Goal: Task Accomplishment & Management: Manage account settings

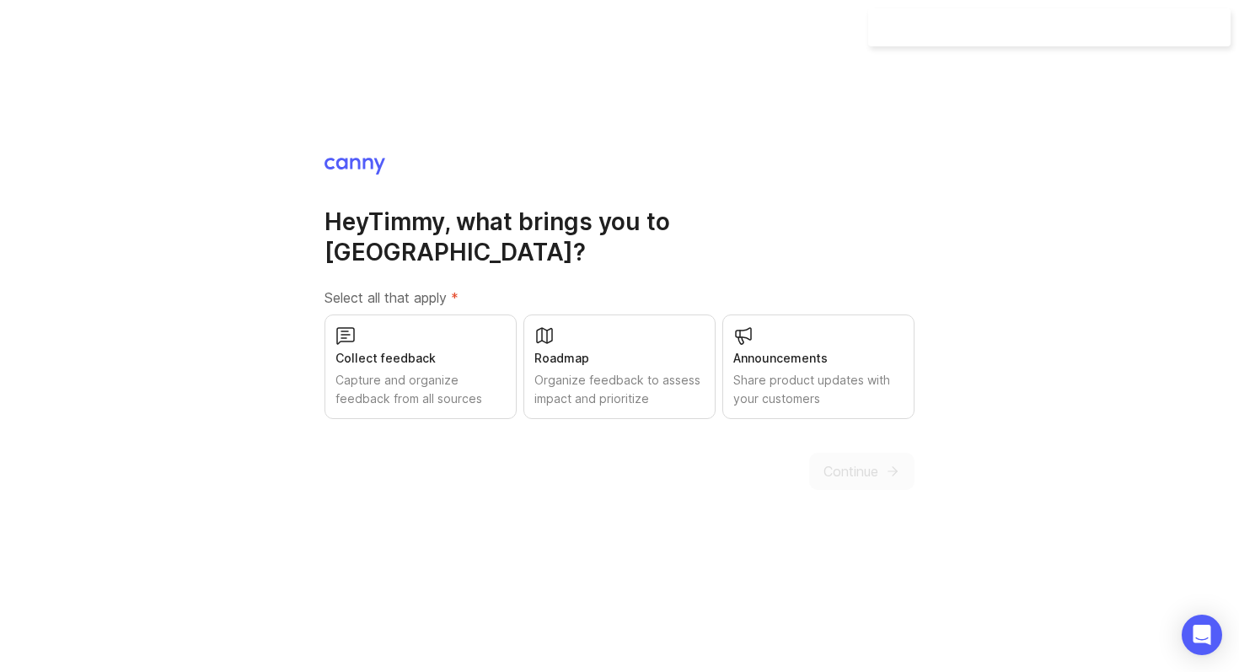
click at [196, 425] on div "Hey Timmy , what brings you to Canny? Select all that apply * Collect feedback …" at bounding box center [619, 336] width 1239 height 672
click at [358, 287] on label "Select all that apply *" at bounding box center [620, 297] width 590 height 20
click at [347, 250] on div at bounding box center [347, 250] width 0 height 0
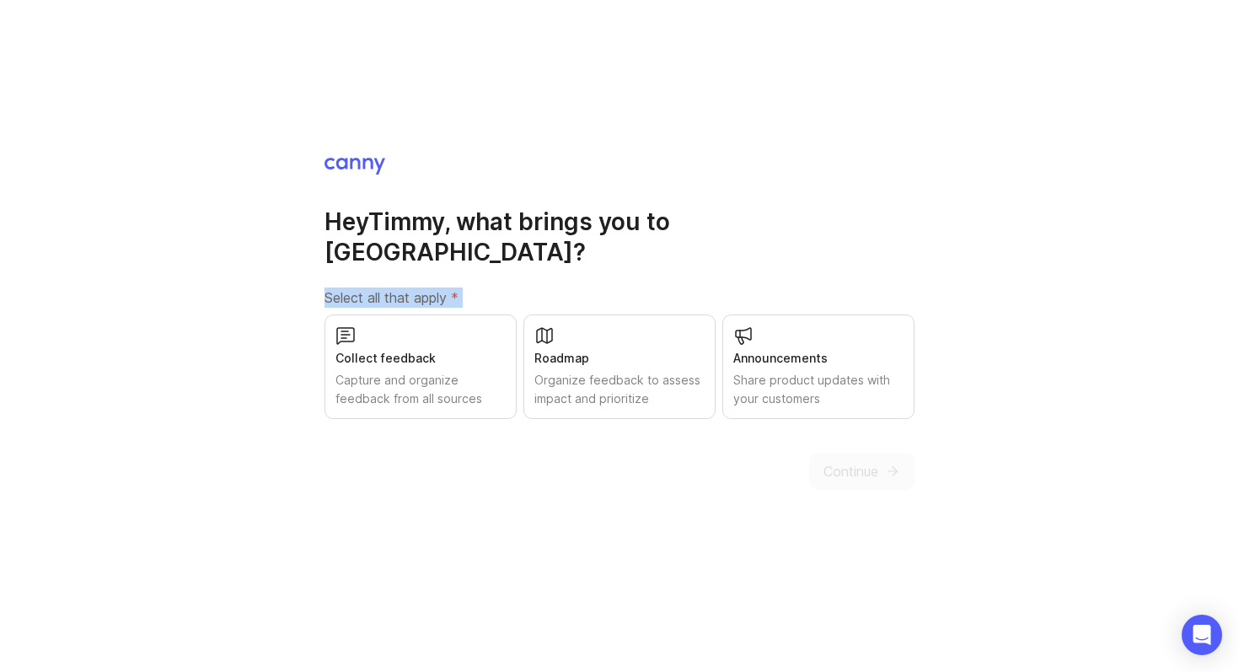
click at [404, 330] on div "Collect feedback Capture and organize feedback from all sources" at bounding box center [421, 366] width 192 height 105
click at [602, 314] on div "Roadmap Organize feedback to assess impact and prioritize" at bounding box center [620, 366] width 192 height 105
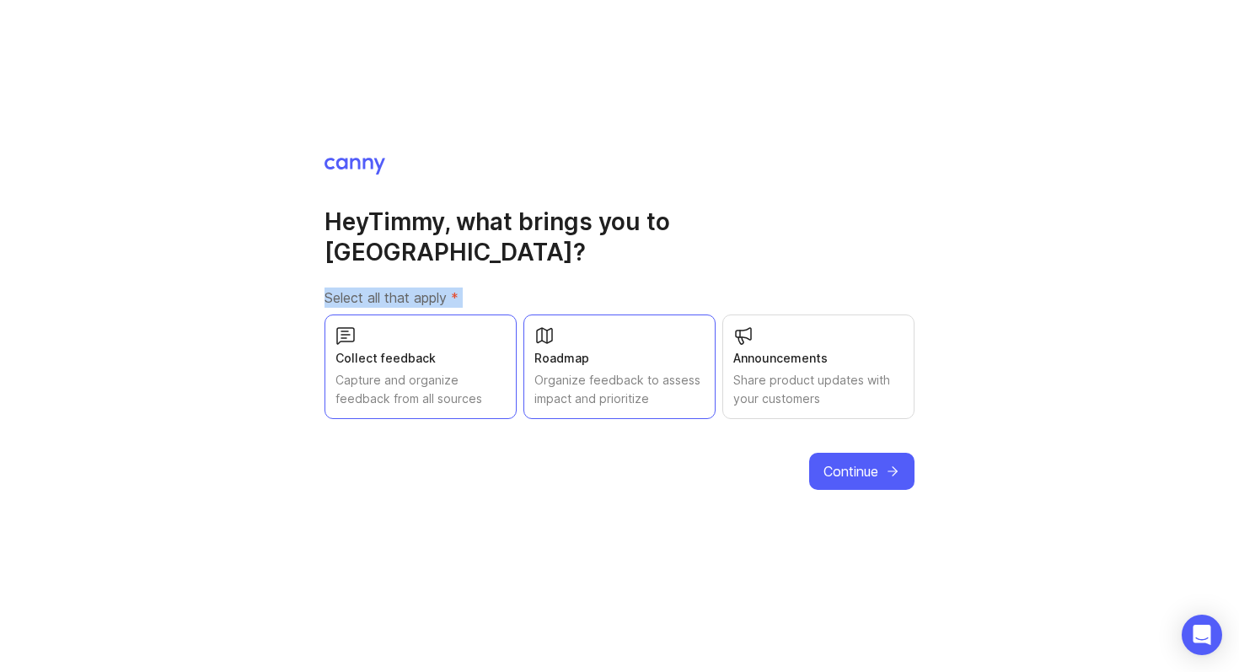
click at [766, 314] on div "Announcements Share product updates with your customers" at bounding box center [818, 366] width 192 height 105
click at [762, 221] on h1 "Hey Timmy , what brings you to Canny?" at bounding box center [620, 237] width 590 height 61
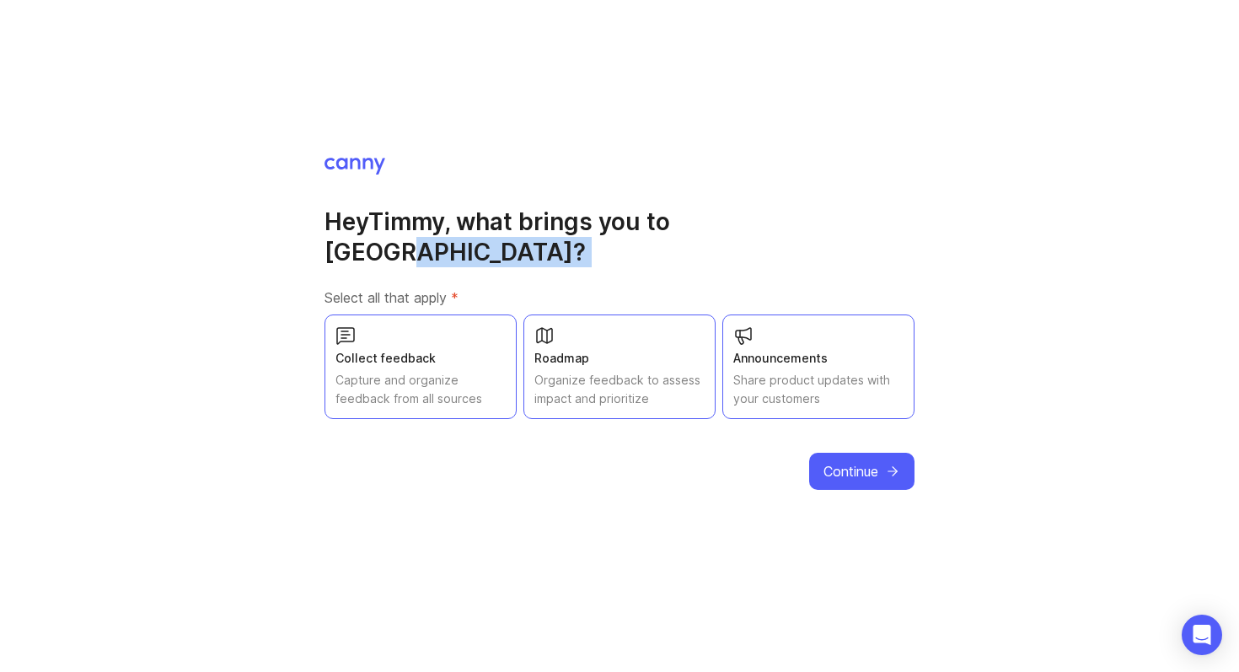
click at [762, 221] on h1 "Hey Timmy , what brings you to Canny?" at bounding box center [620, 237] width 590 height 61
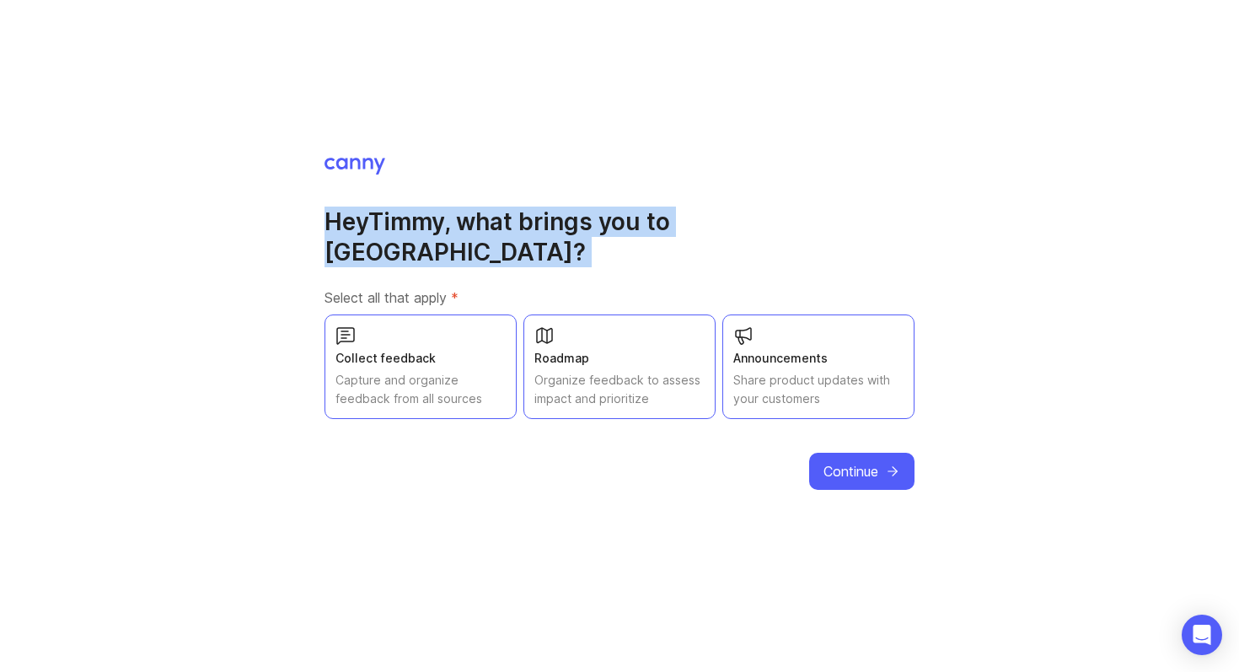
click at [762, 221] on h1 "Hey Timmy , what brings you to Canny?" at bounding box center [620, 237] width 590 height 61
click at [751, 199] on div at bounding box center [751, 199] width 0 height 0
click at [761, 208] on div "Hey Timmy , what brings you to Canny? Select all that apply * Collect feedback …" at bounding box center [620, 323] width 590 height 334
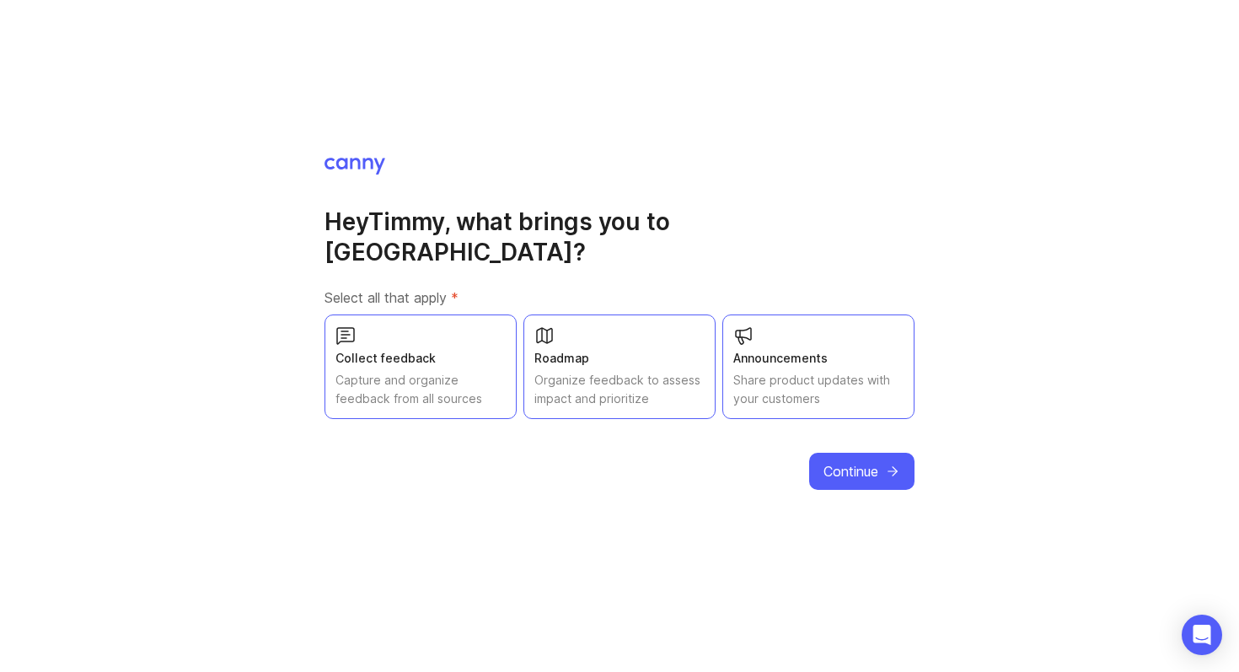
click at [879, 459] on button "Continue" at bounding box center [861, 471] width 105 height 37
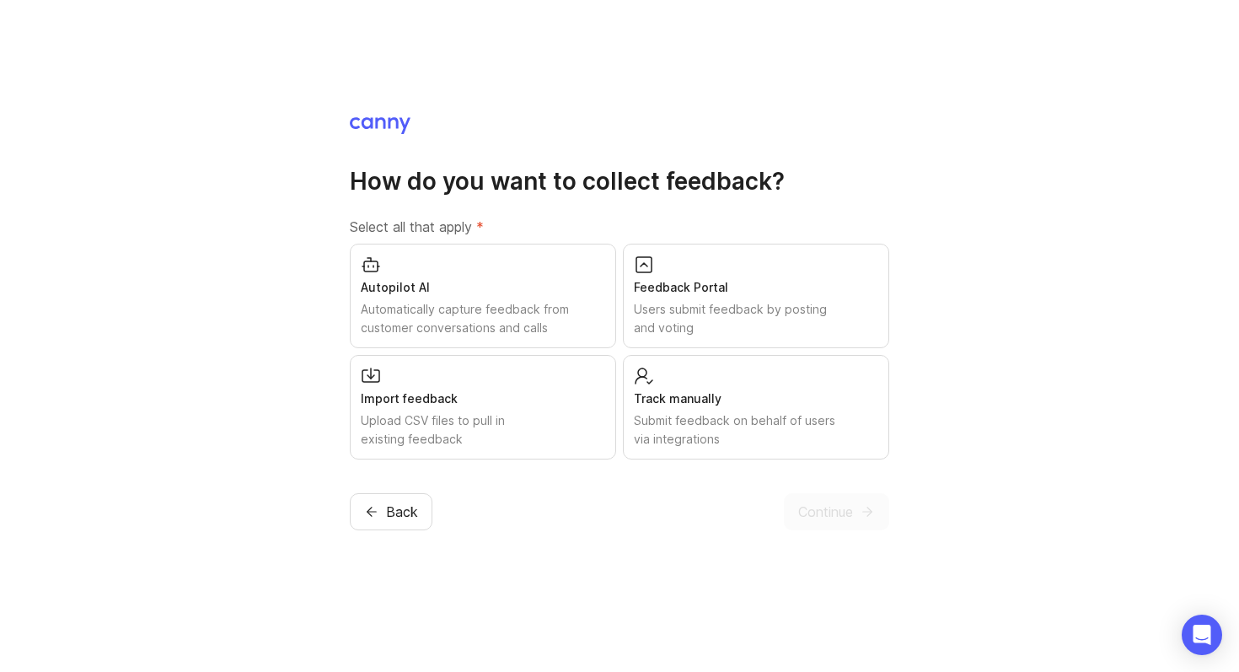
click at [525, 175] on h1 "How do you want to collect feedback?" at bounding box center [620, 181] width 540 height 30
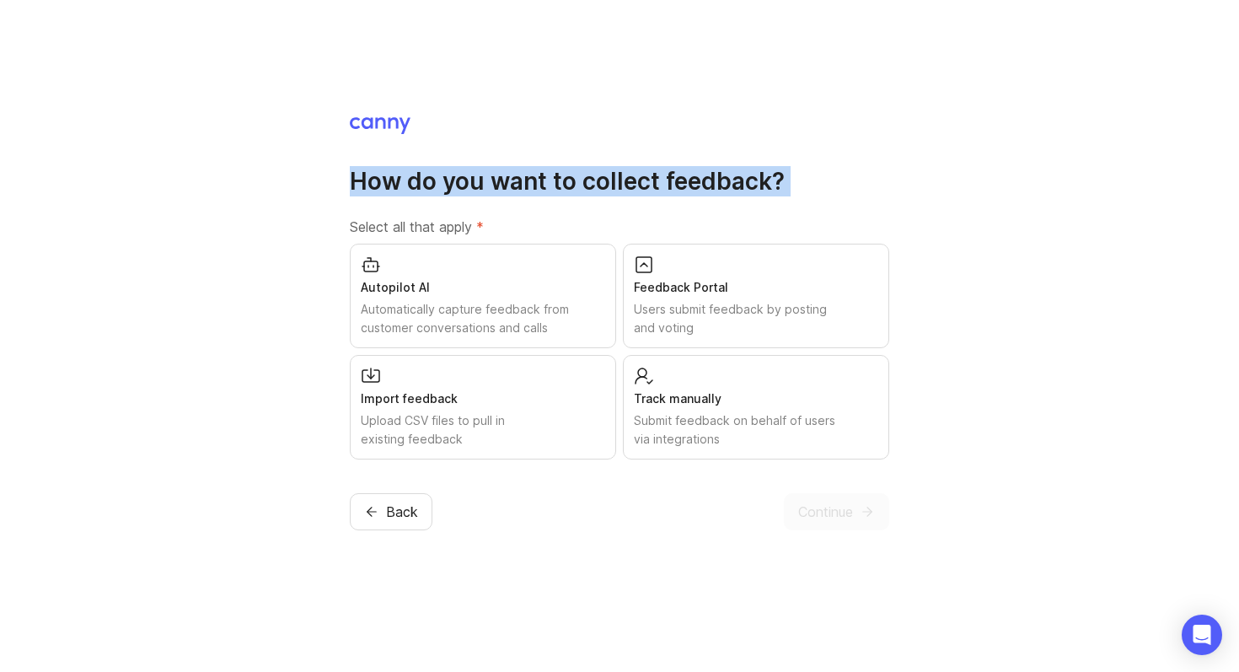
click at [525, 175] on h1 "How do you want to collect feedback?" at bounding box center [620, 181] width 540 height 30
click at [514, 143] on div at bounding box center [514, 143] width 0 height 0
click at [525, 153] on div "How do you want to collect feedback? Select all that apply * Autopilot AI Autom…" at bounding box center [620, 322] width 540 height 415
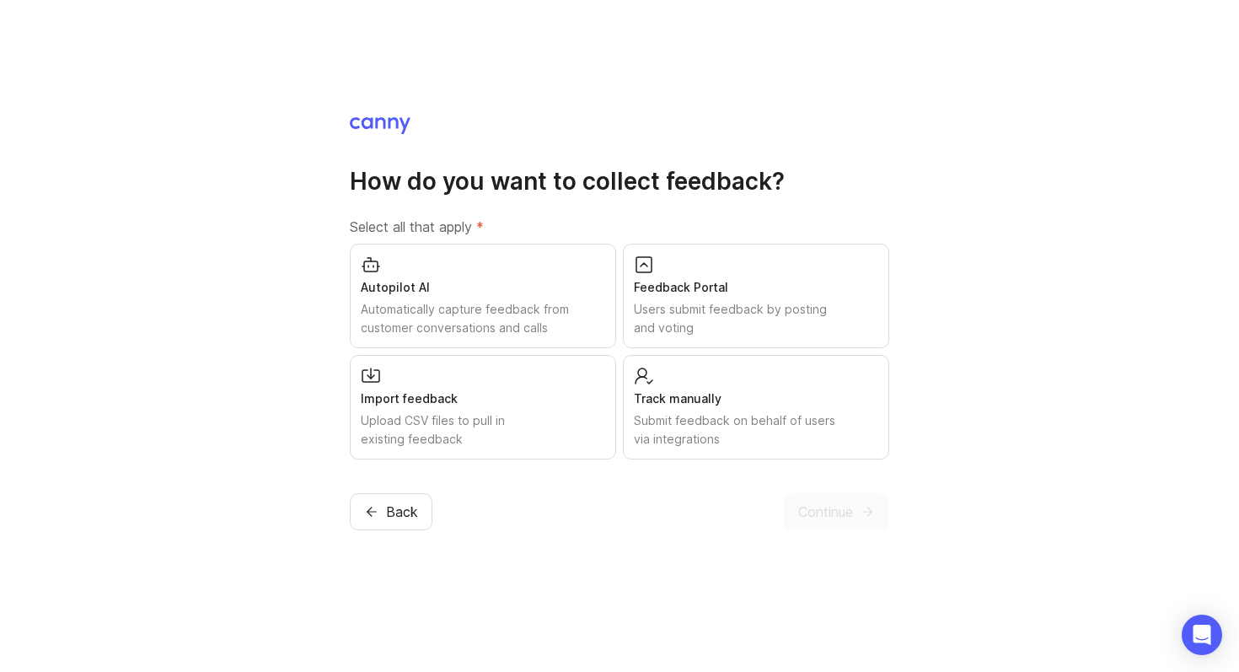
click at [728, 311] on div "Users submit feedback by posting and voting" at bounding box center [756, 318] width 244 height 37
click at [503, 300] on div "Automatically capture feedback from customer conversations and calls" at bounding box center [483, 318] width 244 height 37
click at [524, 384] on div "Import feedback Upload CSV files to pull in existing feedback" at bounding box center [483, 407] width 266 height 105
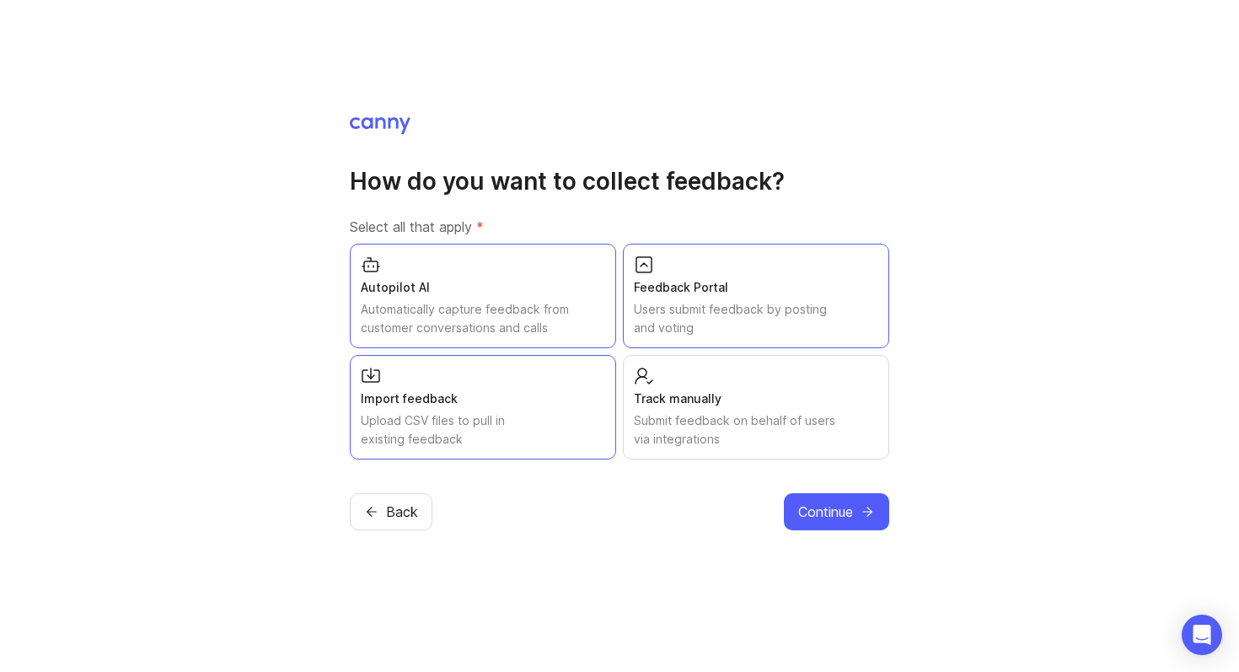
click at [699, 404] on div "Track manually" at bounding box center [756, 398] width 244 height 19
click at [515, 424] on div "Upload CSV files to pull in existing feedback" at bounding box center [483, 429] width 244 height 37
click at [859, 510] on button "Continue" at bounding box center [836, 511] width 105 height 37
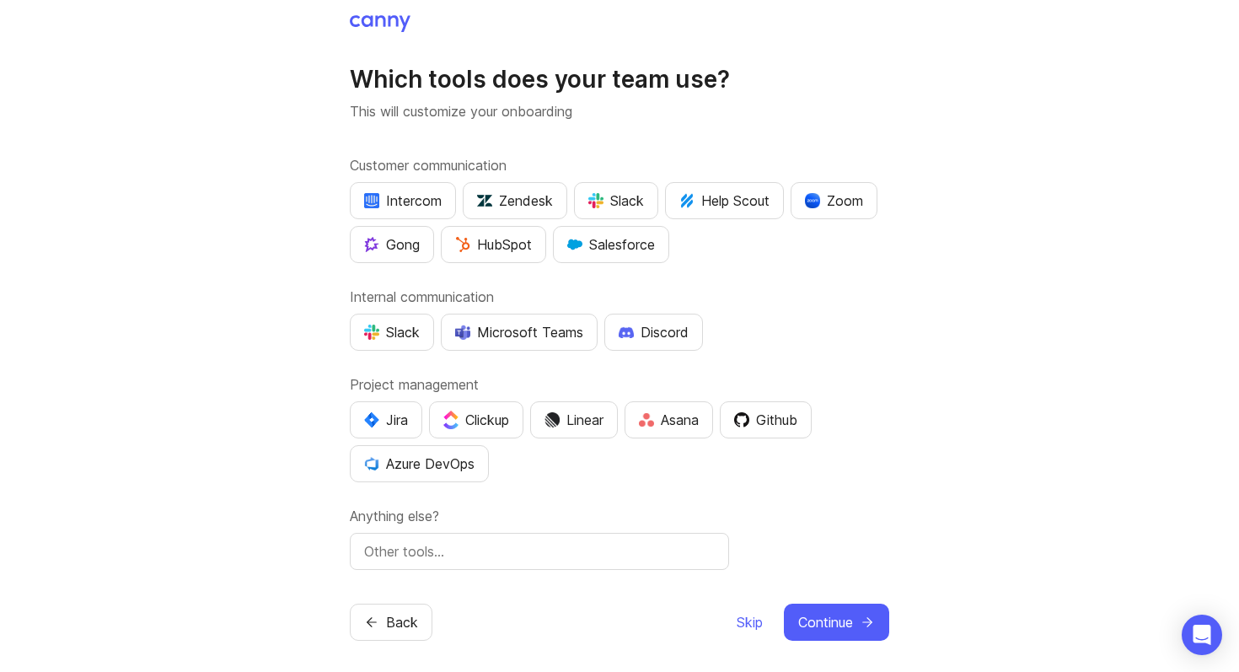
click at [406, 164] on label "Customer communication" at bounding box center [620, 165] width 540 height 20
click at [395, 133] on div at bounding box center [395, 133] width 0 height 0
click at [406, 142] on div "Which tools does your team use? This will customize your onboarding Customer co…" at bounding box center [620, 317] width 540 height 506
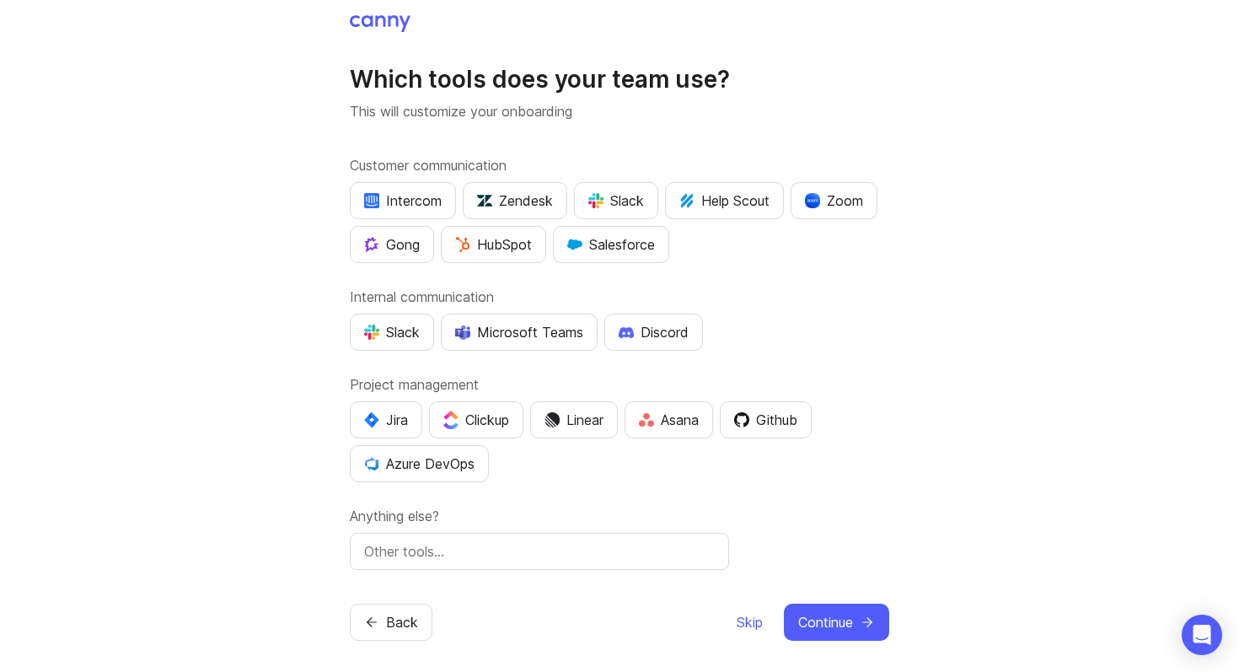
click at [387, 160] on label "Customer communication" at bounding box center [620, 165] width 540 height 20
click at [376, 133] on div at bounding box center [376, 133] width 0 height 0
click at [388, 151] on div "Which tools does your team use? This will customize your onboarding Customer co…" at bounding box center [620, 317] width 540 height 506
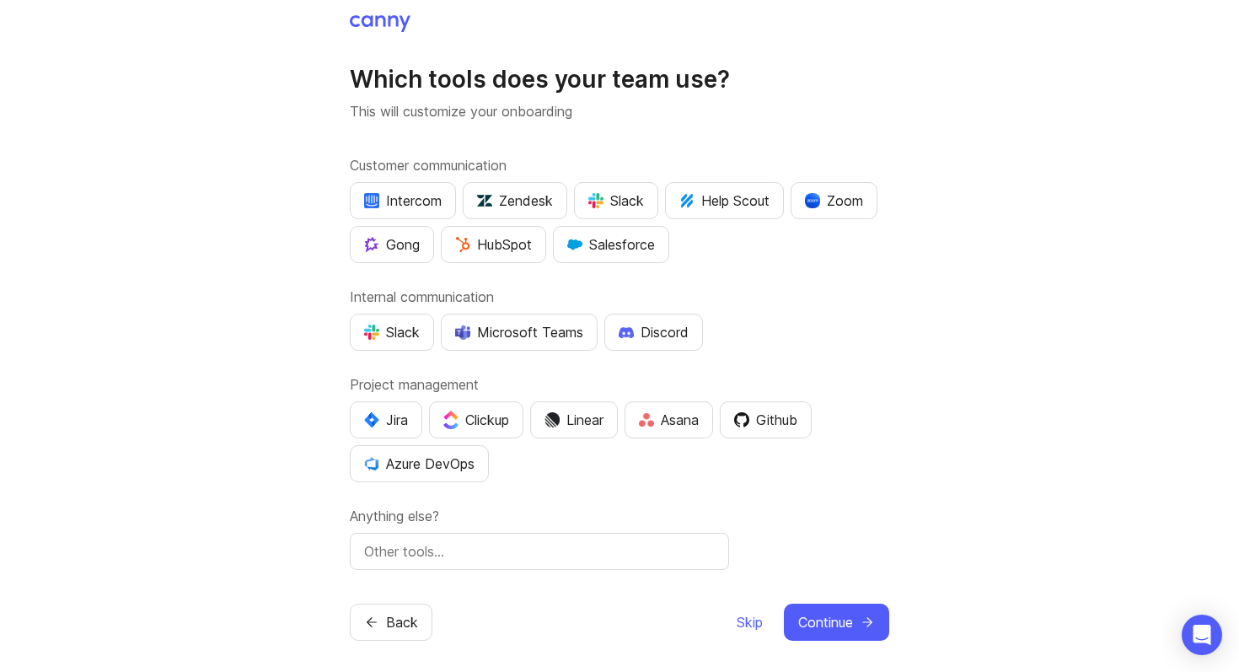
click at [553, 328] on div "Microsoft Teams" at bounding box center [519, 332] width 128 height 20
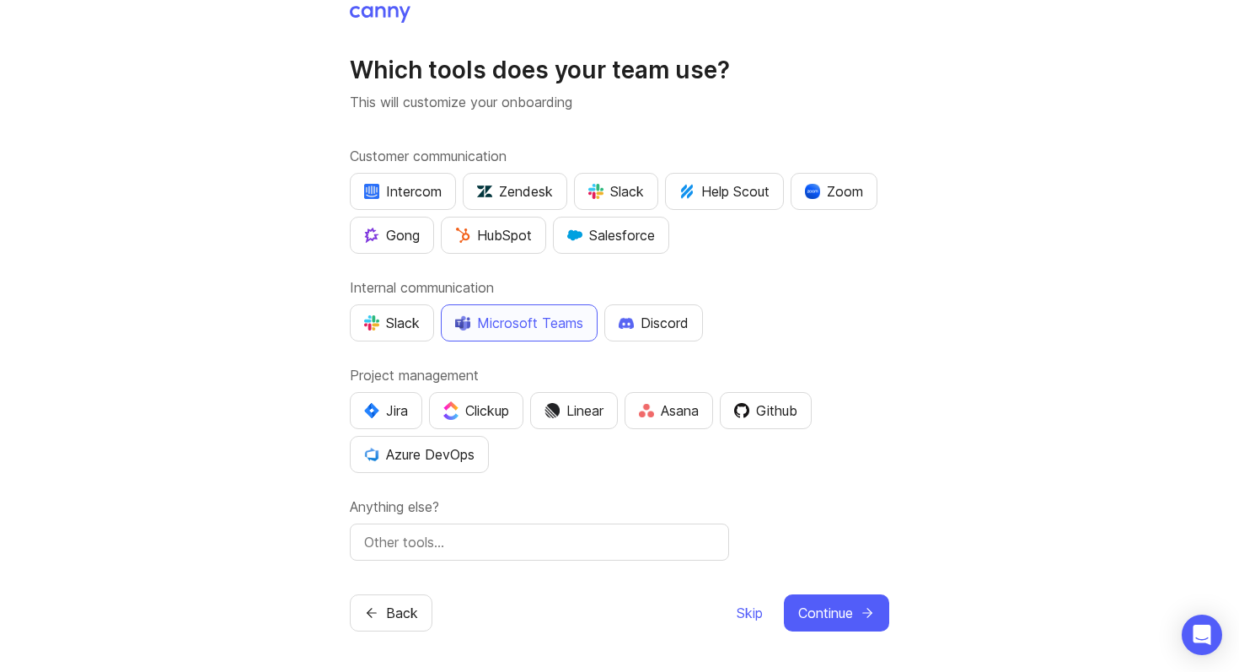
click at [443, 376] on label "Project management" at bounding box center [620, 375] width 540 height 20
click at [489, 376] on label "Project management" at bounding box center [620, 375] width 540 height 20
click at [488, 408] on div "Clickup" at bounding box center [476, 410] width 66 height 20
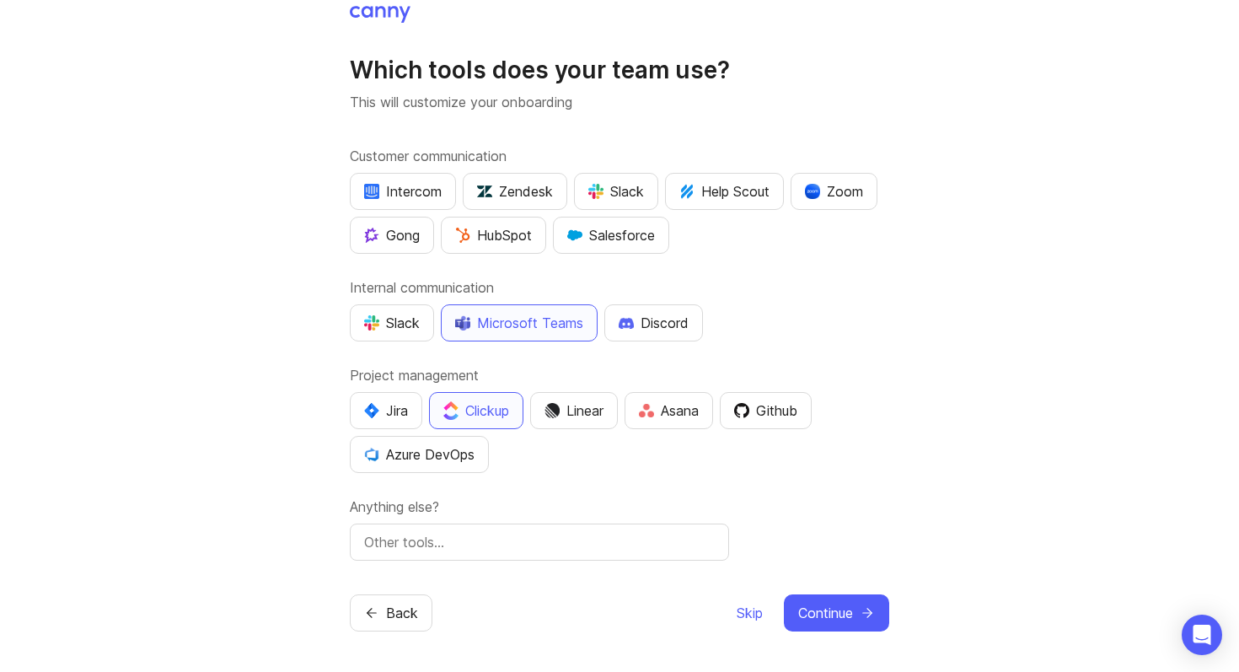
click at [462, 373] on label "Project management" at bounding box center [620, 375] width 540 height 20
click at [480, 373] on label "Project management" at bounding box center [620, 375] width 540 height 20
click at [432, 156] on label "Customer communication" at bounding box center [620, 156] width 540 height 20
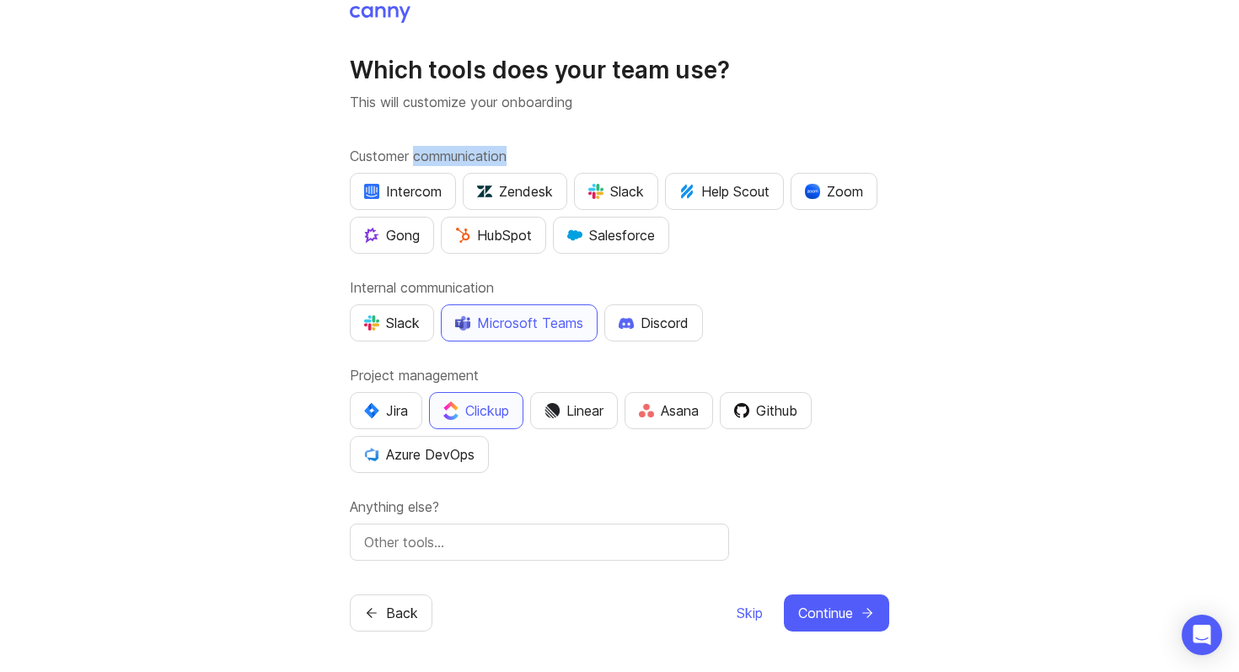
click at [432, 156] on label "Customer communication" at bounding box center [620, 156] width 540 height 20
click at [509, 156] on label "Customer communication" at bounding box center [620, 156] width 540 height 20
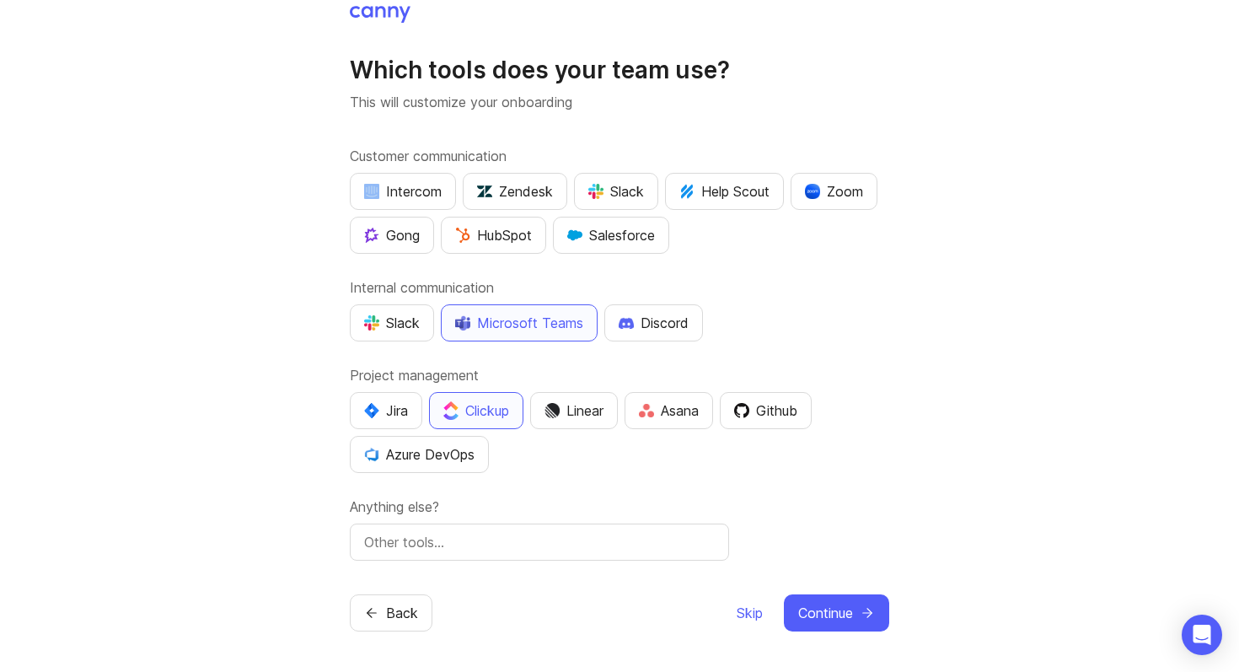
click at [509, 156] on label "Customer communication" at bounding box center [620, 156] width 540 height 20
click at [507, 151] on label "Customer communication" at bounding box center [620, 156] width 540 height 20
click at [534, 151] on label "Customer communication" at bounding box center [620, 156] width 540 height 20
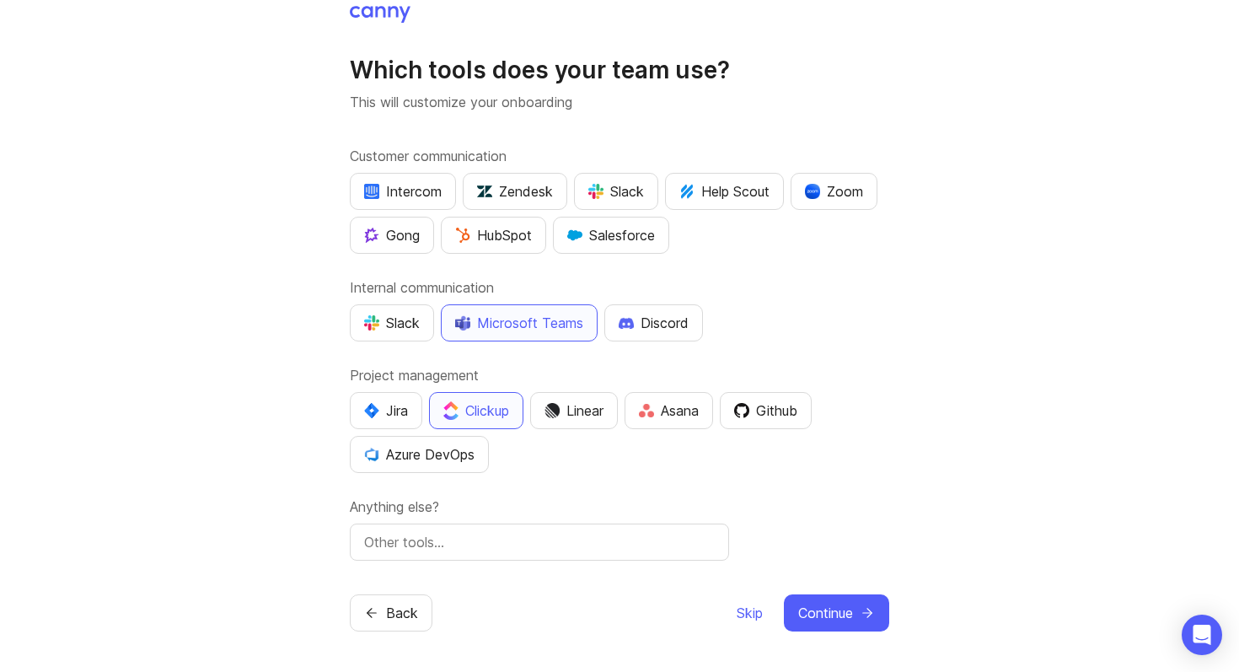
click at [534, 151] on label "Customer communication" at bounding box center [620, 156] width 540 height 20
click at [571, 158] on label "Customer communication" at bounding box center [620, 156] width 540 height 20
click at [400, 285] on label "Internal communication" at bounding box center [620, 287] width 540 height 20
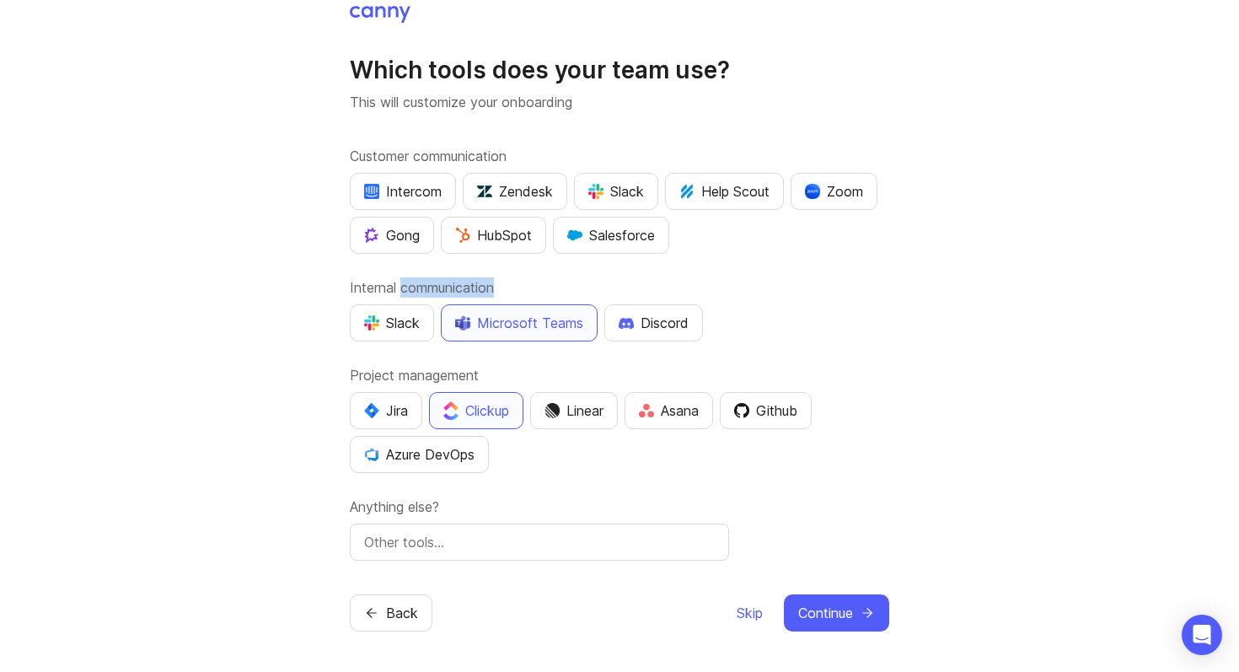
click at [400, 285] on label "Internal communication" at bounding box center [620, 287] width 540 height 20
click at [510, 285] on label "Internal communication" at bounding box center [620, 287] width 540 height 20
click at [466, 533] on input "text" at bounding box center [539, 542] width 351 height 20
click at [548, 496] on div "Customer communication Intercom Zendesk Slack Help Scout Zoom Gong HubSpot Sale…" at bounding box center [620, 353] width 540 height 415
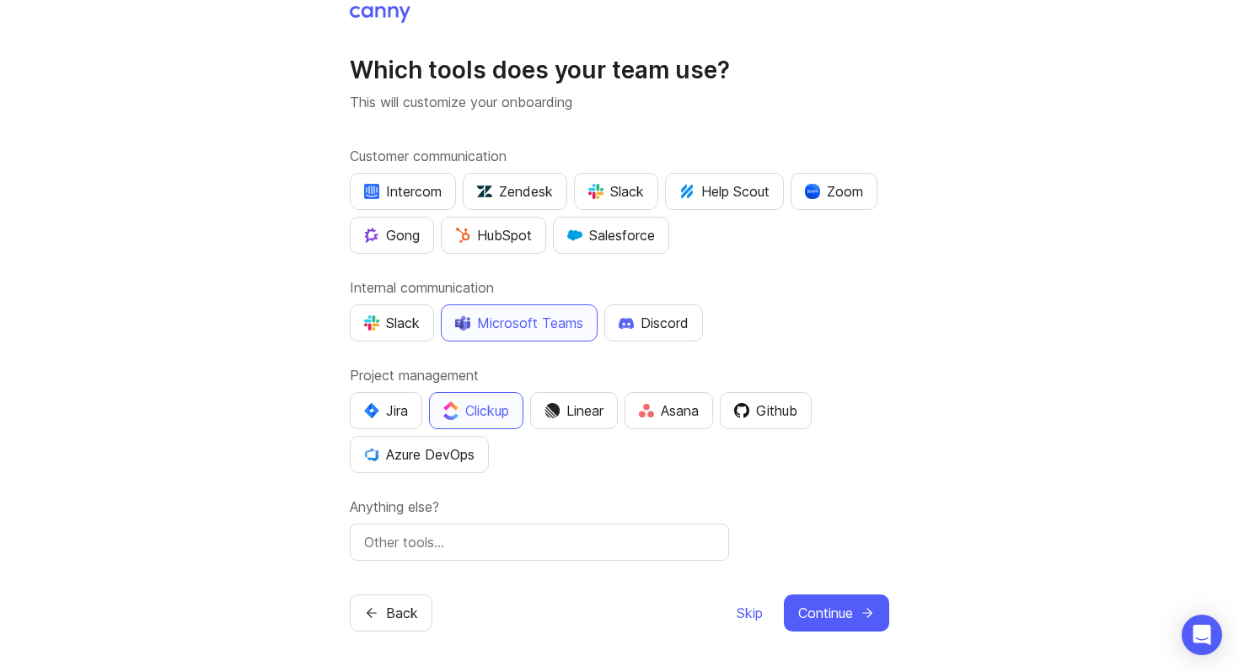
click at [829, 613] on span "Continue" at bounding box center [825, 613] width 55 height 20
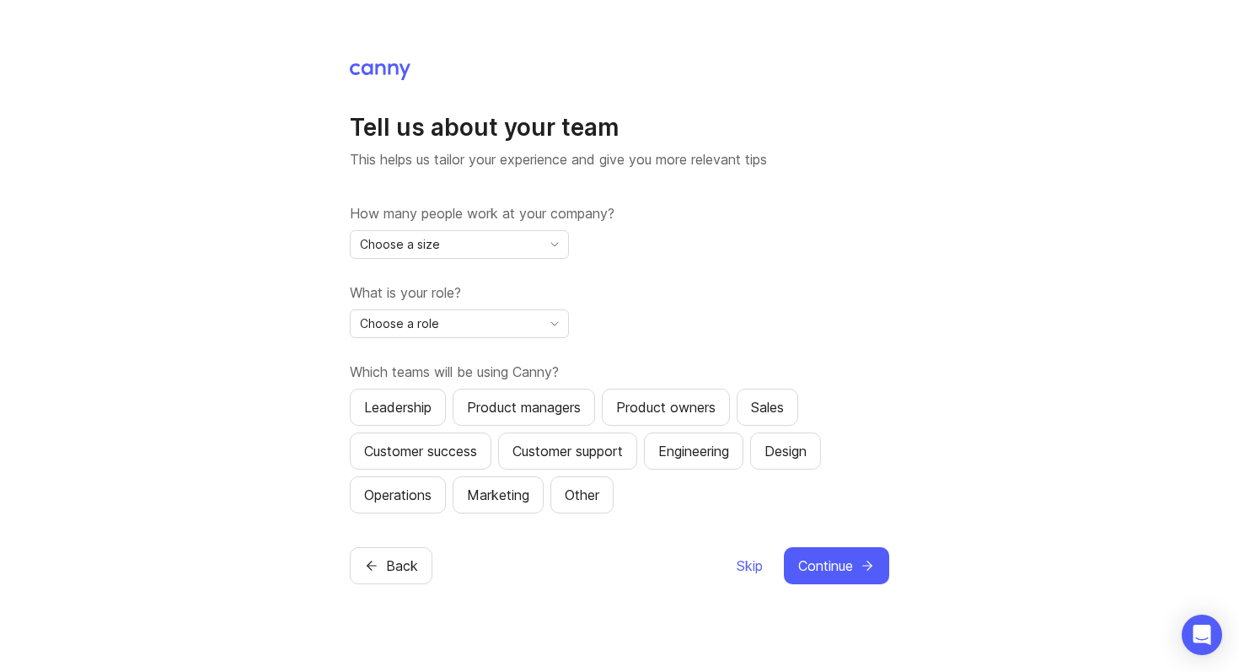
click at [476, 241] on div "Choose a size" at bounding box center [446, 244] width 191 height 27
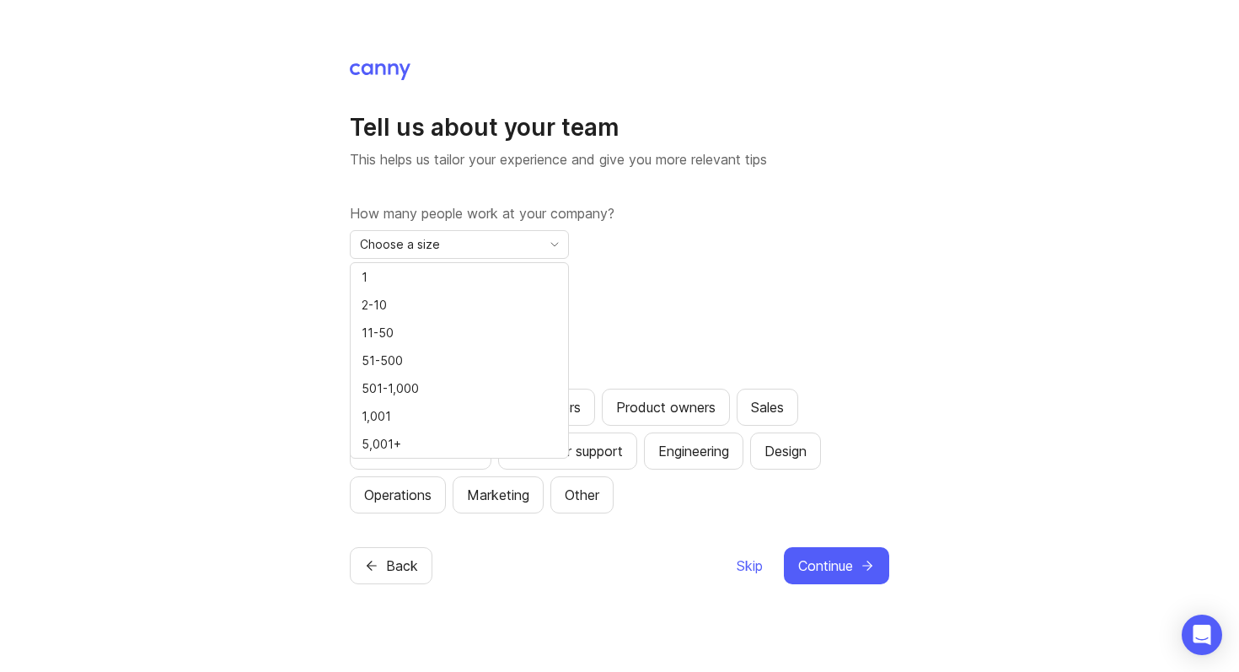
click at [476, 241] on div "Choose a size" at bounding box center [446, 244] width 191 height 27
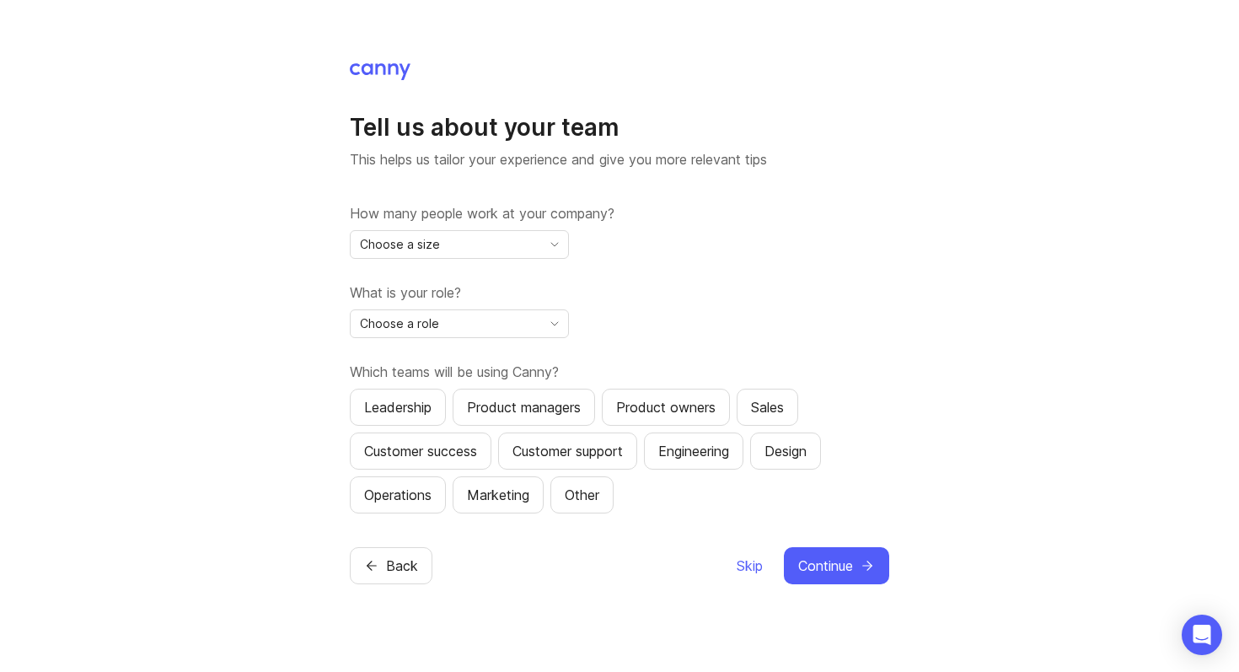
click at [472, 208] on label "How many people work at your company?" at bounding box center [620, 213] width 540 height 20
click at [461, 181] on div at bounding box center [461, 181] width 0 height 0
click at [484, 204] on label "How many people work at your company?" at bounding box center [620, 213] width 540 height 20
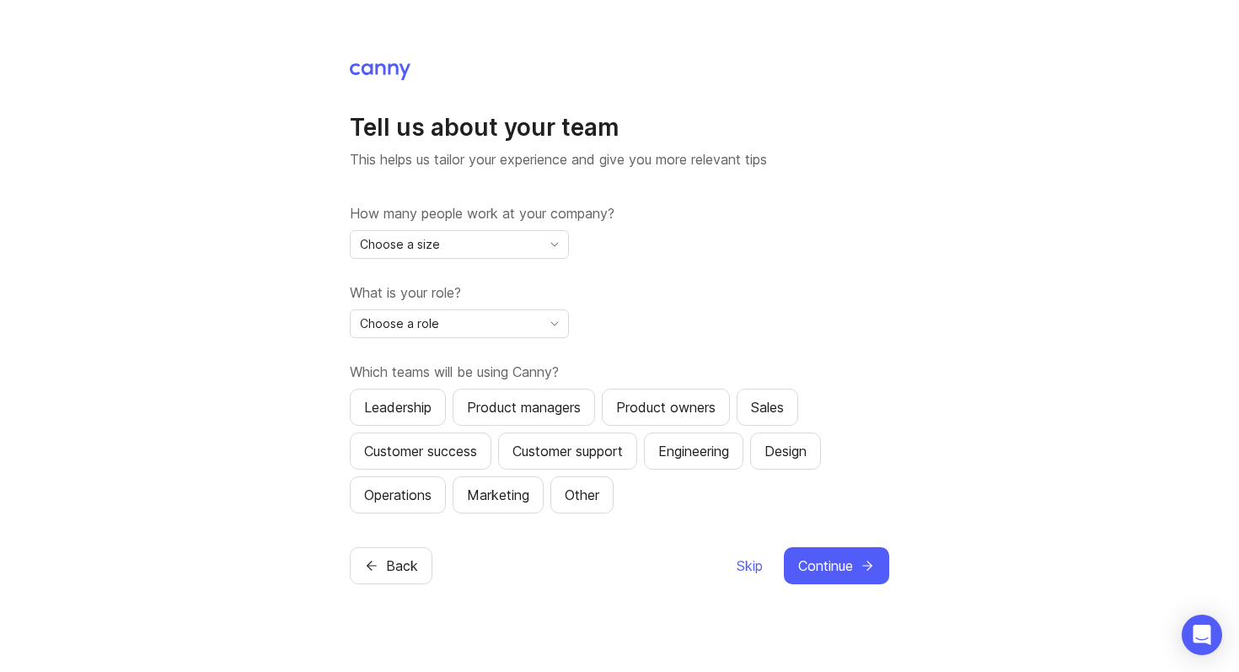
click at [475, 243] on div "Choose a size" at bounding box center [446, 244] width 191 height 27
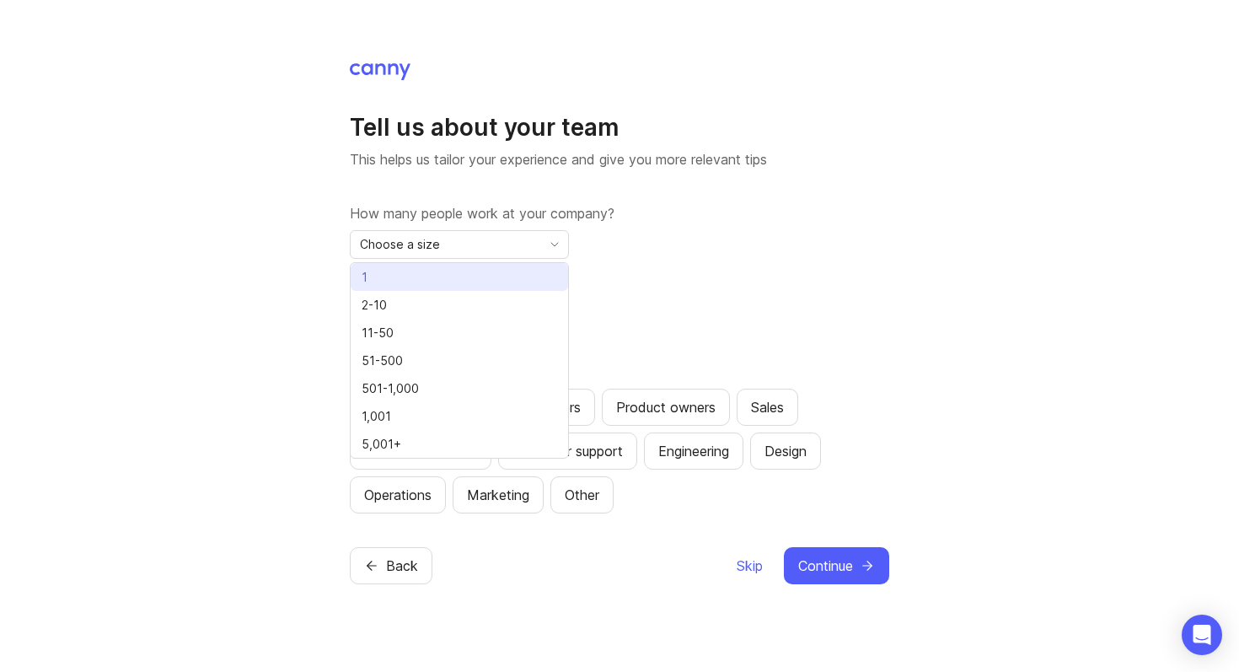
click at [484, 282] on li "1" at bounding box center [460, 277] width 218 height 28
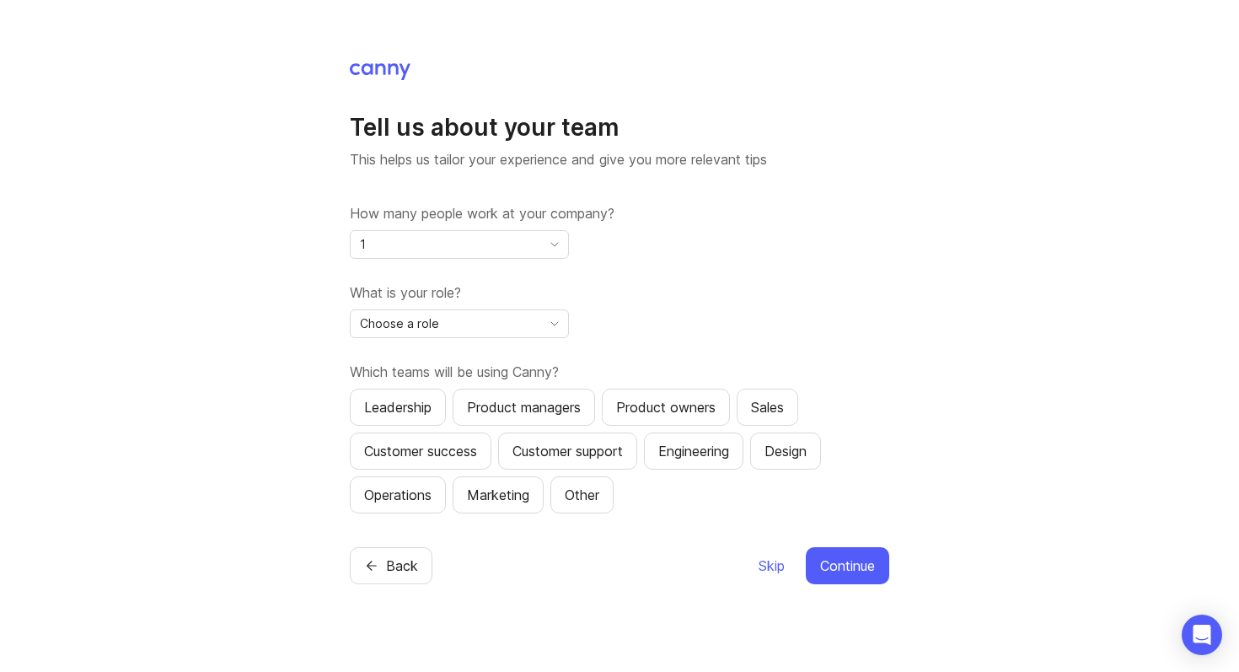
click at [480, 256] on div "1" at bounding box center [446, 244] width 191 height 27
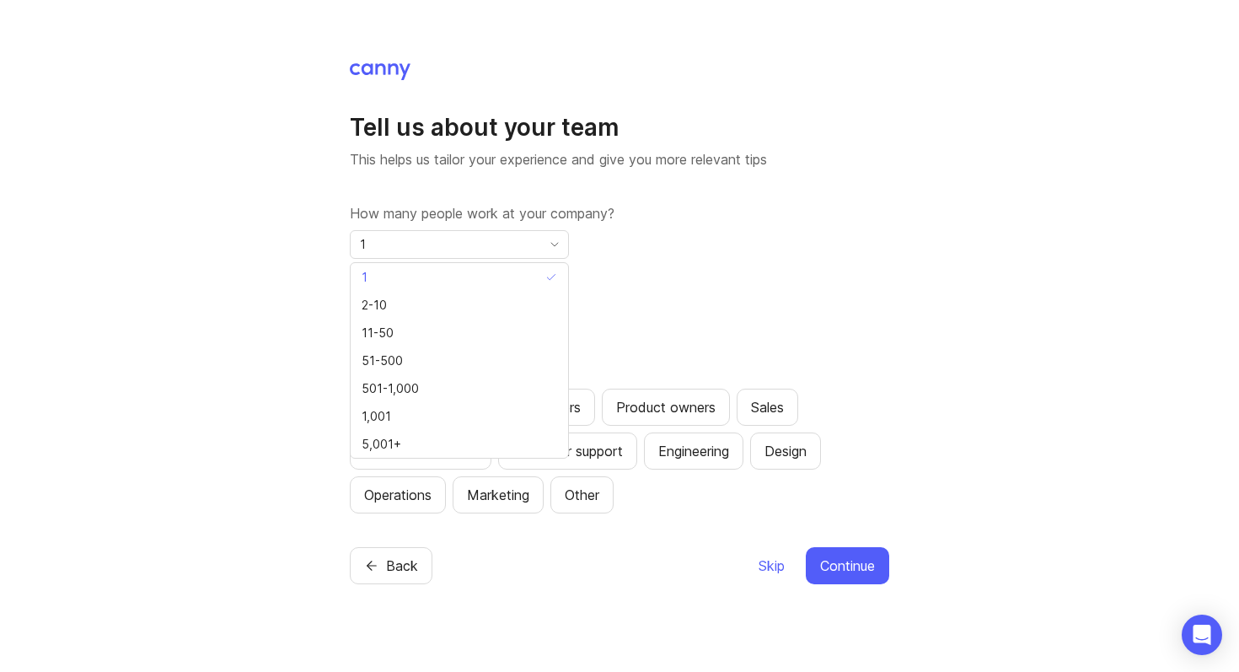
click at [471, 248] on div "1" at bounding box center [446, 244] width 191 height 27
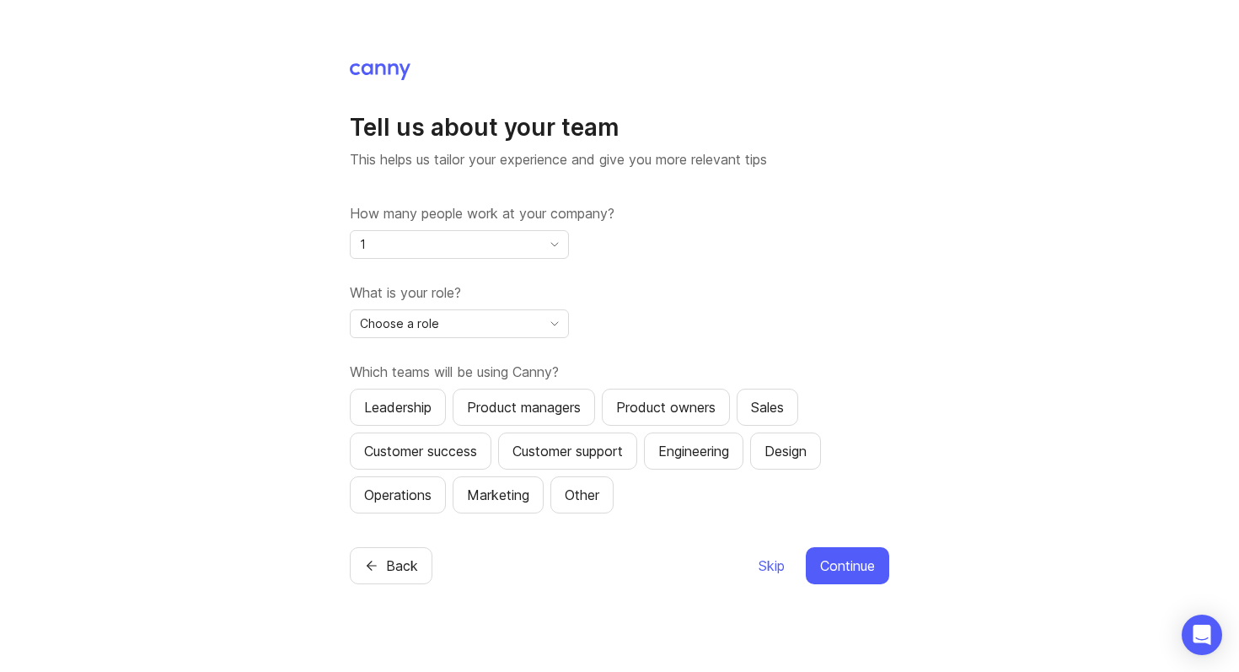
click at [471, 248] on div "1" at bounding box center [446, 244] width 191 height 27
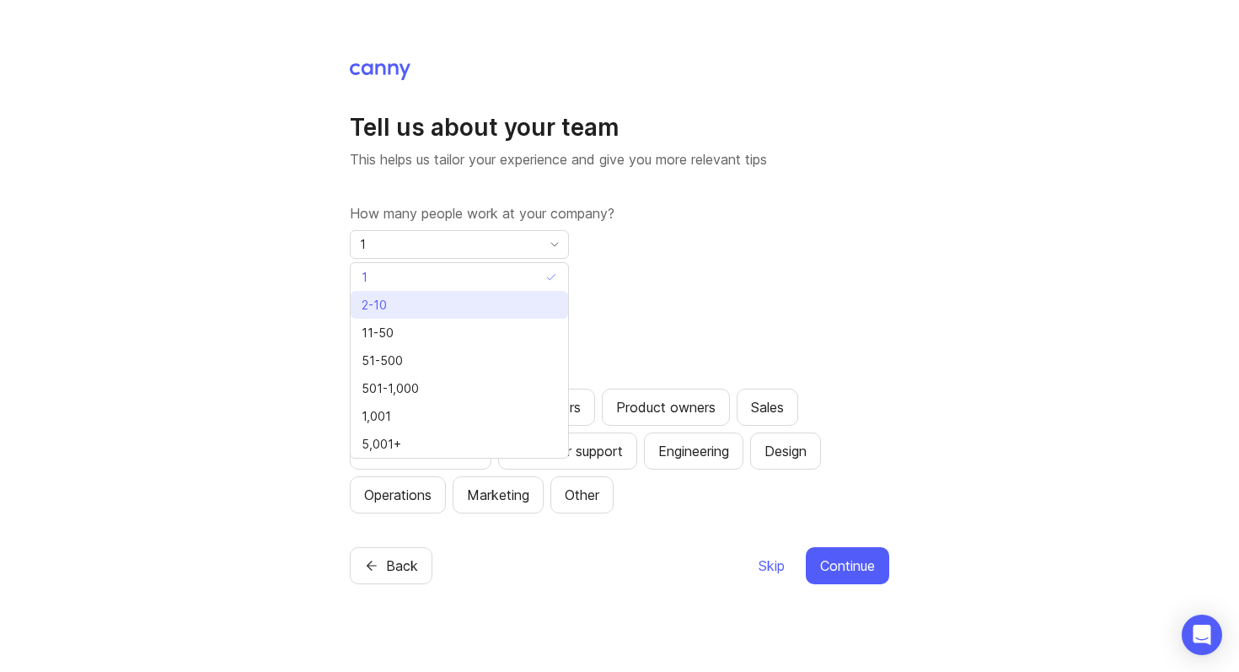
click at [480, 293] on li "2-10" at bounding box center [460, 305] width 218 height 28
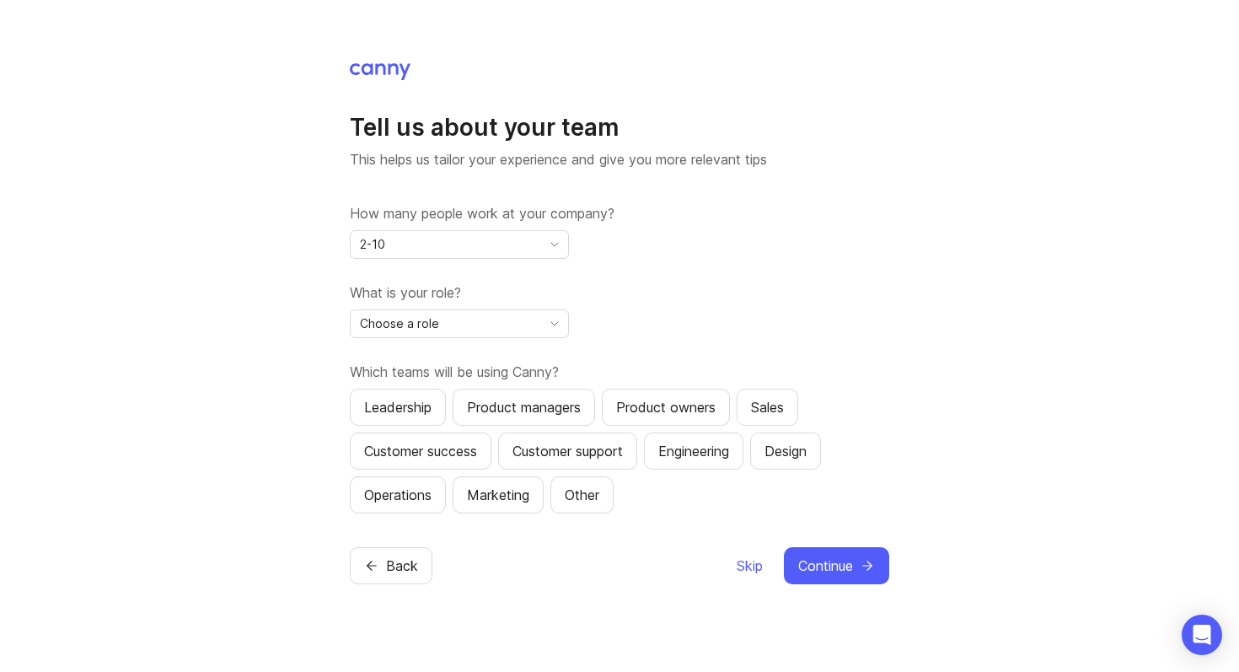
click at [498, 238] on div "2-10" at bounding box center [446, 244] width 191 height 27
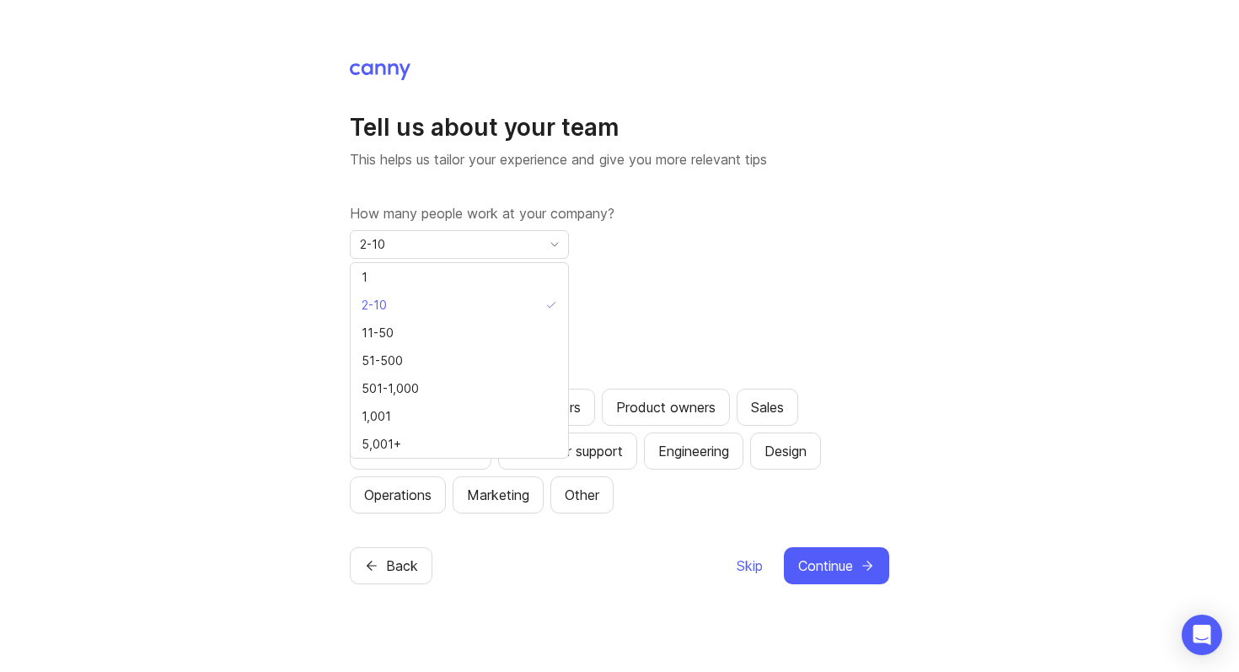
click at [669, 223] on div "How many people work at your company? 2-10" at bounding box center [620, 231] width 540 height 56
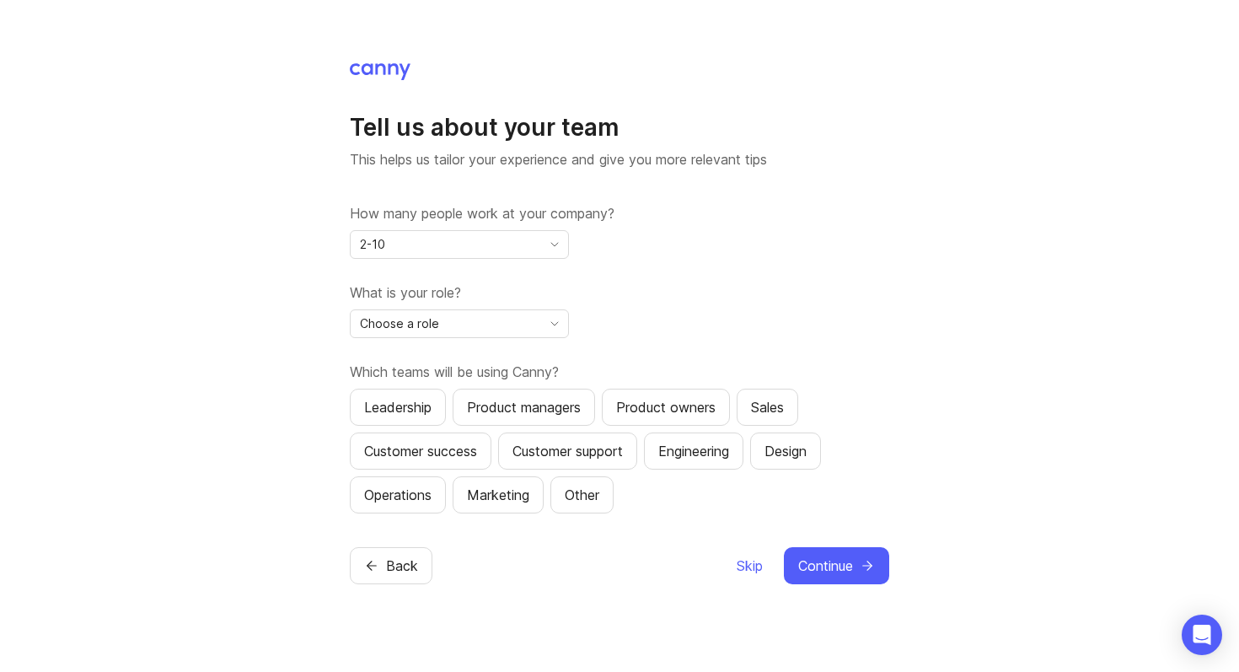
click at [448, 327] on div "Choose a role" at bounding box center [446, 323] width 191 height 27
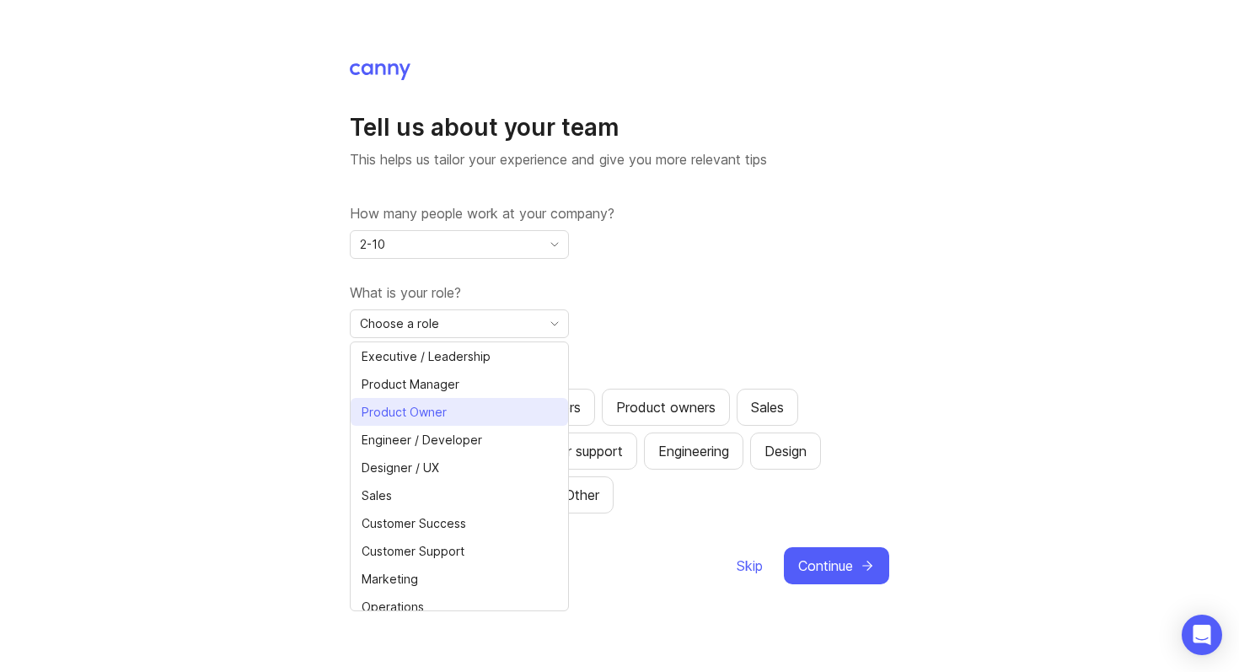
click at [457, 408] on li "Product Owner" at bounding box center [460, 412] width 218 height 28
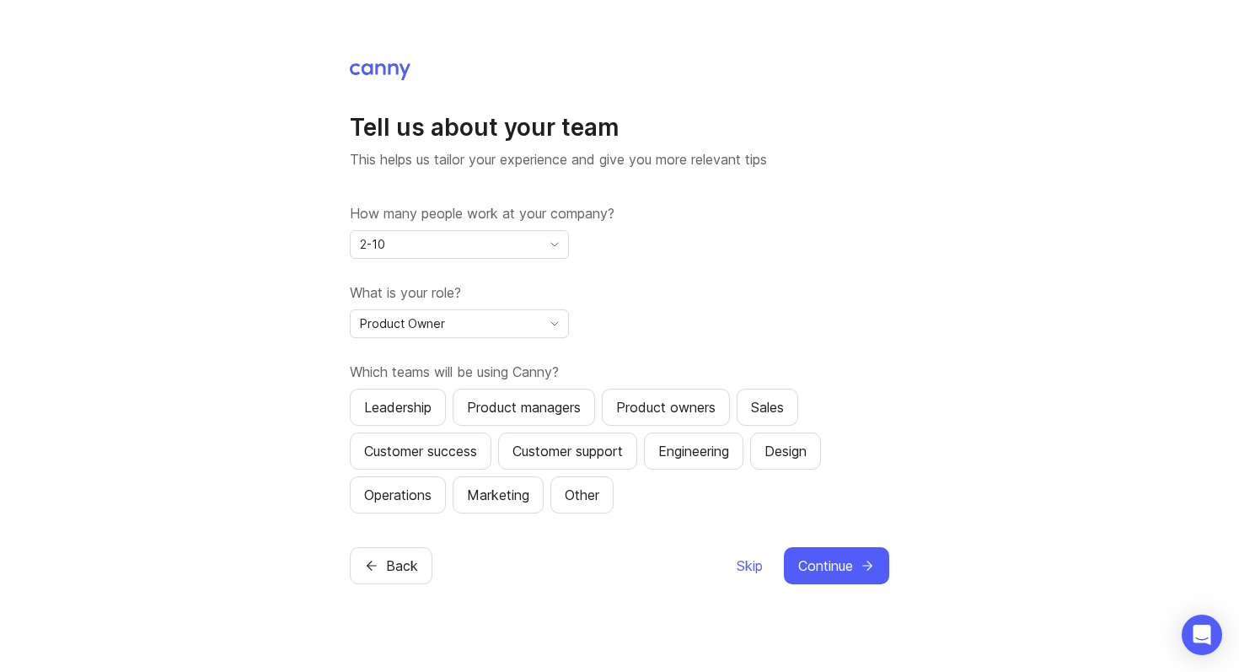
click at [642, 324] on div "What is your role? Product Owner" at bounding box center [620, 310] width 540 height 56
click at [426, 371] on label "Which teams will be using Canny?" at bounding box center [620, 372] width 540 height 20
click at [415, 340] on div at bounding box center [415, 340] width 0 height 0
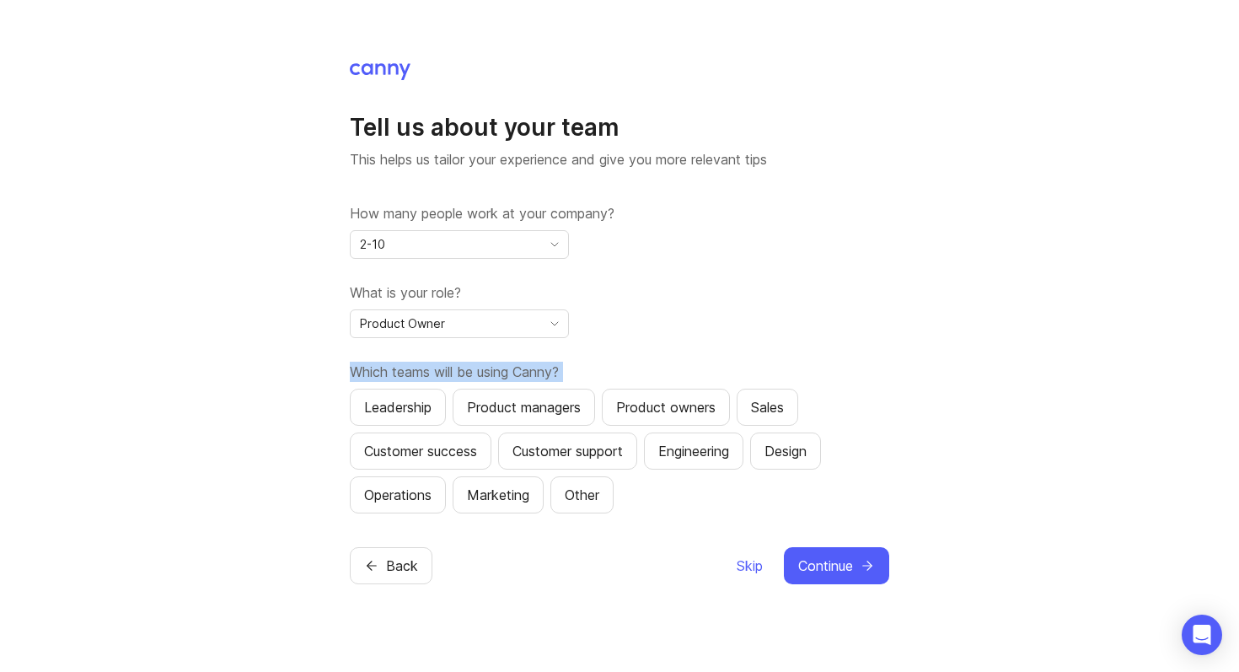
click at [451, 363] on label "Which teams will be using Canny?" at bounding box center [620, 372] width 540 height 20
click at [849, 521] on div "Tell us about your team This helps us tailor your experience and give you more …" at bounding box center [620, 323] width 540 height 523
click at [469, 243] on div "2-10" at bounding box center [446, 244] width 191 height 27
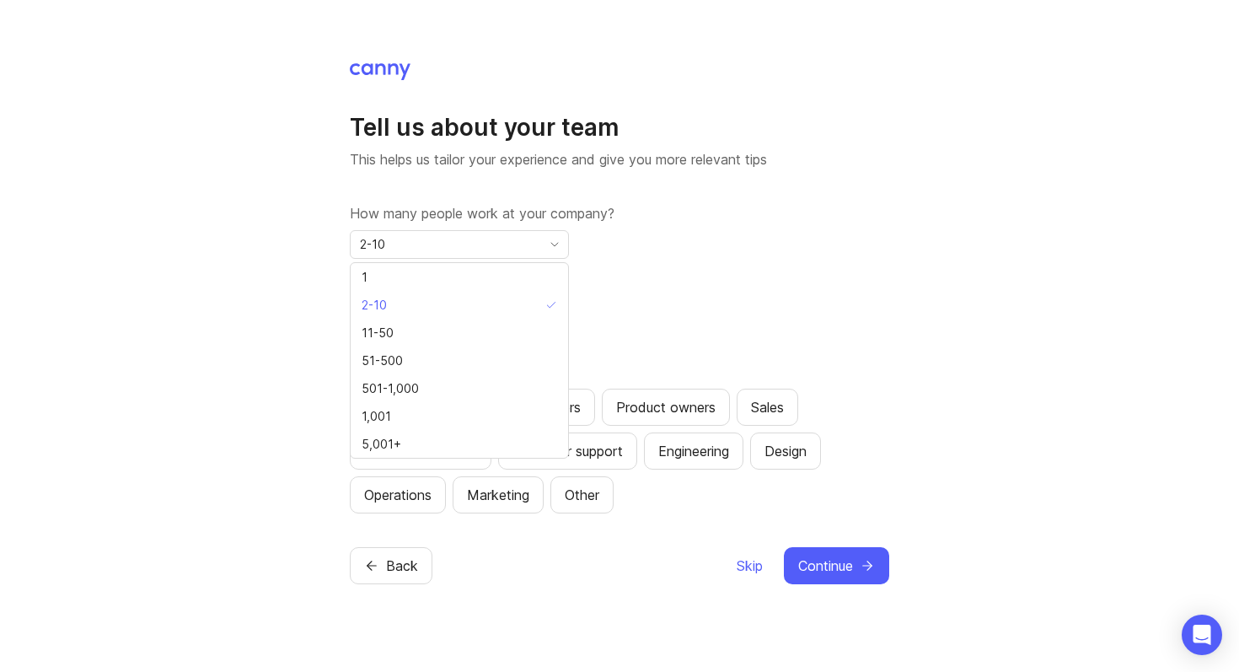
click at [656, 277] on div "How many people work at your company? 2-10 What is your role? Product Owner Whi…" at bounding box center [620, 358] width 540 height 310
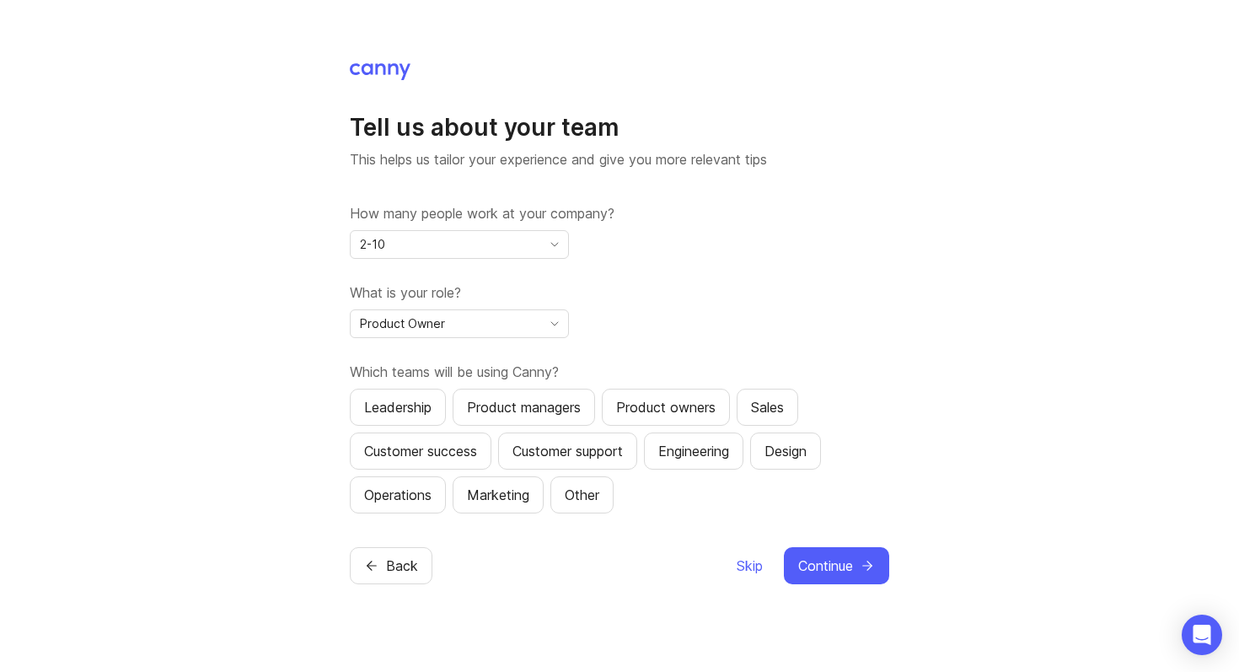
click at [507, 242] on div "2-10" at bounding box center [446, 244] width 191 height 27
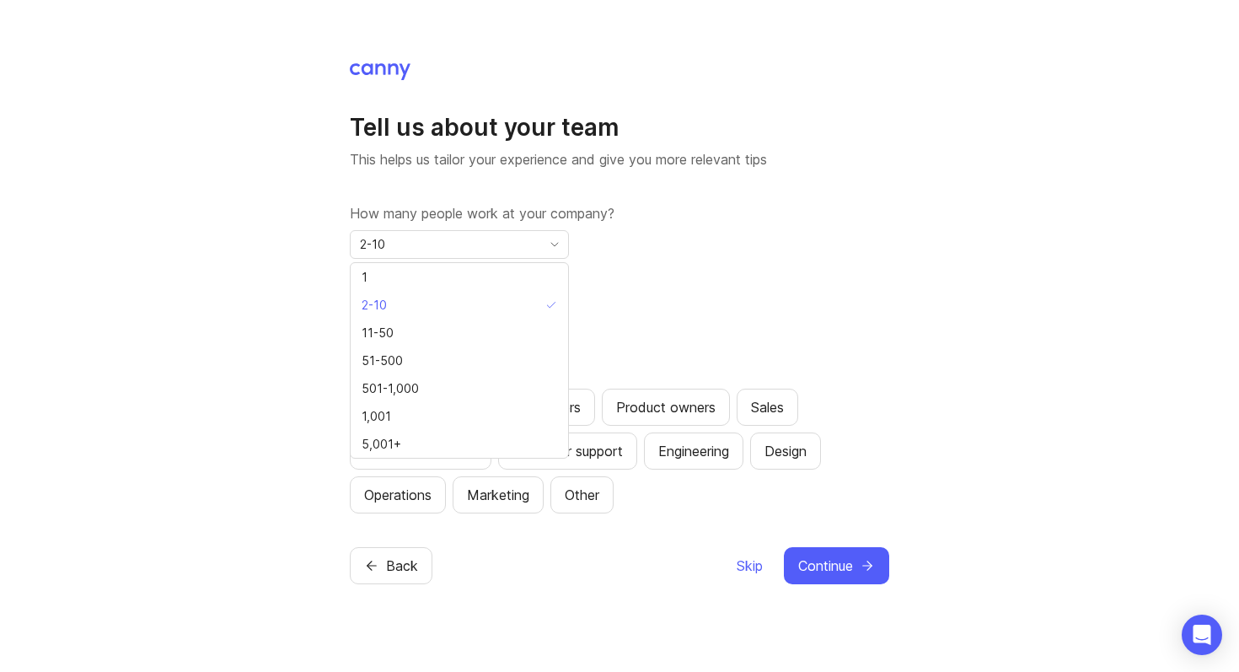
click at [611, 313] on div "What is your role? Product Owner" at bounding box center [620, 310] width 540 height 56
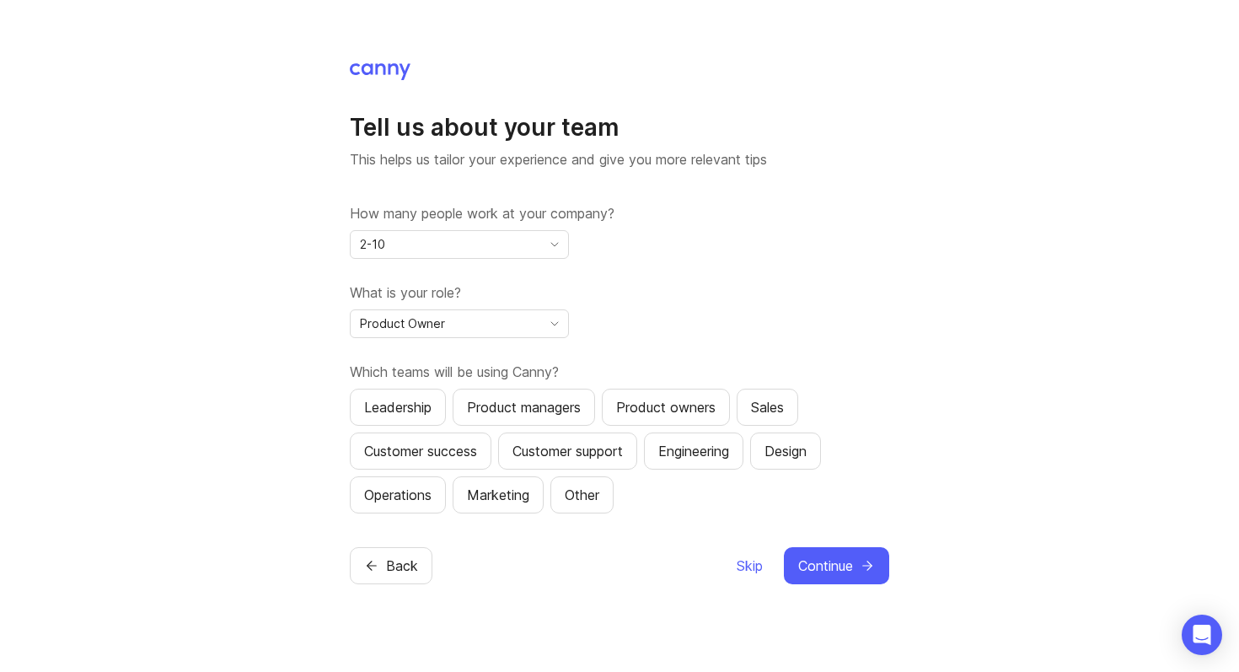
click at [486, 246] on div "2-10" at bounding box center [446, 244] width 191 height 27
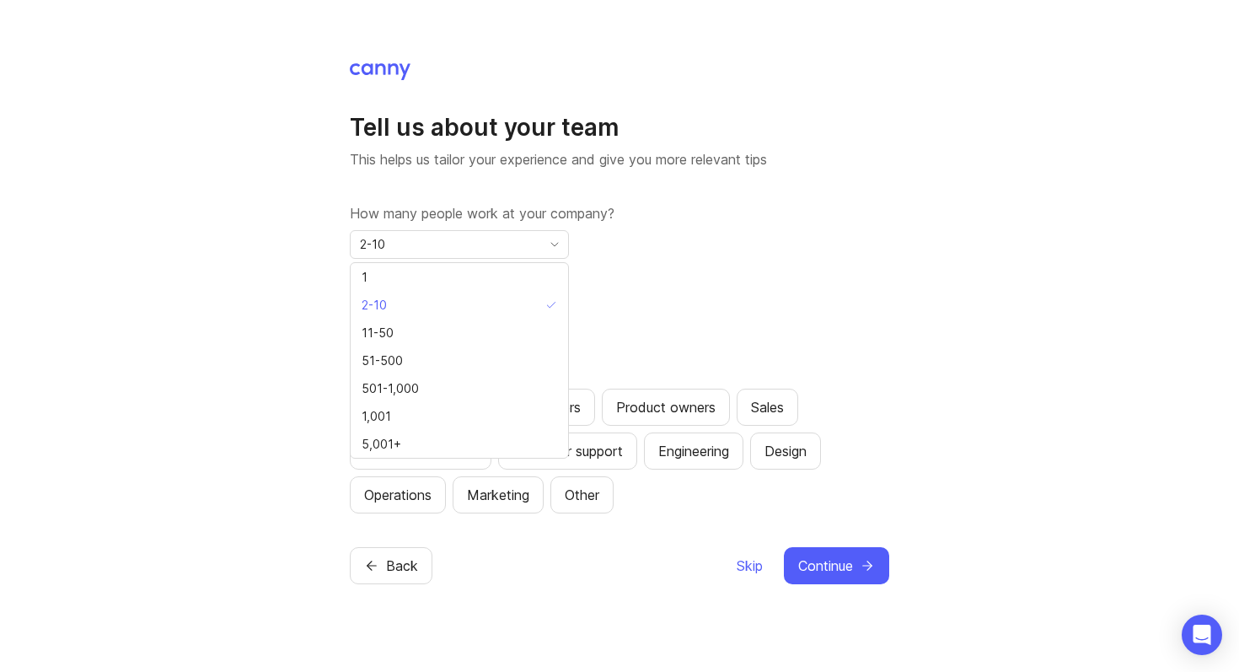
click at [687, 250] on div "How many people work at your company? 2-10" at bounding box center [620, 231] width 540 height 56
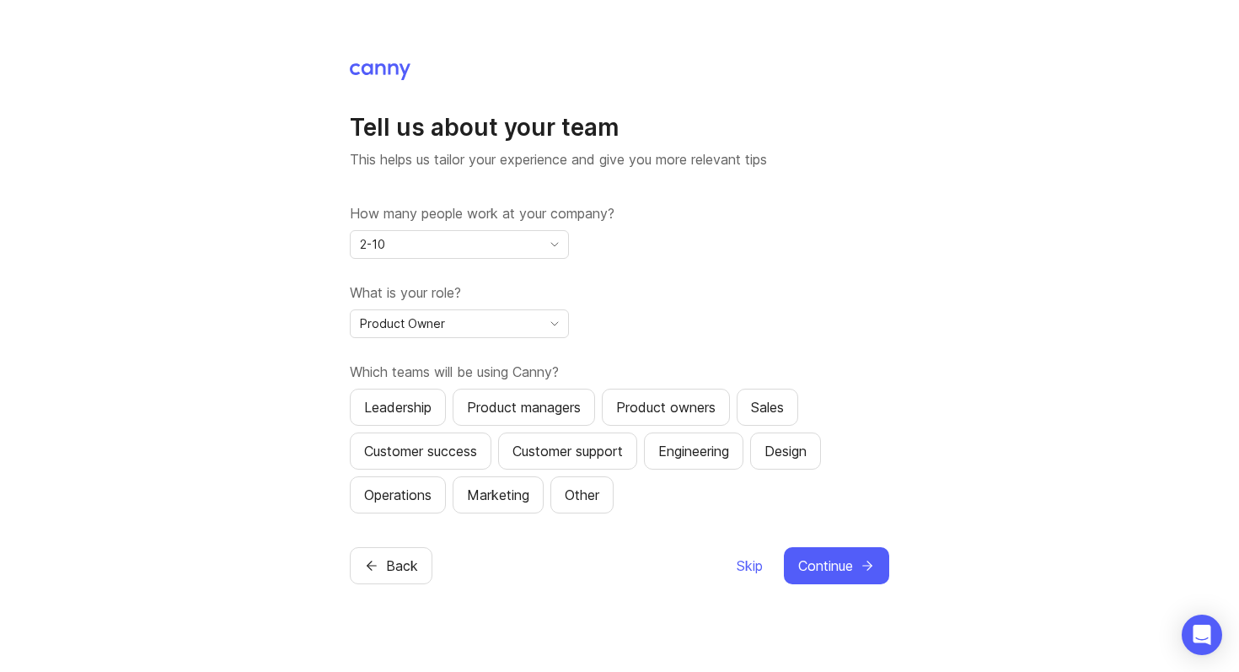
click at [860, 555] on button "Continue" at bounding box center [836, 565] width 105 height 37
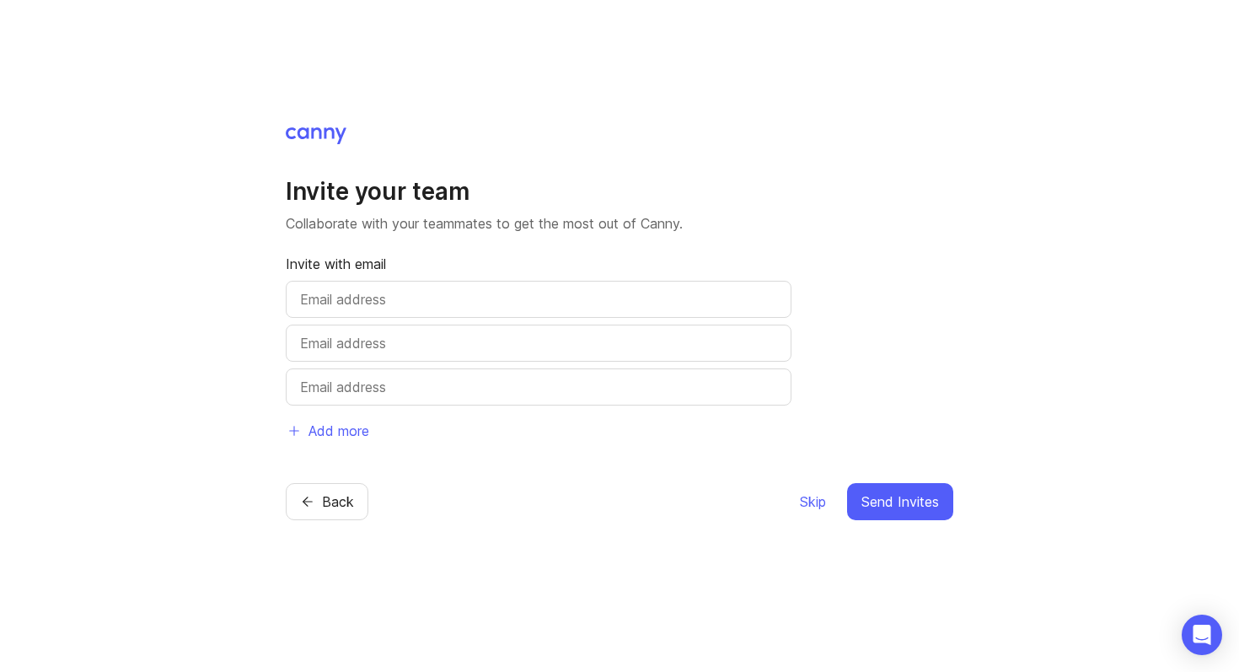
click at [507, 287] on div at bounding box center [539, 299] width 506 height 37
click at [474, 201] on h1 "Invite your team" at bounding box center [620, 191] width 668 height 30
click at [589, 294] on input "text" at bounding box center [538, 299] width 477 height 20
paste input "albert.chang@ecloudvalley.com"
type input "albert.chang@ecloudvalley.com"
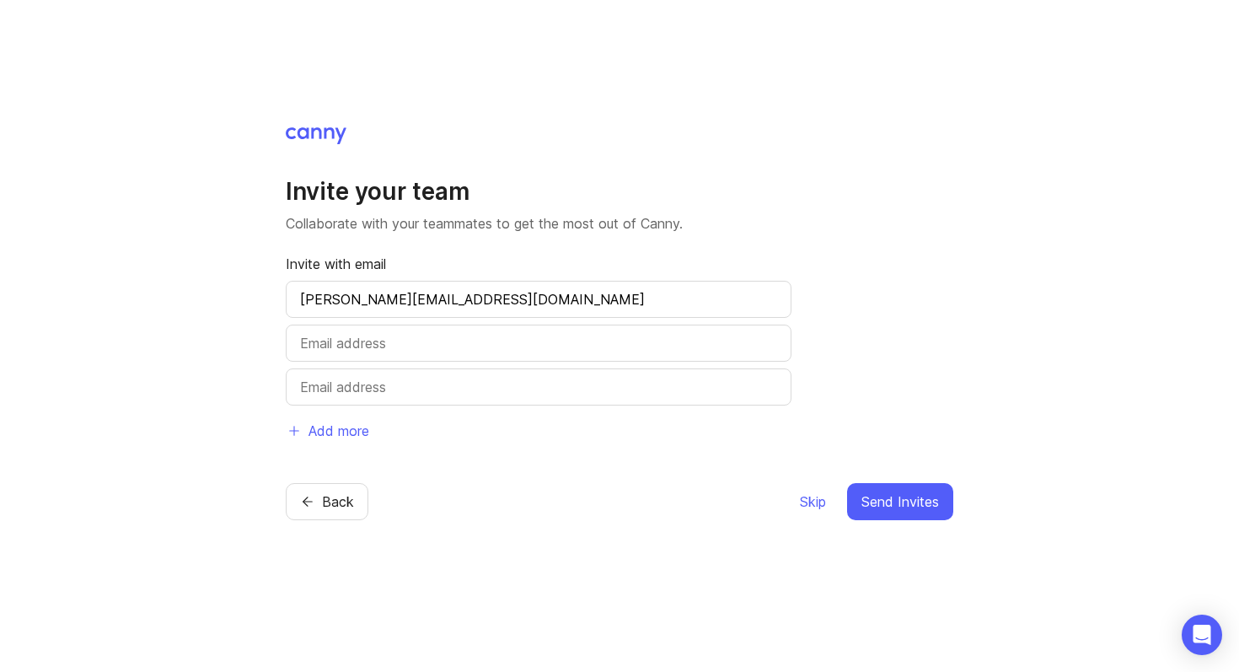
click at [921, 507] on span "Send Invites" at bounding box center [901, 501] width 78 height 20
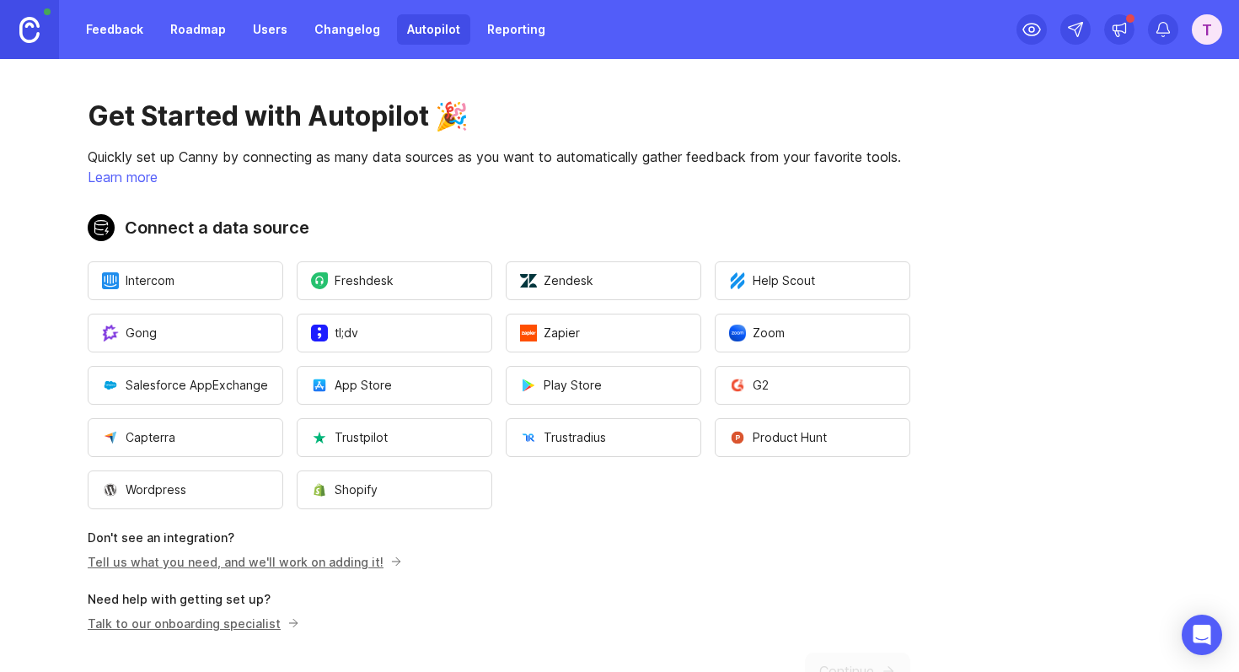
click at [222, 226] on h2 "Connect a data source" at bounding box center [499, 227] width 823 height 27
click at [354, 218] on h2 "Connect a data source" at bounding box center [499, 227] width 823 height 27
click at [1202, 30] on div "T" at bounding box center [1207, 29] width 30 height 30
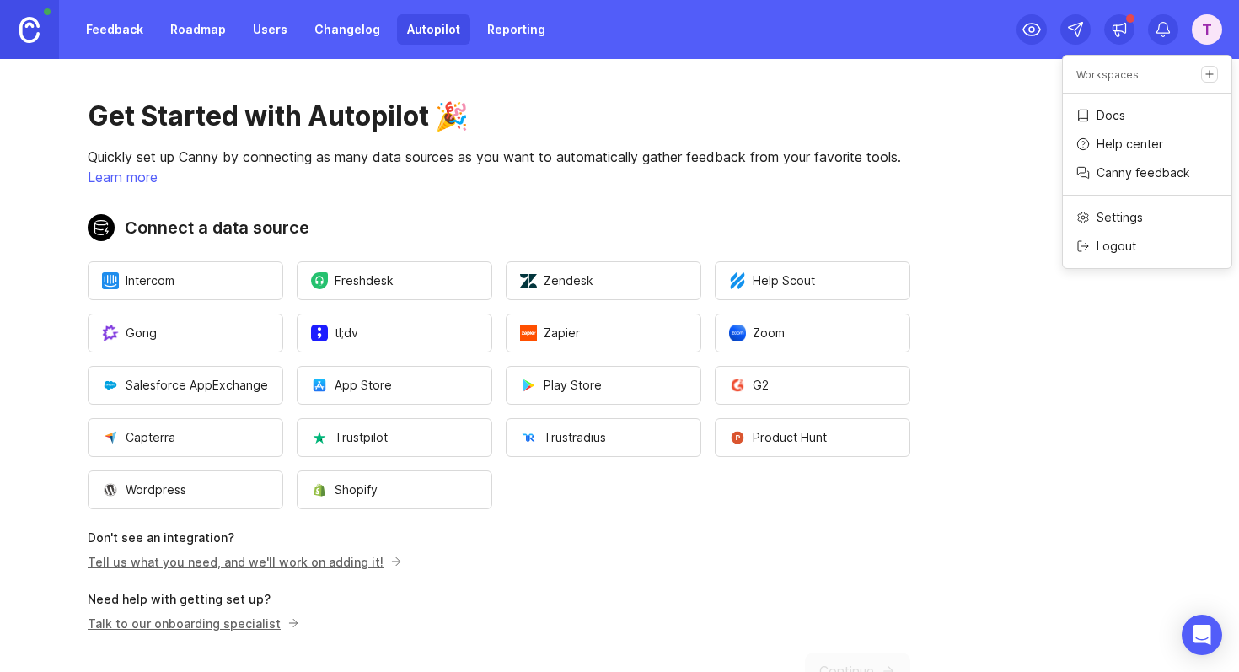
click at [1112, 69] on p "Workspaces" at bounding box center [1108, 74] width 62 height 14
click at [1211, 70] on icon "Create a new workspace" at bounding box center [1210, 74] width 12 height 12
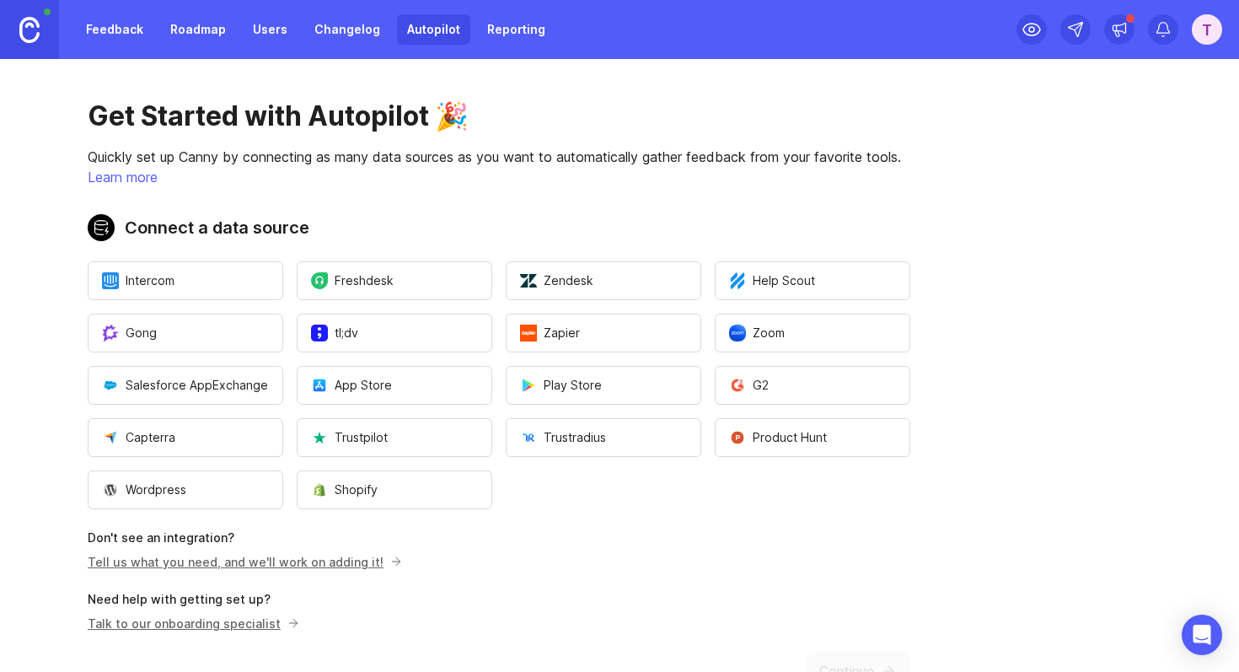
click at [700, 158] on p "Quickly set up Canny by connecting as many data sources as you want to automati…" at bounding box center [499, 157] width 823 height 20
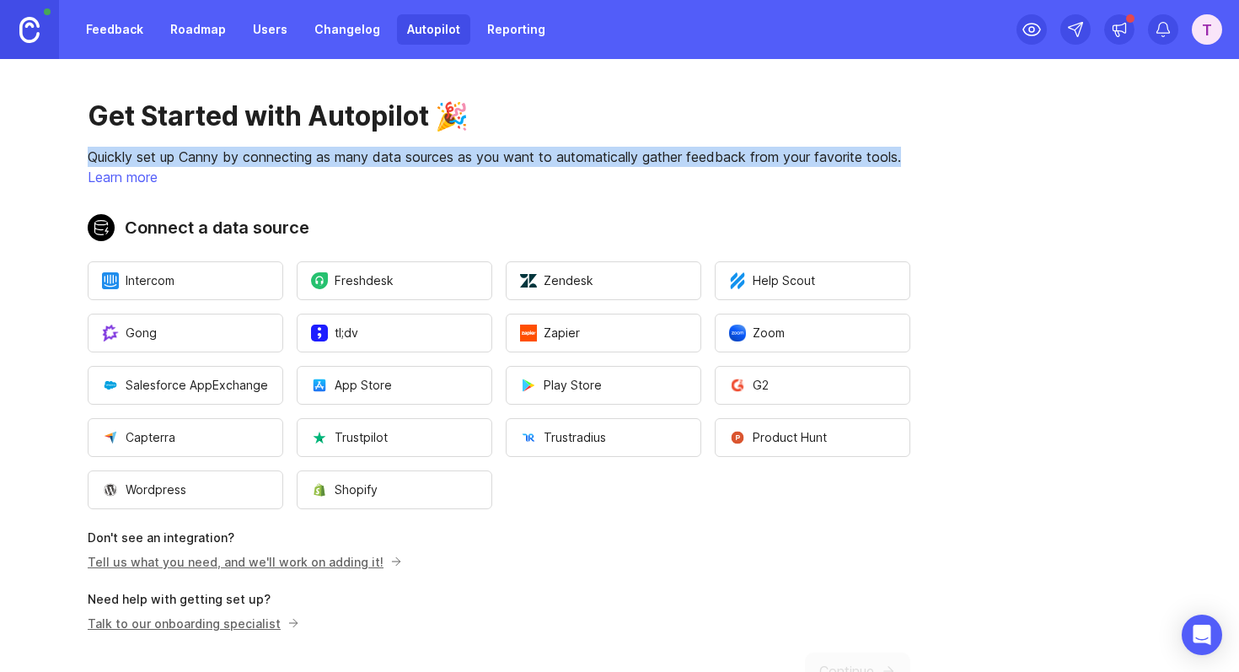
click at [700, 158] on p "Quickly set up Canny by connecting as many data sources as you want to automati…" at bounding box center [499, 157] width 823 height 20
click at [809, 158] on p "Quickly set up Canny by connecting as many data sources as you want to automati…" at bounding box center [499, 157] width 823 height 20
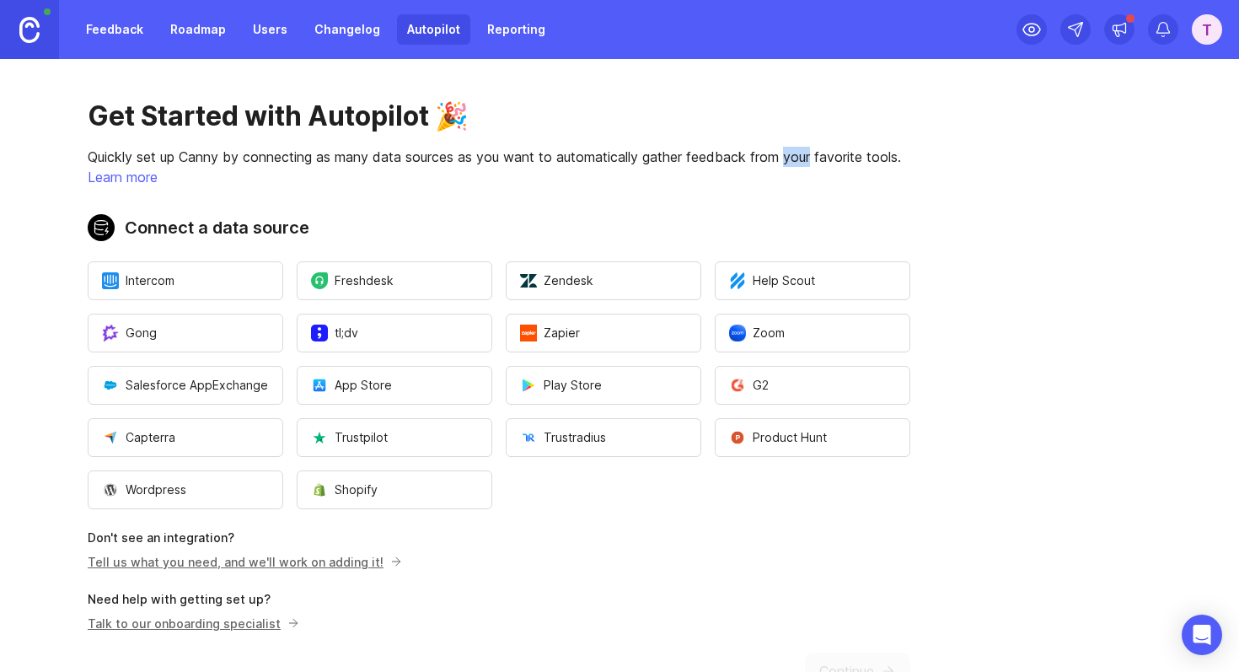
click at [809, 158] on p "Quickly set up Canny by connecting as many data sources as you want to automati…" at bounding box center [499, 157] width 823 height 20
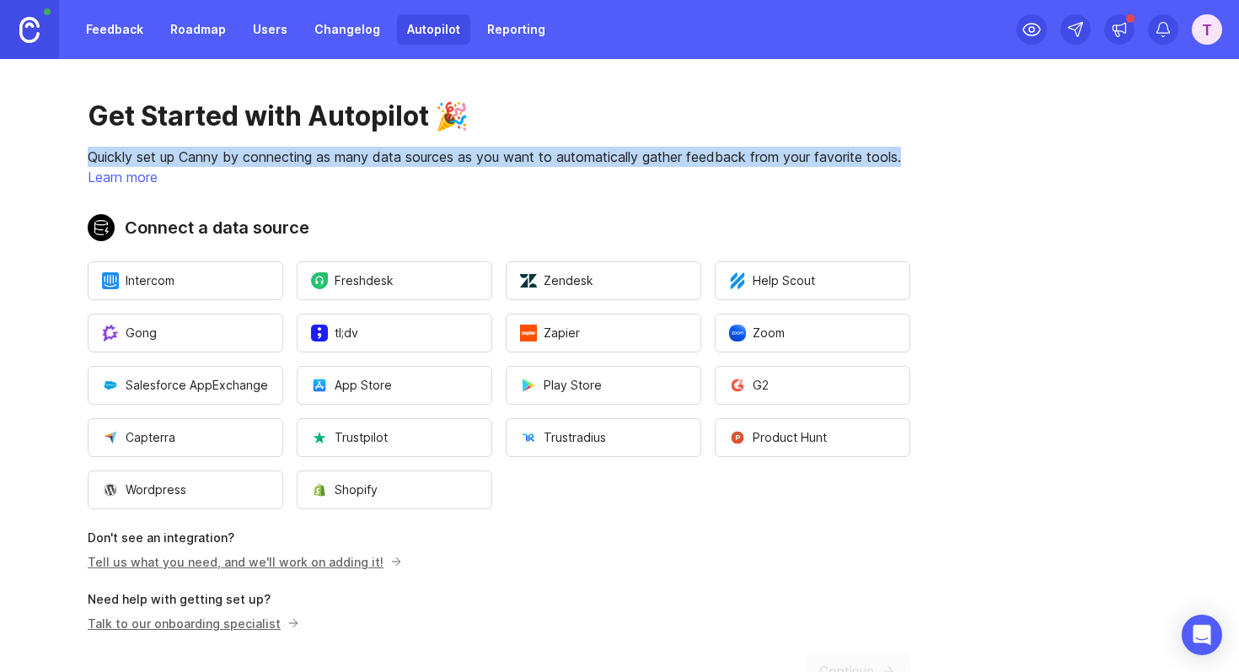
click at [809, 158] on p "Quickly set up Canny by connecting as many data sources as you want to automati…" at bounding box center [499, 157] width 823 height 20
click at [851, 158] on p "Quickly set up Canny by connecting as many data sources as you want to automati…" at bounding box center [499, 157] width 823 height 20
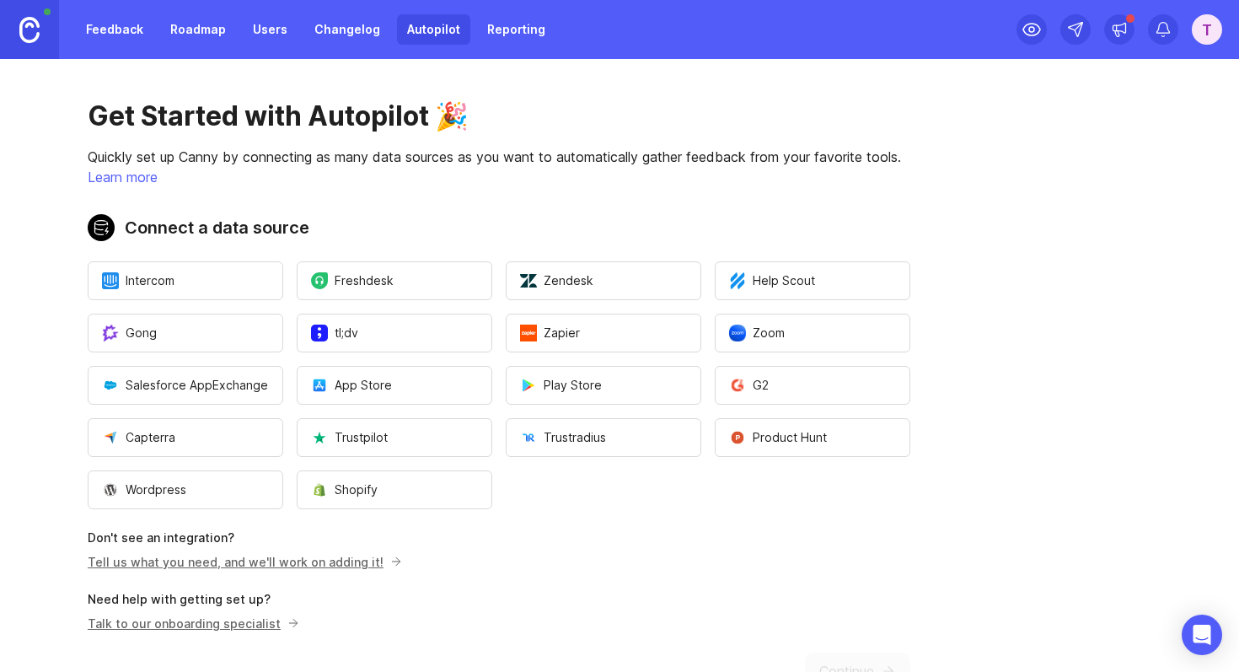
click at [851, 158] on p "Quickly set up Canny by connecting as many data sources as you want to automati…" at bounding box center [499, 157] width 823 height 20
click at [913, 158] on div "Get Started with Autopilot 🎉 Quickly set up Canny by connecting as many data so…" at bounding box center [499, 394] width 998 height 671
click at [88, 21] on link "Feedback" at bounding box center [115, 29] width 78 height 30
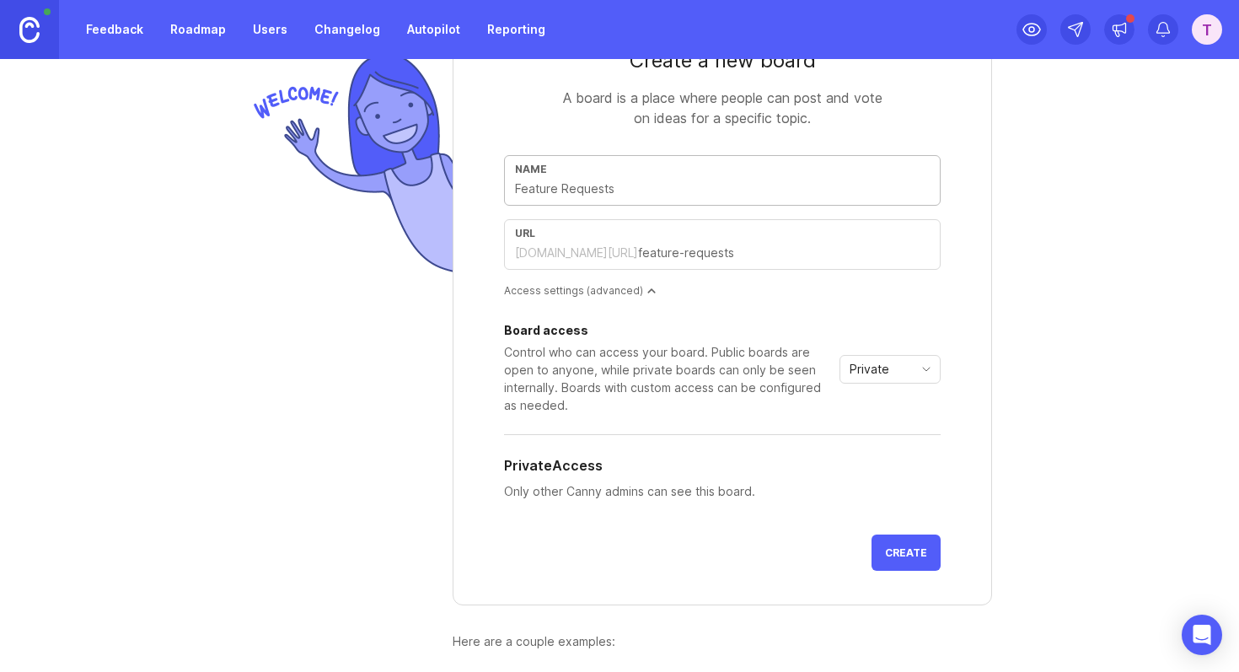
scroll to position [93, 0]
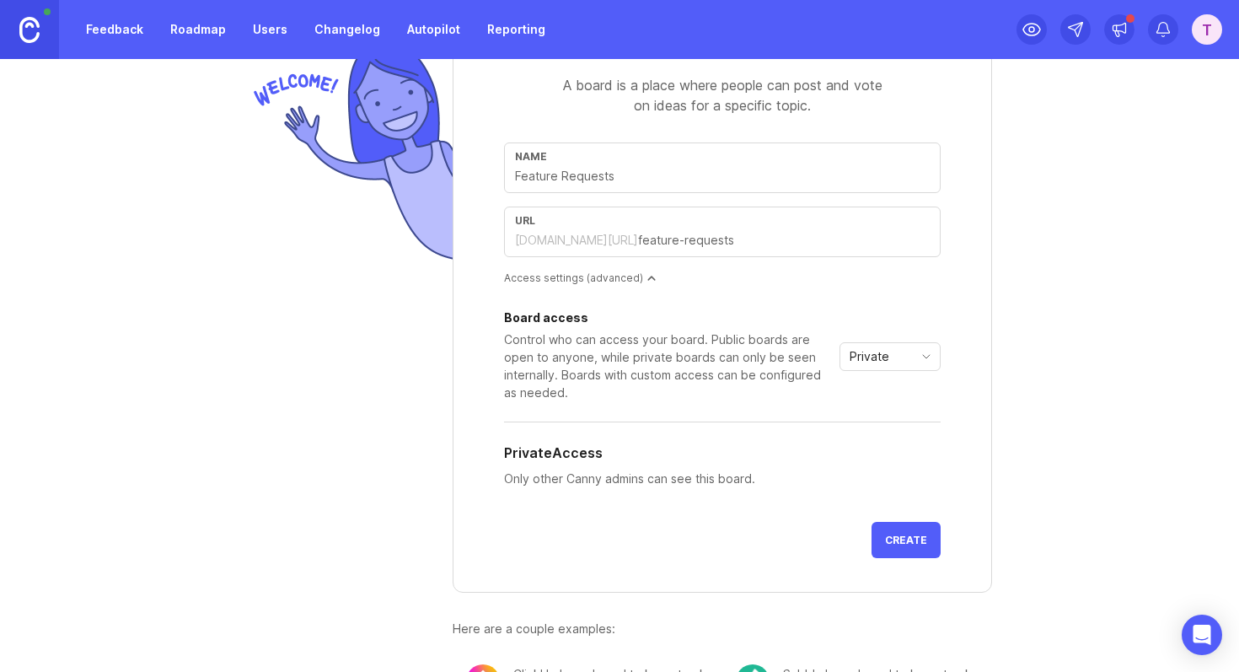
click at [572, 235] on div "ecvmsp.canny.io/" at bounding box center [576, 240] width 123 height 17
click at [701, 239] on input "text" at bounding box center [784, 240] width 292 height 19
click at [883, 362] on span "Private" at bounding box center [870, 356] width 40 height 19
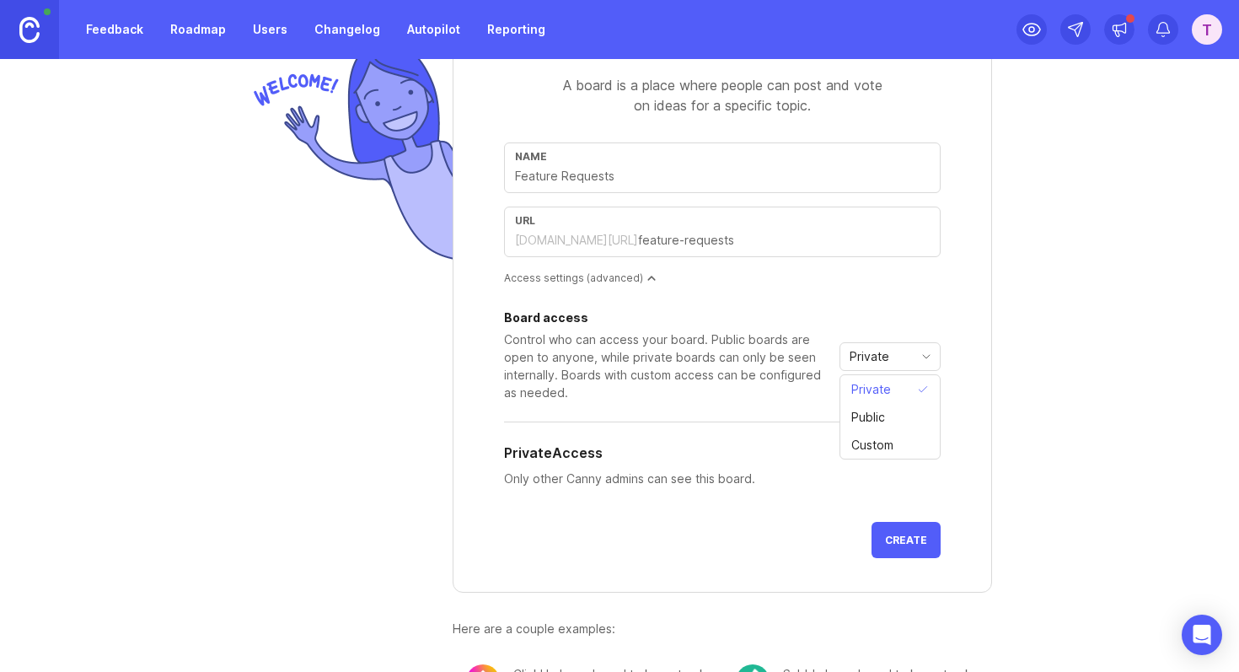
click at [883, 362] on span "Private" at bounding box center [870, 356] width 40 height 19
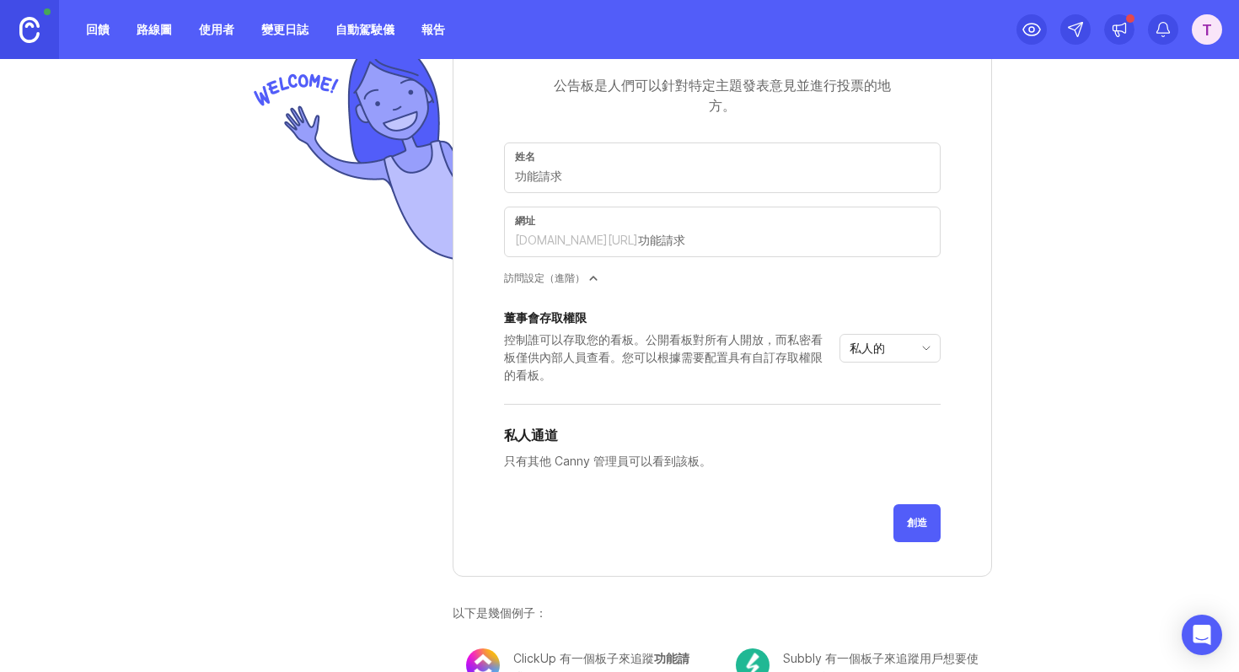
scroll to position [73, 0]
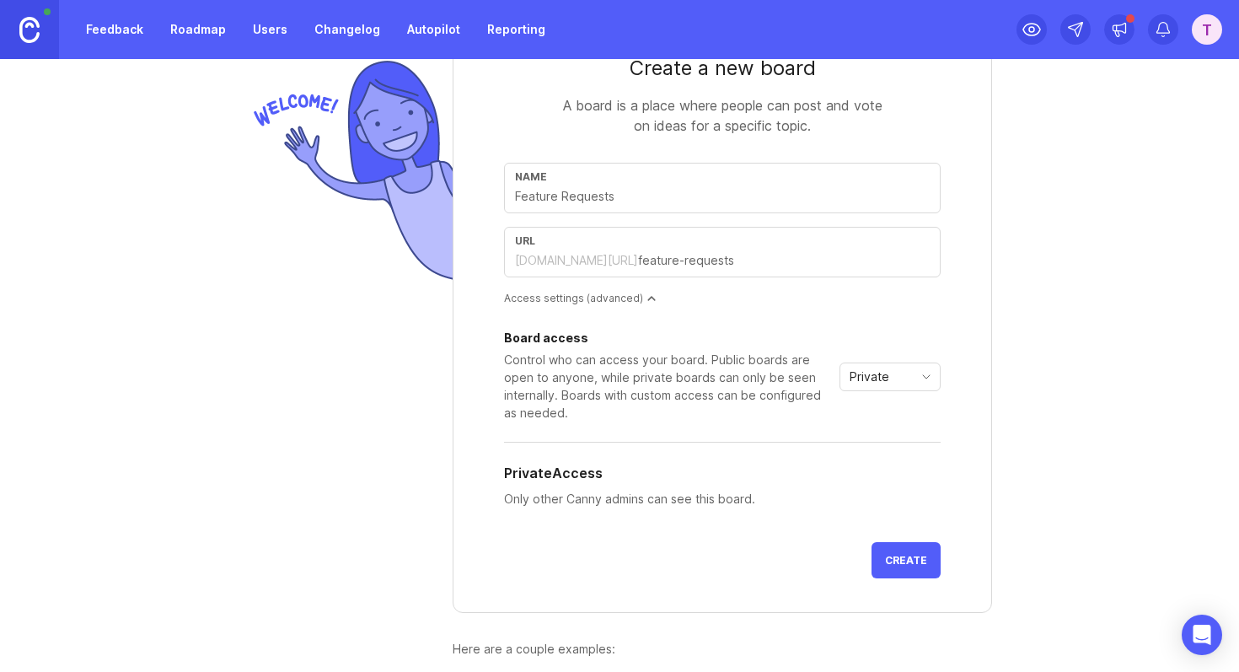
click at [818, 121] on div "A board is a place where people can post and vote on ideas for a specific topic." at bounding box center [722, 115] width 337 height 40
click at [1201, 40] on div "T" at bounding box center [1207, 29] width 30 height 30
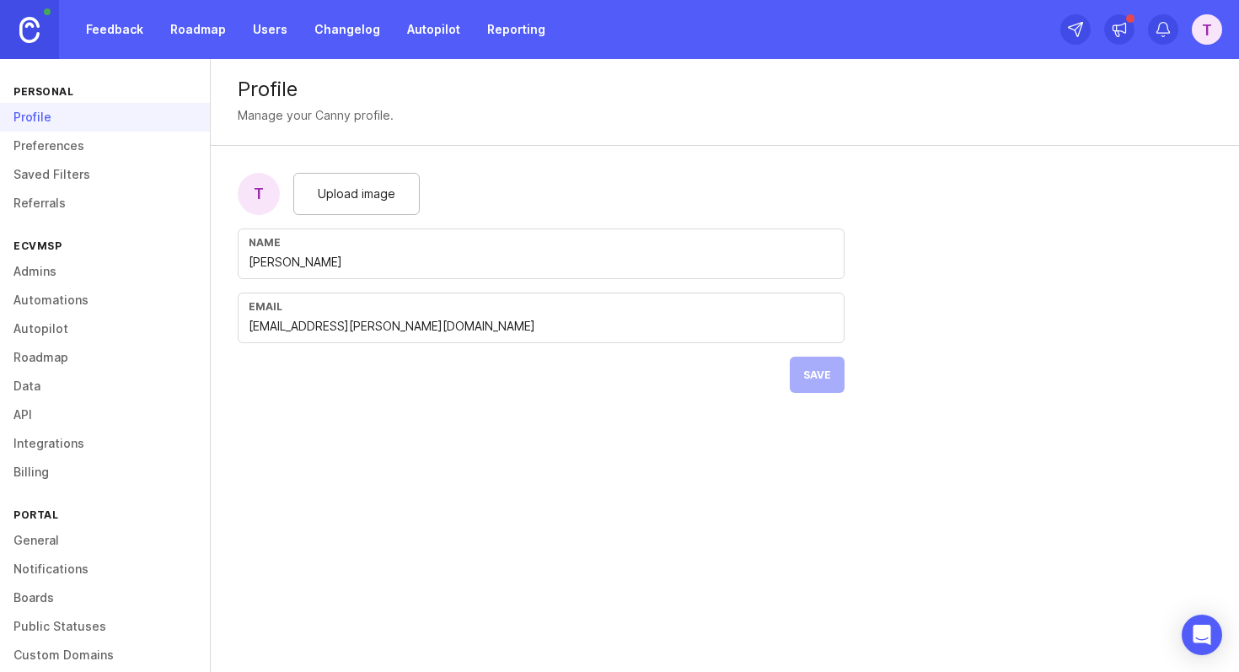
click at [282, 250] on div "Name Timmy Lin" at bounding box center [541, 253] width 607 height 51
click at [352, 252] on div "Name Timmy Lin" at bounding box center [541, 253] width 607 height 51
click at [60, 140] on link "Preferences" at bounding box center [105, 146] width 210 height 29
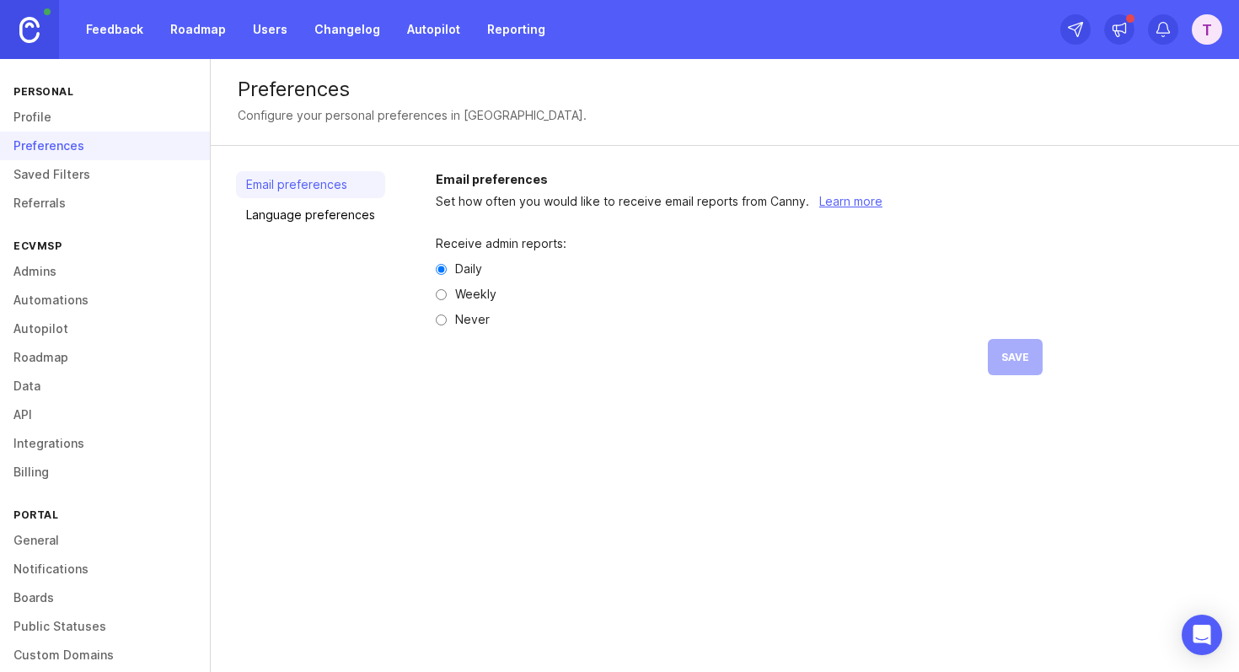
click at [475, 247] on div "Receive admin reports:" at bounding box center [739, 244] width 607 height 12
click at [464, 252] on div at bounding box center [464, 252] width 0 height 0
click at [459, 232] on div "Receive admin reports: Daily Weekly Never Save" at bounding box center [739, 306] width 607 height 191
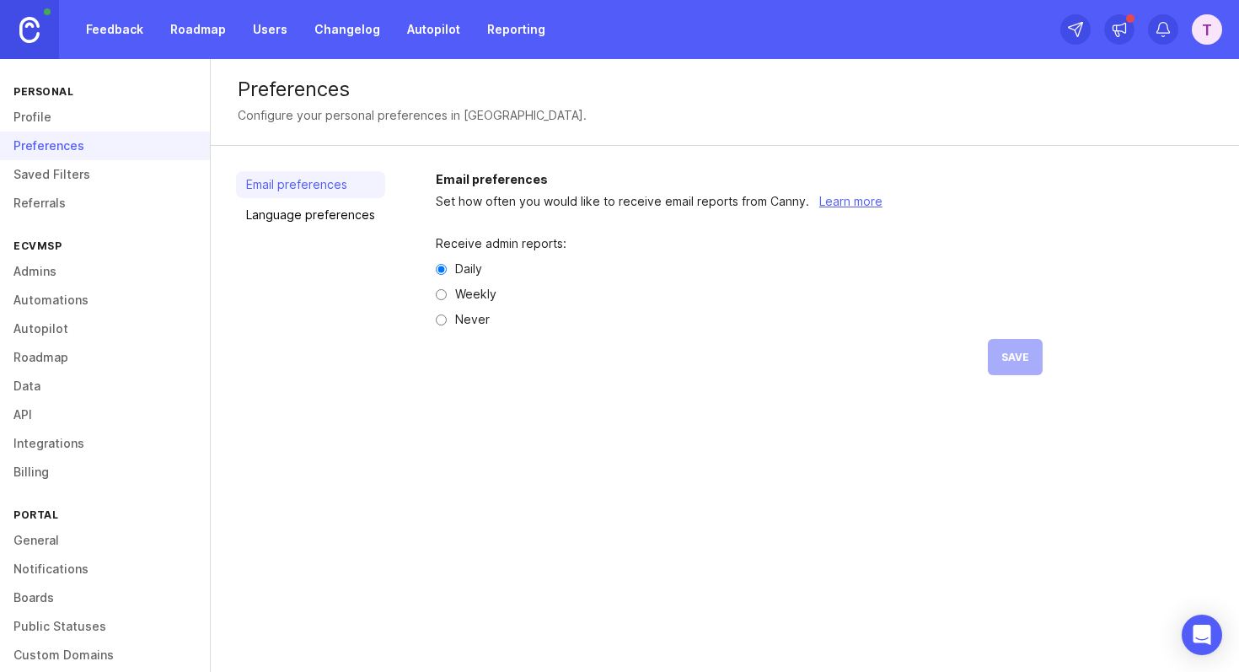
click at [461, 294] on label "Weekly" at bounding box center [475, 294] width 41 height 12
click at [447, 294] on input "Weekly" at bounding box center [441, 294] width 11 height 11
radio input "true"
click at [1005, 360] on span "Save" at bounding box center [1016, 357] width 28 height 13
click at [314, 217] on link "Language preferences" at bounding box center [310, 214] width 149 height 27
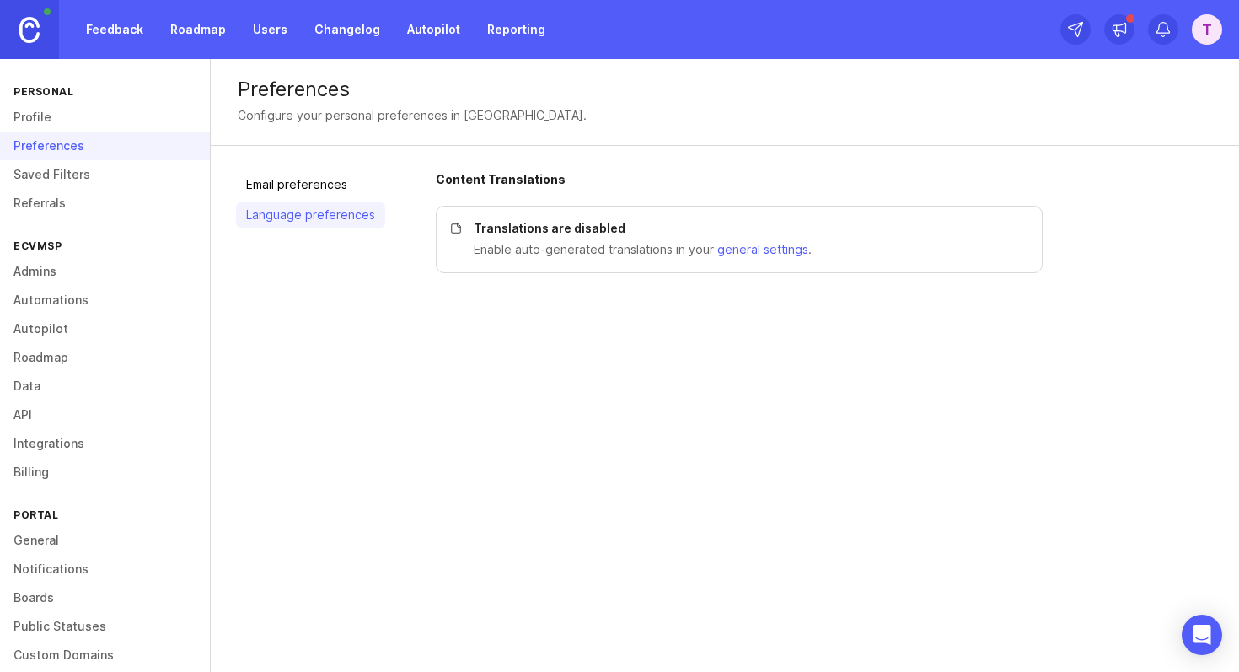
click at [549, 226] on p "Translations are disabled" at bounding box center [748, 228] width 548 height 17
click at [616, 226] on p "Translations are disabled" at bounding box center [748, 228] width 548 height 17
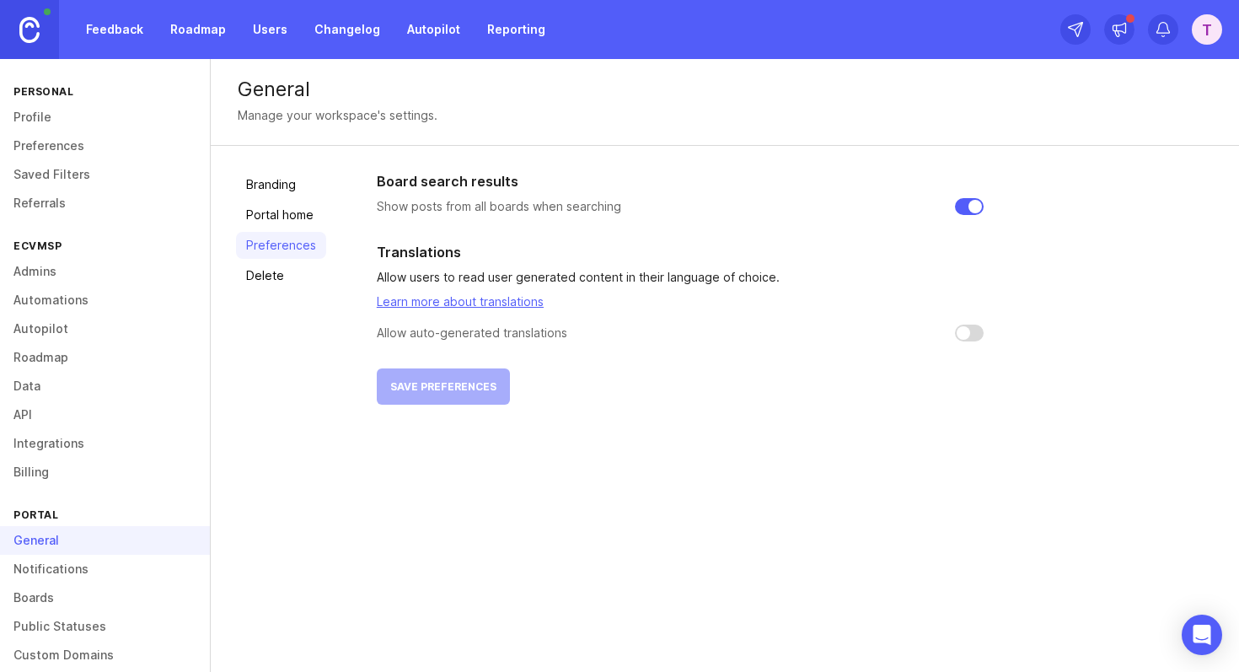
click at [969, 337] on input "checkbox" at bounding box center [969, 333] width 29 height 17
checkbox input "false"
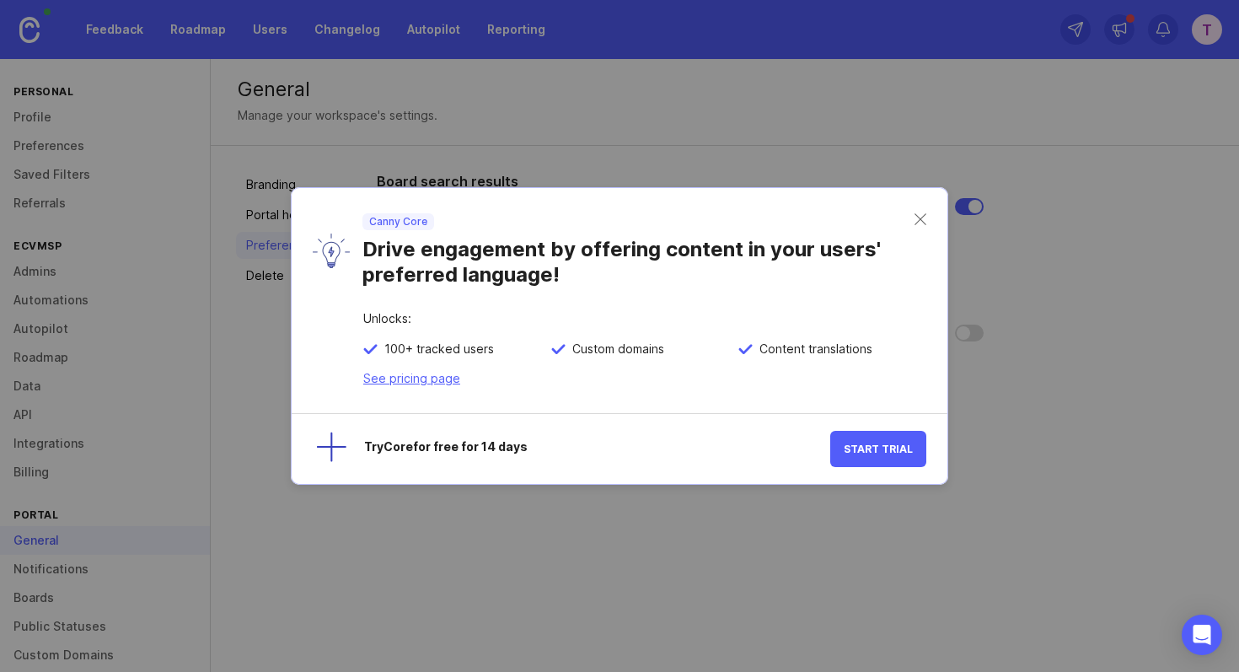
click at [433, 459] on div "Try Core for free for 14 days" at bounding box center [584, 449] width 491 height 36
click at [336, 445] on div at bounding box center [323, 449] width 47 height 47
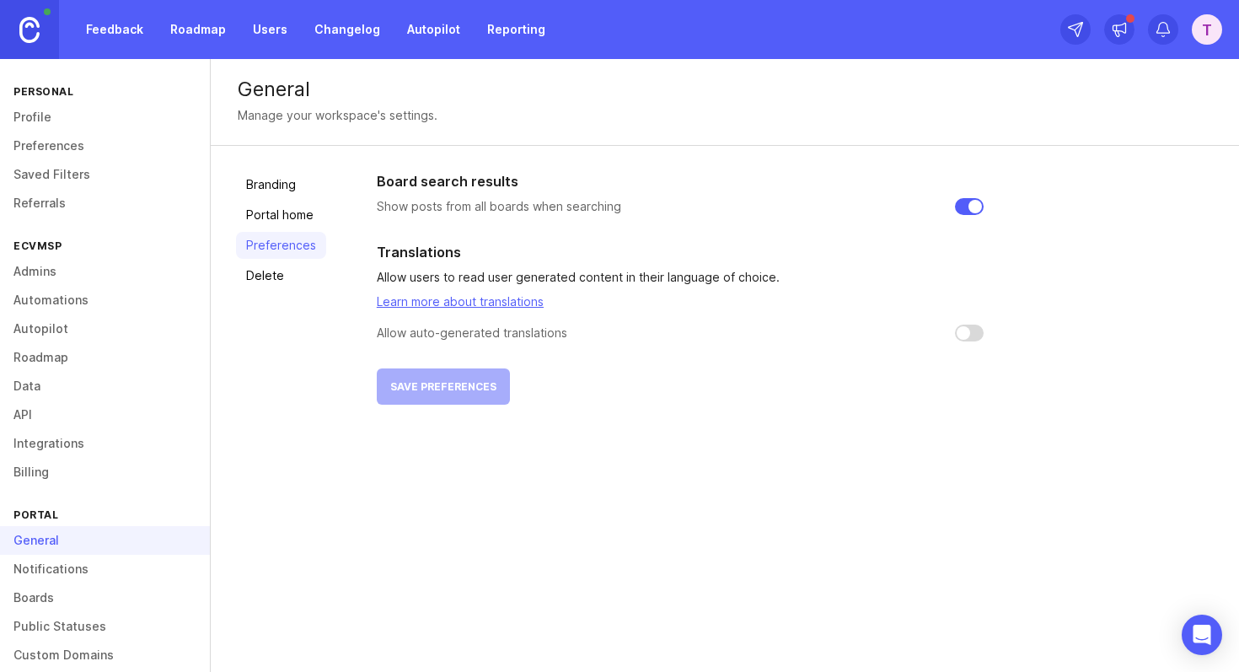
click at [482, 206] on p "Show posts from all boards when searching" at bounding box center [499, 206] width 244 height 17
click at [471, 176] on div at bounding box center [471, 176] width 0 height 0
click at [592, 207] on p "Show posts from all boards when searching" at bounding box center [499, 206] width 244 height 17
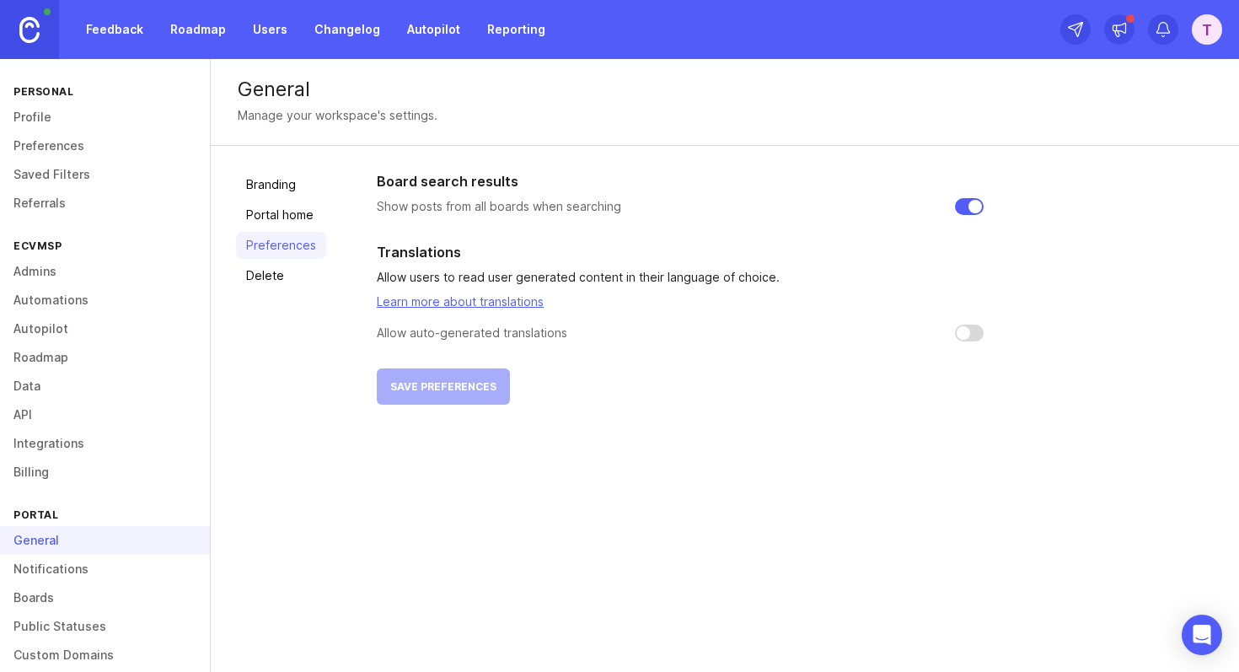
click at [280, 277] on link "Delete" at bounding box center [281, 275] width 90 height 27
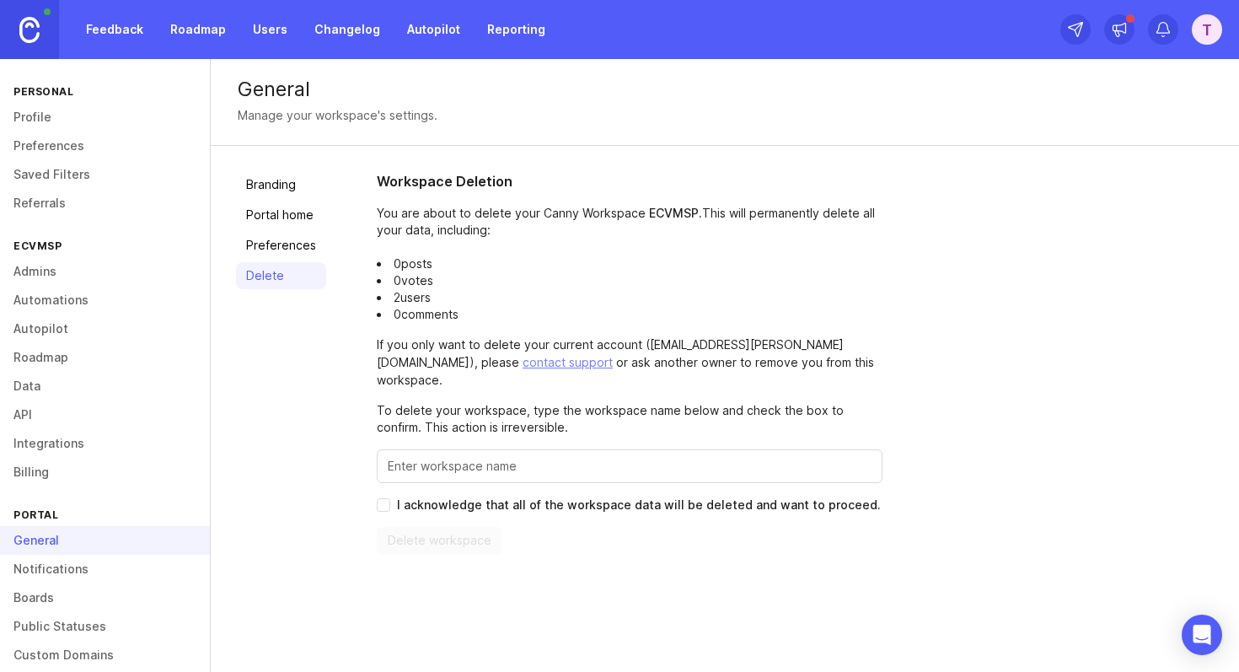
drag, startPoint x: 473, startPoint y: 314, endPoint x: 400, endPoint y: 191, distance: 143.3
click at [400, 191] on div "Workspace Deletion You are about to delete your Canny Workspace ECVMSP . This w…" at bounding box center [630, 362] width 506 height 383
click at [555, 224] on p "You are about to delete your Canny Workspace ECVMSP . This will permanently del…" at bounding box center [630, 264] width 506 height 118
click at [35, 121] on link "Profile" at bounding box center [105, 117] width 210 height 29
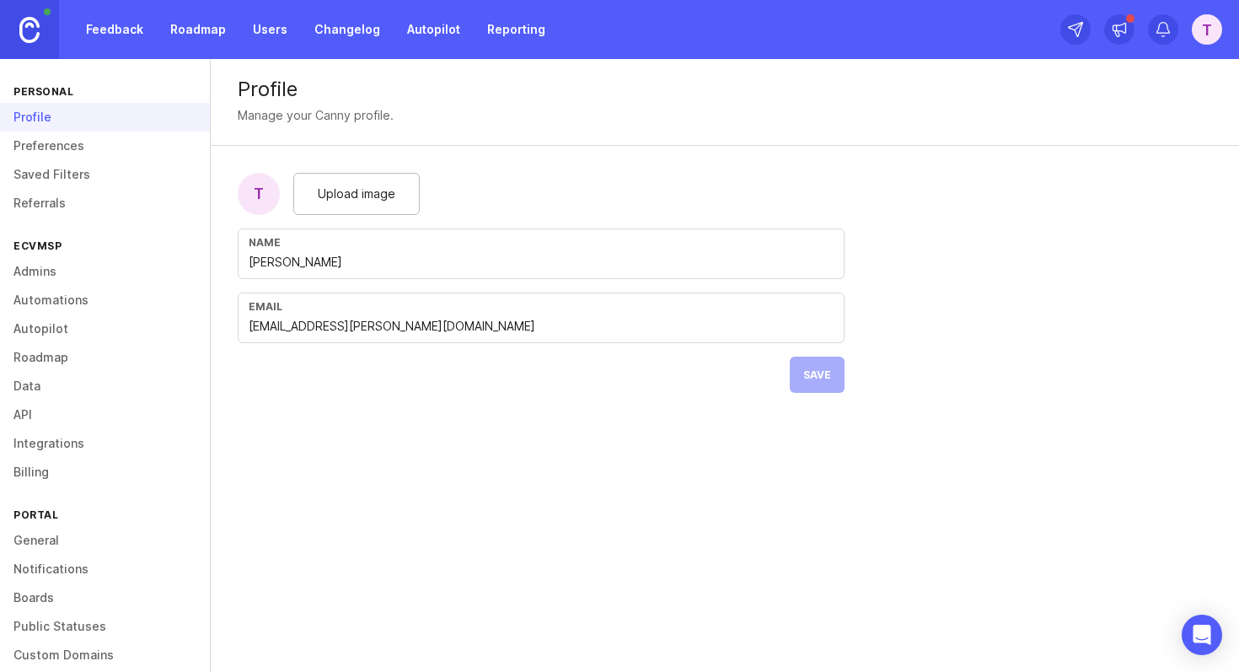
click at [51, 143] on link "Preferences" at bounding box center [105, 146] width 210 height 29
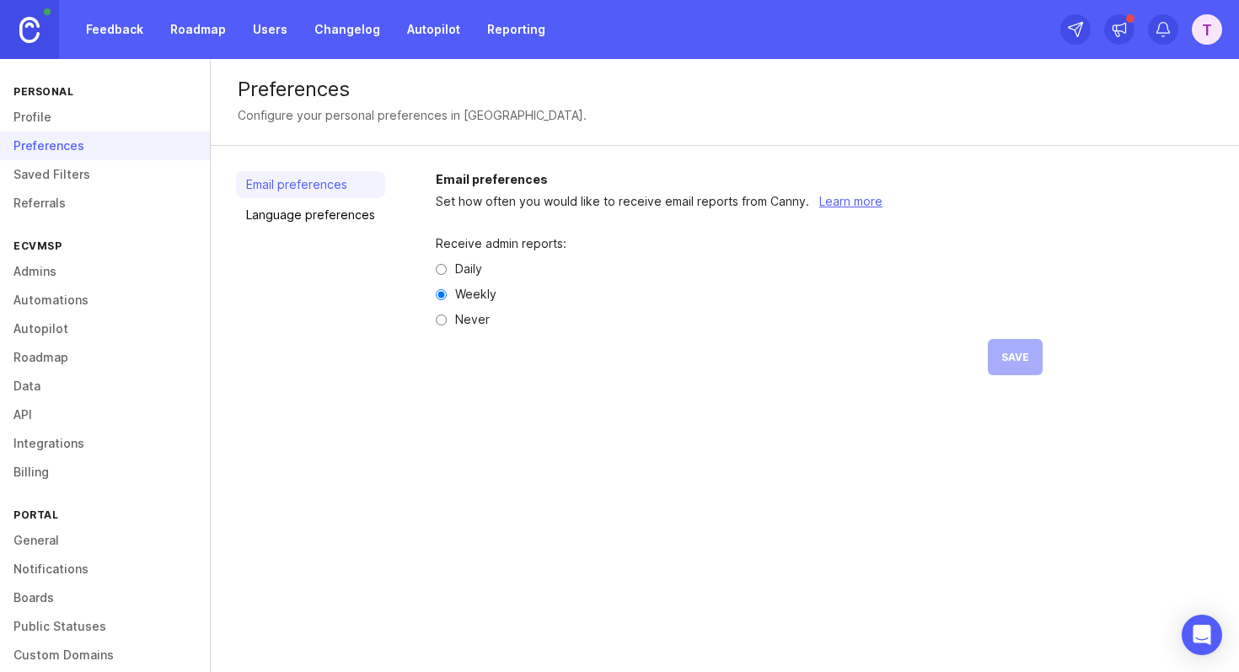
click at [56, 164] on link "Saved Filters" at bounding box center [105, 174] width 210 height 29
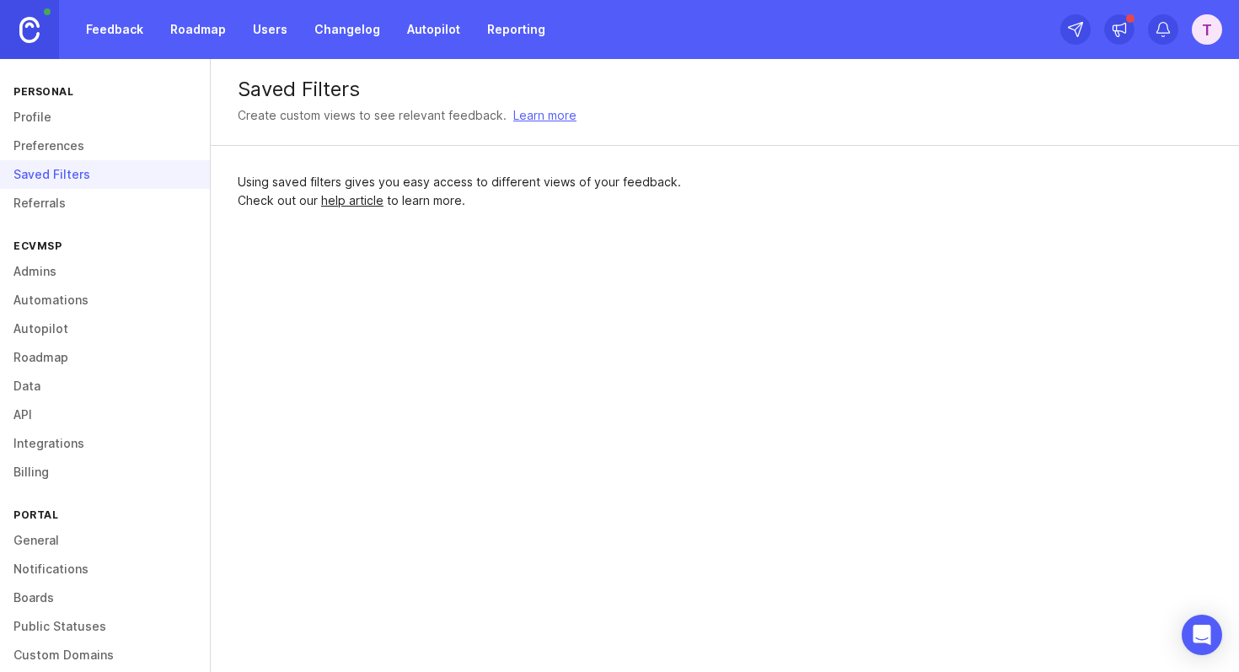
click at [76, 207] on link "Referrals" at bounding box center [105, 203] width 210 height 29
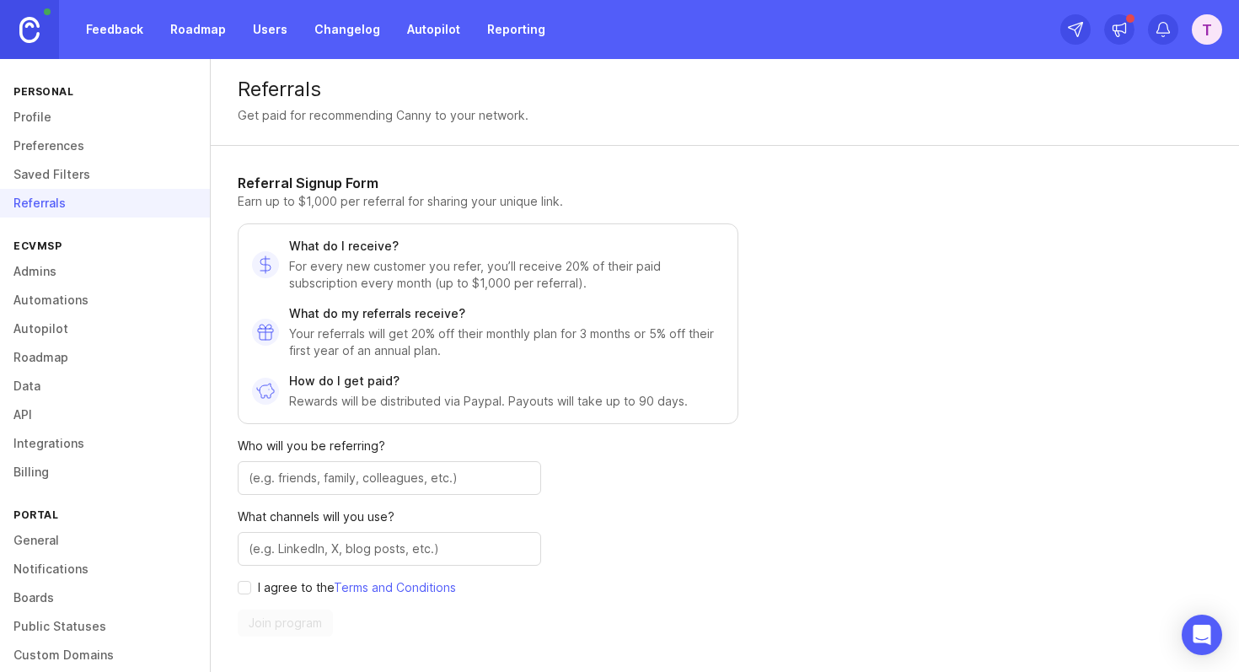
click at [341, 188] on h1 "Referral Signup Form" at bounding box center [488, 183] width 501 height 20
click at [441, 189] on h1 "Referral Signup Form" at bounding box center [488, 183] width 501 height 20
click at [420, 206] on p "Earn up to $1,000 per referral for sharing your unique link." at bounding box center [488, 201] width 501 height 17
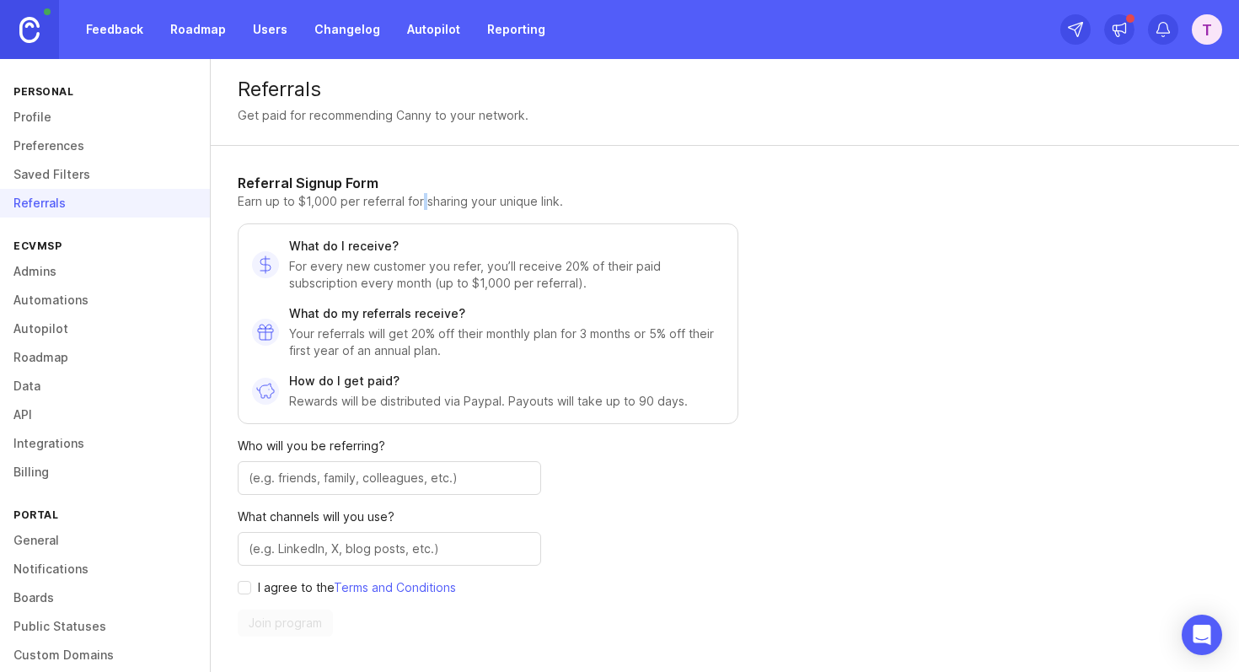
click at [420, 206] on p "Earn up to $1,000 per referral for sharing your unique link." at bounding box center [488, 201] width 501 height 17
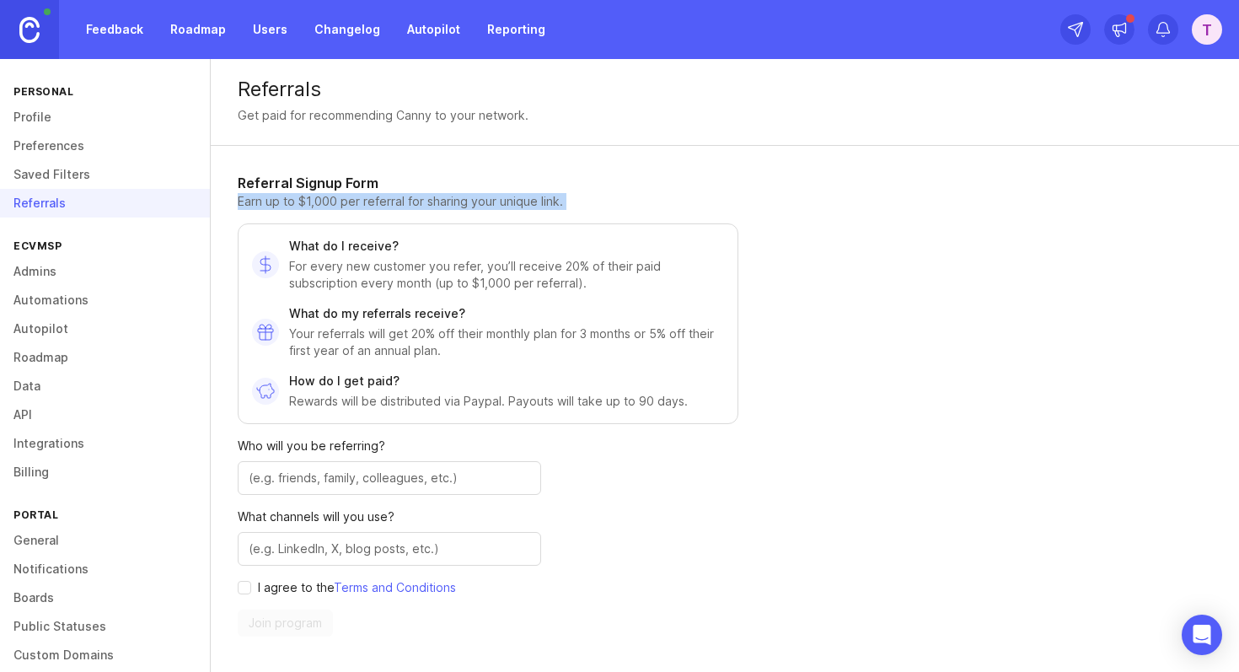
click at [420, 206] on p "Earn up to $1,000 per referral for sharing your unique link." at bounding box center [488, 201] width 501 height 17
click at [508, 206] on p "Earn up to $1,000 per referral for sharing your unique link." at bounding box center [488, 201] width 501 height 17
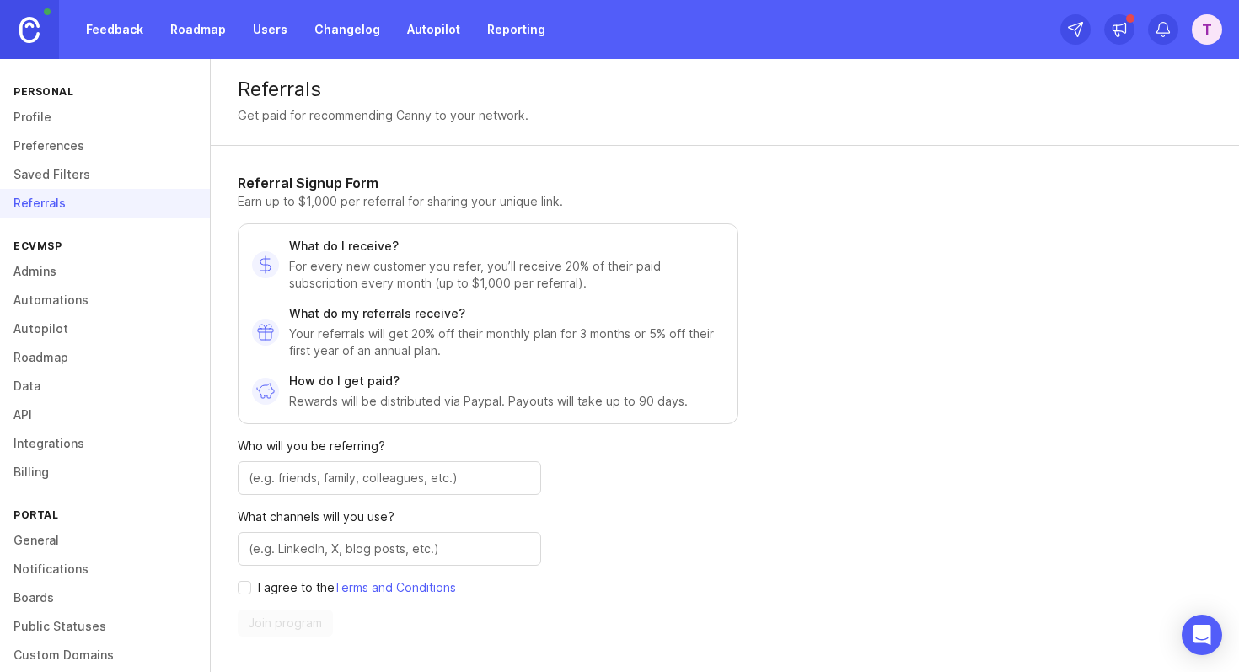
click at [68, 260] on link "Admins" at bounding box center [105, 271] width 210 height 29
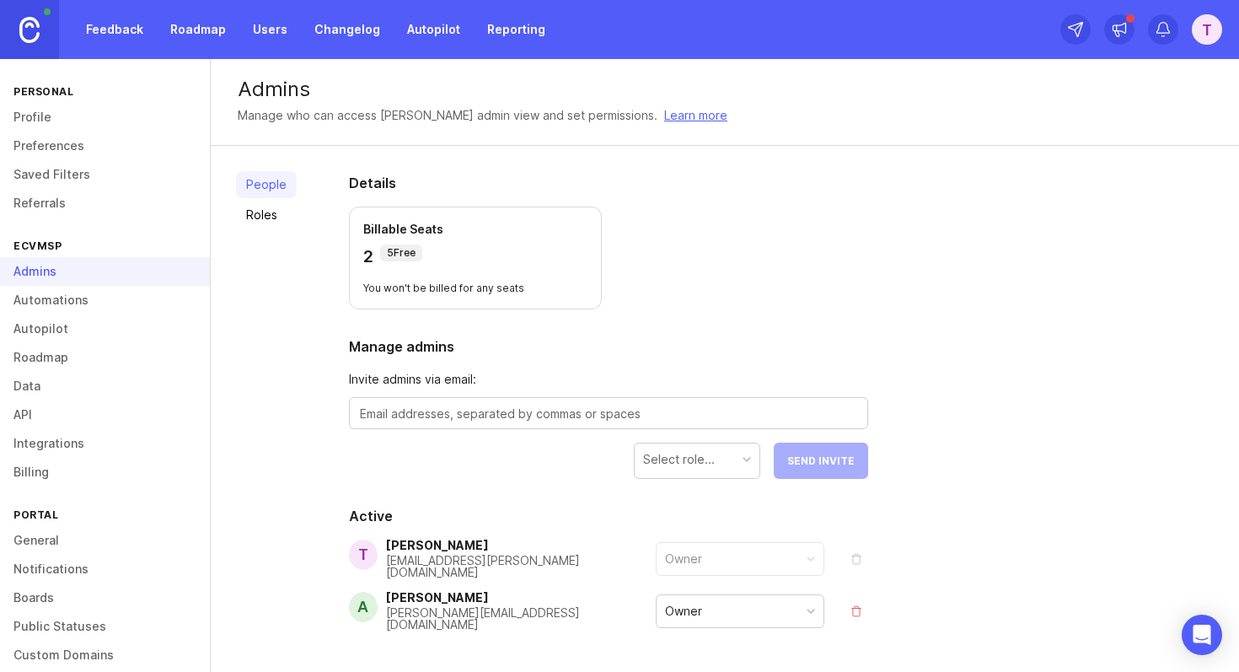
click at [405, 254] on p "5 Free" at bounding box center [401, 252] width 29 height 13
click at [566, 253] on div "2 5 Free" at bounding box center [475, 256] width 224 height 24
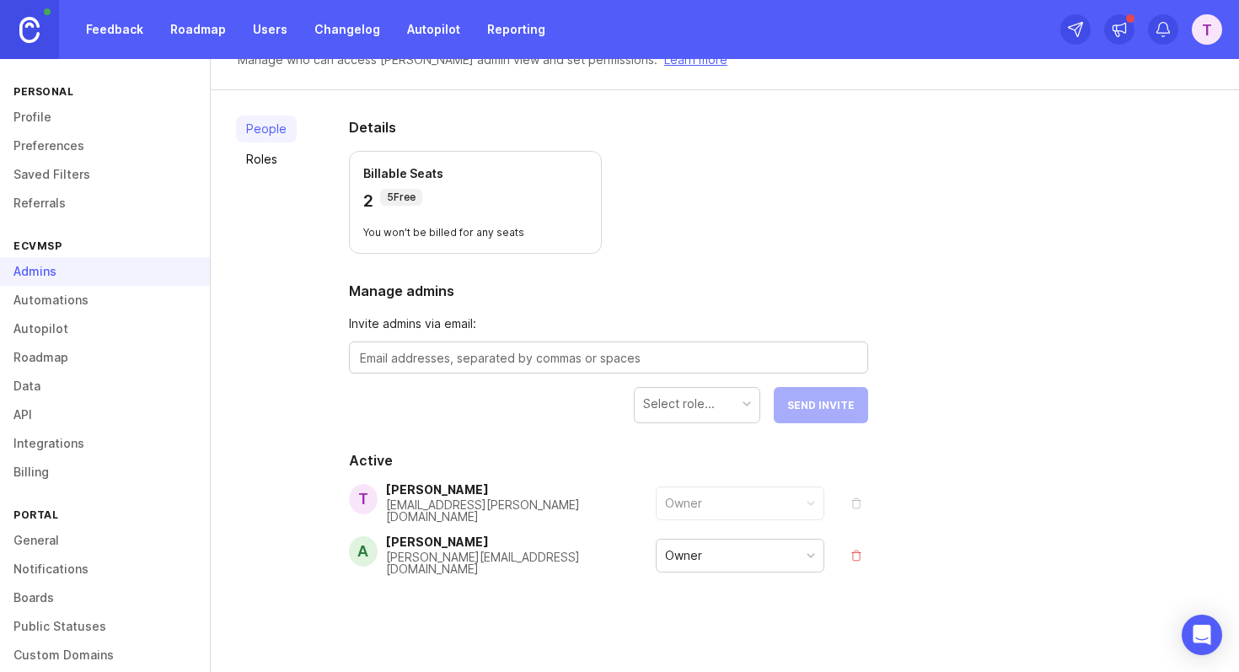
click at [737, 558] on div "Owner" at bounding box center [740, 556] width 167 height 32
click at [733, 551] on div "Owner" at bounding box center [740, 556] width 167 height 32
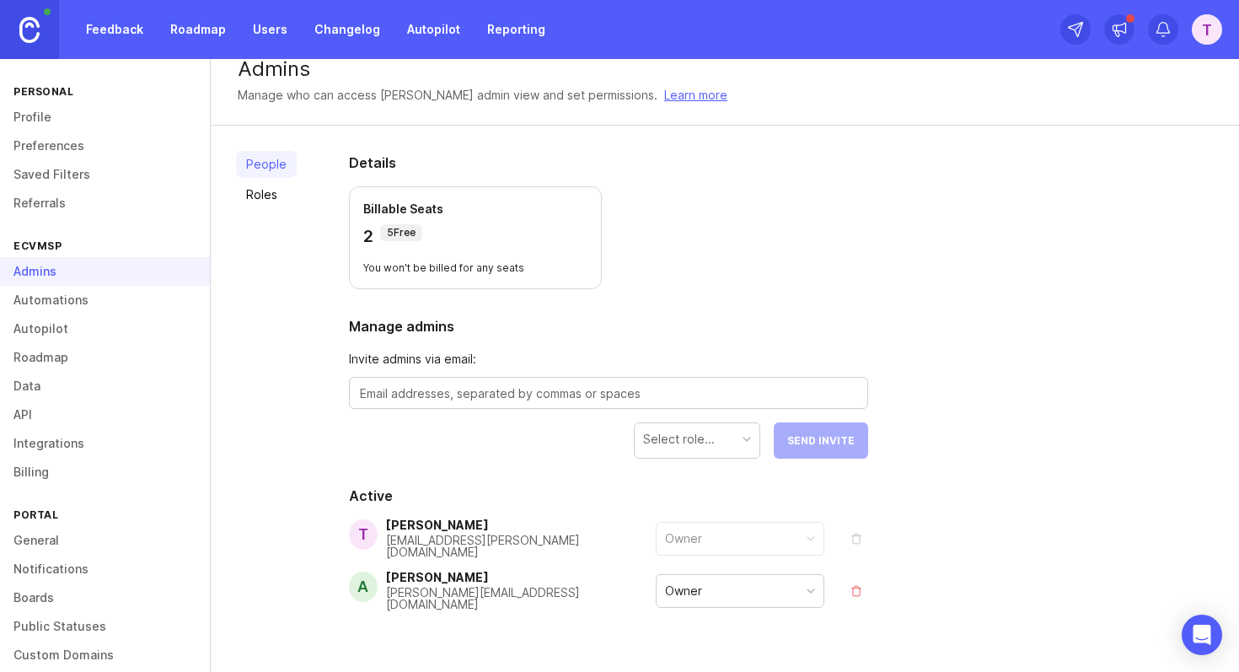
scroll to position [0, 0]
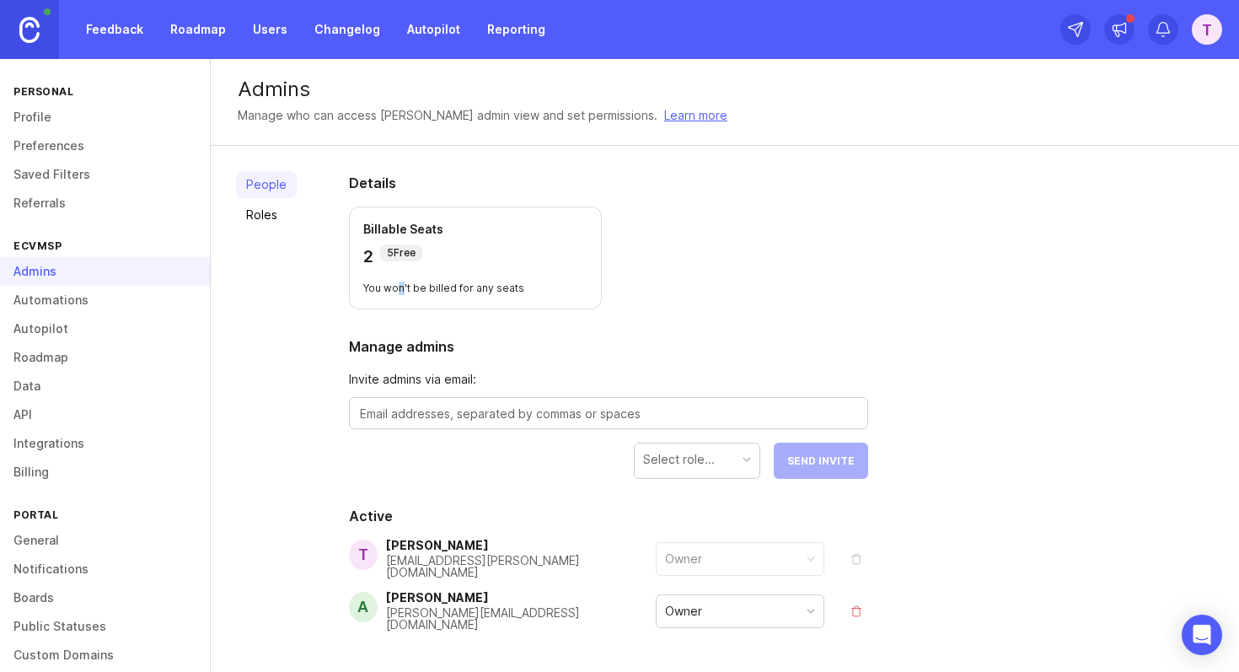
click at [399, 287] on p "You won't be billed for any seats" at bounding box center [475, 288] width 224 height 13
click at [497, 287] on p "You won't be billed for any seats" at bounding box center [475, 288] width 224 height 13
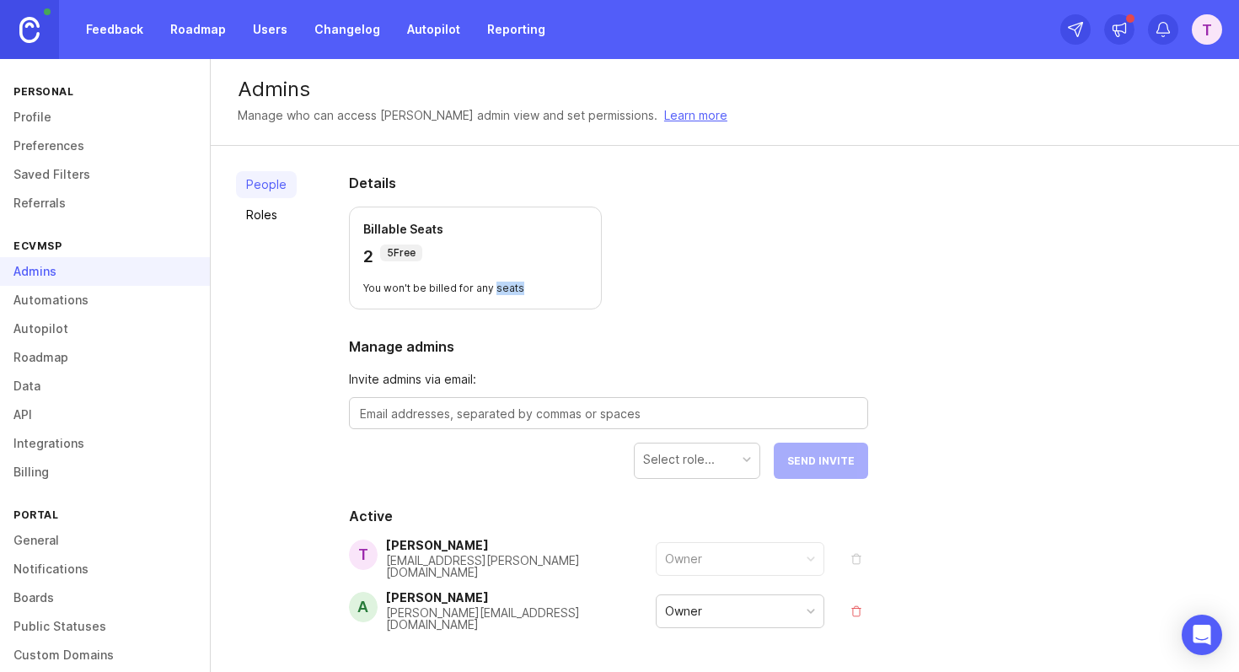
click at [497, 287] on p "You won't be billed for any seats" at bounding box center [475, 288] width 224 height 13
click at [593, 298] on div "Billable Seats 2 5 Free You won't be billed for any seats" at bounding box center [475, 258] width 253 height 103
click at [261, 213] on link "Roles" at bounding box center [266, 214] width 61 height 27
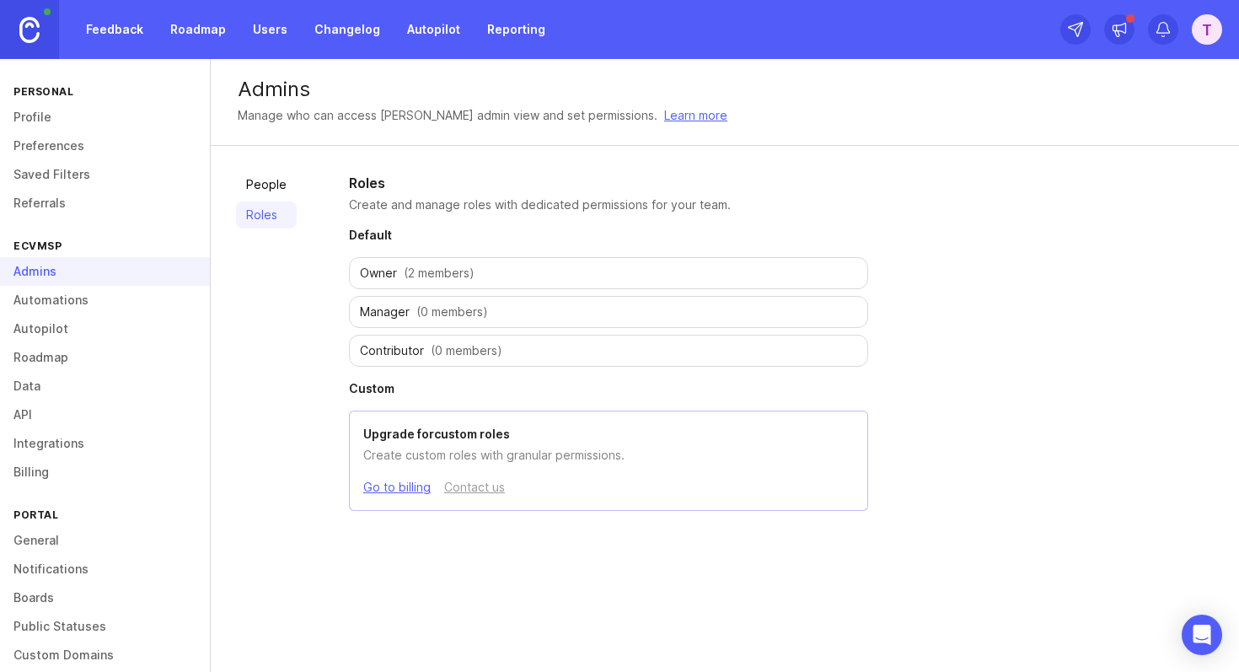
click at [258, 180] on link "People" at bounding box center [266, 184] width 61 height 27
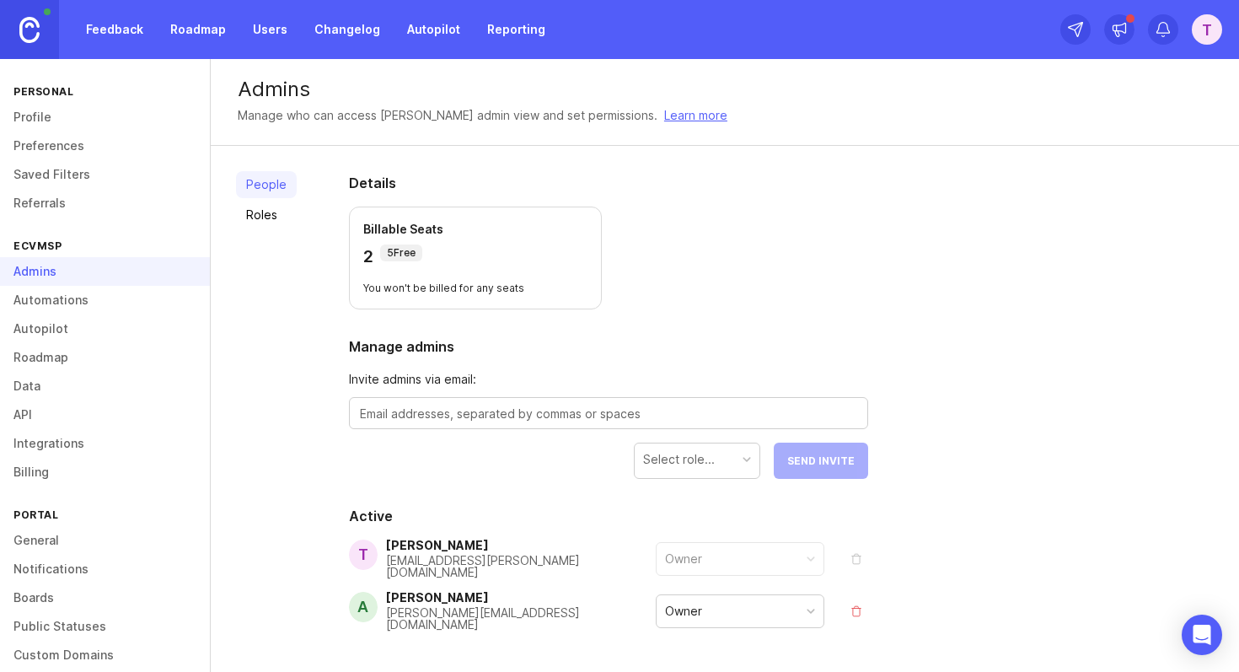
click at [50, 287] on link "Automations" at bounding box center [105, 300] width 210 height 29
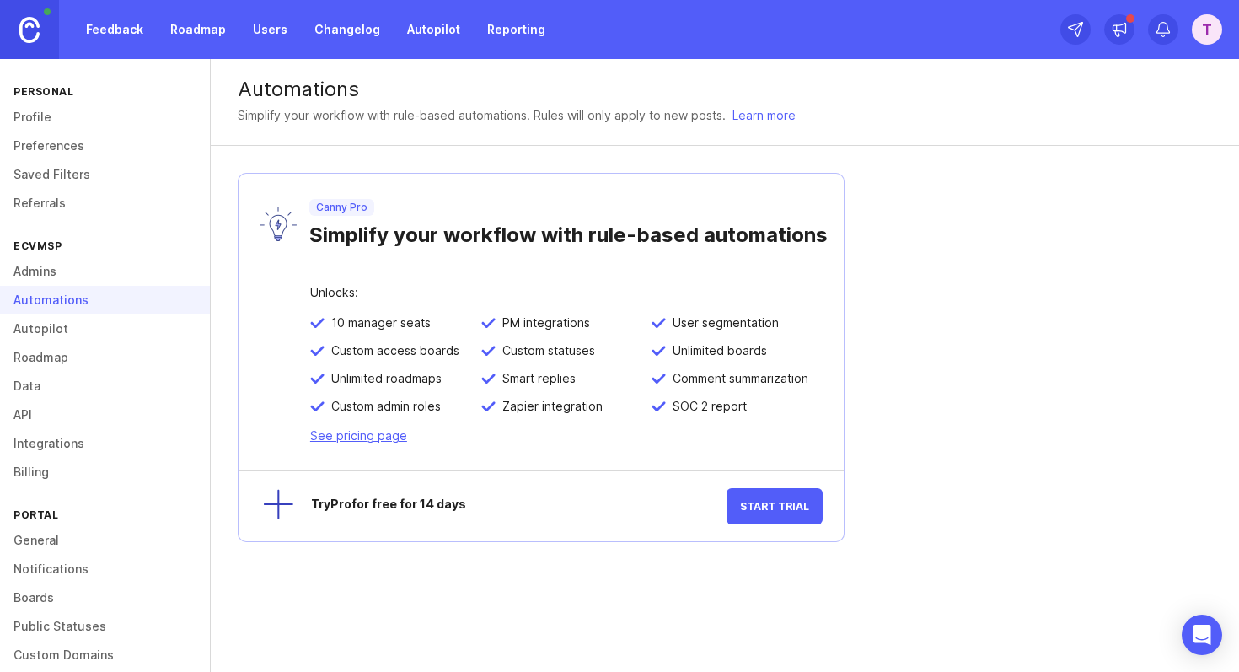
click at [54, 325] on link "Autopilot" at bounding box center [105, 328] width 210 height 29
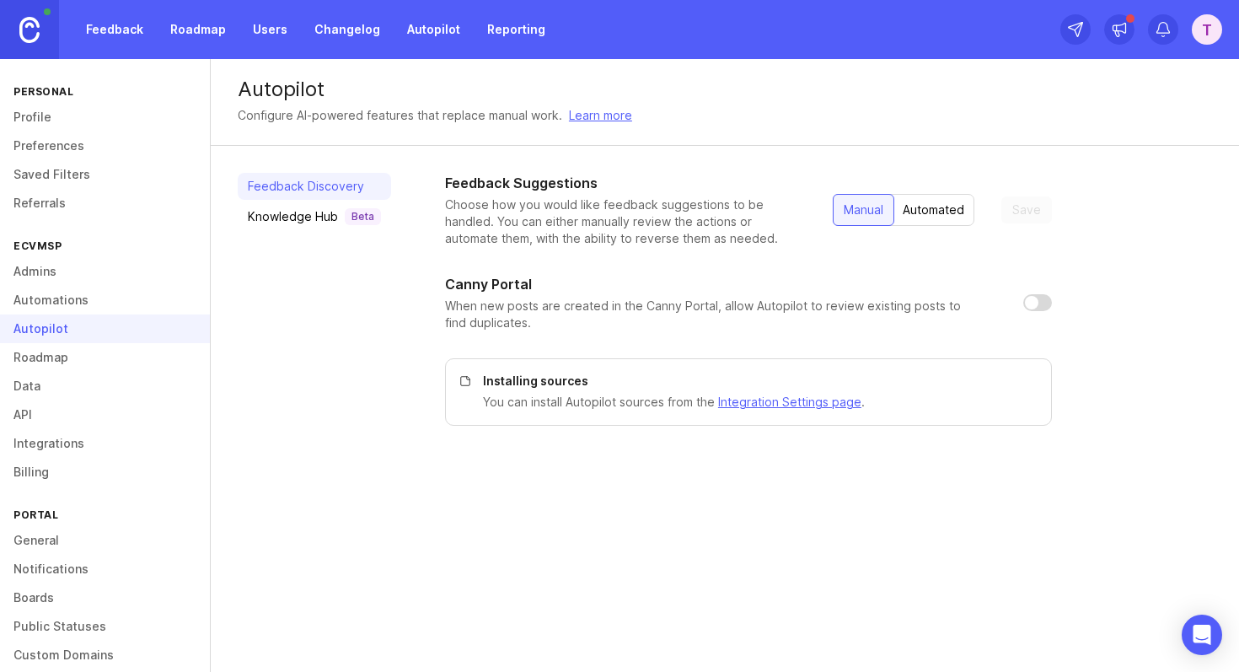
click at [507, 184] on h1 "Feedback Suggestions" at bounding box center [625, 183] width 361 height 20
click at [632, 184] on h1 "Feedback Suggestions" at bounding box center [625, 183] width 361 height 20
drag, startPoint x: 632, startPoint y: 184, endPoint x: 452, endPoint y: 182, distance: 180.4
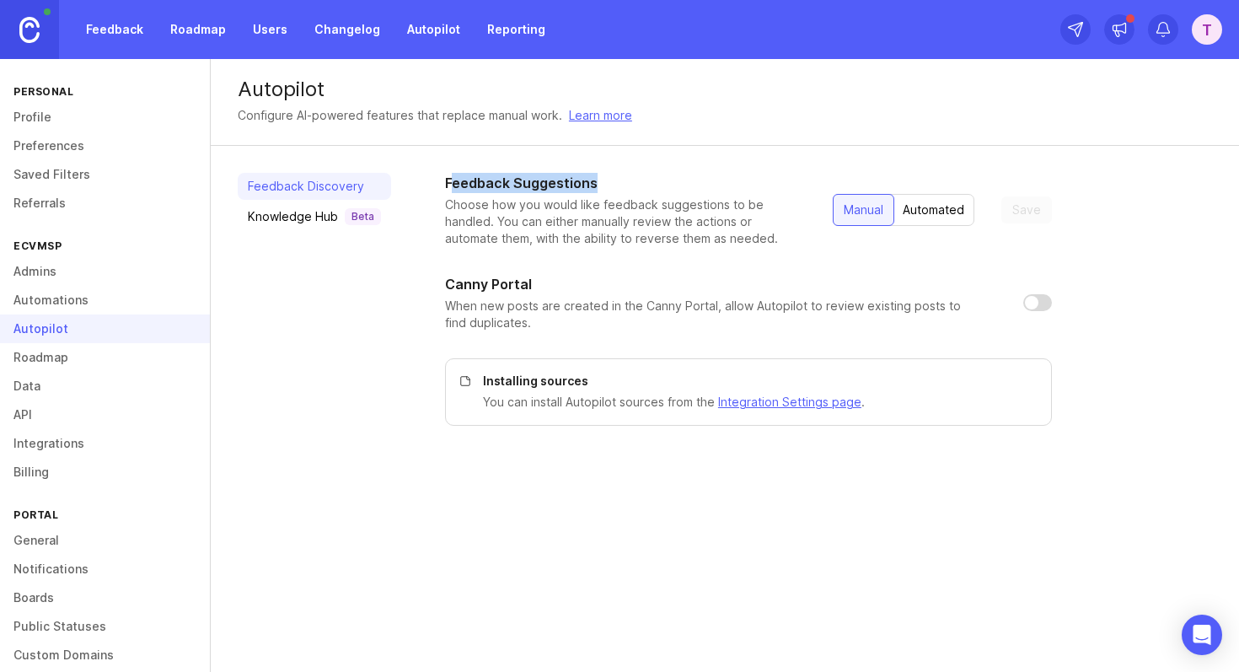
click at [452, 182] on h1 "Feedback Suggestions" at bounding box center [625, 183] width 361 height 20
click at [487, 182] on h1 "Feedback Suggestions" at bounding box center [625, 183] width 361 height 20
click at [545, 182] on h1 "Feedback Suggestions" at bounding box center [625, 183] width 361 height 20
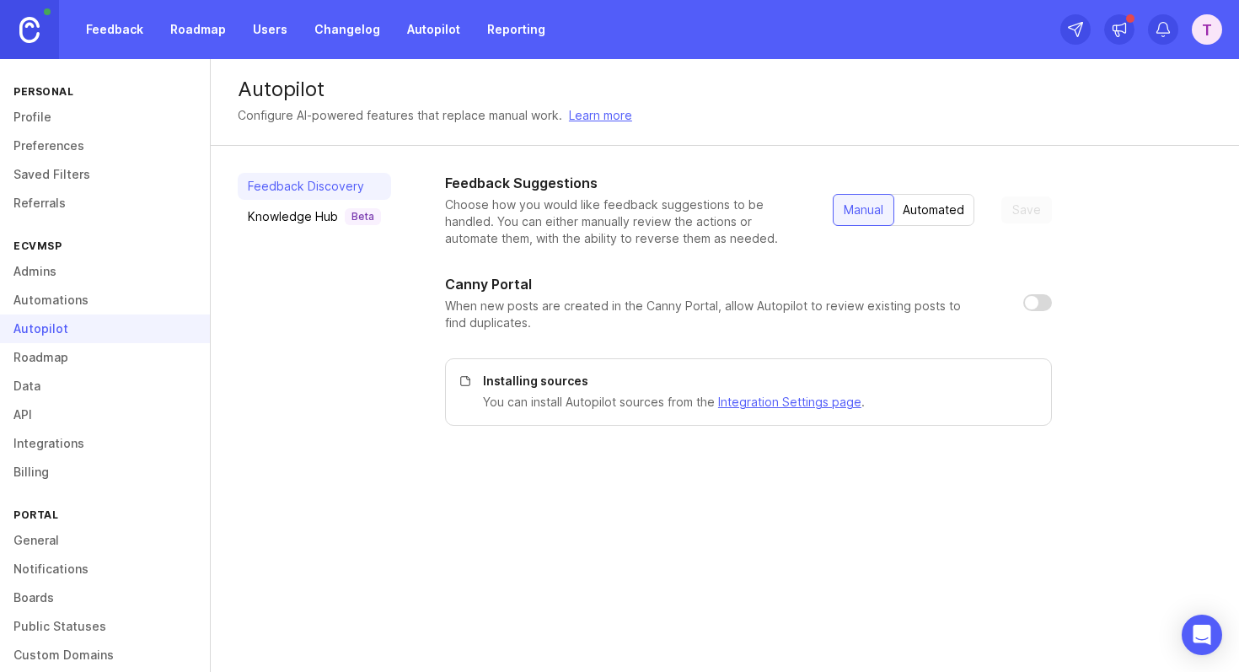
click at [545, 182] on h1 "Feedback Suggestions" at bounding box center [625, 183] width 361 height 20
click at [604, 181] on h1 "Feedback Suggestions" at bounding box center [625, 183] width 361 height 20
click at [492, 287] on h1 "Canny Portal" at bounding box center [488, 284] width 87 height 20
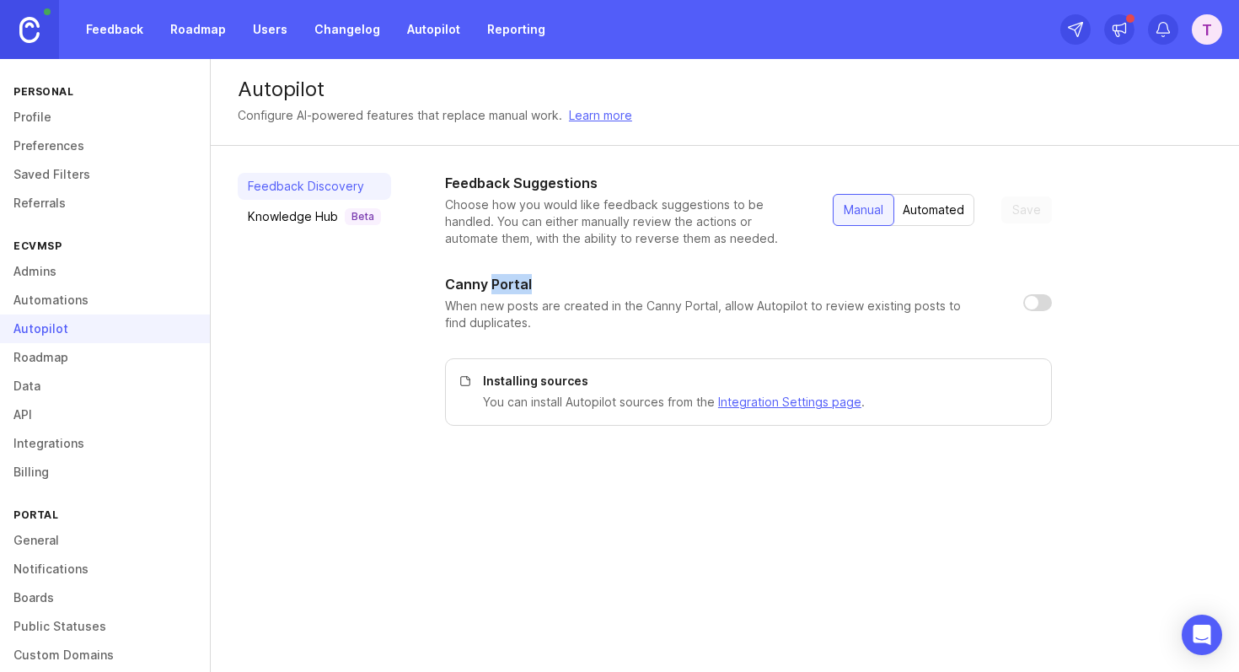
click at [492, 287] on h1 "Canny Portal" at bounding box center [488, 284] width 87 height 20
click at [535, 301] on p "When new posts are created in the Canny Portal, allow Autopilot to review exist…" at bounding box center [720, 315] width 551 height 34
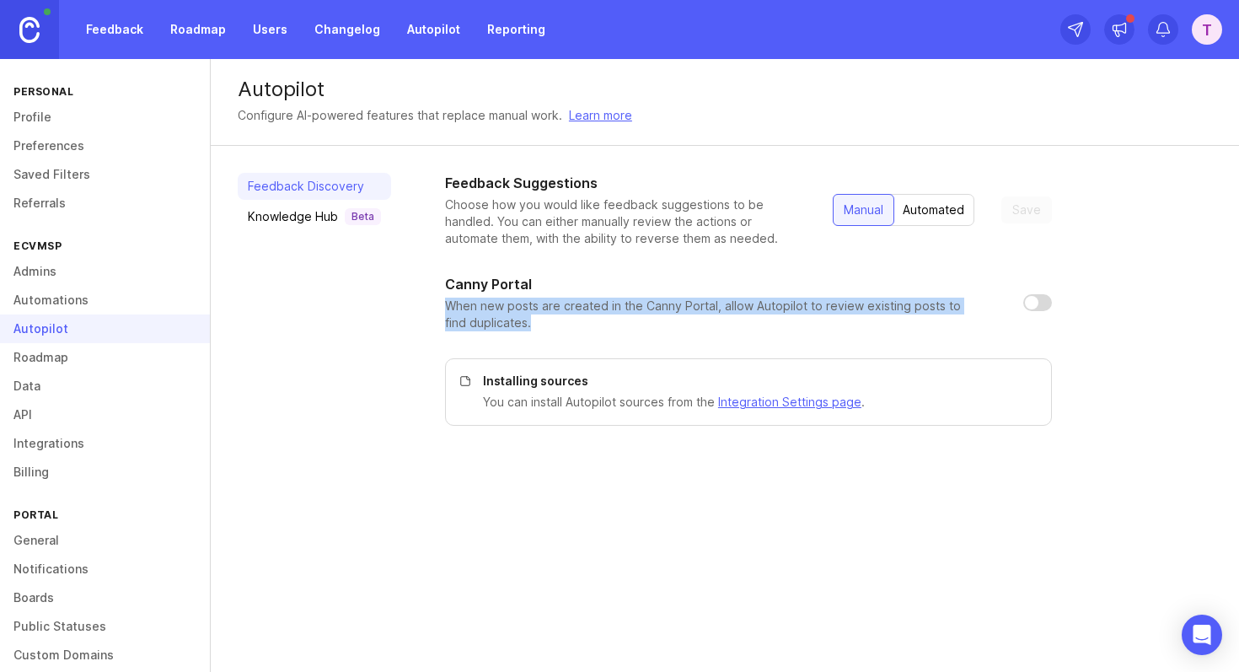
click at [535, 301] on p "When new posts are created in the Canny Portal, allow Autopilot to review exist…" at bounding box center [720, 315] width 551 height 34
click at [524, 276] on div at bounding box center [524, 276] width 0 height 0
click at [537, 291] on div "Canny Portal" at bounding box center [720, 284] width 551 height 20
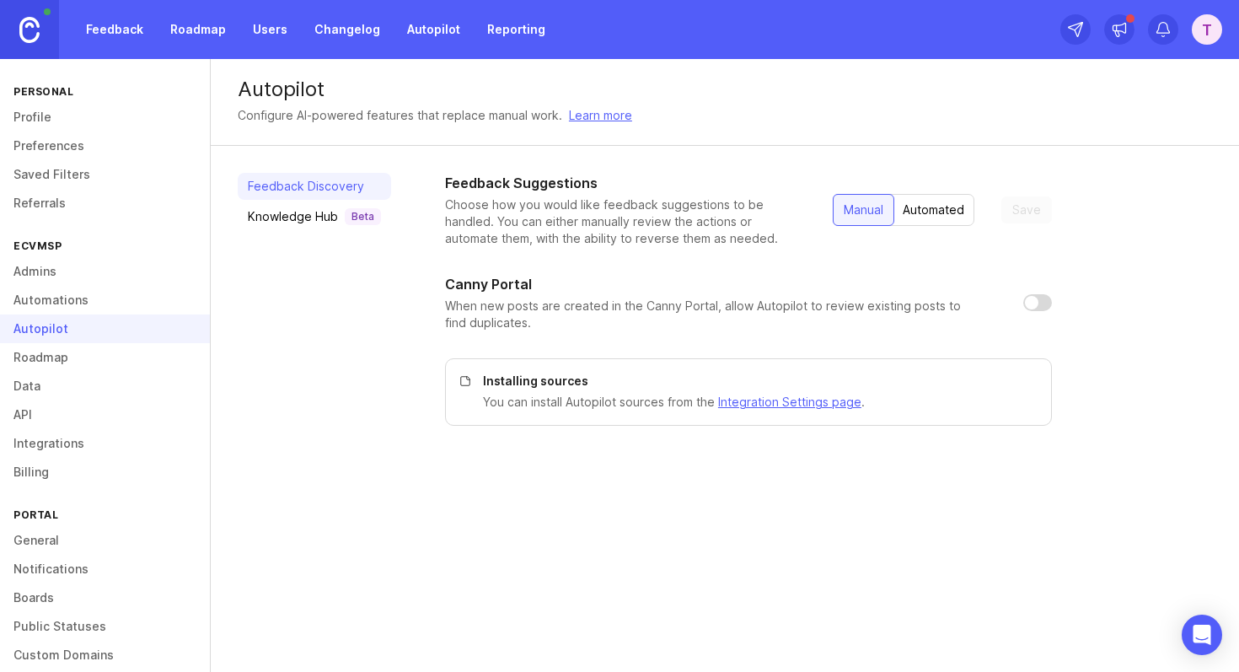
click at [286, 217] on div "Knowledge Hub Beta" at bounding box center [314, 216] width 133 height 17
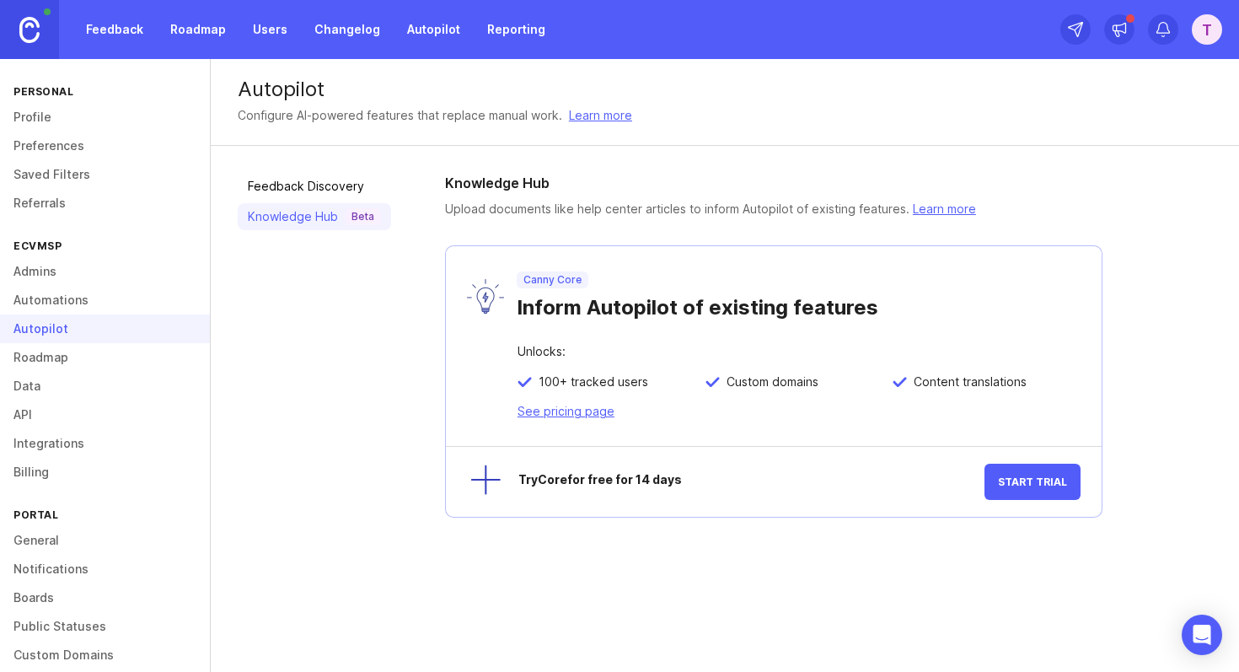
click at [48, 363] on link "Roadmap" at bounding box center [105, 357] width 210 height 29
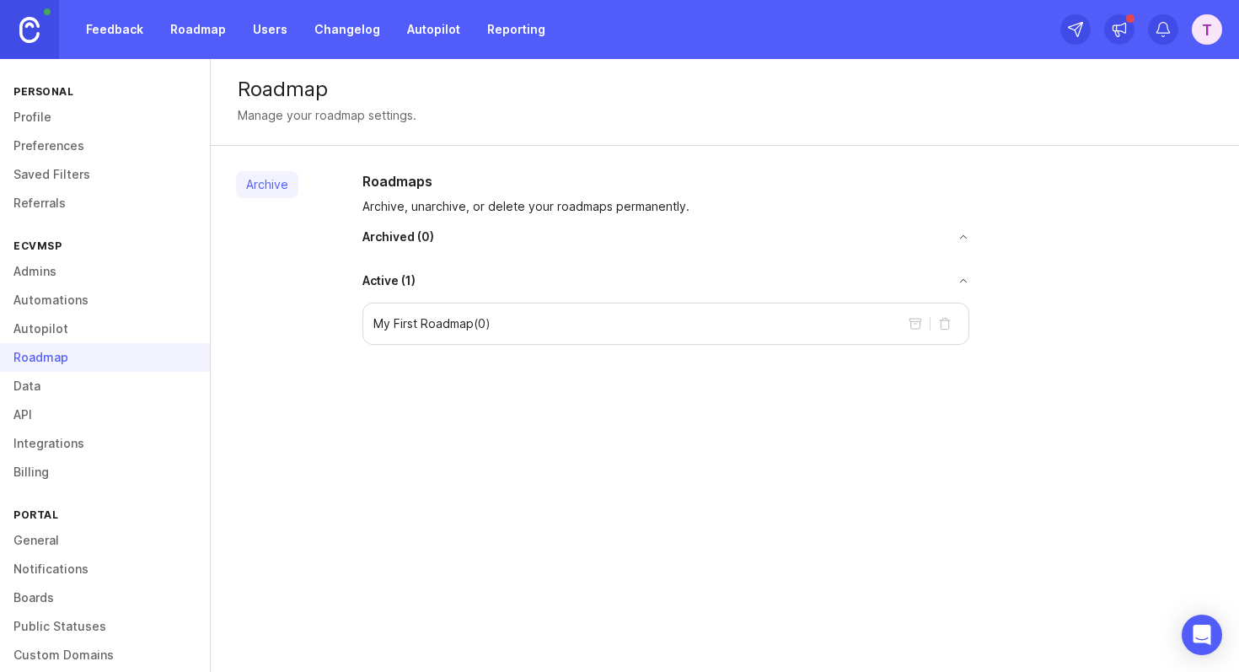
click at [429, 329] on p "My First Roadmap ( 0 )" at bounding box center [431, 323] width 117 height 17
click at [397, 281] on span "Active ( 1 )" at bounding box center [389, 280] width 53 height 17
click at [403, 280] on span "Active ( 1 )" at bounding box center [389, 280] width 53 height 17
click at [78, 395] on link "Data" at bounding box center [105, 386] width 210 height 29
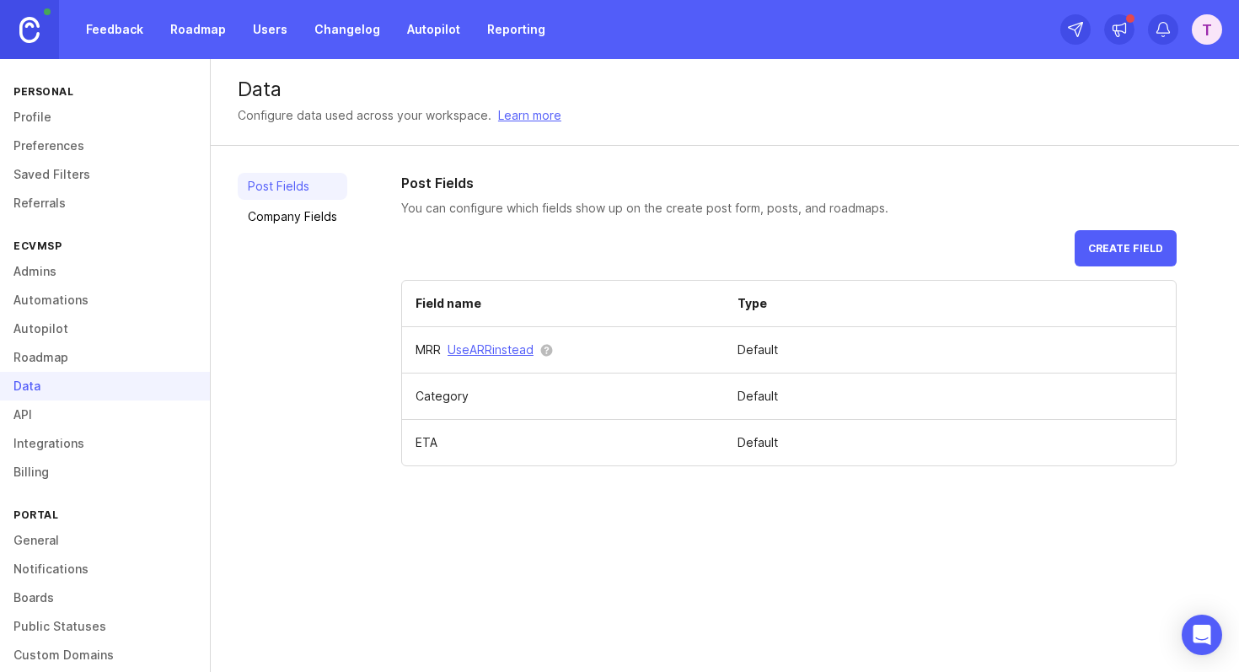
click at [77, 356] on link "Roadmap" at bounding box center [105, 357] width 210 height 29
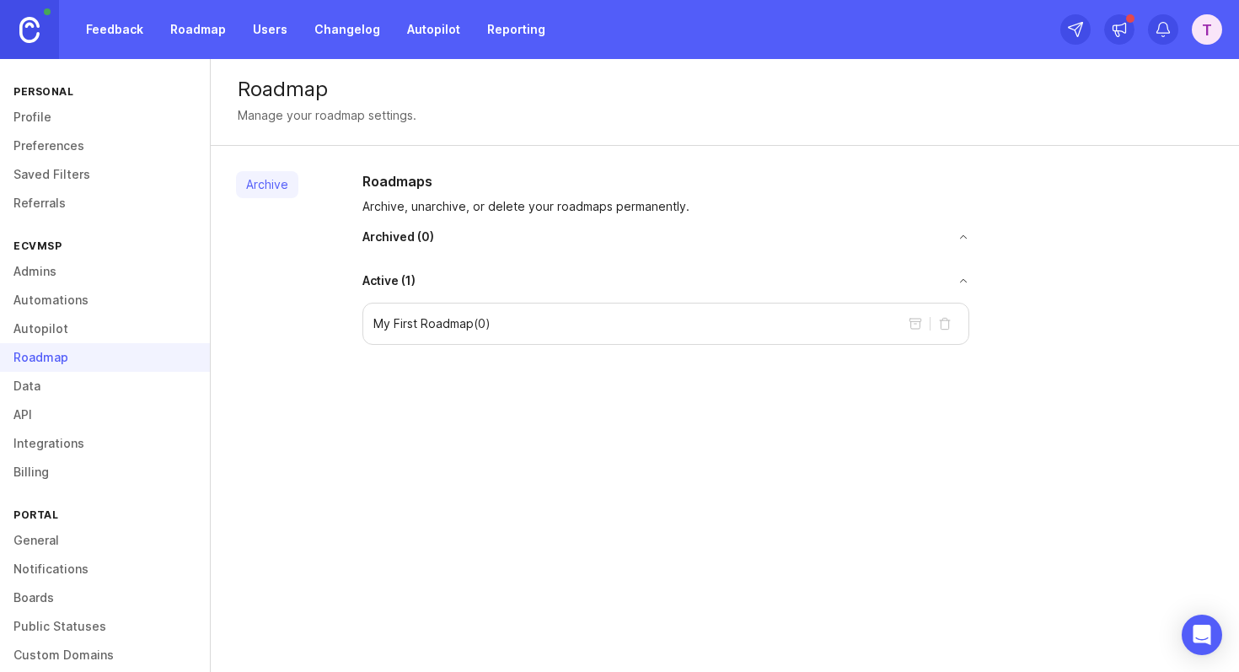
click at [85, 386] on link "Data" at bounding box center [105, 386] width 210 height 29
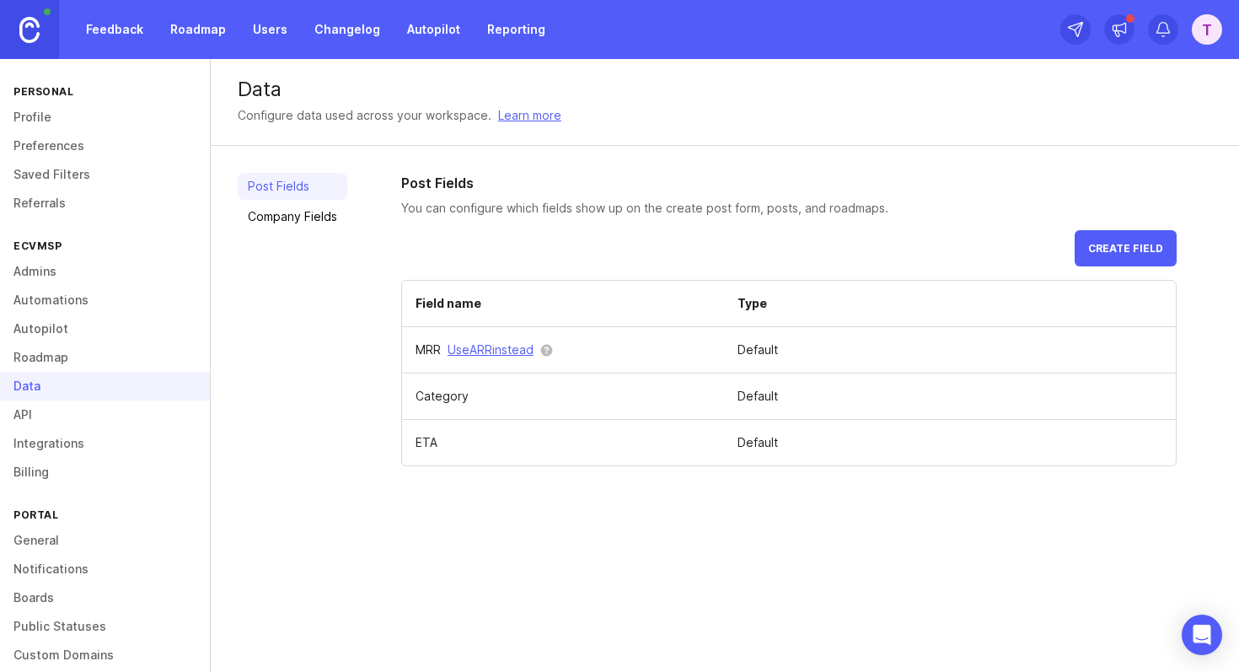
click at [85, 415] on link "API" at bounding box center [105, 414] width 210 height 29
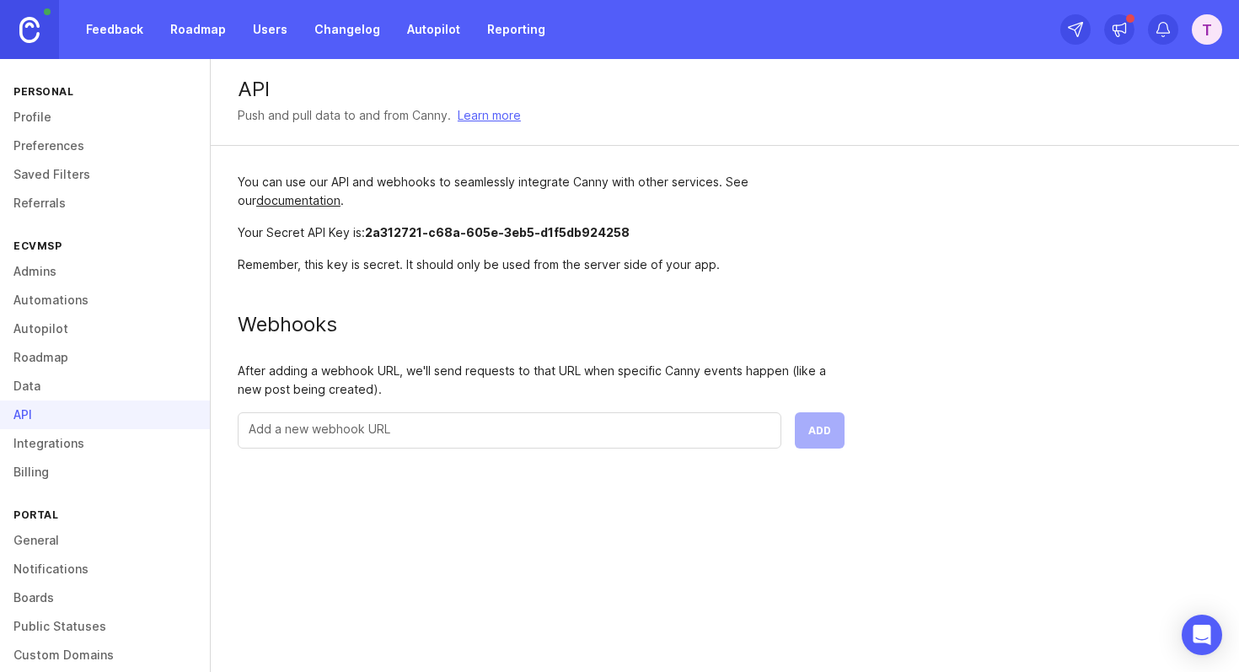
click at [384, 438] on div at bounding box center [510, 430] width 544 height 36
click at [391, 377] on div "After adding a webhook URL, we'll send requests to that URL when specific Canny…" at bounding box center [541, 380] width 607 height 37
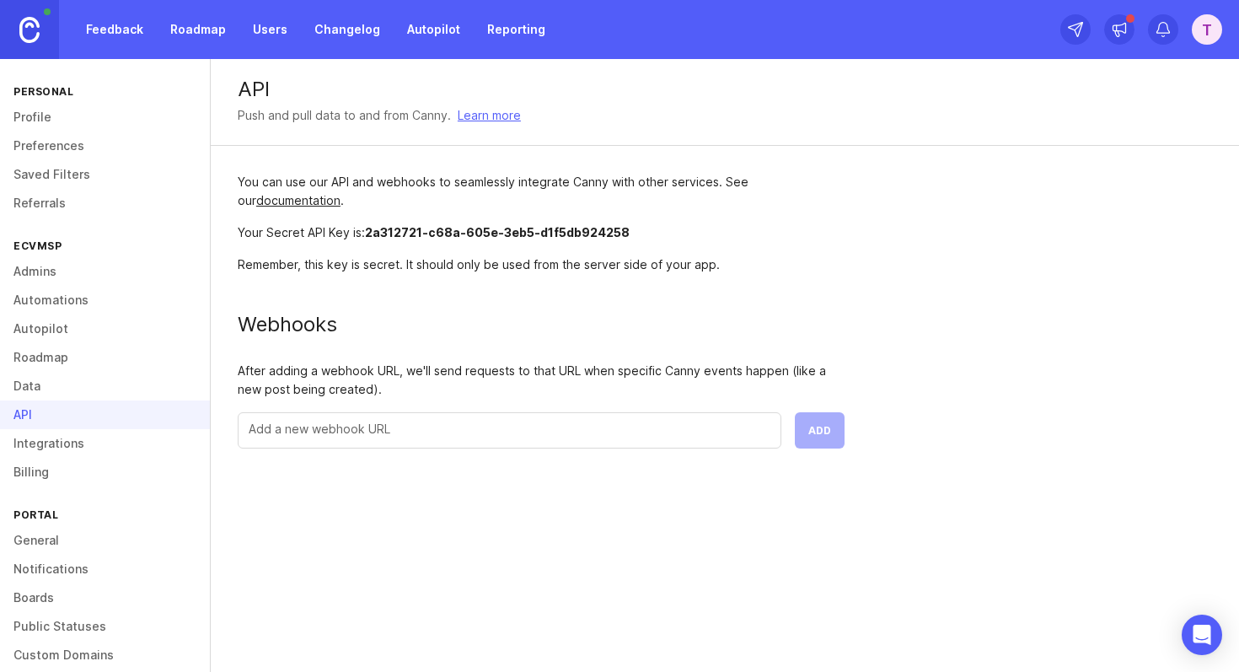
click at [546, 344] on div "You can use our API and webhooks to seamlessly integrate Canny with other servi…" at bounding box center [541, 311] width 661 height 330
drag, startPoint x: 366, startPoint y: 228, endPoint x: 758, endPoint y: 228, distance: 392.0
click at [758, 228] on div "Your Secret API Key is: 2a312721-c68a-605e-3eb5-d1f5db924258" at bounding box center [541, 232] width 607 height 19
click at [448, 373] on div "After adding a webhook URL, we'll send requests to that URL when specific Canny…" at bounding box center [541, 380] width 607 height 37
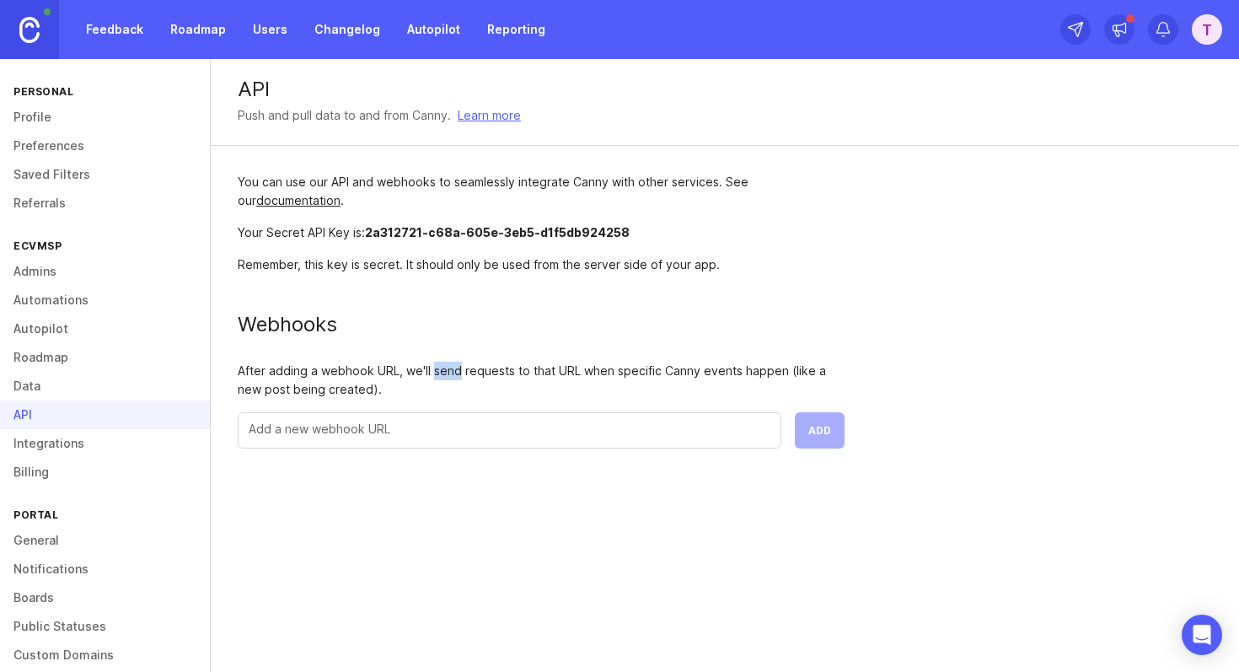
click at [448, 373] on div "After adding a webhook URL, we'll send requests to that URL when specific Canny…" at bounding box center [541, 380] width 607 height 37
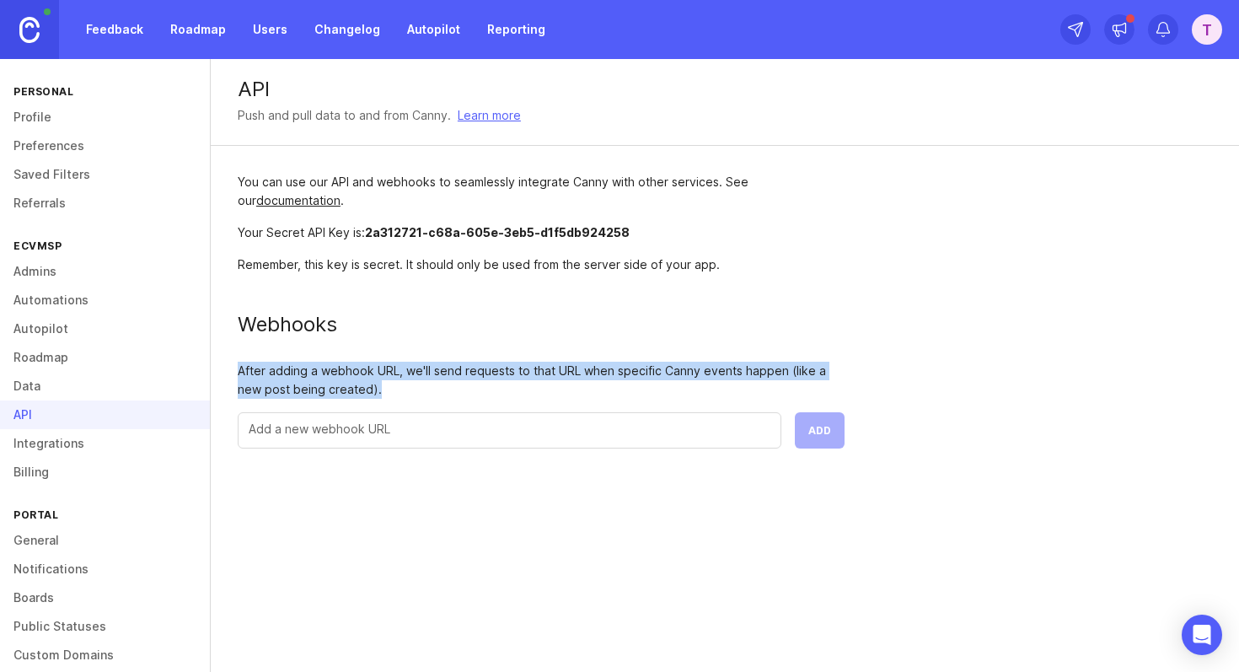
click at [448, 373] on div "After adding a webhook URL, we'll send requests to that URL when specific Canny…" at bounding box center [541, 380] width 607 height 37
click at [566, 373] on div "After adding a webhook URL, we'll send requests to that URL when specific Canny…" at bounding box center [541, 380] width 607 height 37
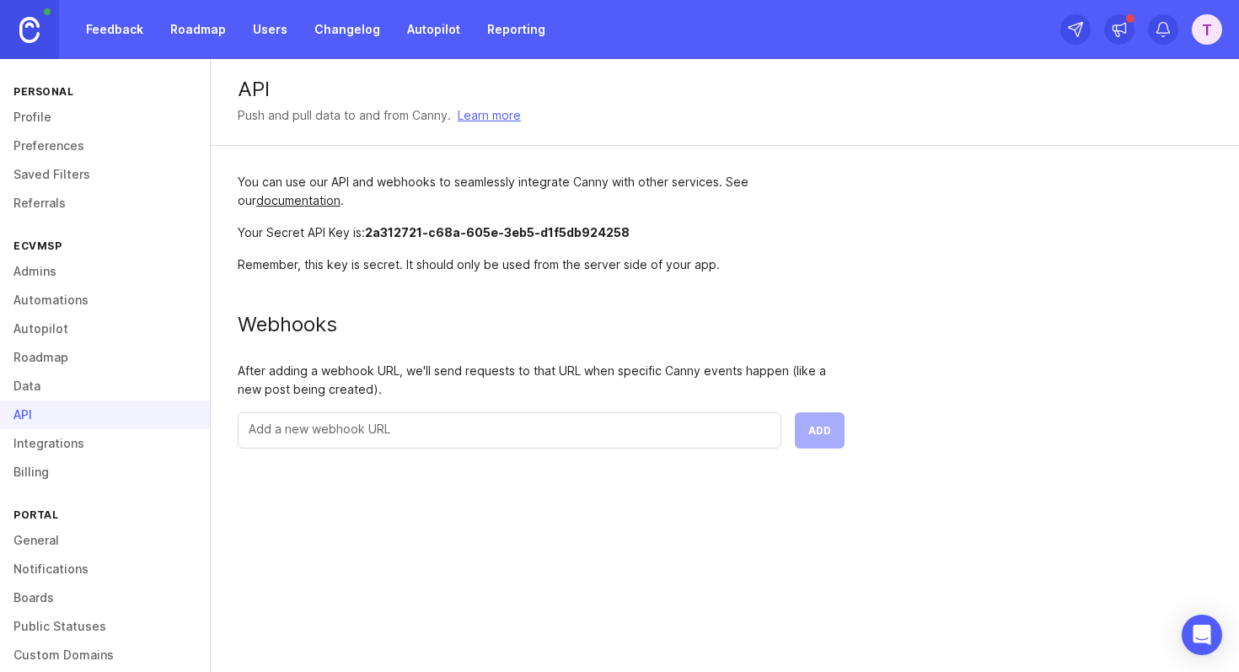
click at [566, 373] on div "After adding a webhook URL, we'll send requests to that URL when specific Canny…" at bounding box center [541, 380] width 607 height 37
click at [631, 364] on div "After adding a webhook URL, we'll send requests to that URL when specific Canny…" at bounding box center [541, 380] width 607 height 37
click at [642, 371] on div "After adding a webhook URL, we'll send requests to that URL when specific Canny…" at bounding box center [541, 380] width 607 height 37
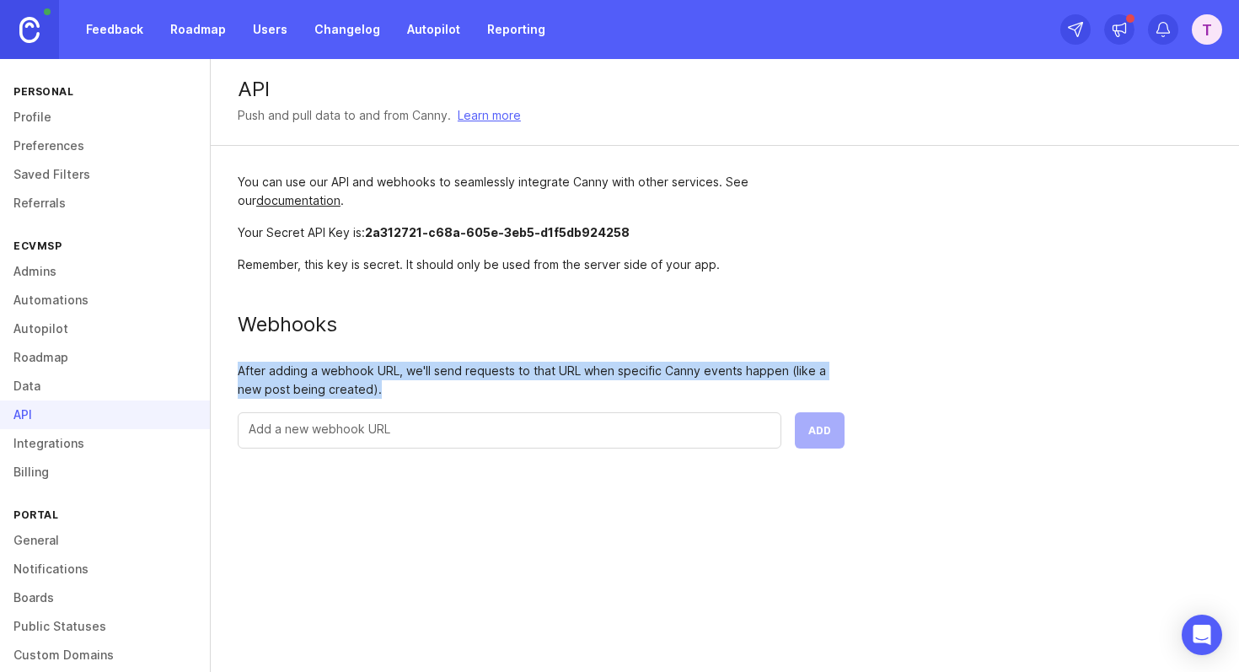
click at [642, 371] on div "After adding a webhook URL, we'll send requests to that URL when specific Canny…" at bounding box center [541, 380] width 607 height 37
click at [62, 439] on link "Integrations" at bounding box center [105, 443] width 210 height 29
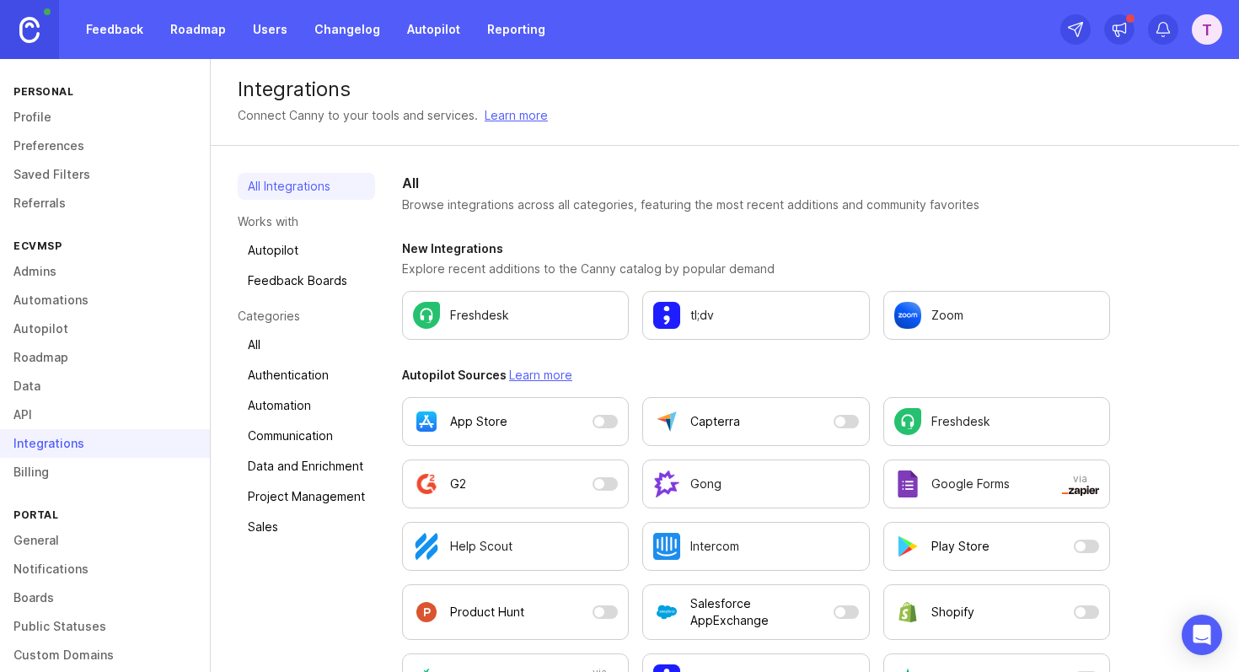
click at [831, 178] on h2 "All" at bounding box center [756, 183] width 708 height 20
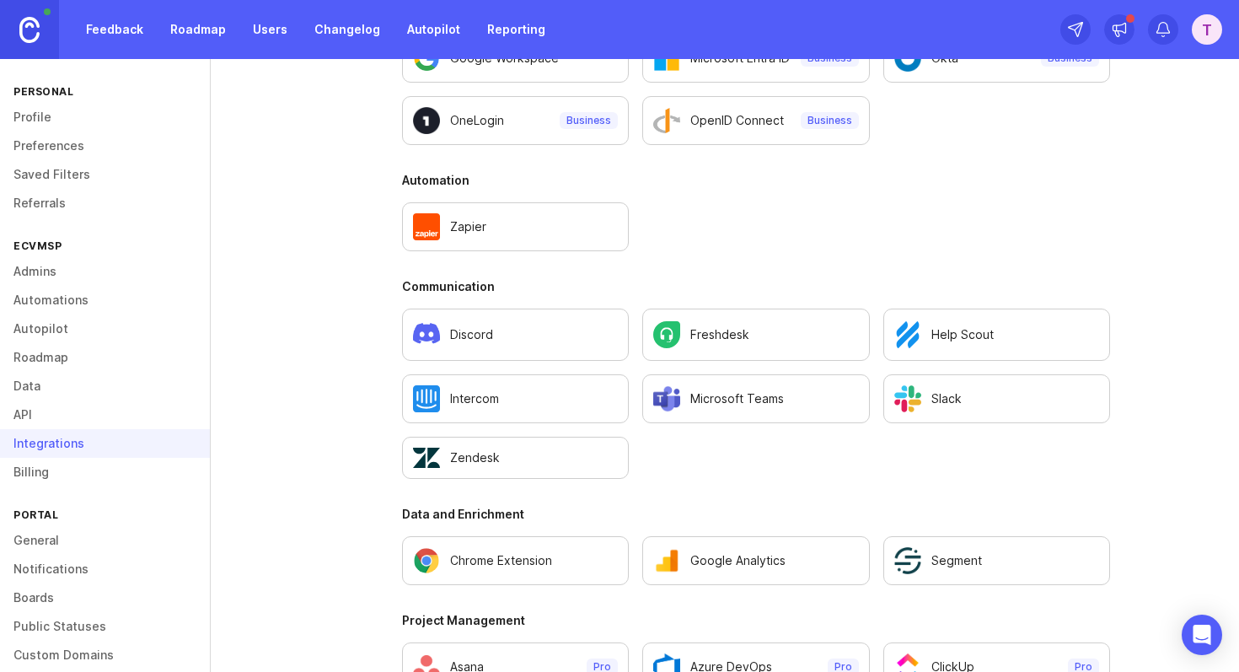
scroll to position [864, 0]
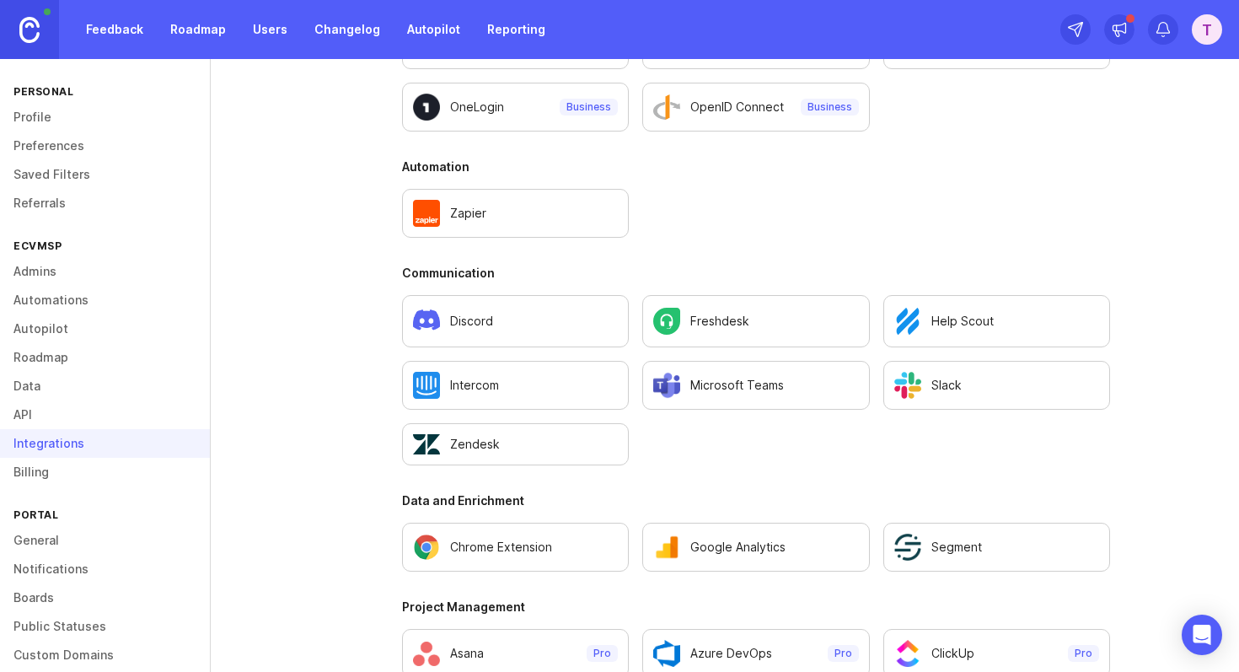
click at [717, 358] on ul "Discord Freshdesk Help Scout Intercom Microsoft Teams Slack Zendesk" at bounding box center [756, 380] width 708 height 170
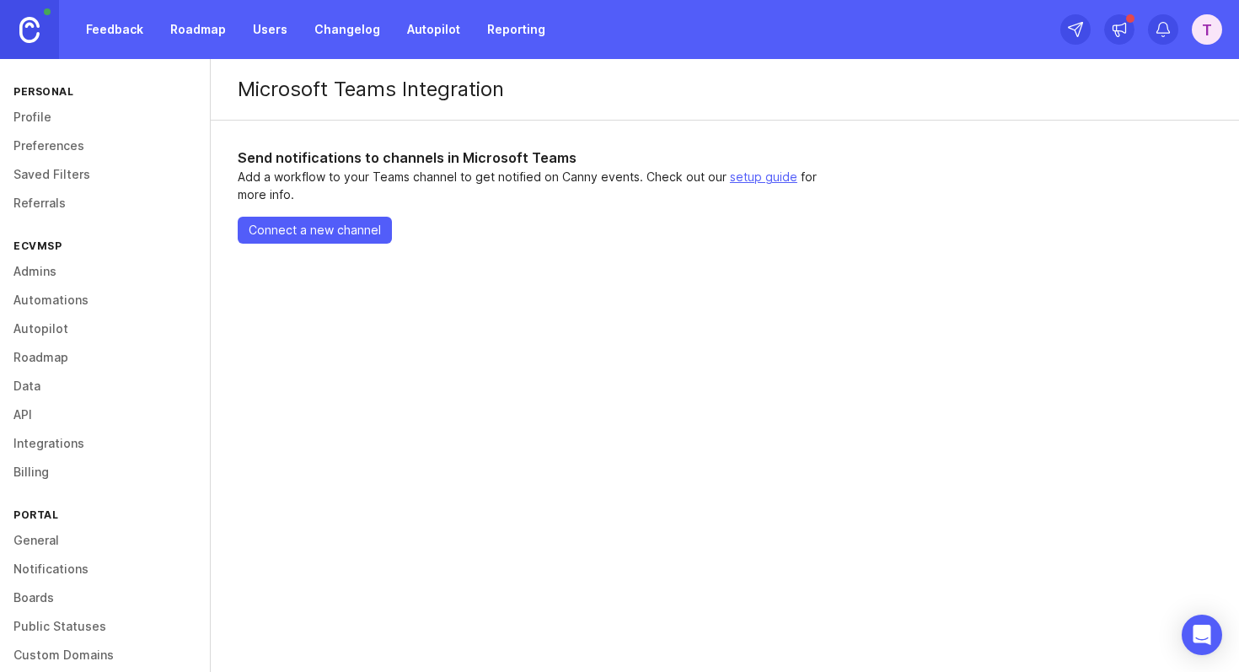
click at [325, 234] on span "Connect a new channel" at bounding box center [315, 230] width 132 height 17
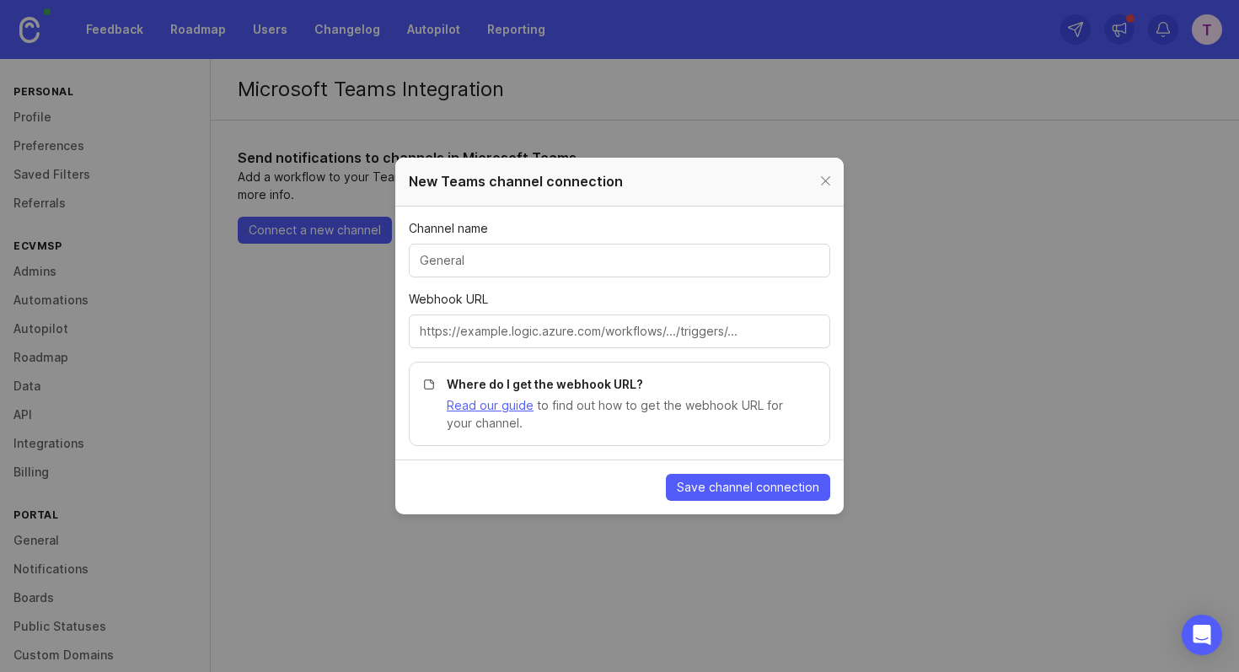
click at [583, 345] on div at bounding box center [620, 331] width 422 height 34
click at [583, 341] on input "Webhook URL" at bounding box center [620, 331] width 400 height 19
click at [829, 185] on div at bounding box center [825, 181] width 19 height 21
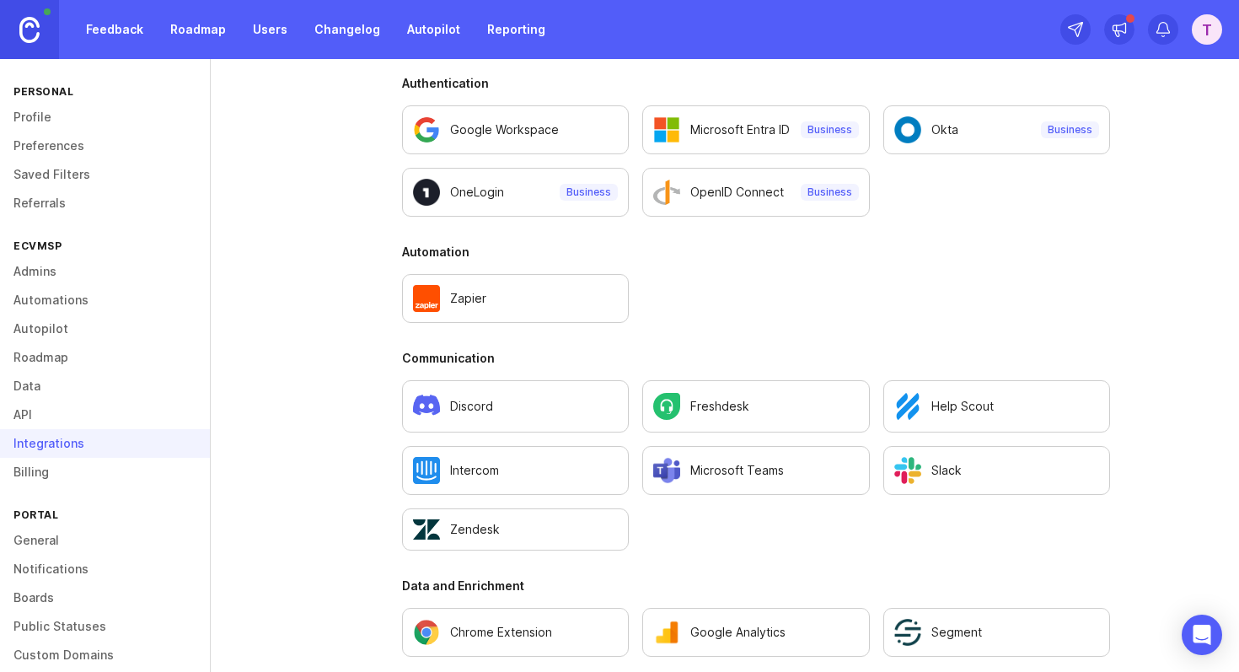
scroll to position [716, 0]
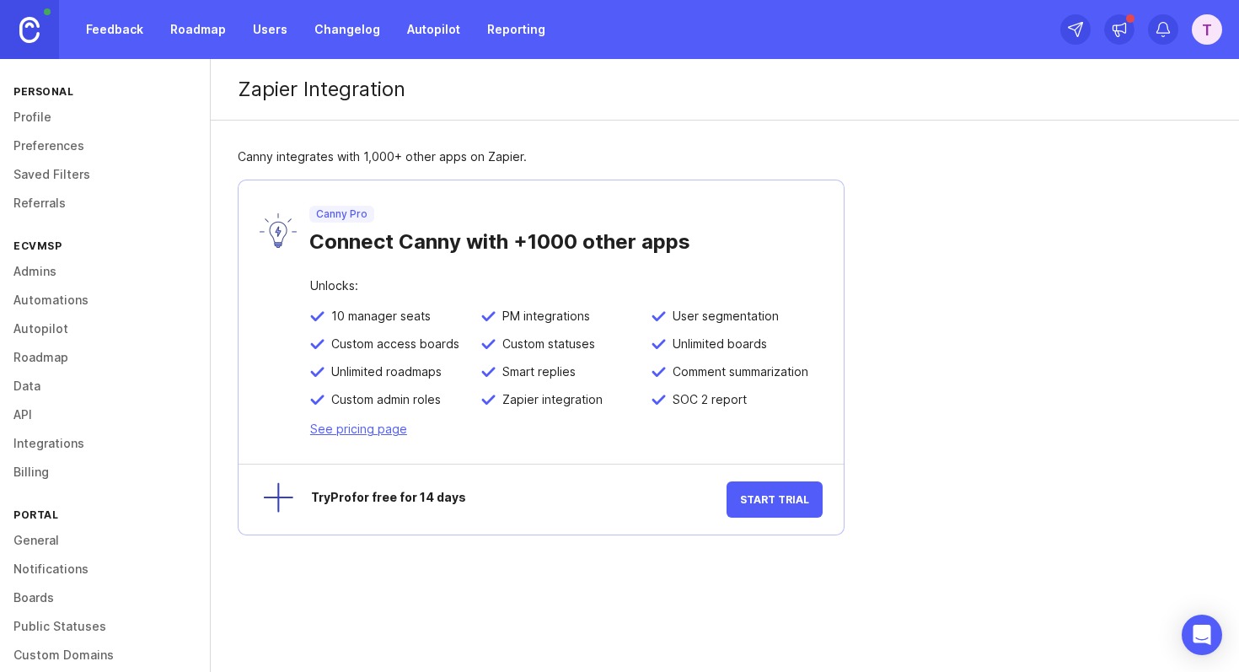
scroll to position [76, 0]
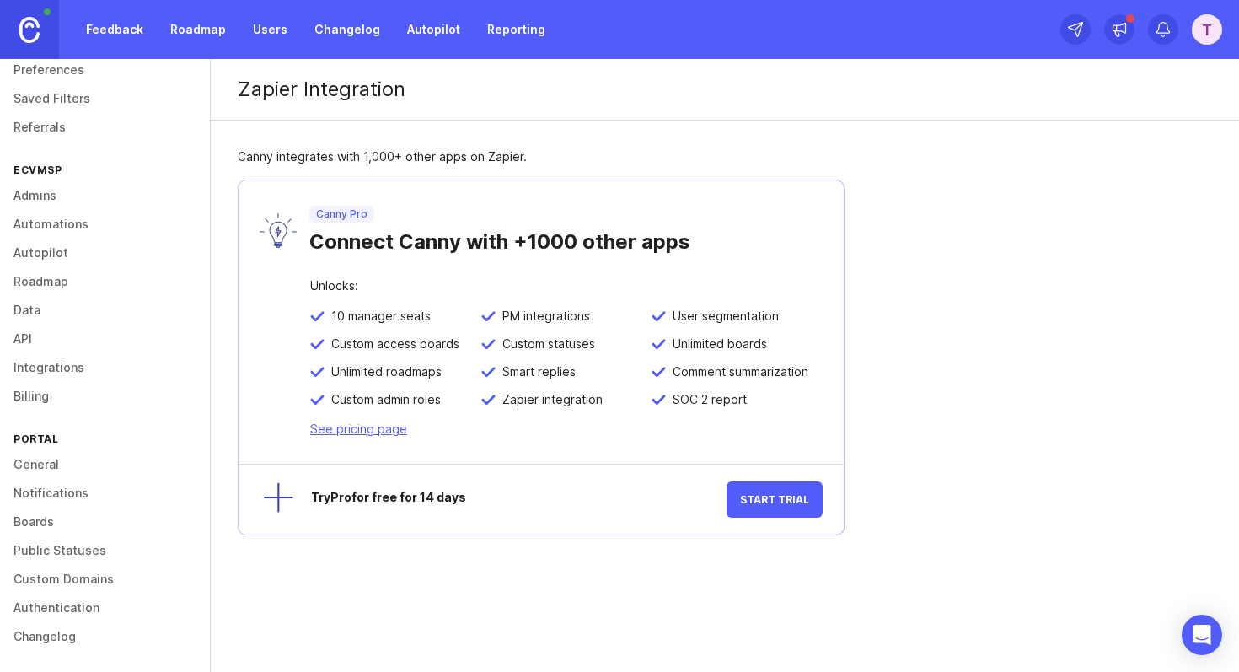
click at [38, 199] on link "Admins" at bounding box center [105, 195] width 210 height 29
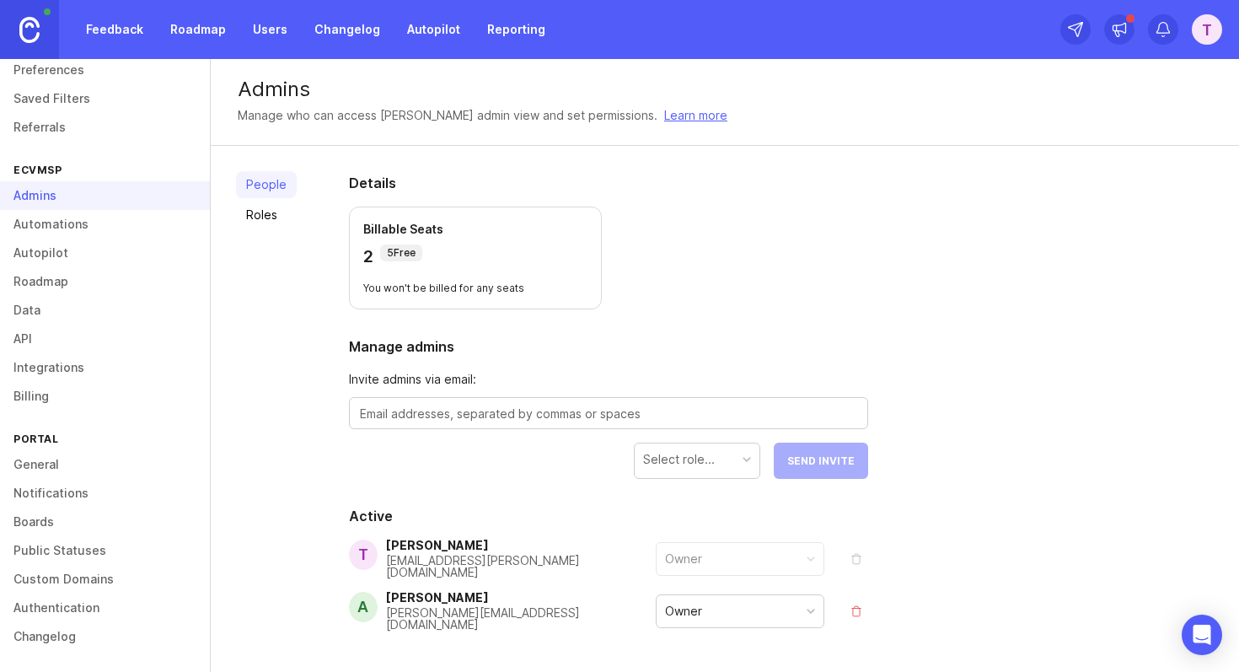
click at [39, 256] on link "Autopilot" at bounding box center [105, 253] width 210 height 29
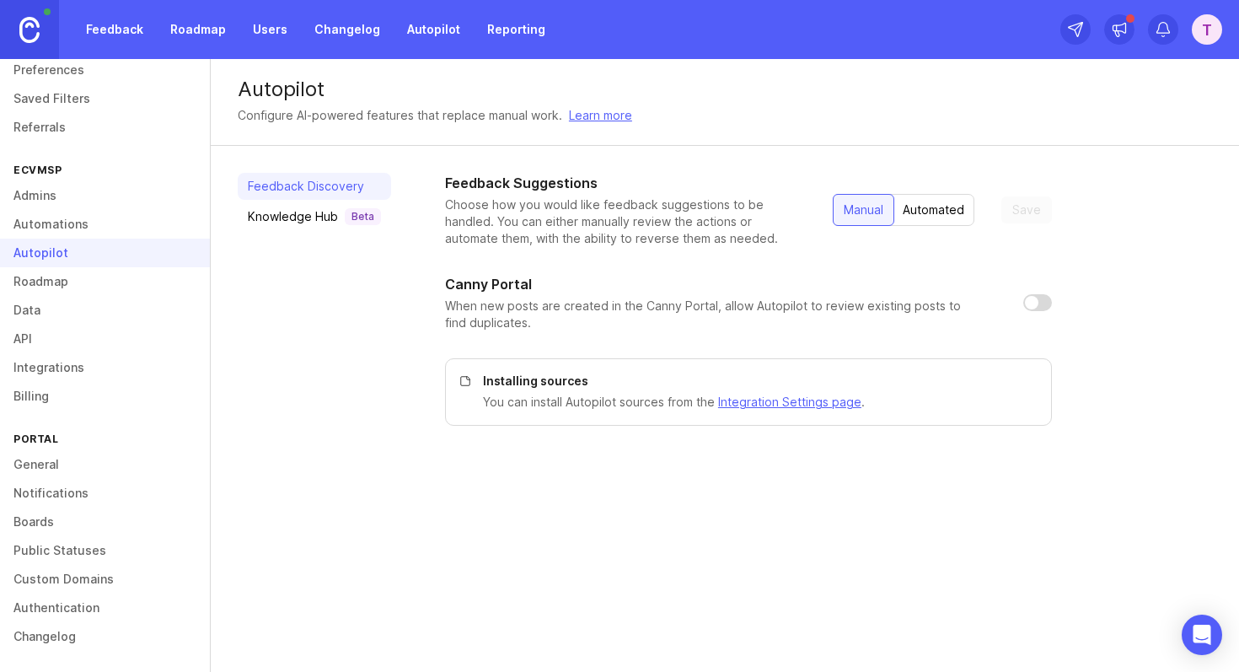
click at [36, 297] on link "Data" at bounding box center [105, 310] width 210 height 29
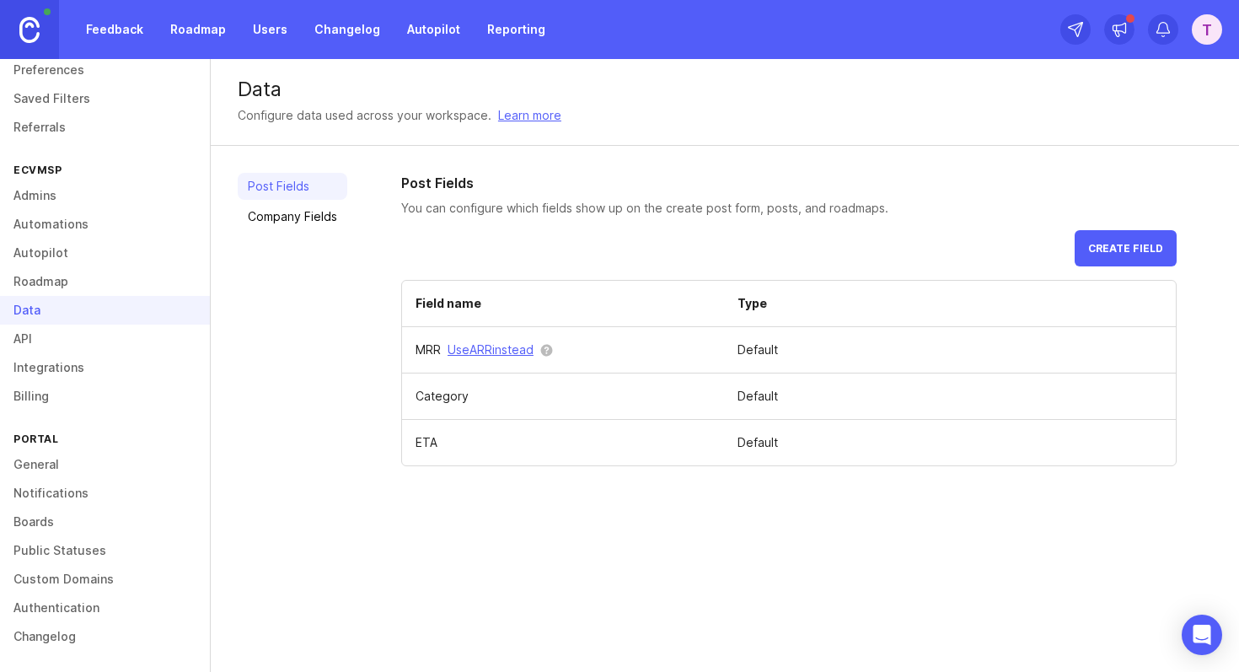
click at [37, 329] on link "API" at bounding box center [105, 339] width 210 height 29
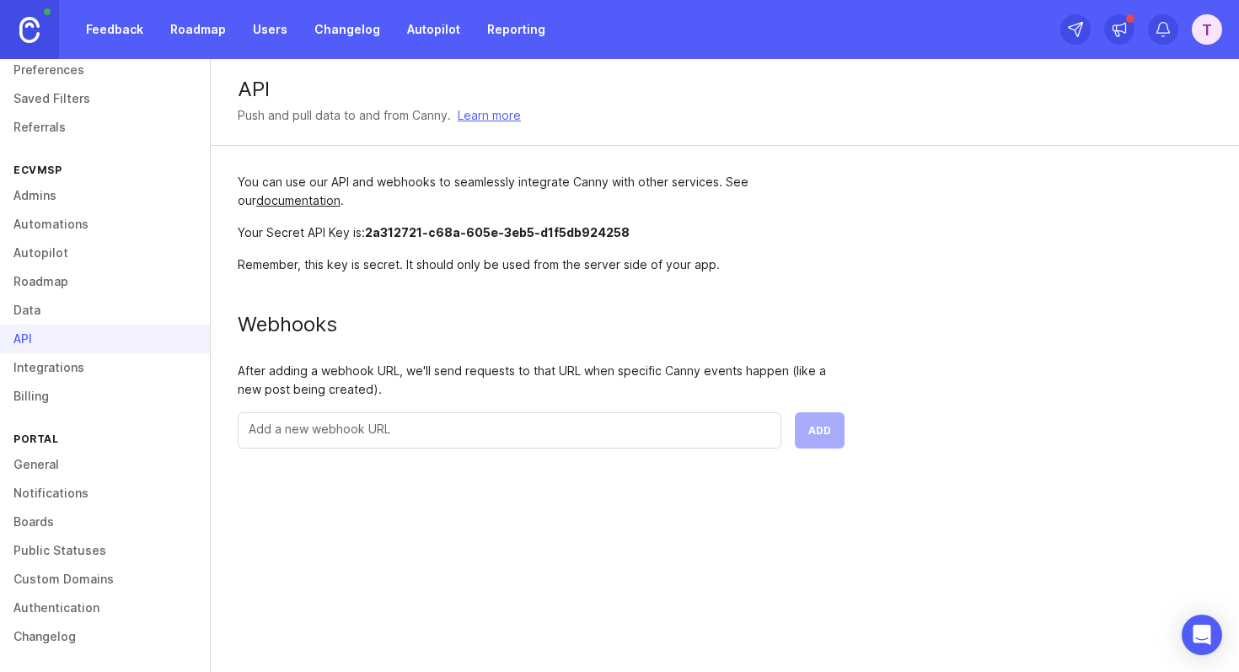
click at [34, 312] on link "Data" at bounding box center [105, 310] width 210 height 29
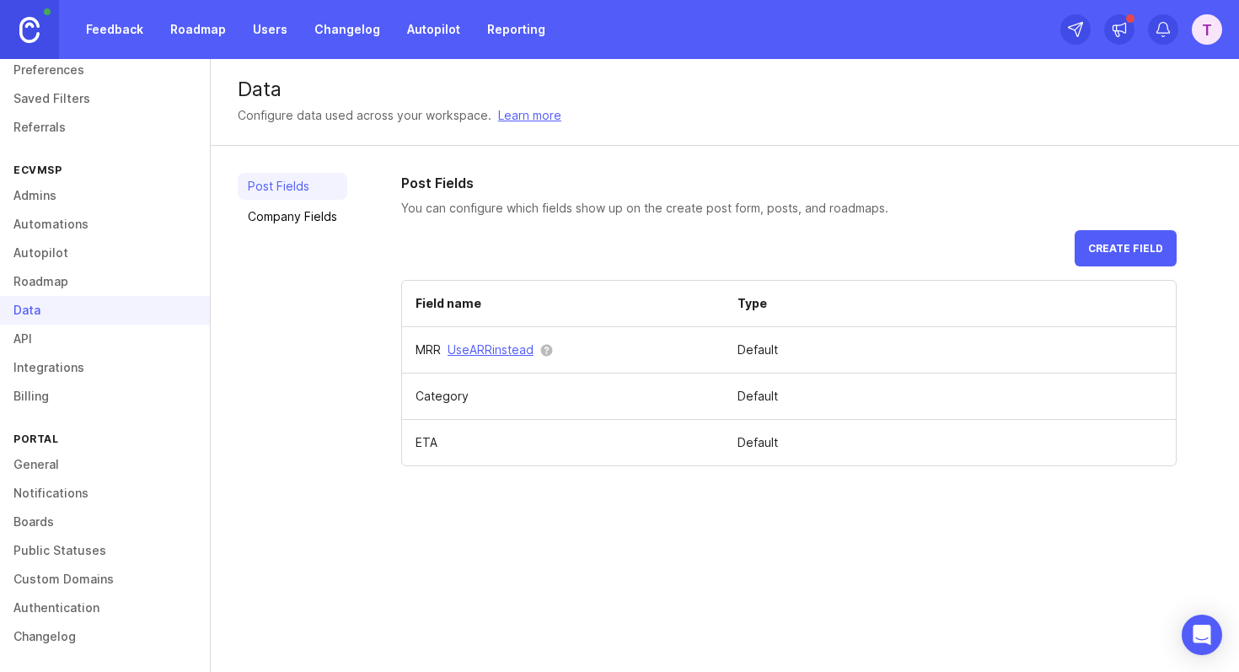
click at [34, 347] on link "API" at bounding box center [105, 339] width 210 height 29
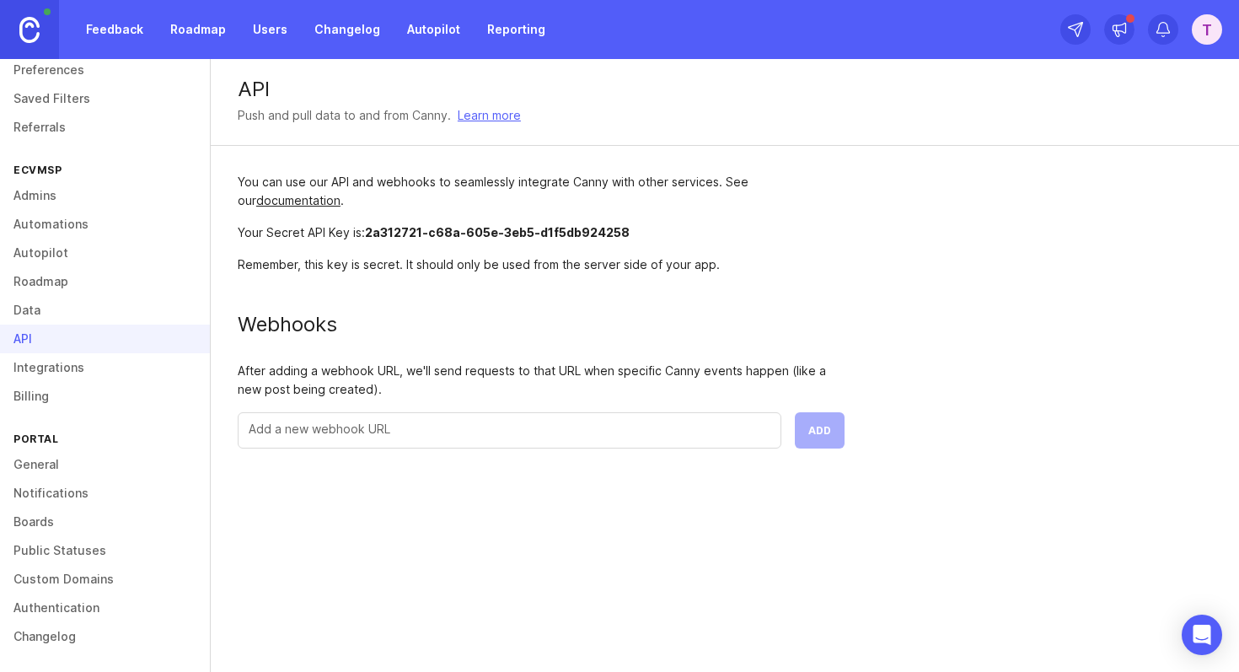
click at [333, 430] on input "text" at bounding box center [510, 429] width 522 height 19
click at [336, 383] on div "After adding a webhook URL, we'll send requests to that URL when specific Canny…" at bounding box center [541, 380] width 607 height 37
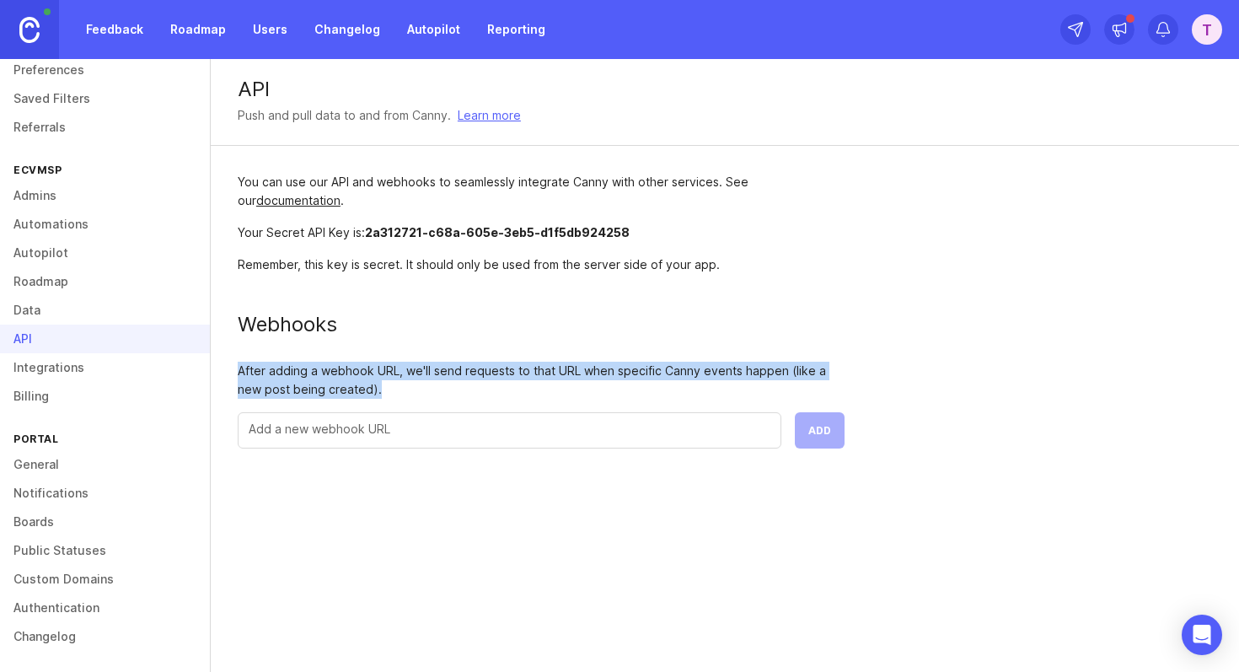
click at [336, 383] on div "After adding a webhook URL, we'll send requests to that URL when specific Canny…" at bounding box center [541, 380] width 607 height 37
click at [460, 383] on div "After adding a webhook URL, we'll send requests to that URL when specific Canny…" at bounding box center [541, 380] width 607 height 37
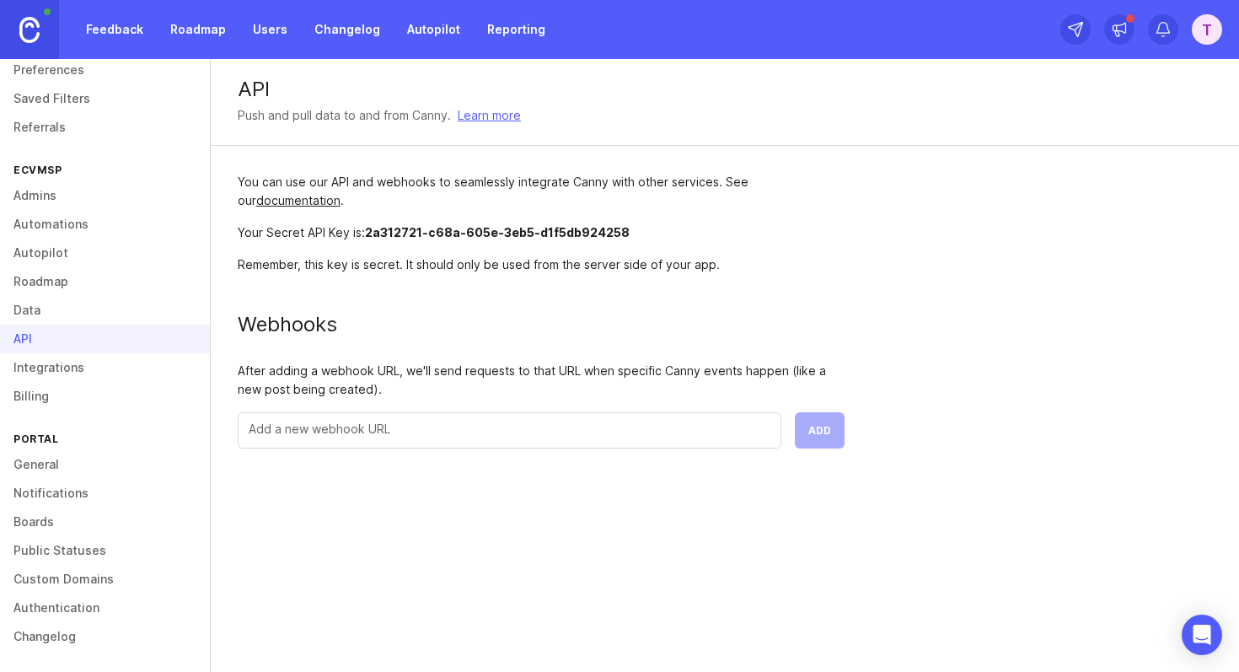
click at [460, 383] on div "After adding a webhook URL, we'll send requests to that URL when specific Canny…" at bounding box center [541, 380] width 607 height 37
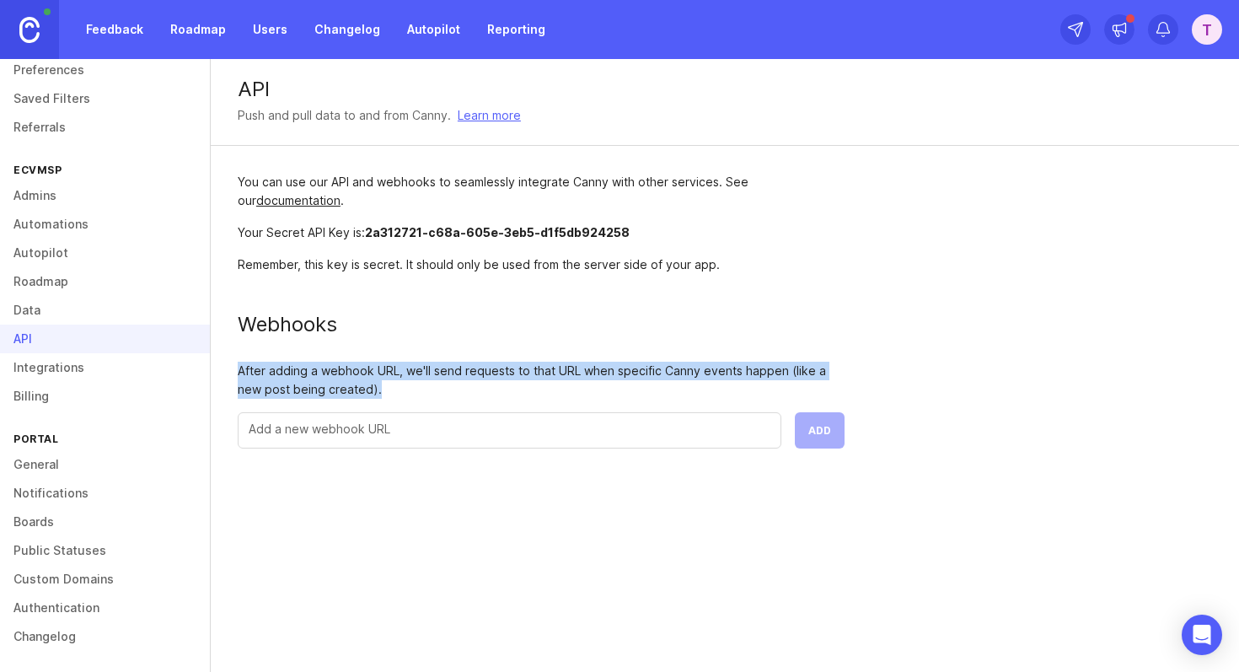
click at [460, 383] on div "After adding a webhook URL, we'll send requests to that URL when specific Canny…" at bounding box center [541, 380] width 607 height 37
click at [527, 383] on div "After adding a webhook URL, we'll send requests to that URL when specific Canny…" at bounding box center [541, 380] width 607 height 37
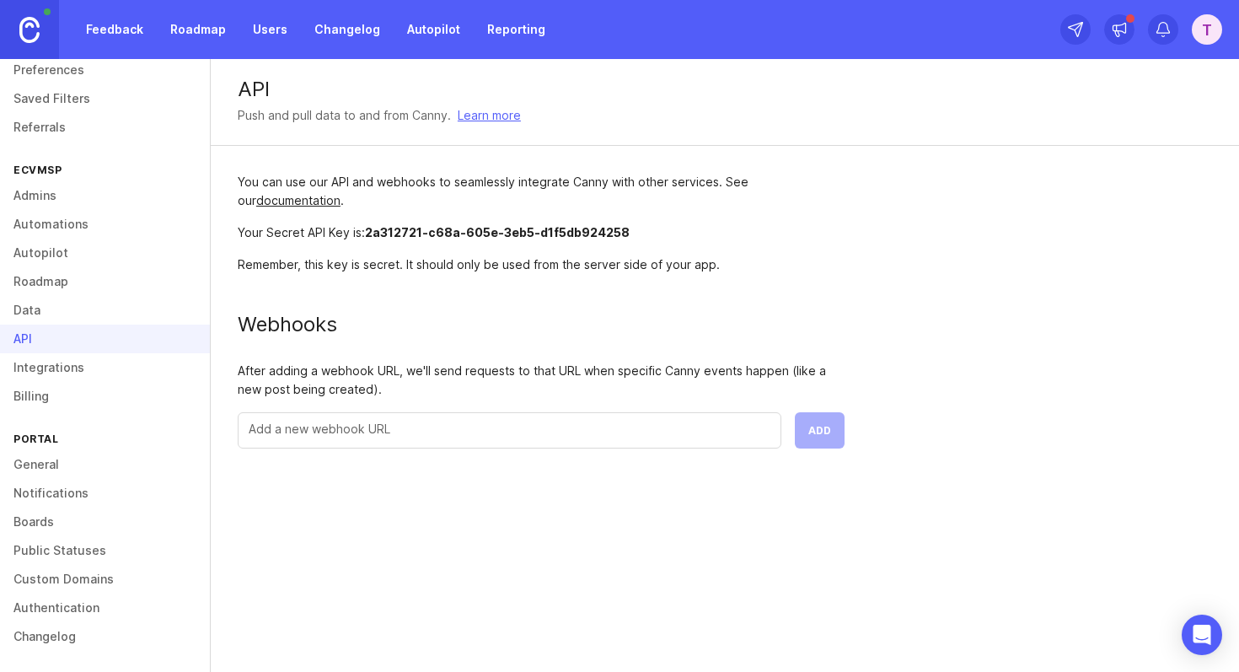
click at [527, 383] on div "After adding a webhook URL, we'll send requests to that URL when specific Canny…" at bounding box center [541, 380] width 607 height 37
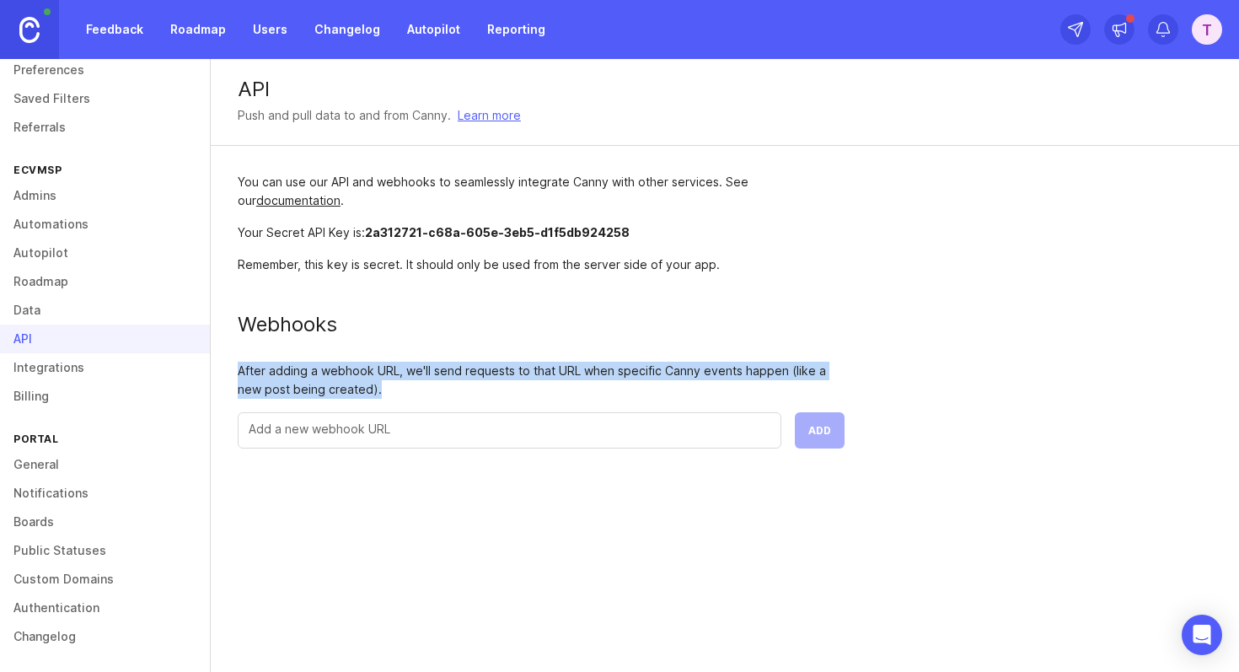
click at [527, 383] on div "After adding a webhook URL, we'll send requests to that URL when specific Canny…" at bounding box center [541, 380] width 607 height 37
click at [526, 383] on div "After adding a webhook URL, we'll send requests to that URL when specific Canny…" at bounding box center [541, 380] width 607 height 37
click at [121, 377] on link "Integrations" at bounding box center [105, 367] width 210 height 29
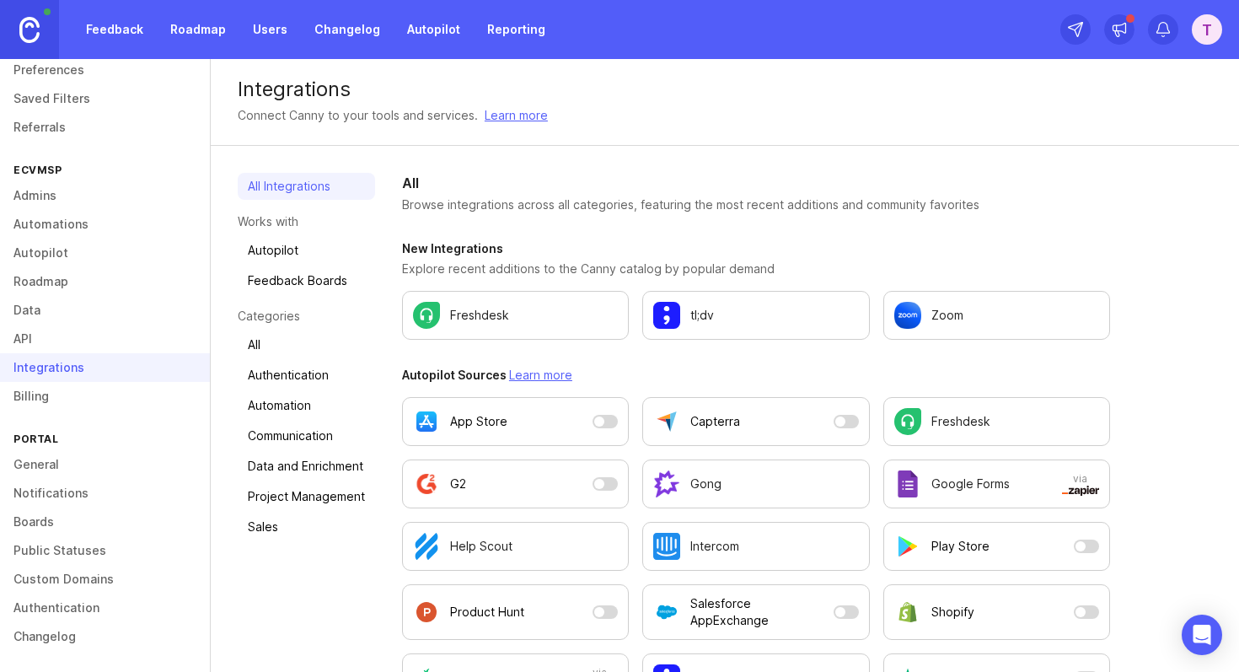
click at [121, 388] on link "Billing" at bounding box center [105, 396] width 210 height 29
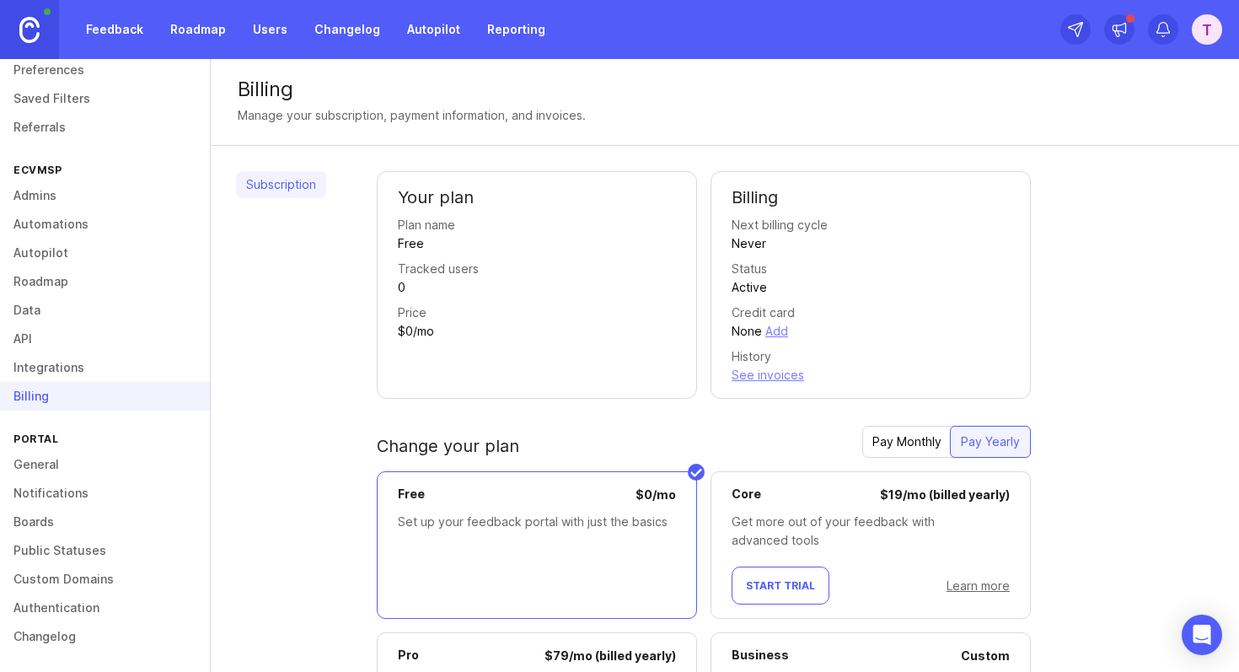
click at [63, 393] on div "Billing" at bounding box center [105, 396] width 210 height 29
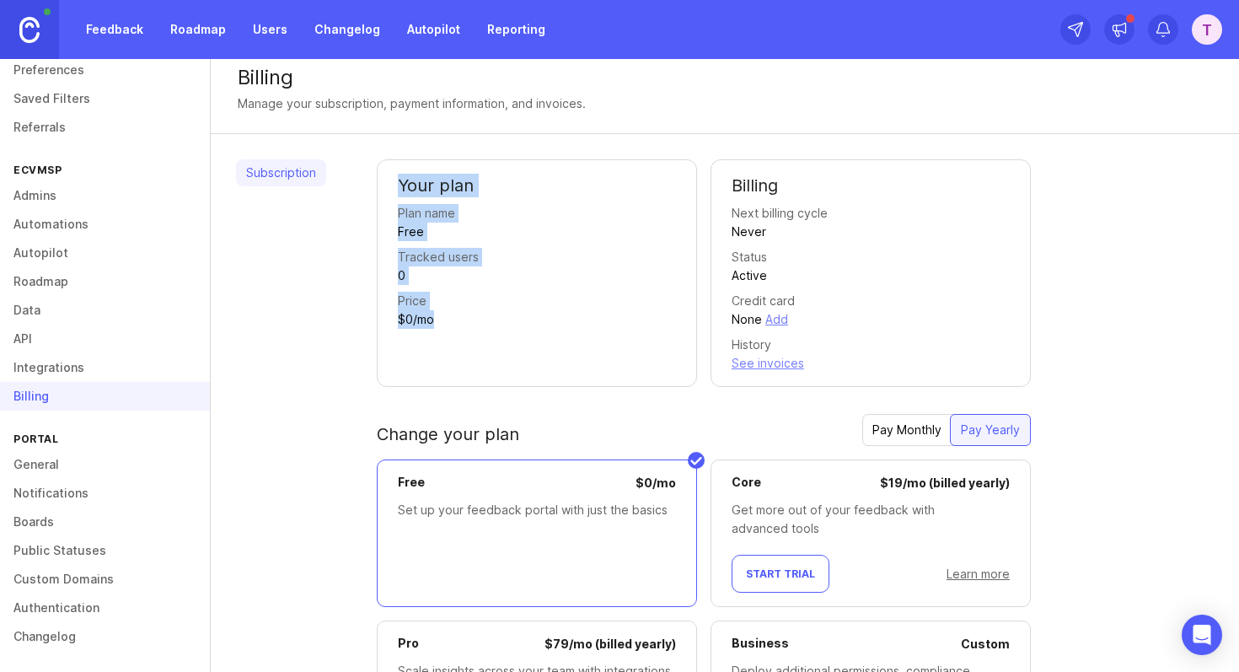
drag, startPoint x: 487, startPoint y: 325, endPoint x: 395, endPoint y: 184, distance: 169.3
click at [395, 184] on div "Your plan Plan name Free Tracked users 0 Price $0/mo" at bounding box center [537, 273] width 320 height 228
drag, startPoint x: 395, startPoint y: 185, endPoint x: 475, endPoint y: 313, distance: 150.8
click at [475, 313] on div "Your plan Plan name Free Tracked users 0 Price $0/mo" at bounding box center [537, 273] width 320 height 228
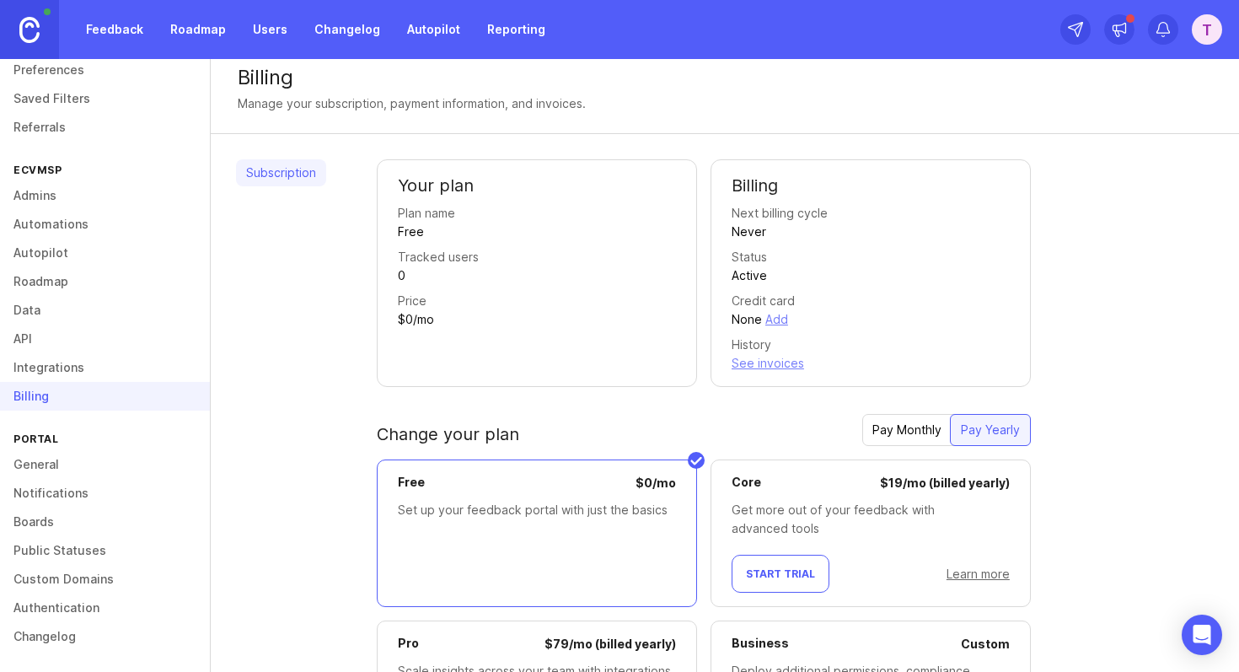
click at [524, 302] on div "Price $0/mo" at bounding box center [537, 310] width 278 height 37
drag, startPoint x: 524, startPoint y: 328, endPoint x: 383, endPoint y: 183, distance: 202.1
click at [383, 183] on div "Your plan Plan name Free Tracked users 0 Price $0/mo" at bounding box center [537, 273] width 320 height 228
drag, startPoint x: 383, startPoint y: 183, endPoint x: 491, endPoint y: 340, distance: 190.8
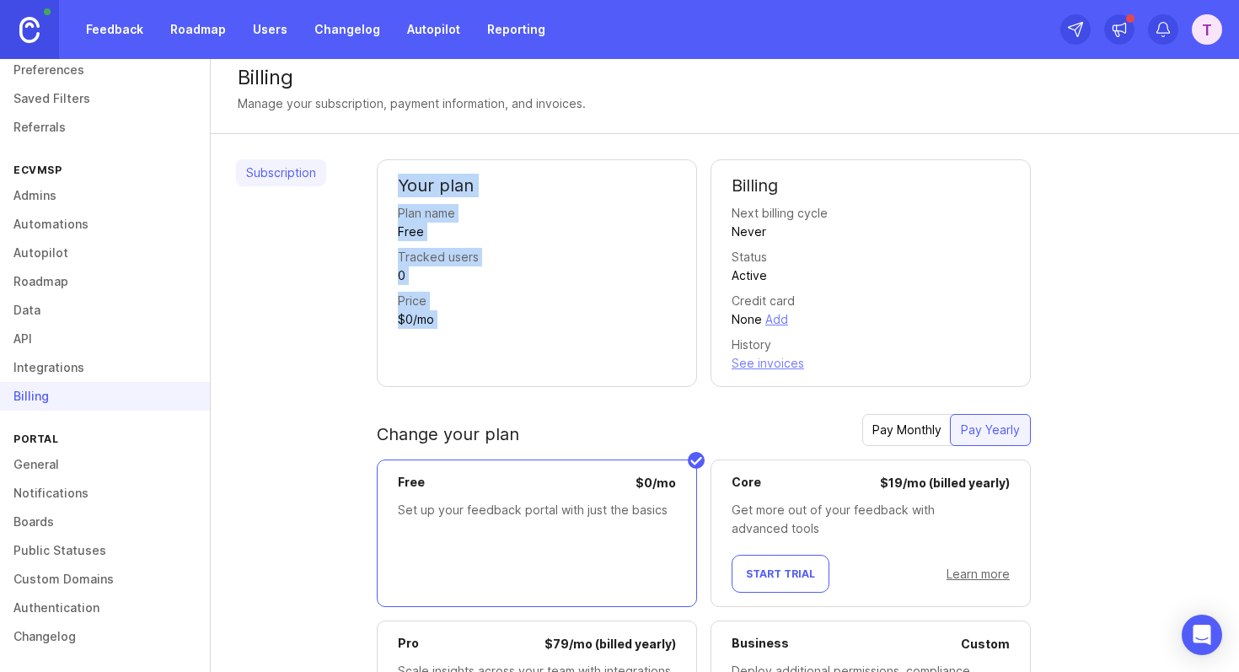
click at [491, 340] on div "Your plan Plan name Free Tracked users 0 Price $0/mo" at bounding box center [537, 273] width 320 height 228
click at [481, 330] on div at bounding box center [481, 330] width 0 height 0
click at [743, 230] on div "Never" at bounding box center [749, 232] width 35 height 19
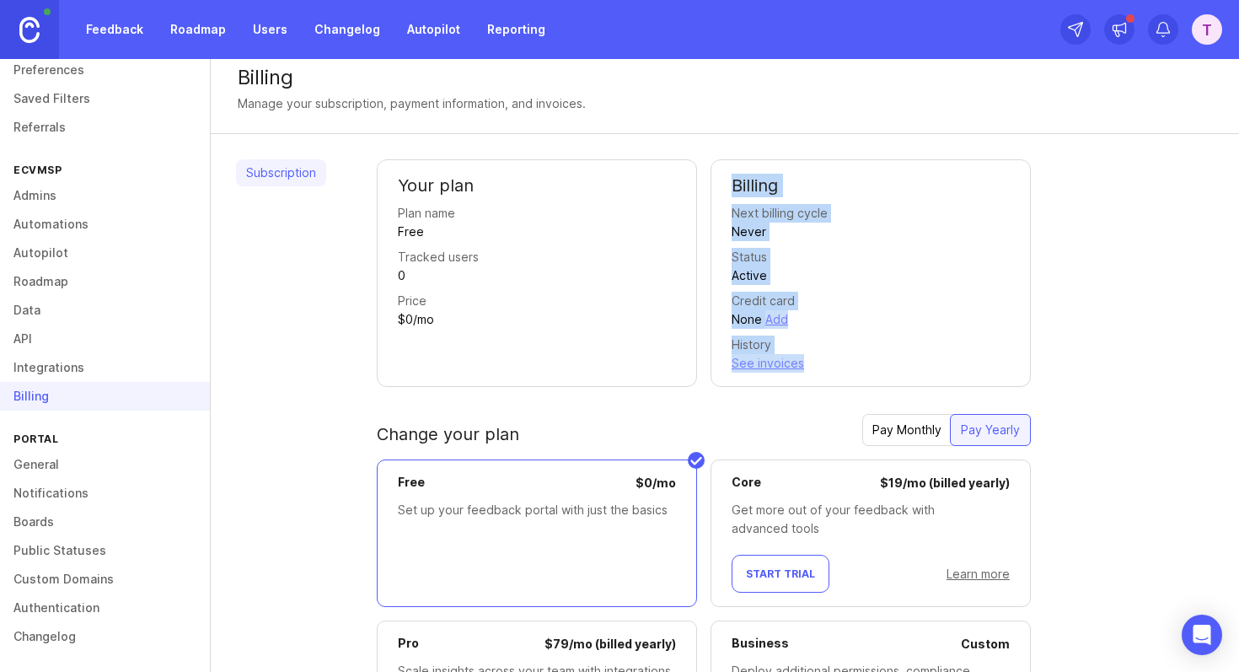
drag, startPoint x: 728, startPoint y: 189, endPoint x: 886, endPoint y: 373, distance: 243.3
click at [888, 373] on div "Billing Next billing cycle Never Status Active Credit card None Add History See…" at bounding box center [871, 273] width 320 height 228
click at [877, 372] on div at bounding box center [877, 372] width 0 height 0
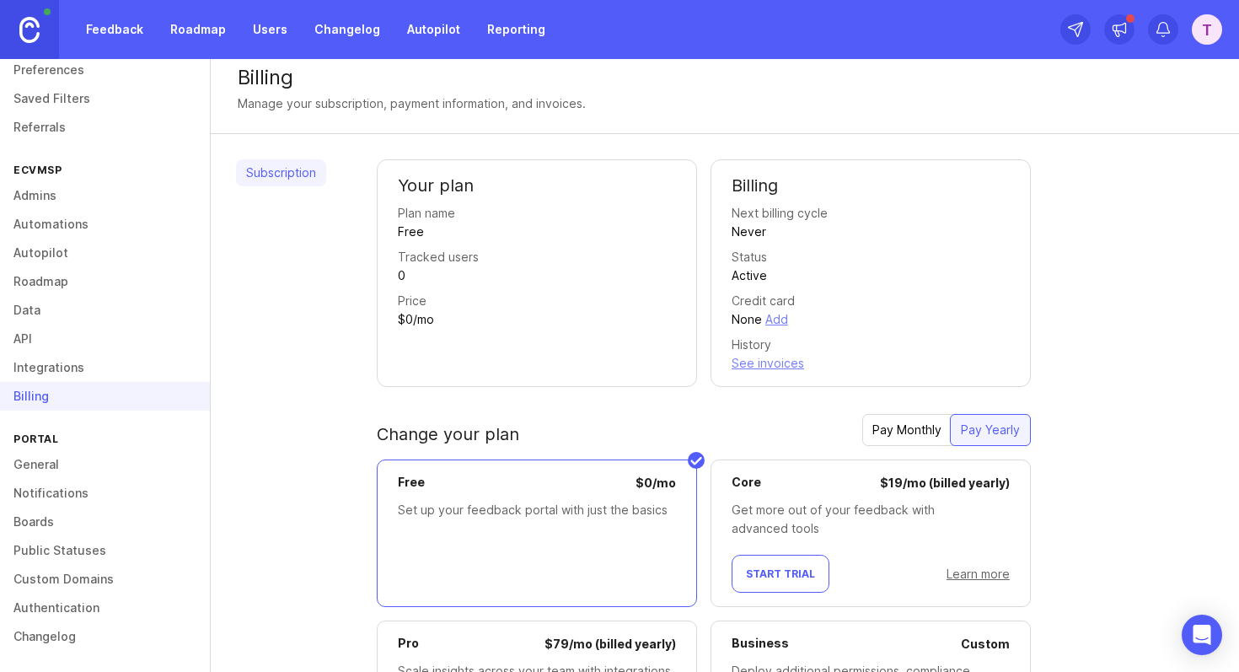
click at [874, 370] on div "History See invoices" at bounding box center [871, 354] width 278 height 37
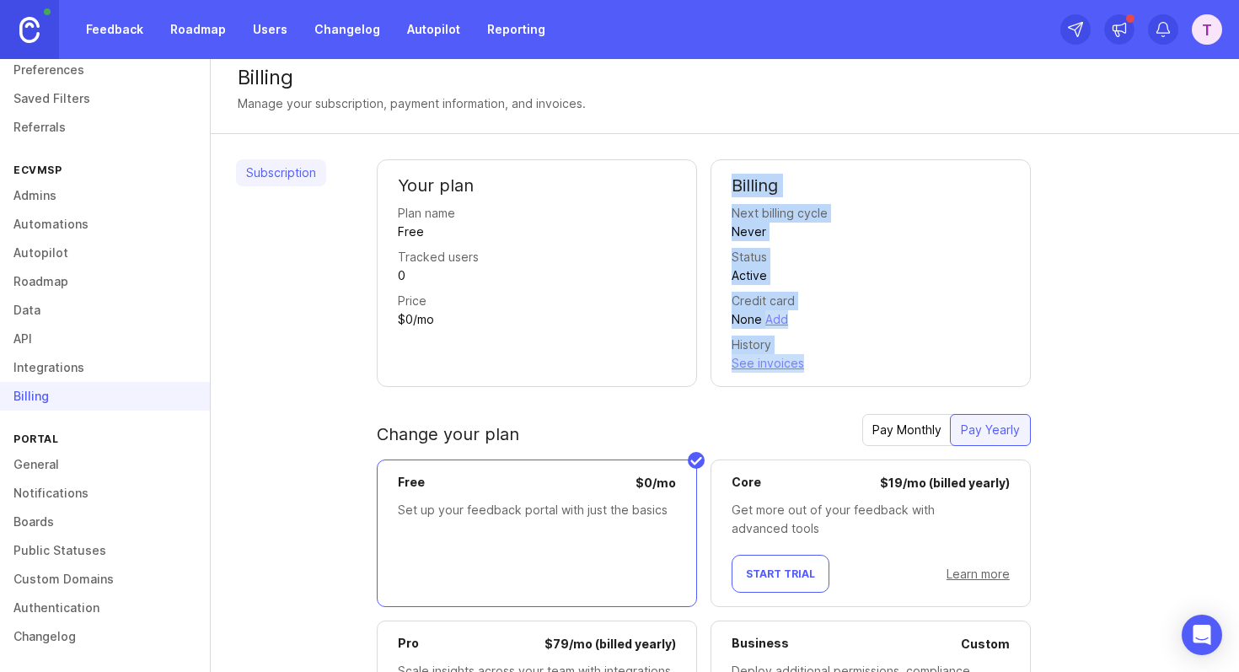
drag, startPoint x: 890, startPoint y: 363, endPoint x: 728, endPoint y: 171, distance: 251.2
click at [728, 171] on div "Billing Next billing cycle Never Status Active Credit card None Add History See…" at bounding box center [871, 273] width 320 height 228
click at [717, 152] on div at bounding box center [717, 152] width 0 height 0
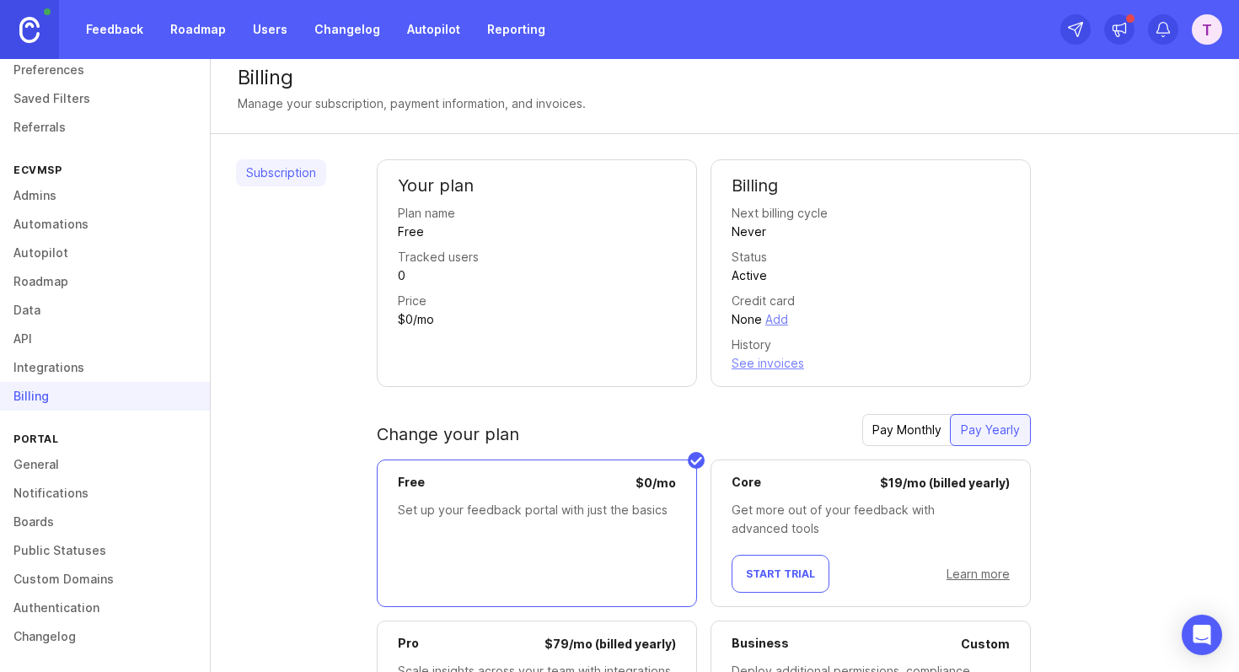
click at [615, 290] on div "Your plan Plan name Free Tracked users 0 Price $0/mo" at bounding box center [537, 273] width 320 height 228
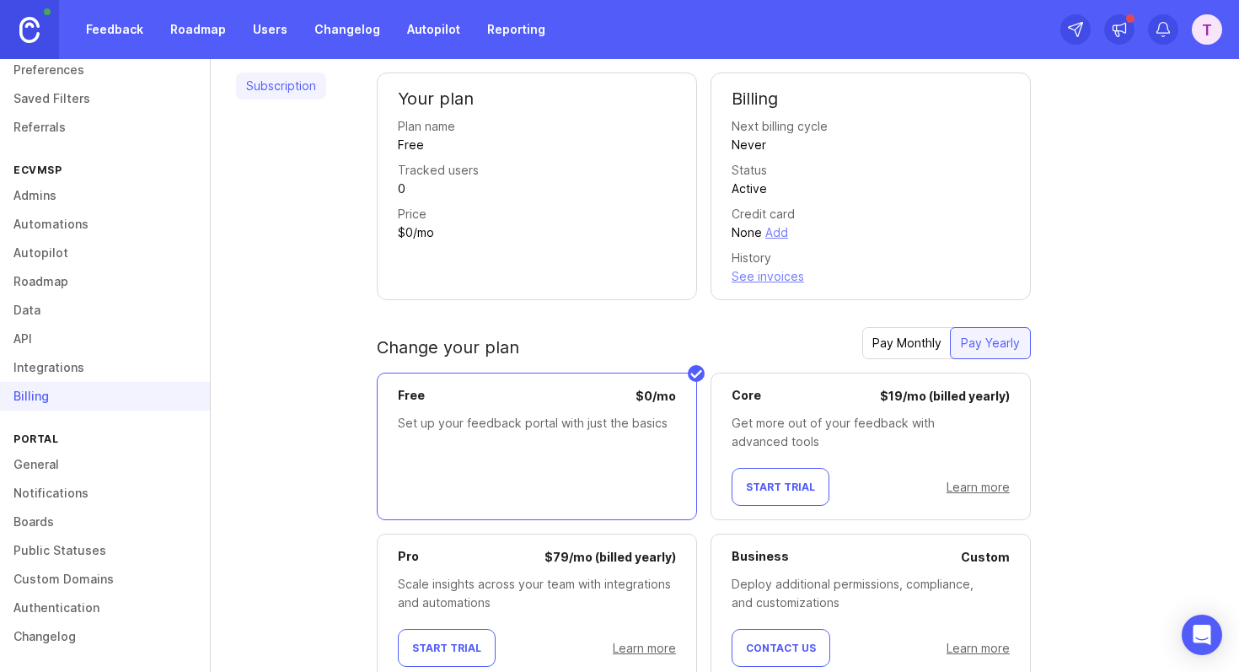
click at [416, 318] on div "Your plan Plan name Free Tracked users 0 Price $0/mo Billing Next billing cycle…" at bounding box center [795, 391] width 837 height 636
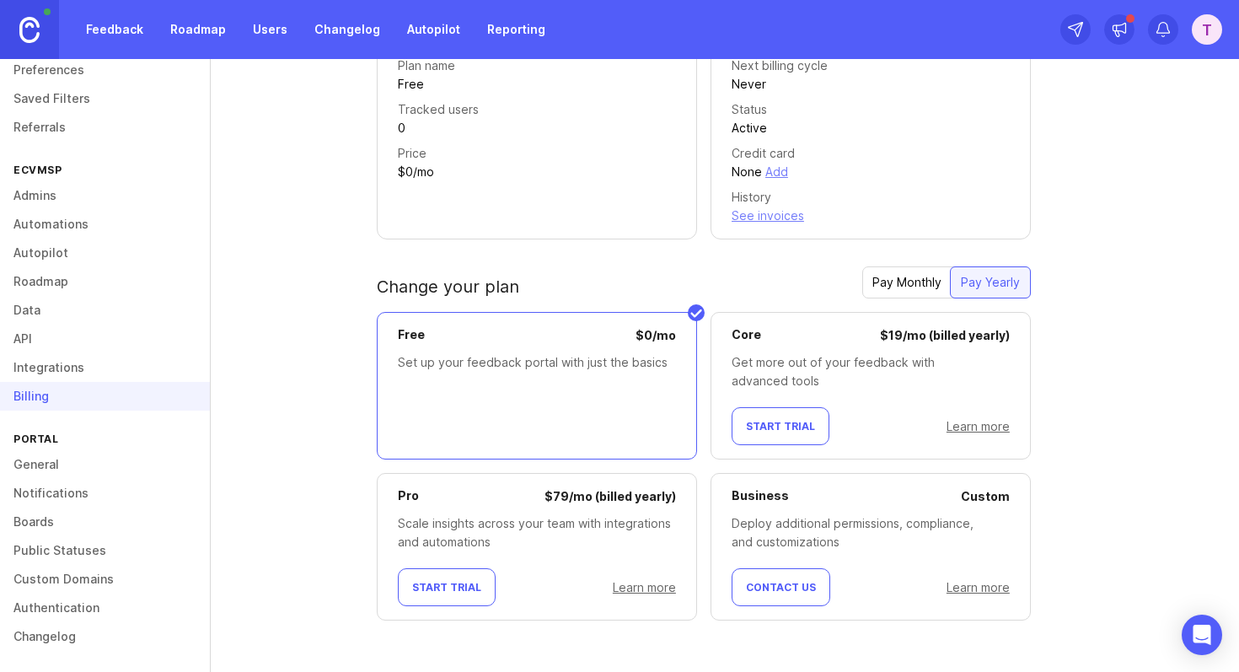
click at [96, 459] on link "General" at bounding box center [105, 464] width 210 height 29
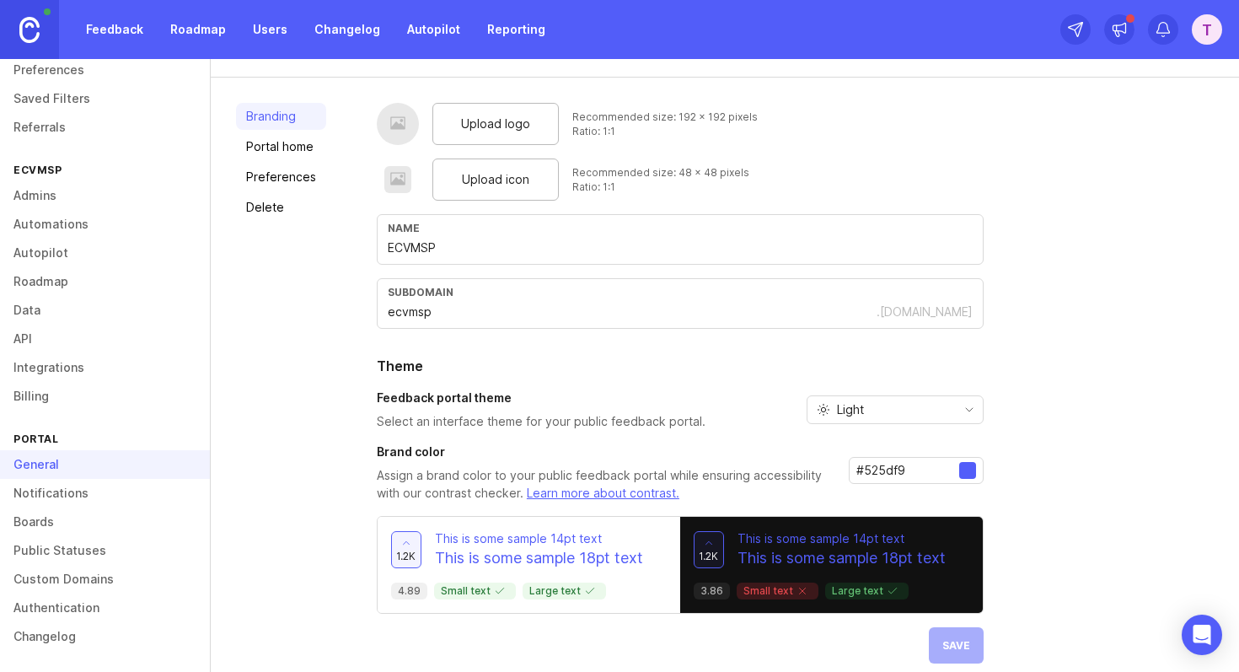
scroll to position [84, 0]
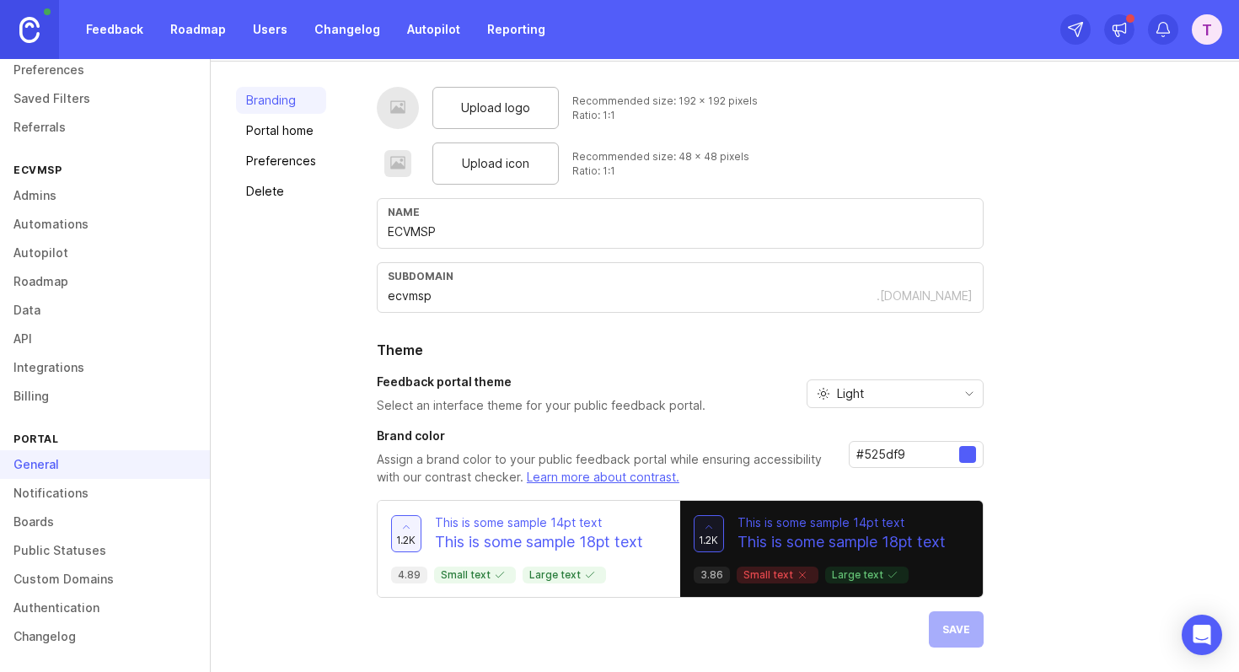
click at [859, 388] on span "Light" at bounding box center [850, 393] width 27 height 19
click at [882, 476] on li "Dark" at bounding box center [892, 482] width 175 height 28
click at [951, 615] on button "Save" at bounding box center [956, 629] width 55 height 36
click at [891, 387] on div "Dark" at bounding box center [882, 393] width 148 height 27
click at [890, 447] on li "Light" at bounding box center [892, 454] width 175 height 28
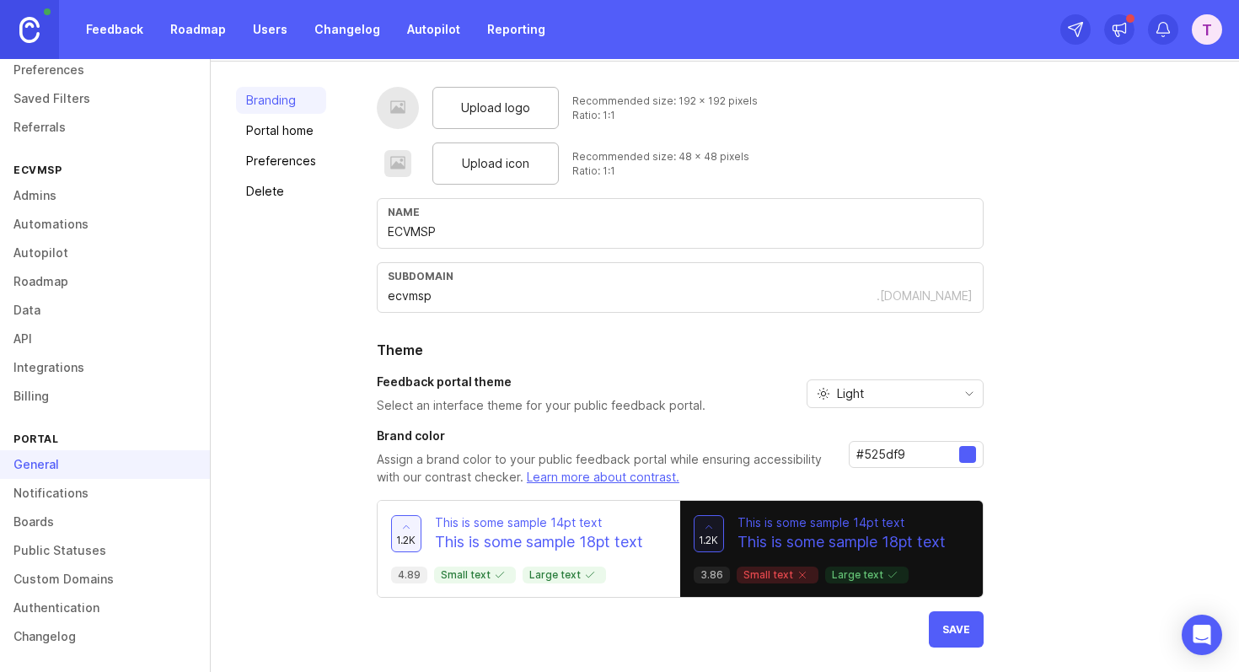
click at [959, 457] on div at bounding box center [967, 454] width 17 height 17
click at [969, 455] on div at bounding box center [967, 454] width 17 height 17
click at [401, 533] on span "1.2k" at bounding box center [405, 540] width 19 height 14
click at [900, 389] on div "Light" at bounding box center [882, 393] width 148 height 27
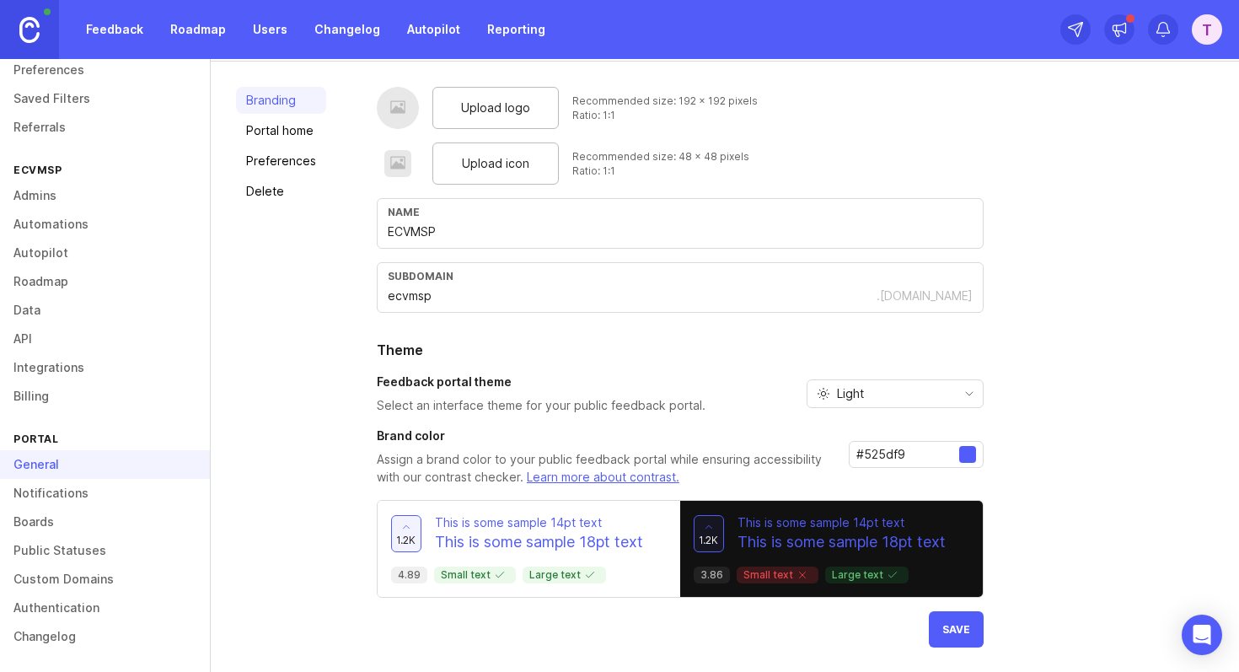
click at [894, 390] on div "Light" at bounding box center [882, 393] width 148 height 27
click at [893, 428] on span "System preference" at bounding box center [890, 426] width 109 height 19
click at [966, 620] on button "Save" at bounding box center [956, 629] width 55 height 36
click at [680, 460] on p "Assign a brand color to your public feedback portal while ensuring accessibilit…" at bounding box center [606, 468] width 459 height 35
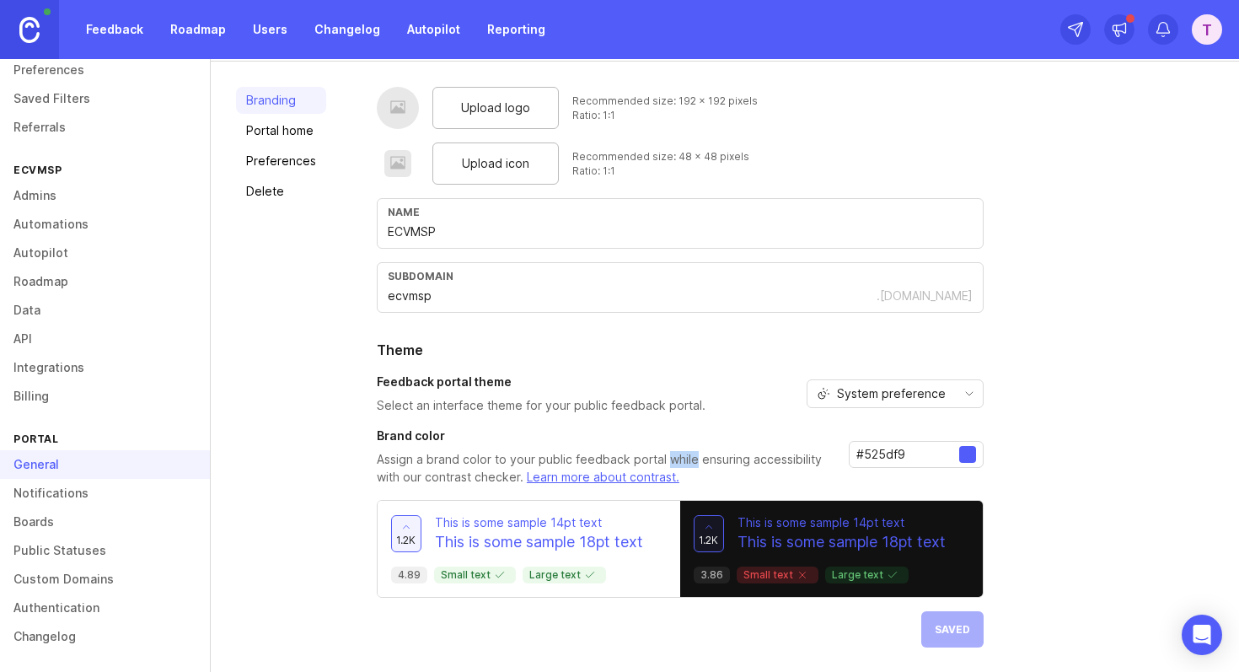
click at [680, 460] on p "Assign a brand color to your public feedback portal while ensuring accessibilit…" at bounding box center [606, 468] width 459 height 35
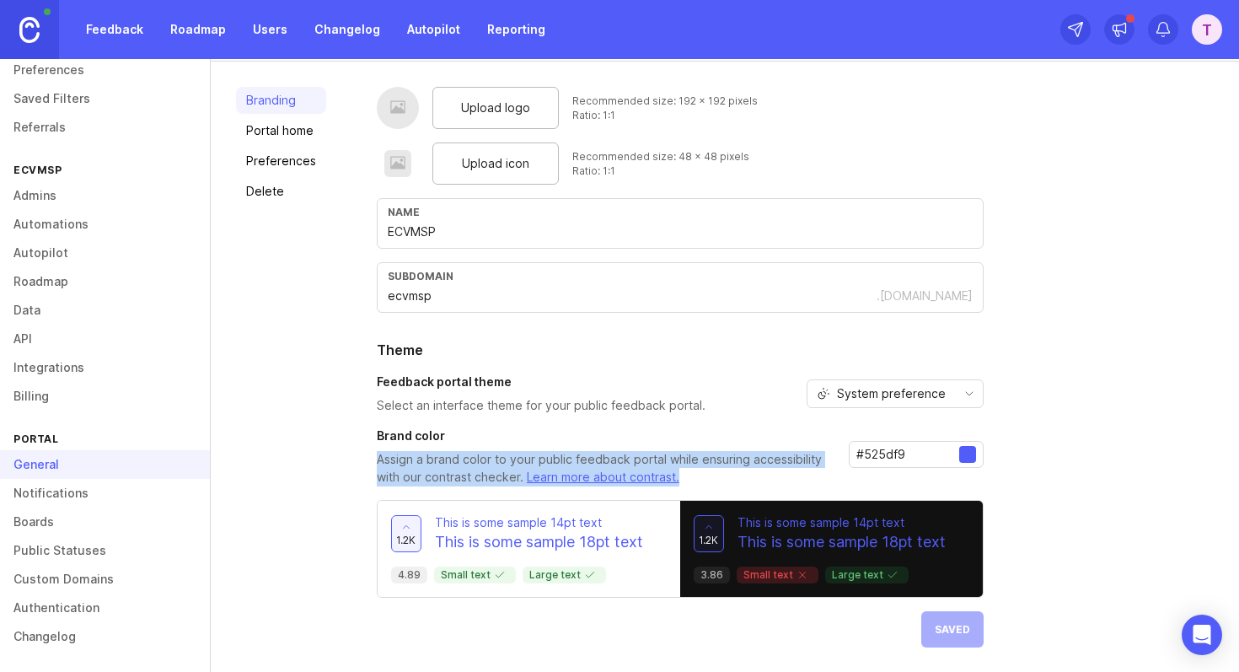
click at [720, 460] on p "Assign a brand color to your public feedback portal while ensuring accessibilit…" at bounding box center [606, 468] width 459 height 35
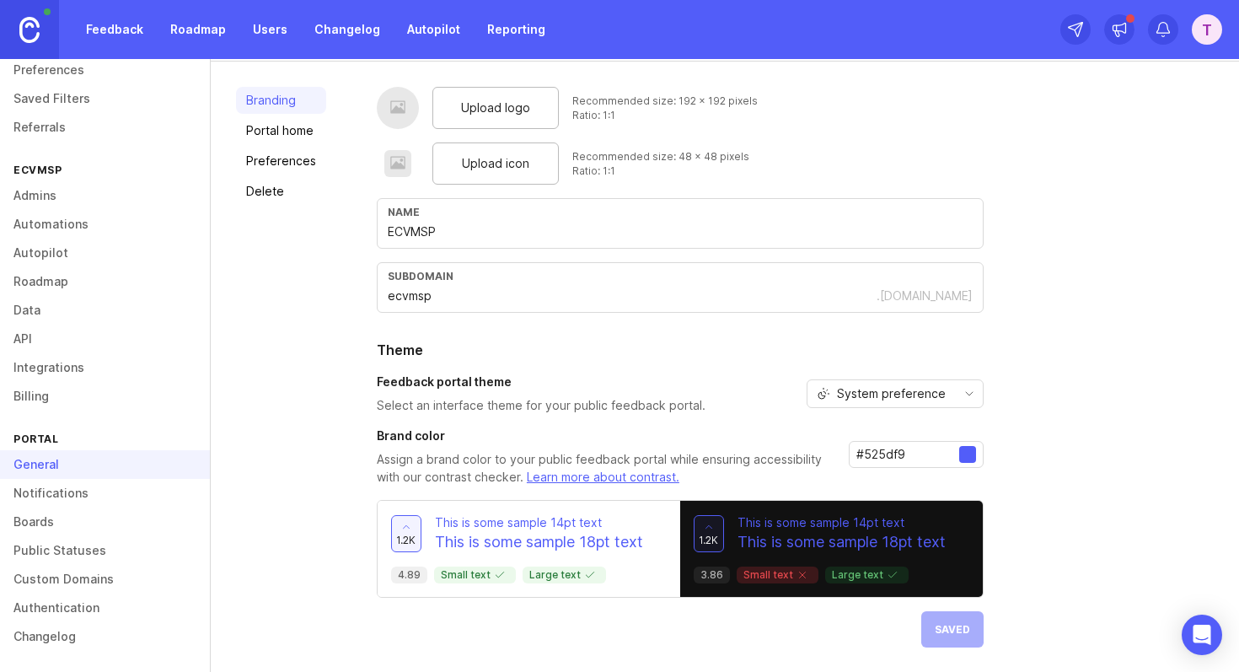
click at [278, 132] on link "Portal home" at bounding box center [281, 130] width 90 height 27
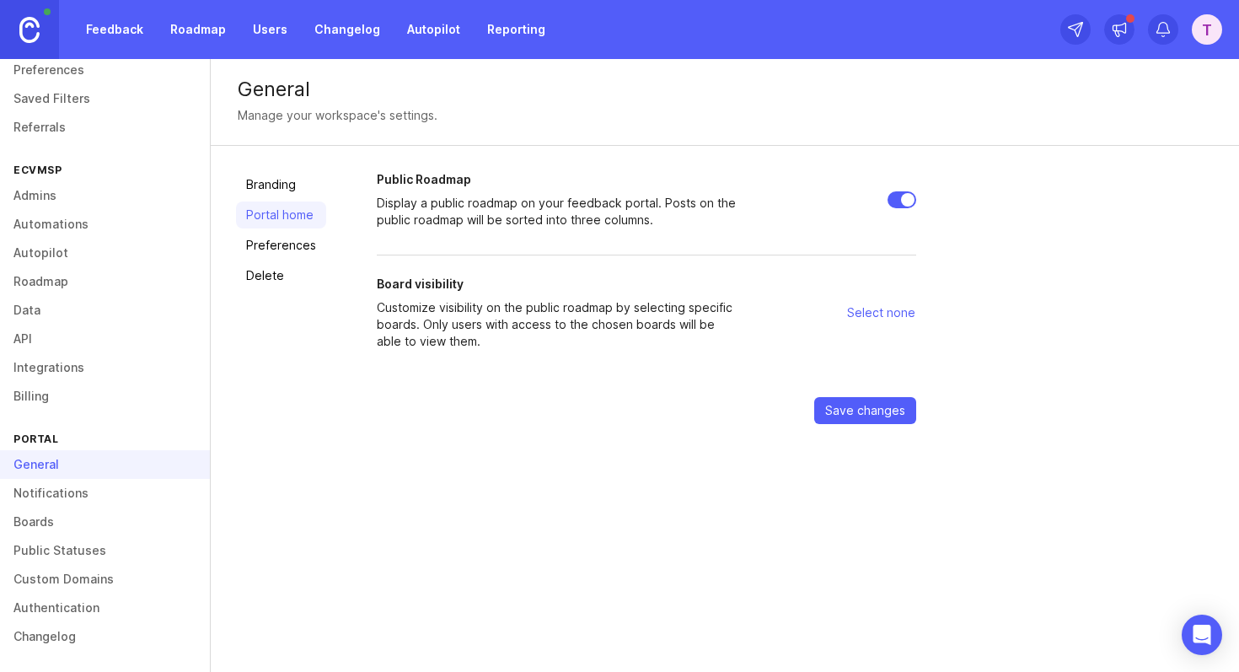
click at [415, 175] on h2 "Public Roadmap" at bounding box center [559, 179] width 364 height 17
click at [888, 191] on input "Public Roadmap" at bounding box center [902, 199] width 29 height 17
click at [415, 175] on h2 "Public Roadmap" at bounding box center [559, 179] width 364 height 17
click at [888, 191] on input "Public Roadmap" at bounding box center [902, 199] width 29 height 17
click at [415, 175] on h2 "Public Roadmap" at bounding box center [559, 179] width 364 height 17
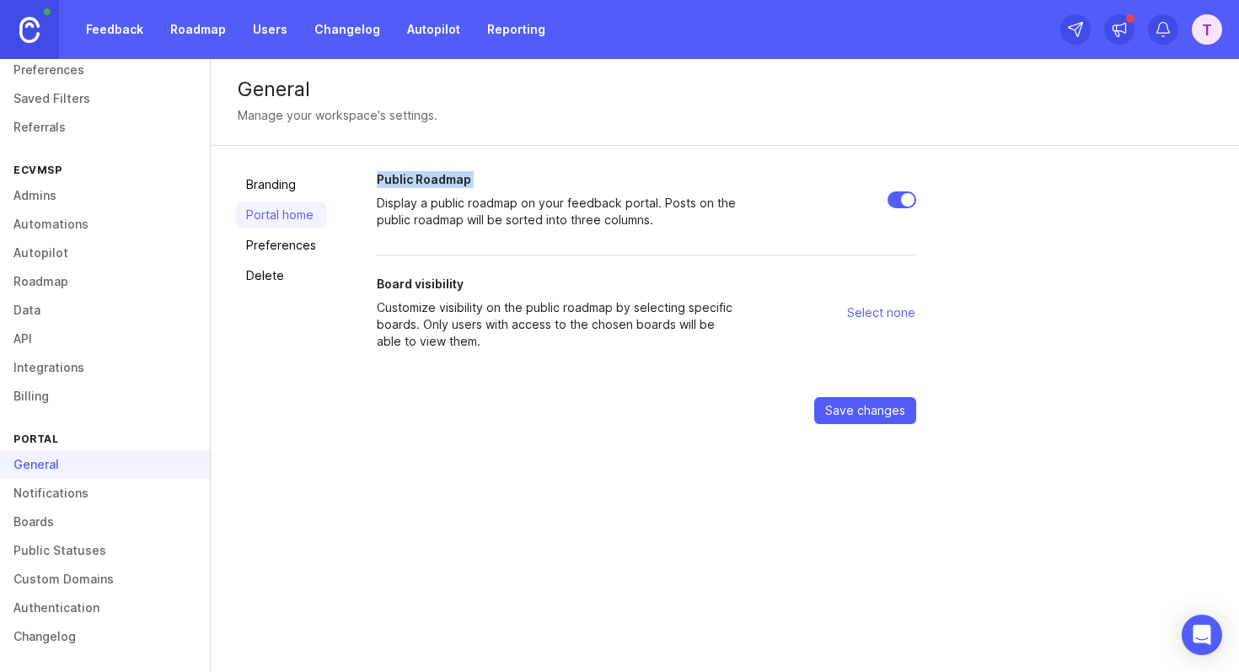
click at [888, 191] on input "Public Roadmap" at bounding box center [902, 199] width 29 height 17
click at [470, 204] on p "Display a public roadmap on your feedback portal. Posts on the public roadmap w…" at bounding box center [559, 212] width 364 height 34
click at [912, 200] on input "Public Roadmap" at bounding box center [902, 199] width 29 height 17
checkbox input "true"
click at [416, 284] on h2 "Board visibility" at bounding box center [559, 284] width 364 height 17
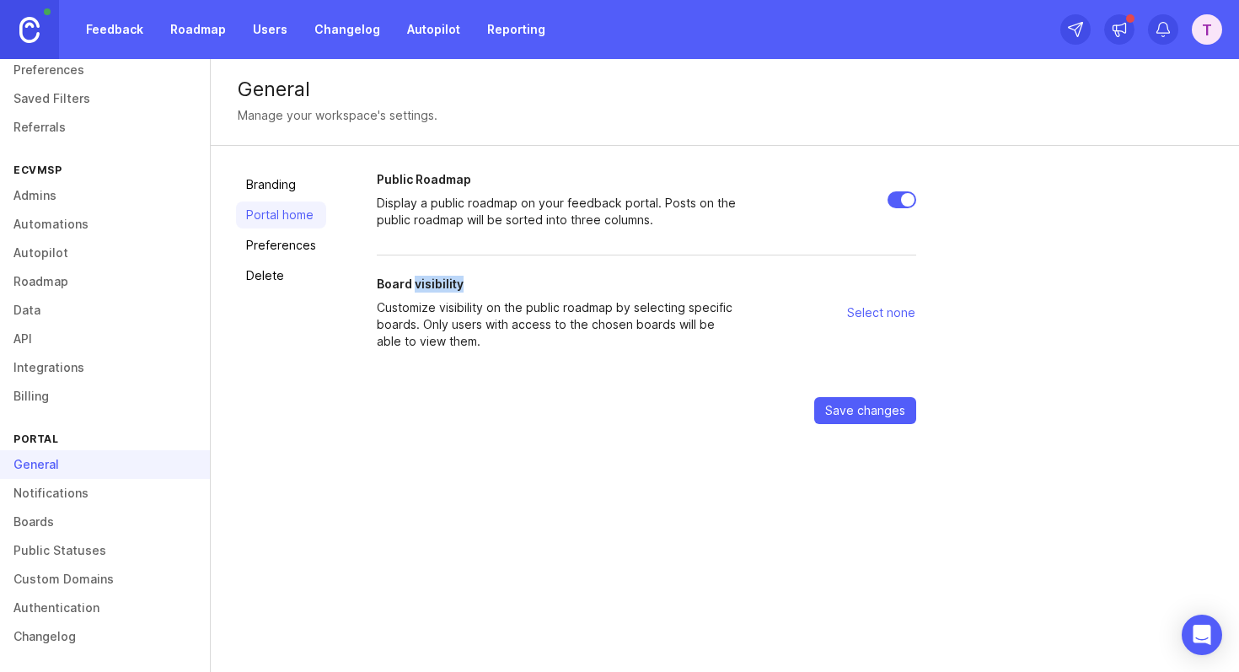
click at [416, 284] on h2 "Board visibility" at bounding box center [559, 284] width 364 height 17
click at [405, 254] on div at bounding box center [405, 254] width 0 height 0
click at [422, 268] on form "Public Roadmap Display a public roadmap on your feedback portal. Posts on the p…" at bounding box center [647, 297] width 540 height 253
click at [476, 315] on p "Customize visibility on the public roadmap by selecting specific boards. Only u…" at bounding box center [559, 324] width 364 height 51
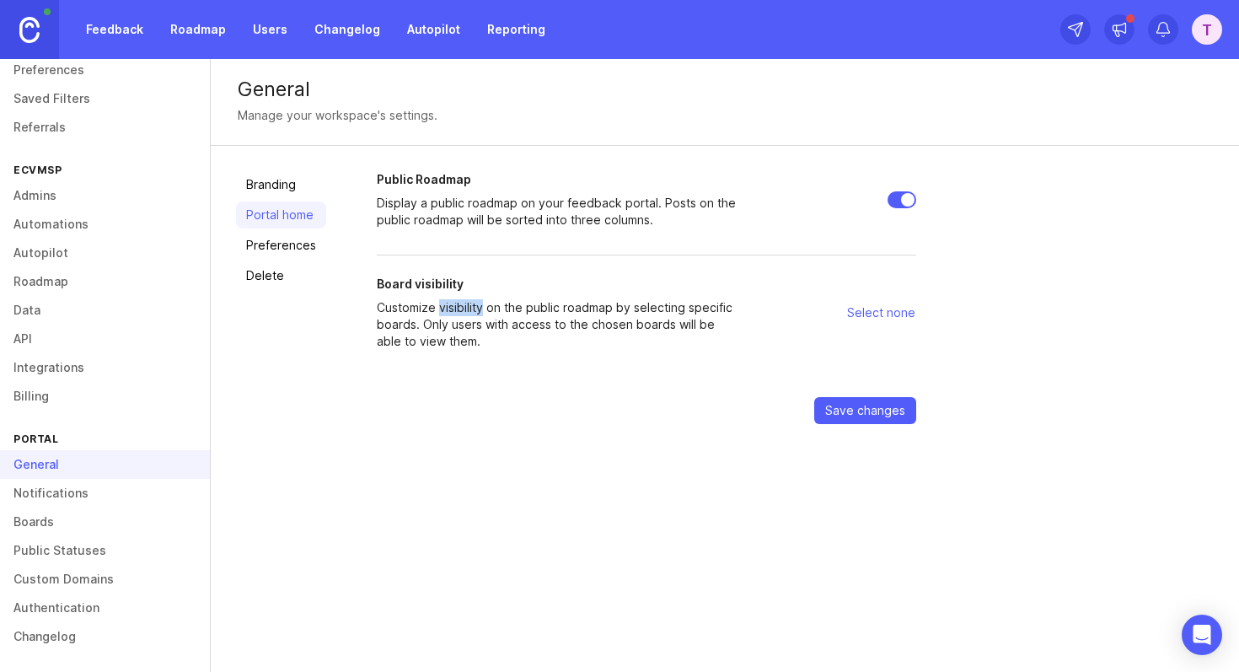
click at [476, 315] on p "Customize visibility on the public roadmap by selecting specific boards. Only u…" at bounding box center [559, 324] width 364 height 51
click at [475, 307] on p "Customize visibility on the public roadmap by selecting specific boards. Only u…" at bounding box center [559, 324] width 364 height 51
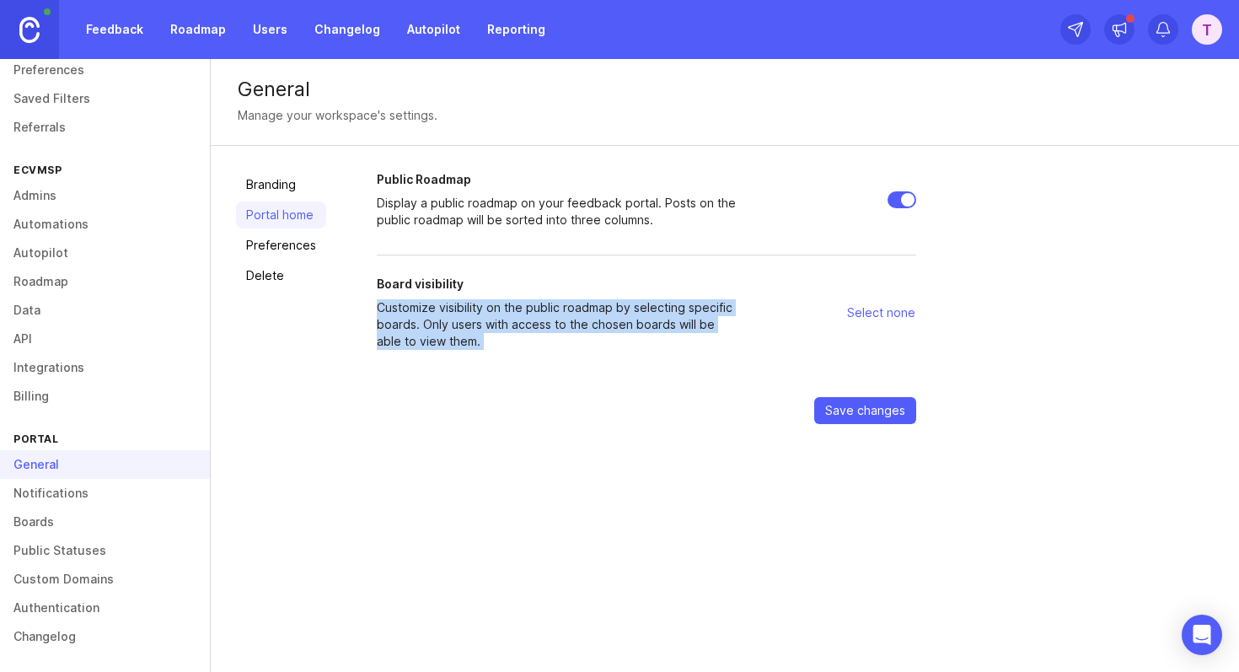
click at [475, 307] on p "Customize visibility on the public roadmap by selecting specific boards. Only u…" at bounding box center [559, 324] width 364 height 51
click at [464, 277] on div at bounding box center [464, 277] width 0 height 0
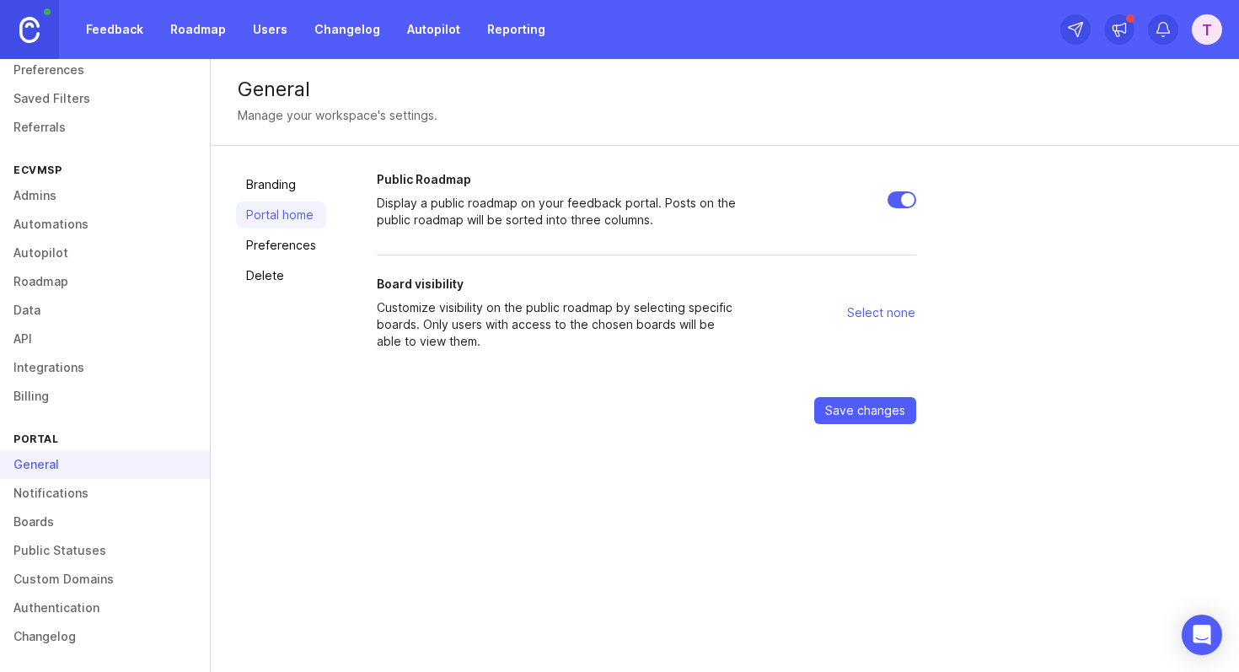
click at [611, 287] on h2 "Board visibility" at bounding box center [559, 284] width 364 height 17
click at [900, 314] on span "Select none" at bounding box center [881, 312] width 68 height 17
click at [875, 308] on span "Select none" at bounding box center [881, 312] width 68 height 17
click at [272, 243] on link "Preferences" at bounding box center [281, 245] width 90 height 27
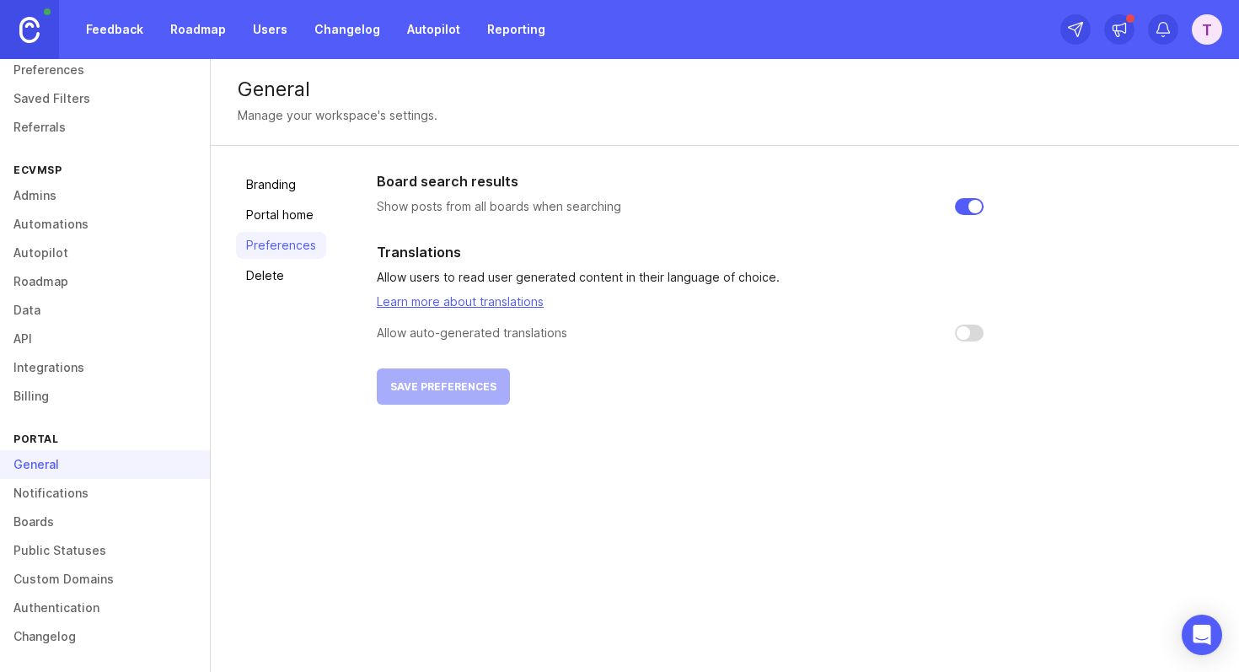
click at [265, 268] on link "Delete" at bounding box center [281, 275] width 90 height 27
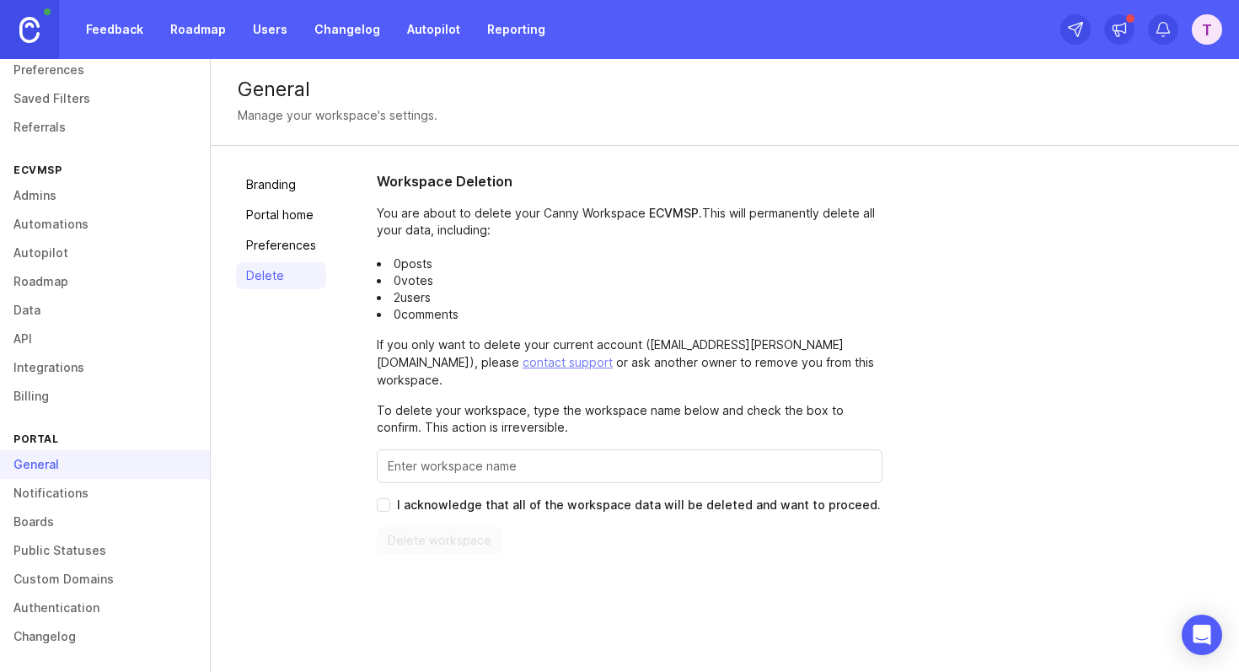
click at [265, 183] on link "Branding" at bounding box center [281, 184] width 90 height 27
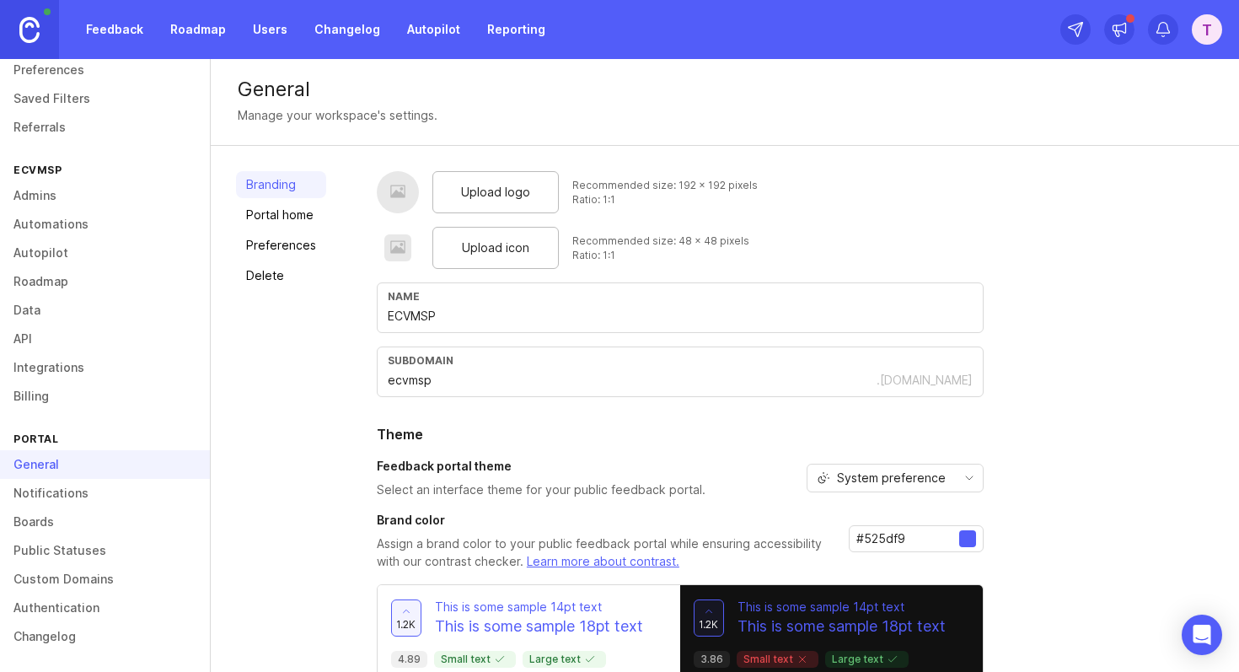
click at [272, 212] on link "Portal home" at bounding box center [281, 214] width 90 height 27
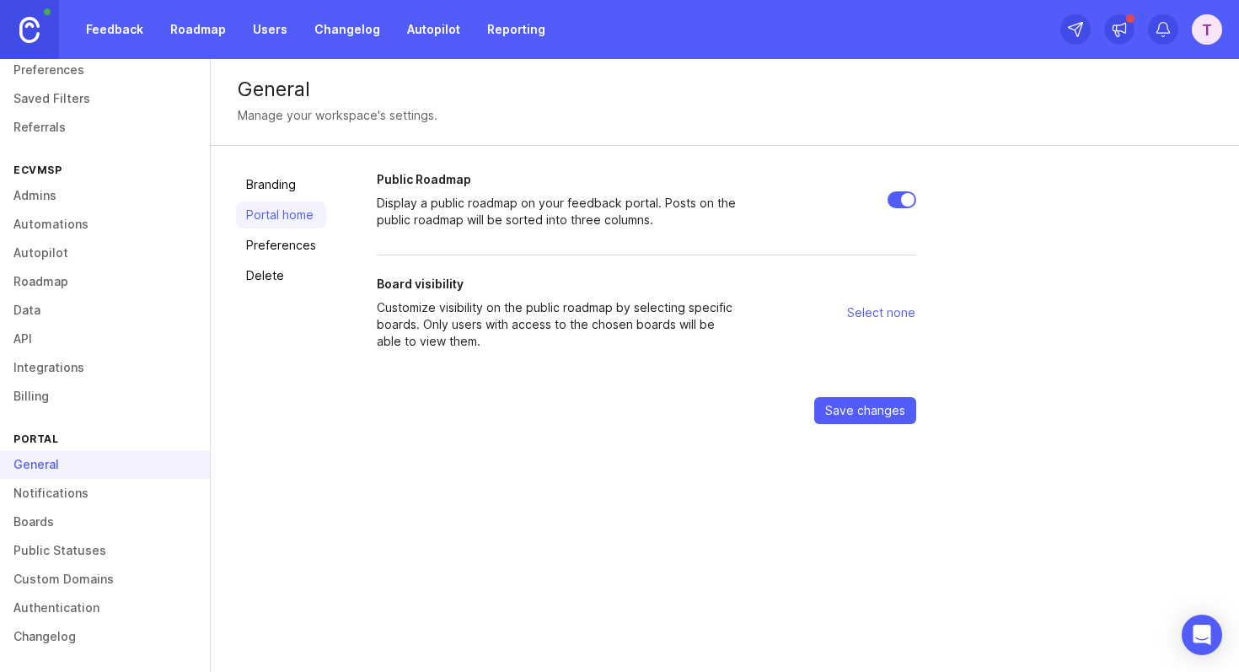
click at [100, 490] on link "Notifications" at bounding box center [105, 493] width 210 height 29
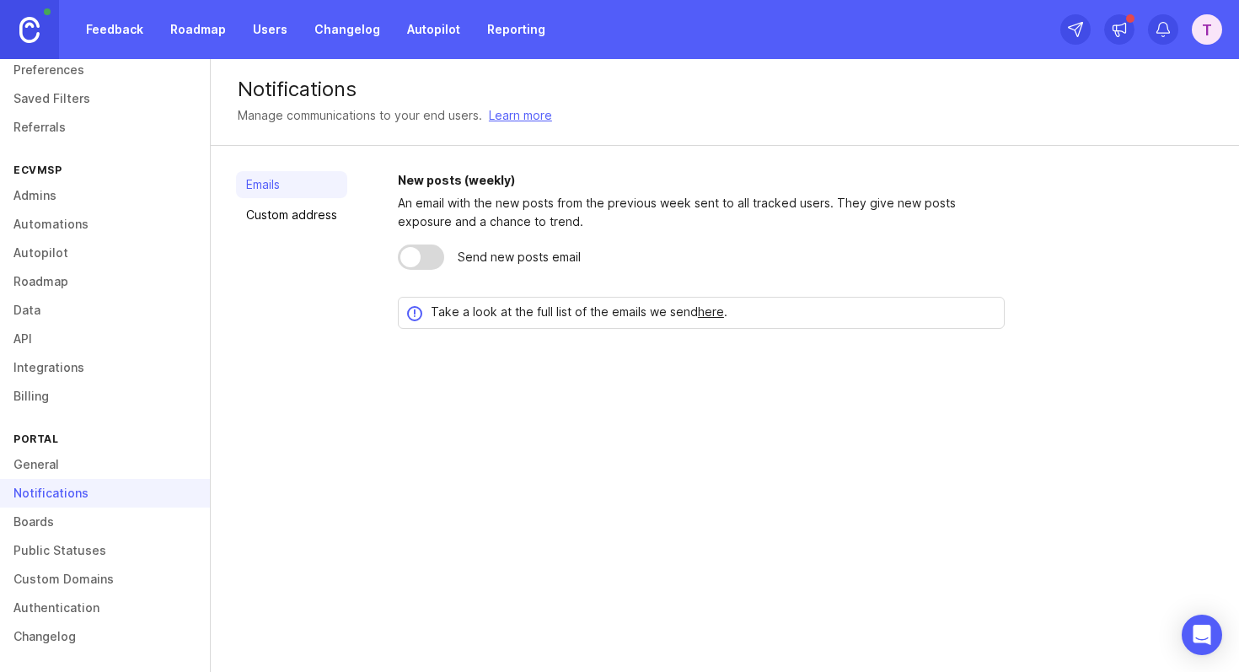
click at [475, 179] on div "New posts (weekly)" at bounding box center [701, 180] width 607 height 19
click at [536, 207] on div "An email with the new posts from the previous week sent to all tracked users. T…" at bounding box center [701, 212] width 607 height 37
click at [441, 251] on div at bounding box center [421, 256] width 46 height 25
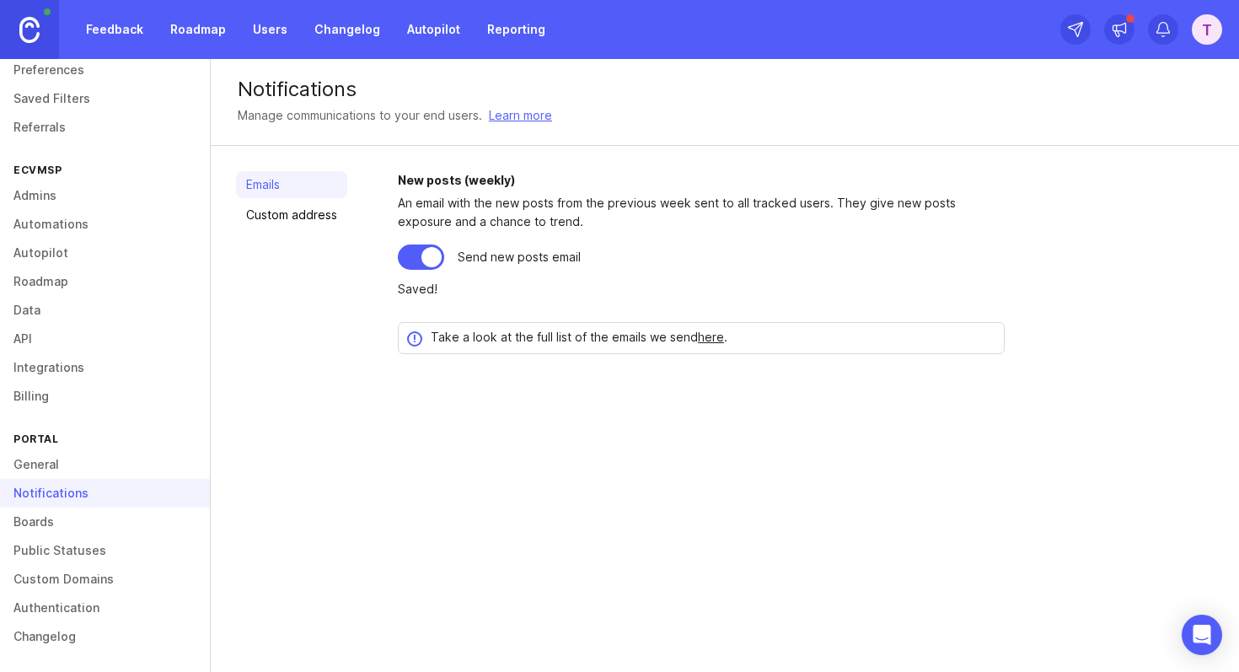
click at [430, 257] on div at bounding box center [432, 257] width 20 height 20
click at [301, 212] on link "Custom address" at bounding box center [291, 214] width 111 height 27
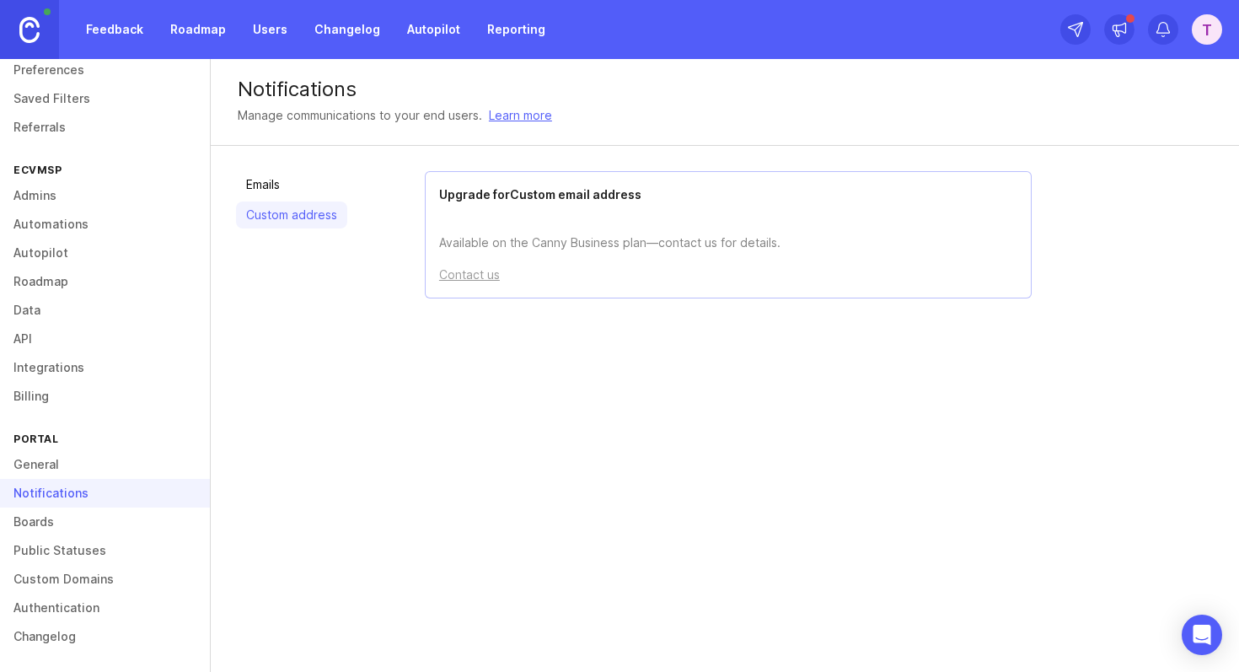
click at [553, 248] on p "Available on the Canny Business plan—contact us for details." at bounding box center [728, 230] width 578 height 46
click at [577, 238] on p "Available on the Canny Business plan—contact us for details." at bounding box center [728, 230] width 578 height 46
click at [117, 515] on link "Boards" at bounding box center [105, 522] width 210 height 29
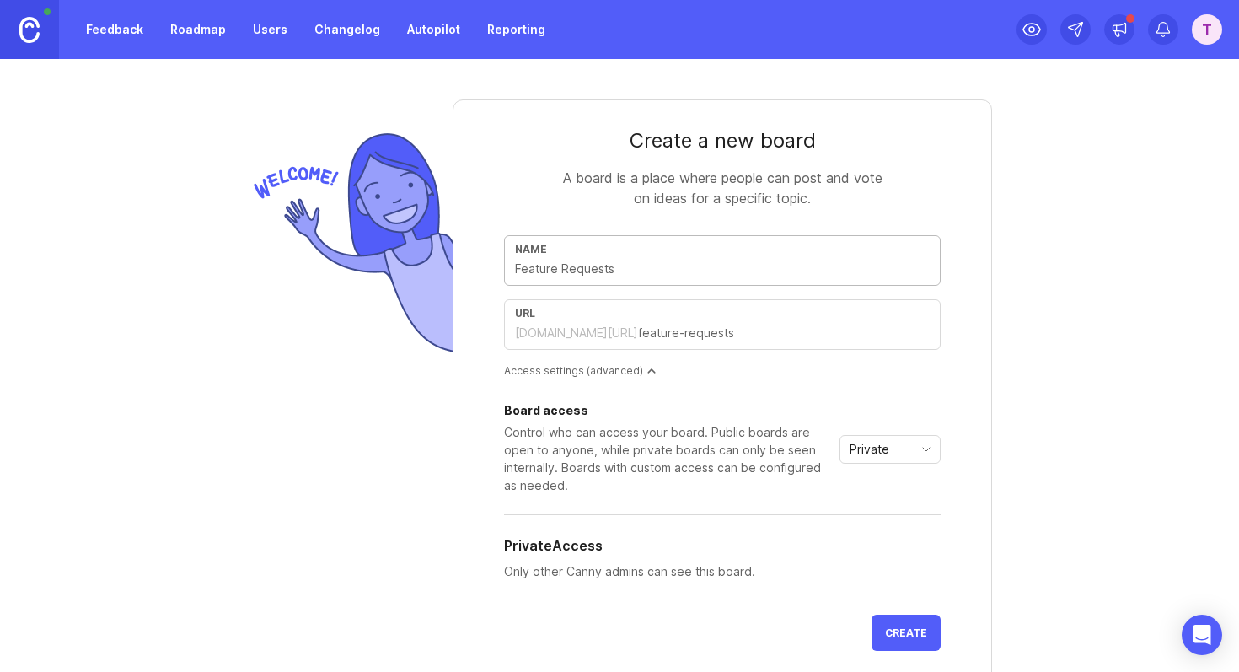
click at [606, 274] on input "text" at bounding box center [722, 269] width 415 height 19
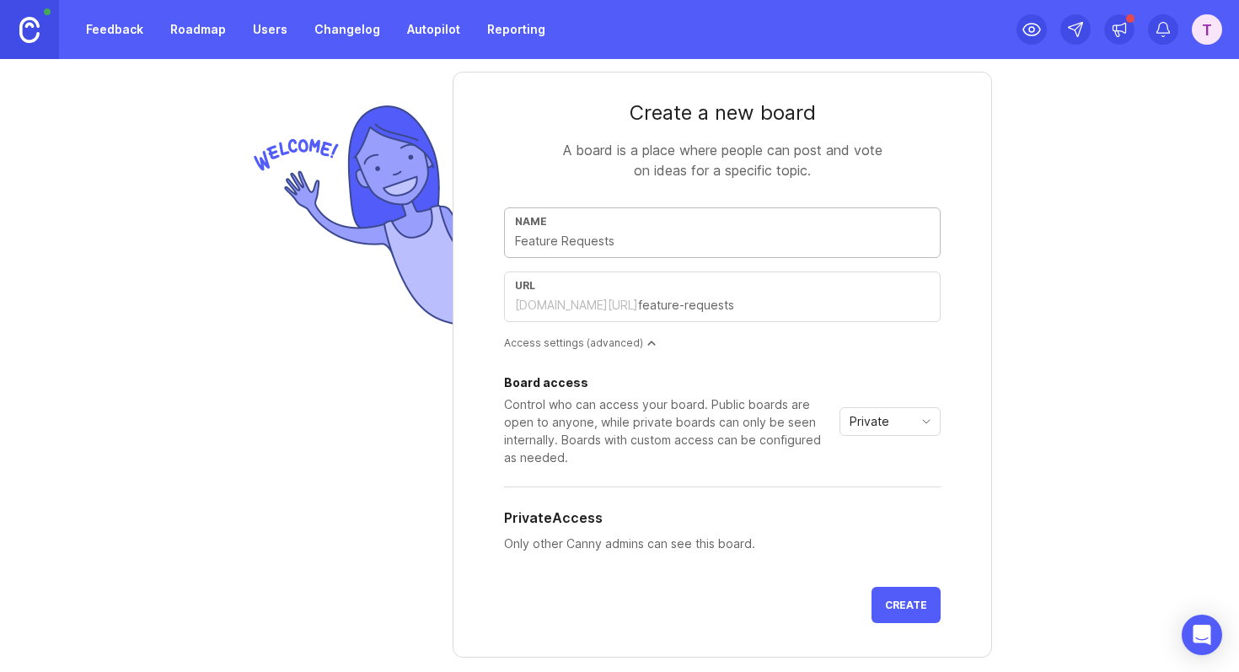
click at [663, 295] on div "url ecvmsp.canny.io/" at bounding box center [722, 296] width 437 height 51
click at [663, 298] on input "text" at bounding box center [784, 305] width 292 height 19
click at [526, 242] on input "text" at bounding box center [722, 241] width 415 height 19
click at [646, 308] on input "text" at bounding box center [784, 305] width 292 height 19
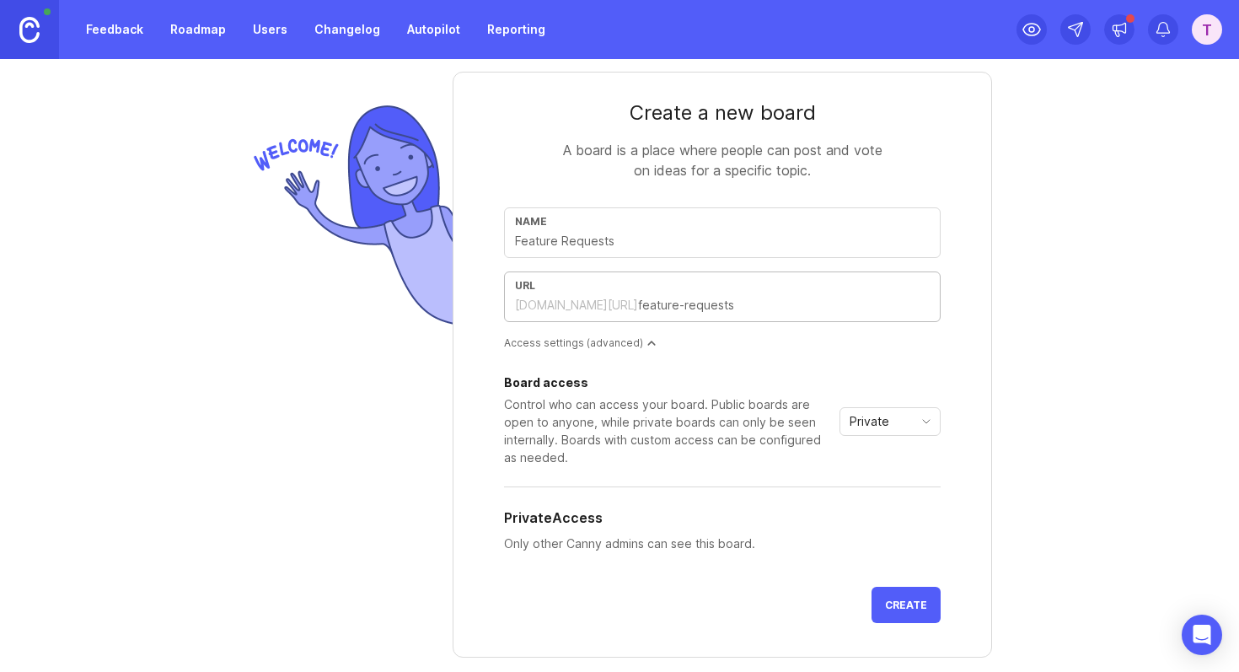
click at [862, 425] on span "Private" at bounding box center [870, 421] width 40 height 19
click at [940, 361] on form "Create a new board A board is a place where people can post and vote on ideas f…" at bounding box center [723, 365] width 540 height 586
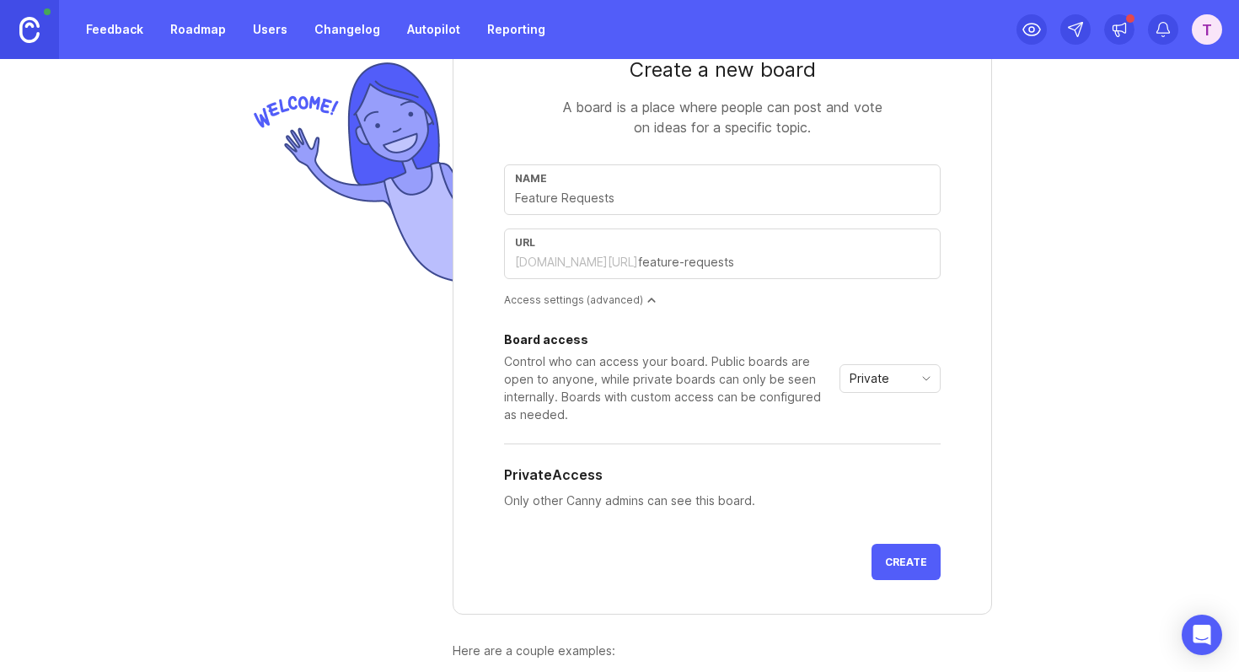
scroll to position [76, 0]
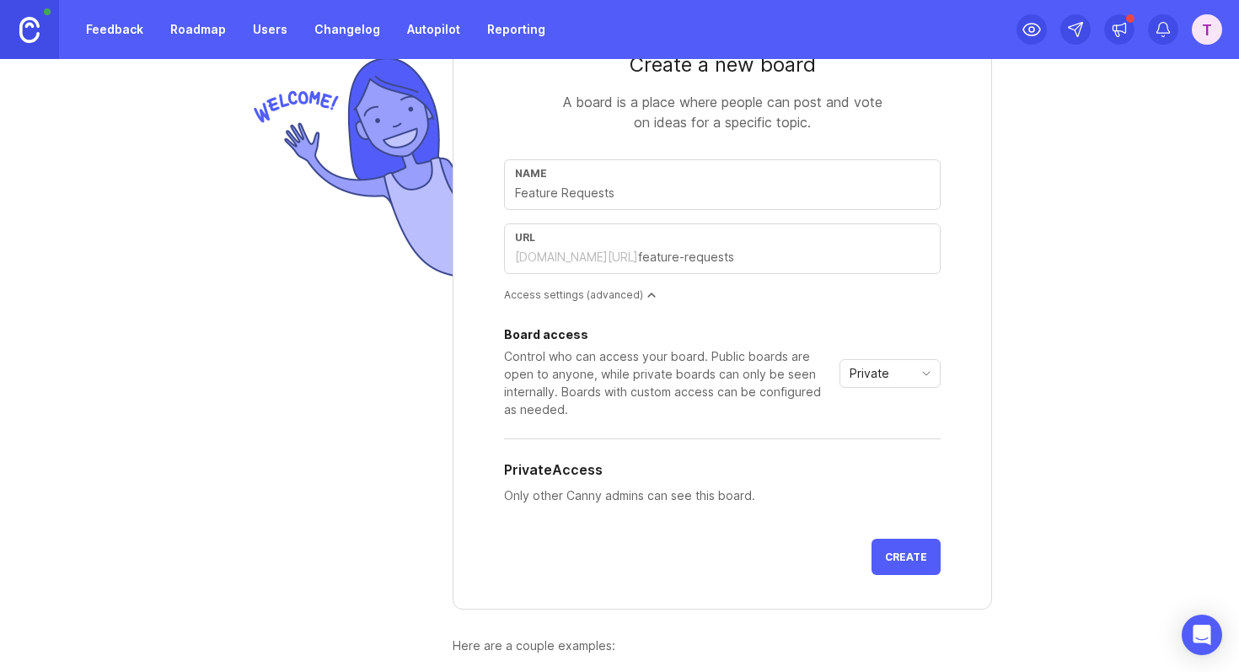
click at [535, 457] on div "Board access Control who can access your board. Public boards are open to anyon…" at bounding box center [722, 427] width 437 height 196
click at [566, 475] on h5 "Private Access" at bounding box center [553, 469] width 99 height 20
click at [693, 475] on div "Private Access" at bounding box center [722, 469] width 437 height 20
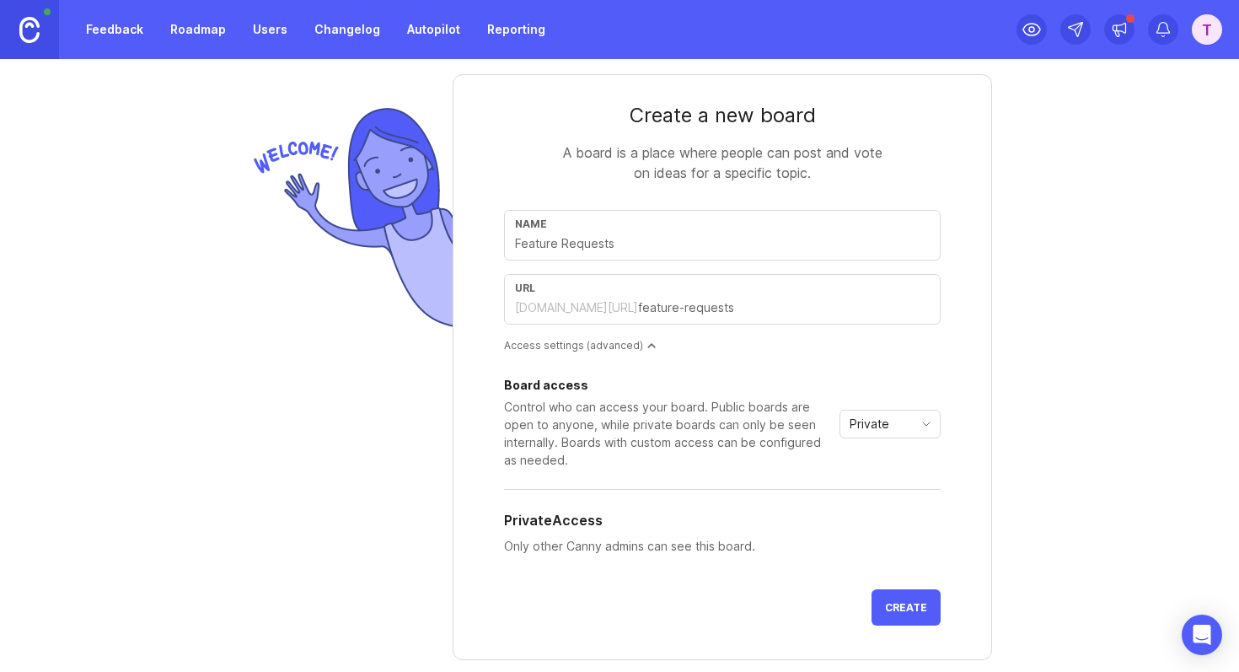
scroll to position [0, 0]
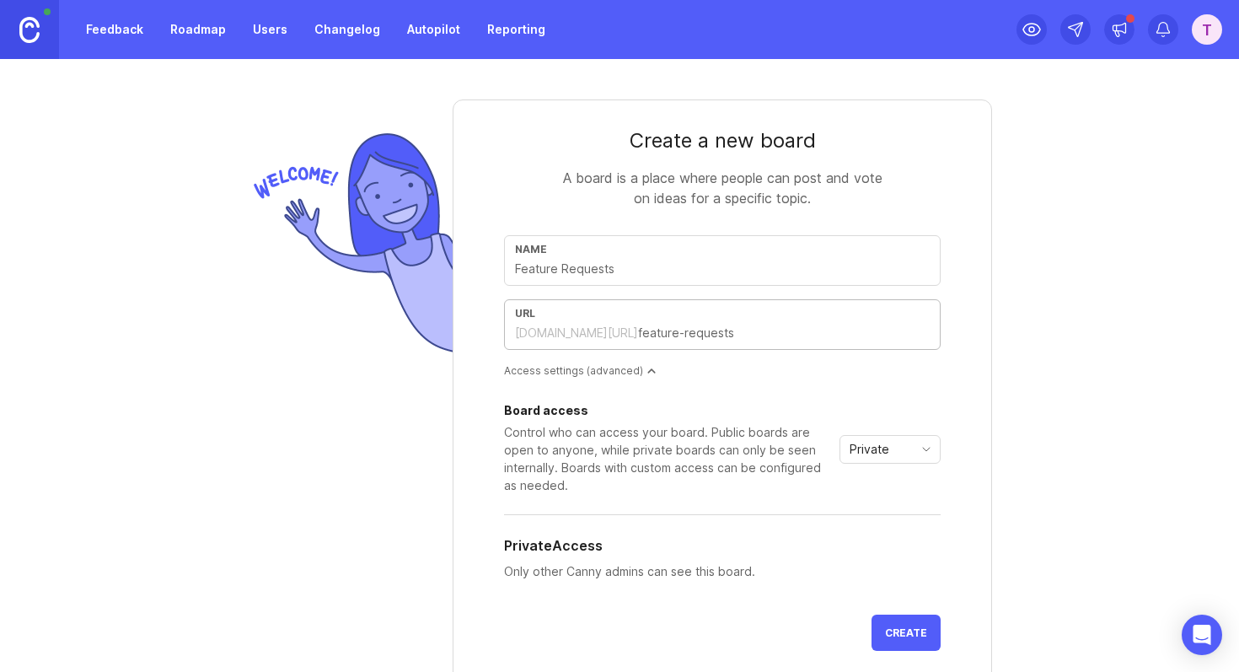
click at [675, 331] on input "text" at bounding box center [784, 333] width 292 height 19
click at [750, 331] on input "text" at bounding box center [784, 333] width 292 height 19
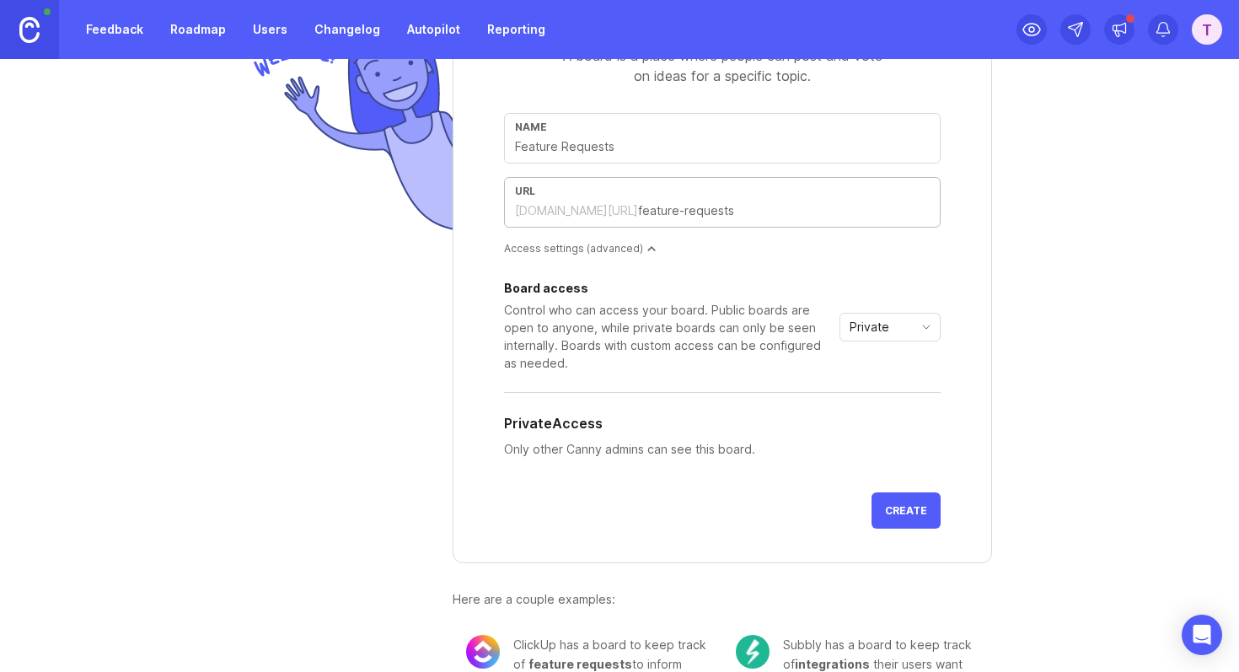
scroll to position [169, 0]
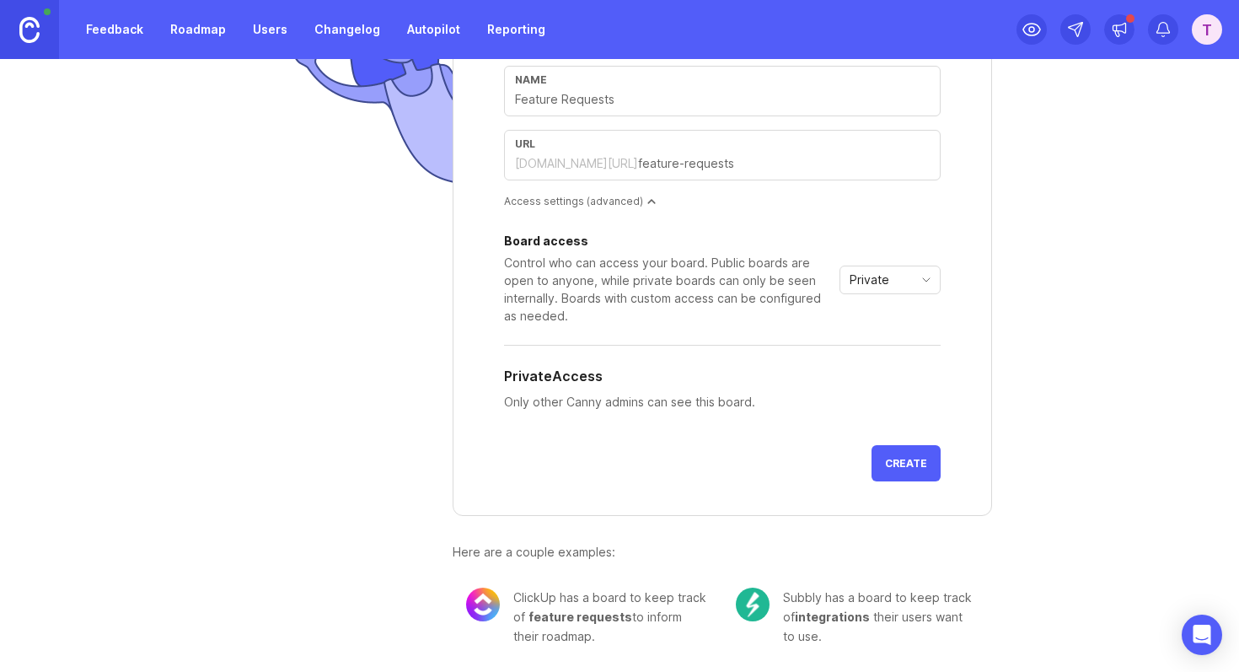
click at [922, 459] on span "Create" at bounding box center [906, 463] width 42 height 13
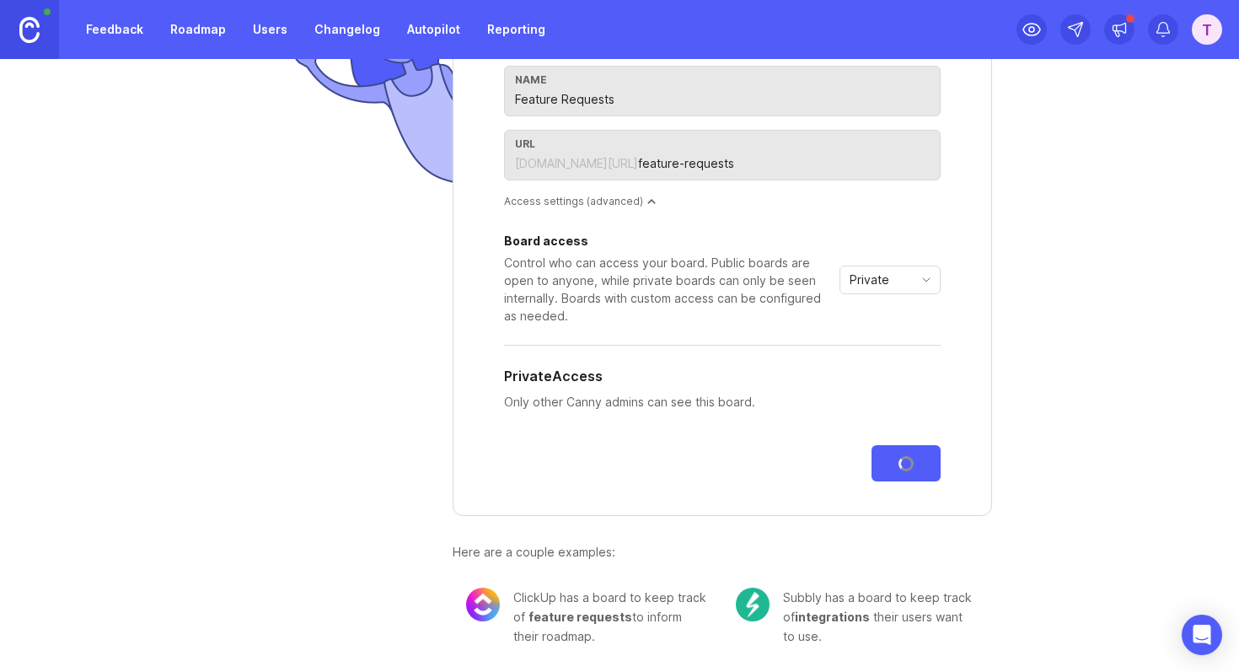
scroll to position [0, 0]
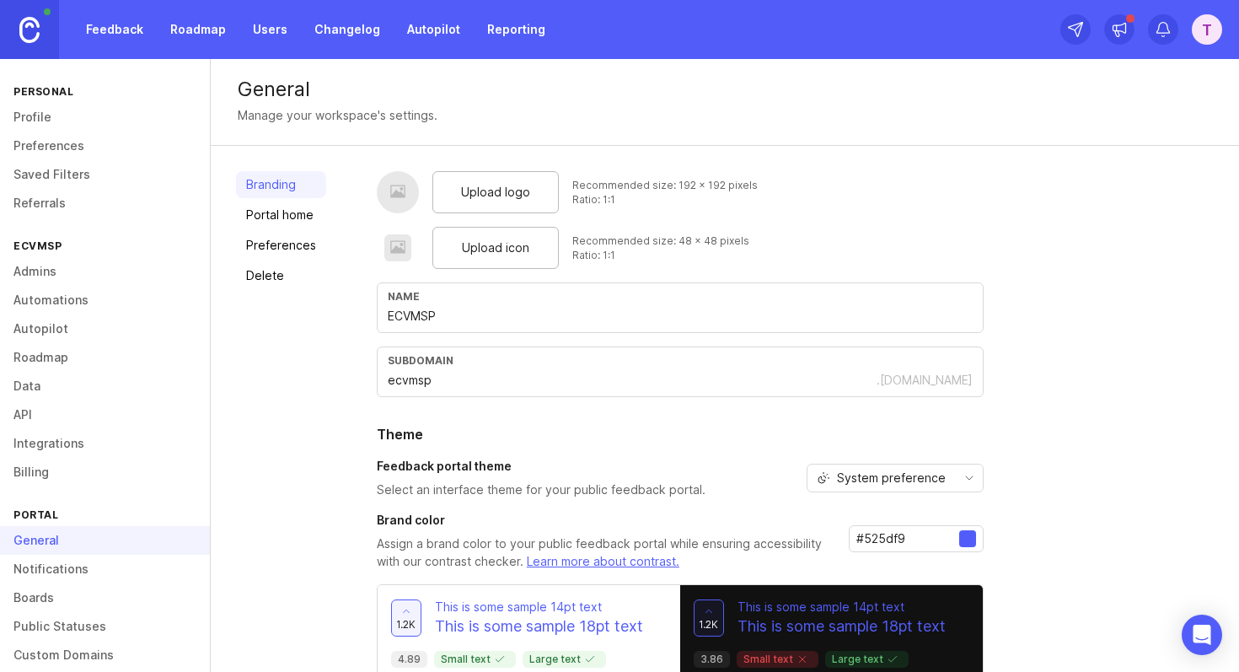
scroll to position [76, 0]
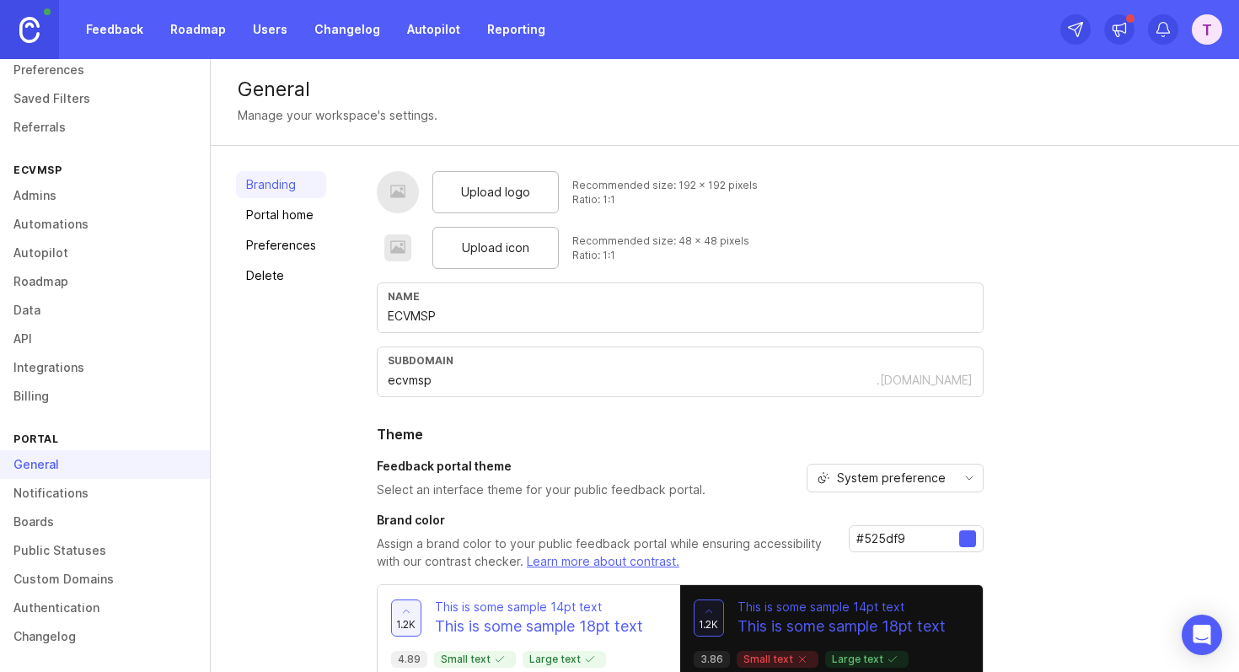
click at [58, 491] on link "Notifications" at bounding box center [105, 493] width 210 height 29
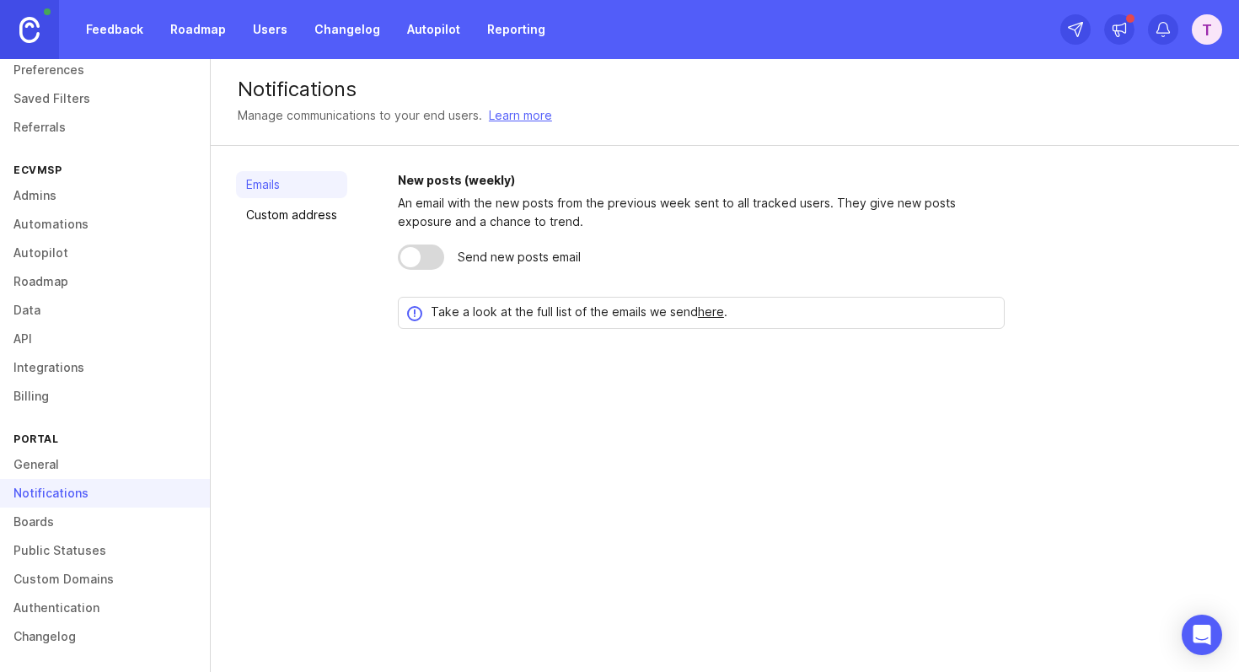
click at [60, 520] on link "Boards" at bounding box center [105, 522] width 210 height 29
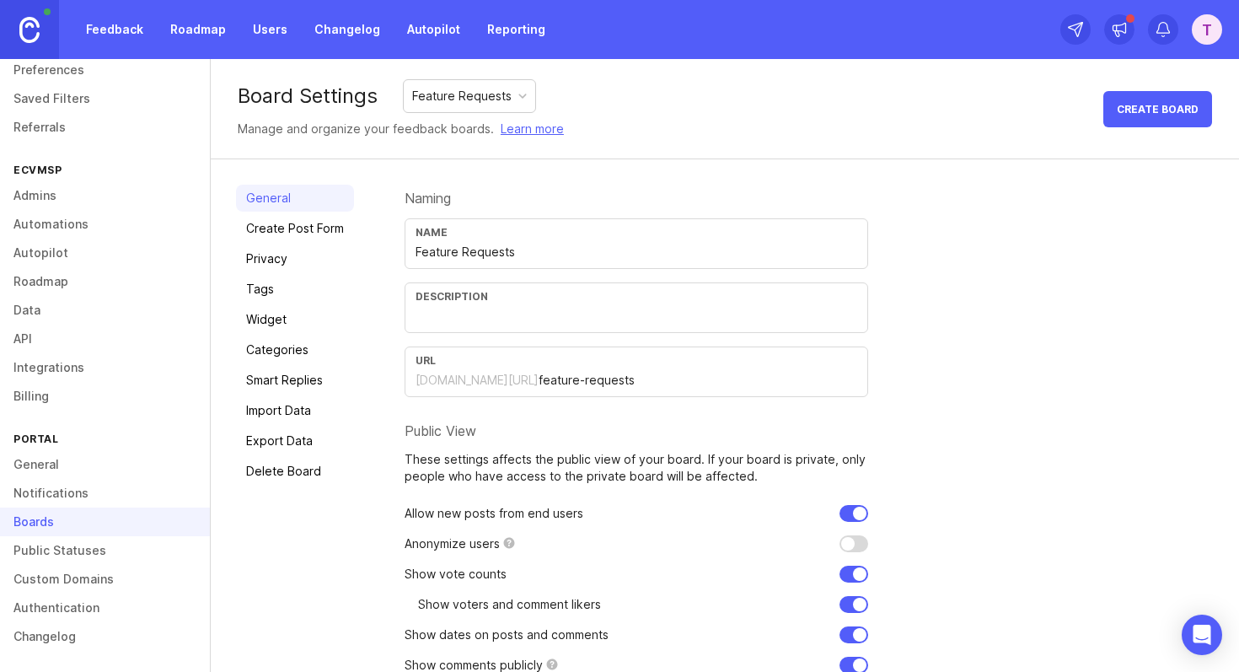
click at [60, 475] on link "General" at bounding box center [105, 464] width 210 height 29
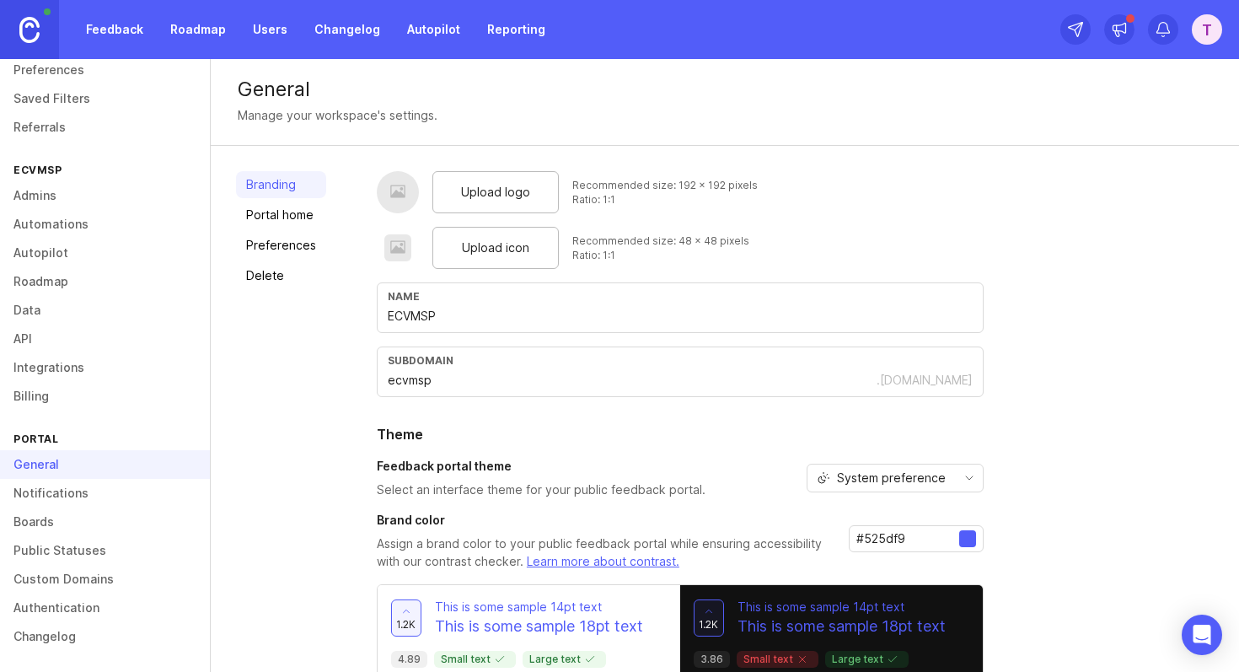
click at [70, 497] on link "Notifications" at bounding box center [105, 493] width 210 height 29
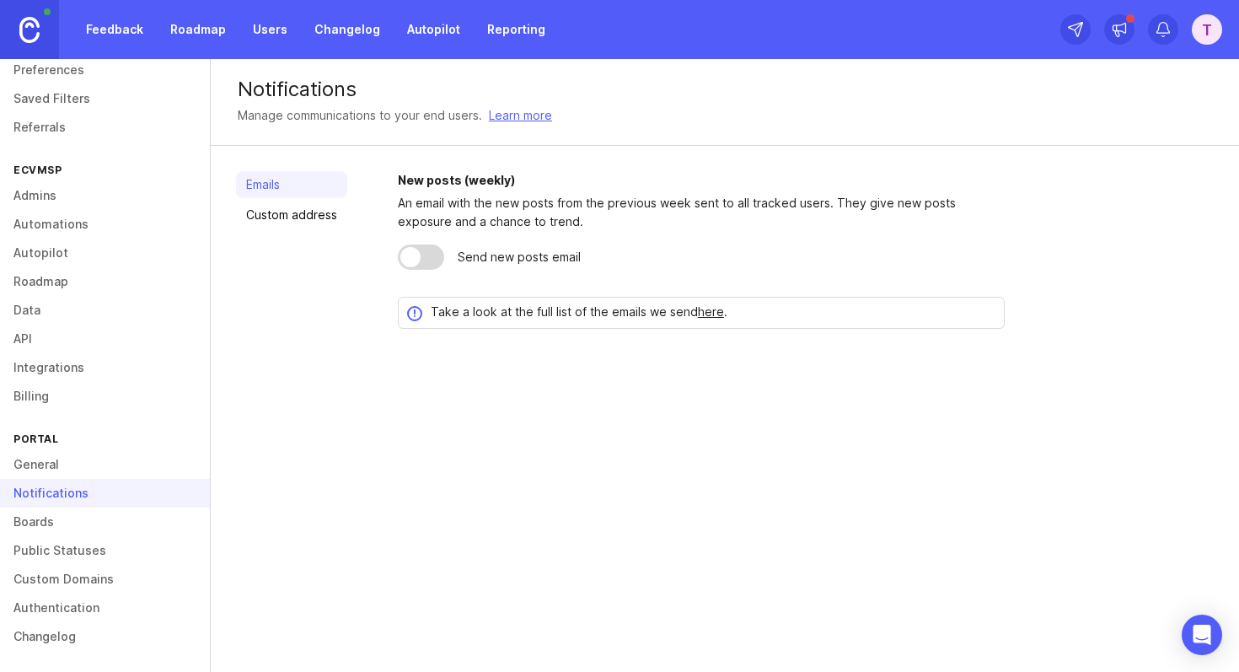
click at [61, 472] on link "General" at bounding box center [105, 464] width 210 height 29
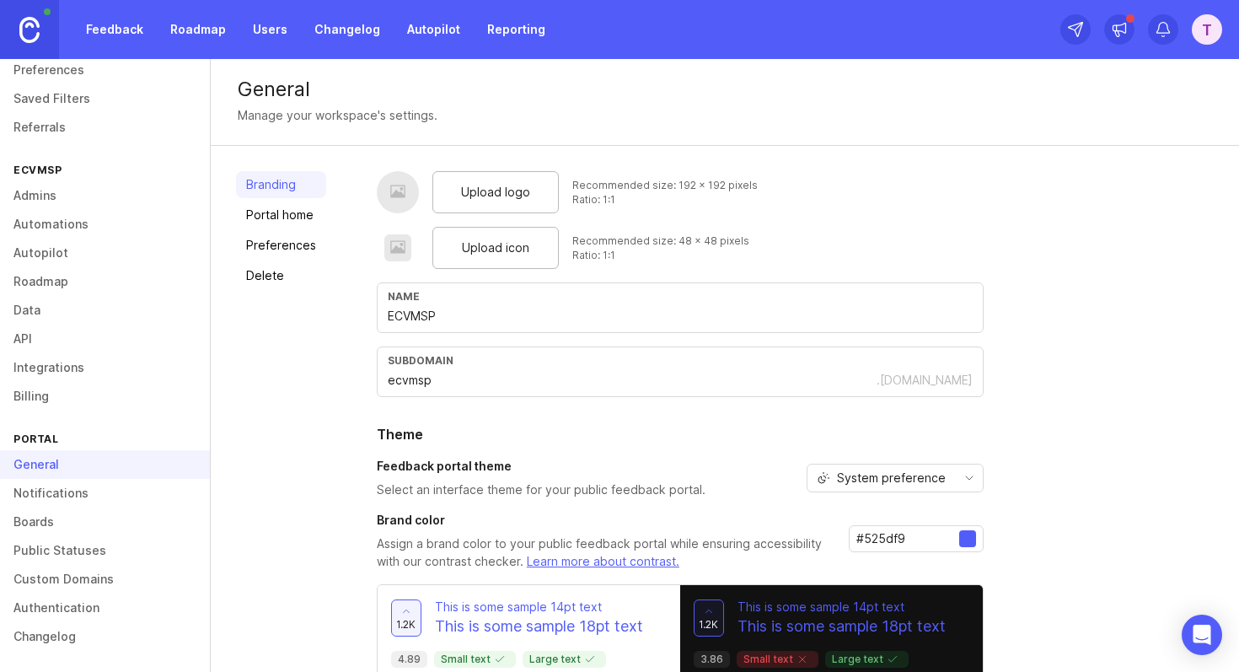
click at [288, 221] on link "Portal home" at bounding box center [281, 214] width 90 height 27
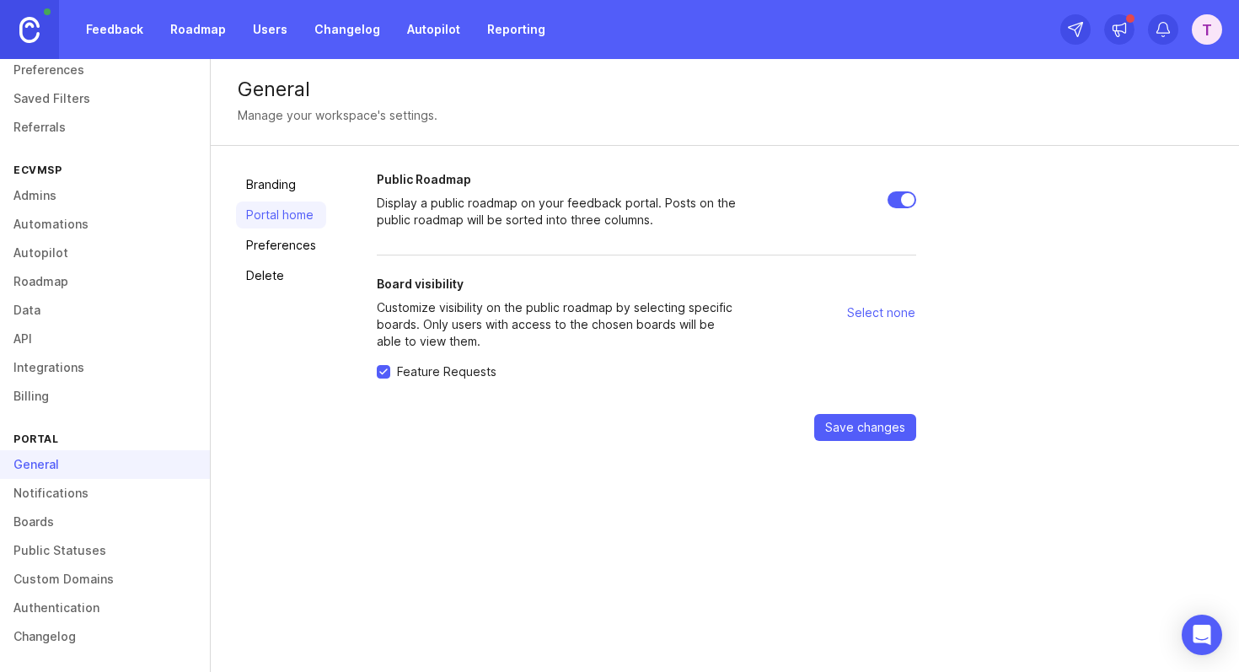
click at [293, 242] on link "Preferences" at bounding box center [281, 245] width 90 height 27
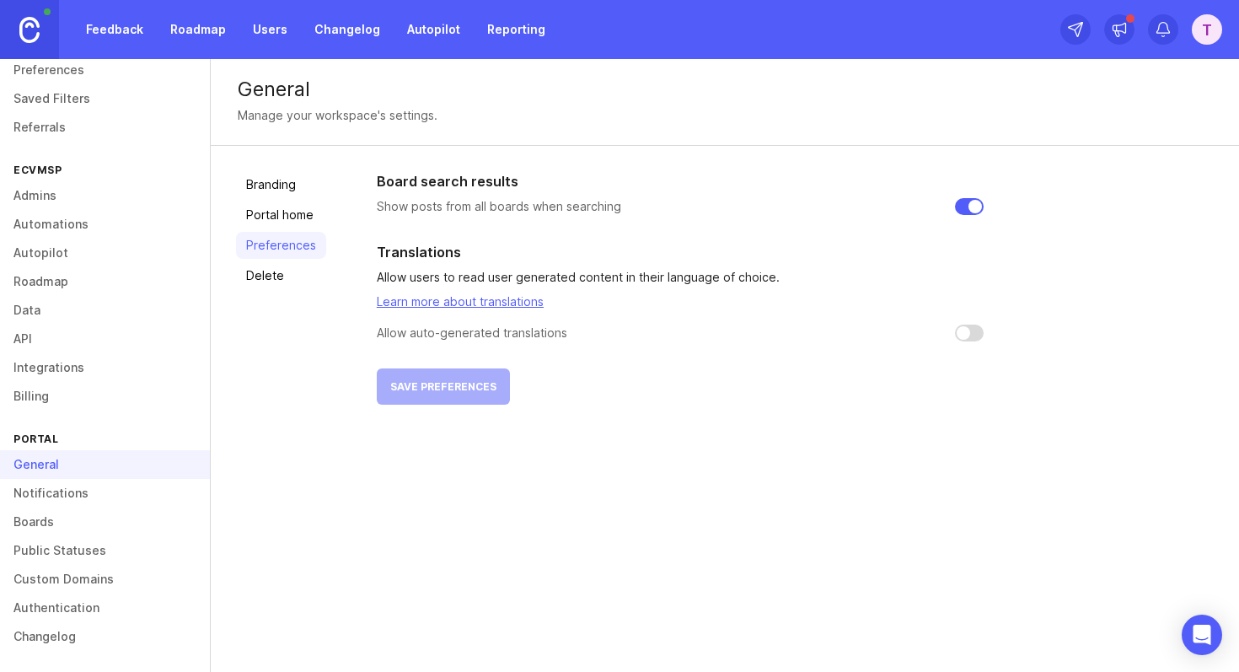
click at [293, 278] on link "Delete" at bounding box center [281, 275] width 90 height 27
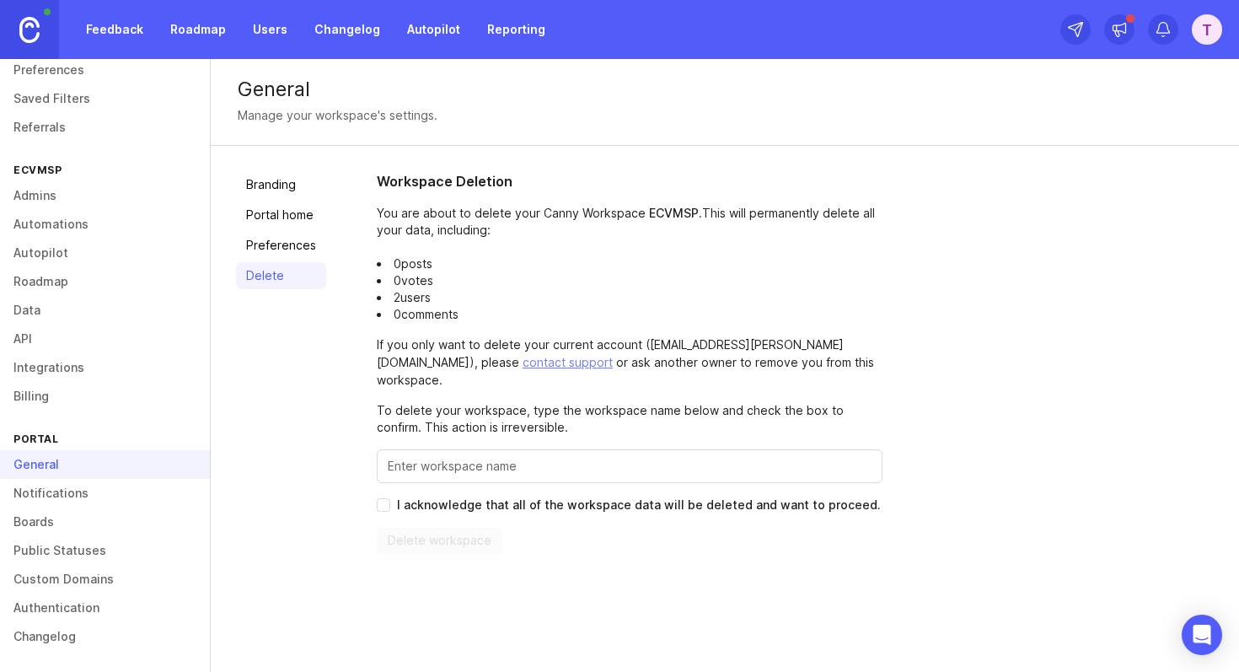
click at [287, 249] on link "Preferences" at bounding box center [281, 245] width 90 height 27
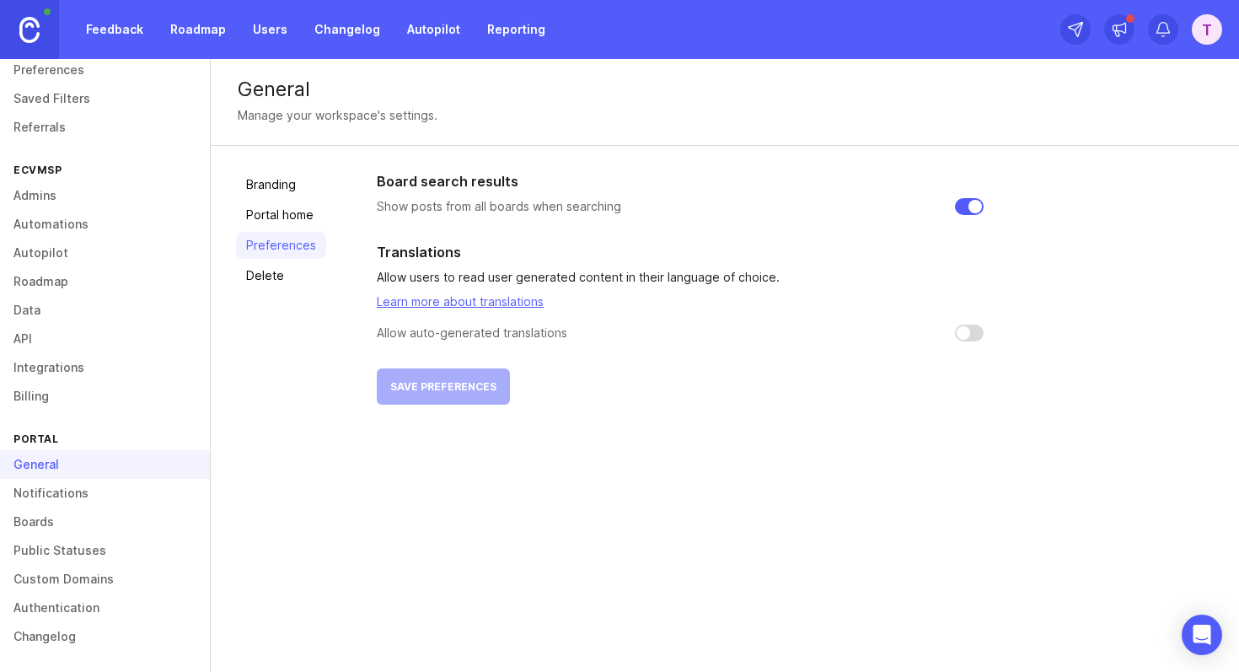
click at [99, 486] on link "Notifications" at bounding box center [105, 493] width 210 height 29
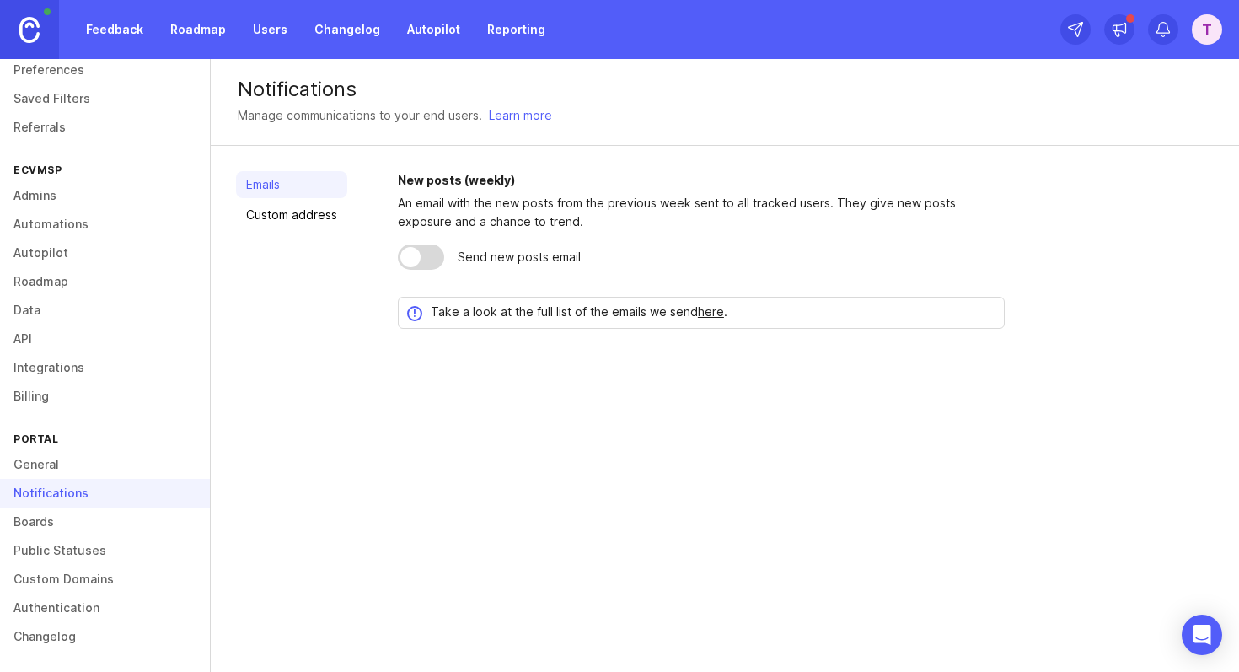
click at [83, 530] on link "Boards" at bounding box center [105, 522] width 210 height 29
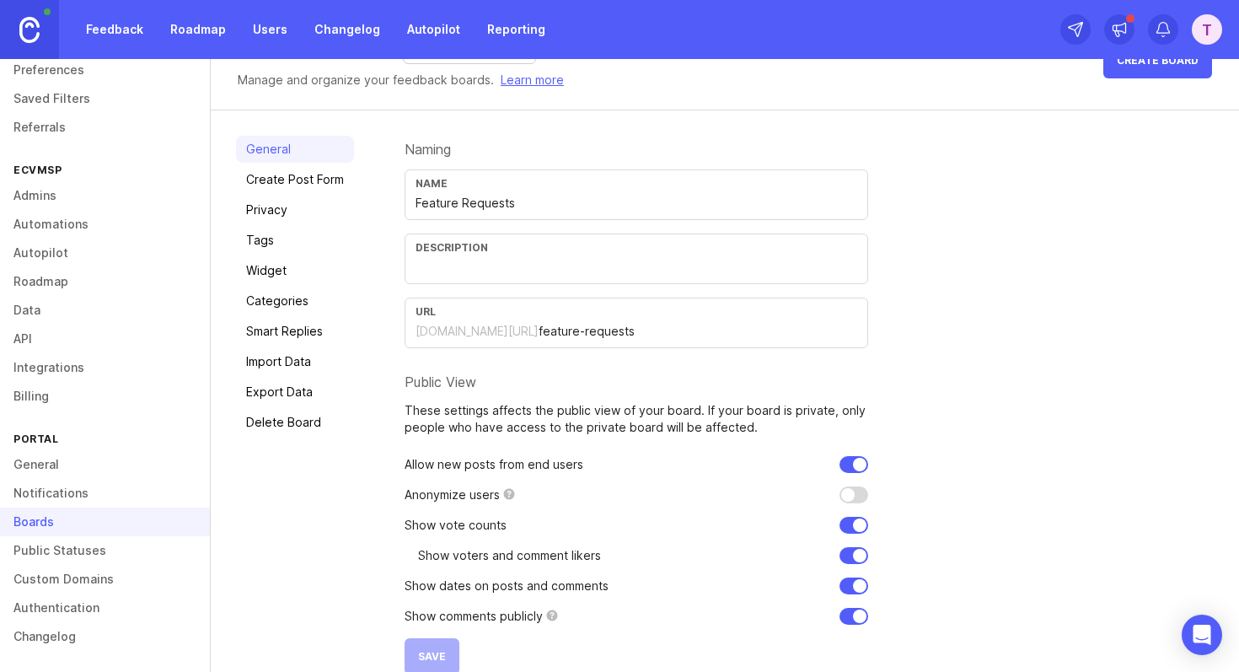
scroll to position [76, 0]
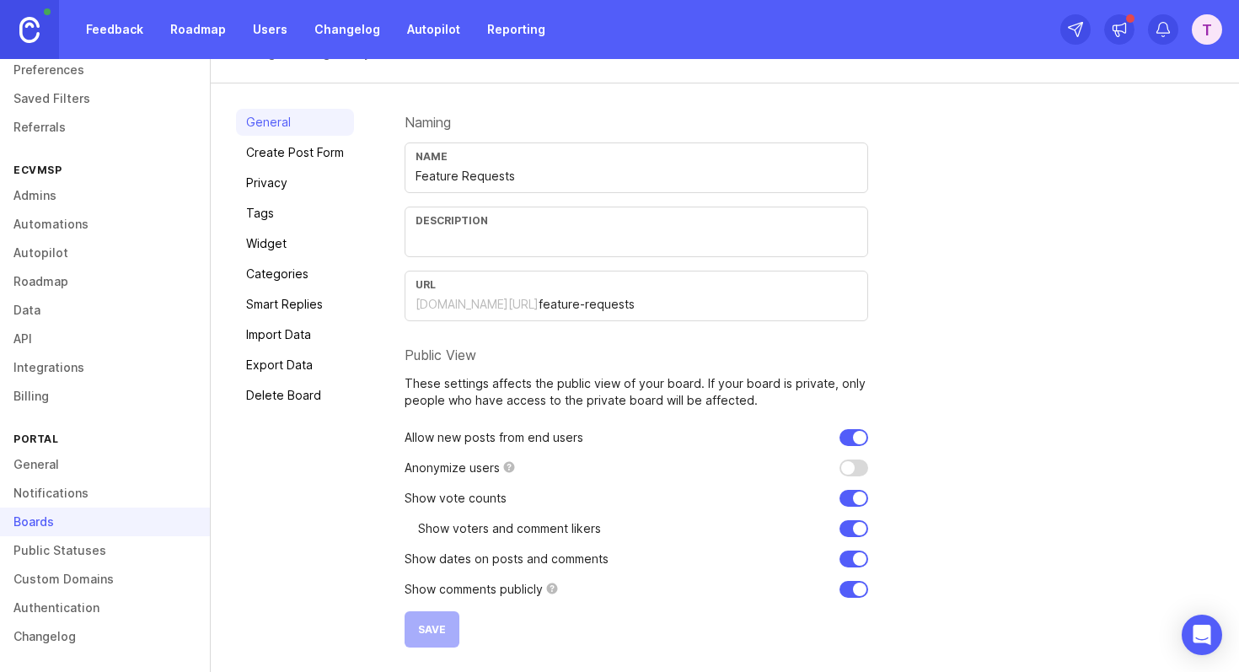
drag, startPoint x: 509, startPoint y: 306, endPoint x: 678, endPoint y: 306, distance: 168.6
click at [679, 306] on div "ecvmsp.canny.io/ feature-requests" at bounding box center [637, 304] width 442 height 19
drag, startPoint x: 678, startPoint y: 306, endPoint x: 518, endPoint y: 306, distance: 159.3
click at [507, 306] on div "ecvmsp.canny.io/ feature-requests" at bounding box center [637, 304] width 442 height 19
click at [555, 306] on input "feature-requests" at bounding box center [698, 304] width 319 height 19
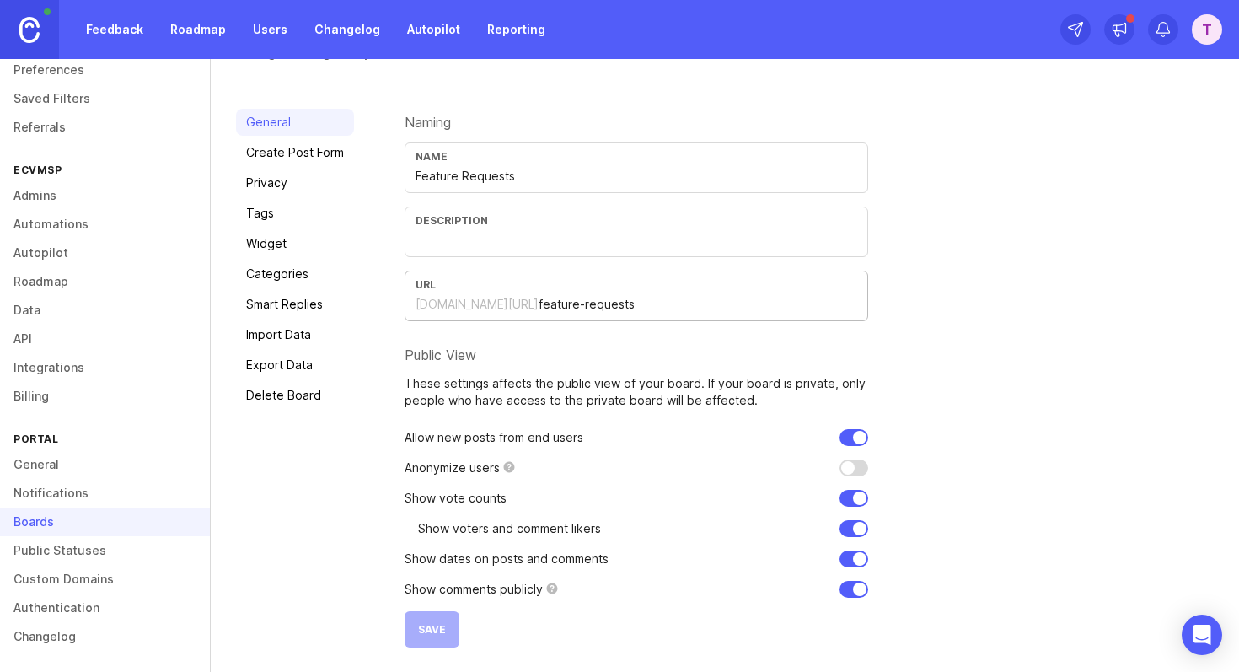
click at [555, 306] on input "feature-requests" at bounding box center [698, 304] width 319 height 19
click at [271, 146] on link "Create Post Form" at bounding box center [295, 152] width 118 height 27
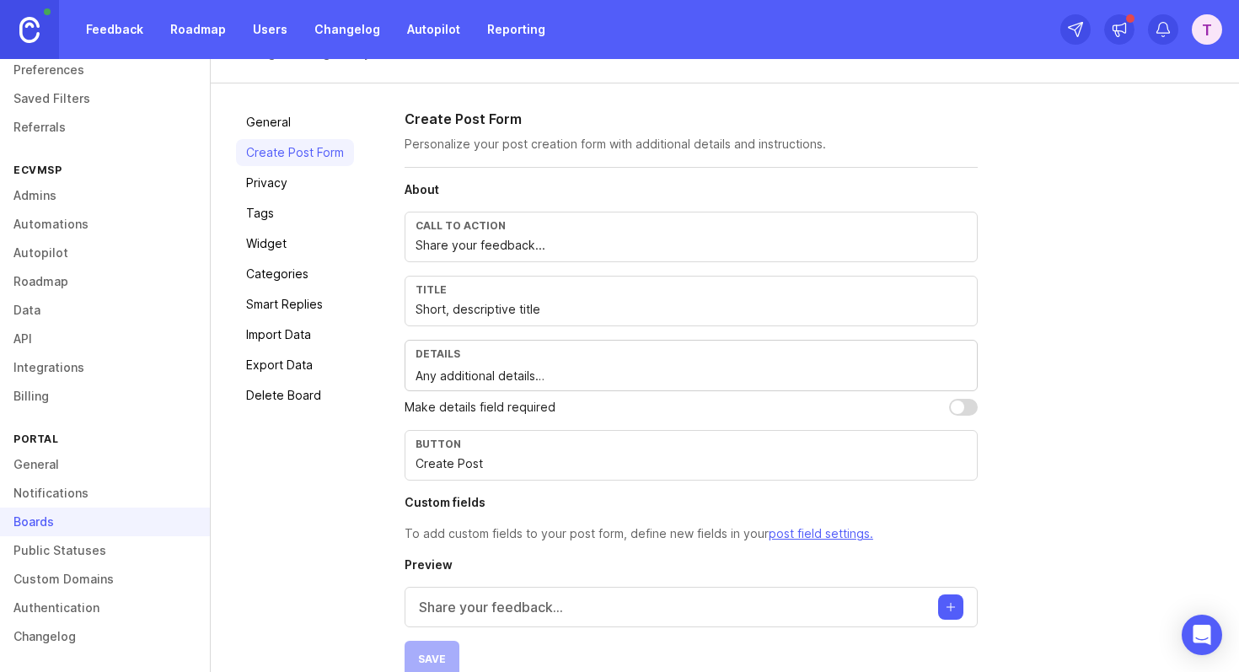
click at [270, 189] on link "Privacy" at bounding box center [295, 182] width 118 height 27
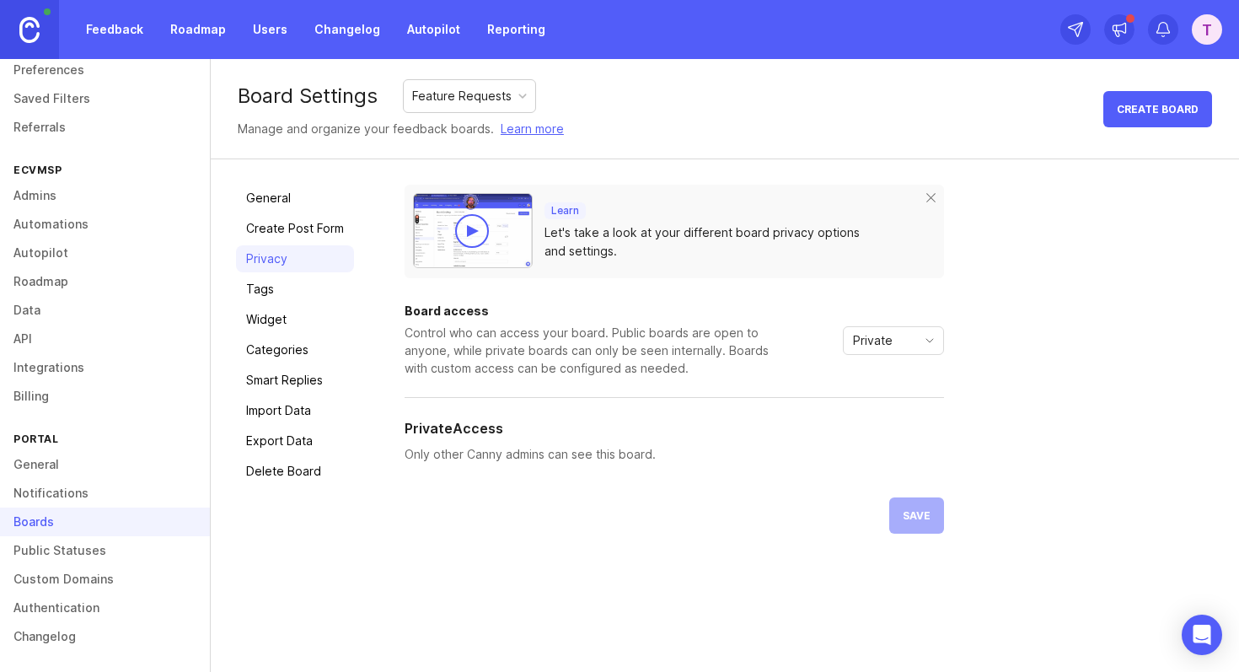
click at [293, 279] on link "Tags" at bounding box center [295, 289] width 118 height 27
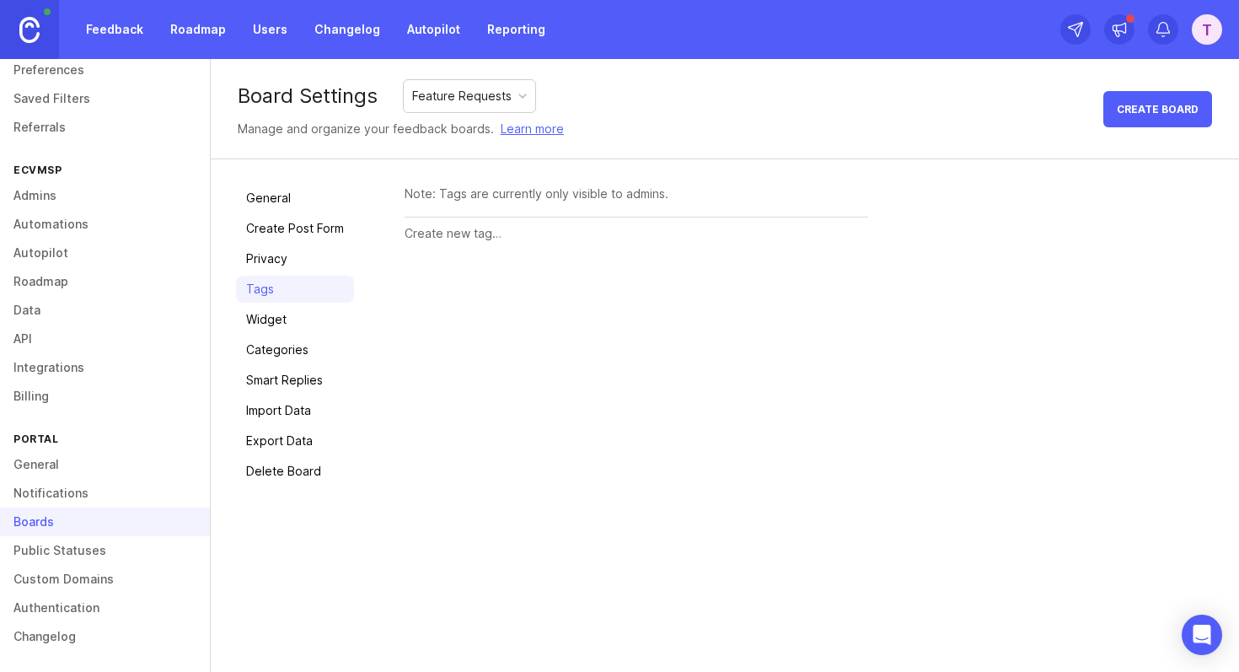
click at [308, 303] on div "General Create Post Form Privacy Tags Widget Categories Smart Replies Import Da…" at bounding box center [295, 335] width 118 height 300
click at [309, 321] on link "Widget" at bounding box center [295, 319] width 118 height 27
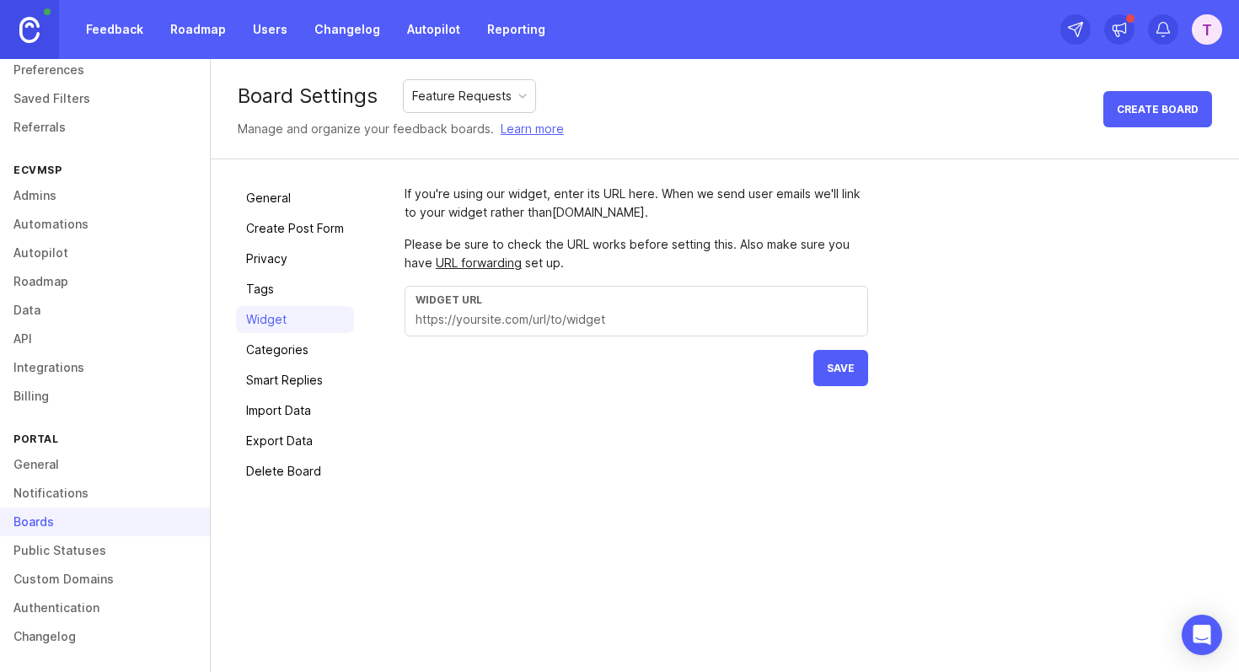
click at [518, 323] on input "text" at bounding box center [637, 319] width 442 height 19
click at [580, 375] on form "If you're using our widget, enter its URL here. When we send user emails we'll …" at bounding box center [637, 285] width 464 height 201
click at [528, 195] on div "If you're using our widget, enter its URL here. When we send user emails we'll …" at bounding box center [637, 203] width 464 height 37
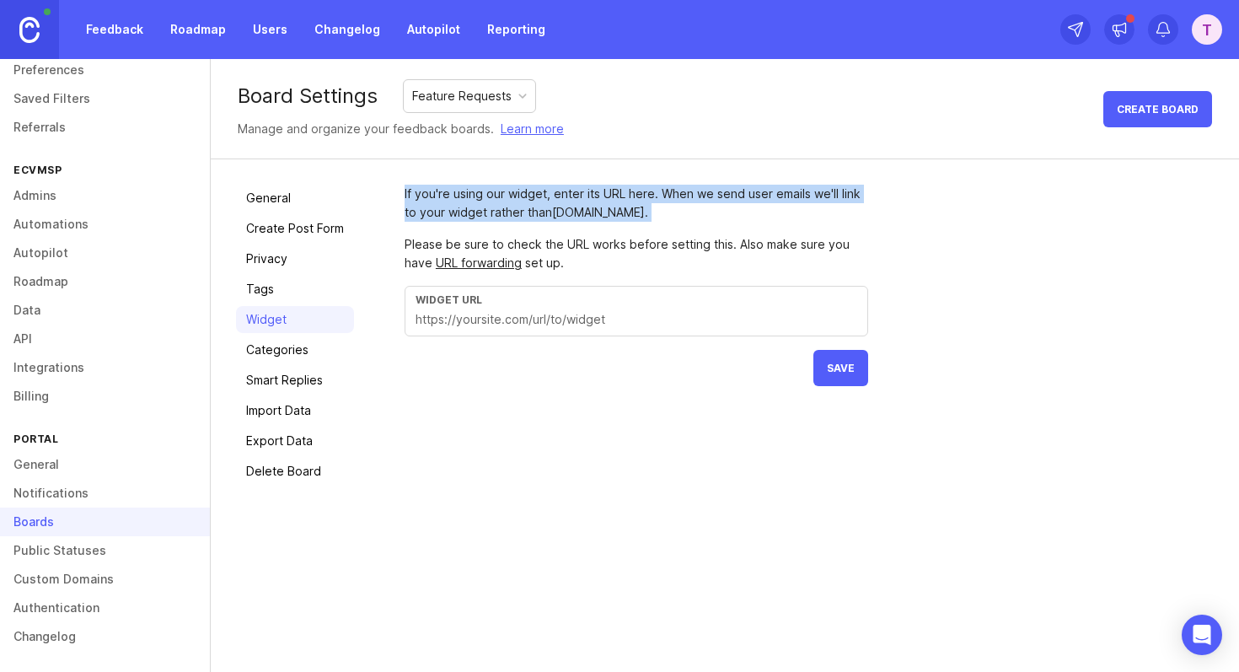
click at [528, 195] on div "If you're using our widget, enter its URL here. When we send user emails we'll …" at bounding box center [637, 203] width 464 height 37
click at [517, 164] on div at bounding box center [517, 164] width 0 height 0
click at [835, 244] on div "Please be sure to check the URL works before setting this. Also make sure you h…" at bounding box center [637, 253] width 464 height 37
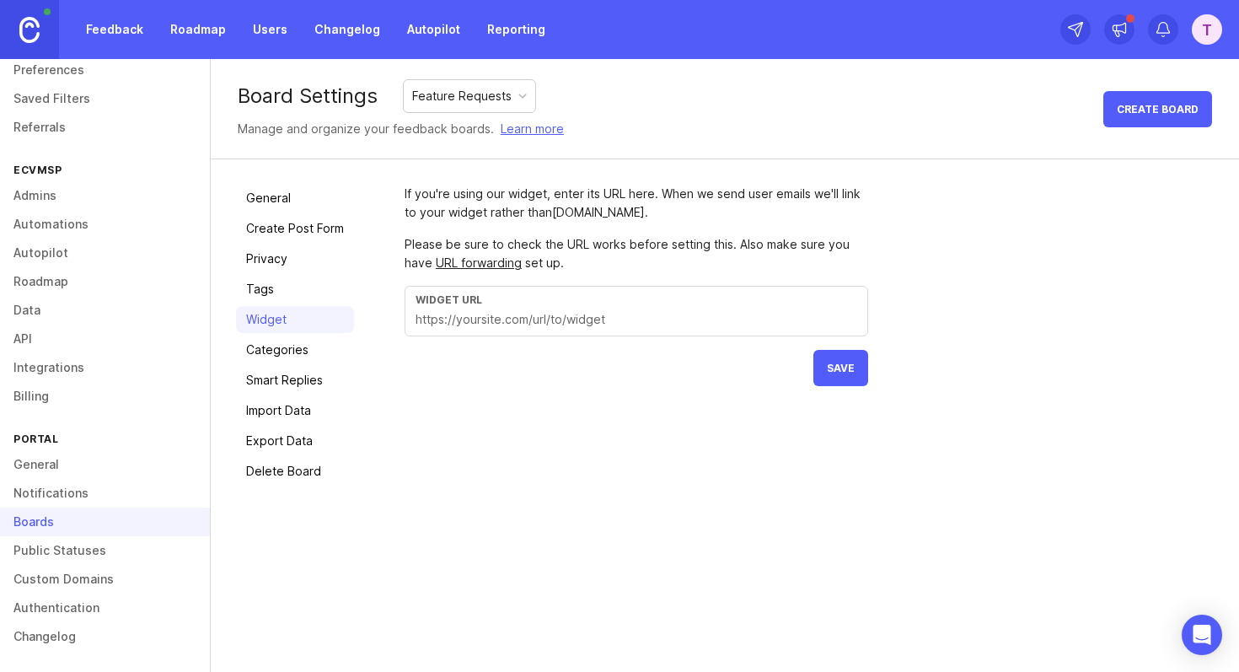
click at [835, 244] on div "Please be sure to check the URL works before setting this. Also make sure you h…" at bounding box center [637, 253] width 464 height 37
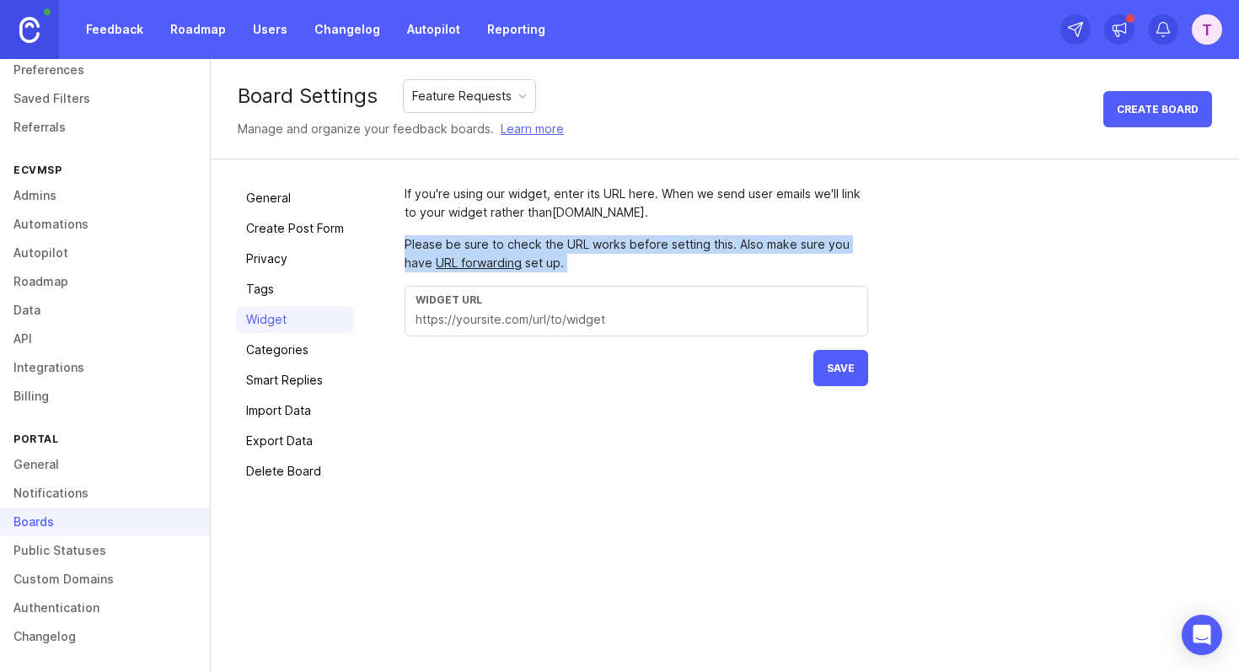
click at [824, 214] on div at bounding box center [824, 214] width 0 height 0
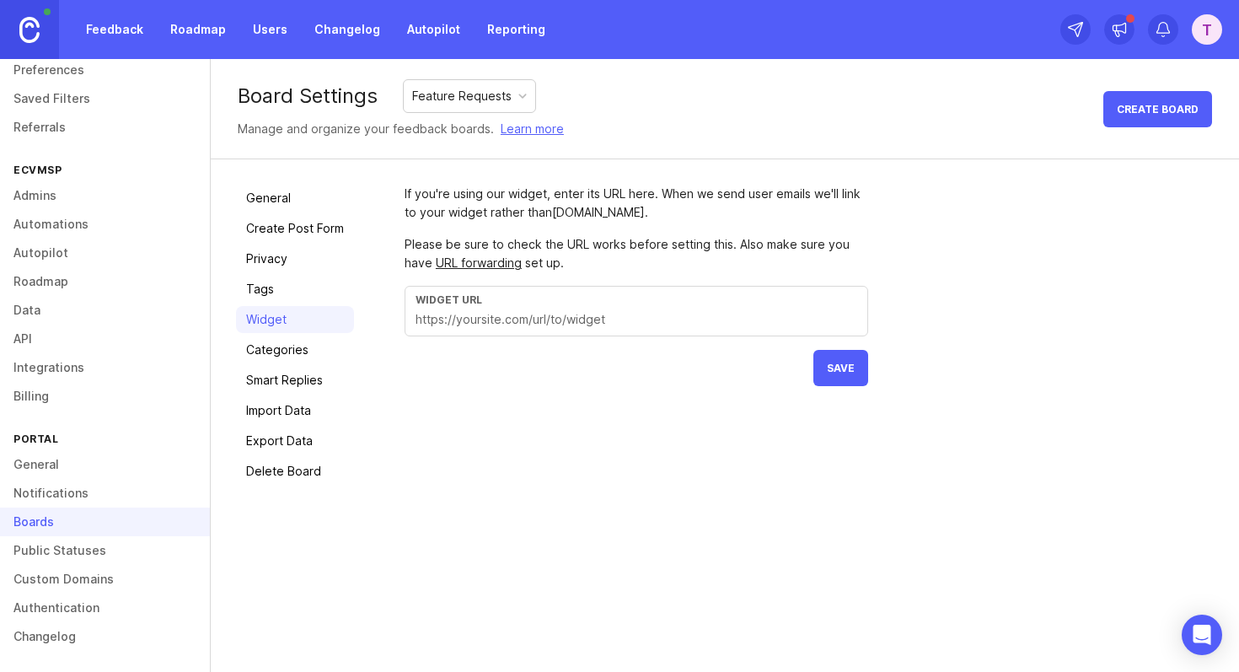
drag, startPoint x: 622, startPoint y: 432, endPoint x: 698, endPoint y: 464, distance: 82.4
click at [337, 671] on div at bounding box center [168, 672] width 337 height 0
click at [851, 452] on div "If you're using our widget, enter its URL here. When we send user emails we'll …" at bounding box center [809, 335] width 809 height 300
click at [271, 363] on div "General Create Post Form Privacy Tags Widget Categories Smart Replies Import Da…" at bounding box center [295, 335] width 118 height 300
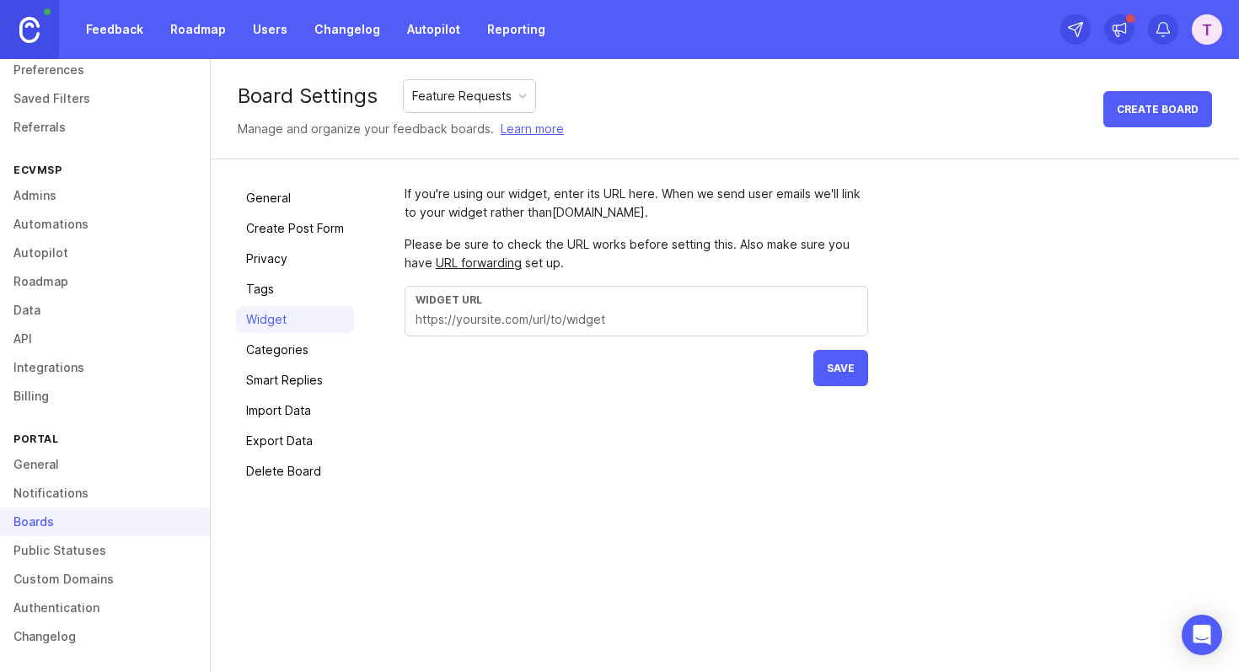
click at [266, 346] on link "Categories" at bounding box center [295, 349] width 118 height 27
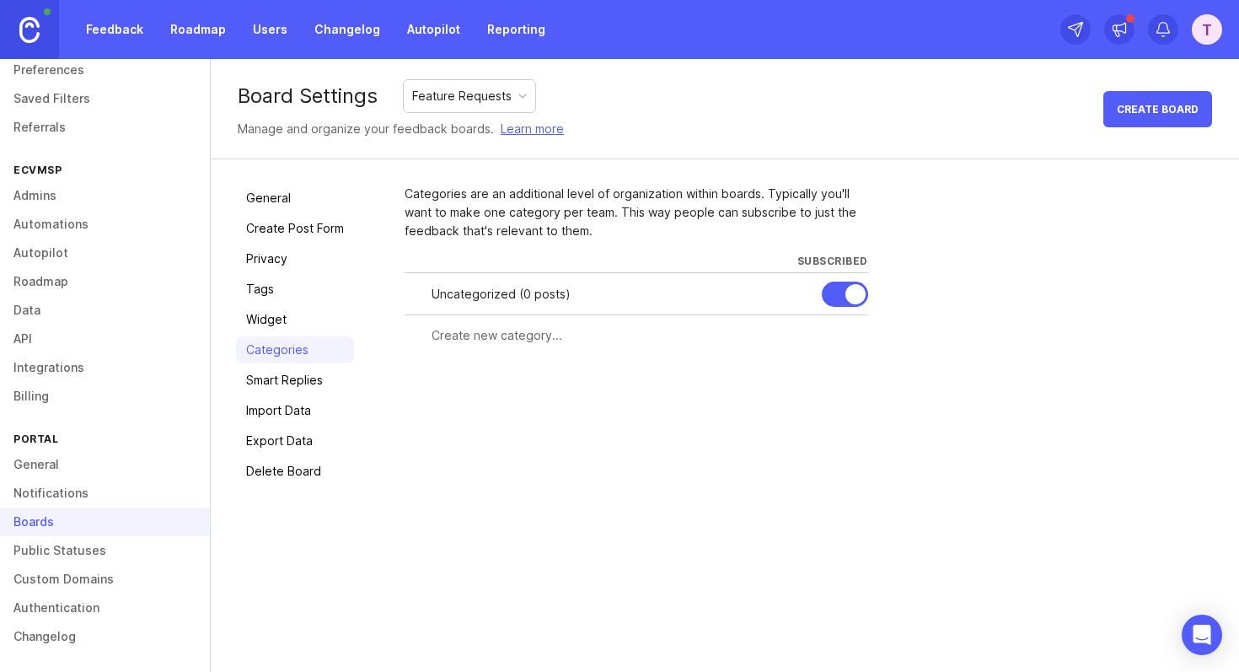
click at [288, 379] on link "Smart Replies" at bounding box center [295, 380] width 118 height 27
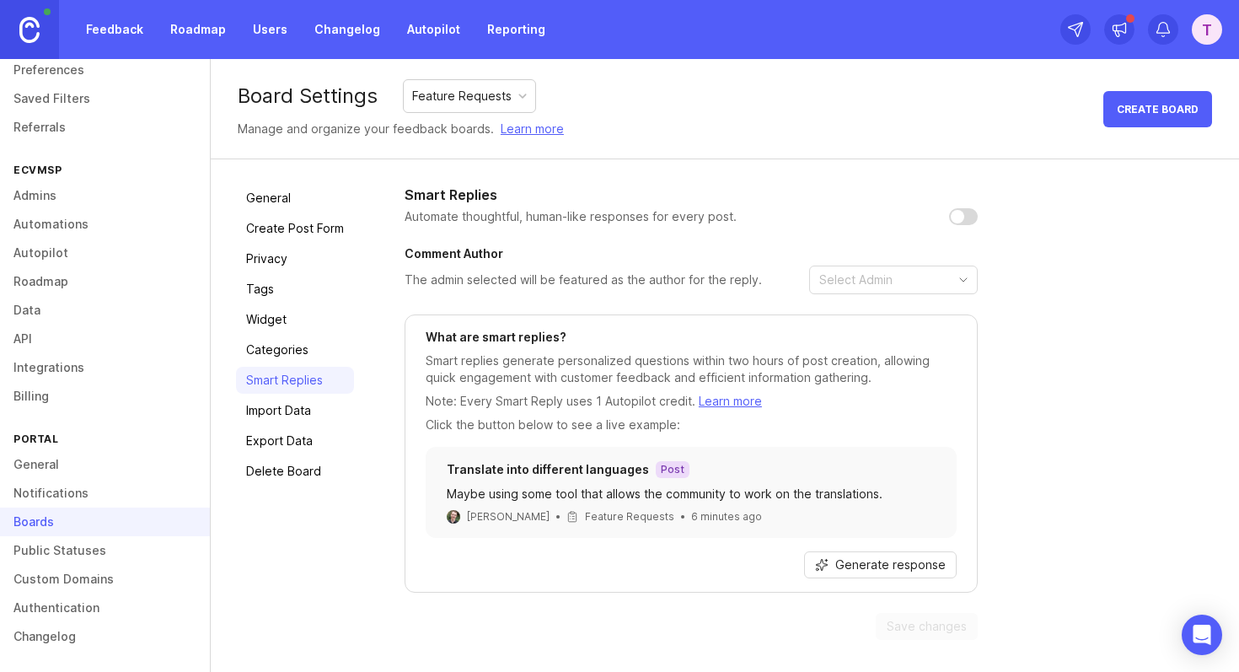
click at [302, 406] on link "Import Data" at bounding box center [295, 410] width 118 height 27
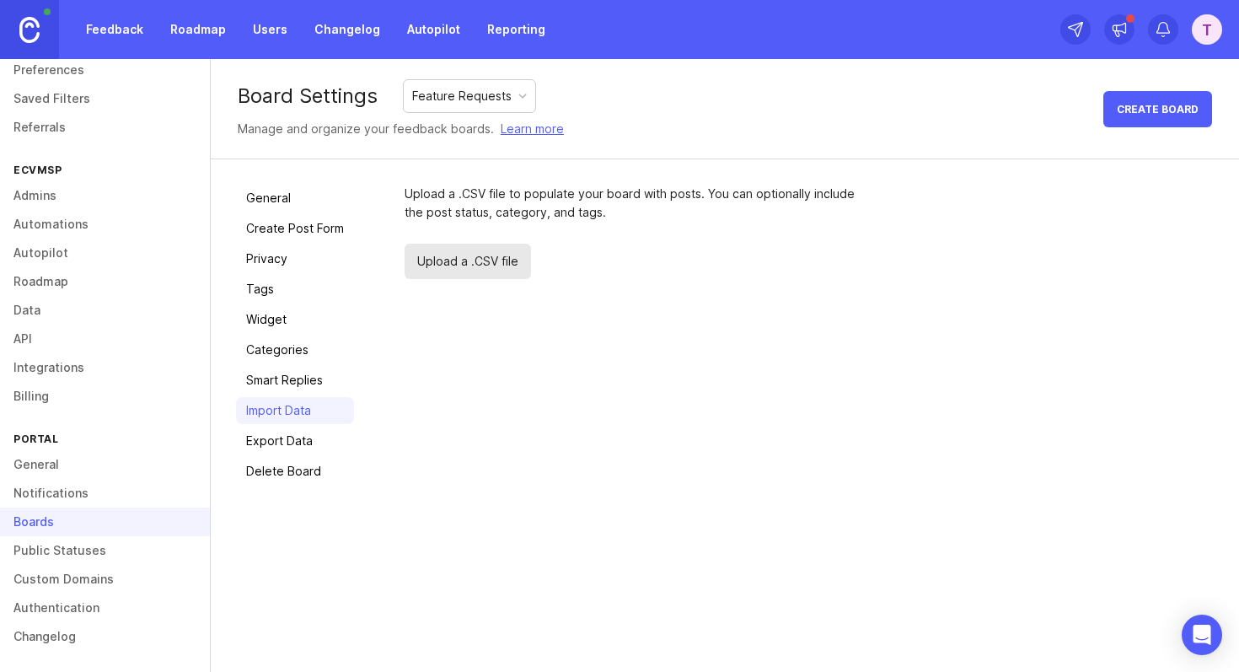
click at [306, 437] on link "Export Data" at bounding box center [295, 440] width 118 height 27
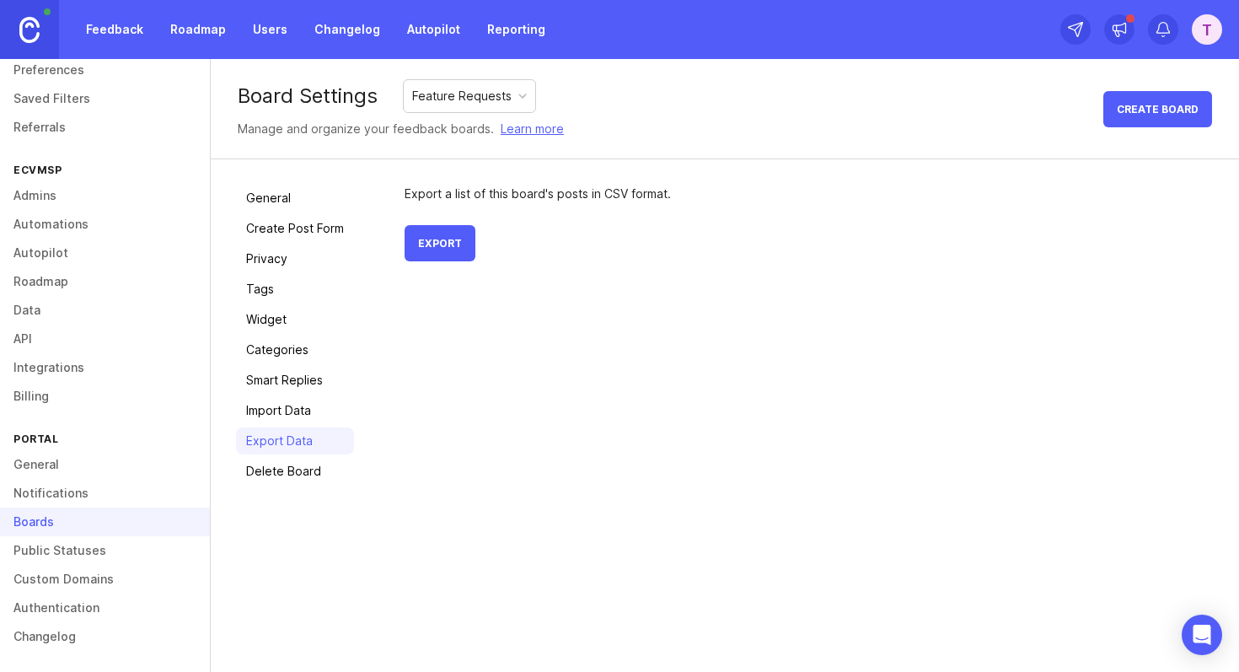
click at [322, 472] on link "Delete Board" at bounding box center [295, 471] width 118 height 27
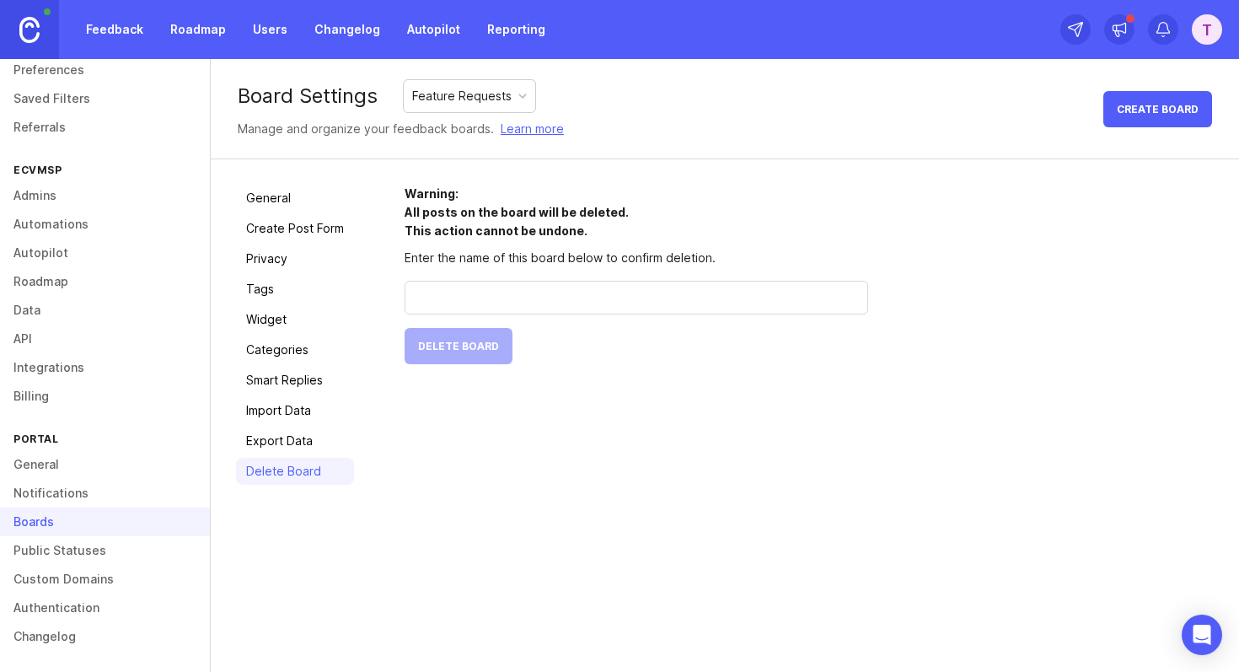
click at [295, 384] on link "Smart Replies" at bounding box center [295, 380] width 118 height 27
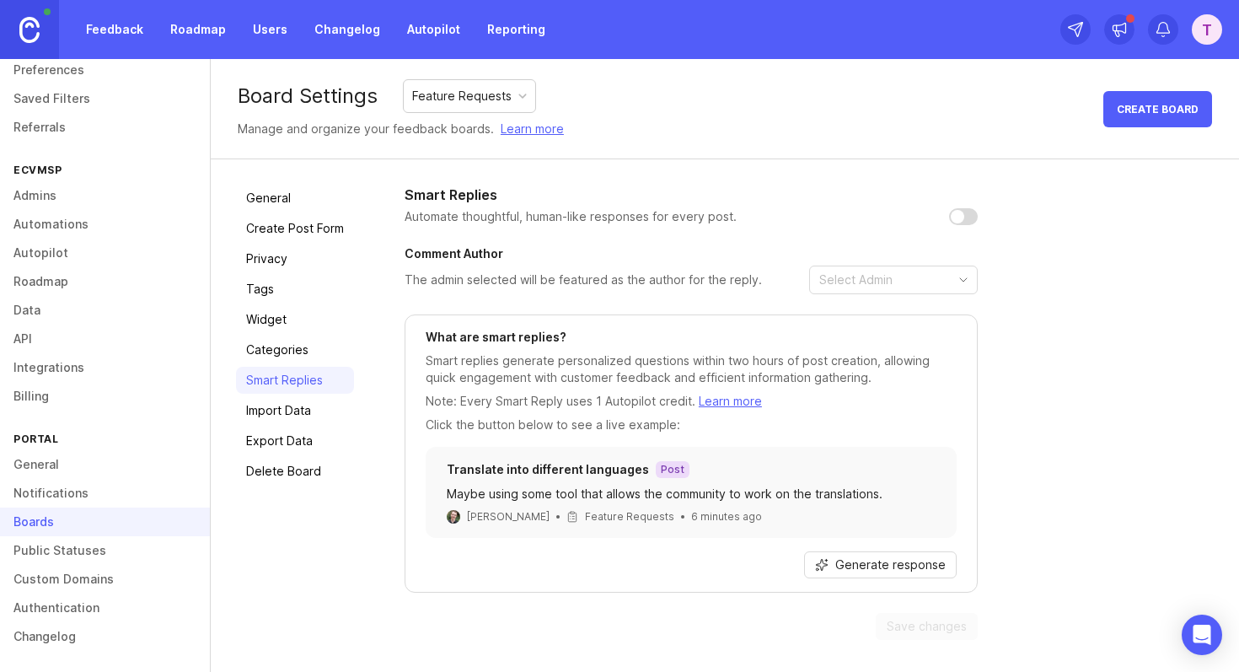
click at [76, 550] on link "Public Statuses" at bounding box center [105, 550] width 210 height 29
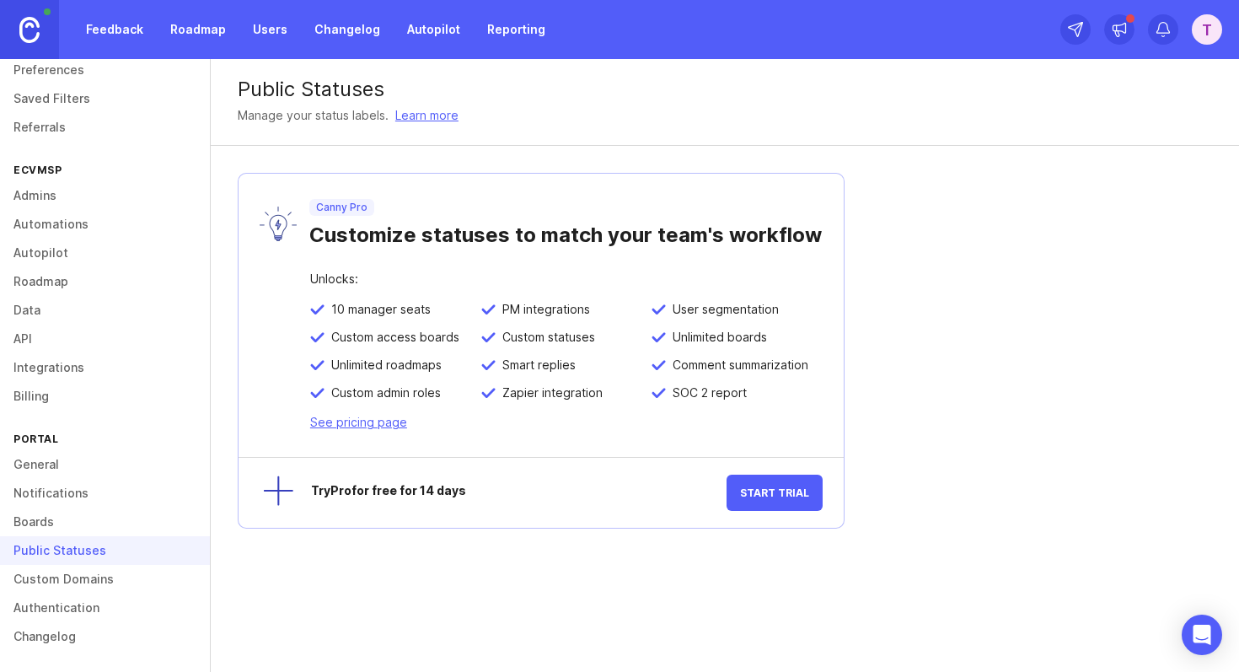
click at [42, 574] on link "Custom Domains" at bounding box center [105, 579] width 210 height 29
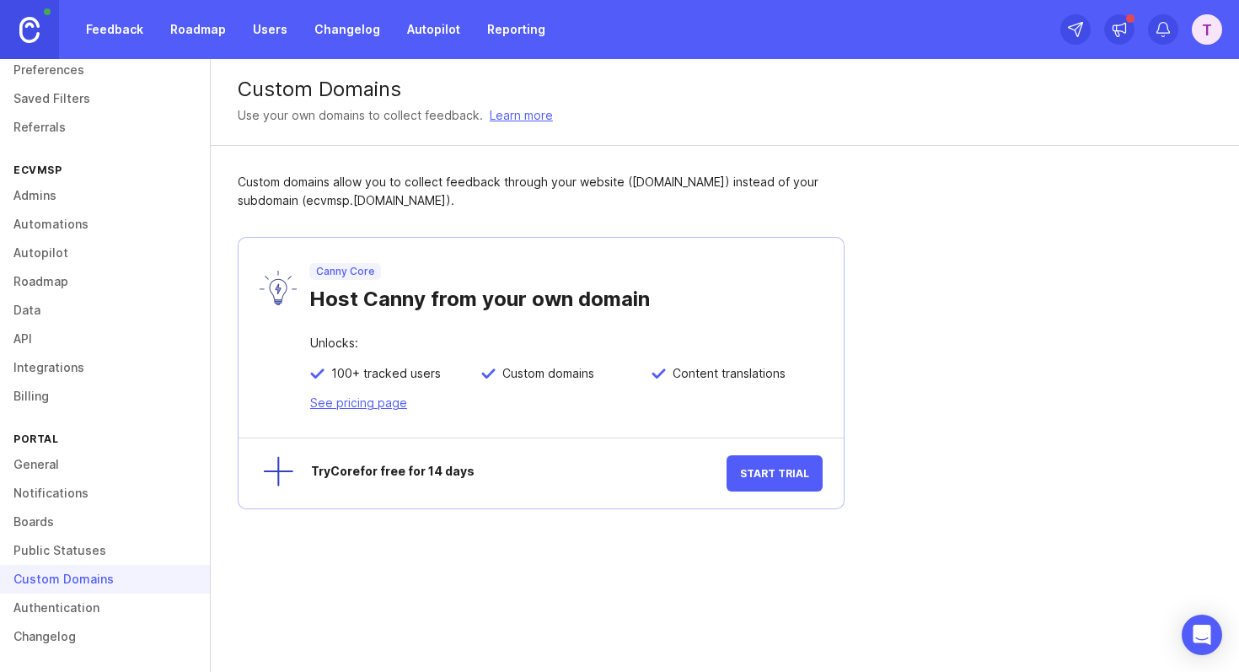
click at [73, 604] on link "Authentication" at bounding box center [105, 607] width 210 height 29
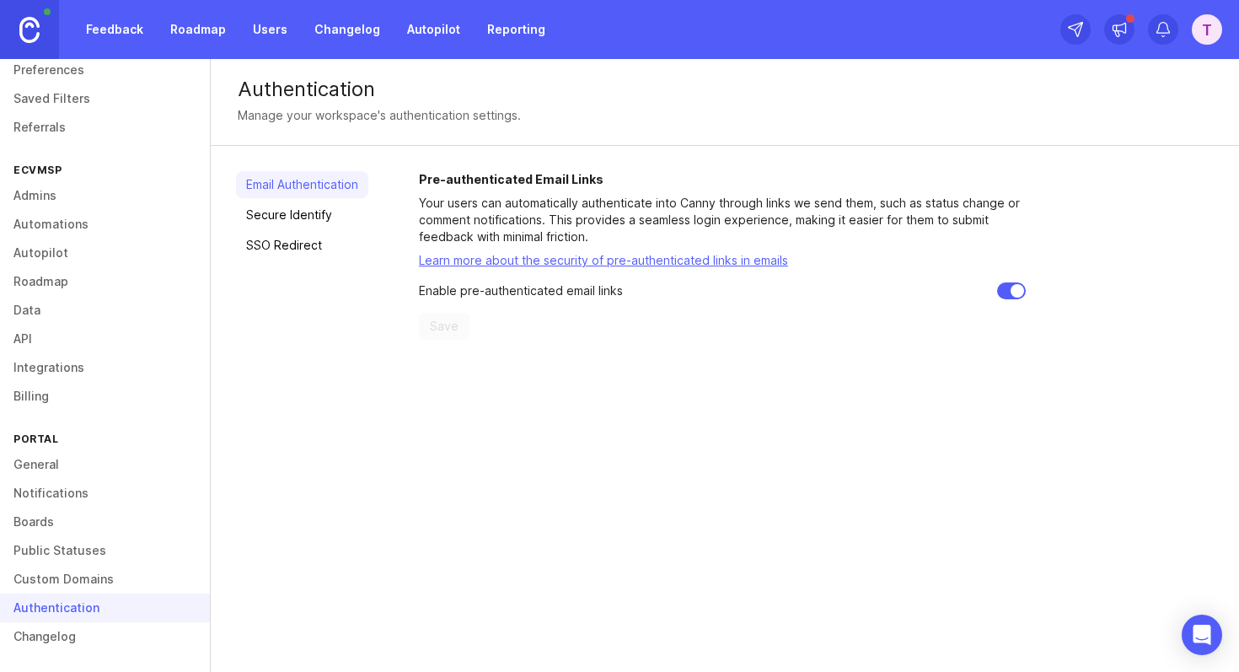
click at [295, 201] on div "Email Authentication Secure Identify SSO Redirect" at bounding box center [302, 255] width 132 height 169
click at [298, 222] on link "Secure Identify" at bounding box center [302, 214] width 132 height 27
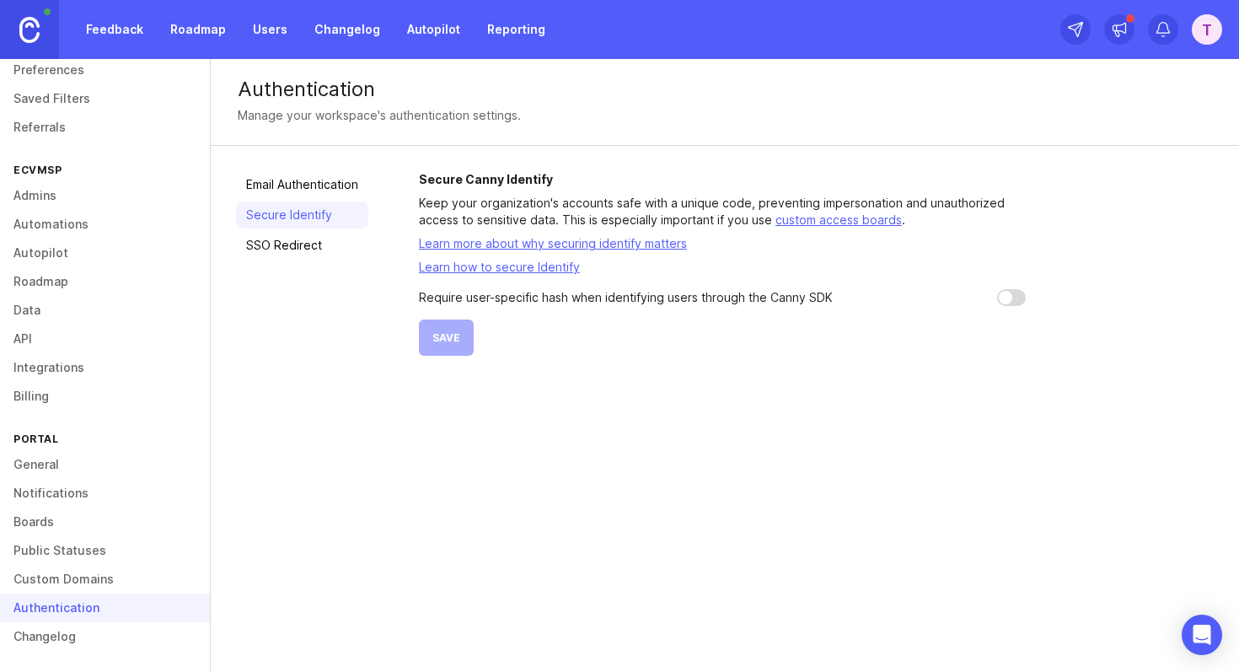
click at [629, 300] on p "Require user-specific hash when identifying users through the Canny SDK" at bounding box center [626, 297] width 414 height 17
click at [524, 185] on h2 "Secure Canny Identify" at bounding box center [722, 179] width 607 height 17
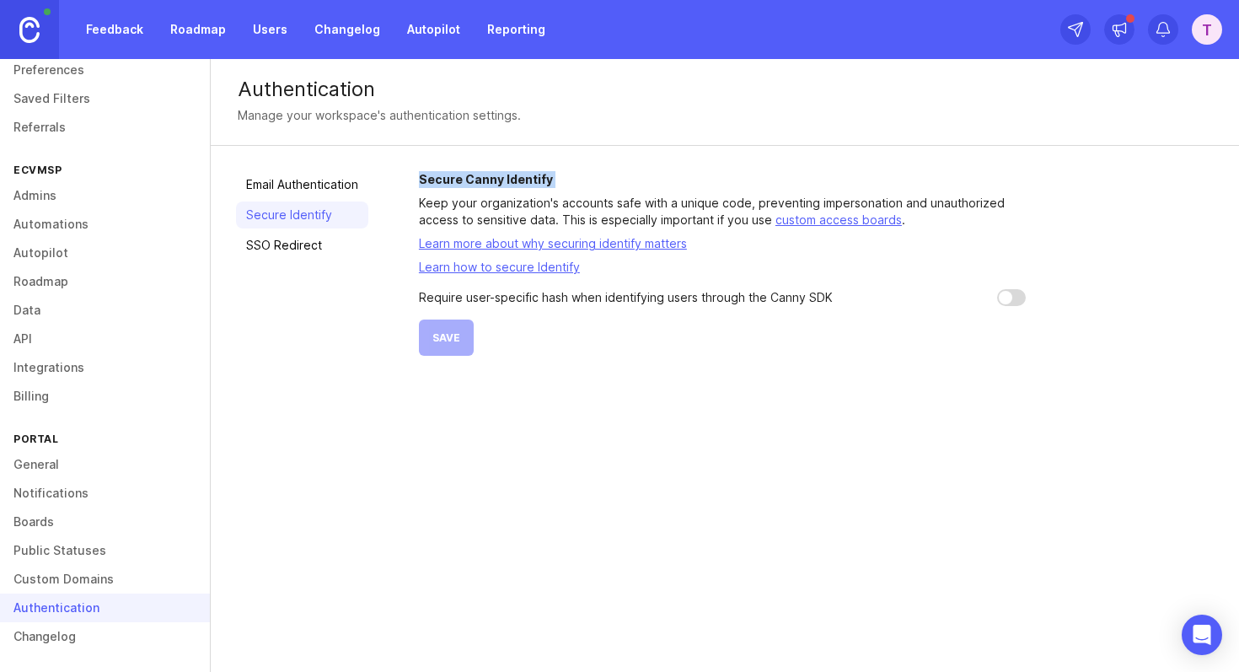
click at [524, 185] on h2 "Secure Canny Identify" at bounding box center [722, 179] width 607 height 17
click at [513, 188] on div at bounding box center [513, 188] width 0 height 0
click at [602, 203] on p "Keep your organization's accounts safe with a unique code, preventing impersona…" at bounding box center [722, 212] width 607 height 34
click at [320, 239] on link "SSO Redirect" at bounding box center [302, 245] width 132 height 27
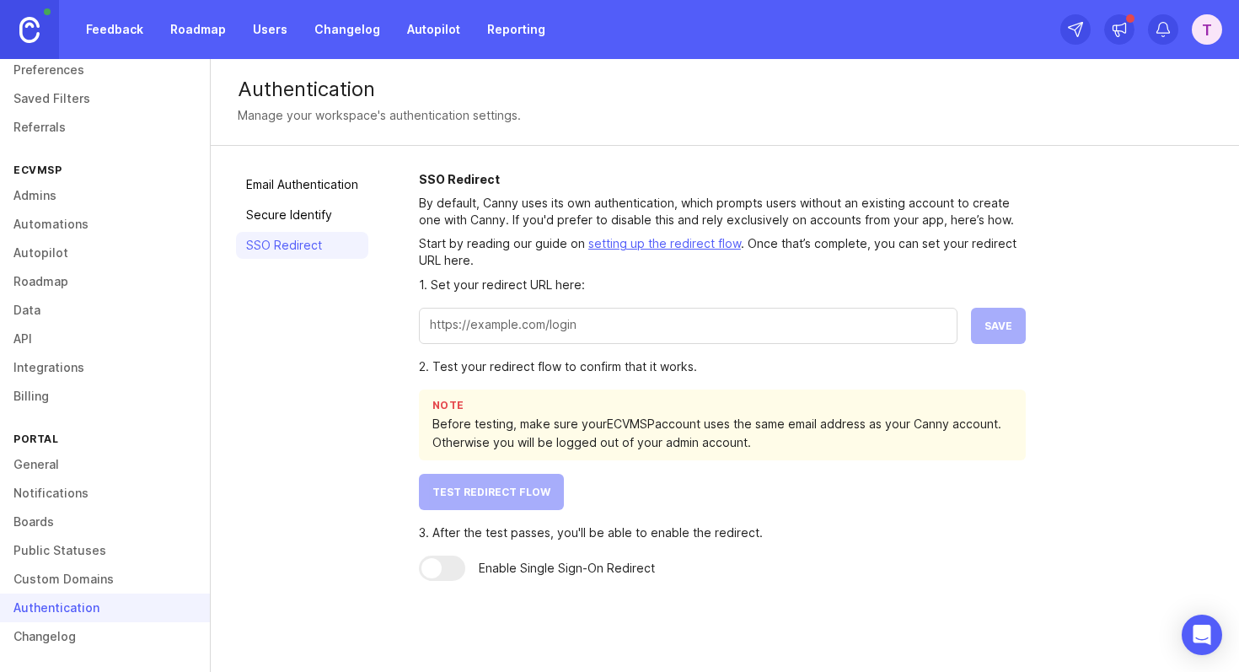
click at [536, 333] on input "text" at bounding box center [688, 324] width 517 height 19
click at [485, 212] on p "By default, Canny uses its own authentication, which prompts users without an e…" at bounding box center [722, 212] width 607 height 34
click at [536, 357] on div "2. Test your redirect flow to confirm that it works." at bounding box center [722, 366] width 607 height 19
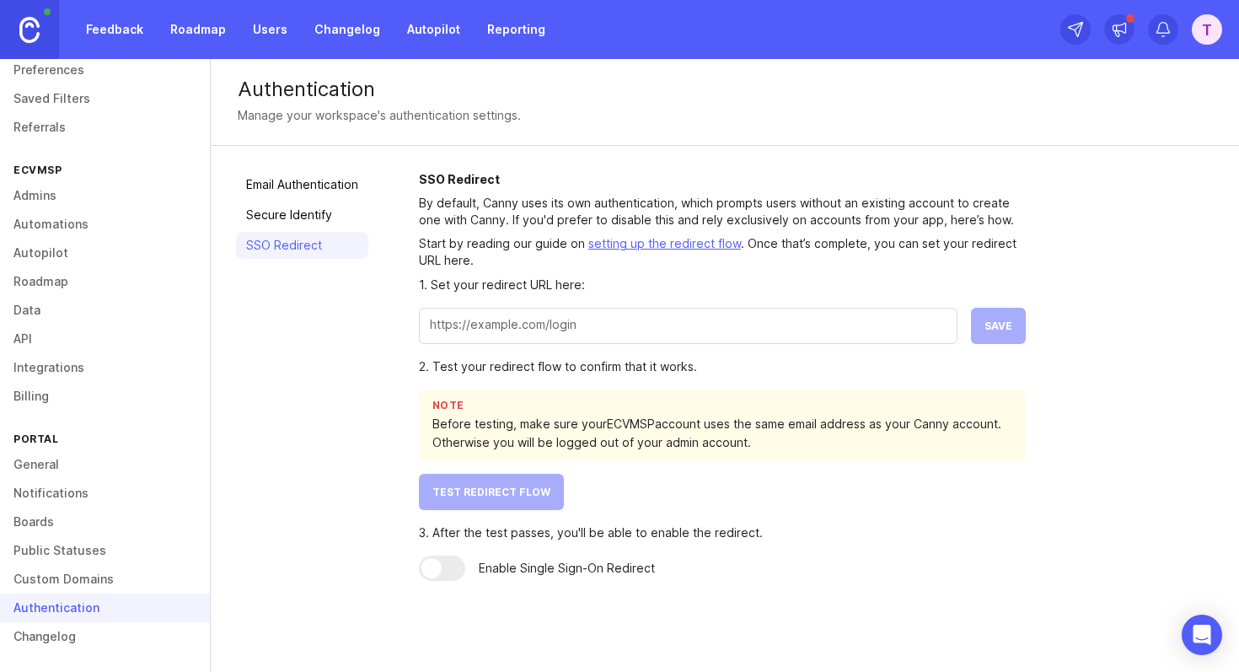
click at [583, 430] on div "Before testing, make sure your ECVMSP account uses the same email address as yo…" at bounding box center [722, 433] width 580 height 37
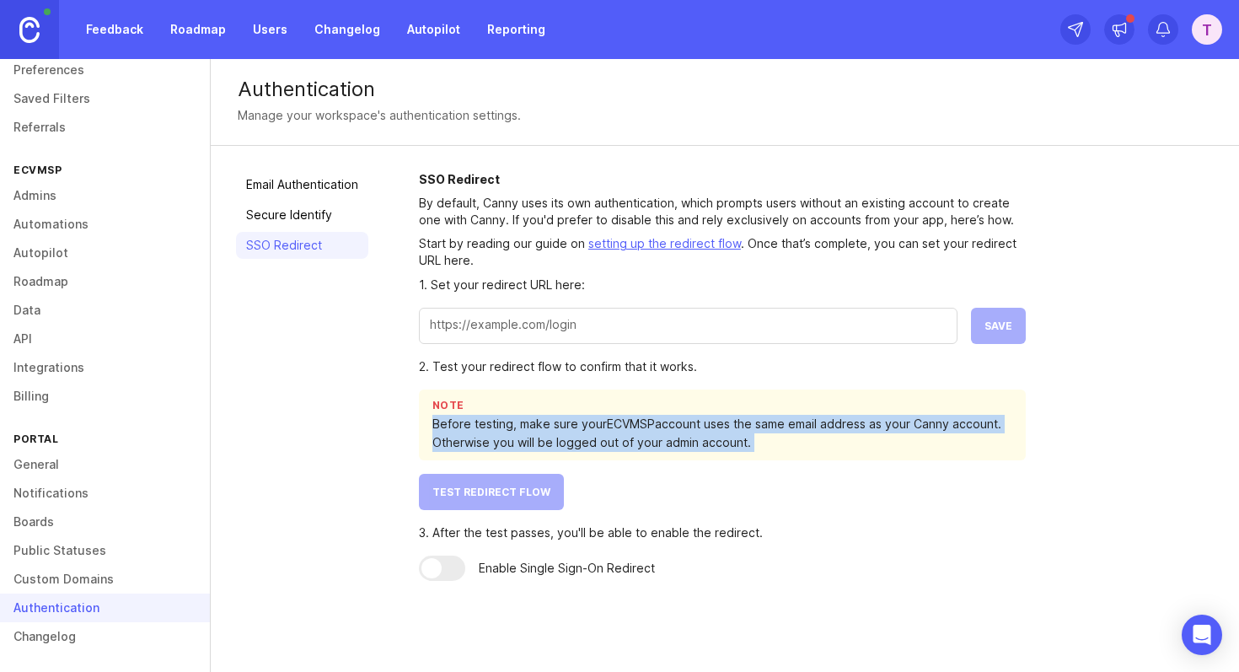
click at [583, 430] on div "Before testing, make sure your ECVMSP account uses the same email address as yo…" at bounding box center [722, 433] width 580 height 37
click at [572, 393] on div at bounding box center [572, 393] width 0 height 0
click at [627, 417] on div "Before testing, make sure your ECVMSP account uses the same email address as yo…" at bounding box center [722, 433] width 580 height 37
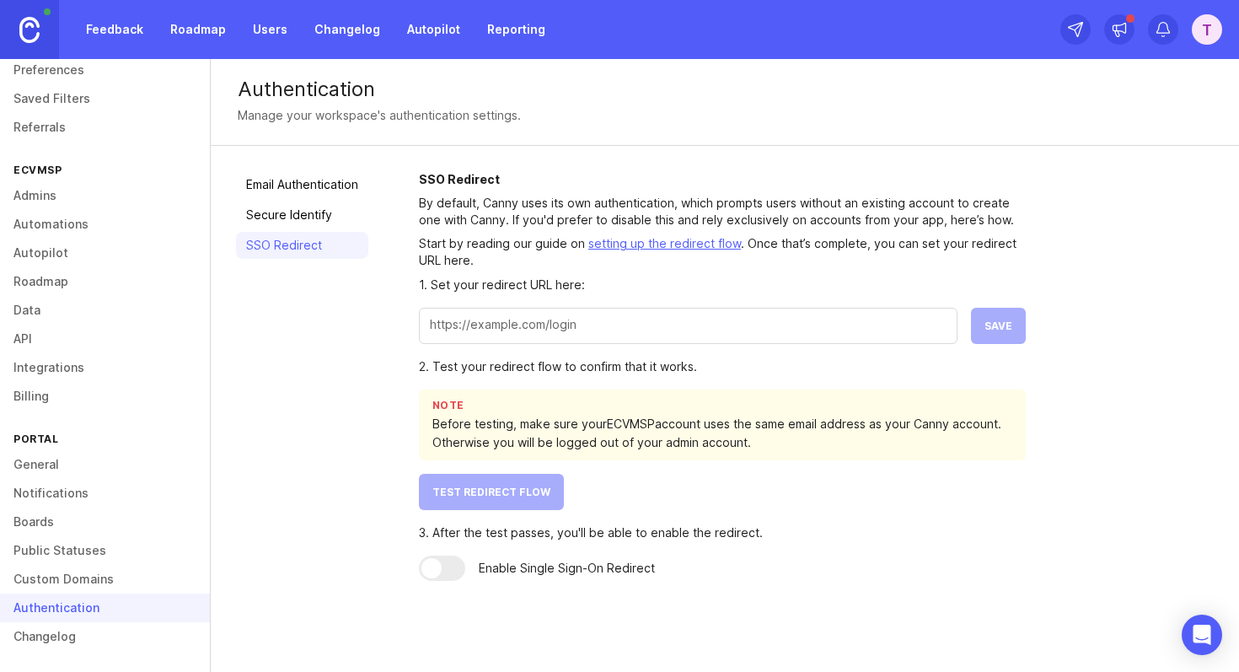
click at [518, 228] on p "By default, Canny uses its own authentication, which prompts users without an e…" at bounding box center [722, 212] width 607 height 34
click at [507, 228] on div at bounding box center [507, 228] width 0 height 0
click at [529, 218] on p "By default, Canny uses its own authentication, which prompts users without an e…" at bounding box center [722, 212] width 607 height 34
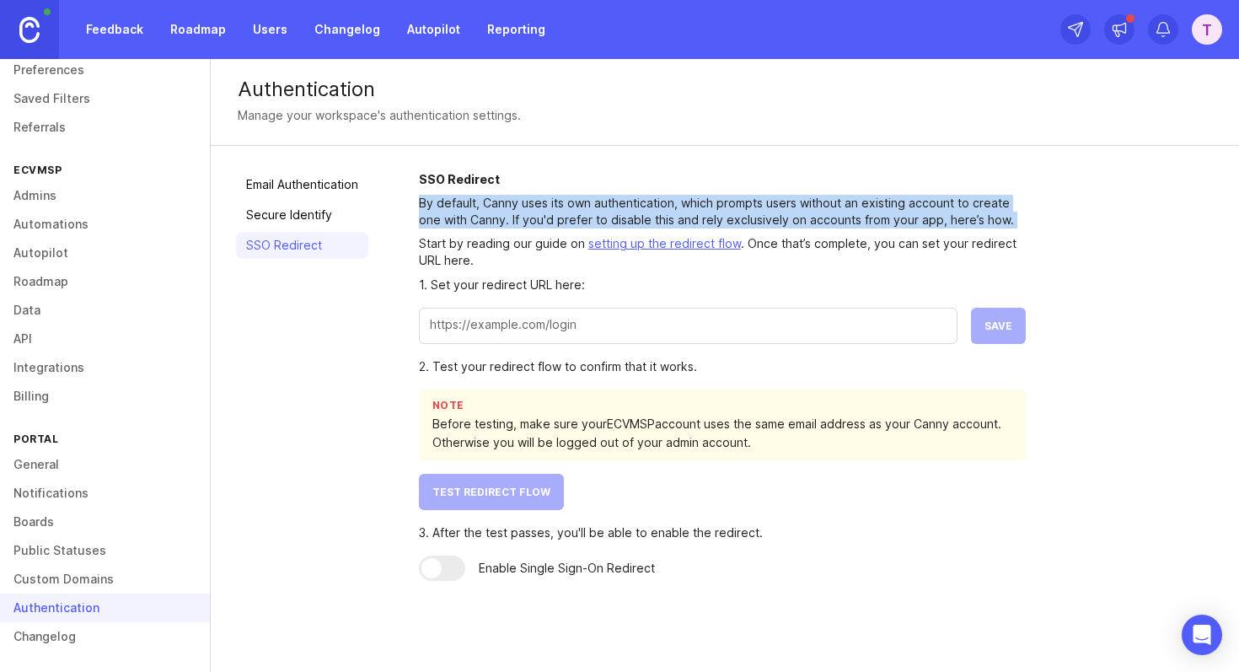
click at [529, 218] on p "By default, Canny uses its own authentication, which prompts users without an e…" at bounding box center [722, 212] width 607 height 34
click at [518, 228] on div at bounding box center [518, 228] width 0 height 0
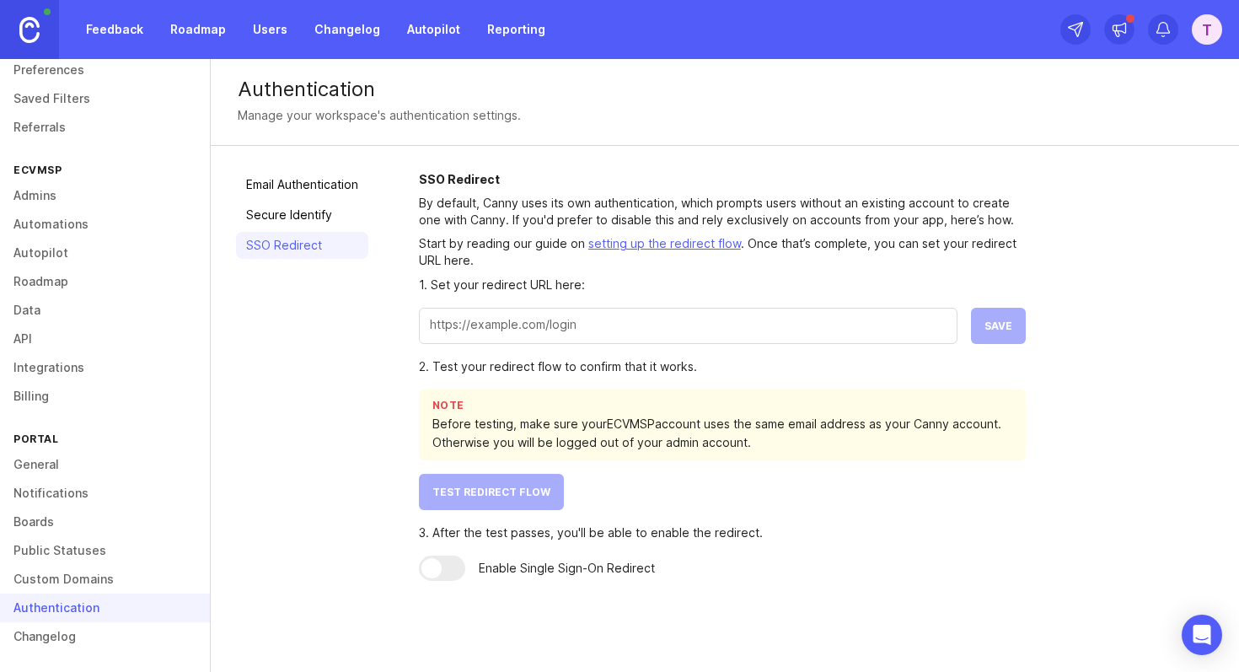
click at [512, 236] on p "Start by reading our guide on setting up the redirect flow . Once that’s comple…" at bounding box center [722, 252] width 607 height 34
click at [78, 647] on link "Changelog" at bounding box center [105, 636] width 210 height 29
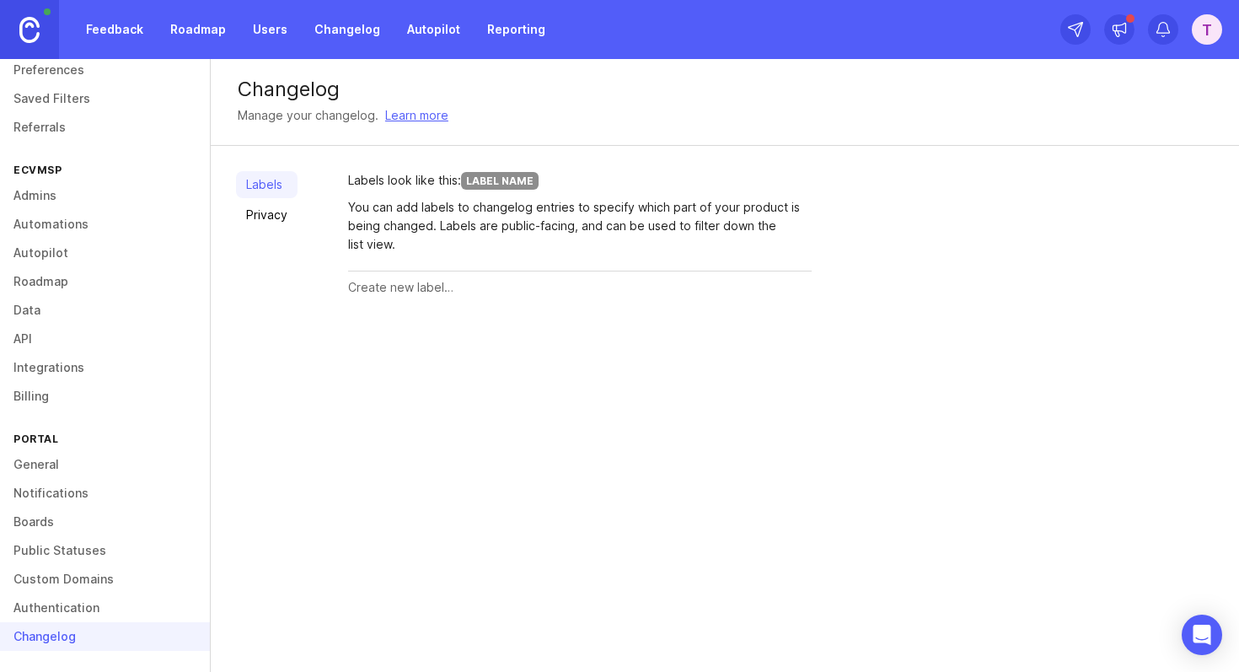
click at [128, 32] on link "Feedback" at bounding box center [115, 29] width 78 height 30
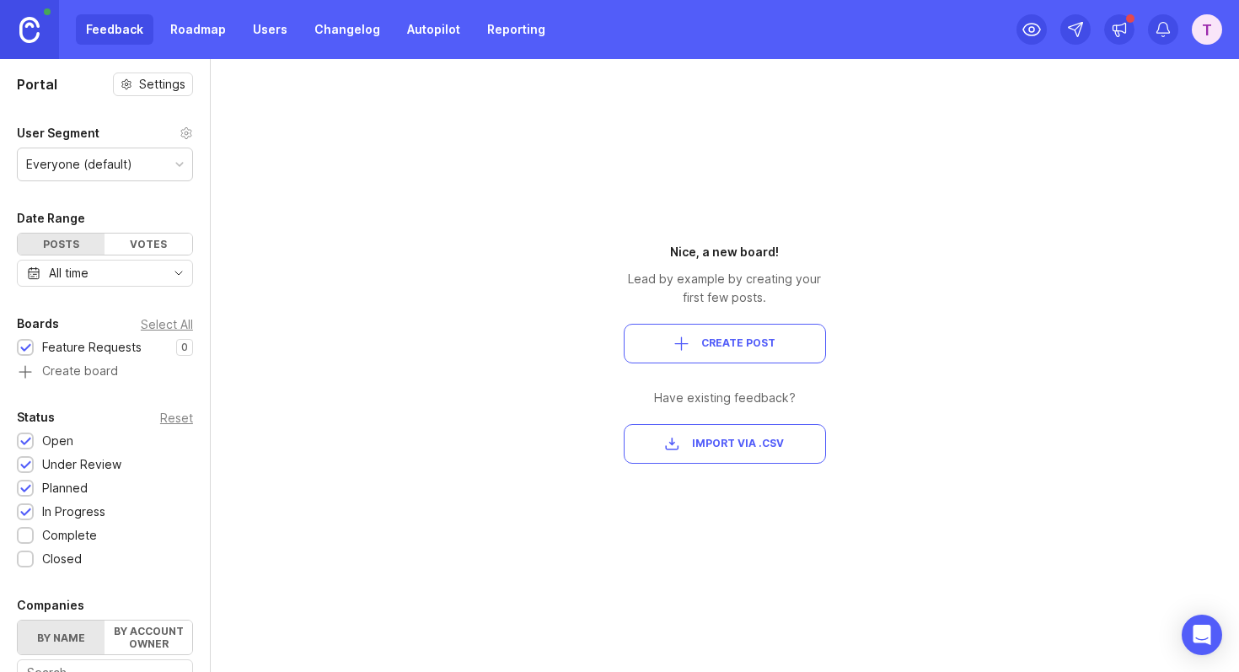
click at [80, 168] on div "Everyone (default)" at bounding box center [79, 164] width 106 height 19
click at [1035, 27] on icon at bounding box center [1032, 29] width 20 height 20
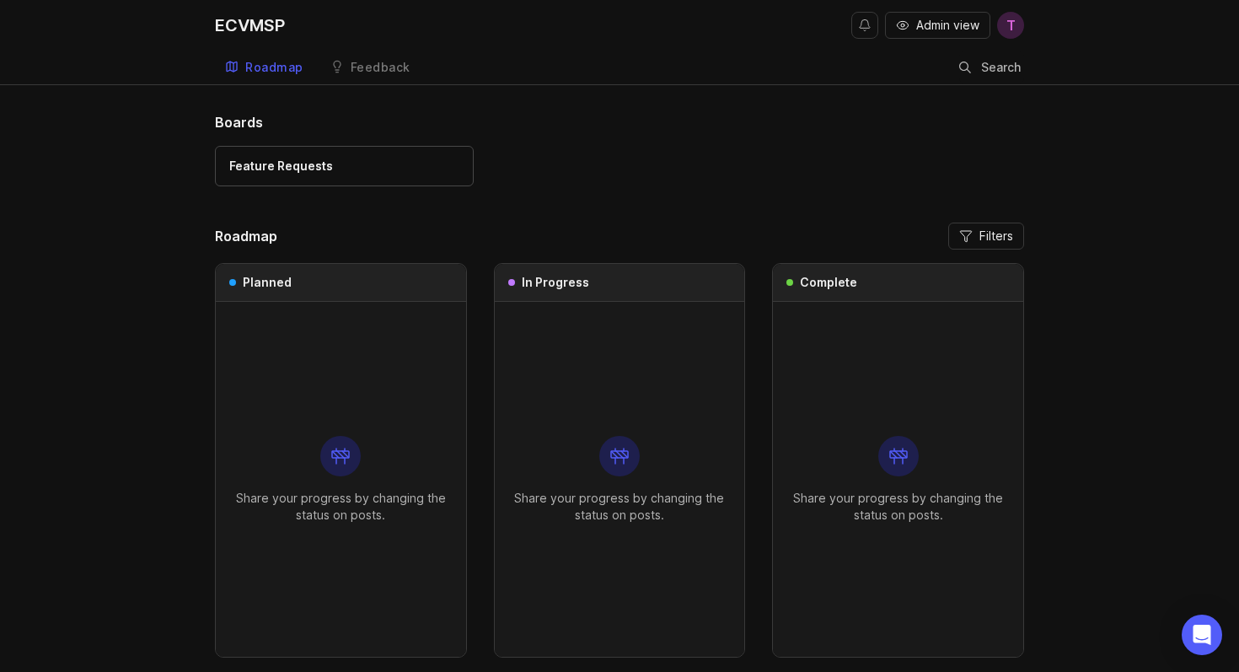
click at [569, 238] on header "Roadmap Filters" at bounding box center [619, 236] width 809 height 27
click at [394, 162] on div "Feature Requests" at bounding box center [344, 166] width 230 height 19
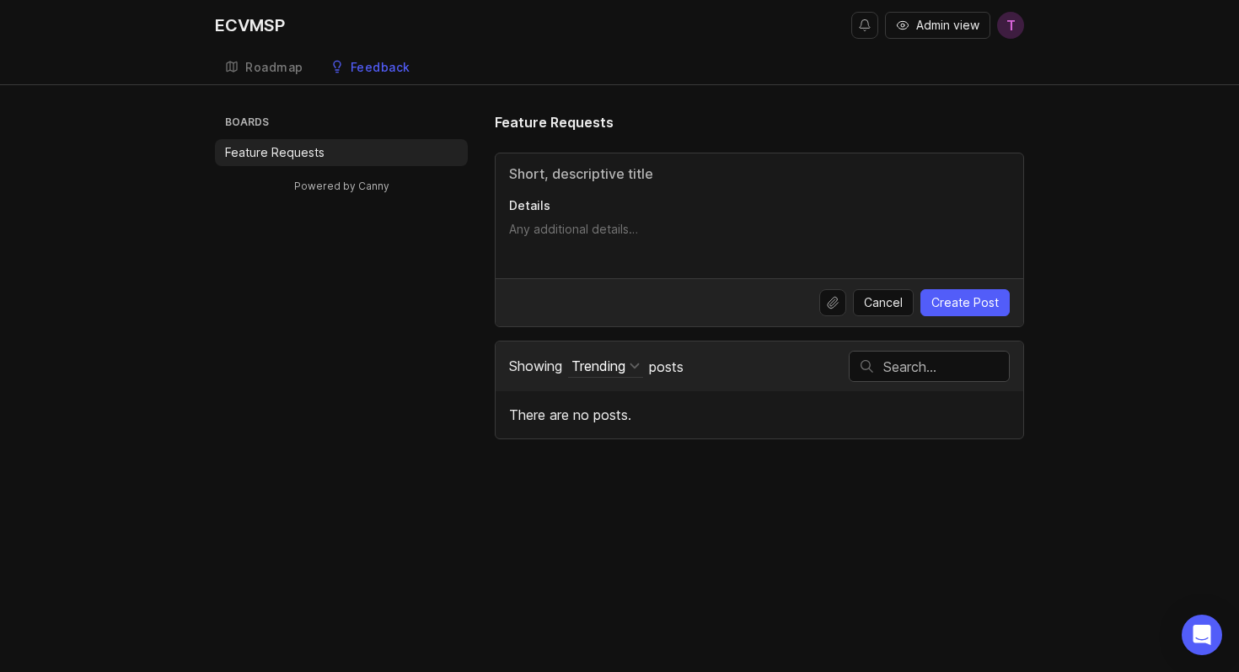
click at [897, 300] on span "Cancel" at bounding box center [883, 302] width 39 height 17
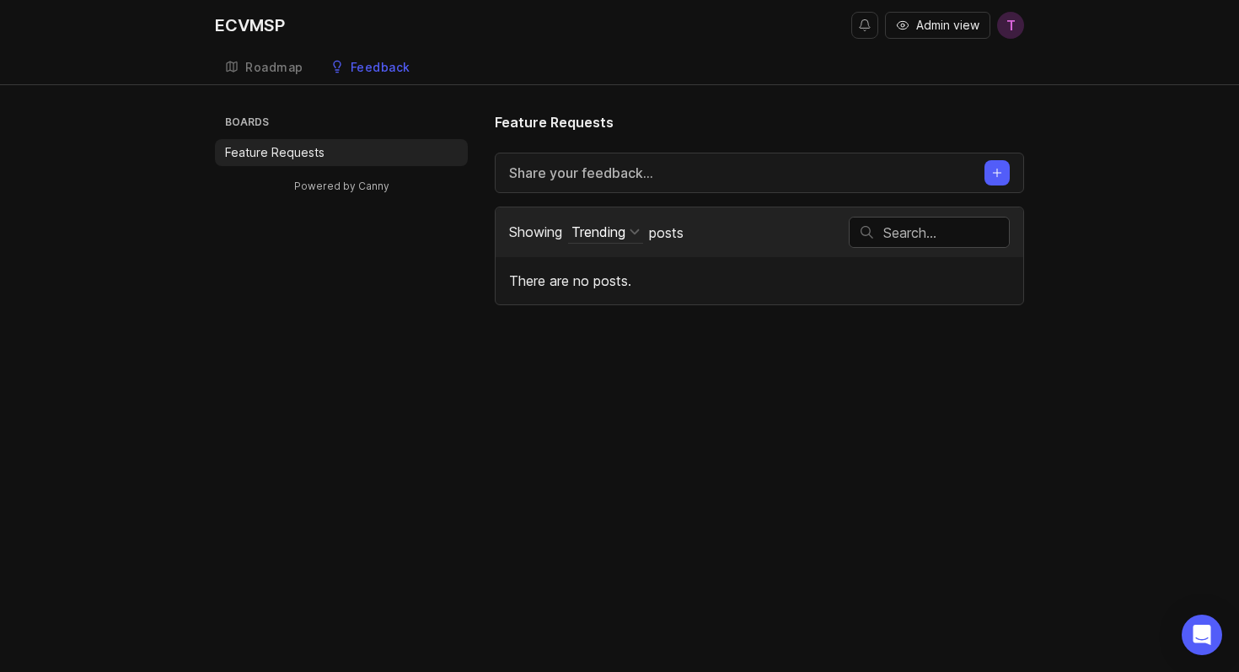
click at [261, 70] on div "Roadmap" at bounding box center [274, 68] width 58 height 12
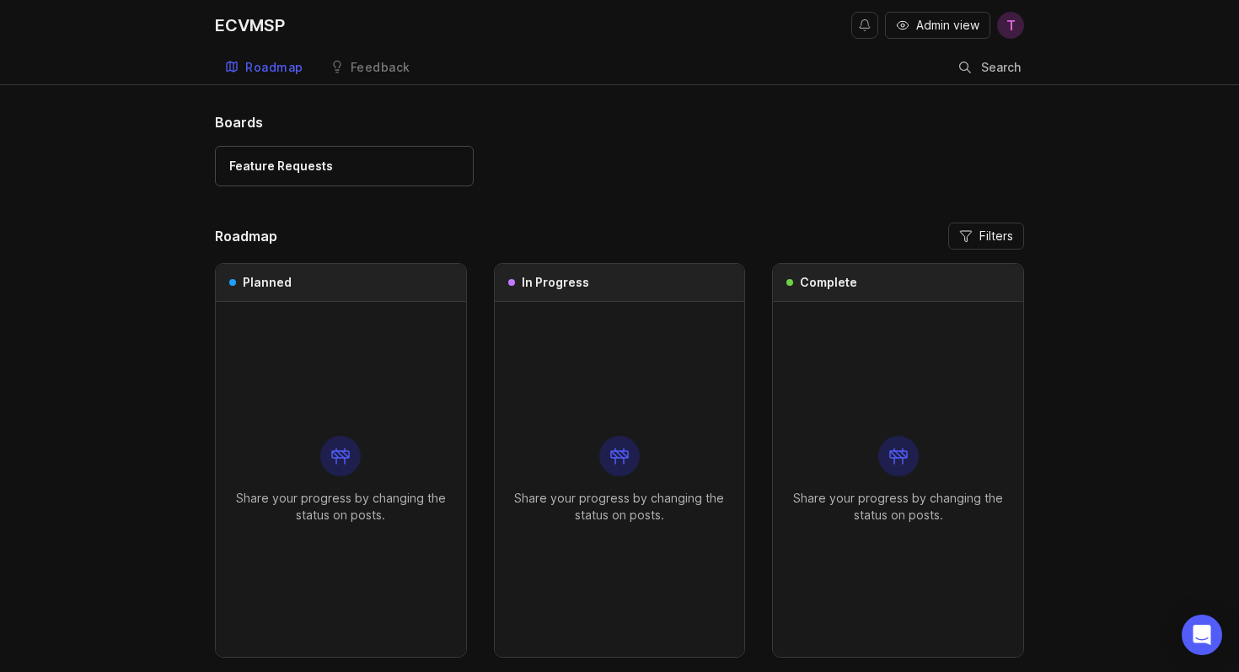
click at [604, 114] on h1 "Boards" at bounding box center [619, 122] width 809 height 20
click at [857, 28] on button "Notifications" at bounding box center [864, 25] width 27 height 27
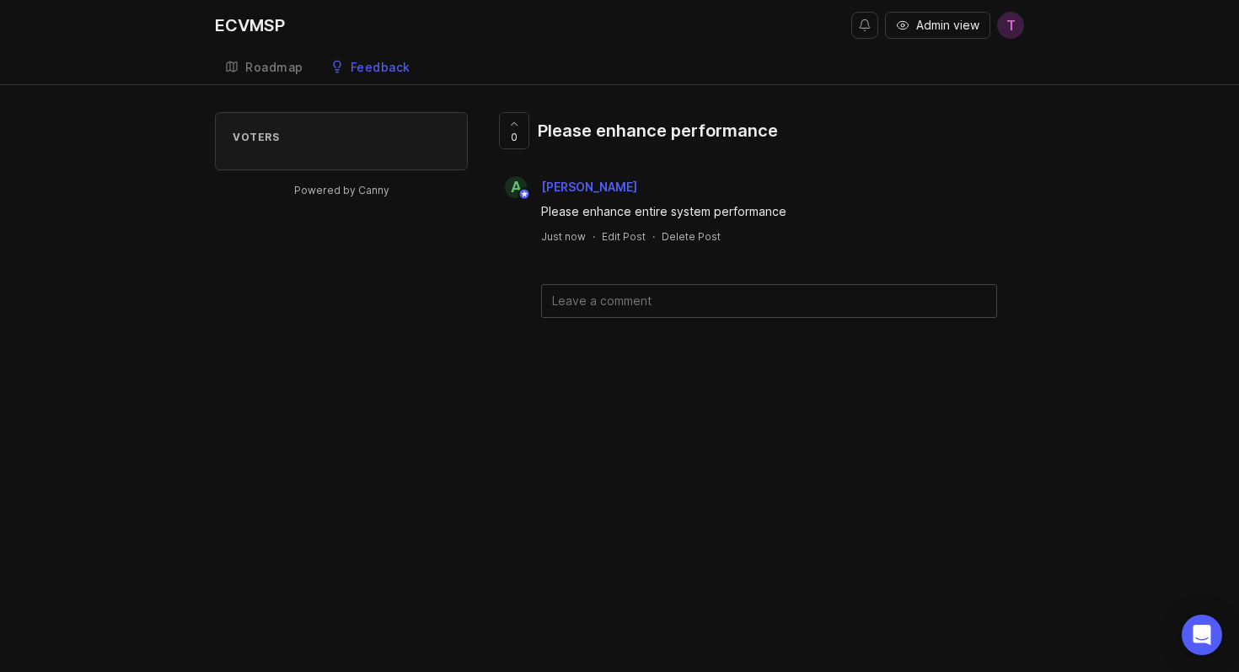
click at [618, 221] on div "a [PERSON_NAME] Please enhance entire system performance Just now · Edit Post ·…" at bounding box center [759, 209] width 529 height 67
click at [274, 62] on div "Roadmap" at bounding box center [274, 68] width 58 height 12
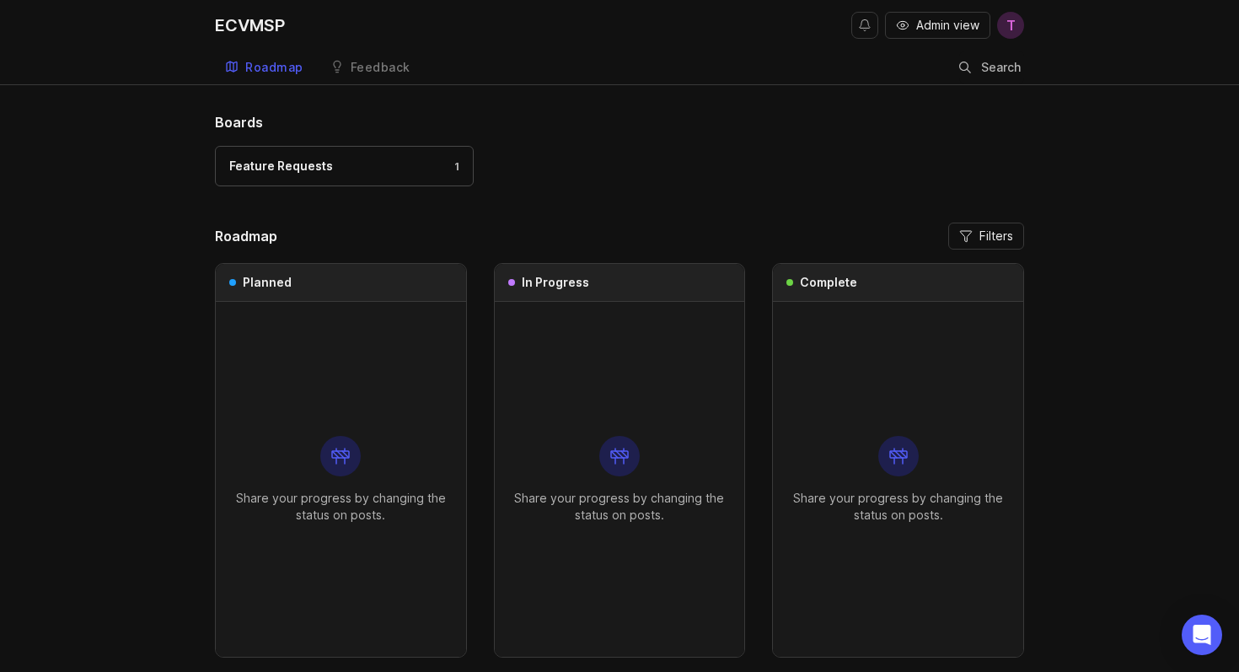
click at [363, 167] on div "Feature Requests 1" at bounding box center [344, 166] width 230 height 19
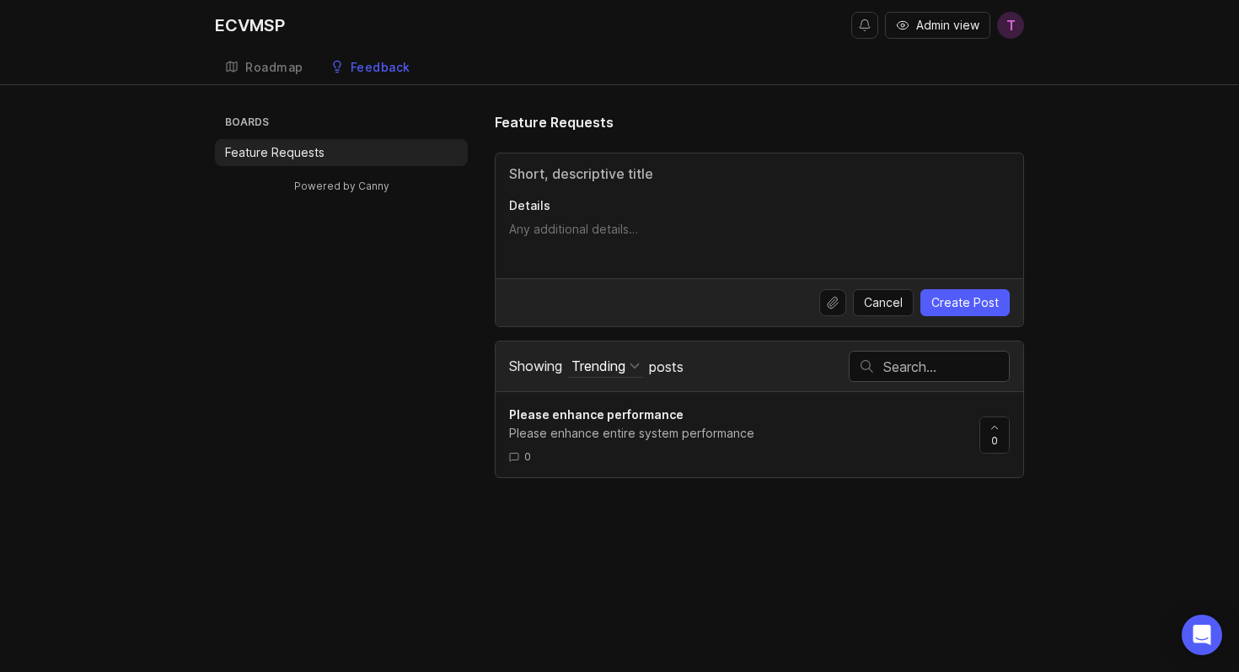
click at [363, 64] on div "Feedback" at bounding box center [381, 68] width 60 height 12
click at [986, 438] on div at bounding box center [994, 434] width 29 height 35
click at [999, 438] on div at bounding box center [994, 434] width 29 height 35
click at [996, 431] on icon at bounding box center [995, 428] width 12 height 12
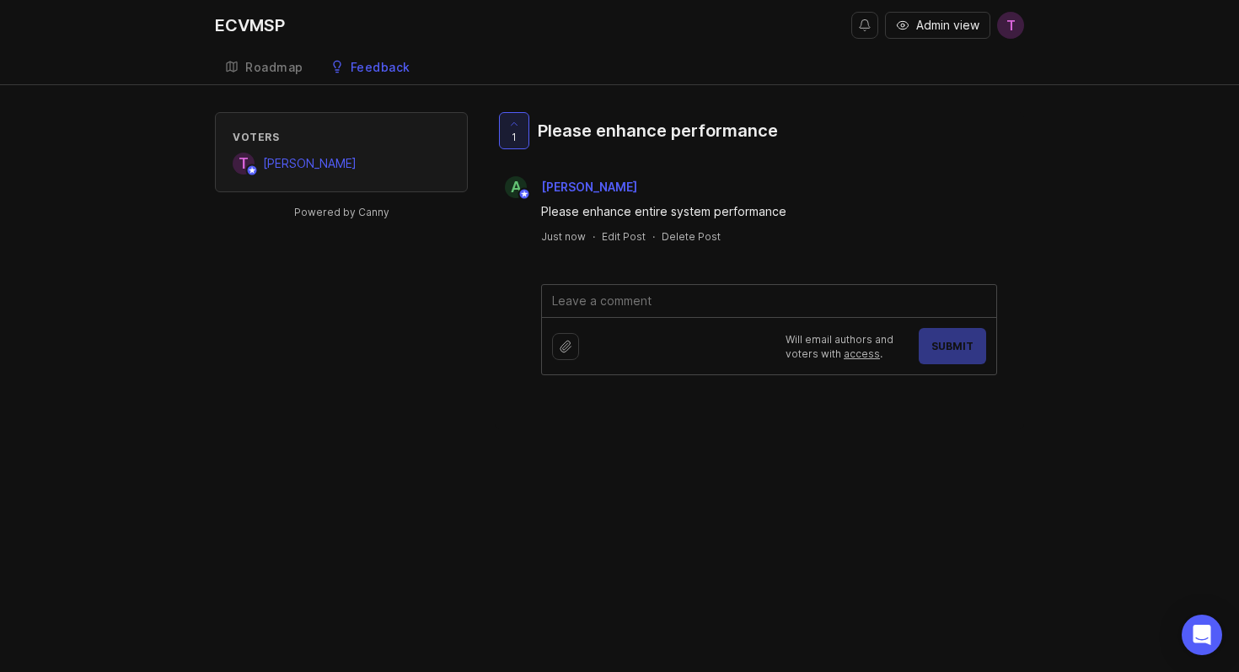
click at [620, 305] on textarea at bounding box center [769, 301] width 454 height 32
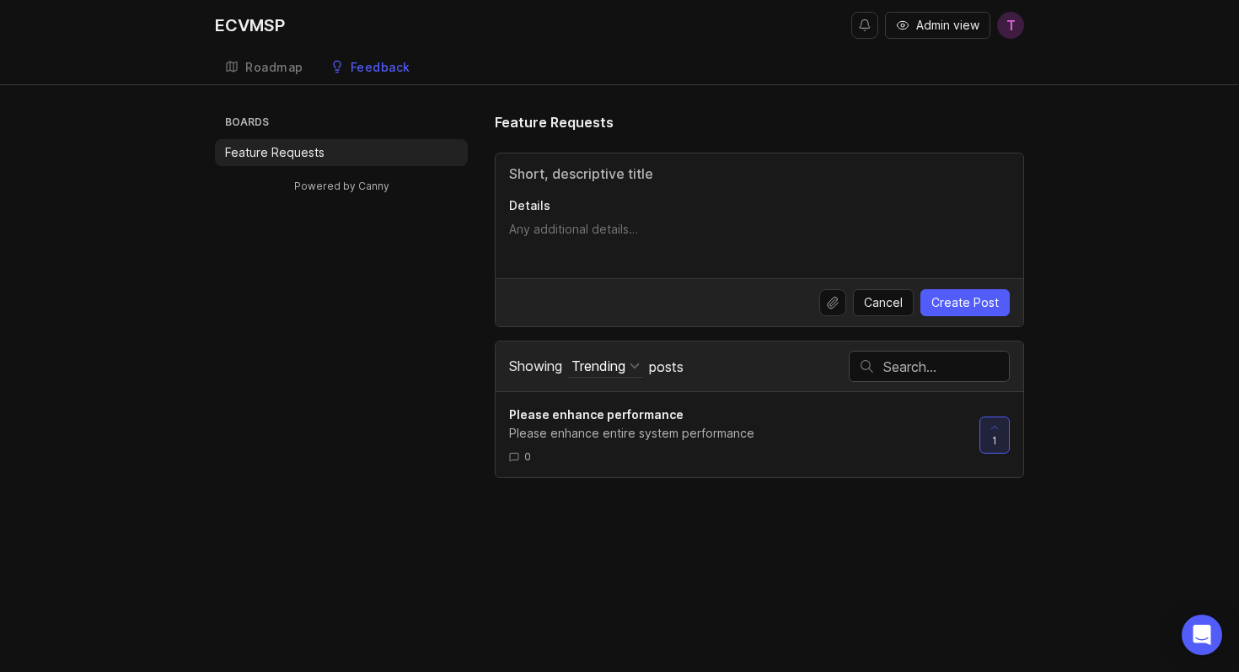
click at [315, 223] on div "Boards Feature Requests Powered by Canny Feature Requests Details Cancel Create…" at bounding box center [619, 295] width 809 height 366
click at [949, 74] on div "Roadmap Feedback Feature Requests" at bounding box center [619, 68] width 809 height 34
click at [1003, 28] on span "T" at bounding box center [1010, 25] width 27 height 27
click at [943, 23] on span "Admin view" at bounding box center [947, 25] width 63 height 17
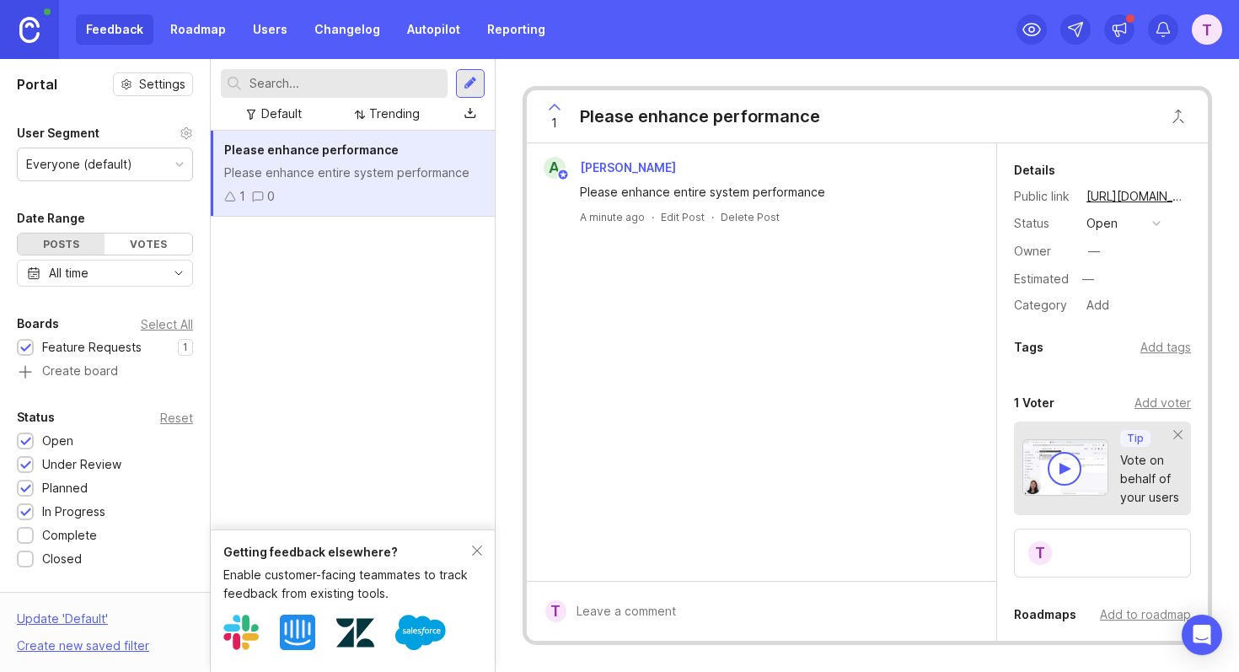
click at [1193, 18] on div "T" at bounding box center [1207, 29] width 30 height 30
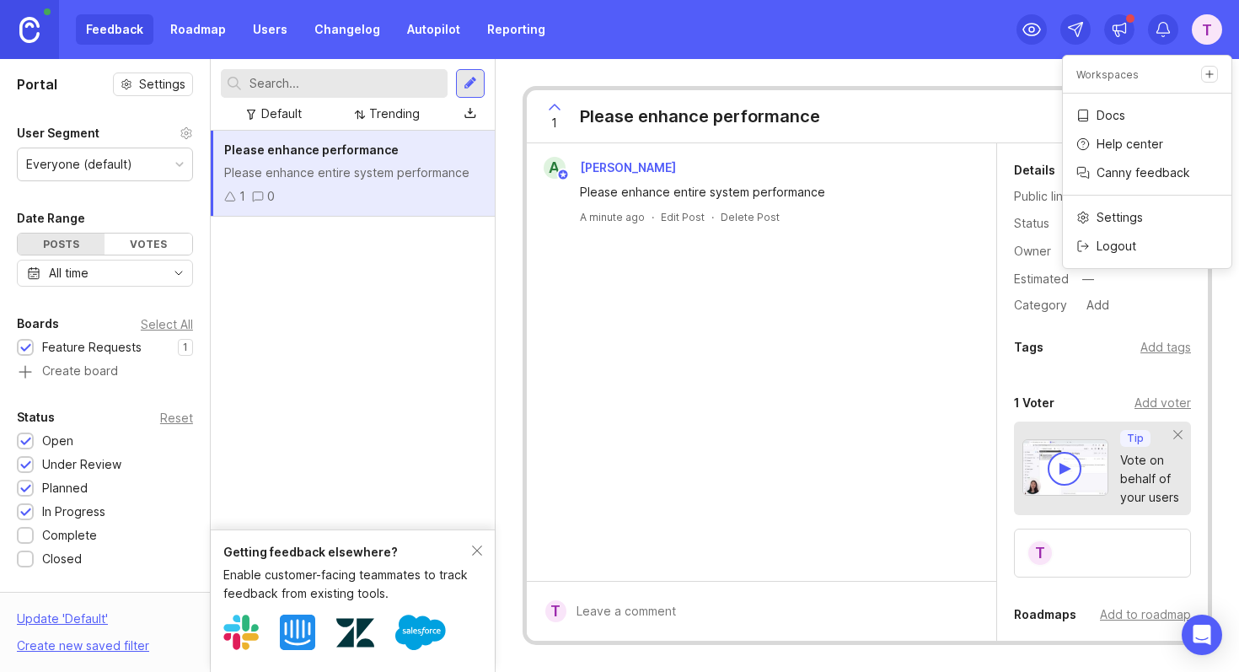
click at [1193, 18] on div "T" at bounding box center [1207, 29] width 30 height 30
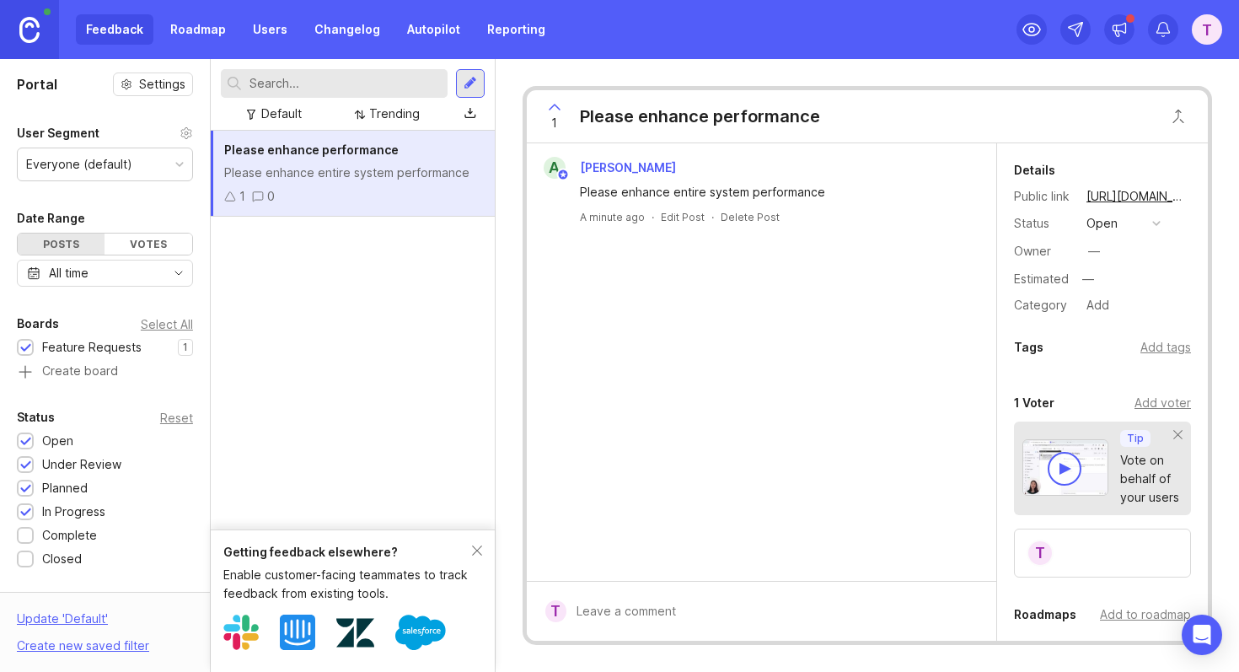
click at [1206, 29] on div "T" at bounding box center [1207, 29] width 30 height 30
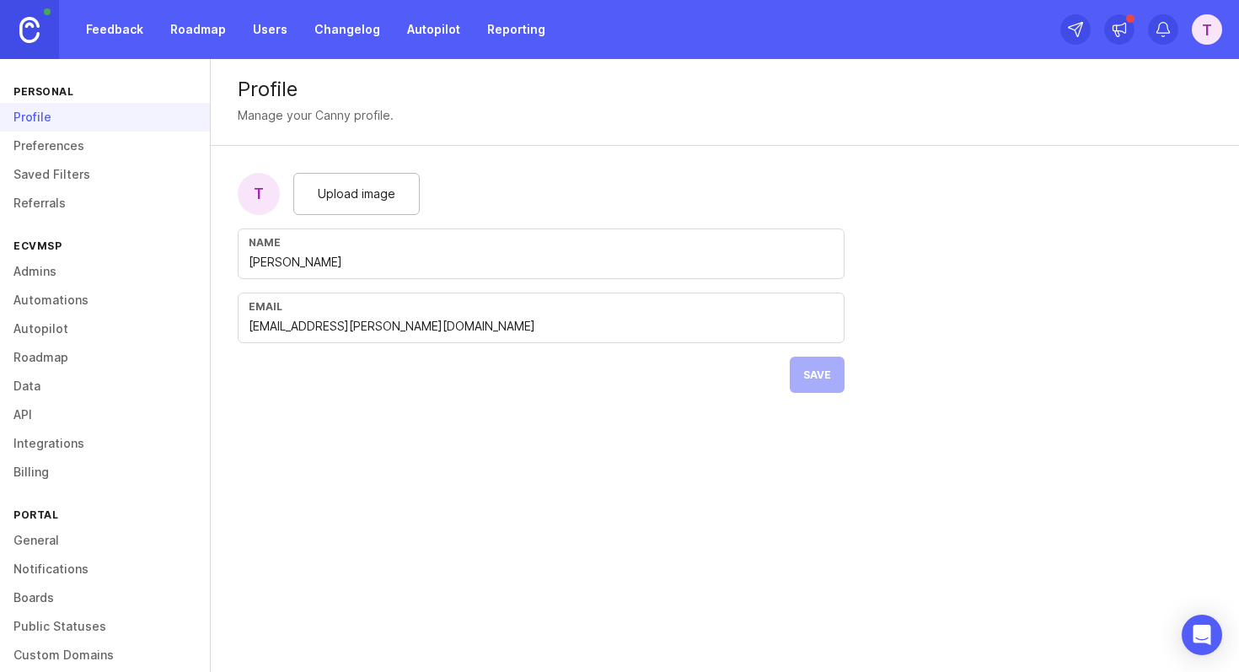
scroll to position [76, 0]
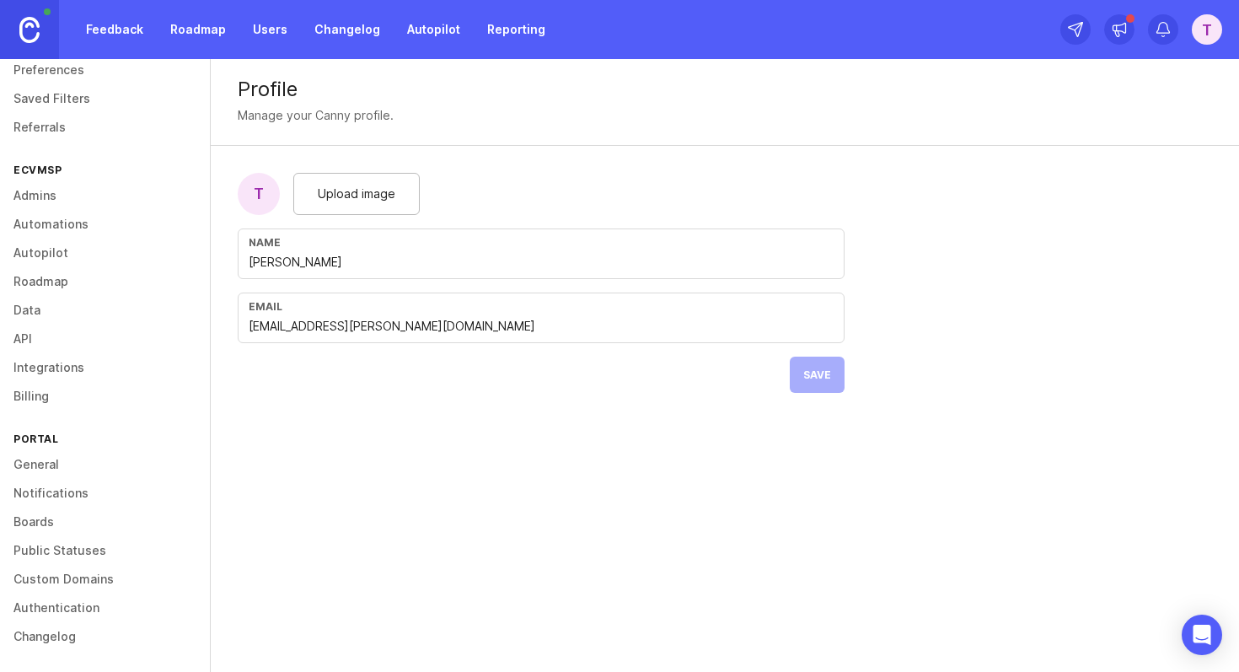
click at [27, 314] on link "Data" at bounding box center [105, 310] width 210 height 29
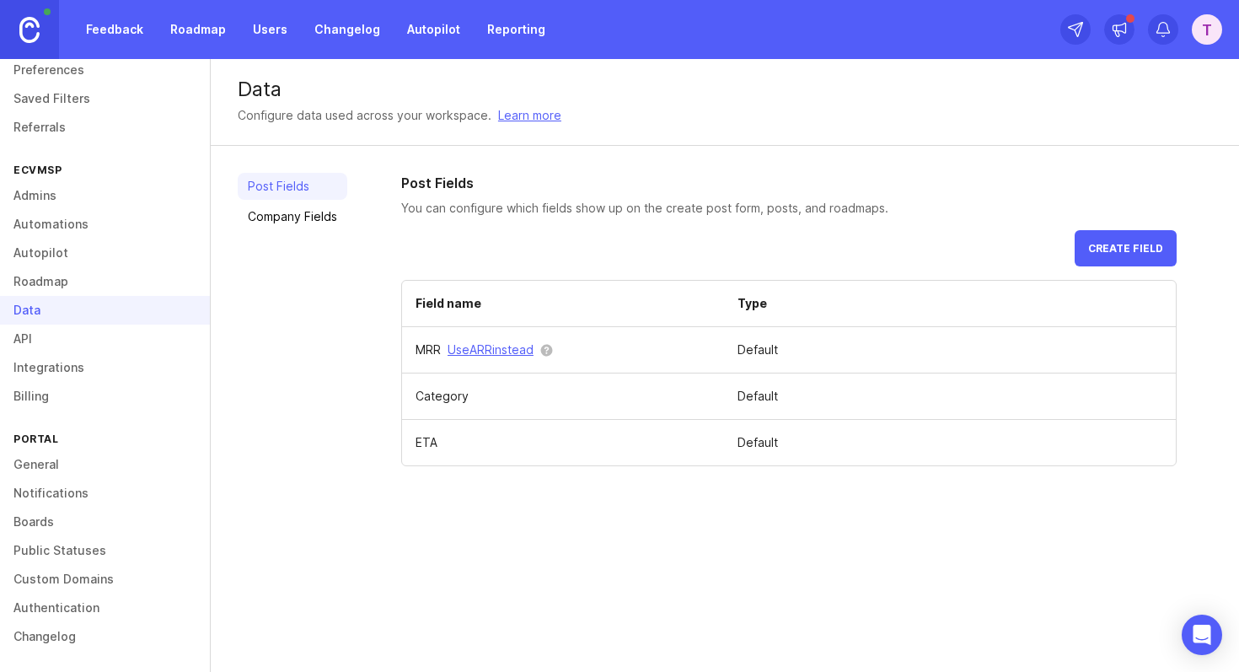
click at [30, 275] on link "Roadmap" at bounding box center [105, 281] width 210 height 29
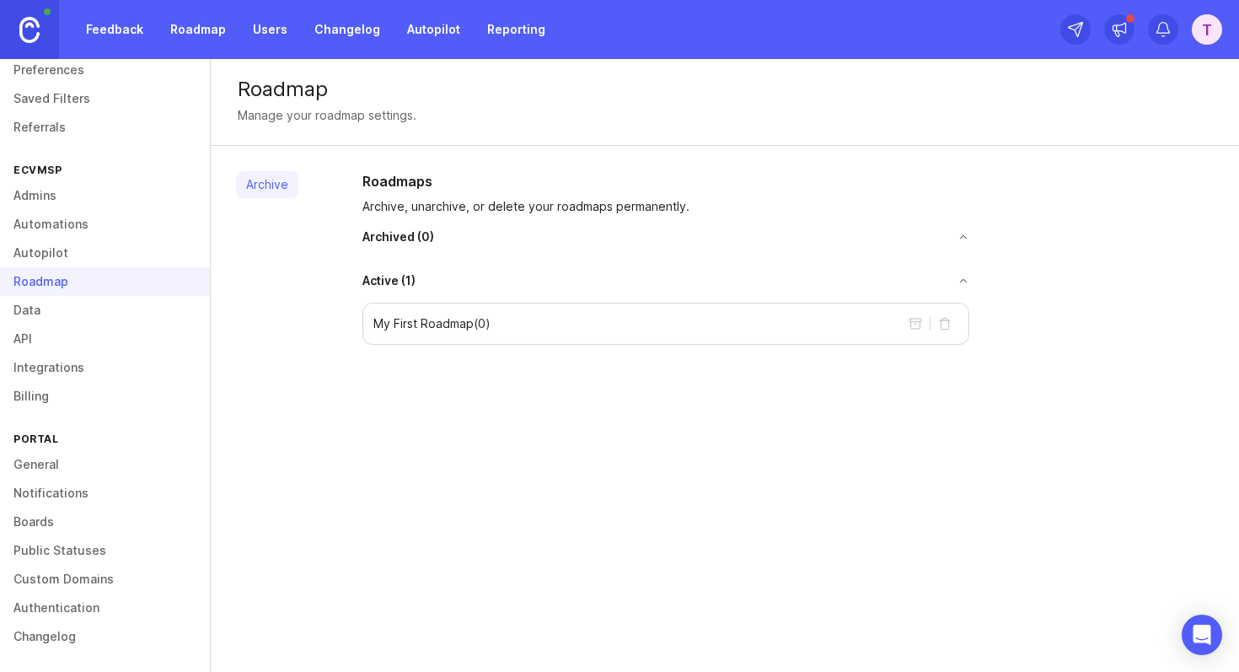
click at [47, 256] on link "Autopilot" at bounding box center [105, 253] width 210 height 29
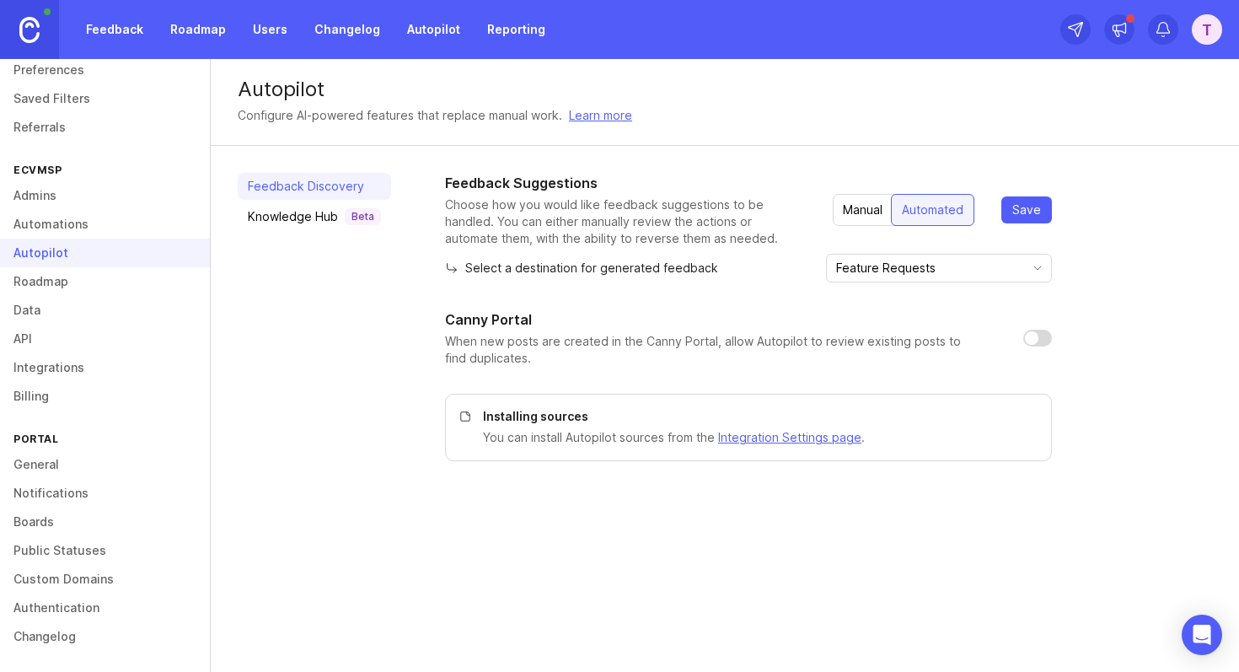
click at [67, 272] on link "Roadmap" at bounding box center [105, 281] width 210 height 29
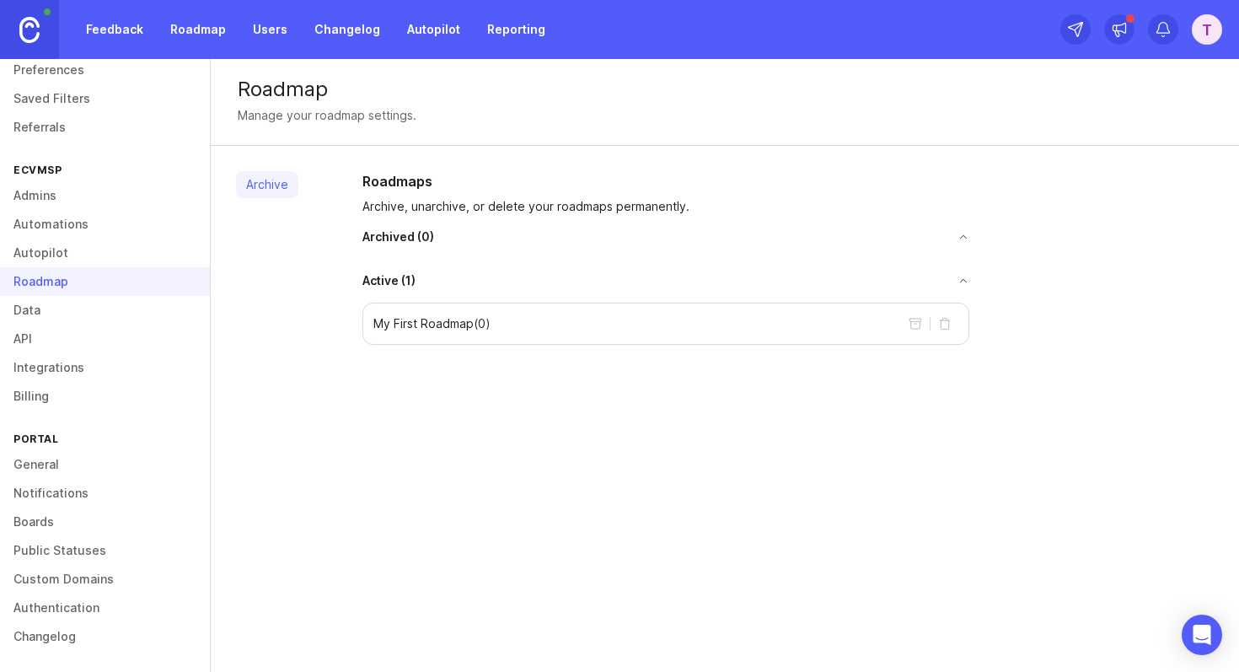
click at [55, 246] on link "Autopilot" at bounding box center [105, 253] width 210 height 29
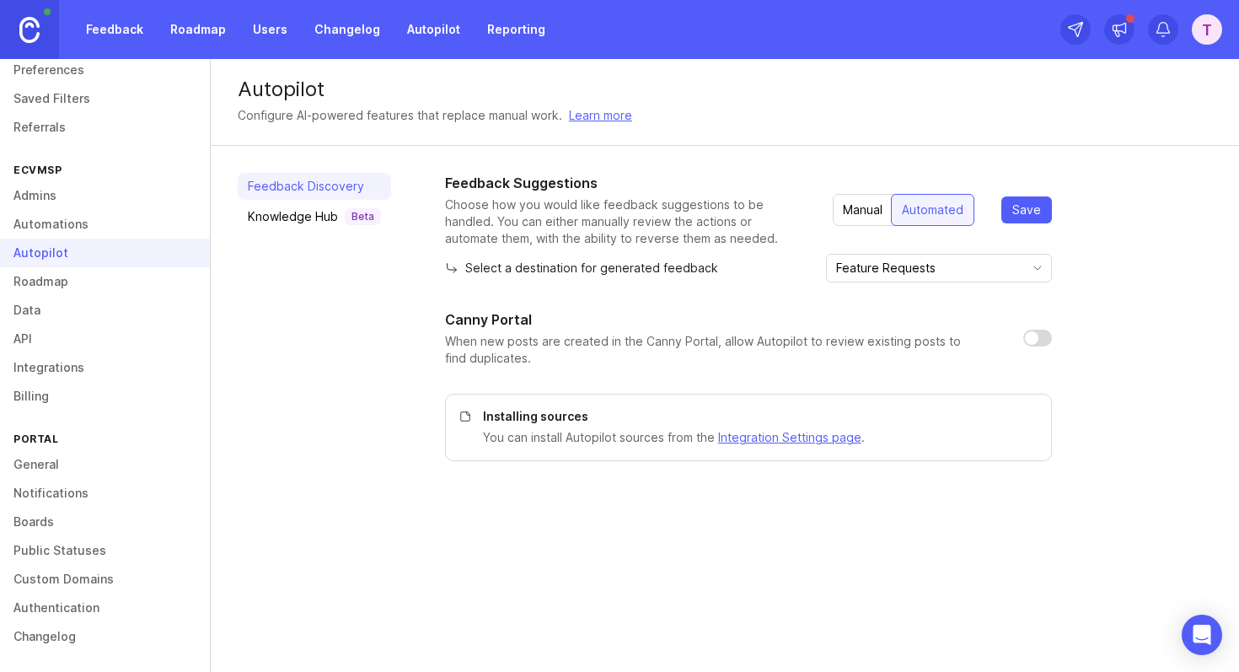
click at [53, 223] on link "Automations" at bounding box center [105, 224] width 210 height 29
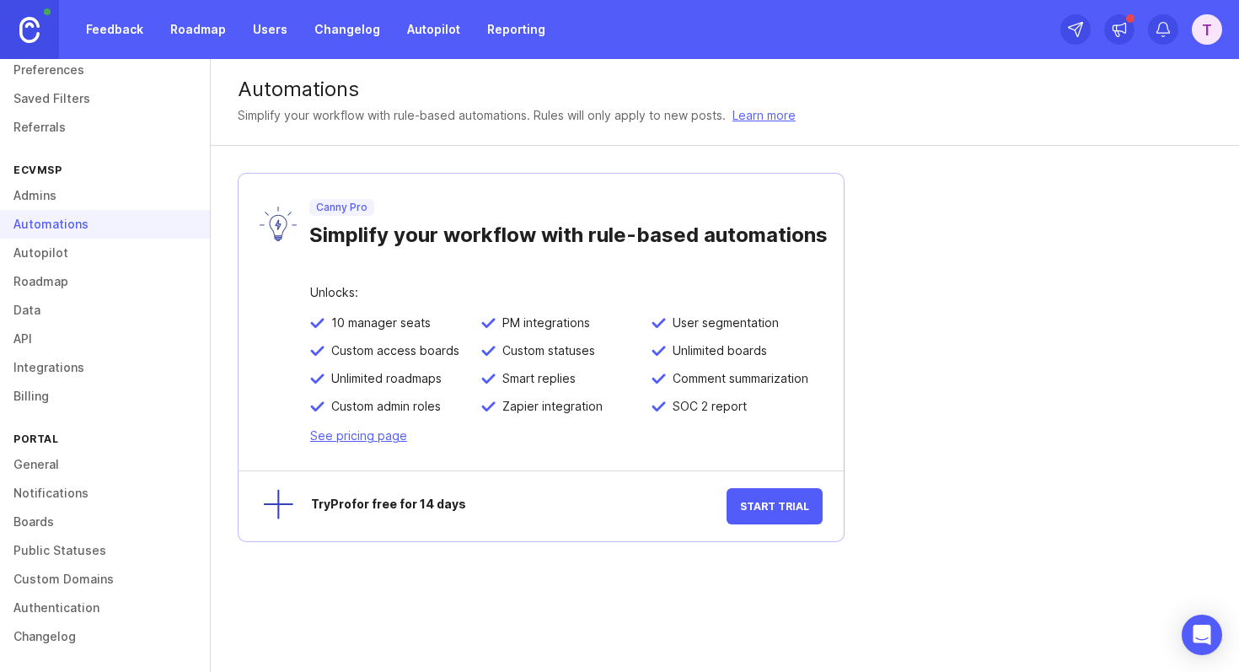
click at [47, 196] on link "Admins" at bounding box center [105, 195] width 210 height 29
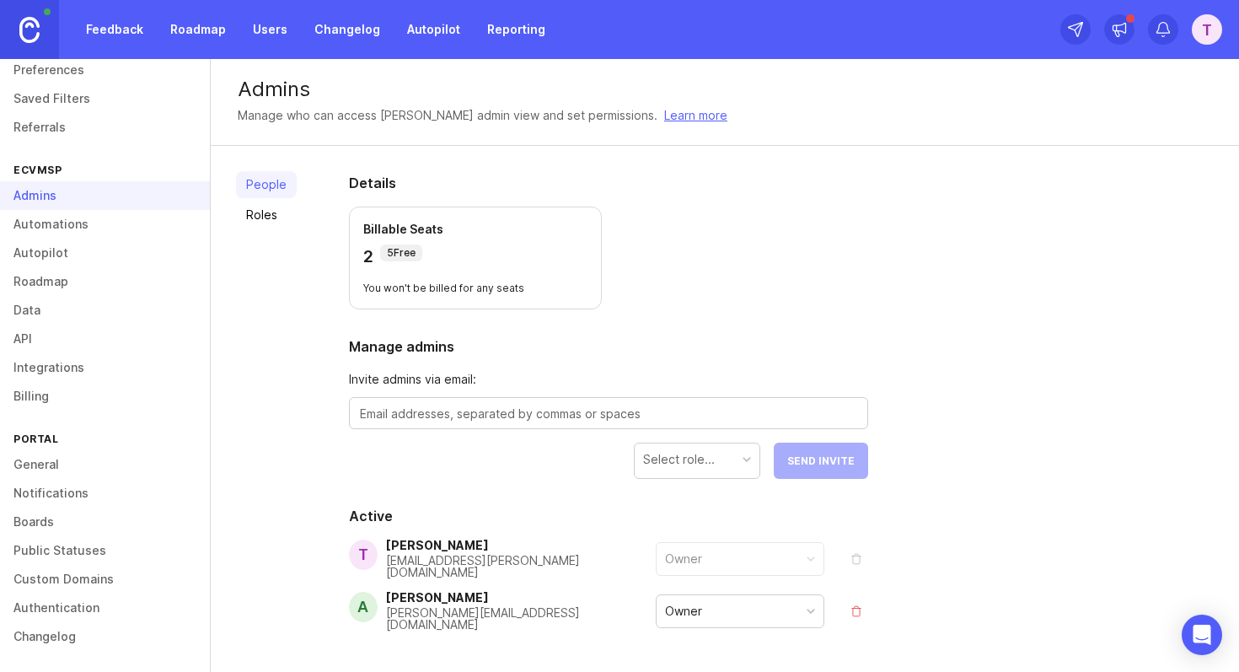
click at [67, 280] on link "Roadmap" at bounding box center [105, 281] width 210 height 29
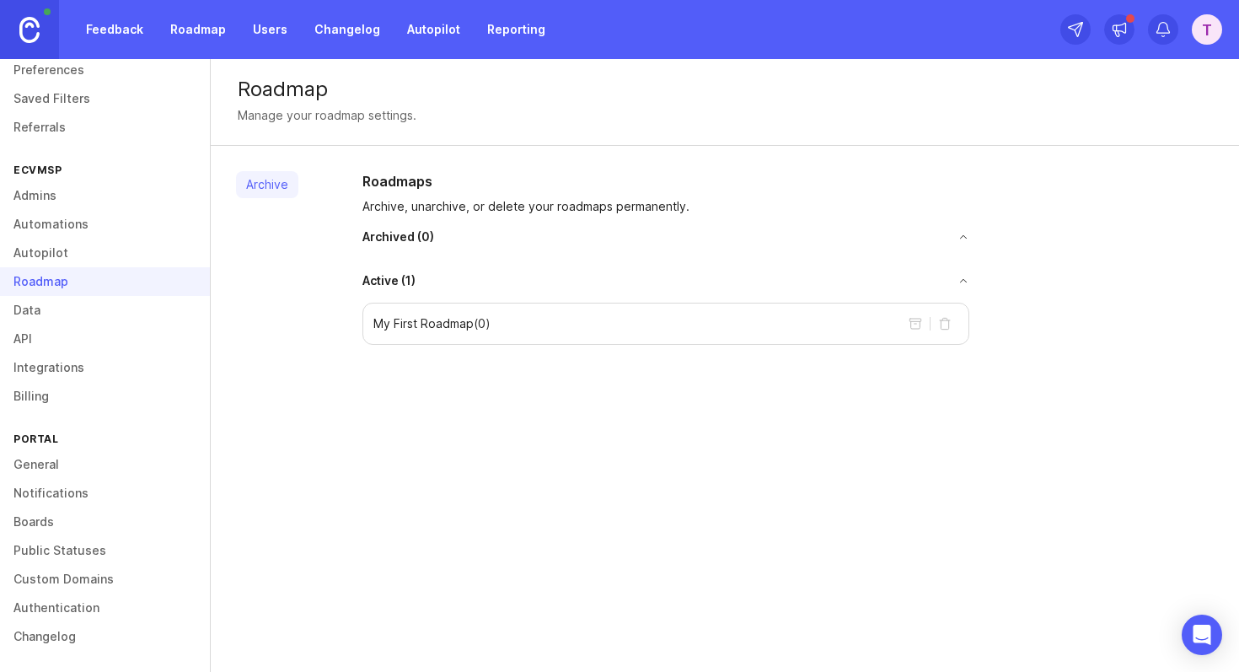
click at [62, 312] on link "Data" at bounding box center [105, 310] width 210 height 29
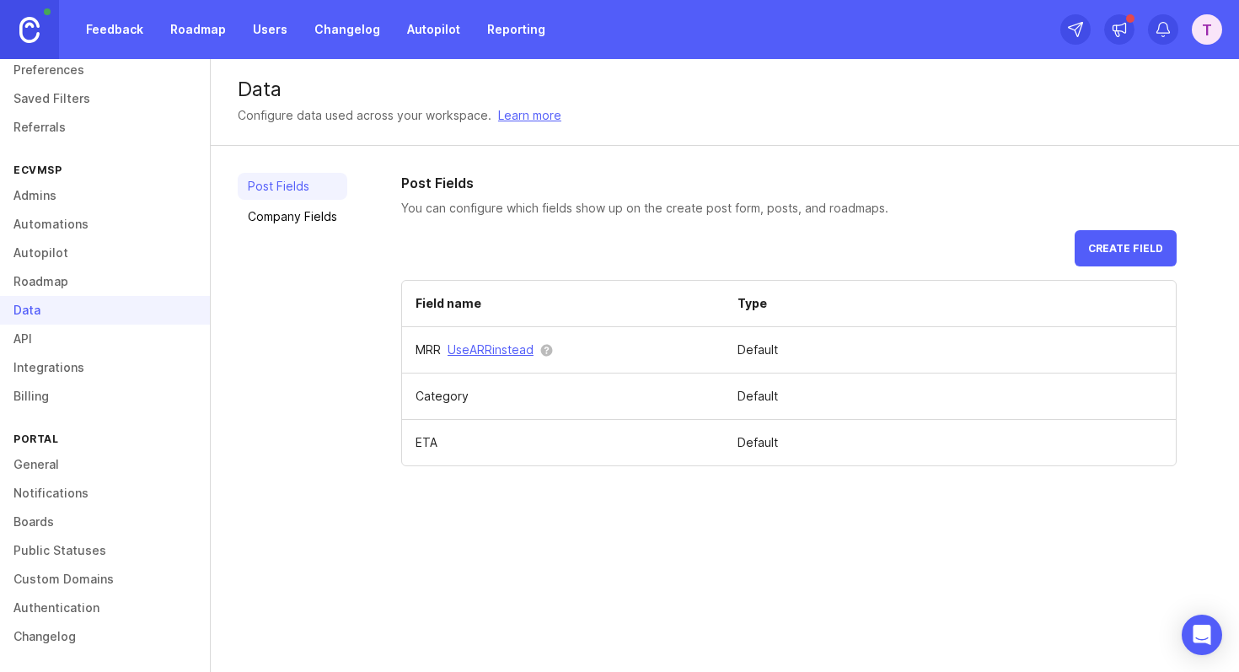
click at [65, 338] on link "API" at bounding box center [105, 339] width 210 height 29
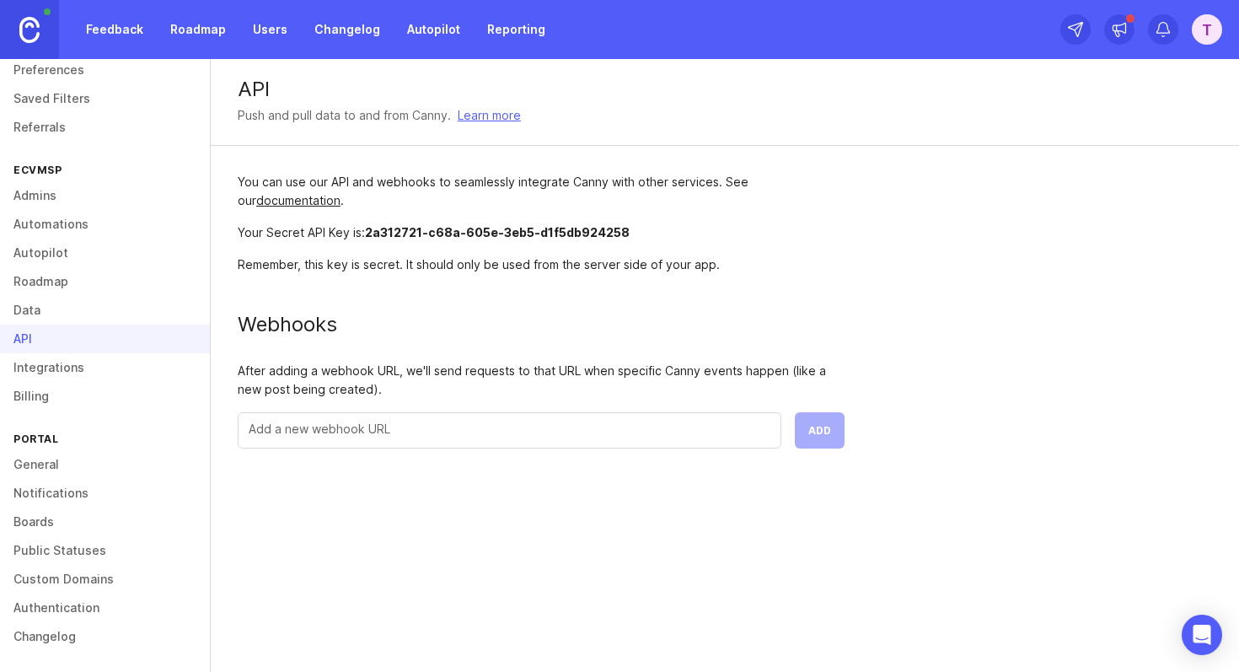
click at [73, 368] on link "Integrations" at bounding box center [105, 367] width 210 height 29
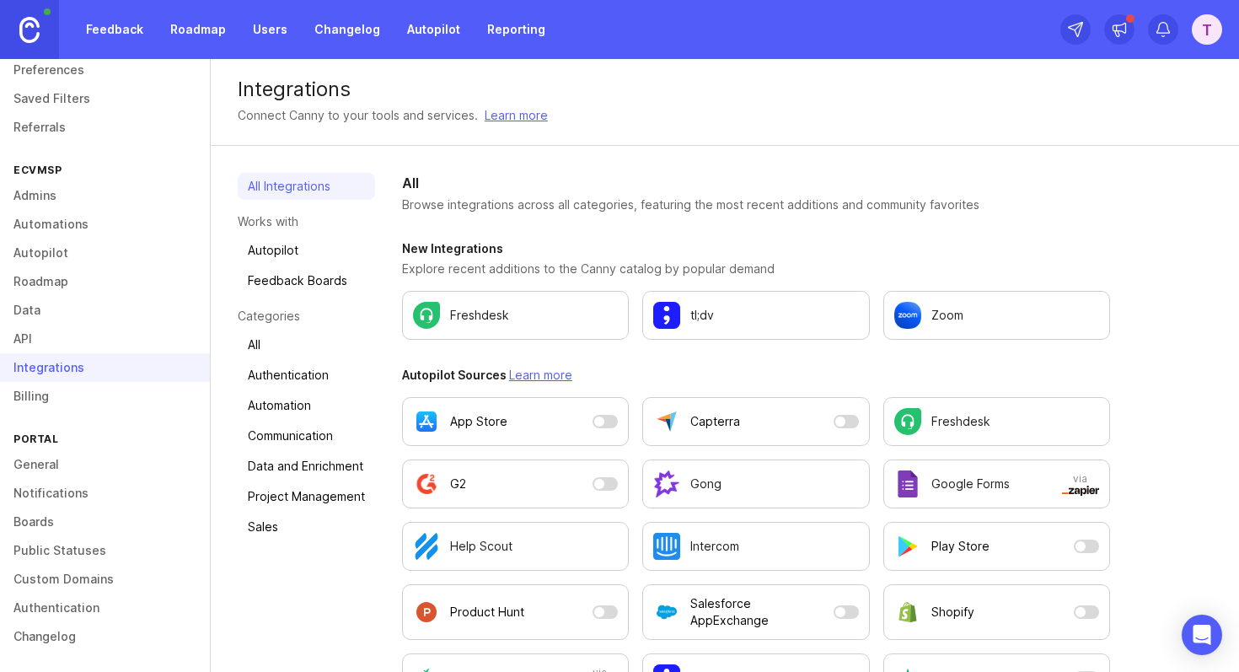
click at [67, 397] on link "Billing" at bounding box center [105, 396] width 210 height 29
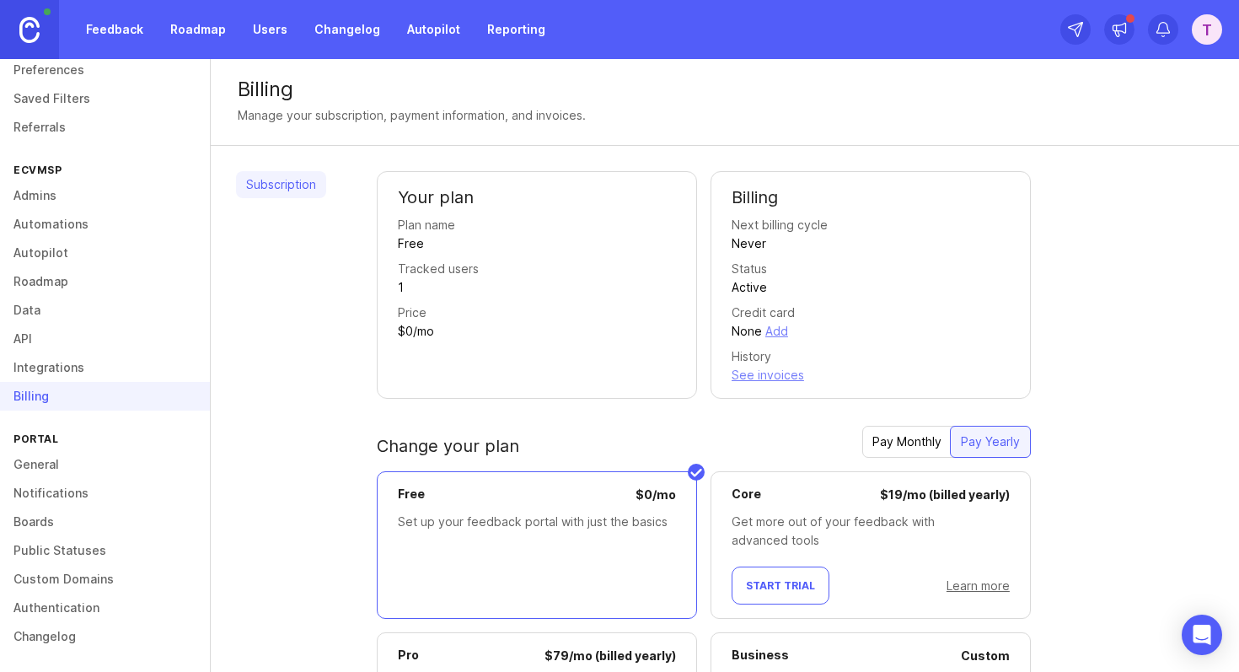
click at [48, 460] on link "General" at bounding box center [105, 464] width 210 height 29
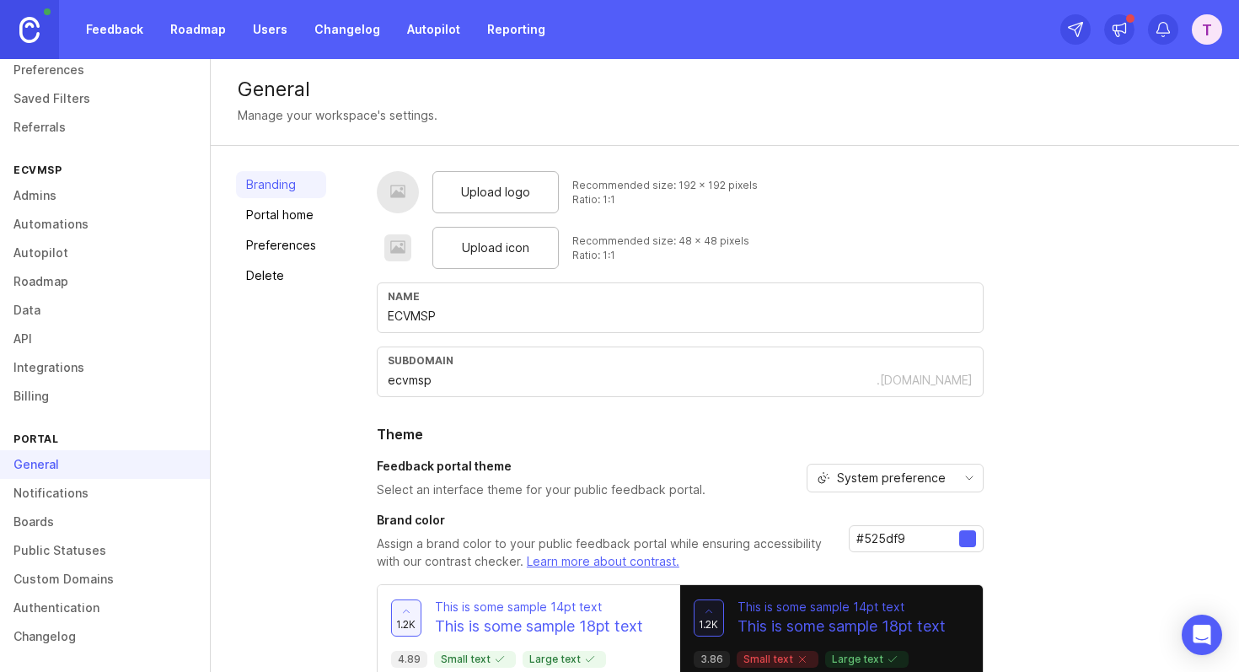
click at [56, 507] on link "Notifications" at bounding box center [105, 493] width 210 height 29
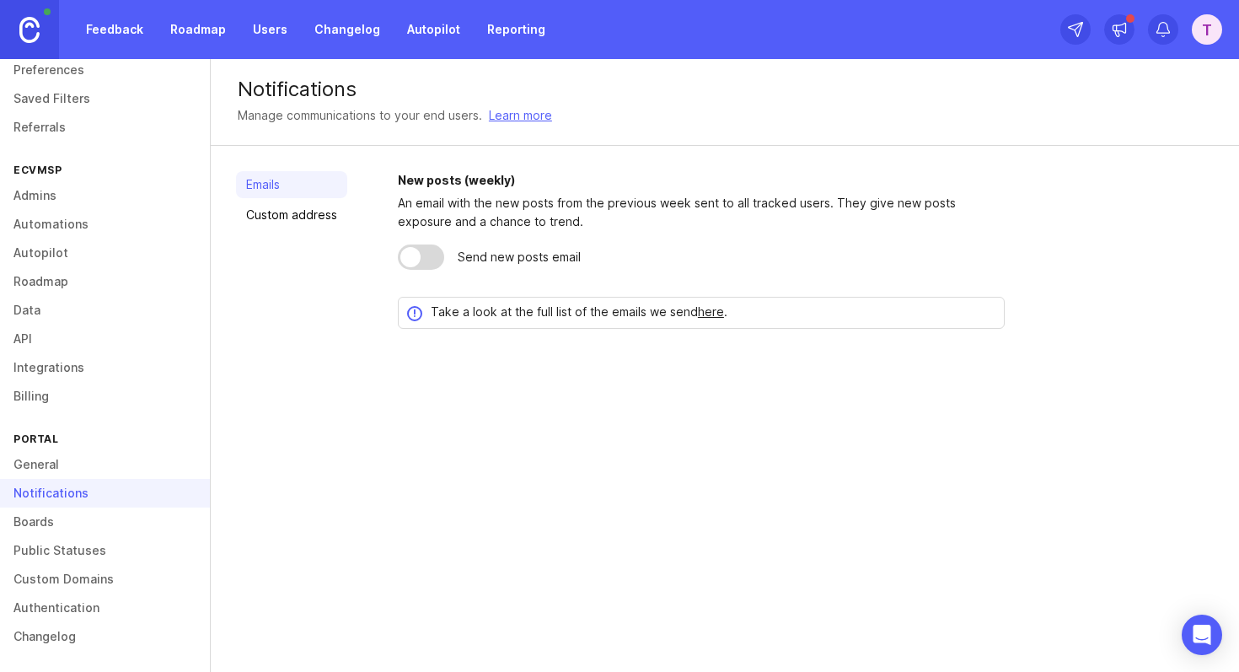
click at [54, 526] on link "Boards" at bounding box center [105, 522] width 210 height 29
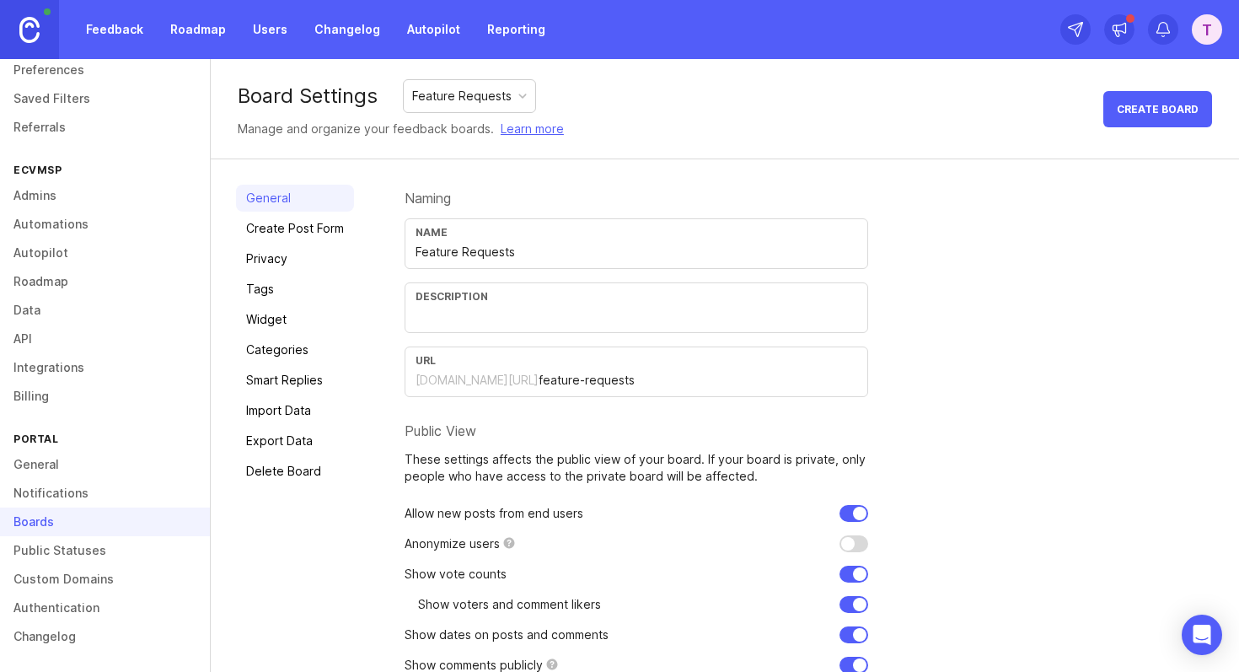
scroll to position [76, 0]
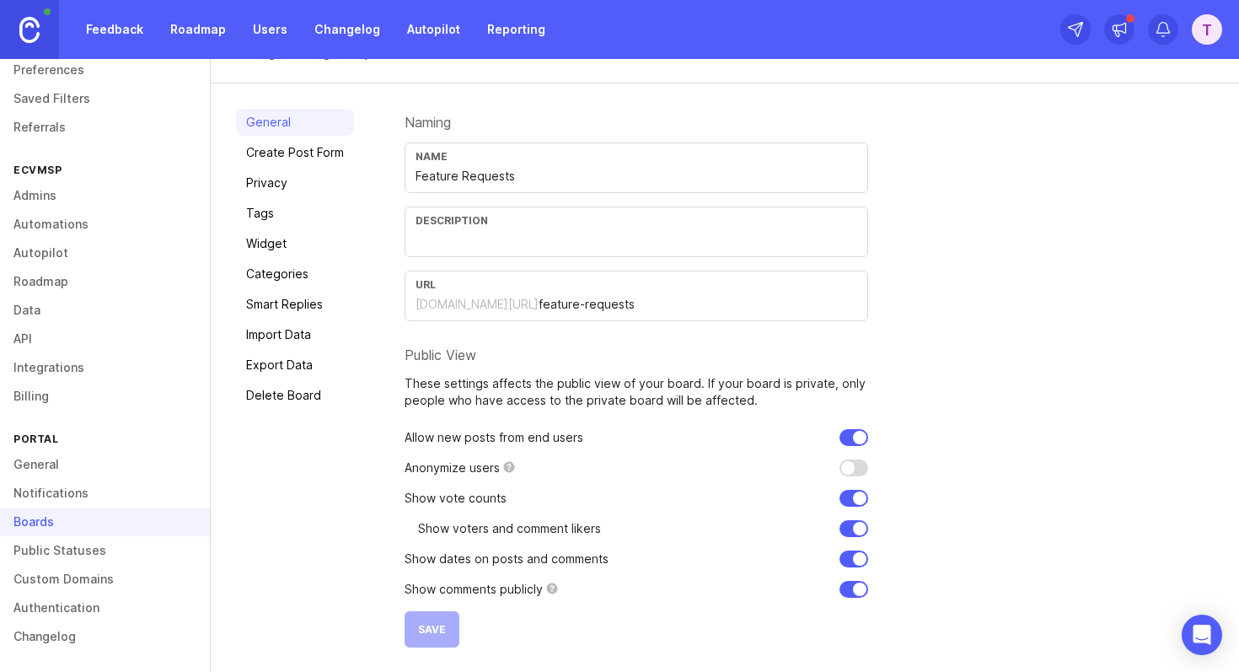
click at [94, 551] on link "Public Statuses" at bounding box center [105, 550] width 210 height 29
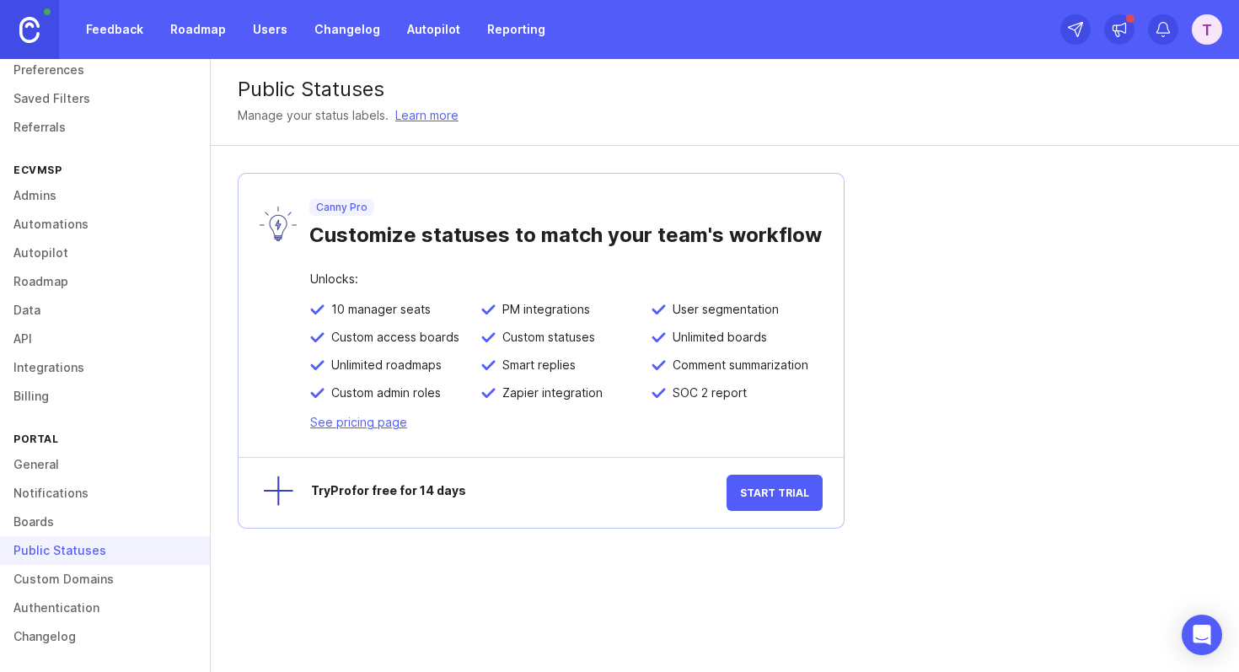
click at [95, 595] on link "Authentication" at bounding box center [105, 607] width 210 height 29
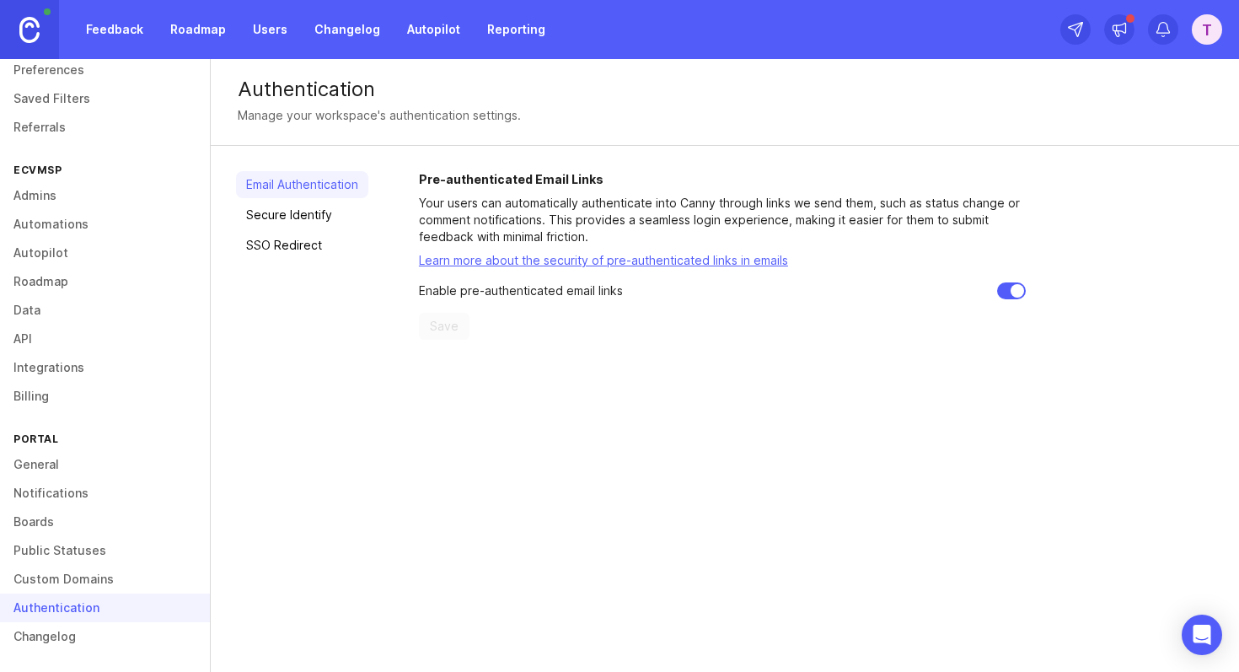
click at [84, 574] on link "Custom Domains" at bounding box center [105, 579] width 210 height 29
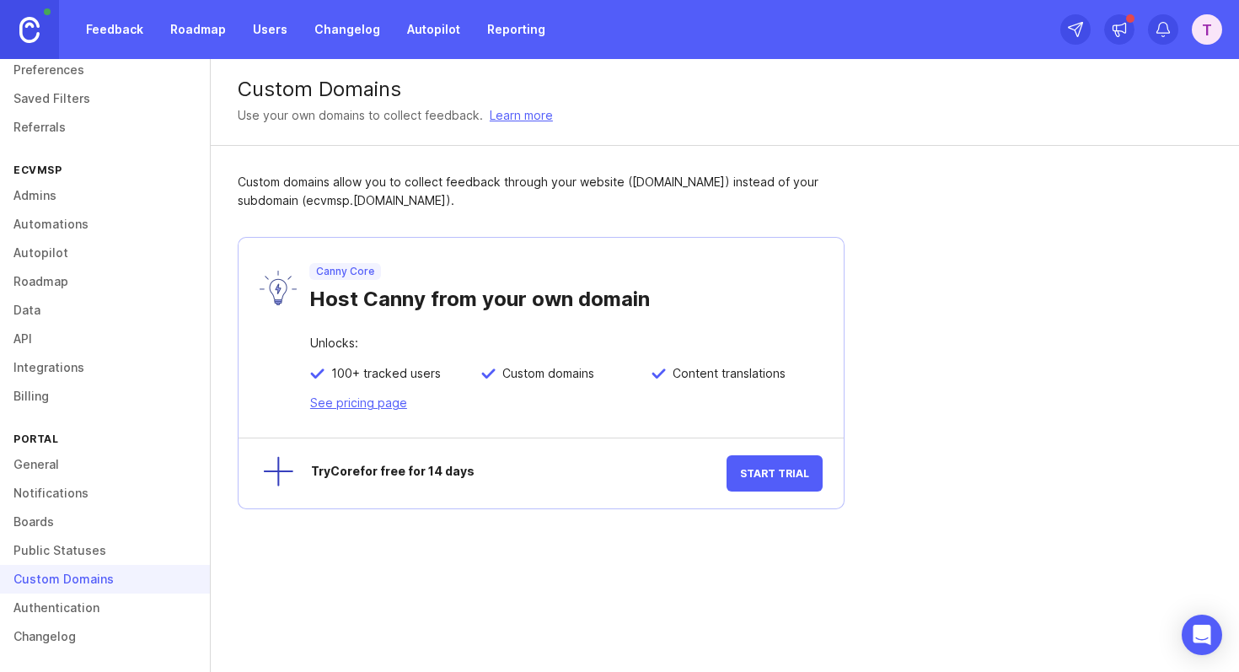
click at [36, 197] on link "Admins" at bounding box center [105, 195] width 210 height 29
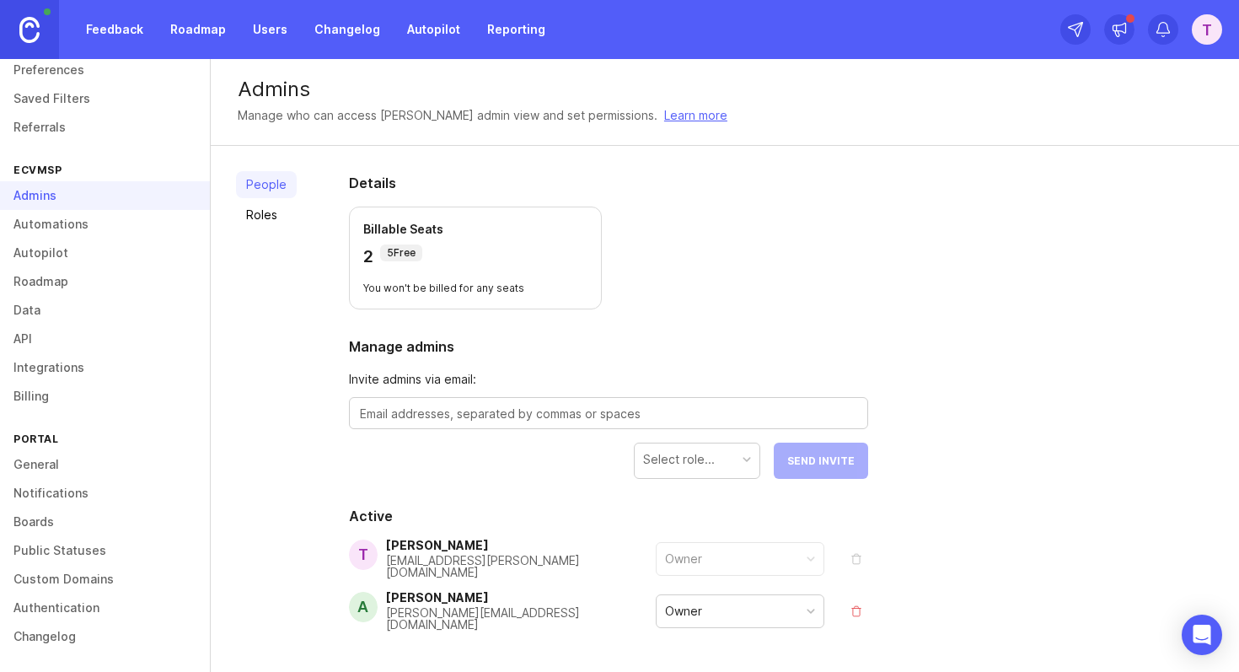
click at [42, 221] on link "Automations" at bounding box center [105, 224] width 210 height 29
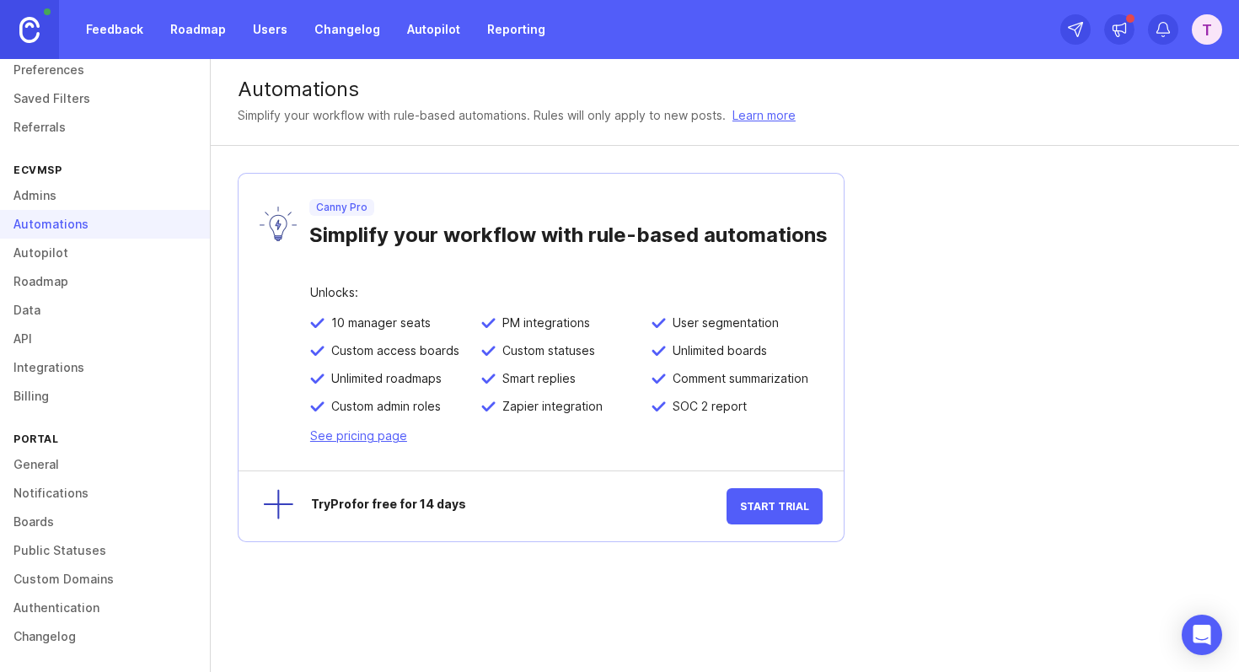
click at [55, 256] on link "Autopilot" at bounding box center [105, 253] width 210 height 29
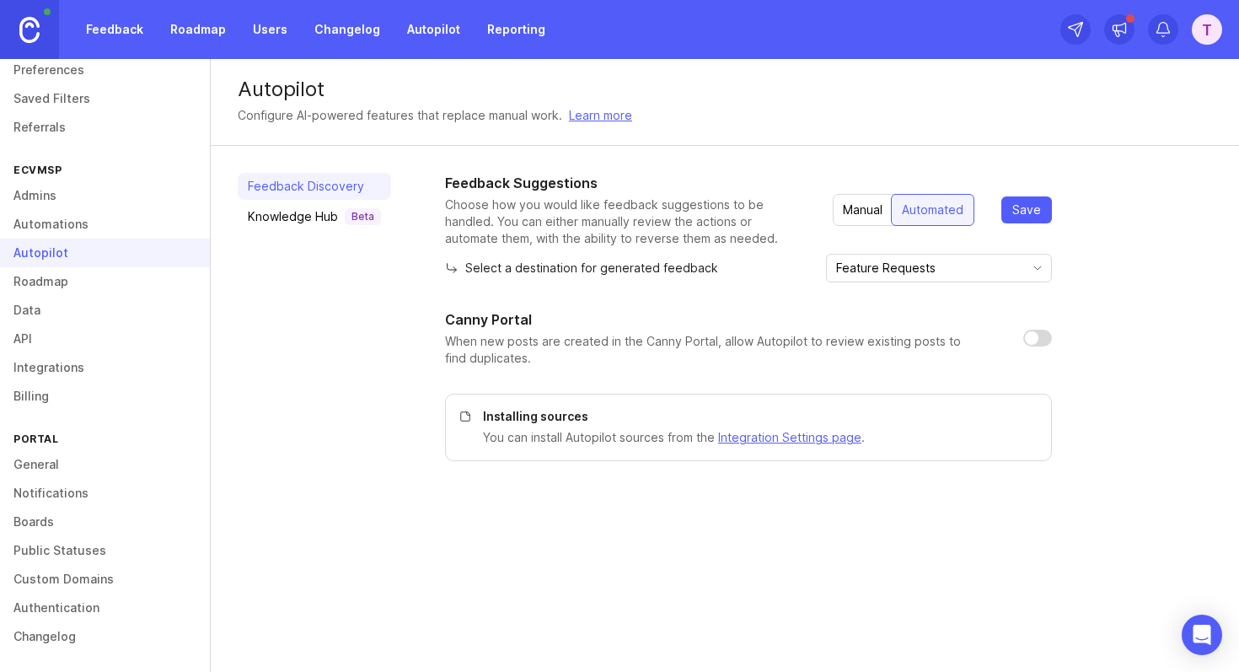
click at [62, 289] on link "Roadmap" at bounding box center [105, 281] width 210 height 29
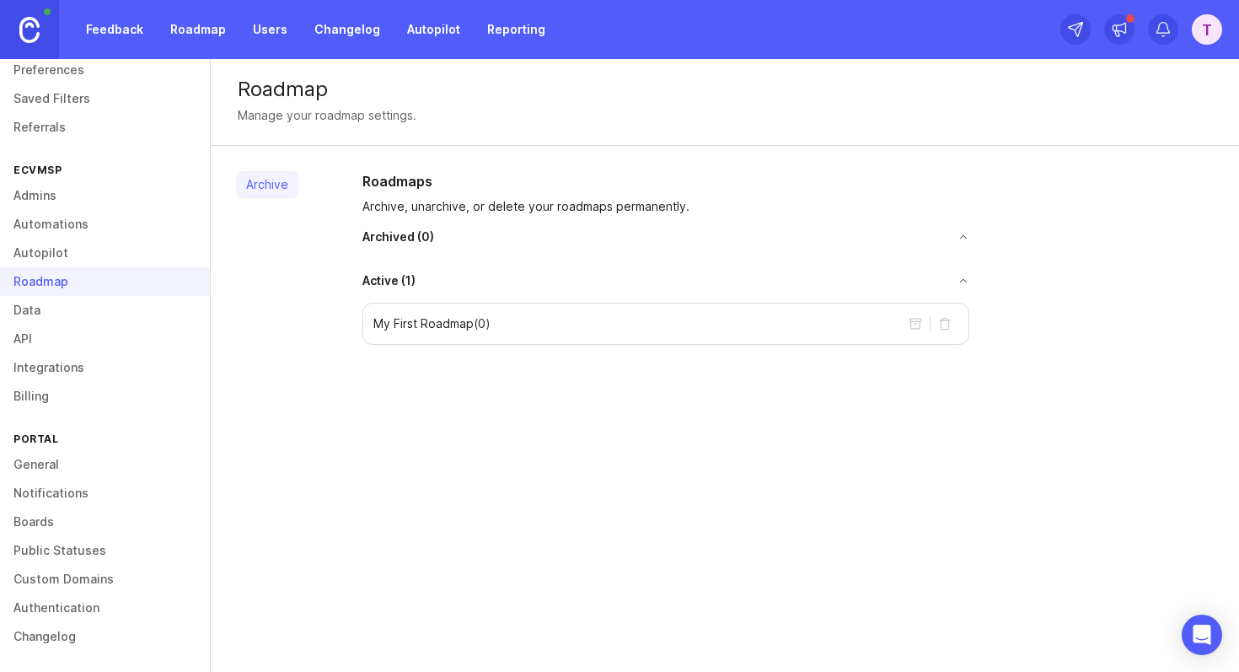
click at [550, 329] on div "My First Roadmap ( 0 )" at bounding box center [666, 324] width 607 height 42
click at [379, 281] on span "Active ( 1 )" at bounding box center [389, 280] width 53 height 17
click at [88, 314] on link "Data" at bounding box center [105, 310] width 210 height 29
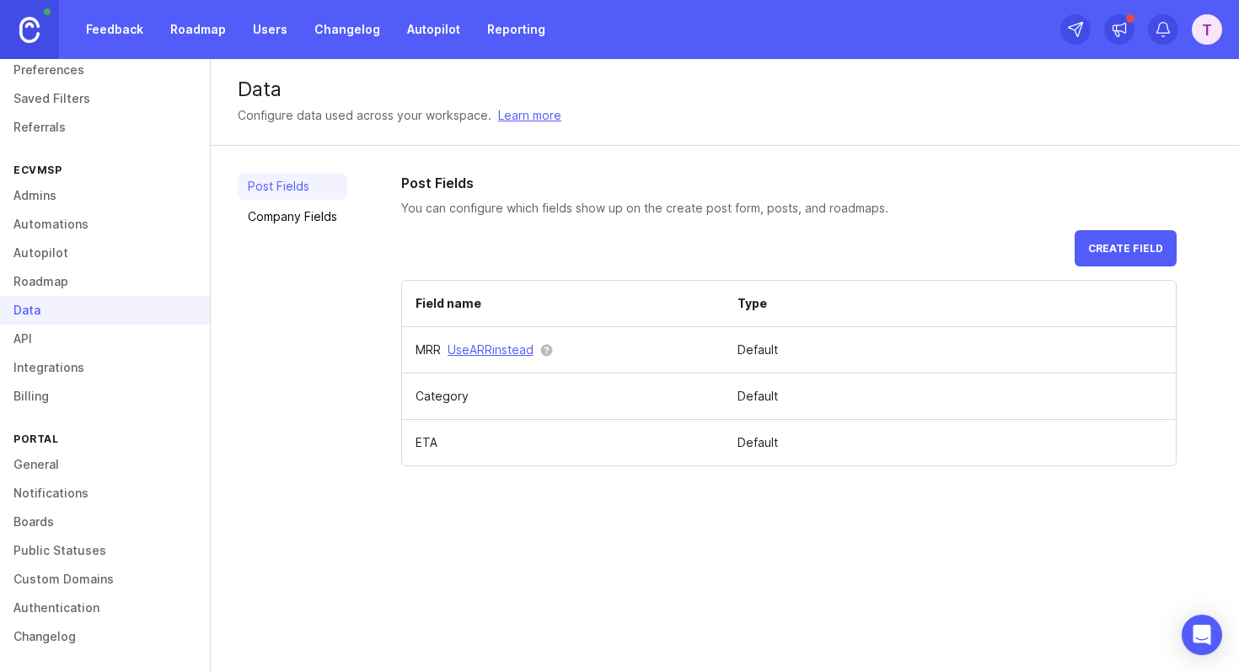
click at [89, 336] on link "API" at bounding box center [105, 339] width 210 height 29
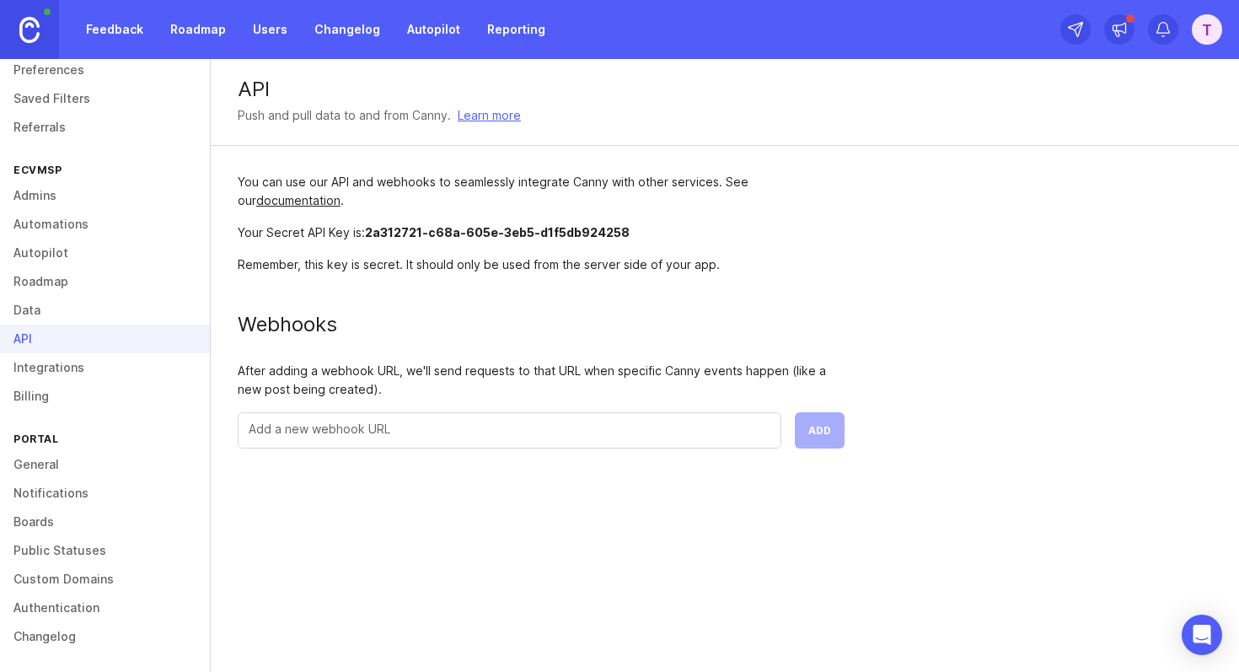
click at [80, 367] on link "Integrations" at bounding box center [105, 367] width 210 height 29
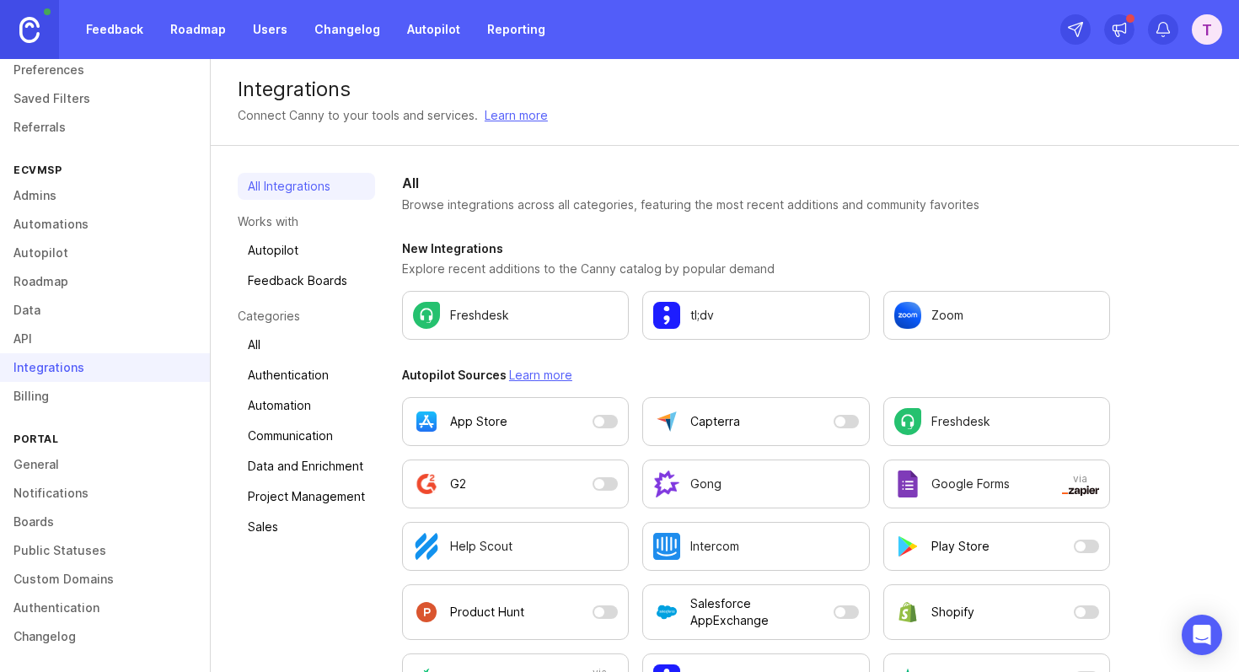
click at [79, 389] on link "Billing" at bounding box center [105, 396] width 210 height 29
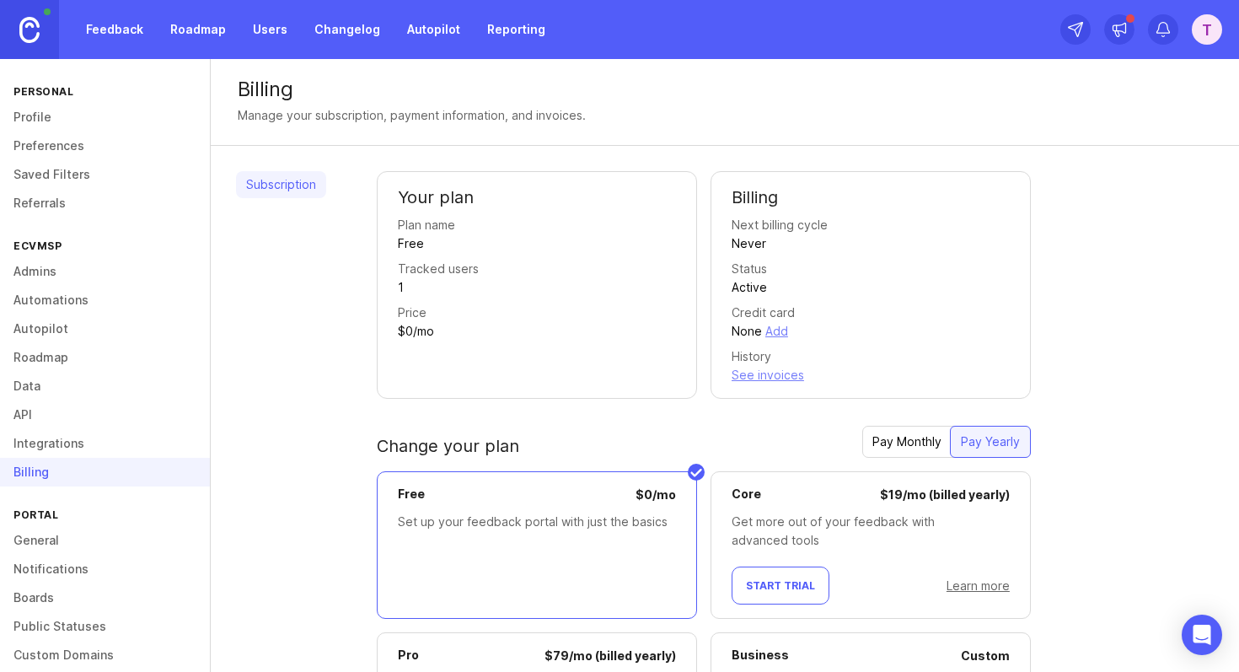
click at [46, 207] on link "Referrals" at bounding box center [105, 203] width 210 height 29
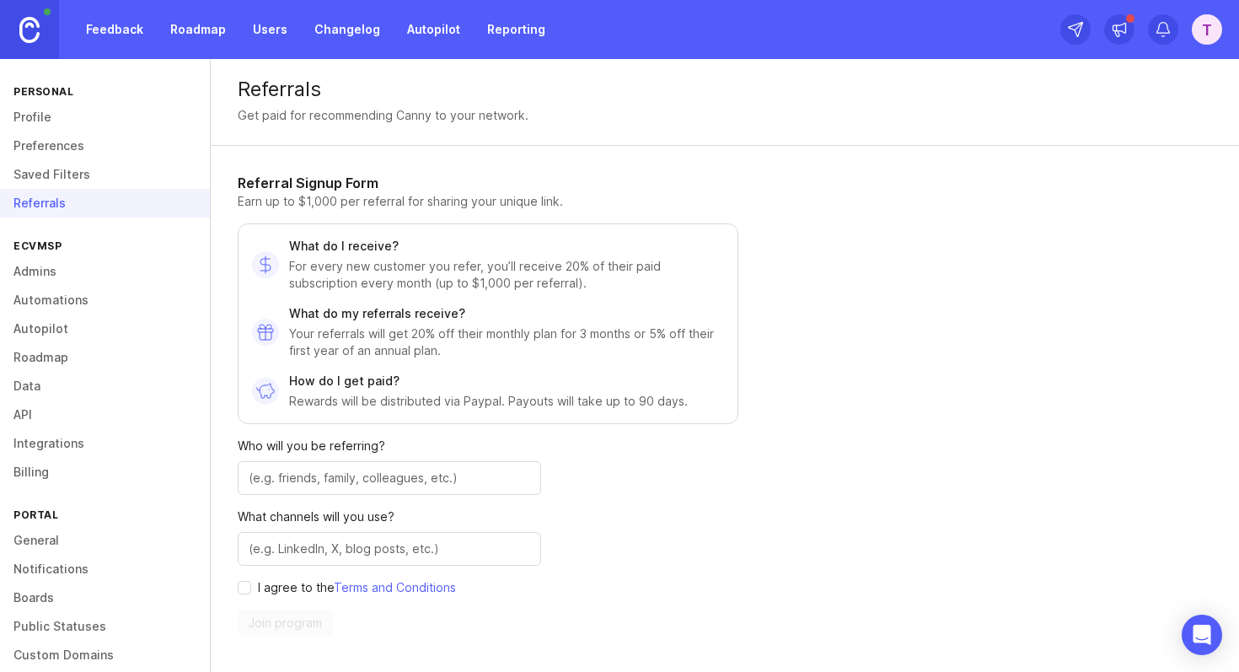
click at [49, 172] on link "Saved Filters" at bounding box center [105, 174] width 210 height 29
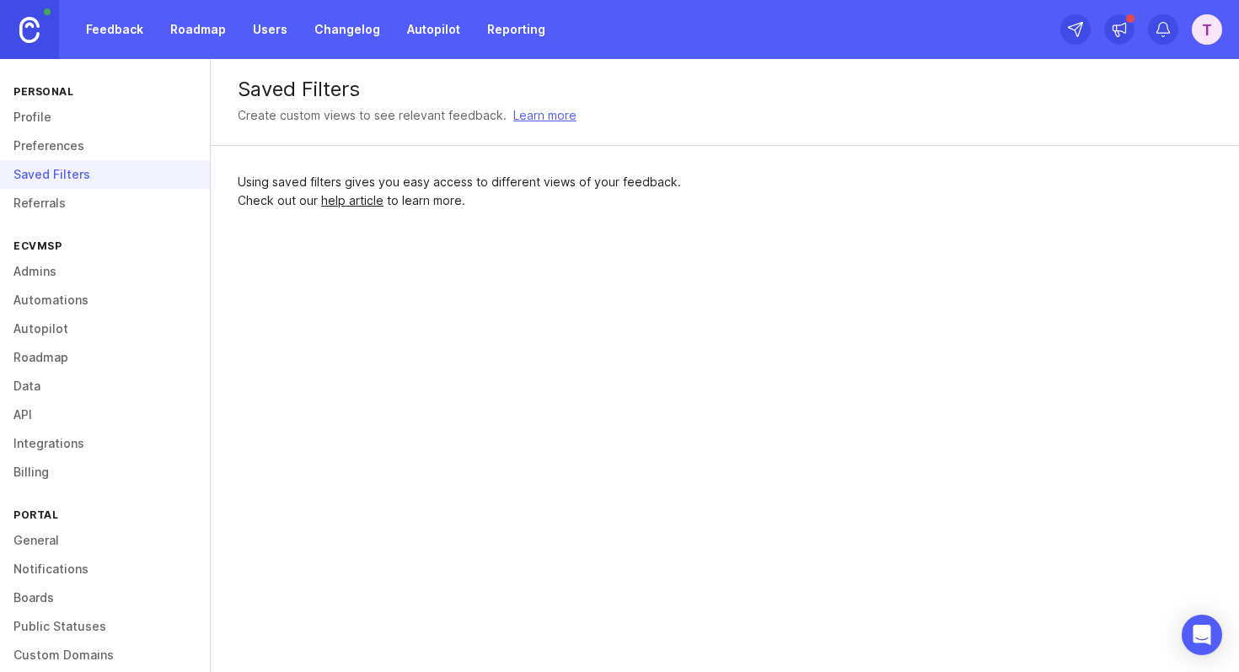
click at [51, 140] on link "Preferences" at bounding box center [105, 146] width 210 height 29
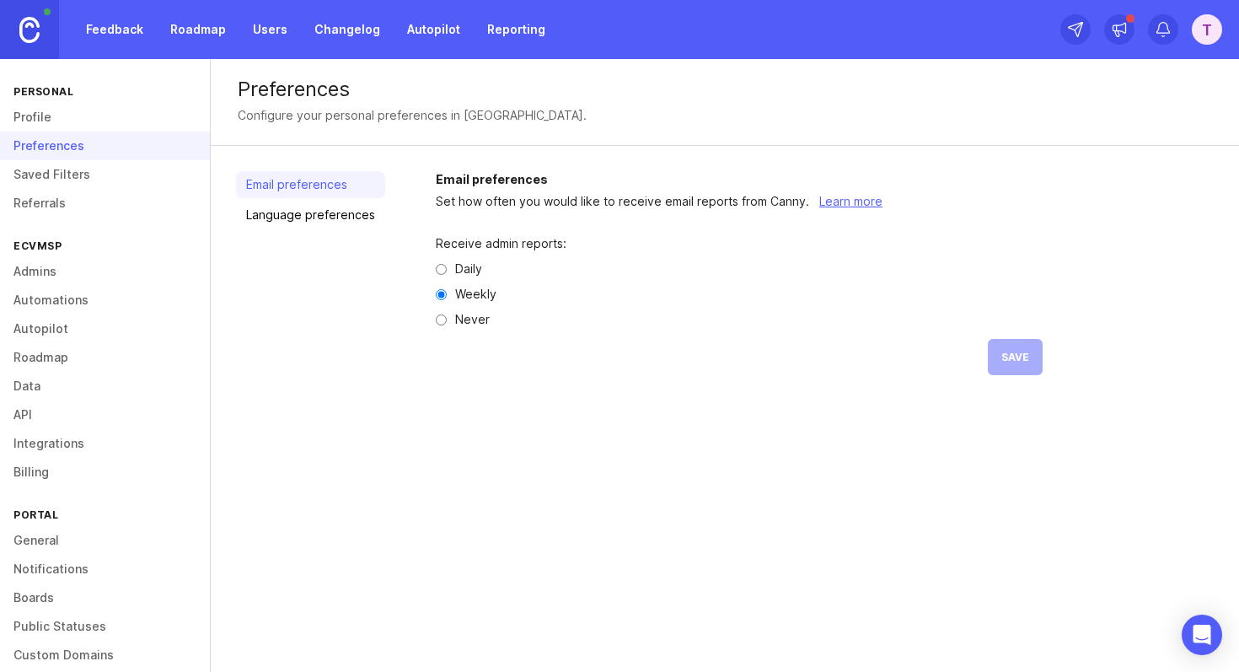
click at [49, 113] on link "Profile" at bounding box center [105, 117] width 210 height 29
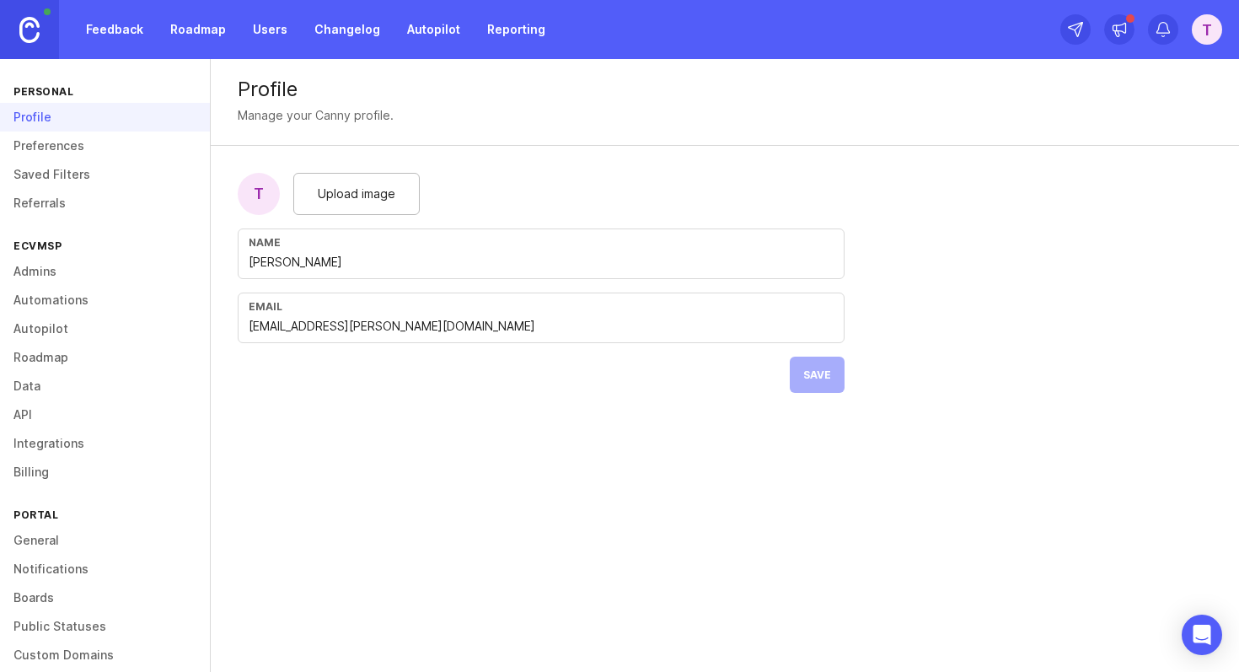
click at [61, 187] on link "Saved Filters" at bounding box center [105, 174] width 210 height 29
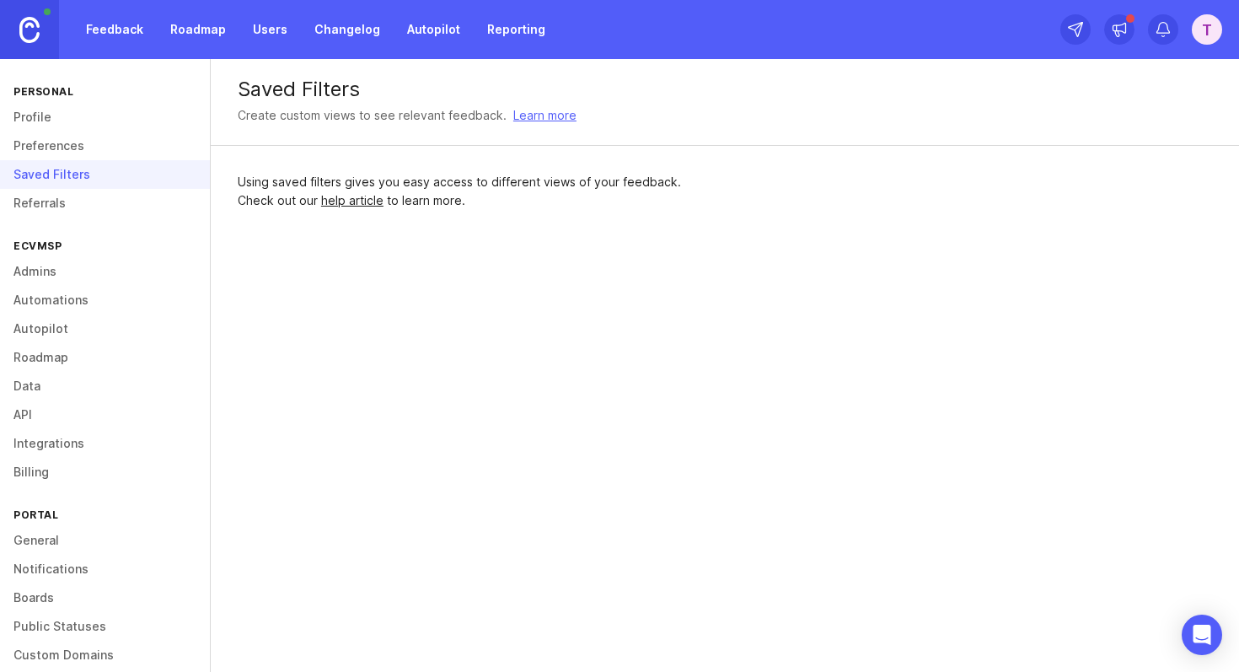
click at [185, 28] on link "Roadmap" at bounding box center [198, 29] width 76 height 30
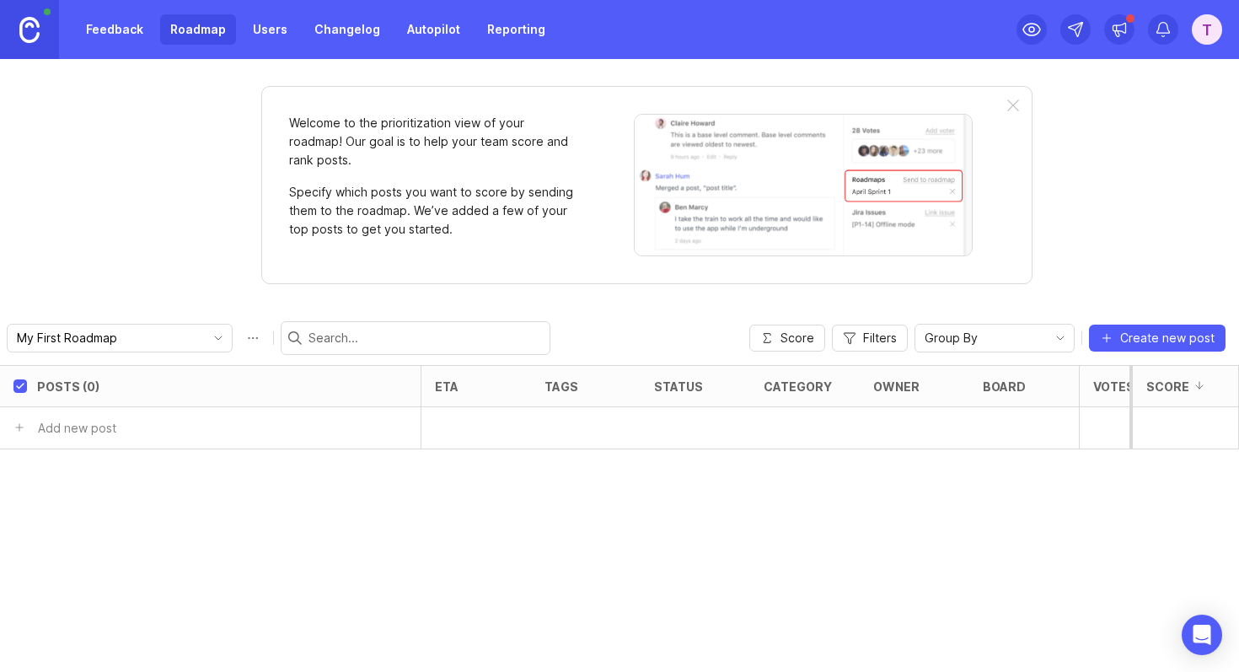
click at [252, 25] on link "Users" at bounding box center [270, 29] width 55 height 30
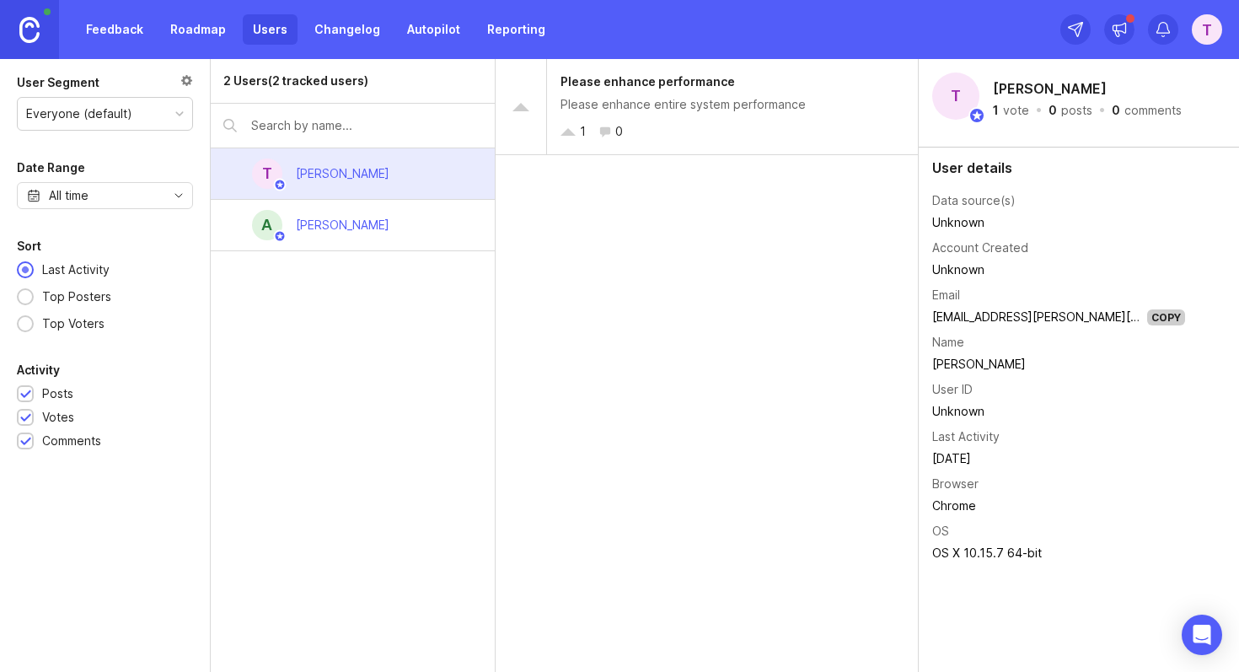
click at [333, 24] on link "Changelog" at bounding box center [347, 29] width 86 height 30
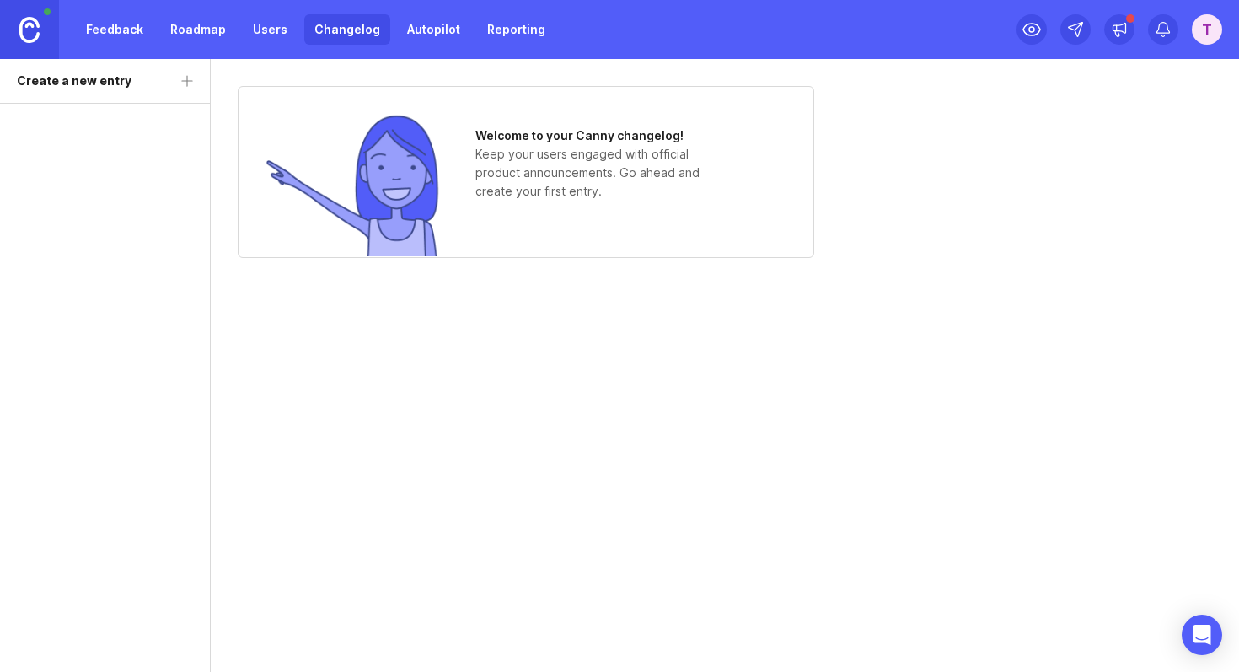
click at [516, 32] on link "Reporting" at bounding box center [516, 29] width 78 height 30
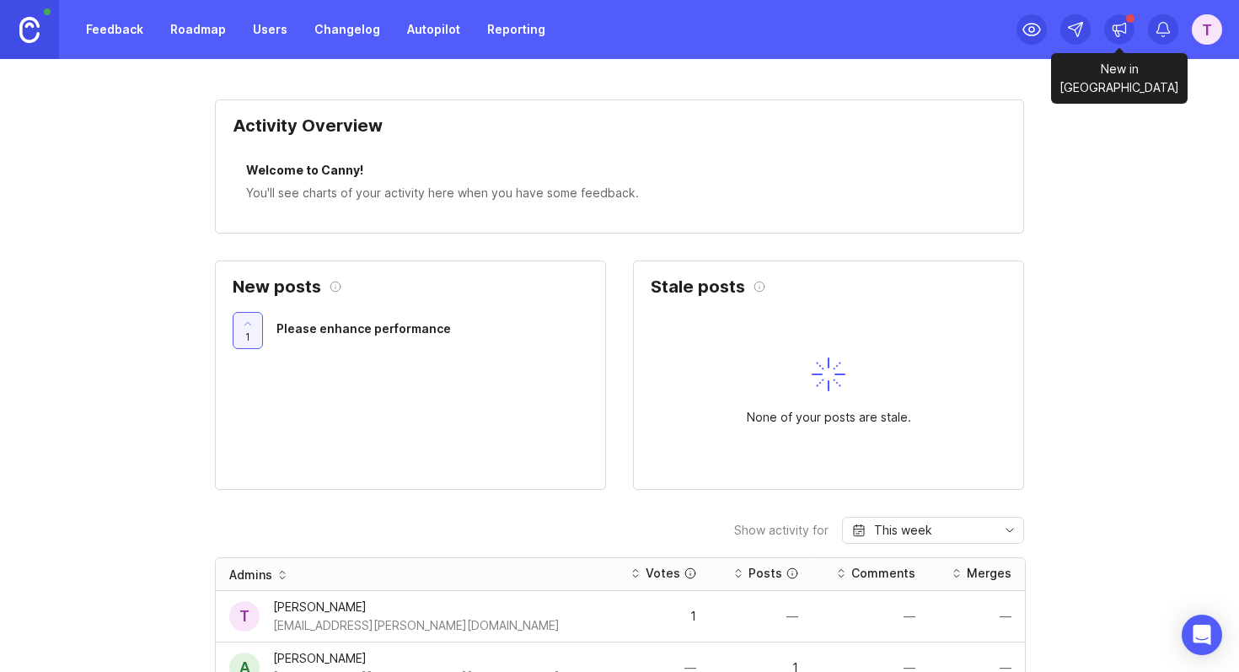
click at [1112, 24] on icon at bounding box center [1119, 29] width 17 height 17
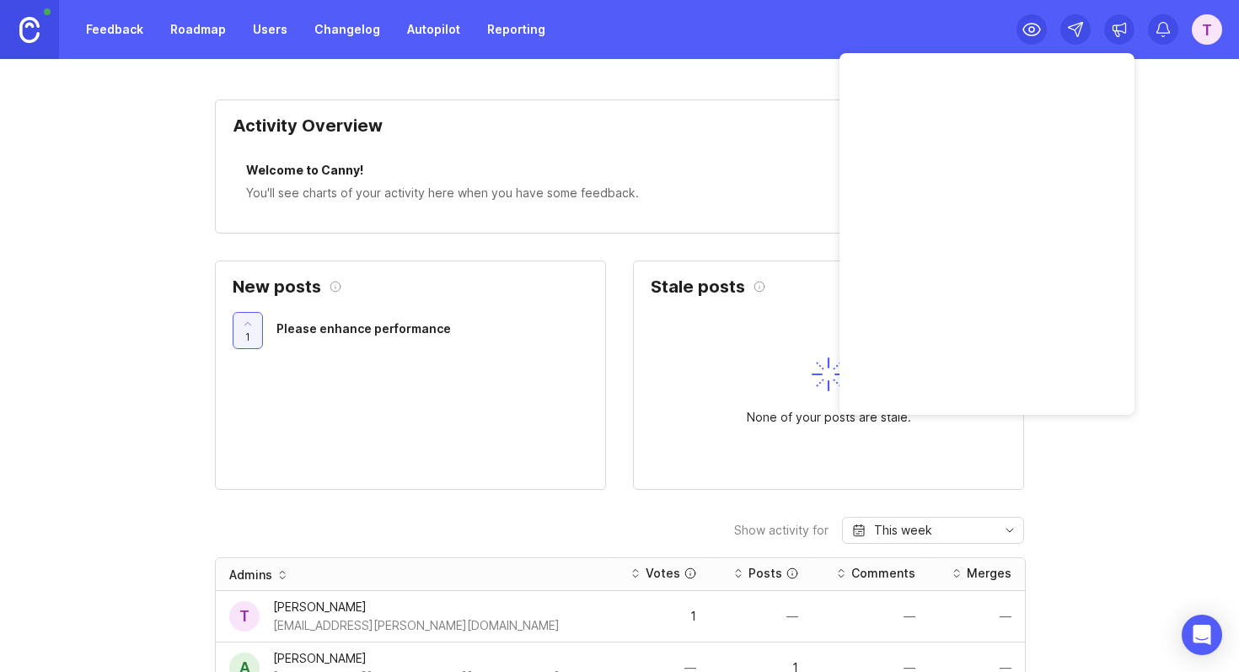
click at [105, 96] on div "Activity Overview Welcome to Canny! You'll see charts of your activity here whe…" at bounding box center [619, 365] width 1239 height 613
click at [105, 30] on link "Feedback" at bounding box center [115, 29] width 78 height 30
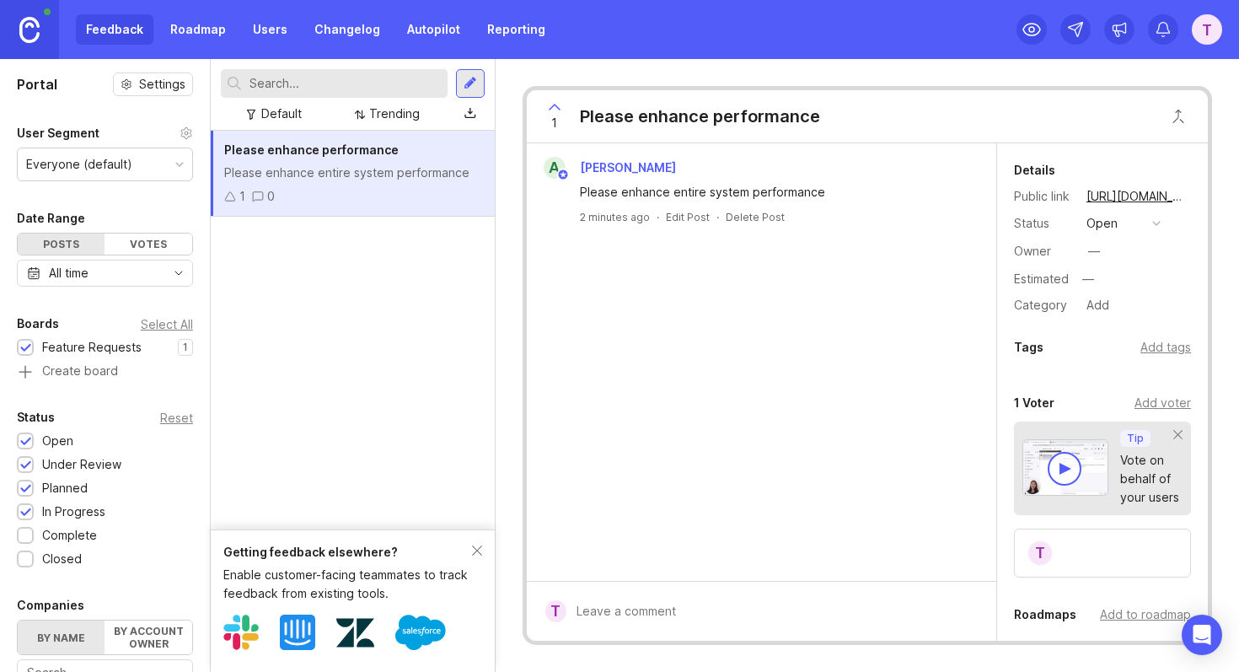
click at [33, 31] on img at bounding box center [29, 30] width 20 height 26
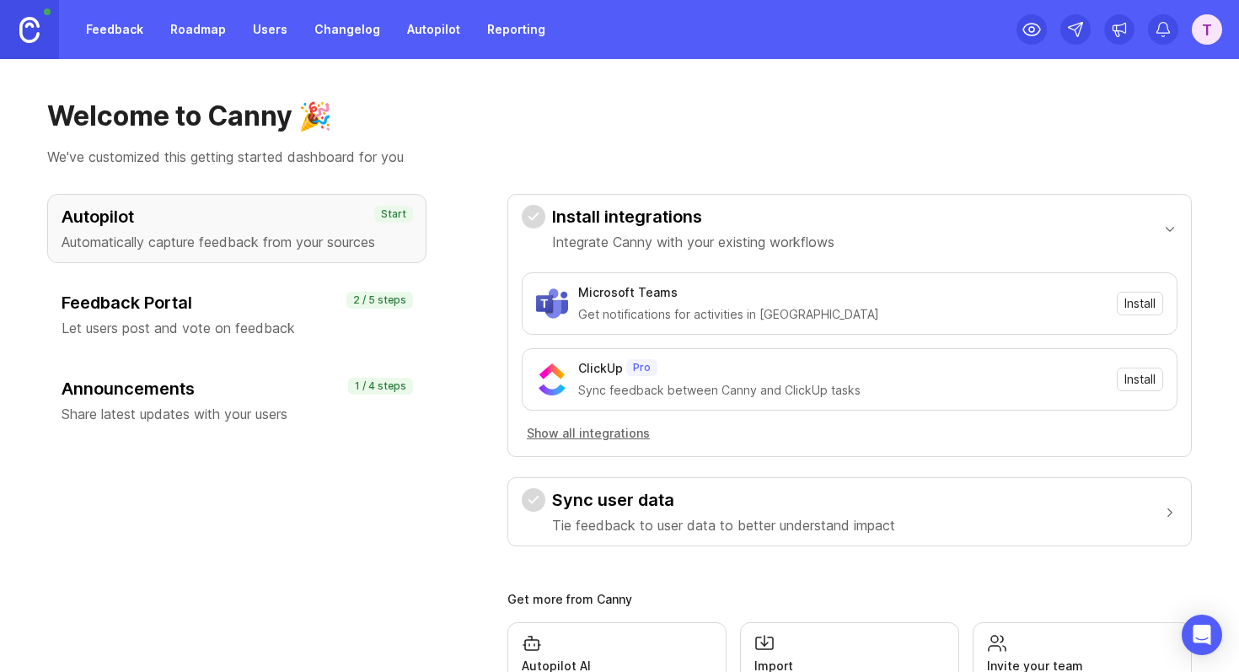
click at [191, 31] on link "Roadmap" at bounding box center [198, 29] width 76 height 30
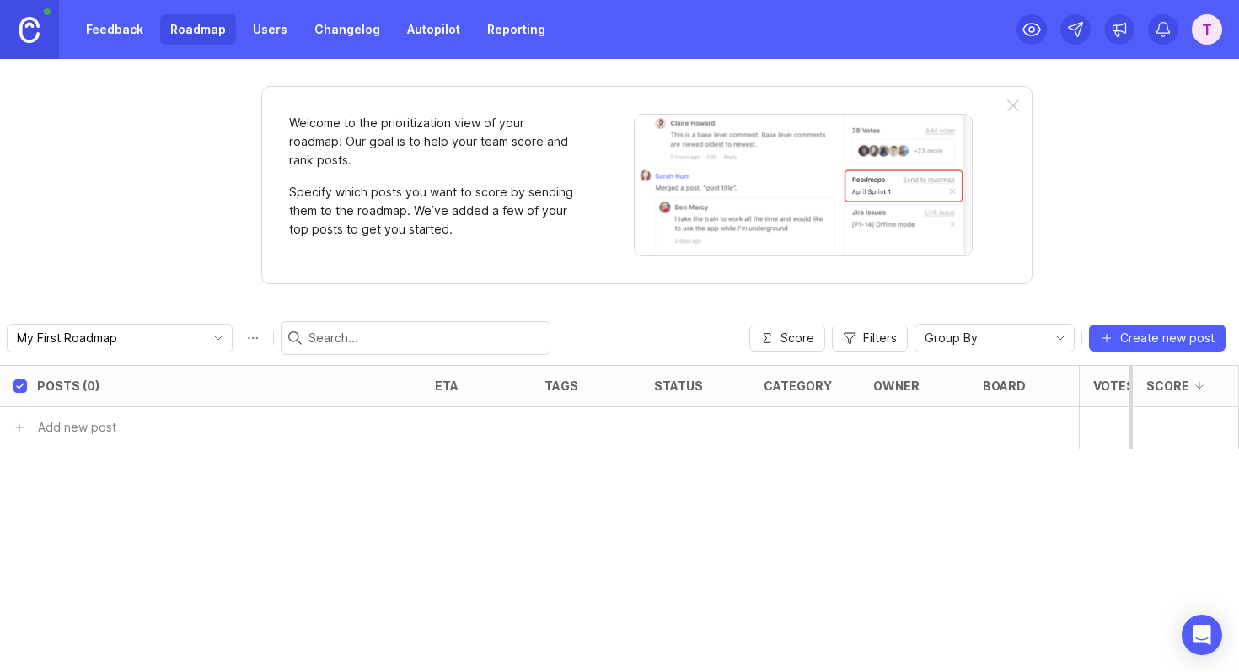
click at [270, 35] on link "Users" at bounding box center [270, 29] width 55 height 30
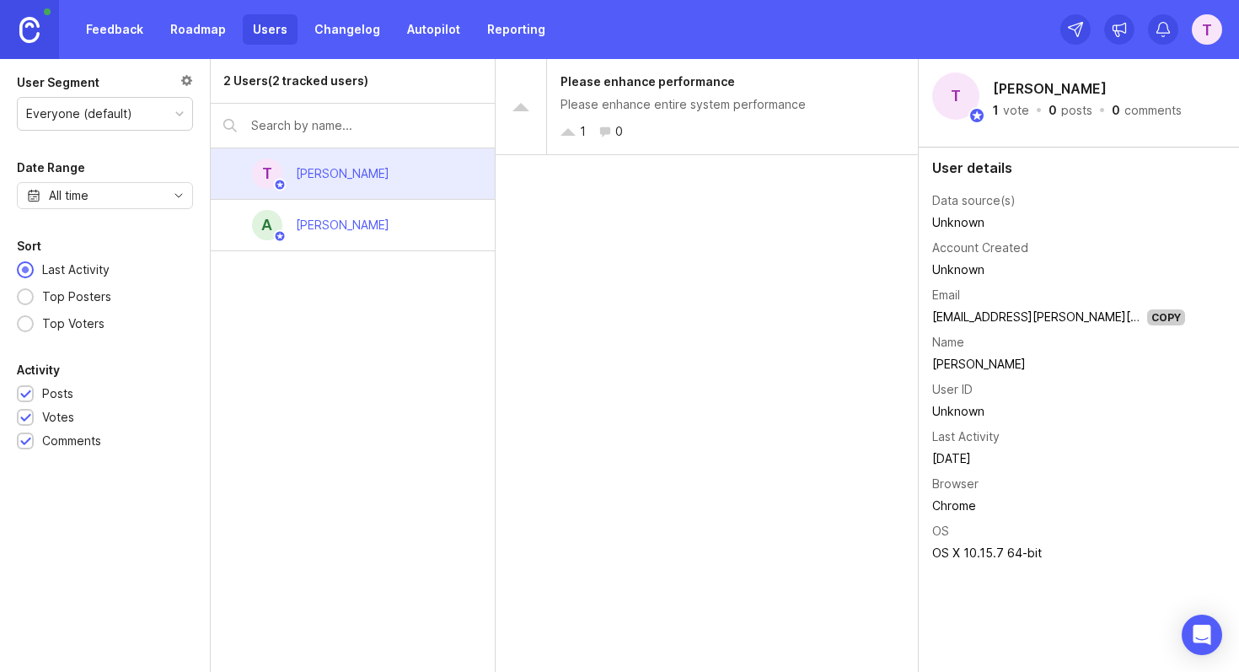
click at [352, 34] on link "Changelog" at bounding box center [347, 29] width 86 height 30
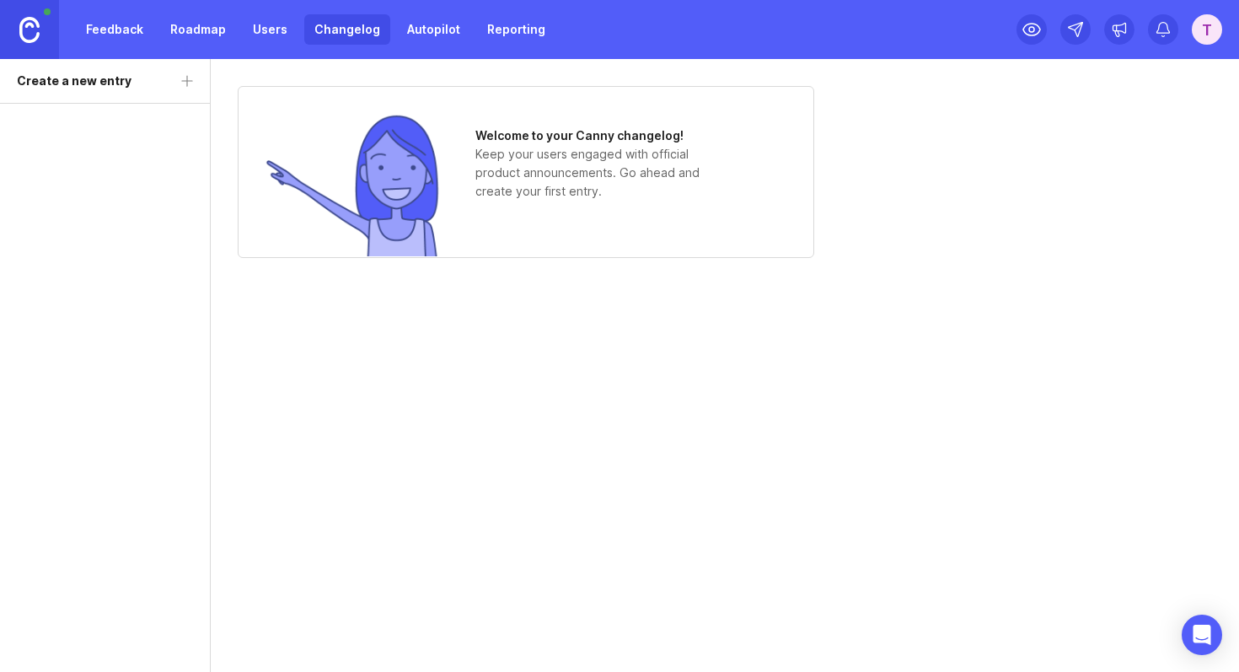
click at [271, 34] on link "Users" at bounding box center [270, 29] width 55 height 30
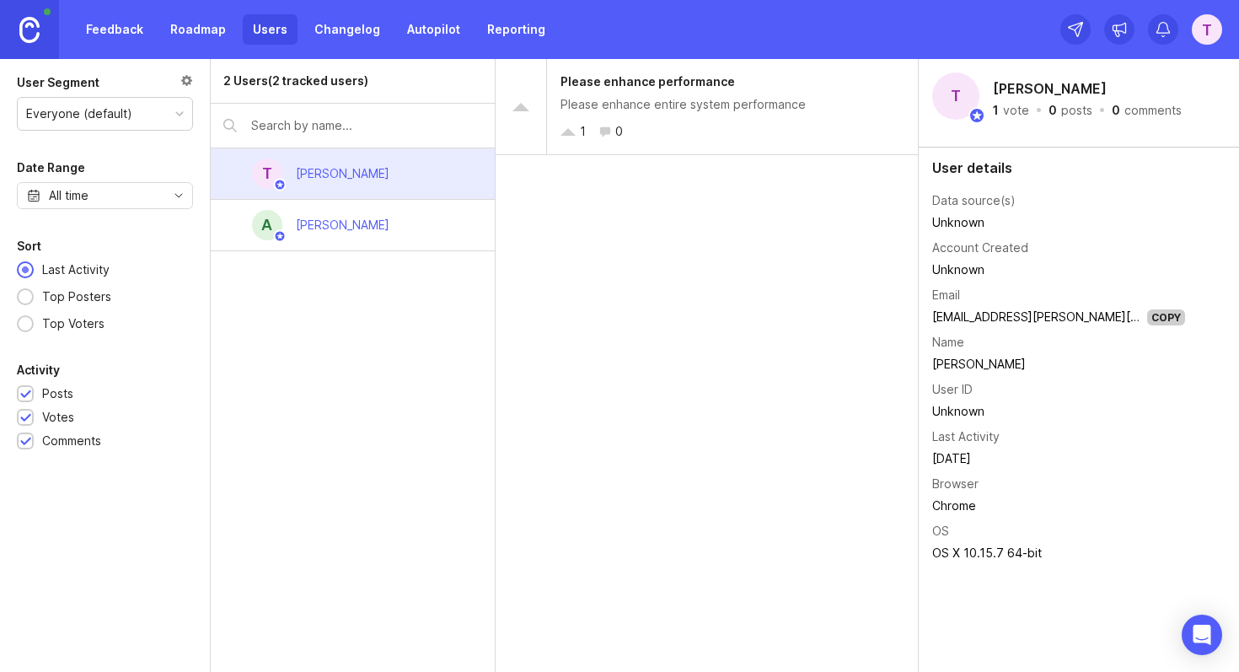
click at [207, 37] on link "Roadmap" at bounding box center [198, 29] width 76 height 30
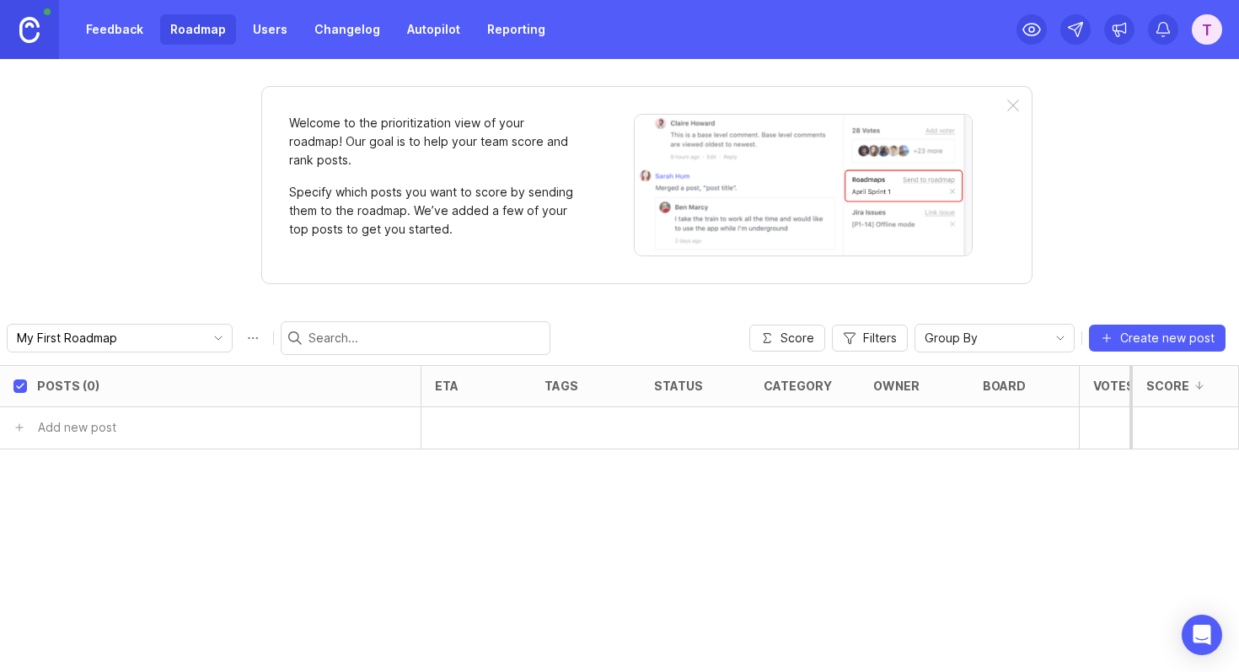
click at [29, 28] on img at bounding box center [29, 30] width 20 height 26
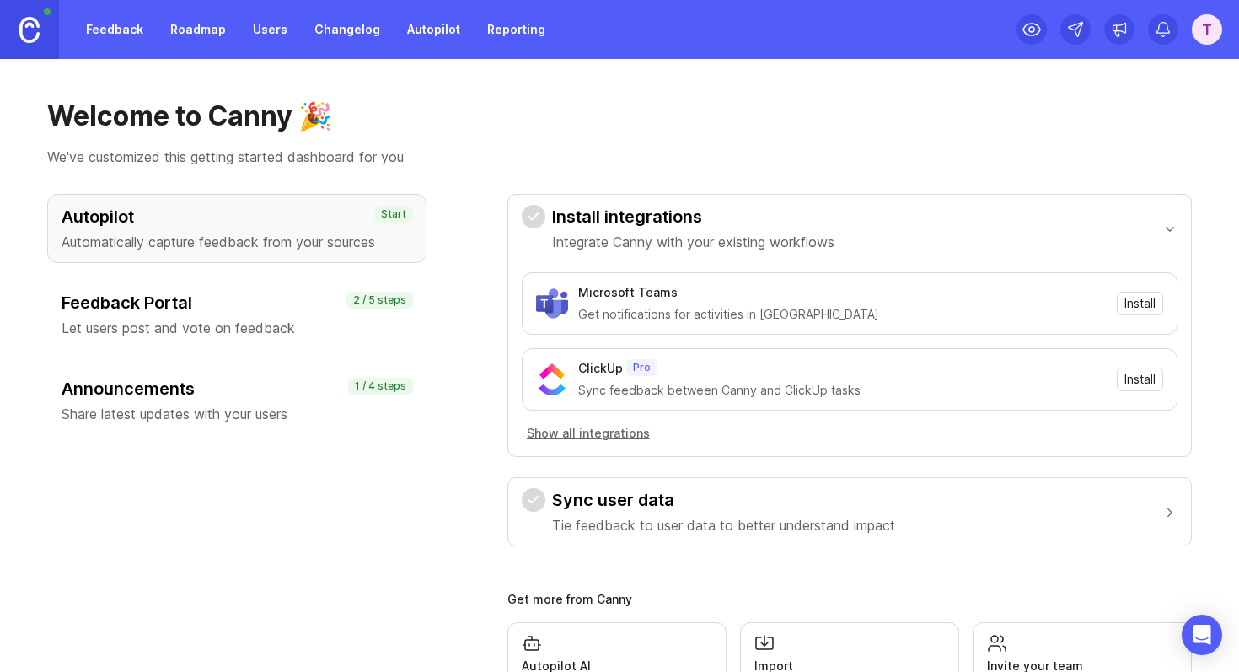
click at [199, 26] on link "Roadmap" at bounding box center [198, 29] width 76 height 30
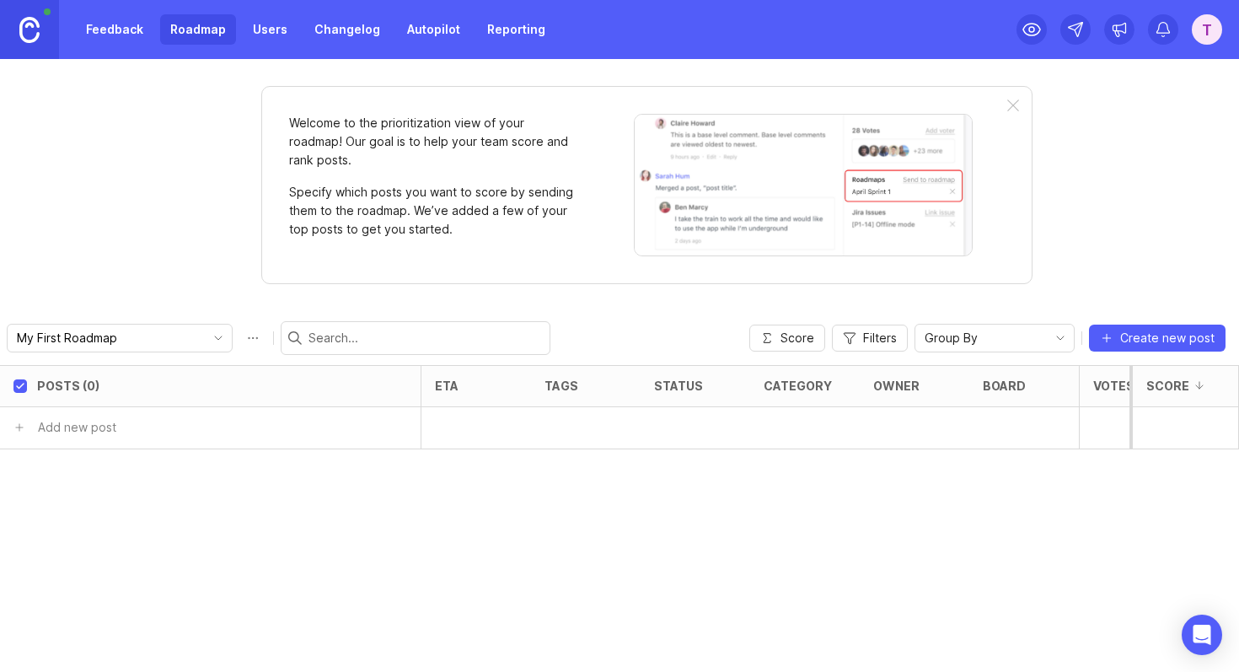
click at [1077, 180] on div "Welcome to the prioritization view of your roadmap! Our goal is to help your te…" at bounding box center [619, 365] width 1239 height 613
click at [1218, 15] on div "T" at bounding box center [1207, 29] width 30 height 30
click at [1216, 25] on div "T" at bounding box center [1207, 29] width 30 height 30
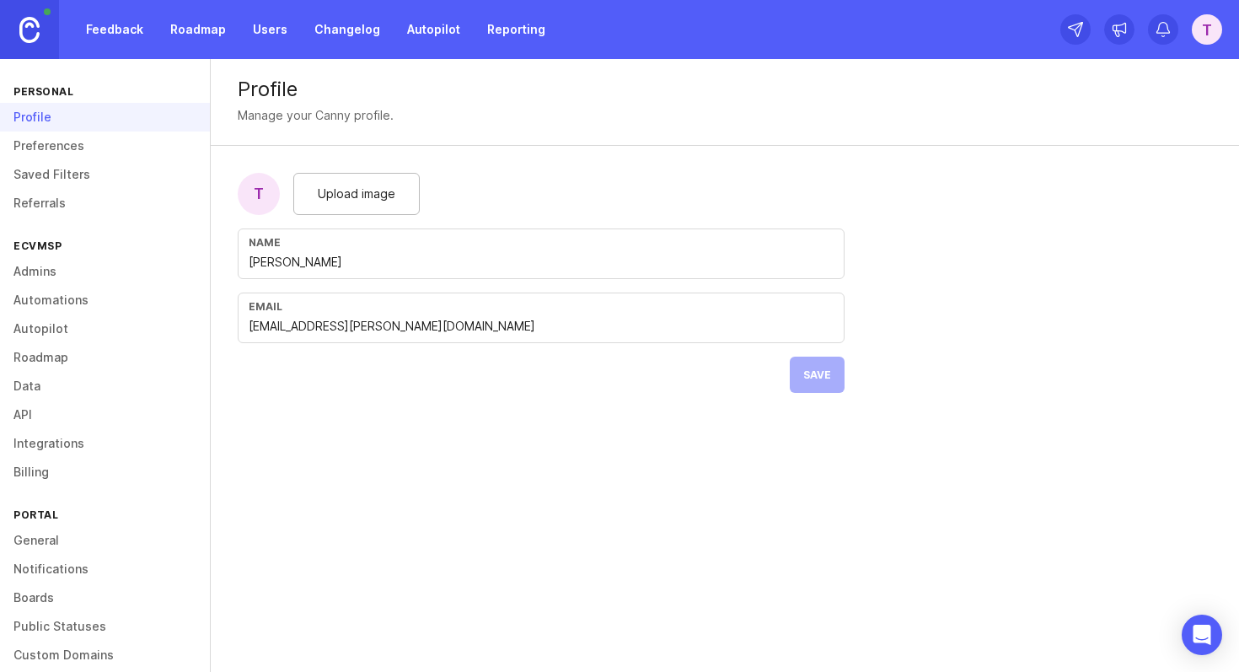
click at [46, 274] on link "Admins" at bounding box center [105, 271] width 210 height 29
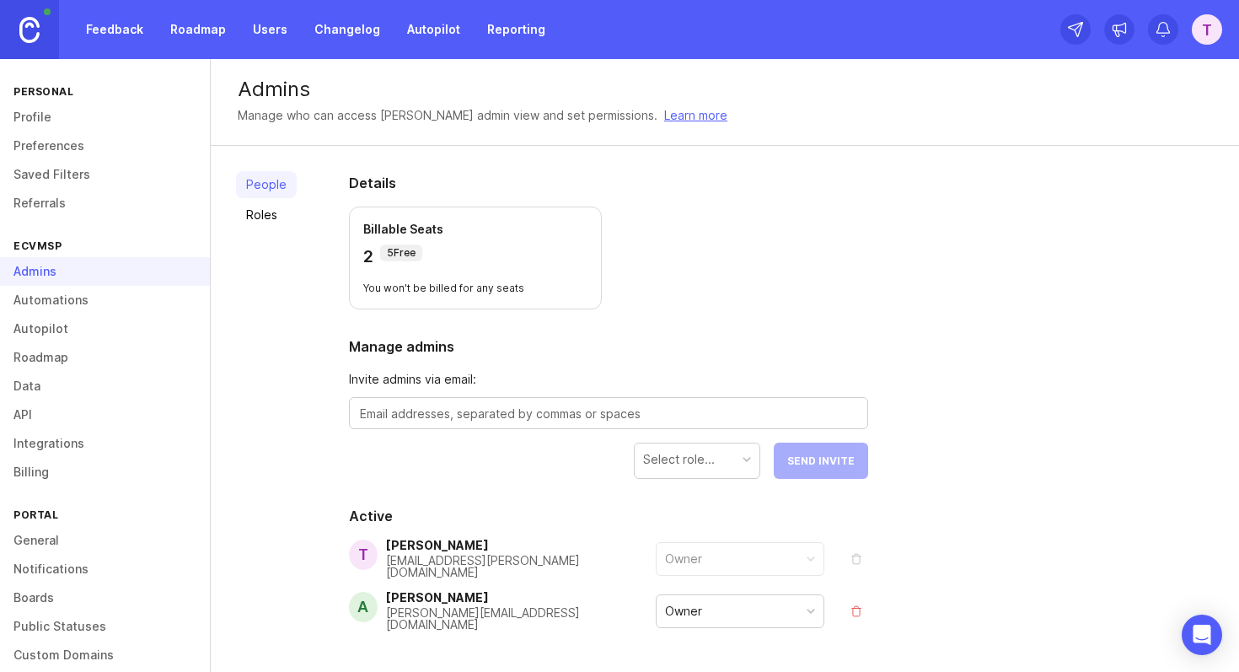
click at [48, 302] on link "Automations" at bounding box center [105, 300] width 210 height 29
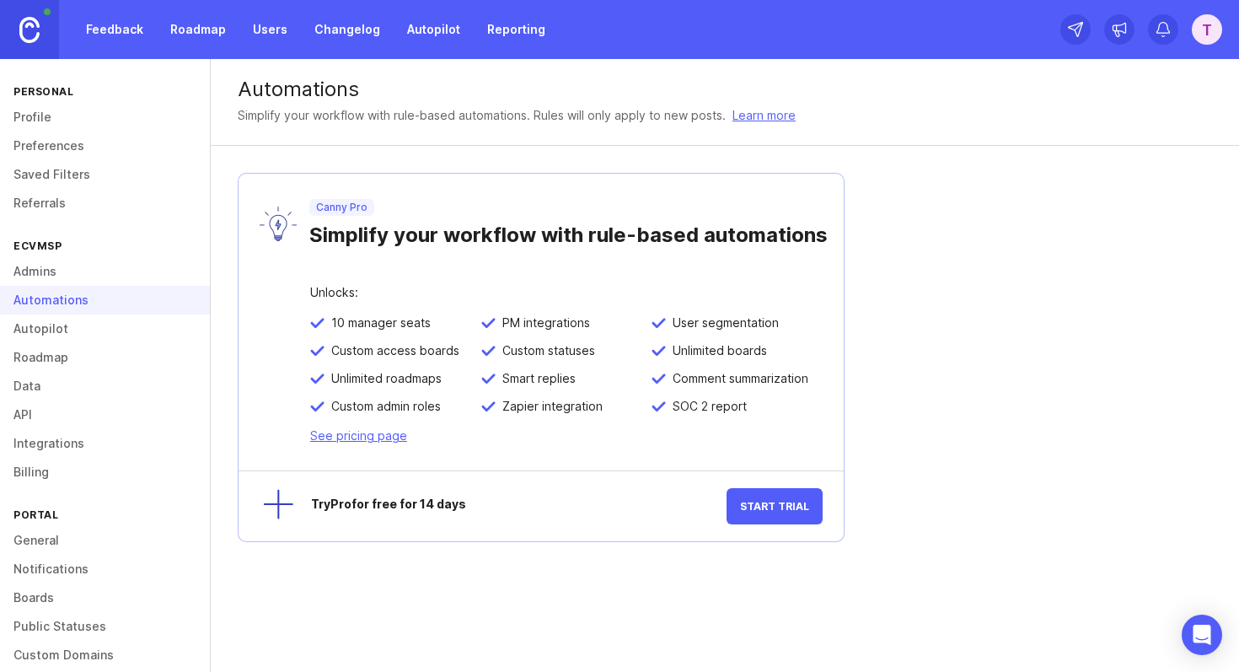
click at [60, 325] on link "Autopilot" at bounding box center [105, 328] width 210 height 29
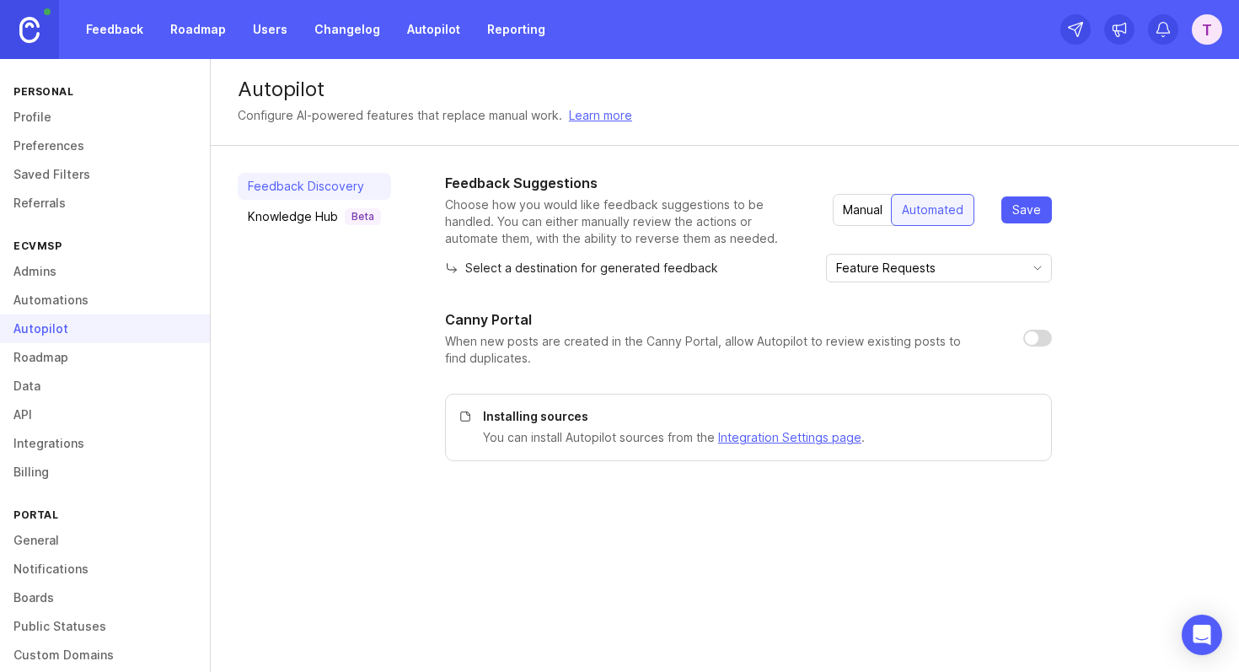
click at [57, 303] on link "Automations" at bounding box center [105, 300] width 210 height 29
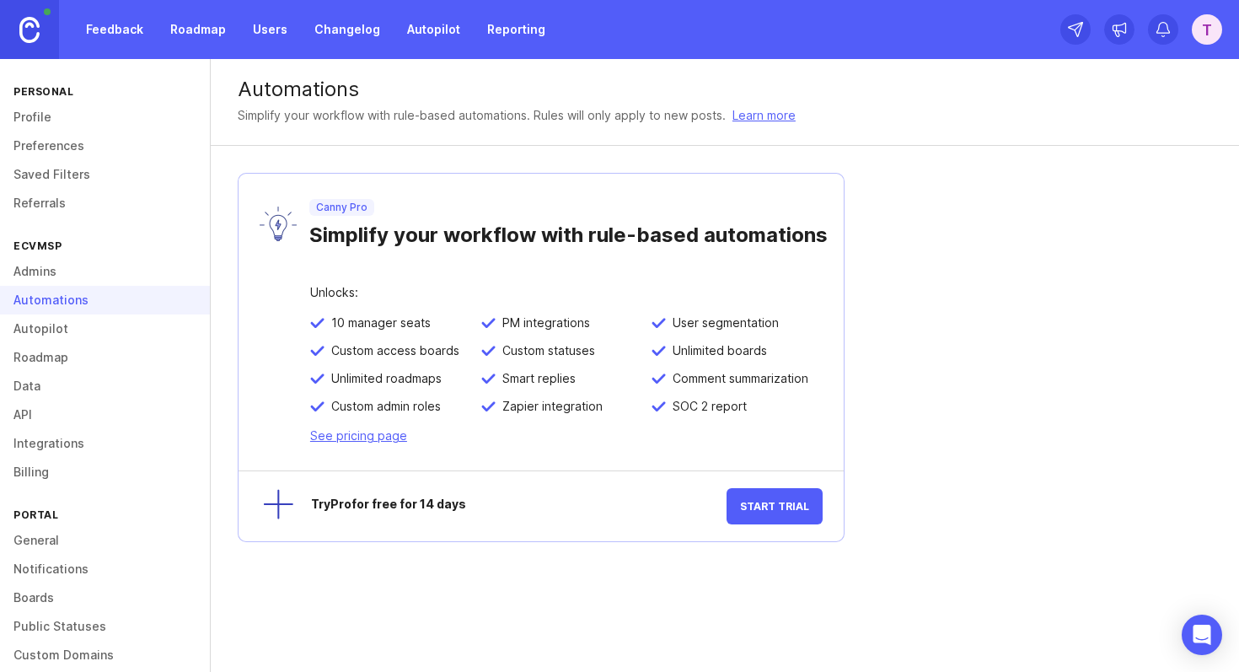
click at [56, 330] on link "Autopilot" at bounding box center [105, 328] width 210 height 29
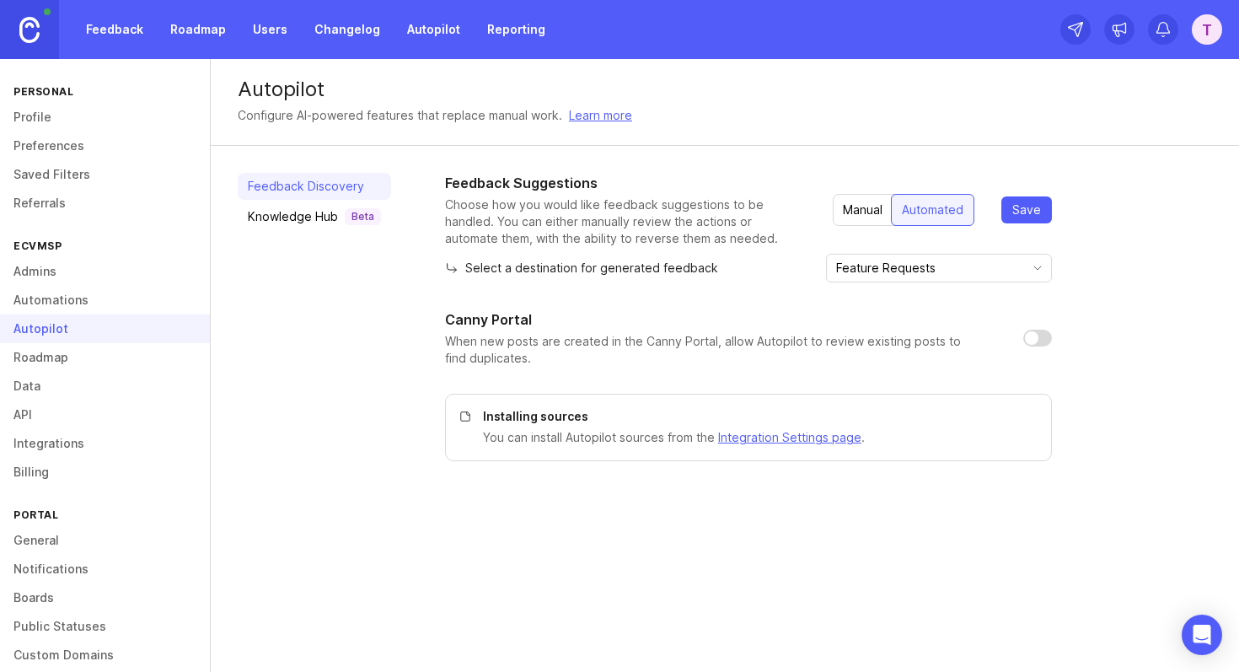
click at [53, 368] on link "Roadmap" at bounding box center [105, 357] width 210 height 29
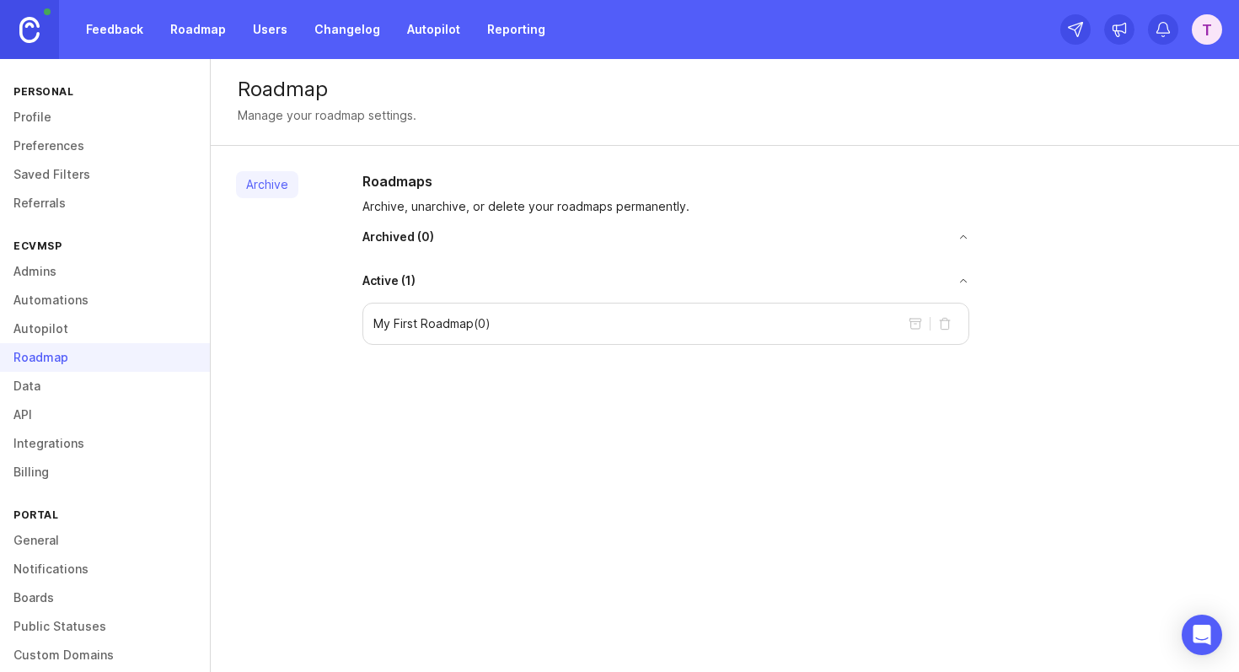
click at [53, 380] on link "Data" at bounding box center [105, 386] width 210 height 29
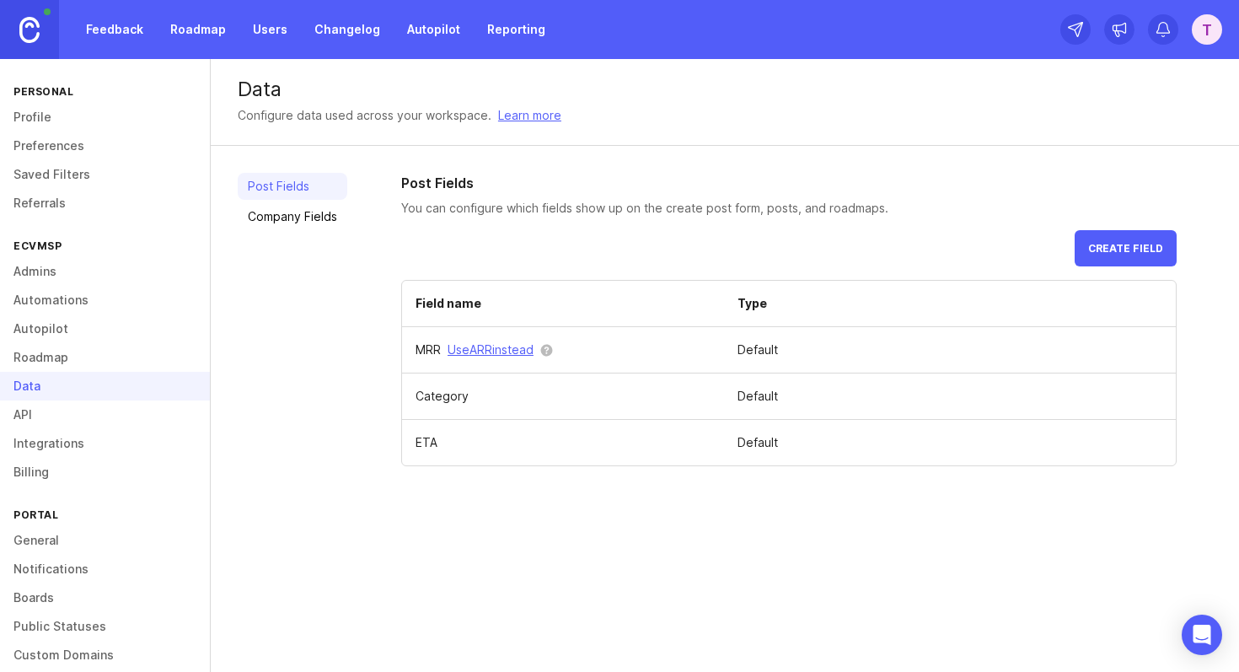
click at [55, 413] on link "API" at bounding box center [105, 414] width 210 height 29
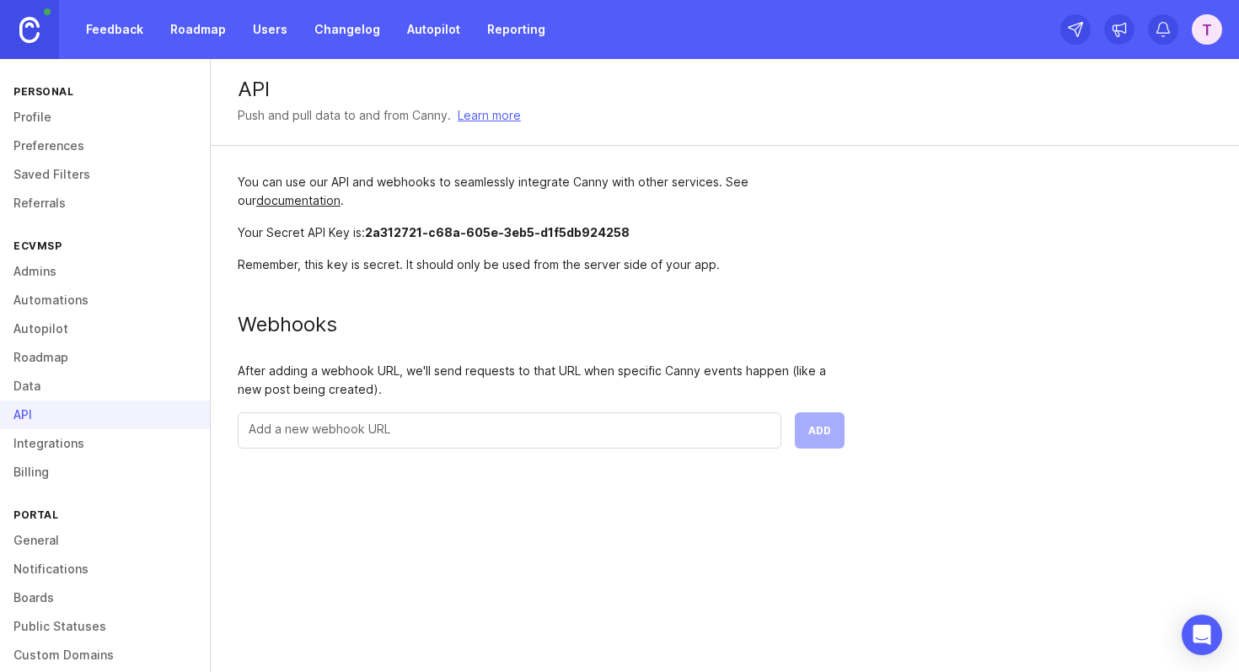
click at [54, 434] on link "Integrations" at bounding box center [105, 443] width 210 height 29
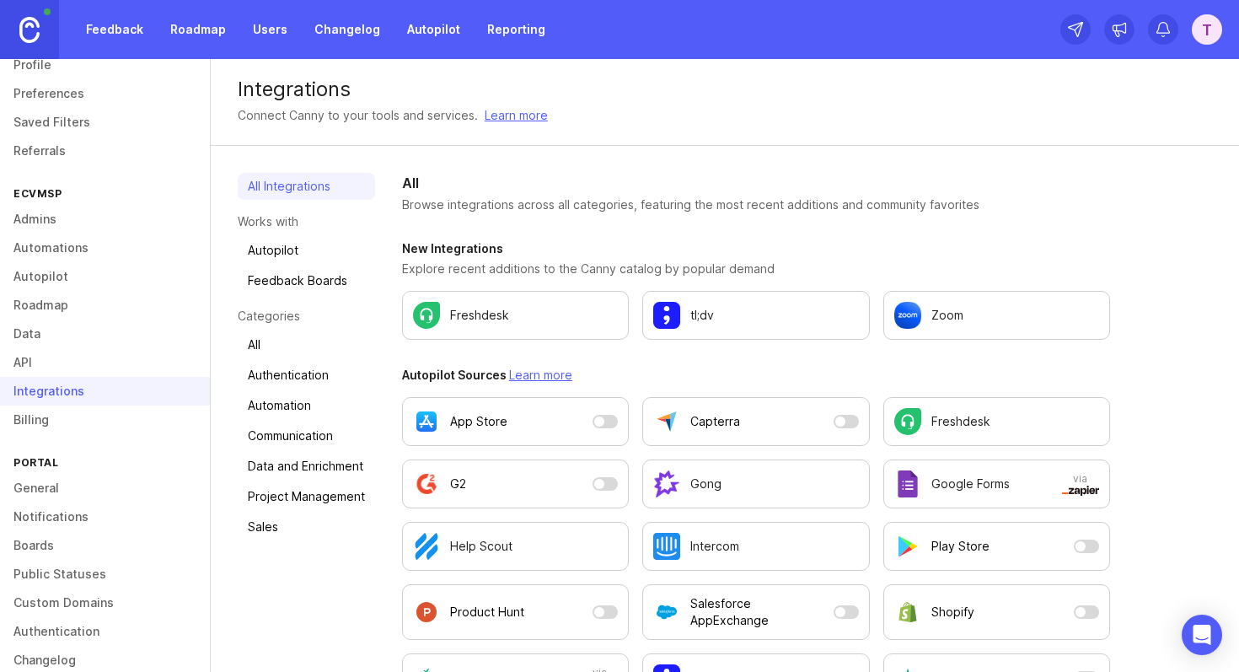
scroll to position [75, 0]
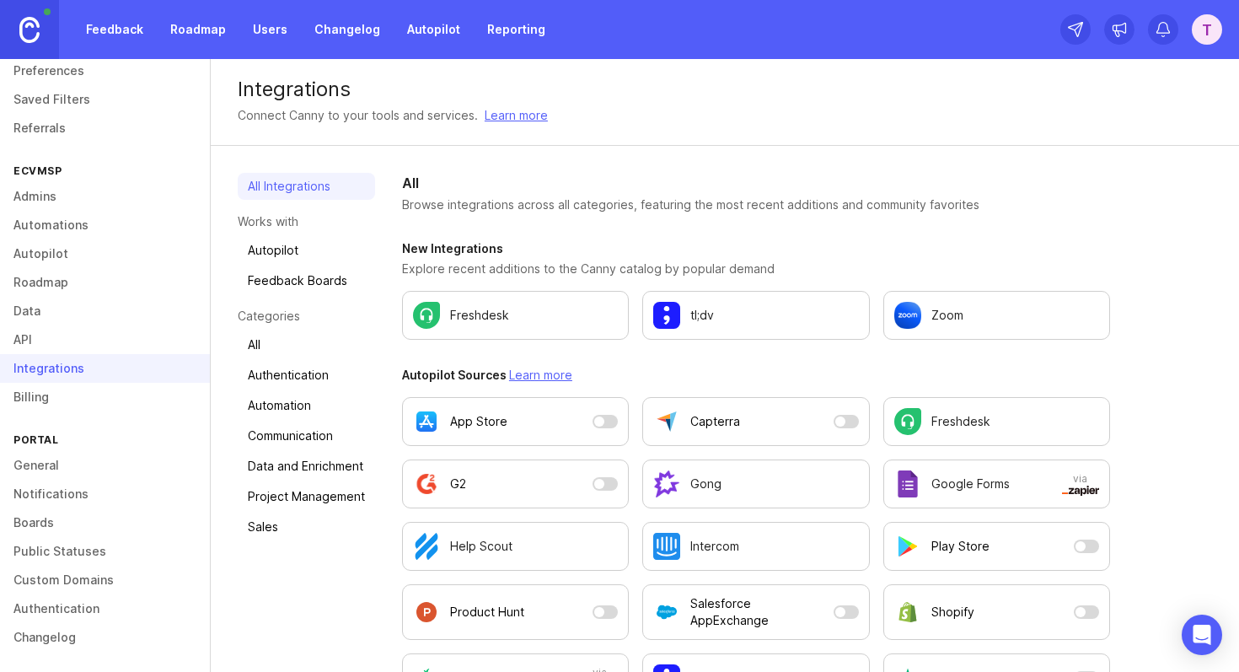
click at [40, 400] on link "Billing" at bounding box center [105, 397] width 210 height 29
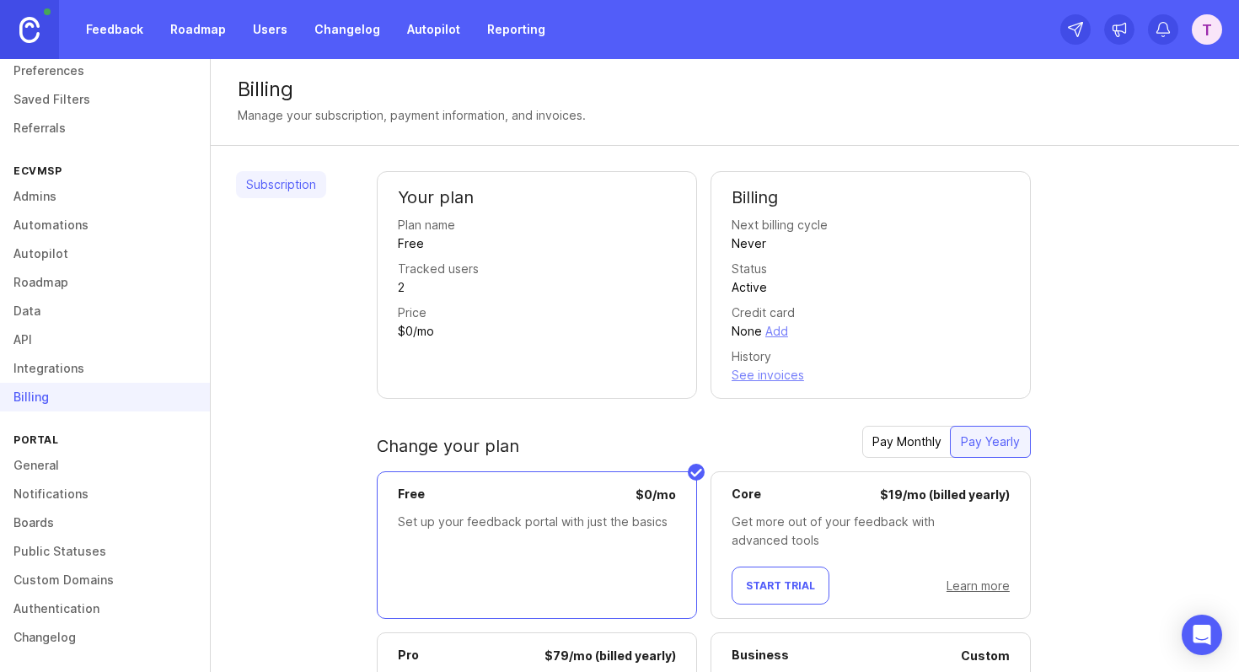
scroll to position [76, 0]
click at [74, 468] on link "General" at bounding box center [105, 464] width 210 height 29
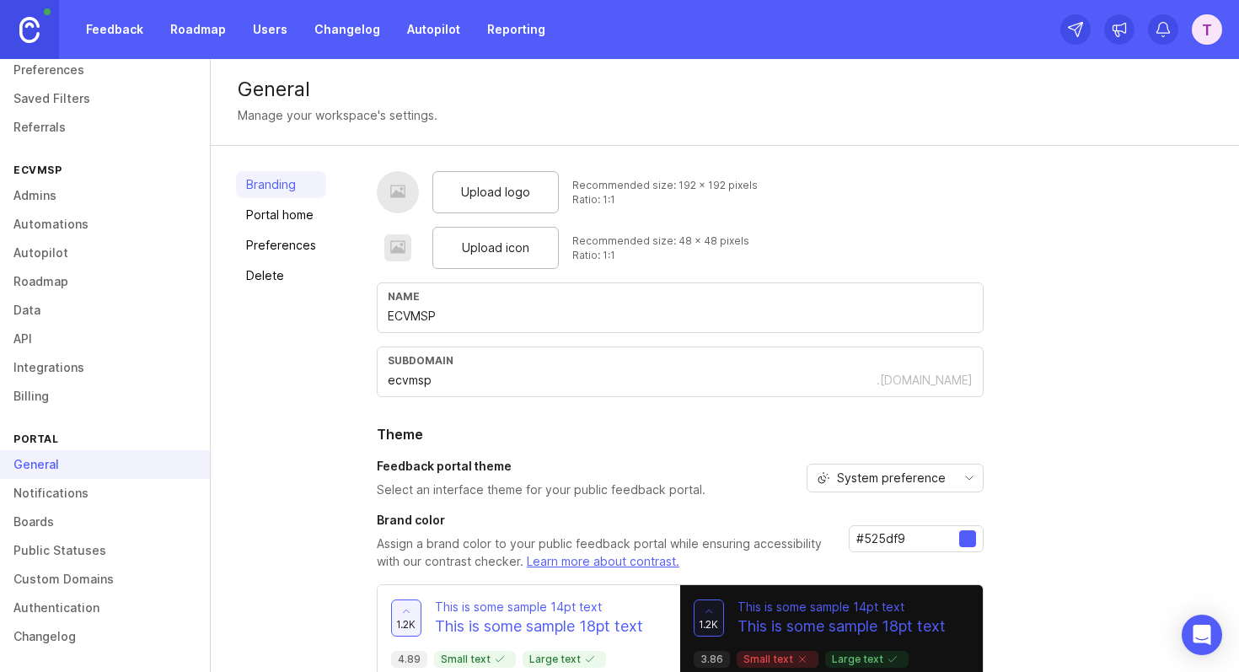
scroll to position [84, 0]
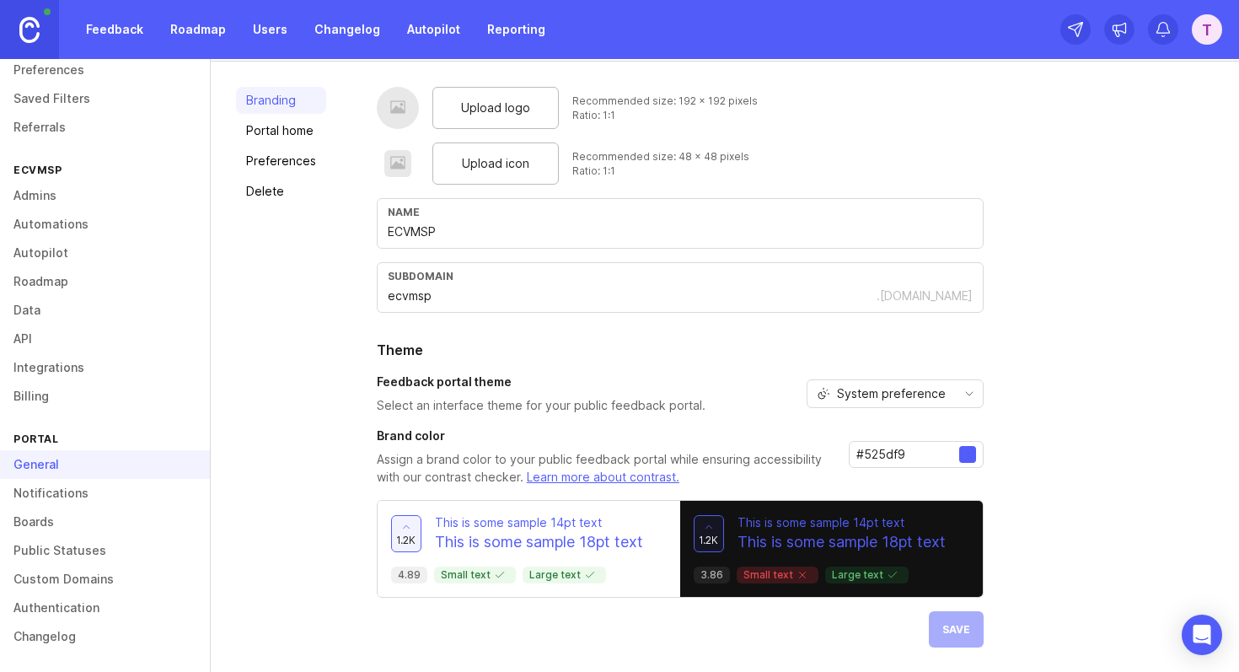
click at [409, 575] on p "4.89" at bounding box center [409, 574] width 23 height 13
click at [699, 534] on span "1.2k" at bounding box center [708, 540] width 19 height 14
click at [760, 533] on p "This is some sample 18pt text" at bounding box center [842, 542] width 208 height 22
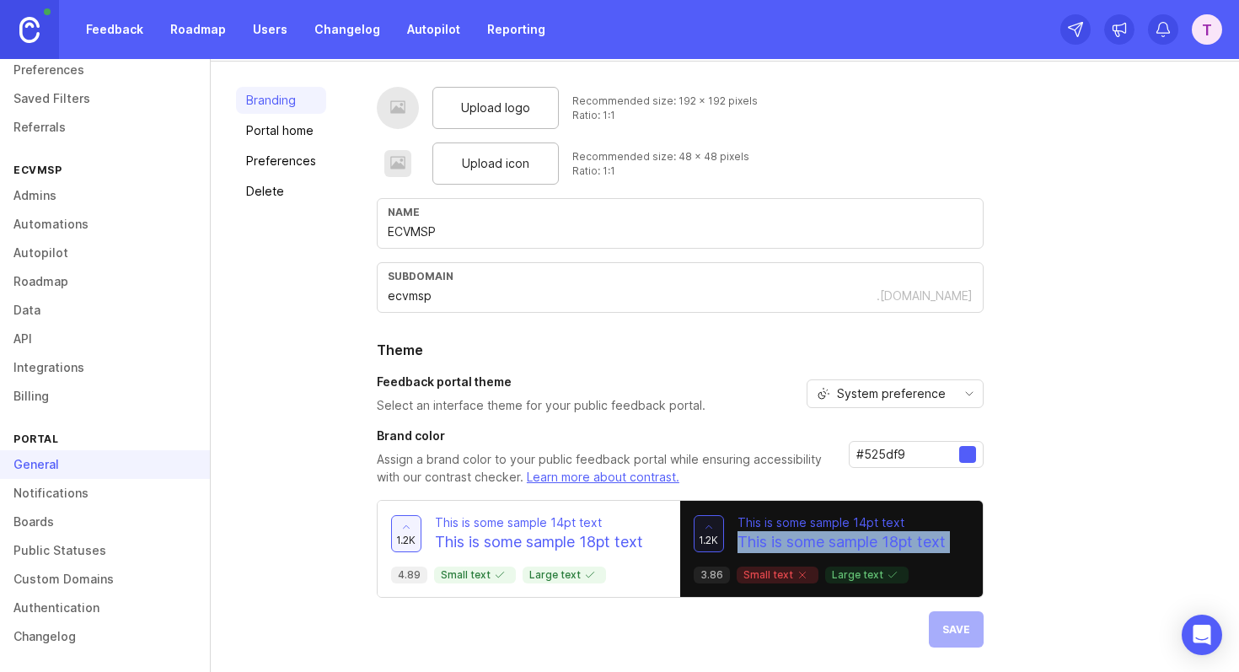
click at [889, 533] on p "This is some sample 18pt text" at bounding box center [842, 542] width 208 height 22
click at [64, 491] on link "Notifications" at bounding box center [105, 493] width 210 height 29
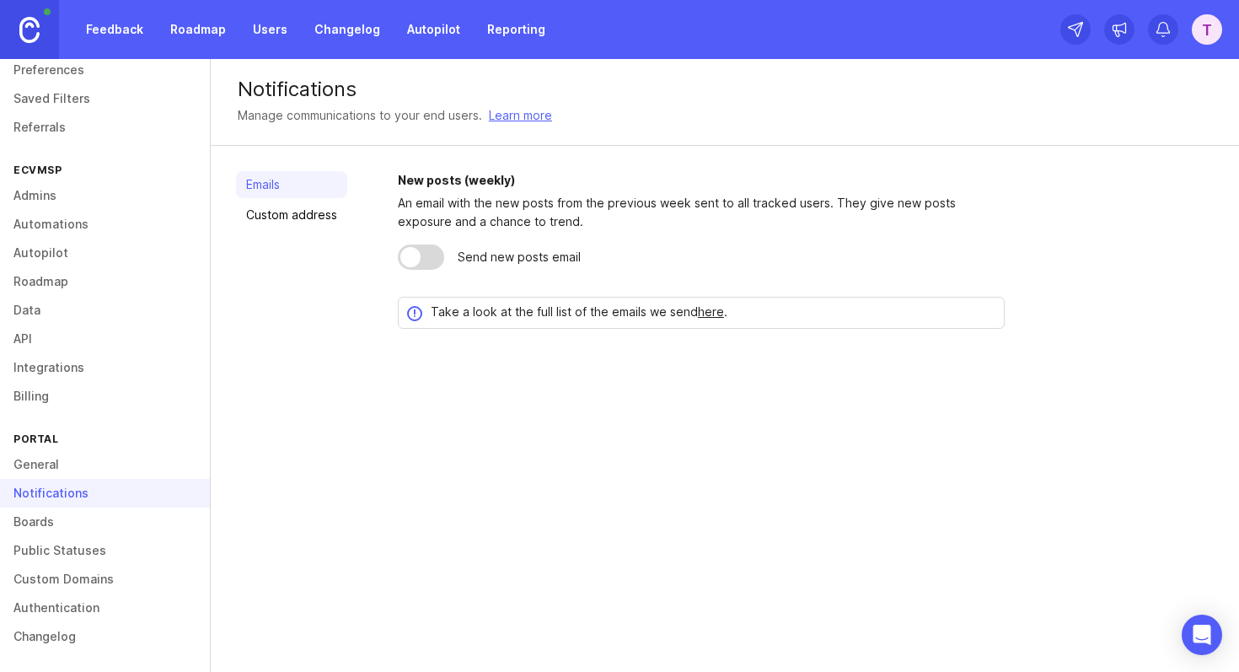
click at [62, 518] on link "Boards" at bounding box center [105, 522] width 210 height 29
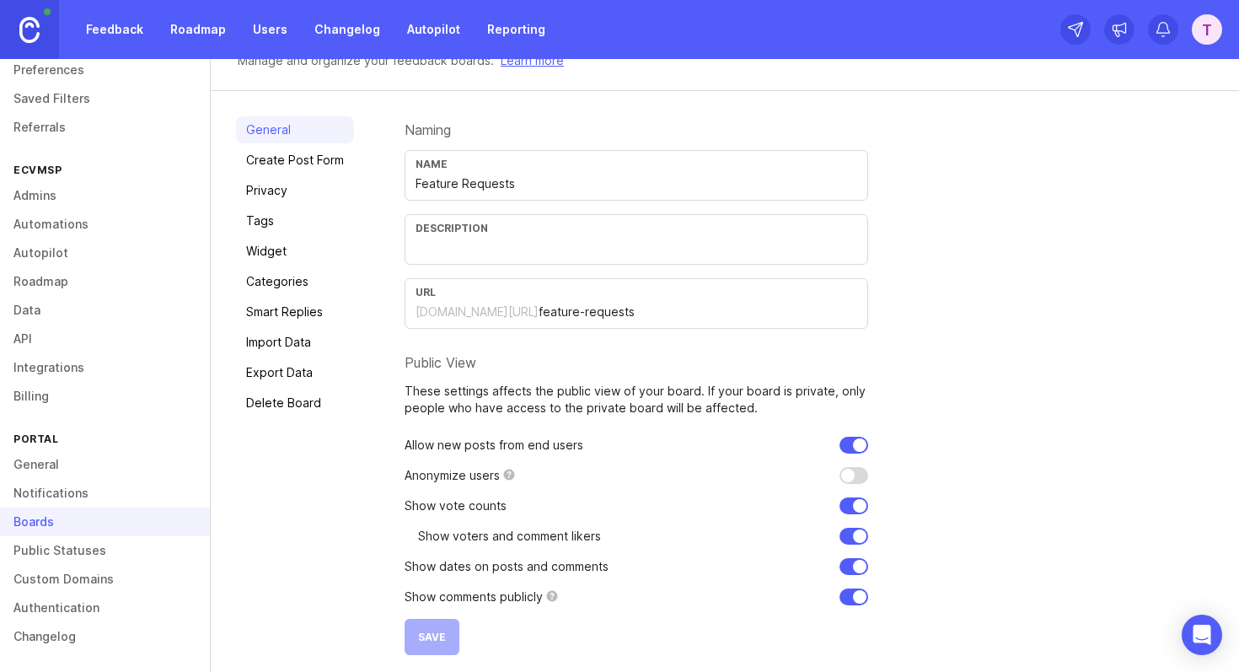
scroll to position [76, 0]
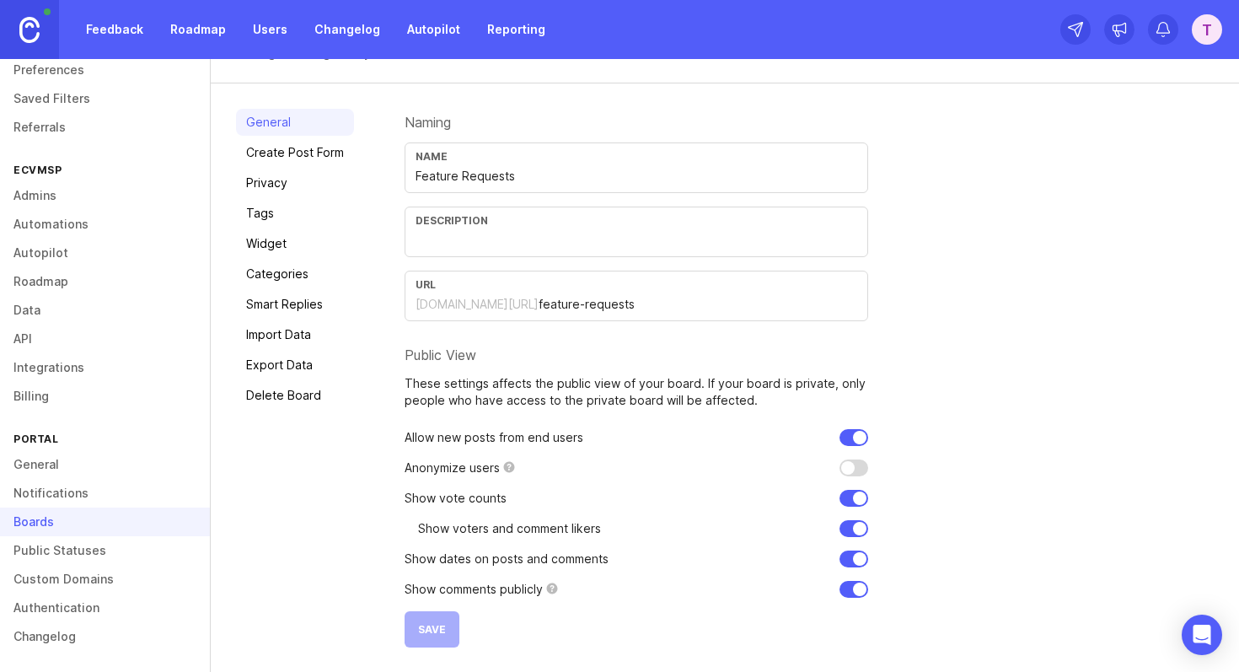
click at [255, 150] on link "Create Post Form" at bounding box center [295, 152] width 118 height 27
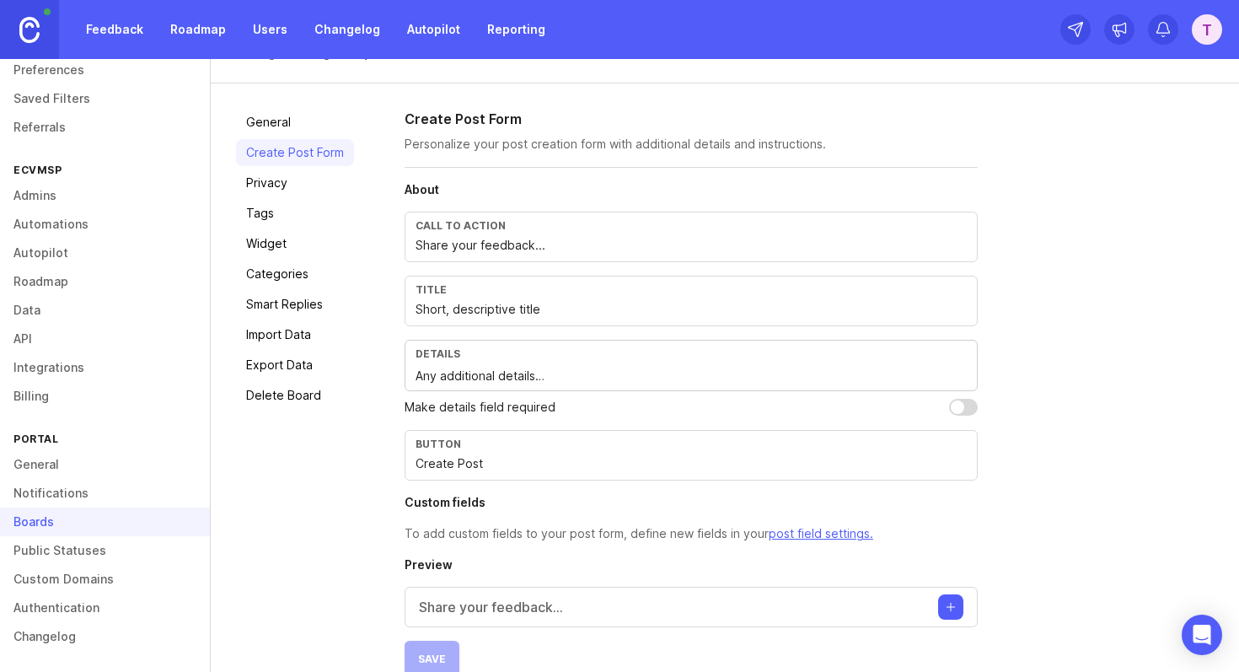
scroll to position [105, 0]
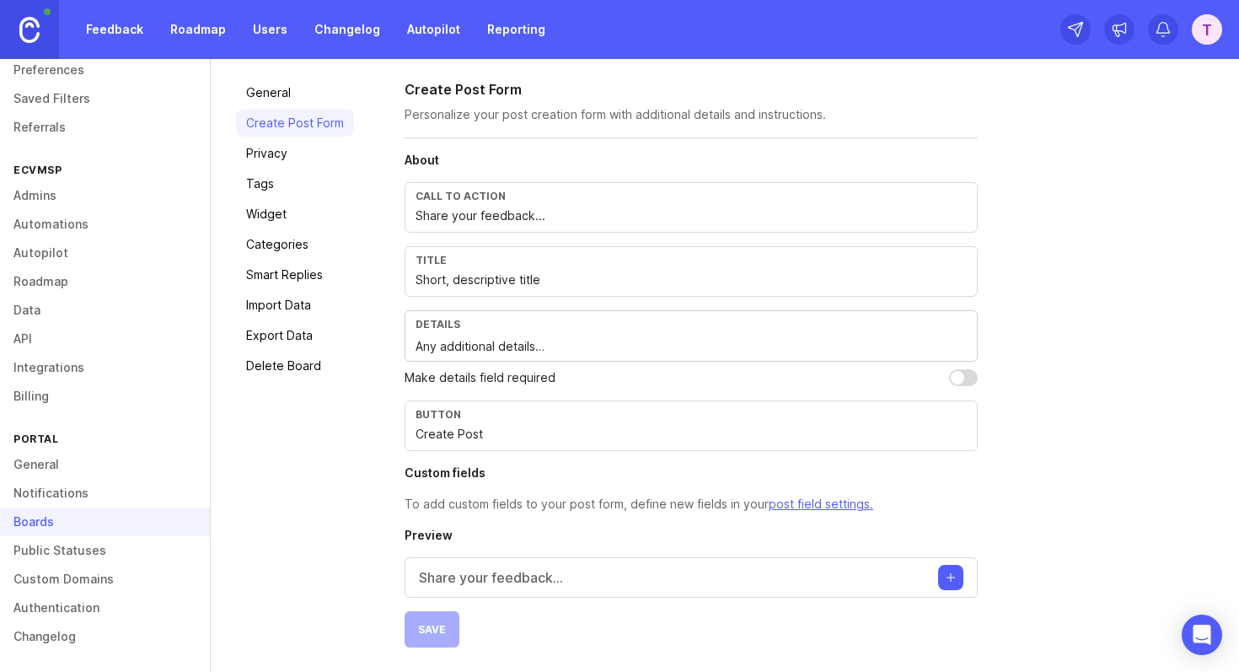
click at [532, 431] on input "Create Post" at bounding box center [691, 434] width 551 height 19
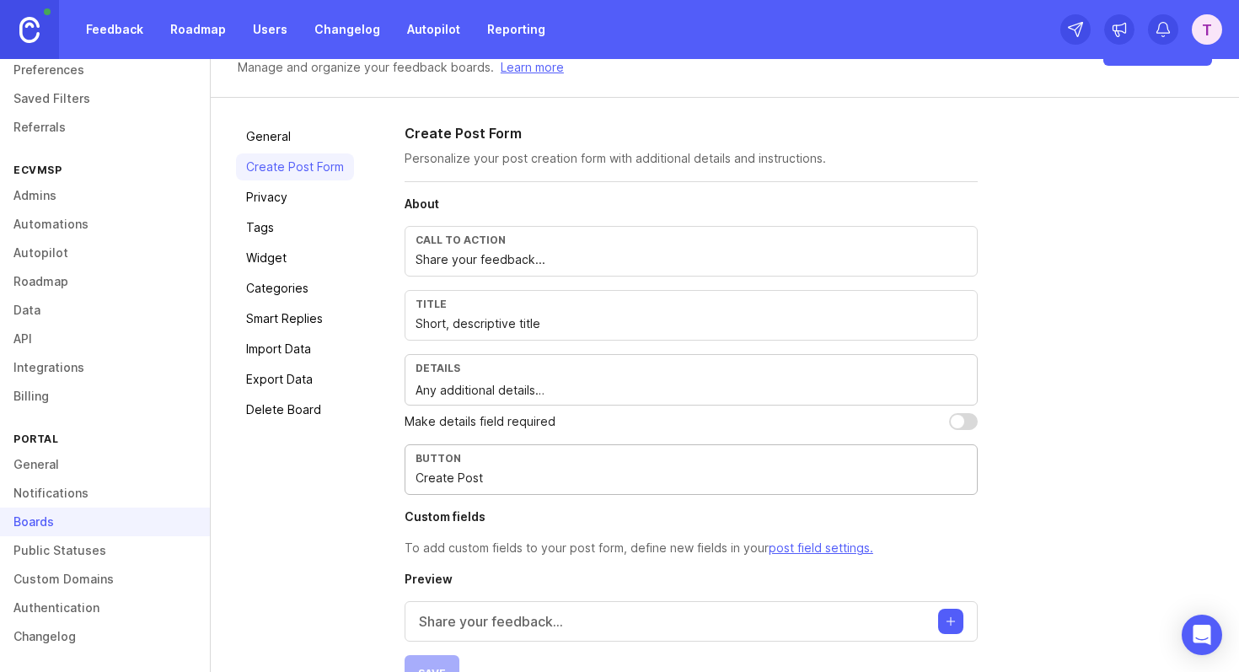
scroll to position [63, 0]
click at [465, 422] on p "Make details field required" at bounding box center [480, 420] width 151 height 19
click at [700, 411] on div "Make details field required" at bounding box center [691, 420] width 573 height 19
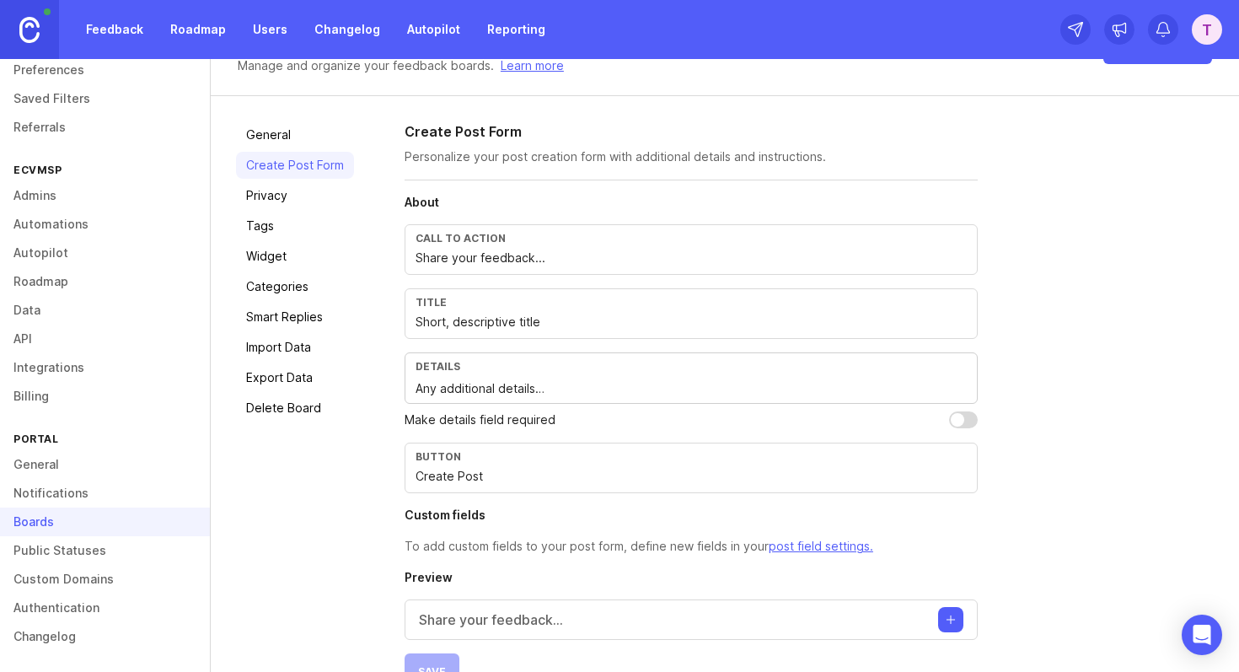
click at [459, 260] on input "Share your feedback..." at bounding box center [691, 258] width 551 height 19
click at [491, 255] on input "Share your feedback..." at bounding box center [691, 258] width 551 height 19
click at [465, 239] on div "Call to action" at bounding box center [691, 238] width 551 height 13
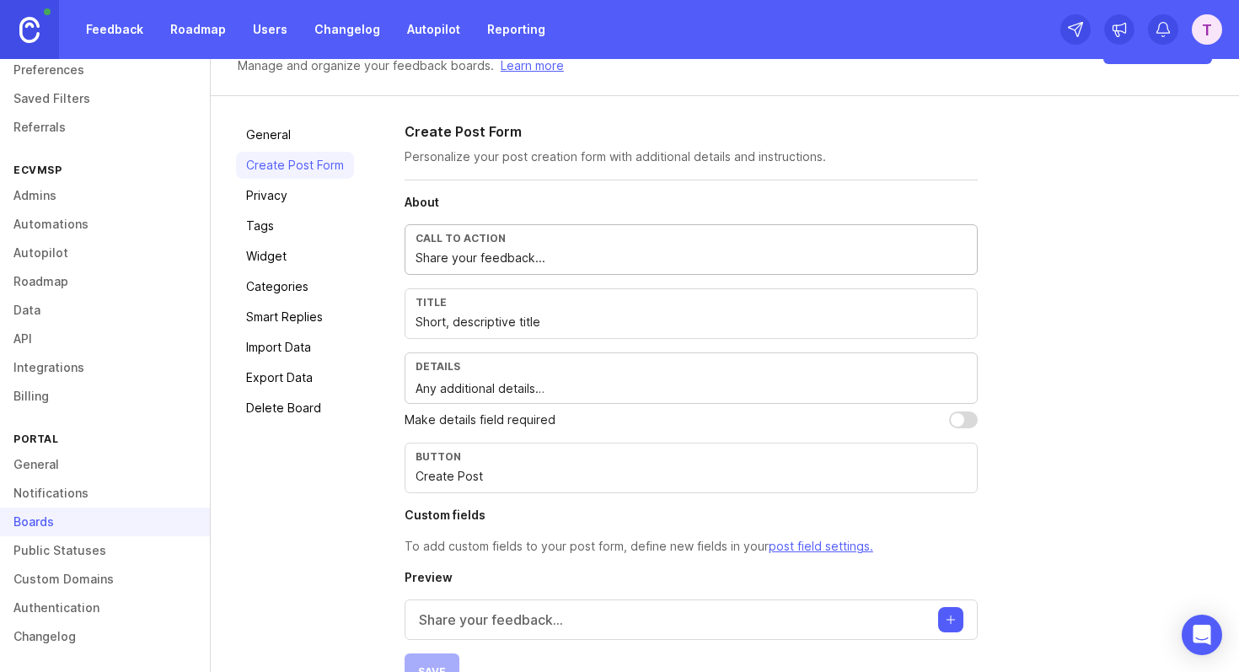
click at [465, 239] on div "Call to action" at bounding box center [691, 238] width 551 height 13
click at [493, 313] on input "Short, descriptive title" at bounding box center [691, 322] width 551 height 19
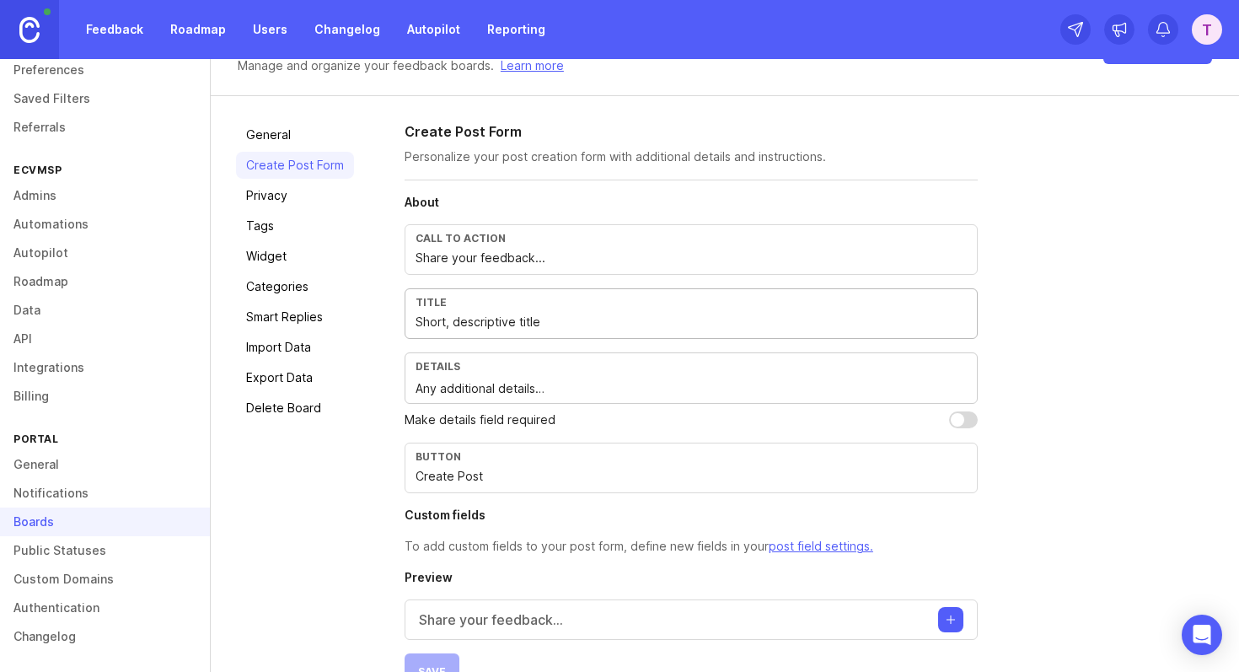
click at [546, 325] on input "Short, descriptive title" at bounding box center [691, 322] width 551 height 19
click at [465, 384] on textarea "Any additional details…" at bounding box center [691, 388] width 551 height 19
click at [483, 426] on p "Make details field required" at bounding box center [480, 420] width 151 height 19
click at [446, 473] on input "Create Post" at bounding box center [691, 476] width 551 height 19
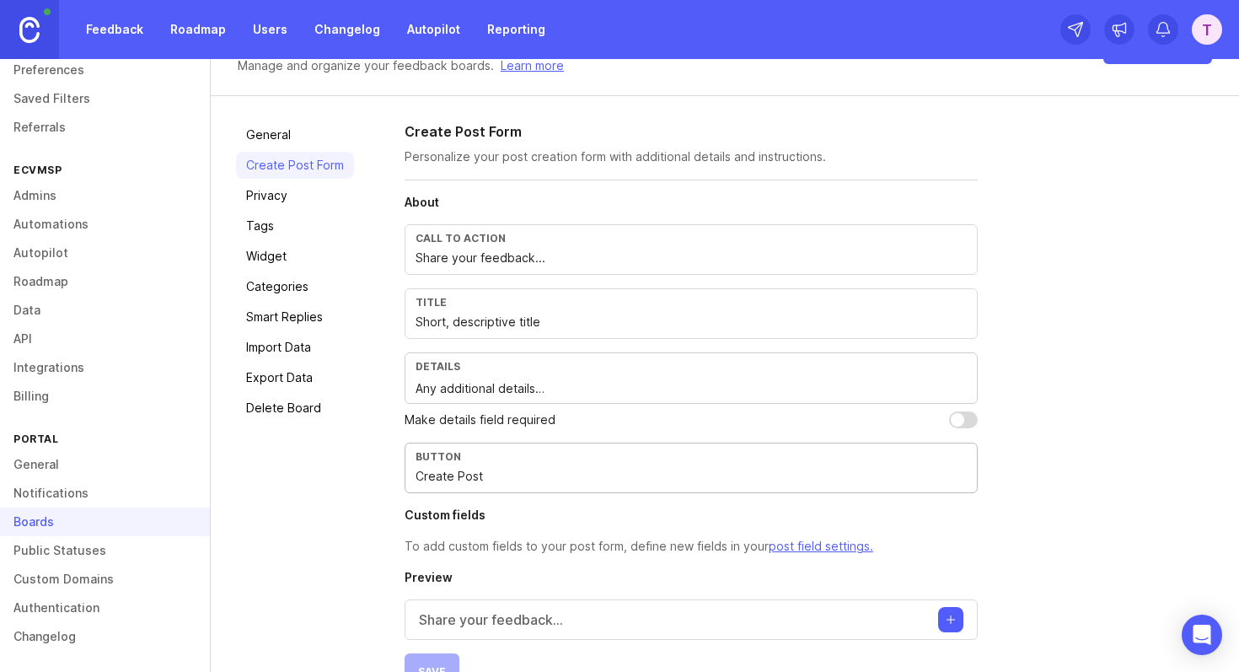
click at [446, 473] on input "Create Post" at bounding box center [691, 476] width 551 height 19
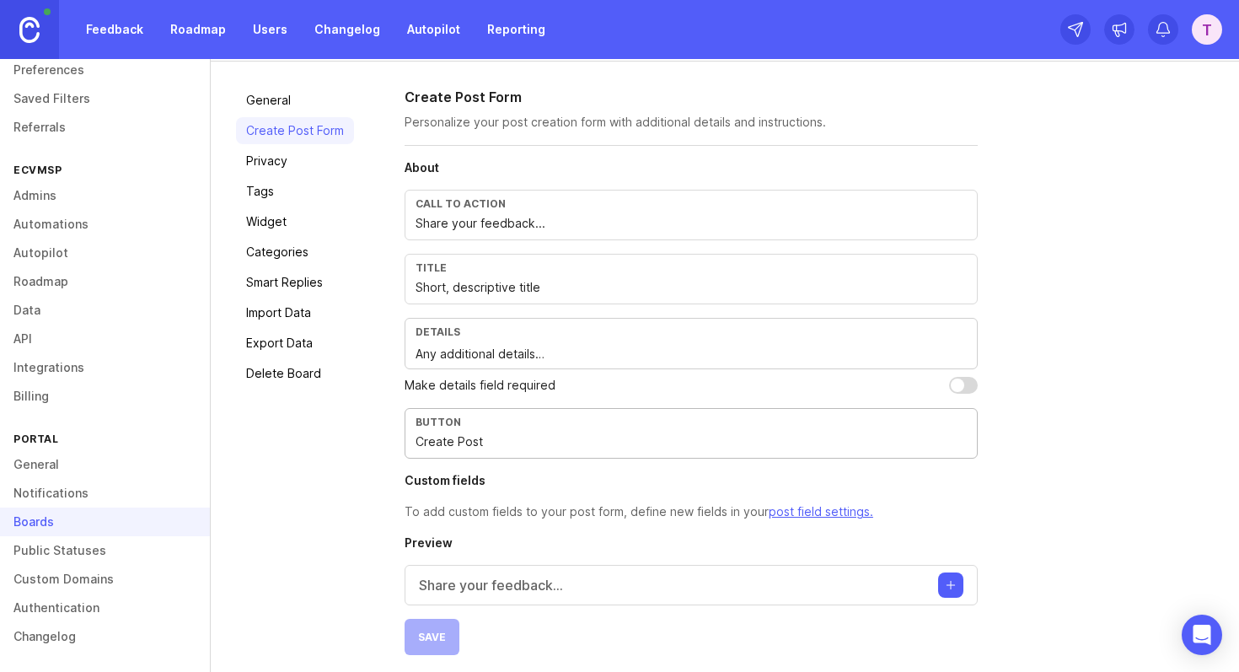
scroll to position [104, 0]
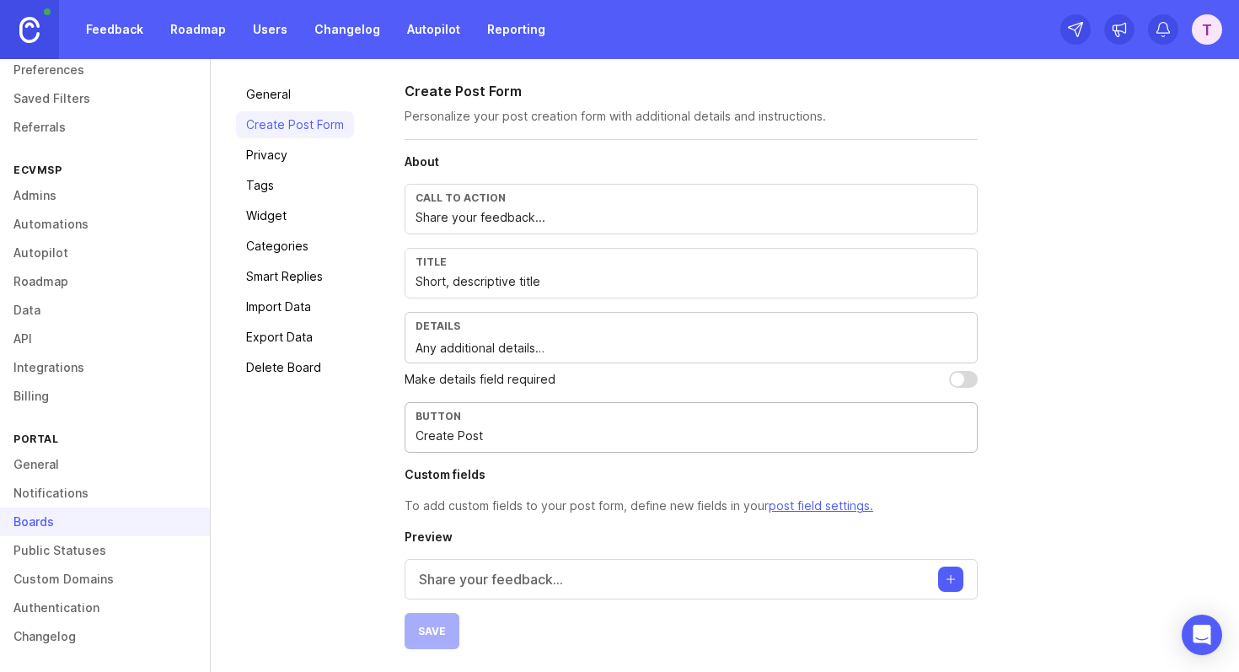
click at [792, 375] on div "Make details field required" at bounding box center [691, 379] width 573 height 19
click at [569, 573] on div "Share your feedback..." at bounding box center [691, 577] width 573 height 40
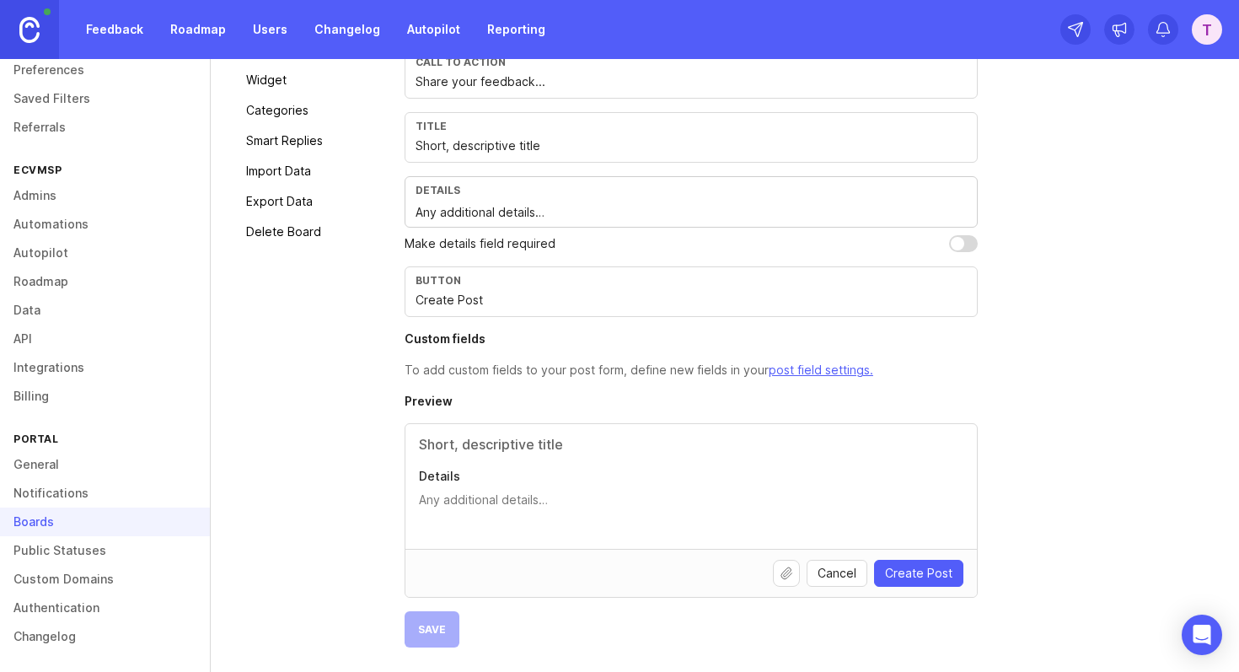
click at [463, 478] on p "Details" at bounding box center [691, 476] width 545 height 17
click at [463, 491] on textarea "Details" at bounding box center [691, 508] width 545 height 34
click at [475, 502] on textarea "Details" at bounding box center [691, 508] width 545 height 34
click at [458, 470] on p "Details" at bounding box center [691, 476] width 545 height 17
click at [458, 491] on textarea "Details" at bounding box center [691, 508] width 545 height 34
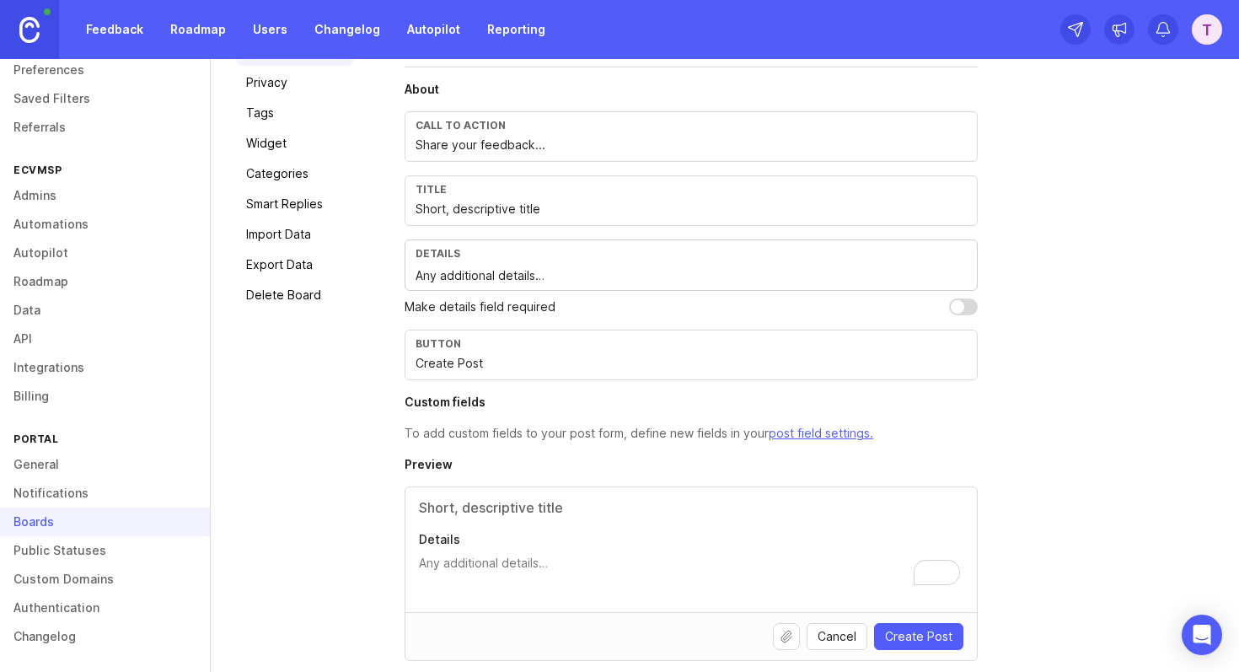
scroll to position [176, 0]
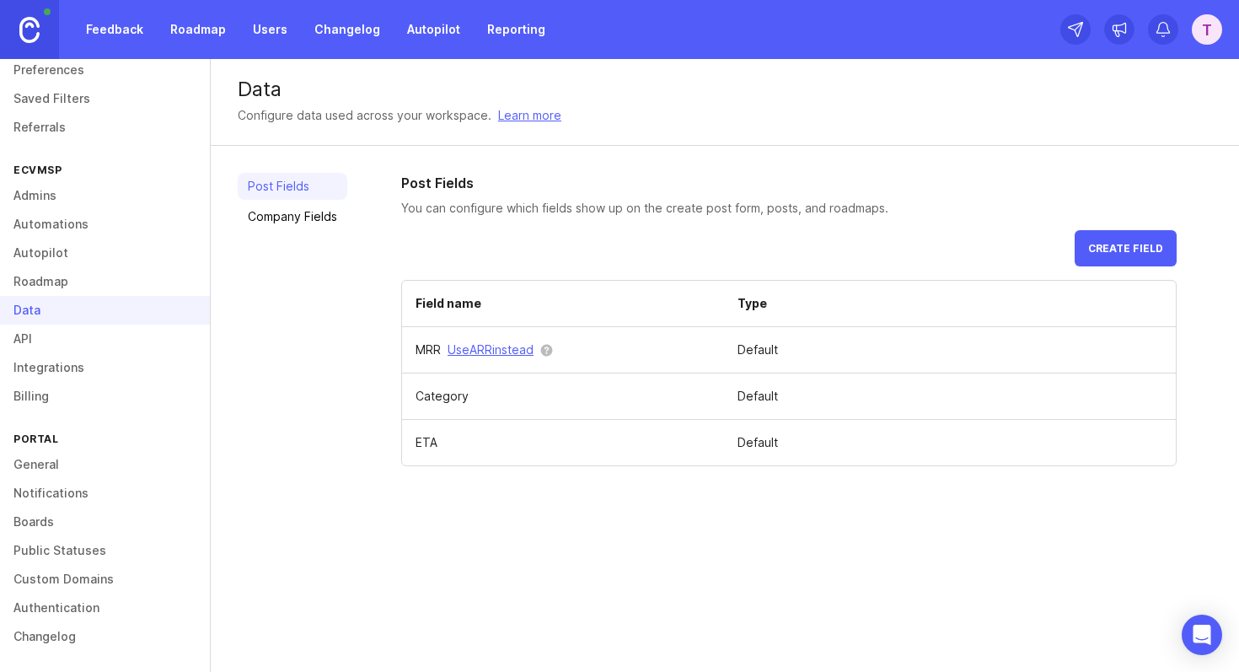
click at [1135, 252] on span "Create field" at bounding box center [1125, 248] width 75 height 13
click at [277, 201] on div "Post Fields Company Fields" at bounding box center [293, 319] width 110 height 293
click at [288, 208] on link "Company Fields" at bounding box center [293, 216] width 110 height 27
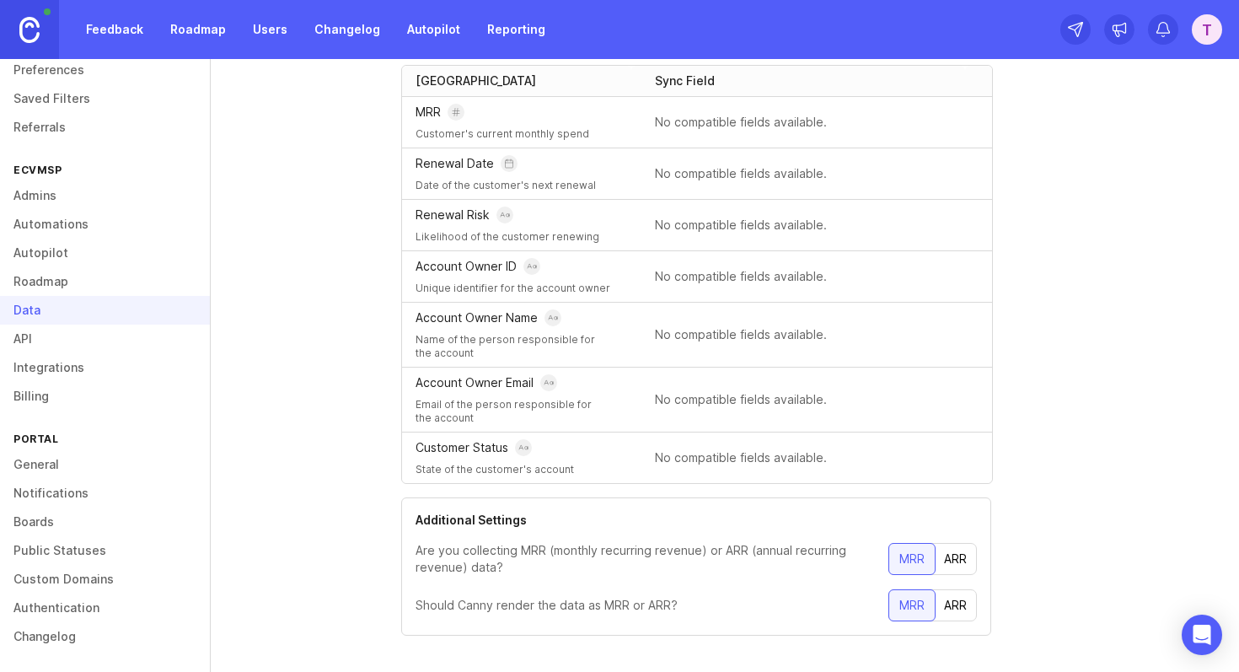
scroll to position [200, 0]
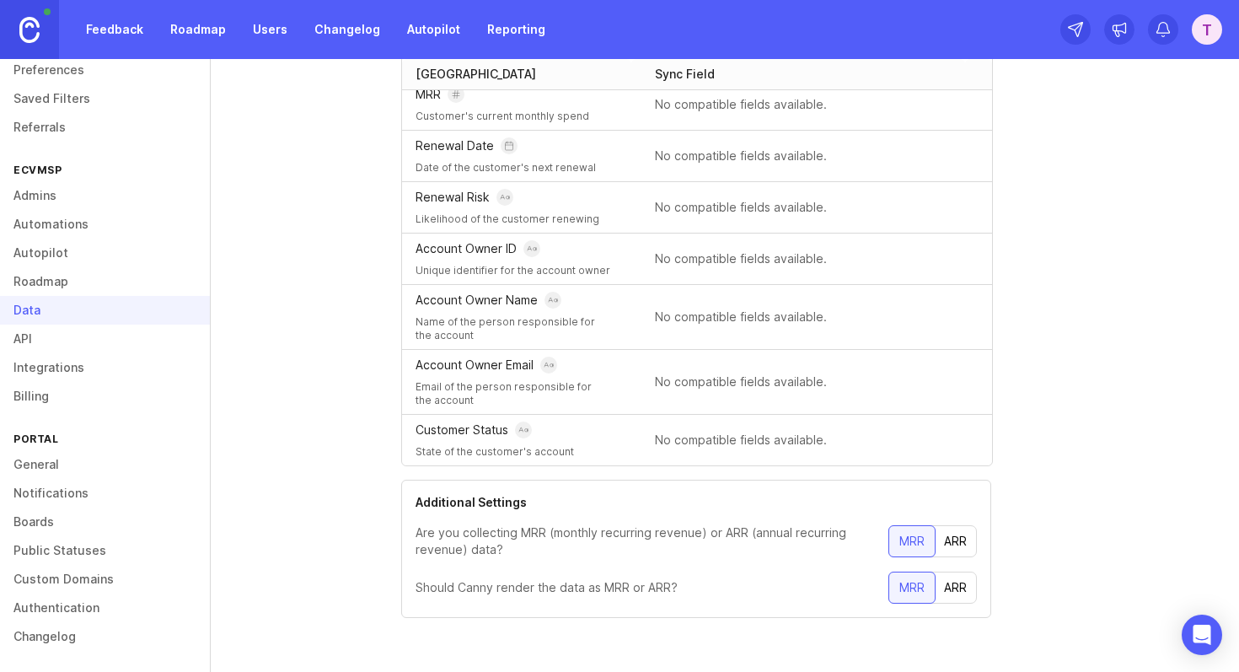
click at [70, 290] on link "Roadmap" at bounding box center [105, 281] width 210 height 29
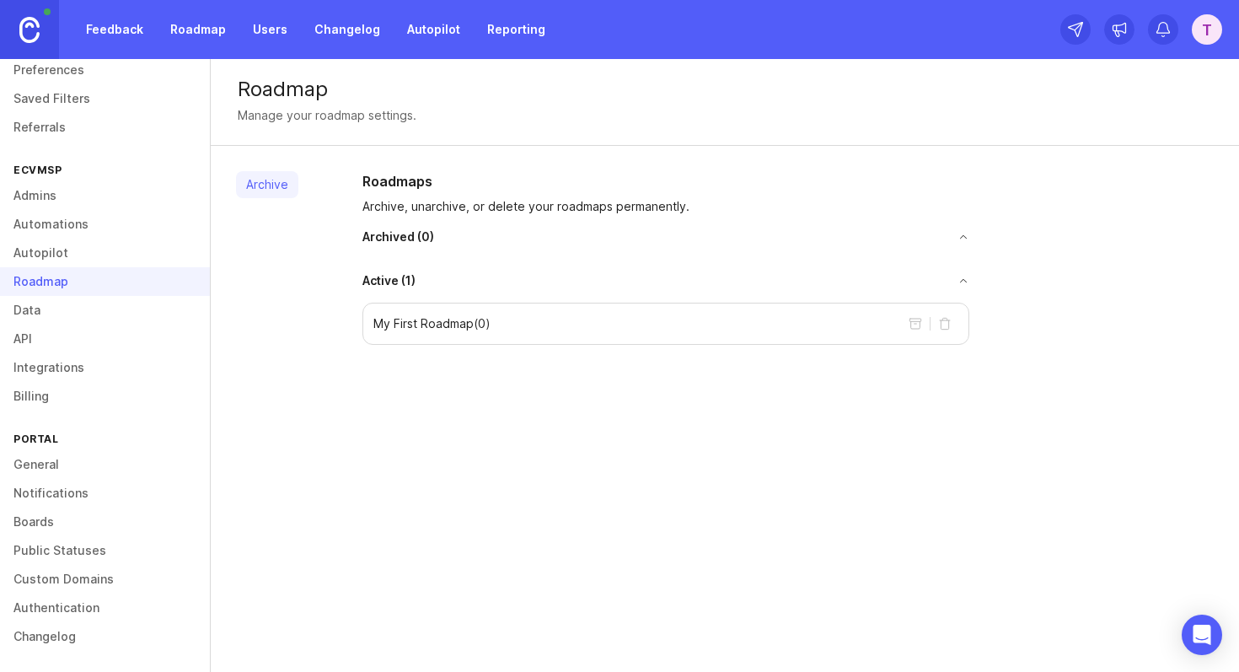
click at [65, 459] on link "General" at bounding box center [105, 464] width 210 height 29
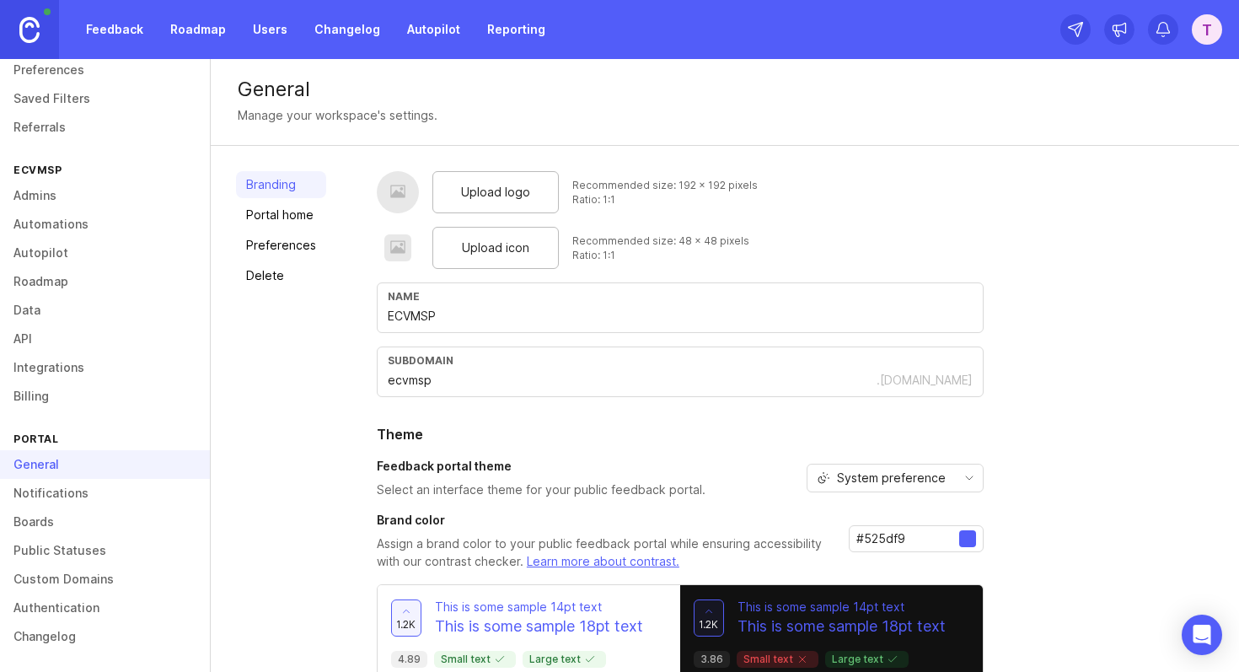
click at [67, 493] on link "Notifications" at bounding box center [105, 493] width 210 height 29
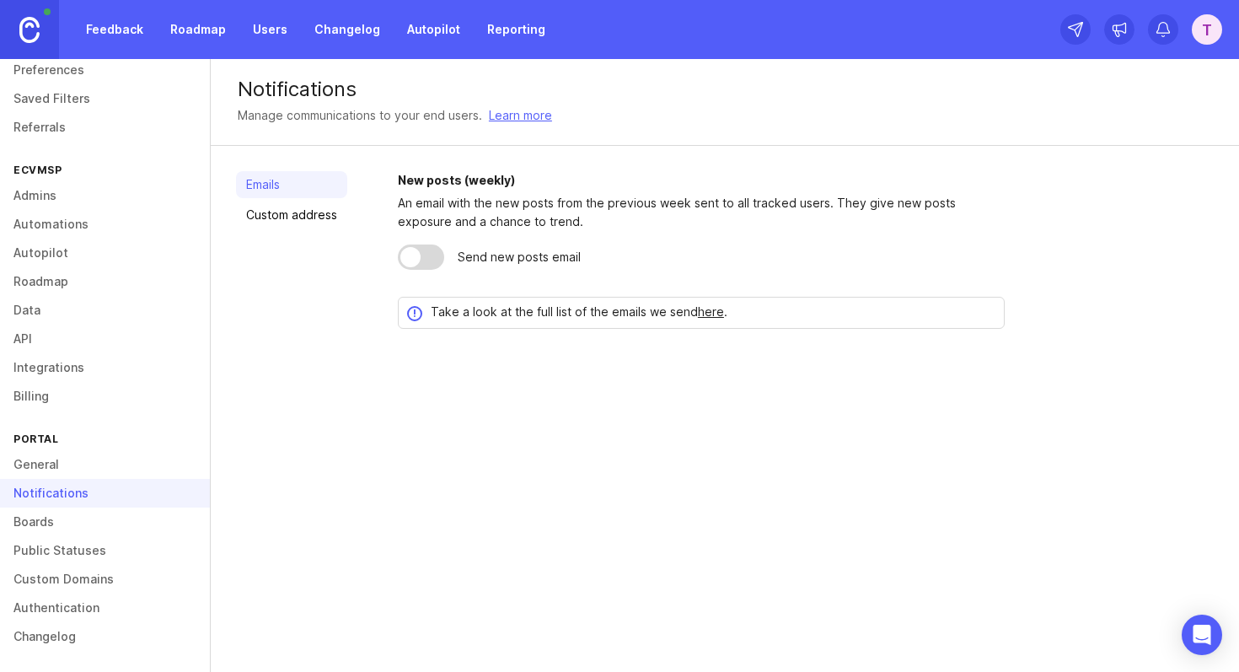
click at [71, 524] on link "Boards" at bounding box center [105, 522] width 210 height 29
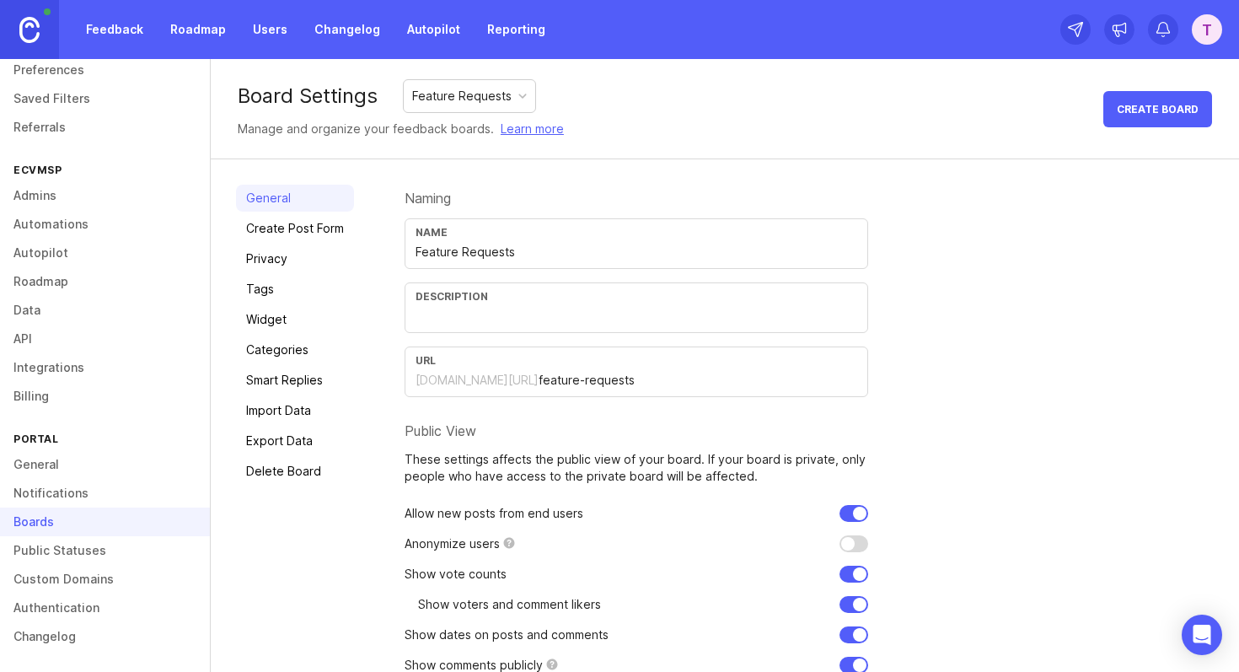
click at [79, 560] on link "Public Statuses" at bounding box center [105, 550] width 210 height 29
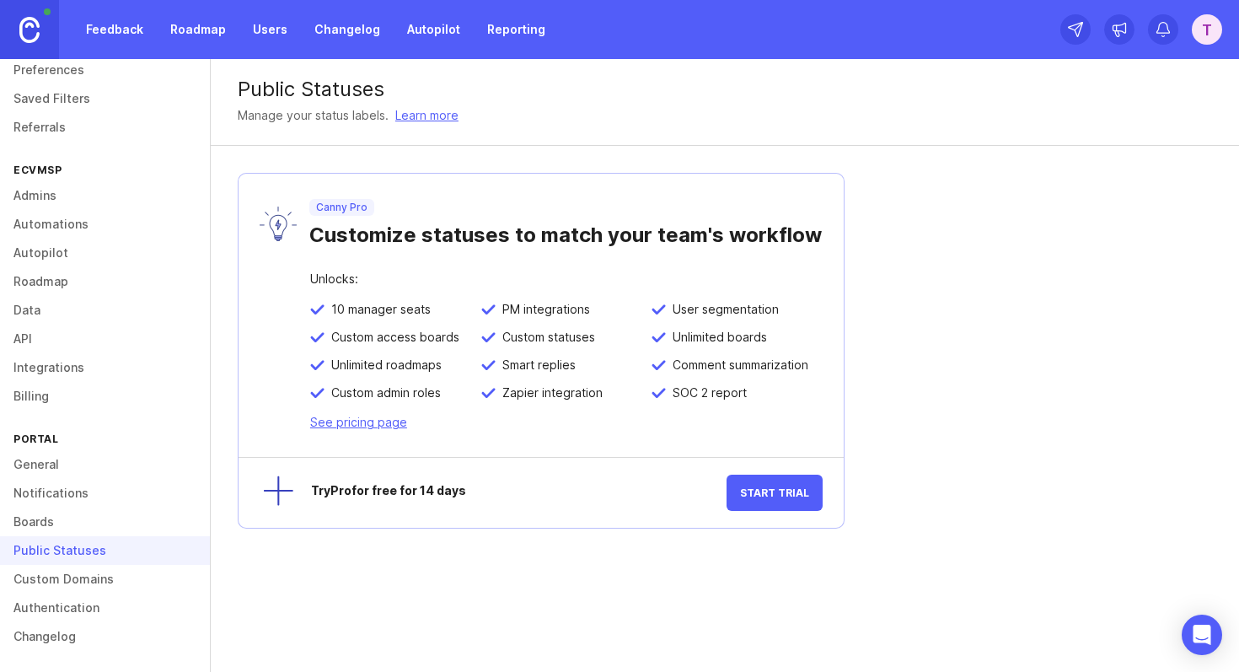
click at [67, 552] on div "Public Statuses" at bounding box center [105, 550] width 210 height 29
click at [68, 574] on link "Custom Domains" at bounding box center [105, 579] width 210 height 29
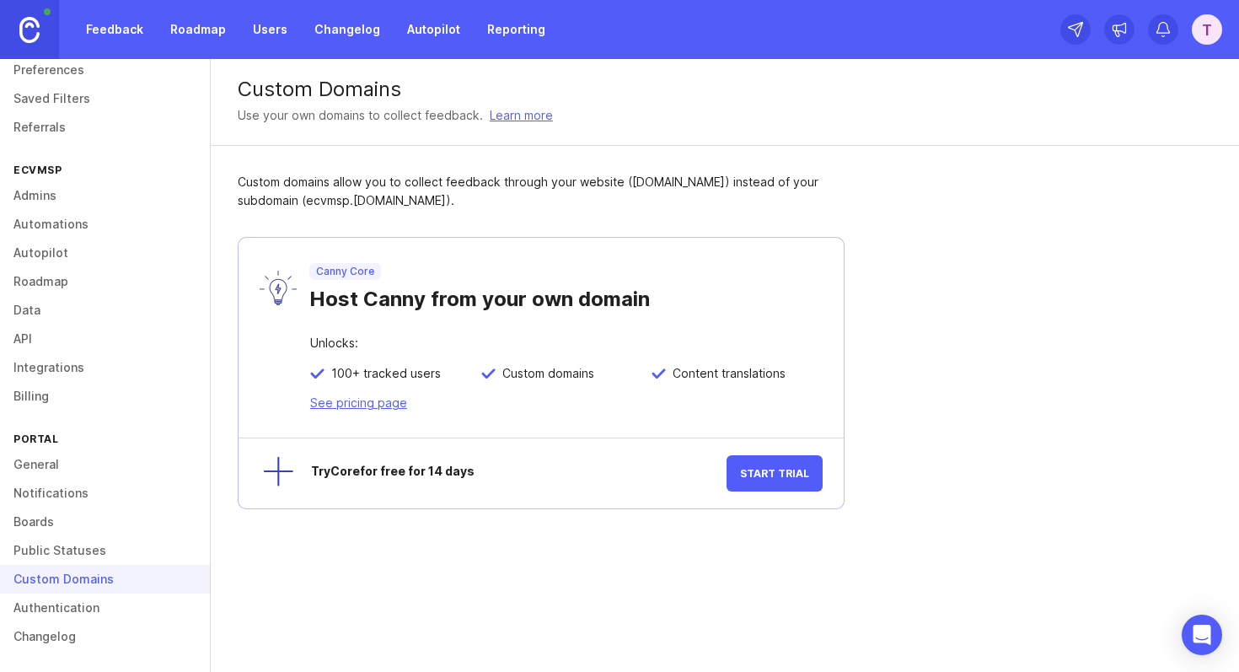
click at [40, 604] on link "Authentication" at bounding box center [105, 607] width 210 height 29
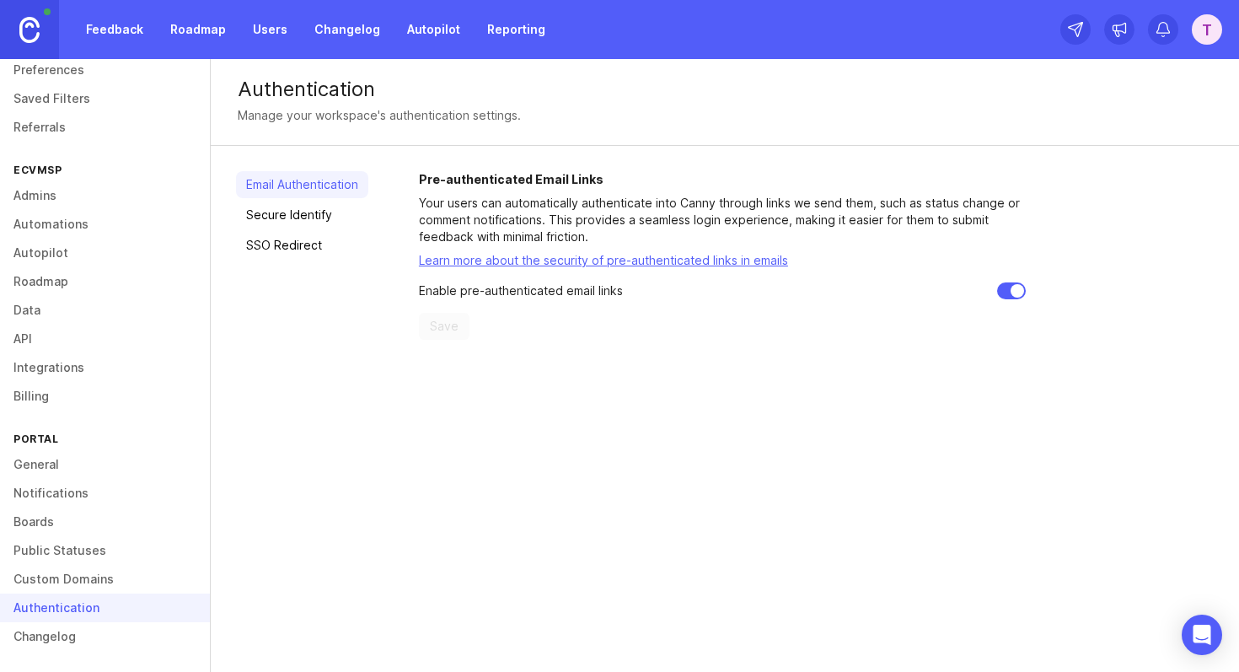
click at [315, 215] on link "Secure Identify" at bounding box center [302, 214] width 132 height 27
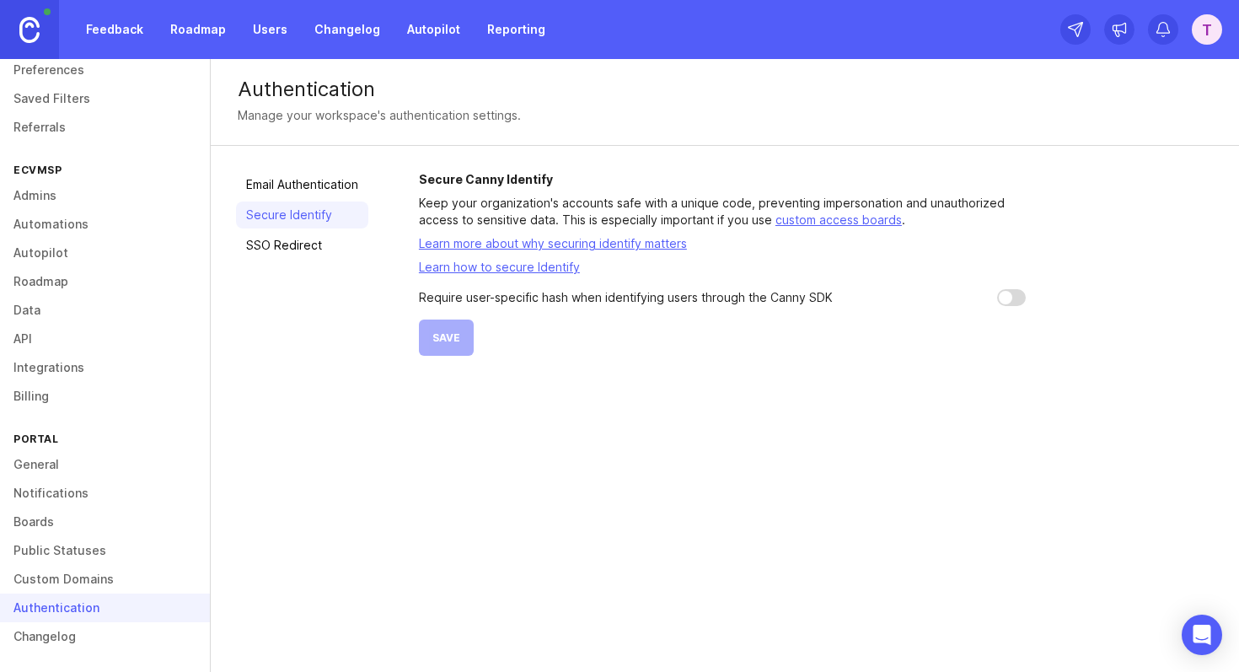
click at [82, 636] on link "Changelog" at bounding box center [105, 636] width 210 height 29
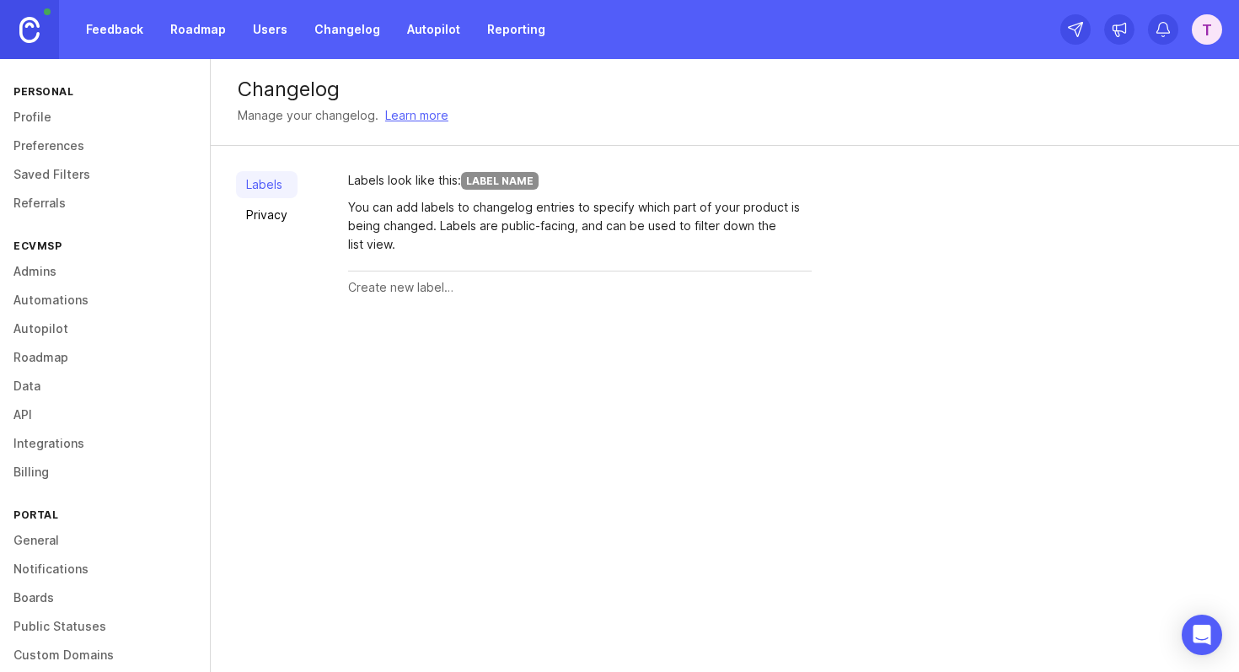
click at [46, 115] on link "Profile" at bounding box center [105, 117] width 210 height 29
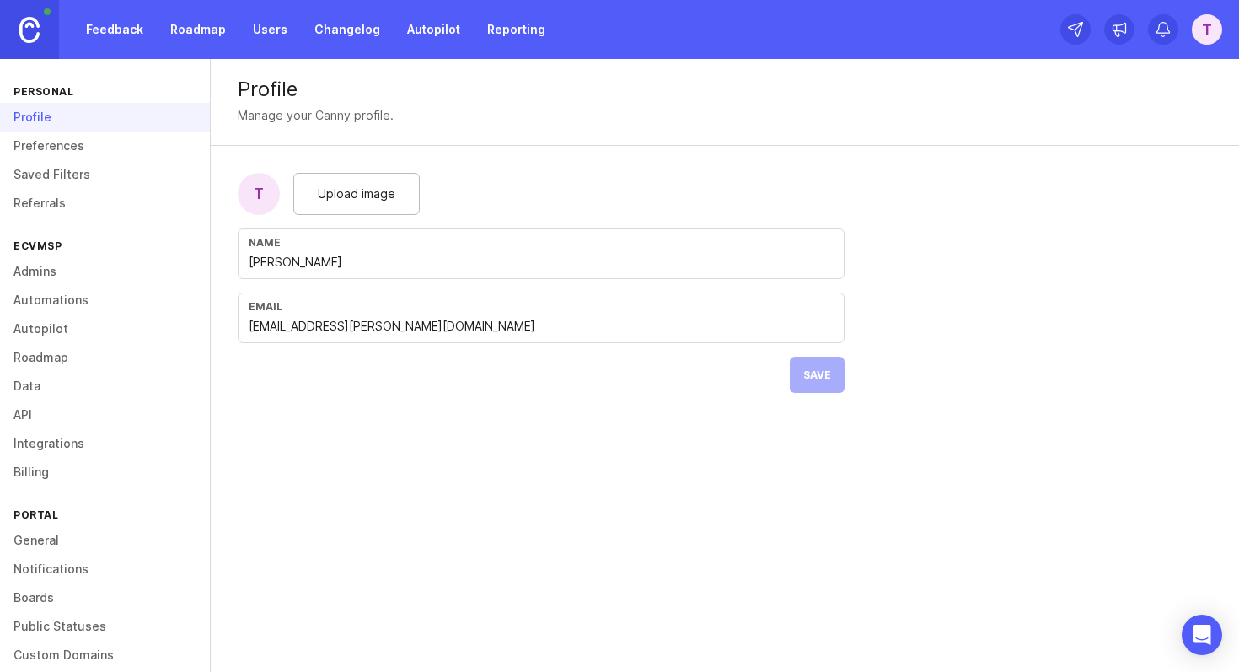
click at [55, 142] on link "Preferences" at bounding box center [105, 146] width 210 height 29
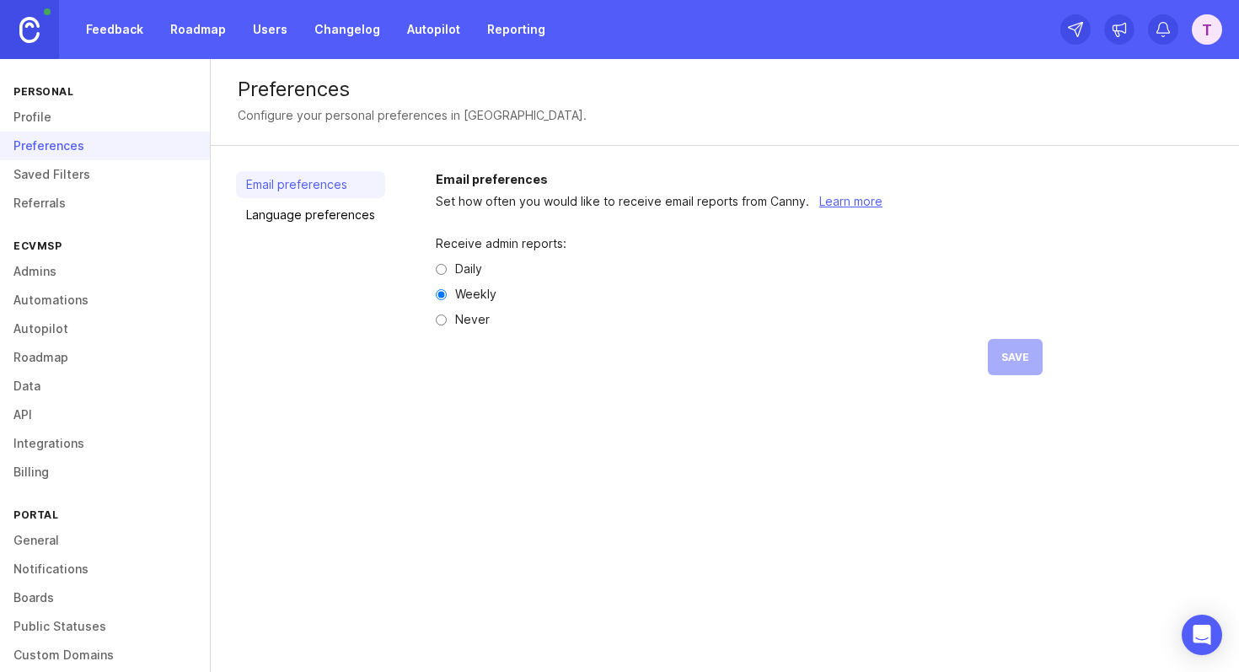
click at [63, 167] on link "Saved Filters" at bounding box center [105, 174] width 210 height 29
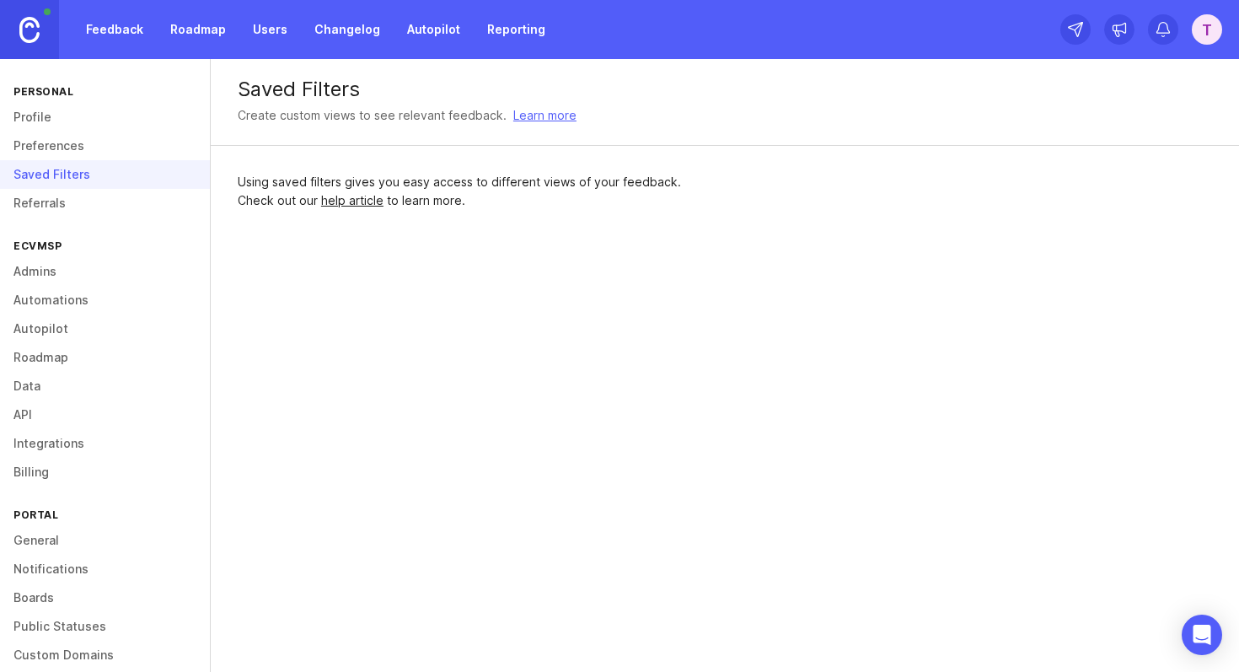
click at [70, 196] on link "Referrals" at bounding box center [105, 203] width 210 height 29
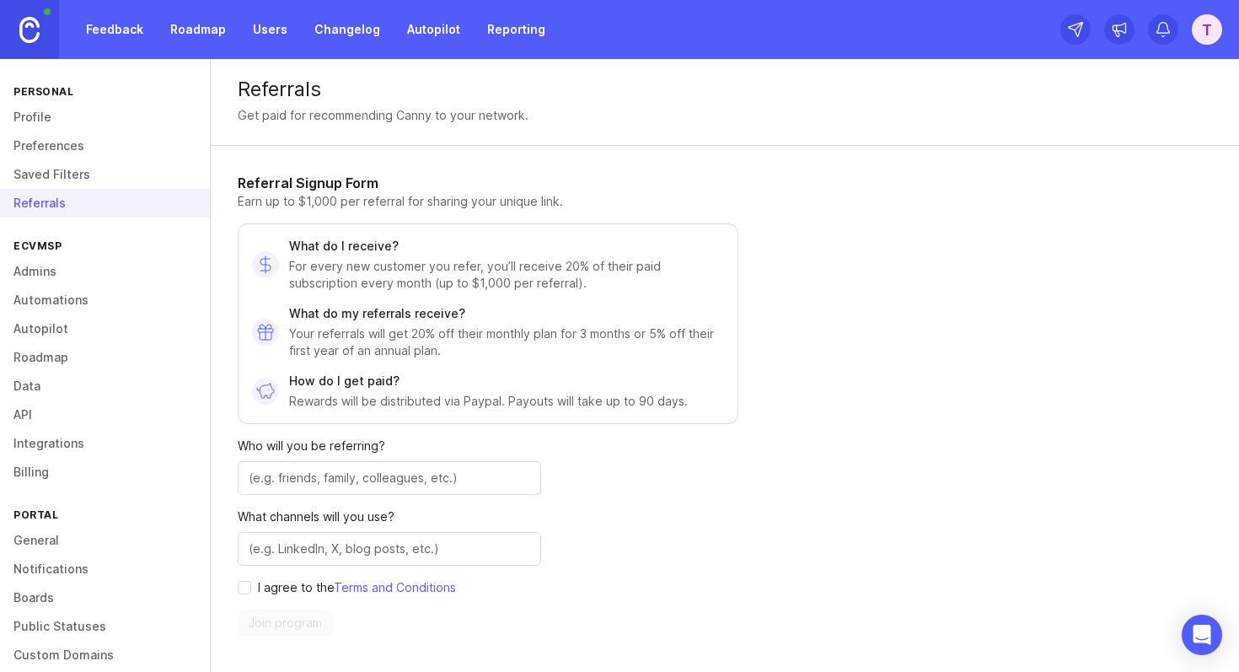
click at [73, 266] on link "Admins" at bounding box center [105, 271] width 210 height 29
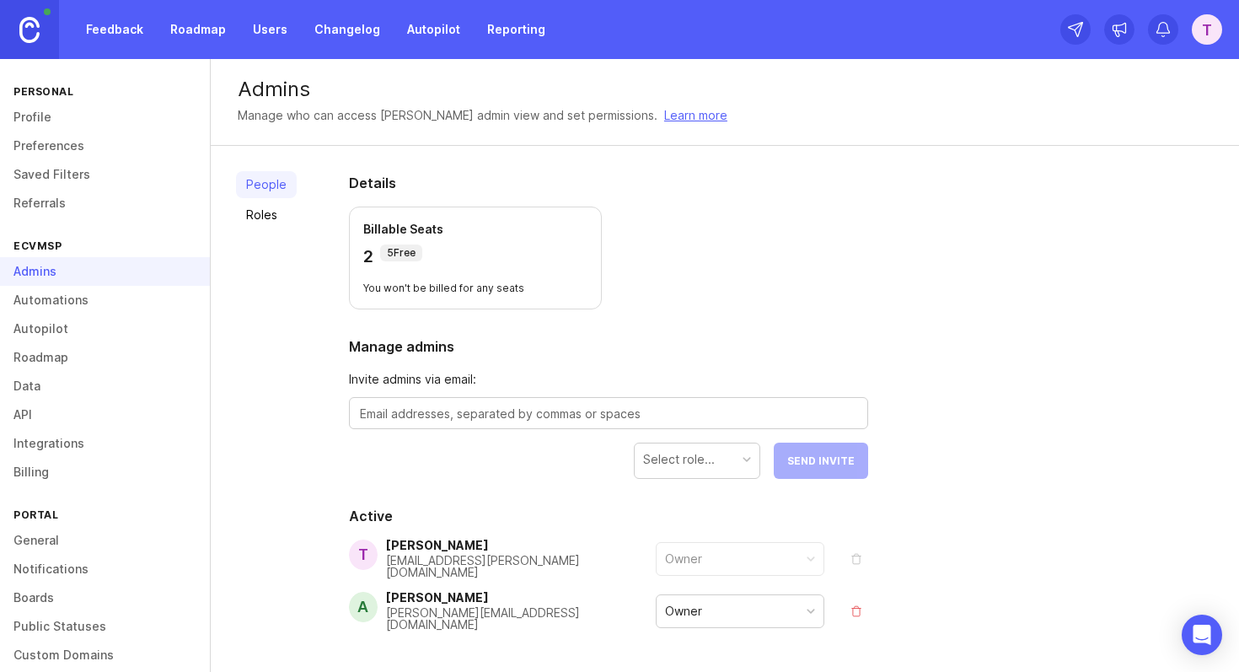
scroll to position [56, 0]
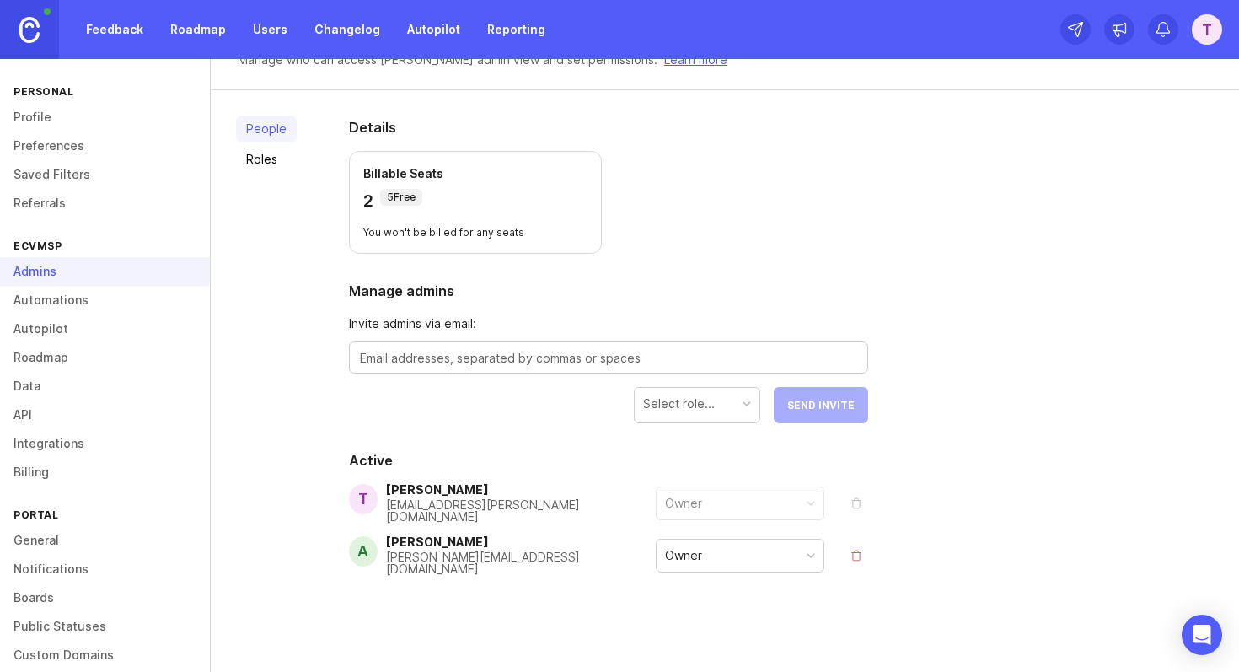
click at [80, 302] on link "Automations" at bounding box center [105, 300] width 210 height 29
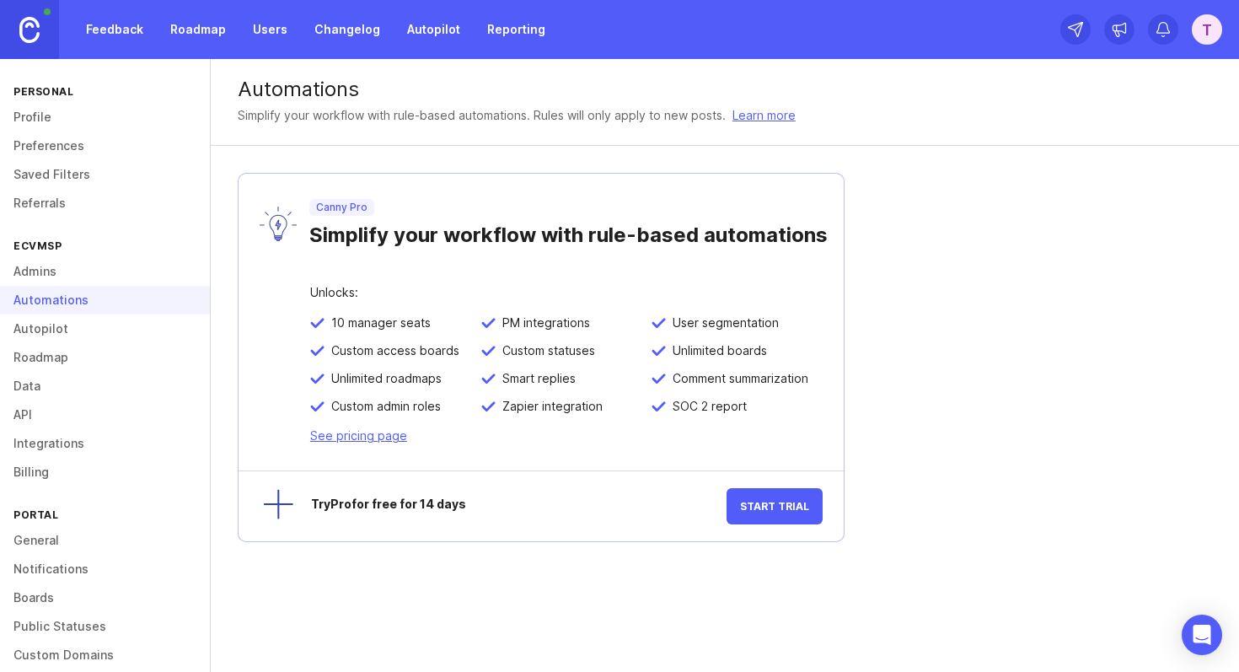
click at [83, 326] on link "Autopilot" at bounding box center [105, 328] width 210 height 29
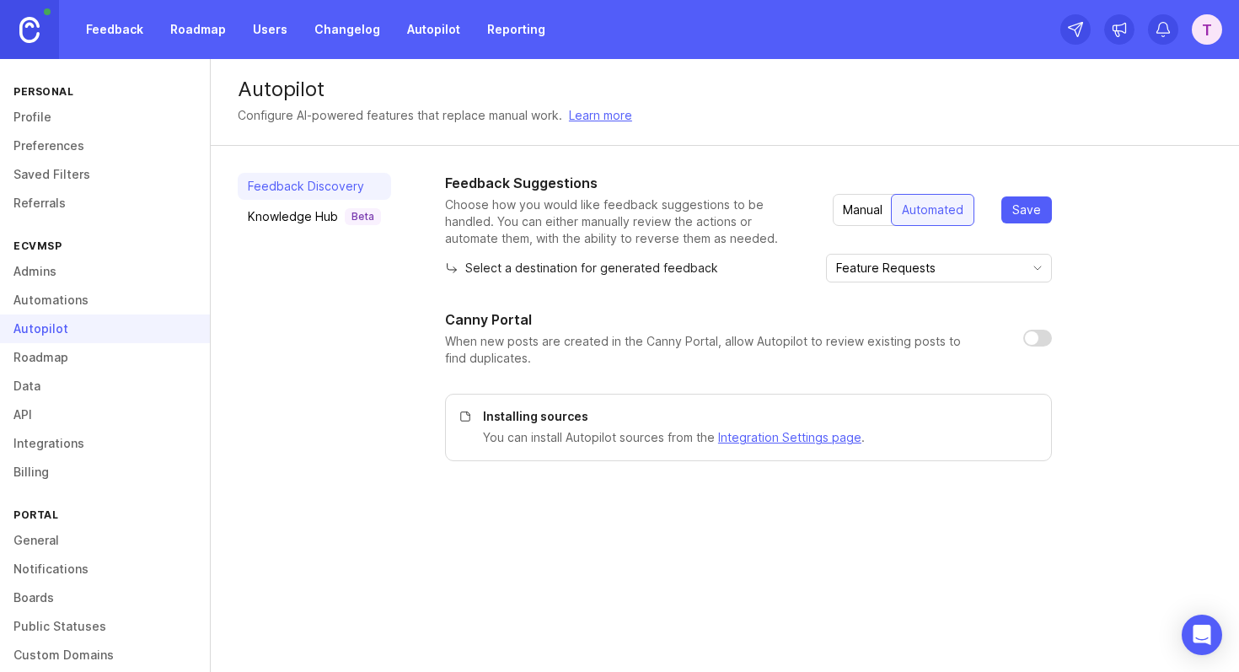
click at [89, 355] on link "Roadmap" at bounding box center [105, 357] width 210 height 29
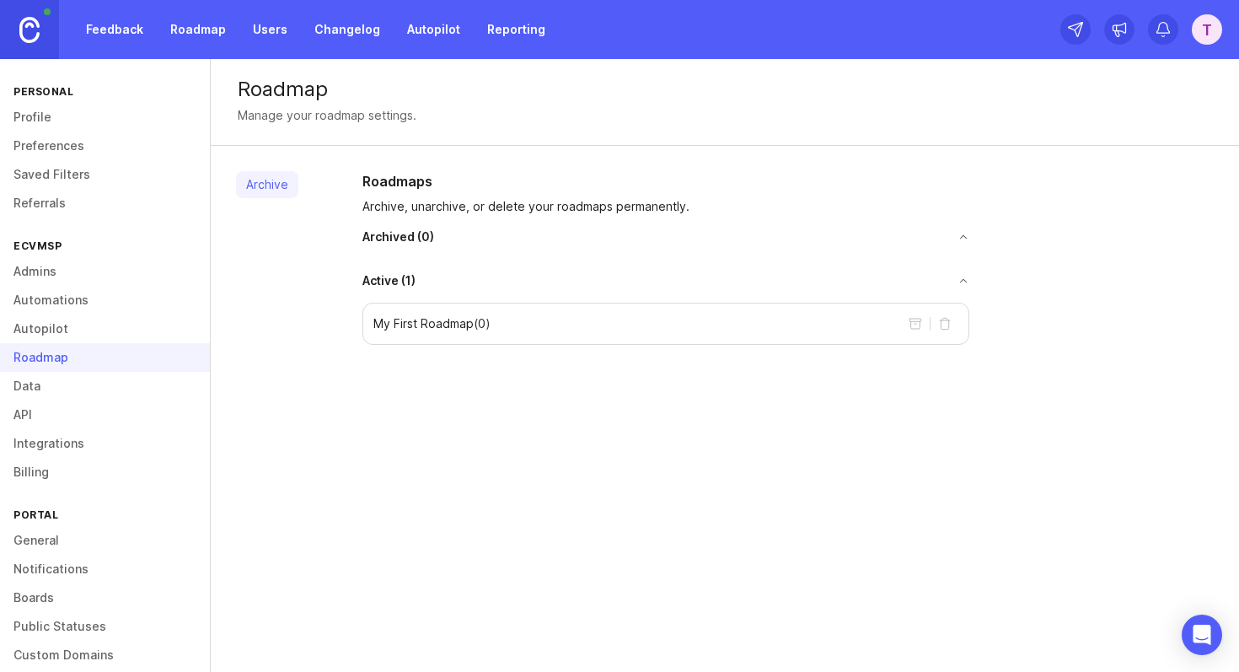
click at [89, 381] on link "Data" at bounding box center [105, 386] width 210 height 29
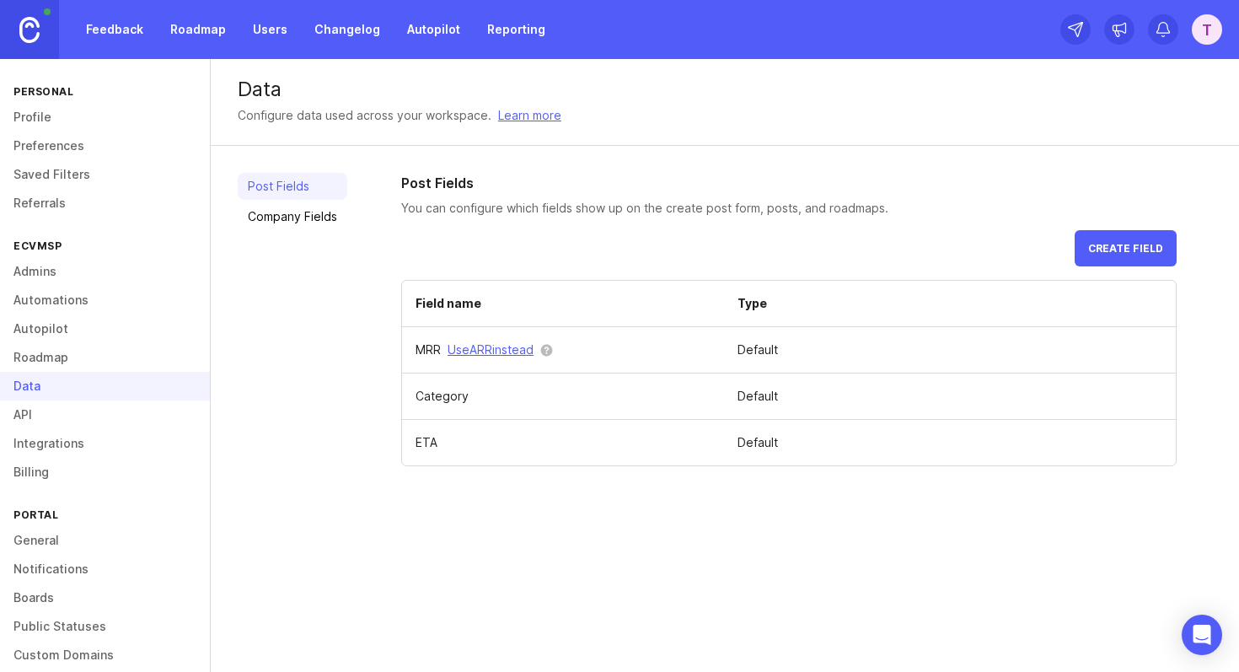
click at [96, 407] on link "API" at bounding box center [105, 414] width 210 height 29
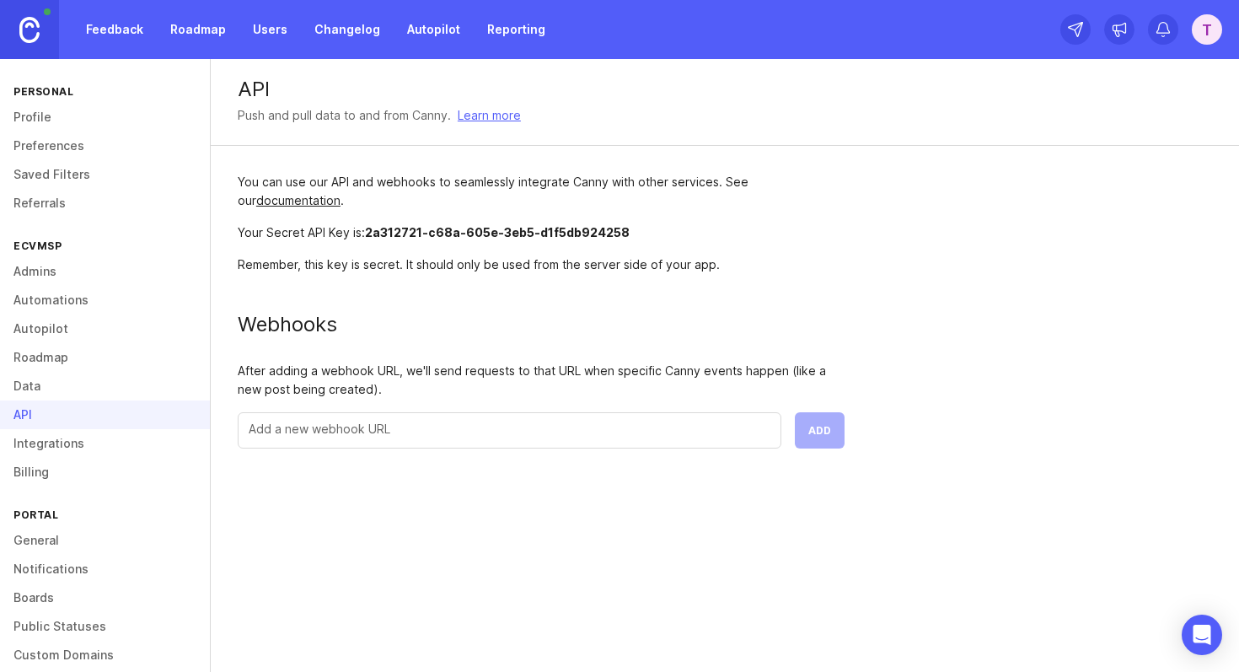
click at [100, 442] on link "Integrations" at bounding box center [105, 443] width 210 height 29
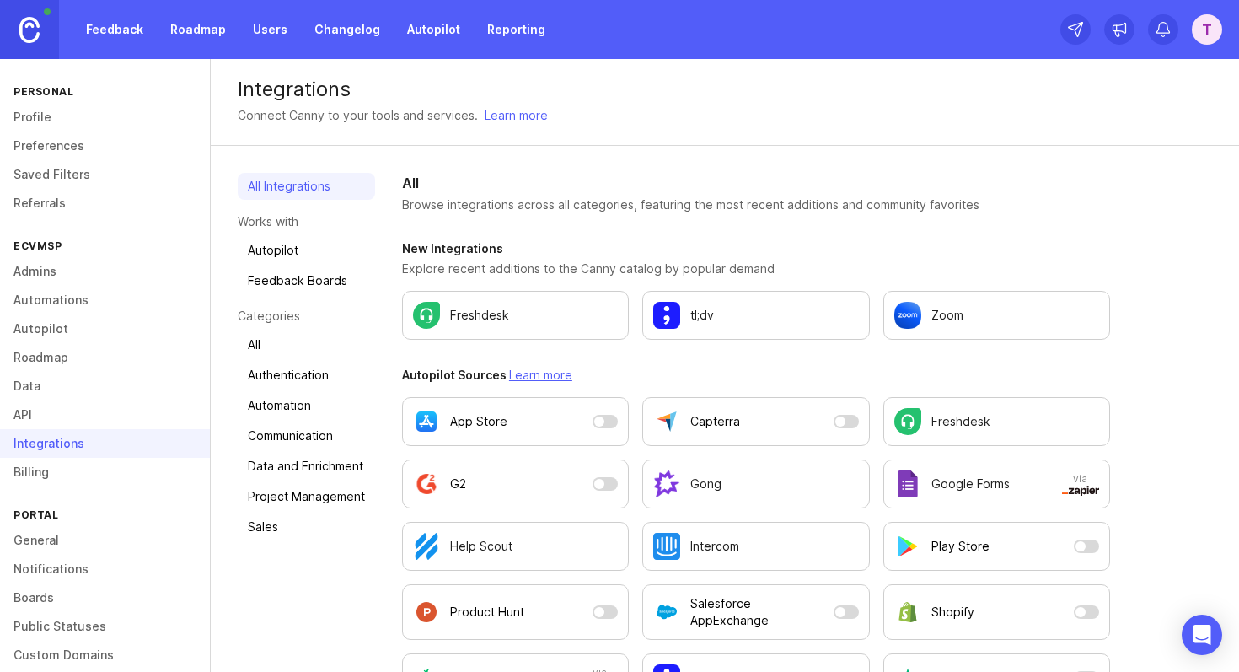
click at [532, 19] on link "Reporting" at bounding box center [516, 29] width 78 height 30
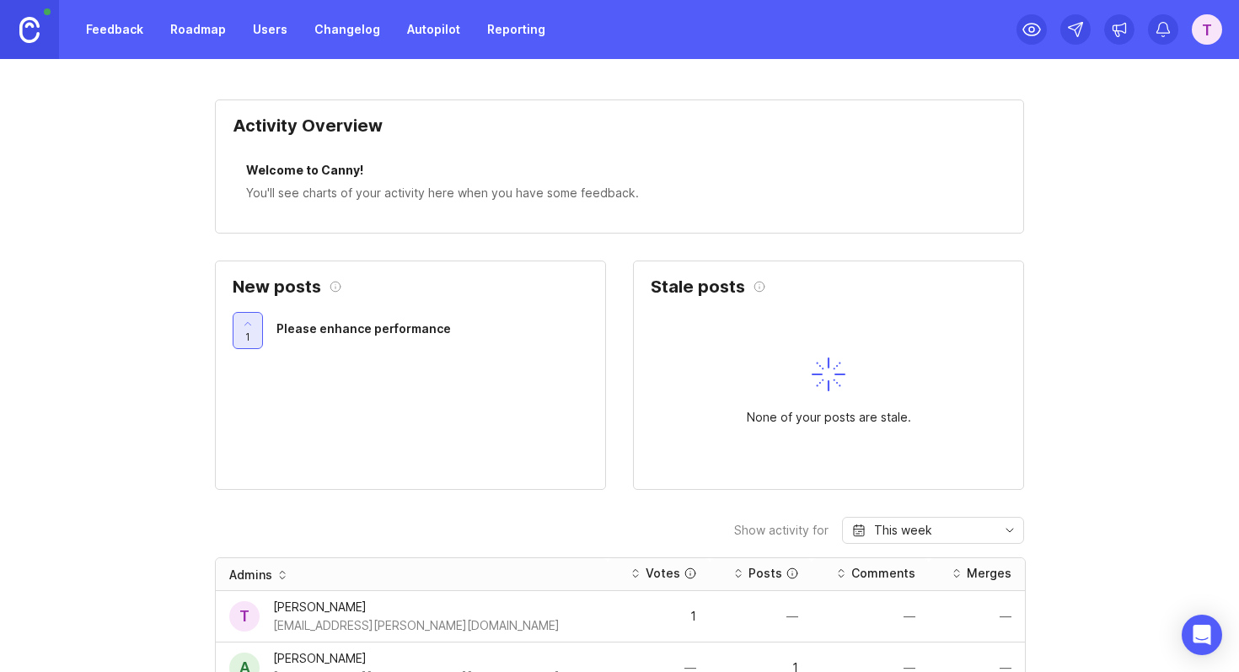
click at [249, 327] on icon at bounding box center [248, 324] width 12 height 12
click at [250, 341] on span "0" at bounding box center [247, 337] width 7 height 14
click at [1198, 30] on div "T" at bounding box center [1207, 29] width 30 height 30
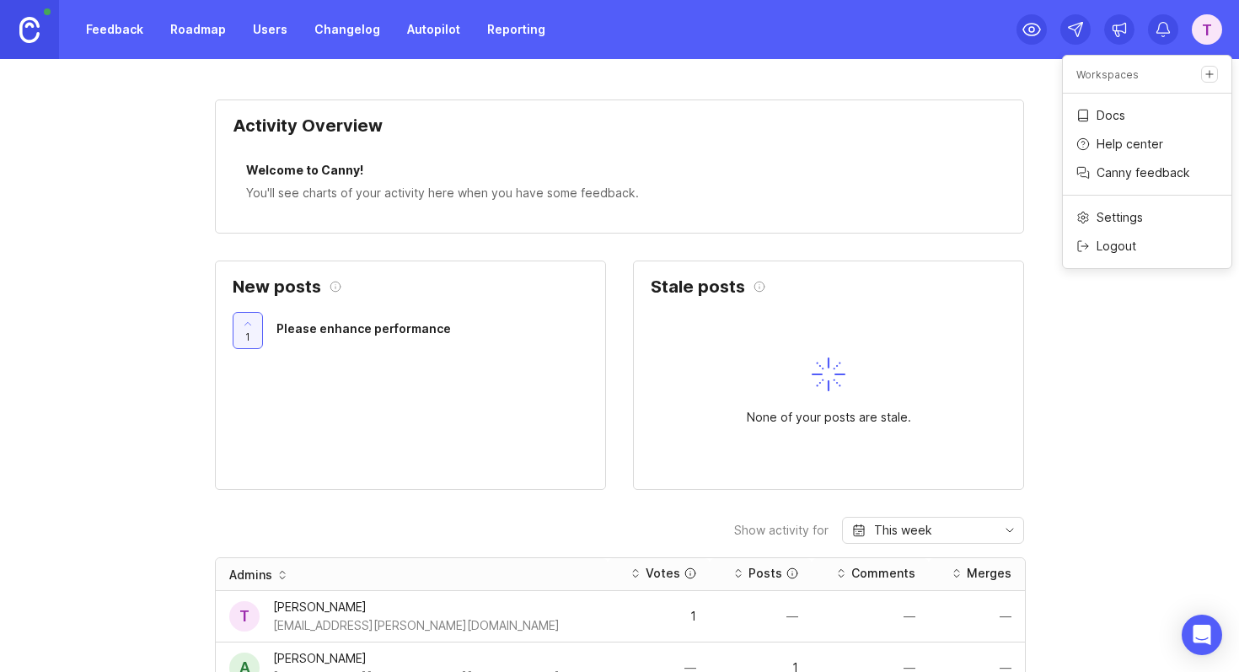
click at [1198, 30] on div "T" at bounding box center [1207, 29] width 30 height 30
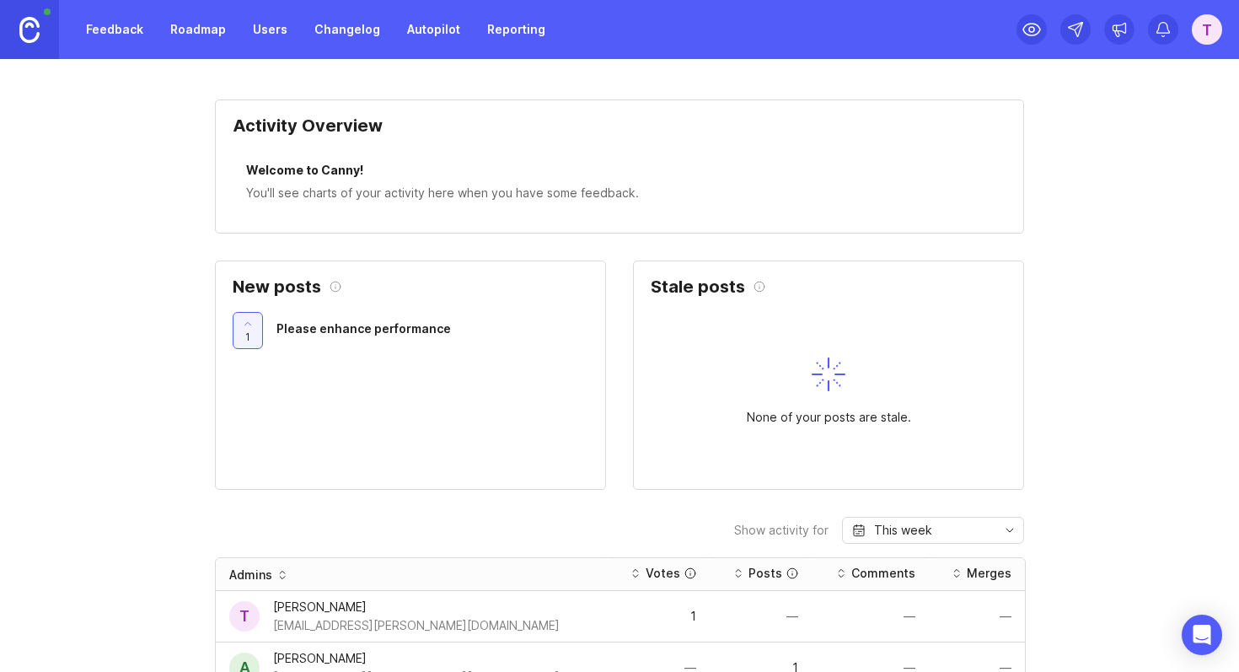
click at [12, 31] on link at bounding box center [29, 29] width 59 height 59
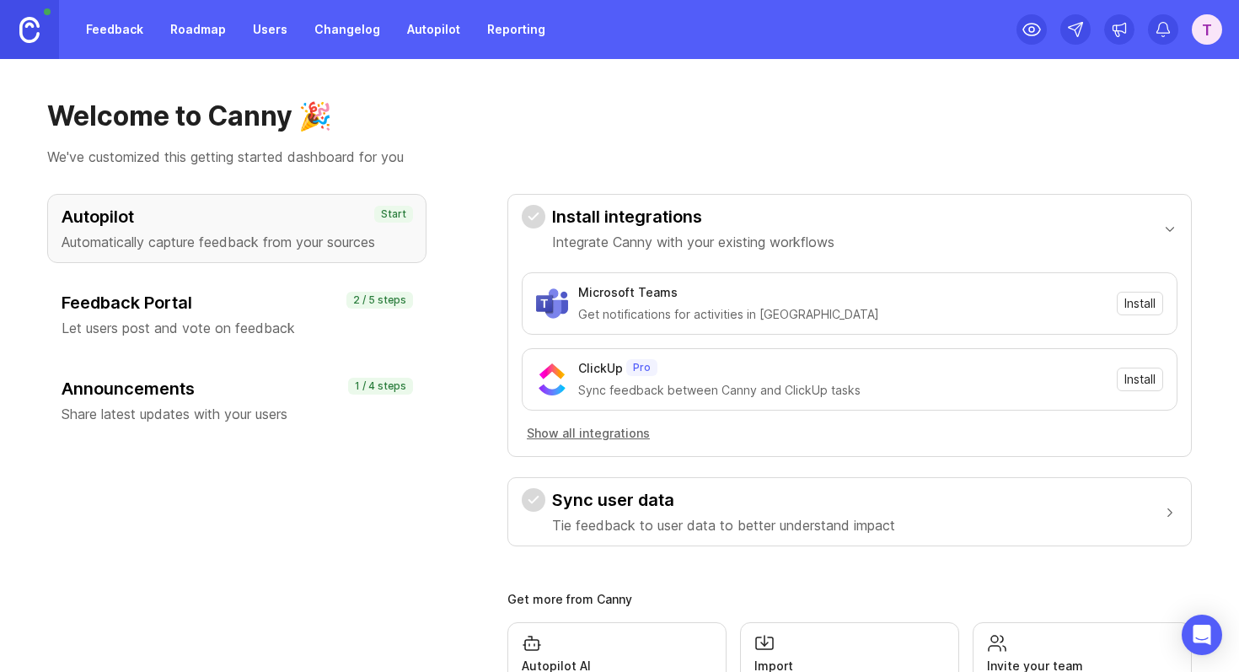
click at [1205, 32] on div "T" at bounding box center [1207, 29] width 30 height 30
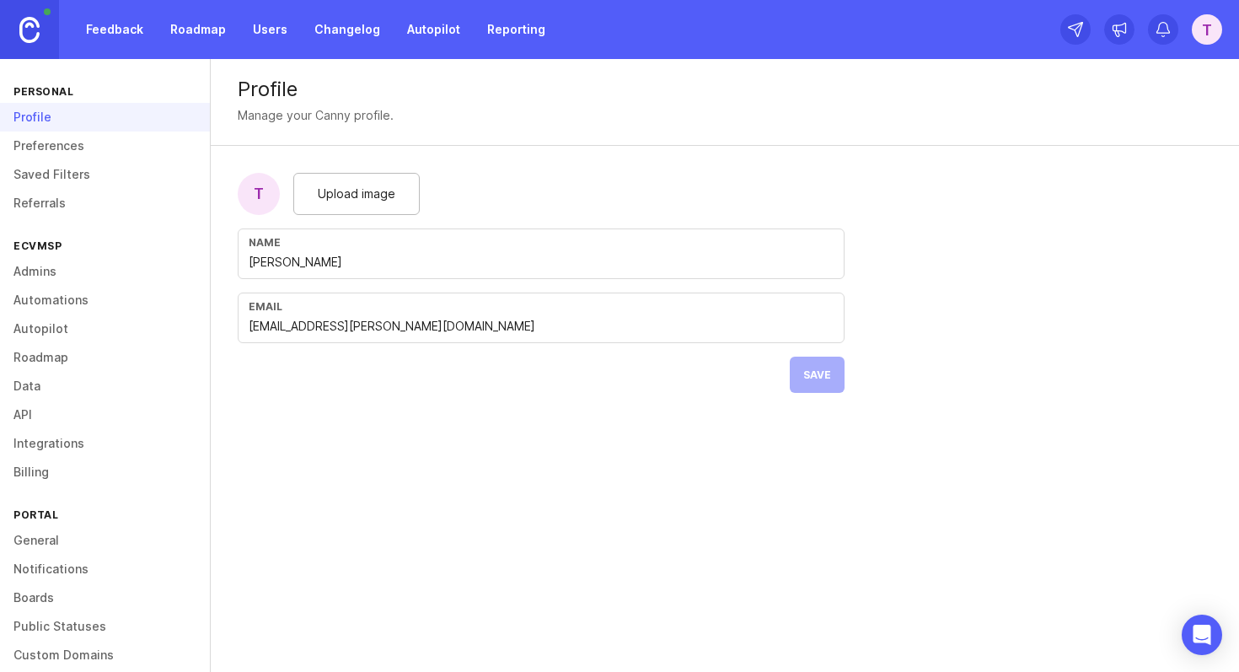
click at [102, 148] on link "Preferences" at bounding box center [105, 146] width 210 height 29
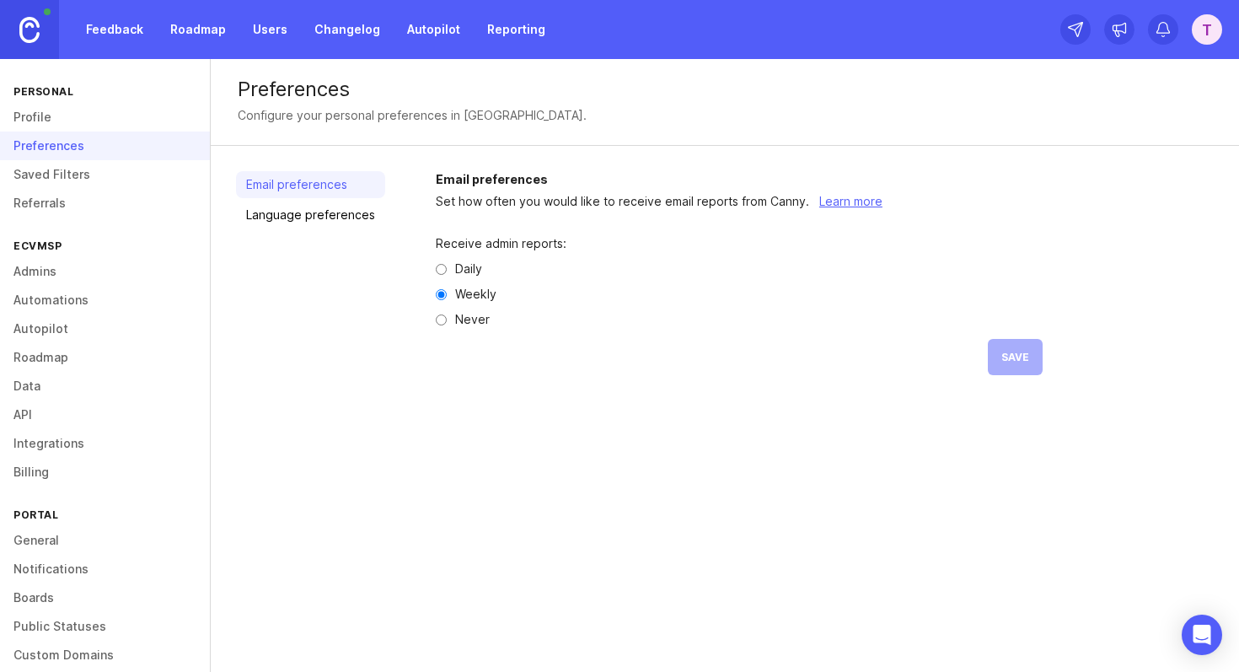
click at [90, 128] on link "Profile" at bounding box center [105, 117] width 210 height 29
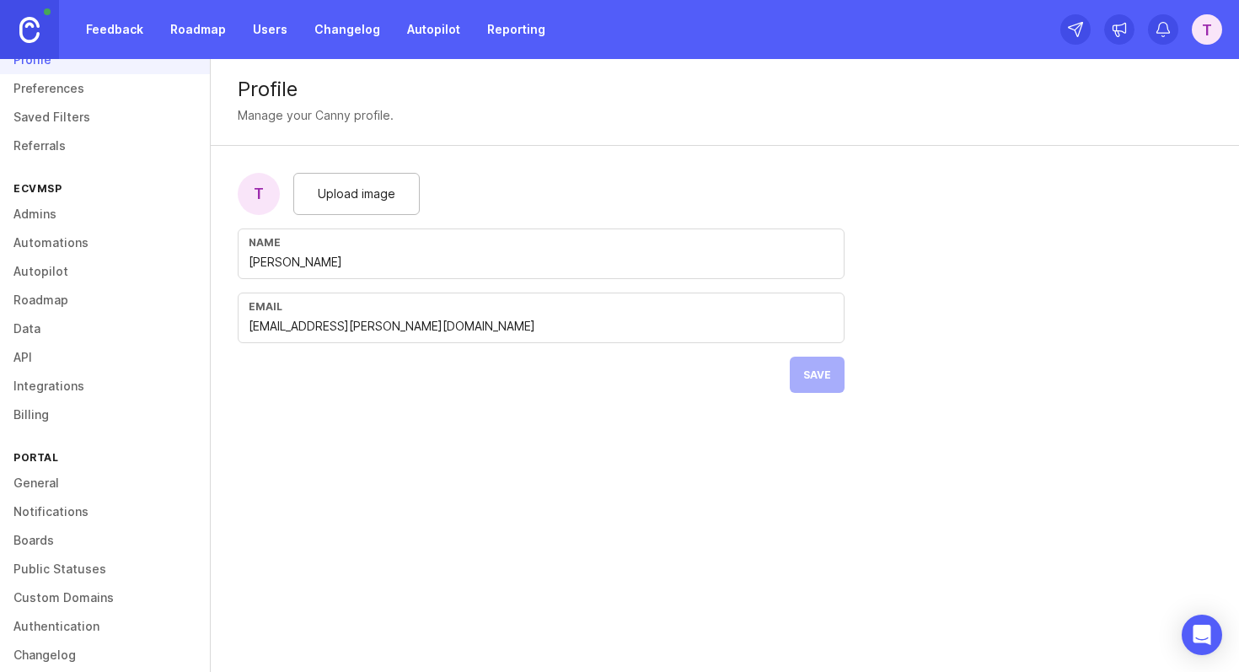
scroll to position [76, 0]
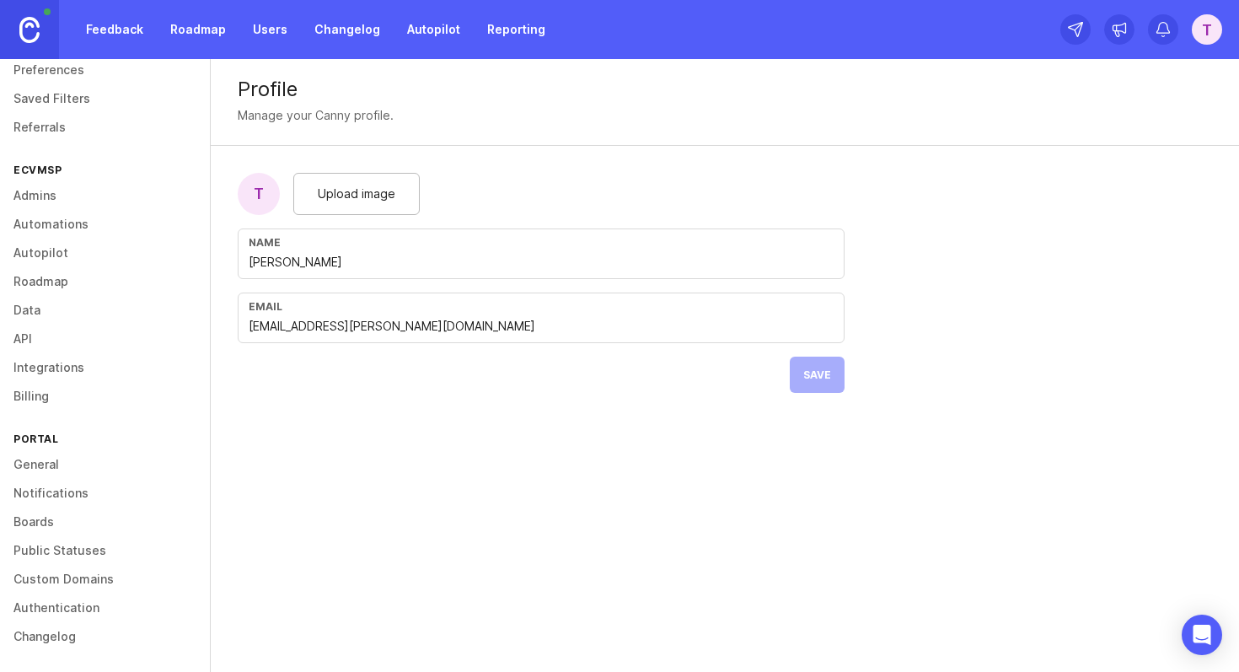
click at [48, 462] on link "General" at bounding box center [105, 464] width 210 height 29
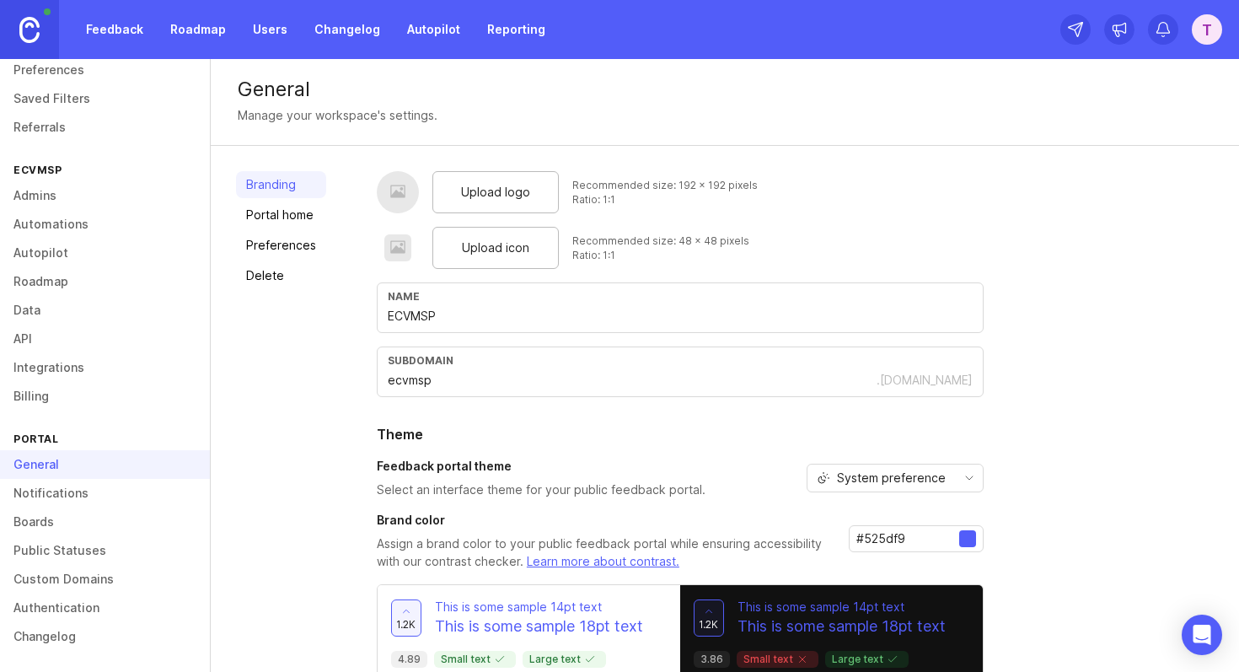
click at [57, 522] on link "Boards" at bounding box center [105, 522] width 210 height 29
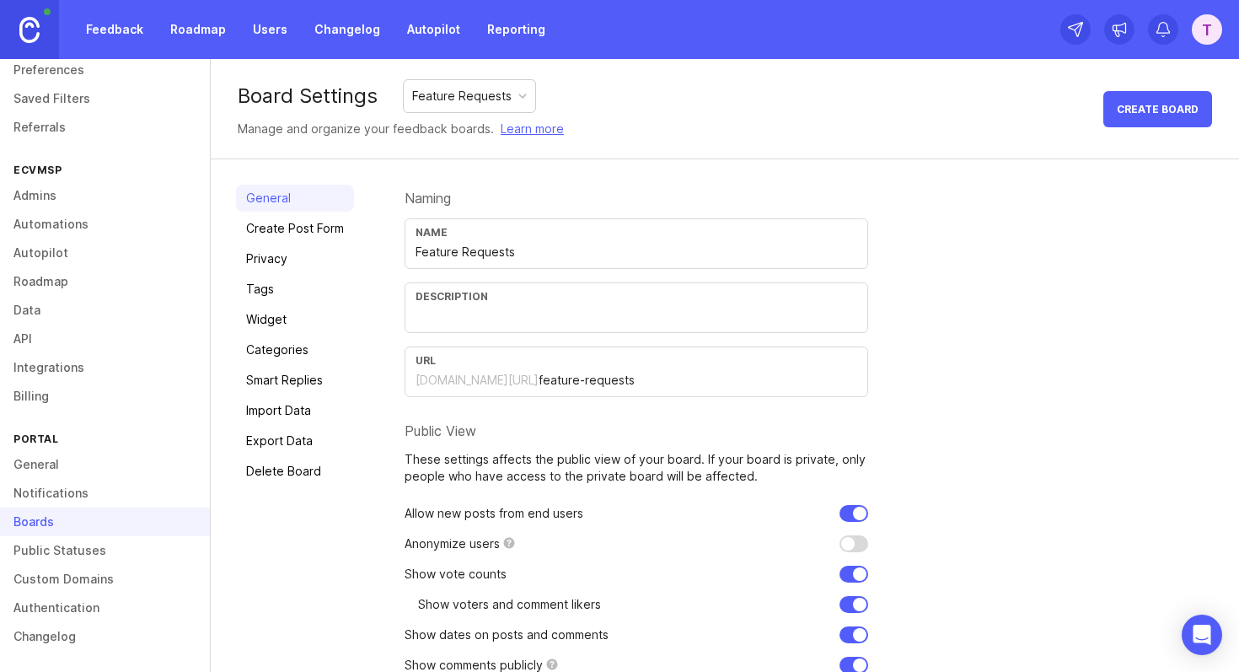
click at [475, 107] on div "Feature Requests" at bounding box center [470, 96] width 132 height 32
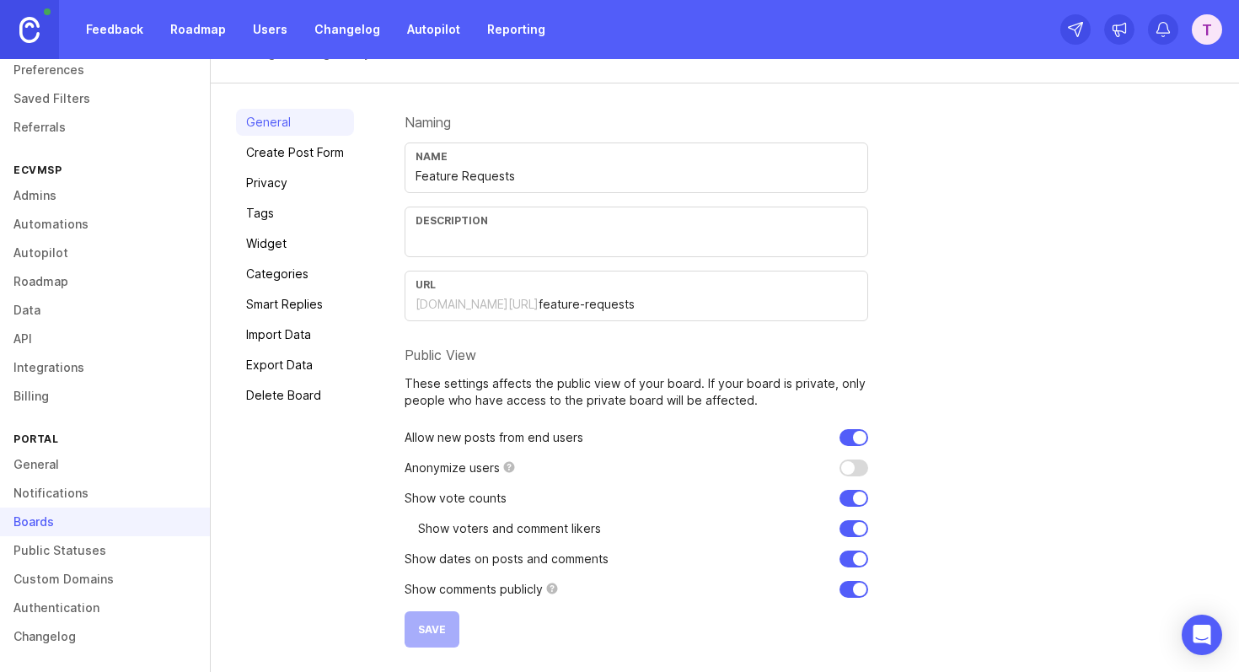
click at [440, 351] on div "Public View" at bounding box center [637, 354] width 464 height 13
click at [429, 323] on div at bounding box center [429, 323] width 0 height 0
click at [539, 352] on div "Public View" at bounding box center [637, 354] width 464 height 13
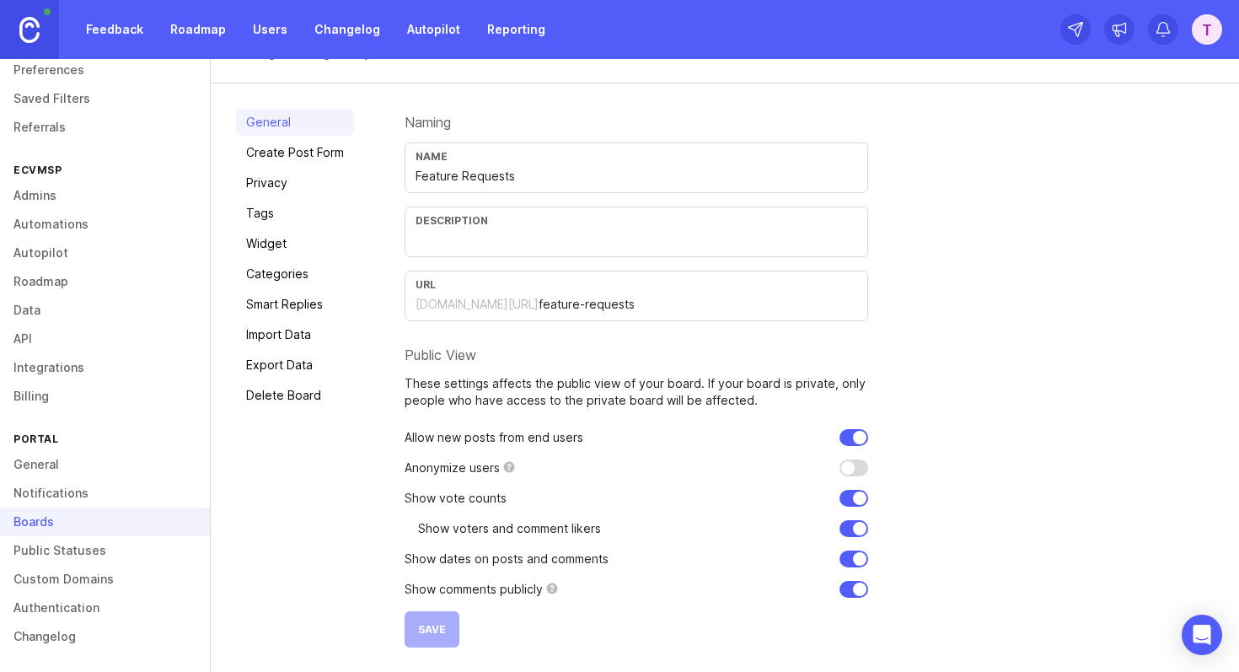
click at [563, 394] on p "These settings affects the public view of your board. If your board is private,…" at bounding box center [637, 392] width 464 height 34
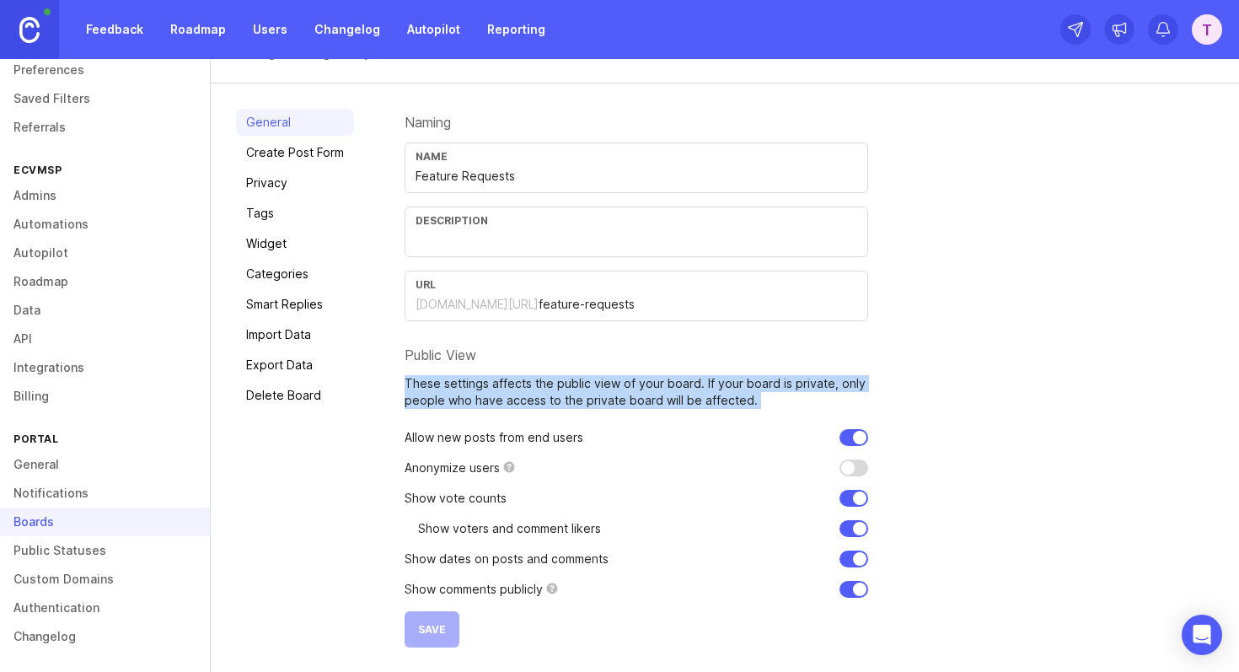
click at [563, 394] on p "These settings affects the public view of your board. If your board is private,…" at bounding box center [637, 392] width 464 height 34
click at [597, 394] on p "These settings affects the public view of your board. If your board is private,…" at bounding box center [637, 392] width 464 height 34
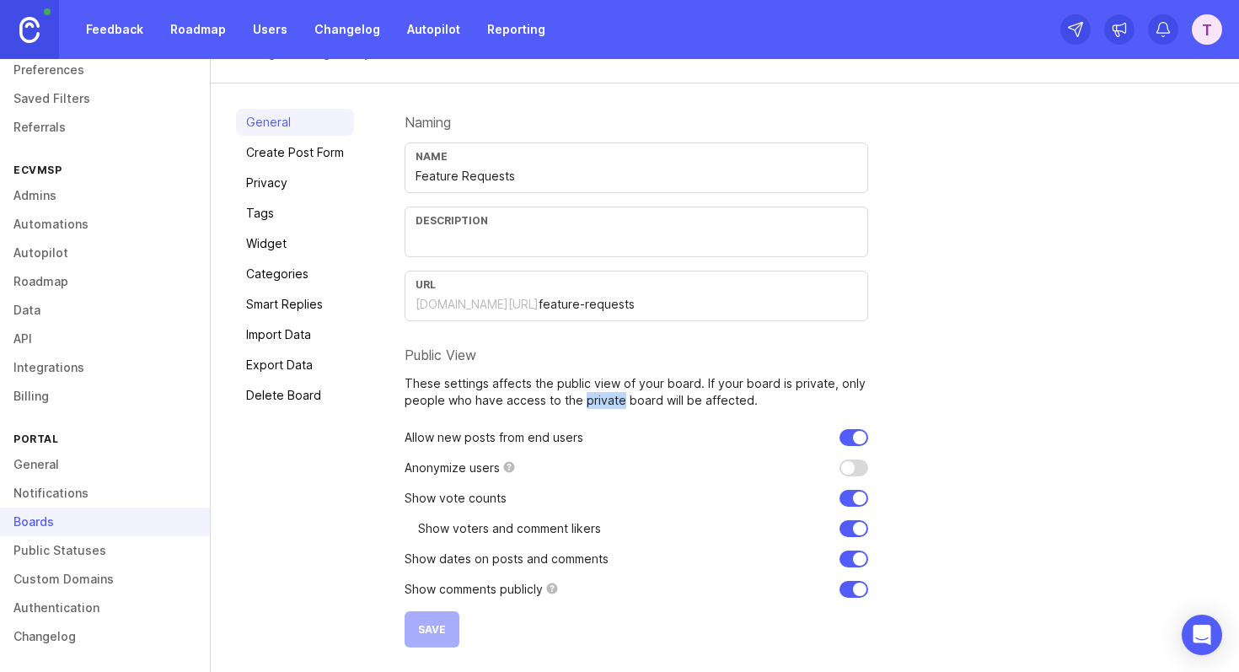
click at [597, 394] on p "These settings affects the public view of your board. If your board is private,…" at bounding box center [637, 392] width 464 height 34
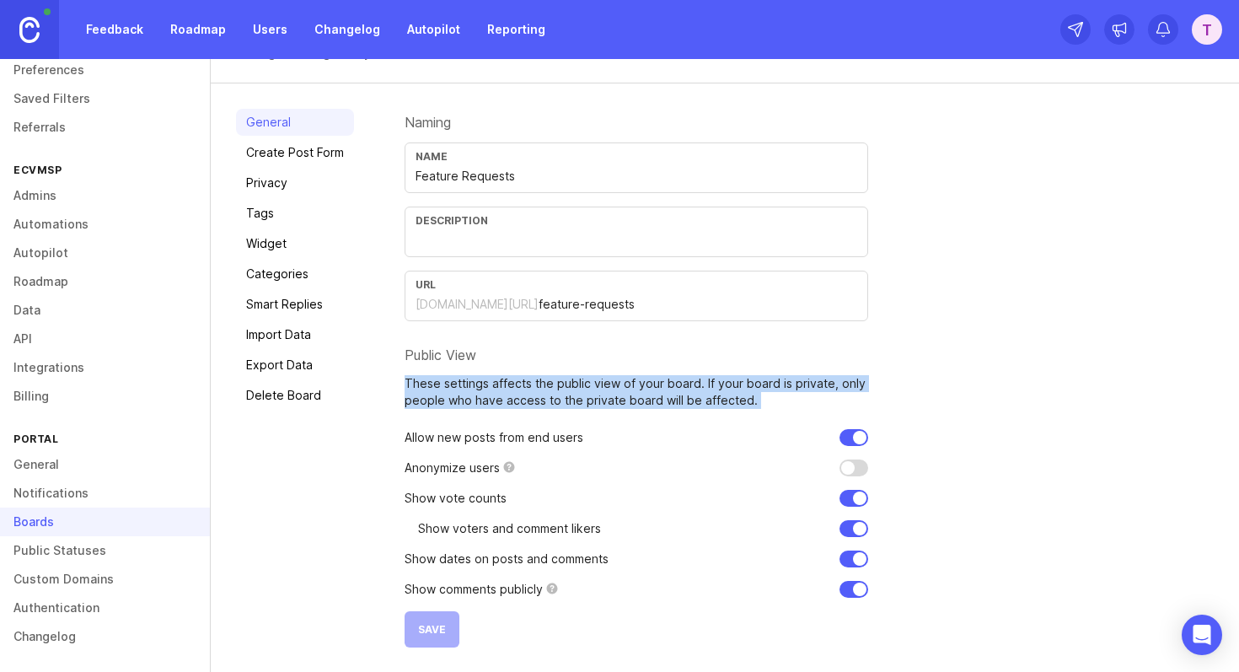
click at [597, 394] on p "These settings affects the public view of your board. If your board is private,…" at bounding box center [637, 392] width 464 height 34
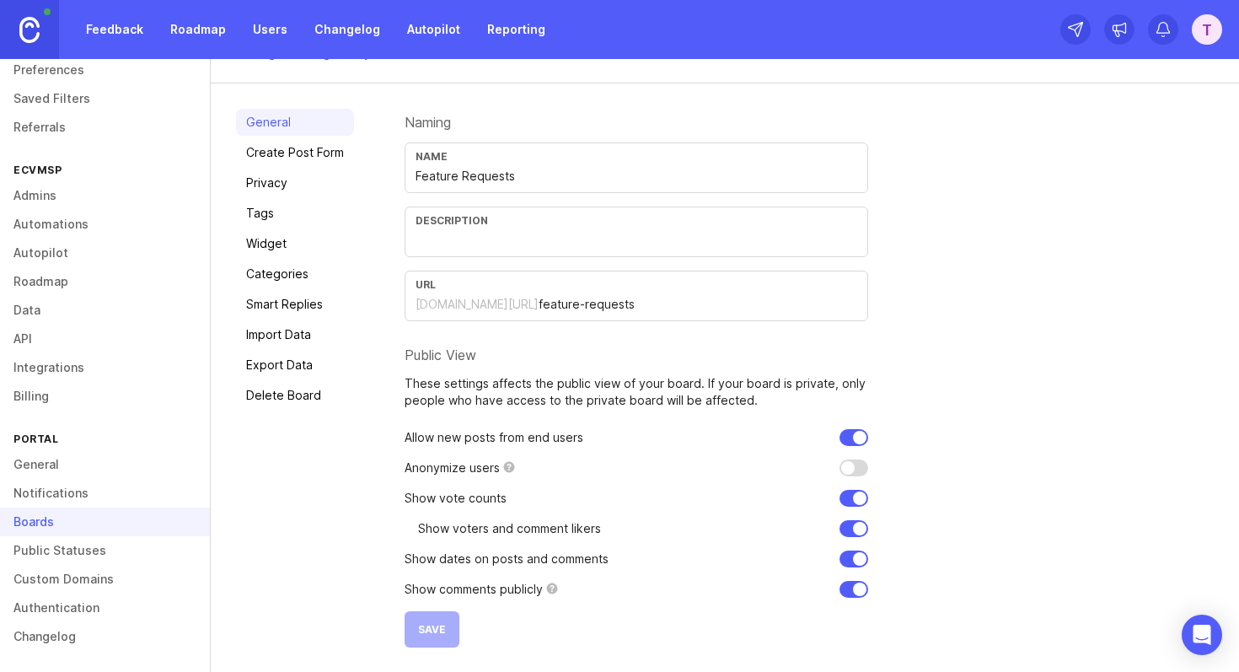
click at [669, 400] on p "These settings affects the public view of your board. If your board is private,…" at bounding box center [637, 392] width 464 height 34
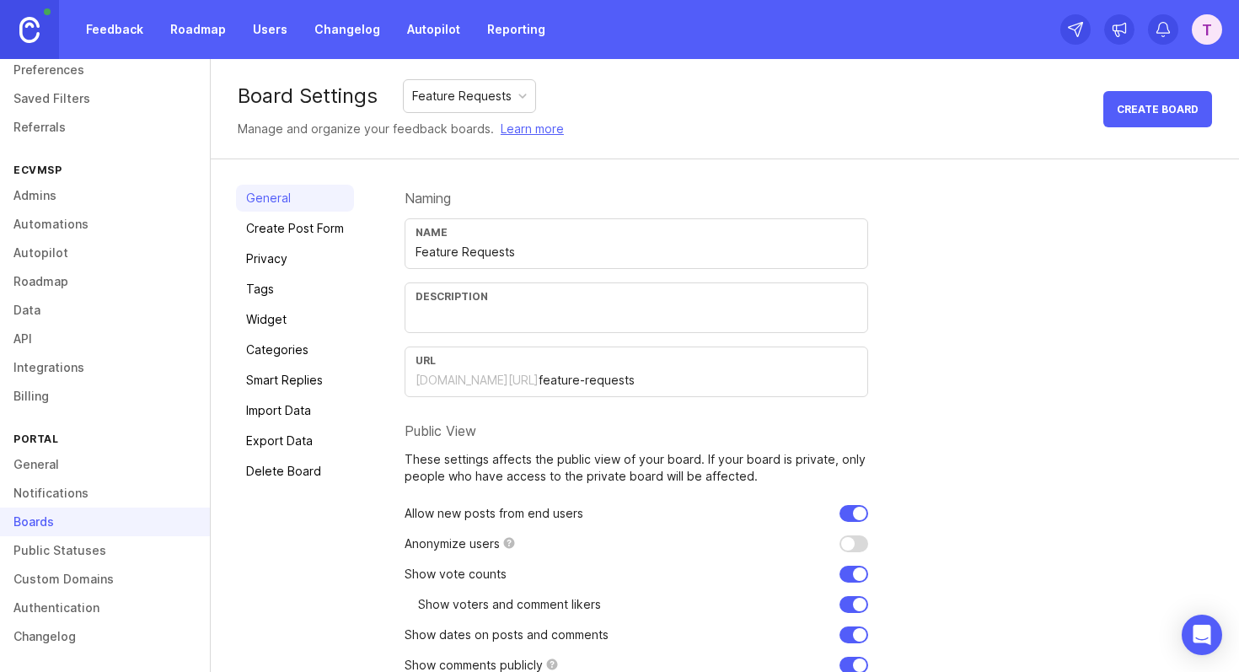
click at [294, 229] on link "Create Post Form" at bounding box center [295, 228] width 118 height 27
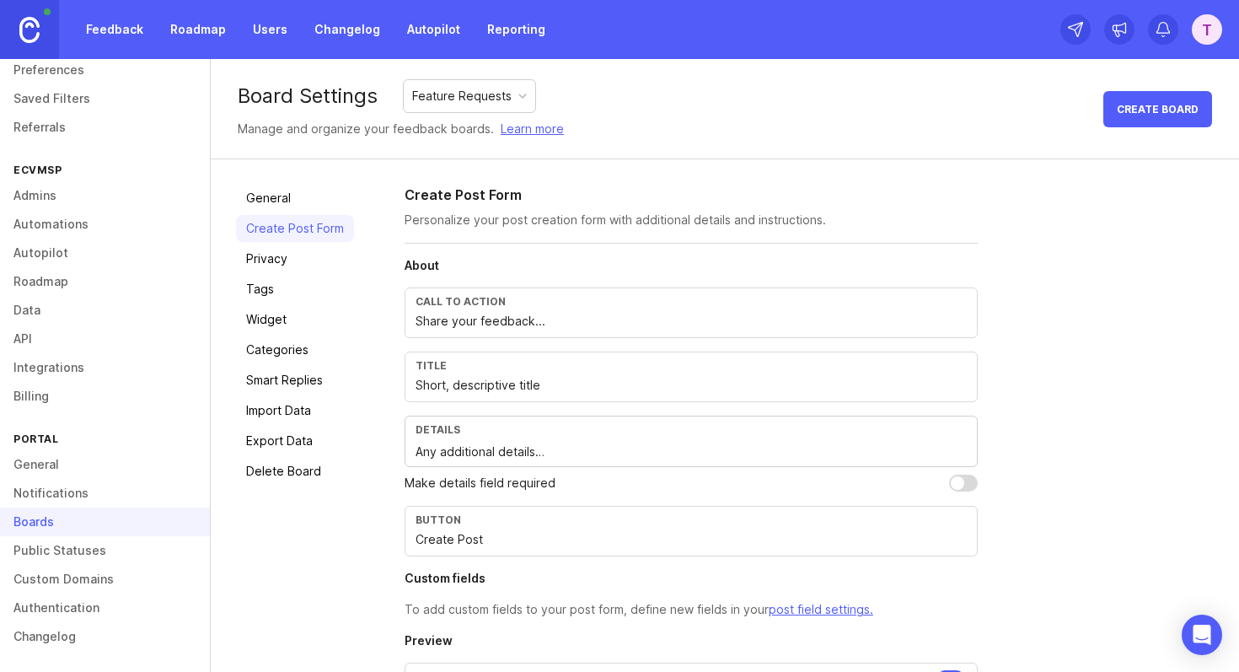
click at [294, 264] on link "Privacy" at bounding box center [295, 258] width 118 height 27
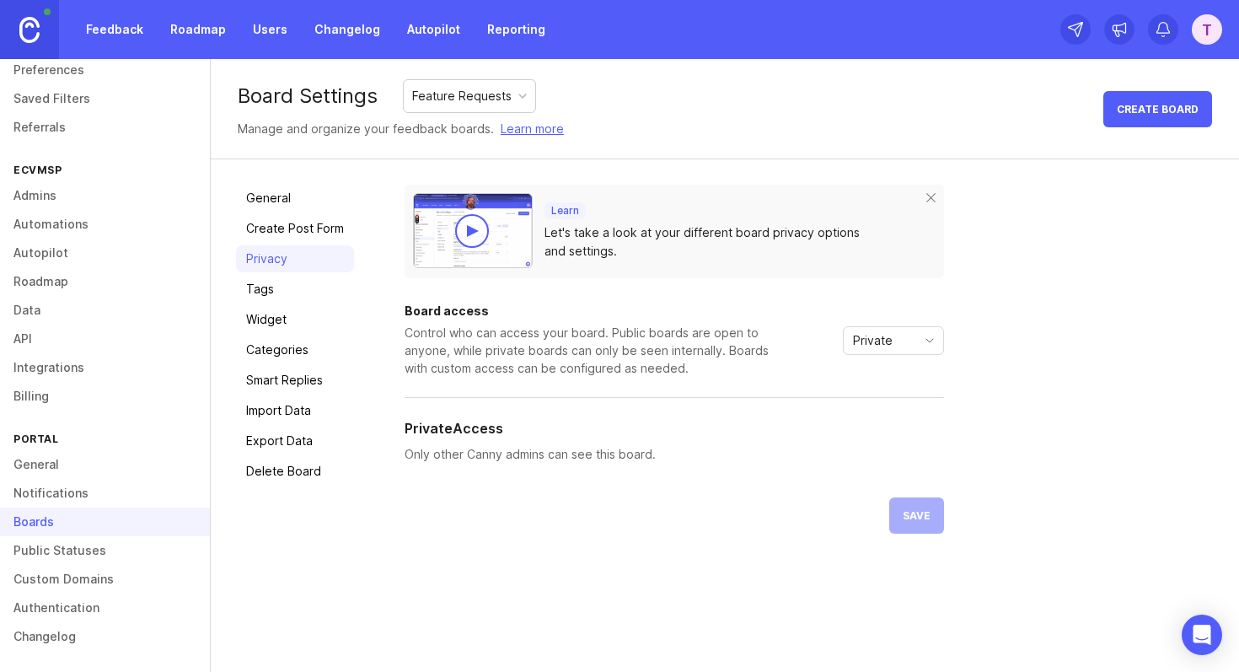
click at [904, 342] on div "Private" at bounding box center [880, 340] width 73 height 27
click at [901, 405] on li "Public" at bounding box center [892, 401] width 99 height 28
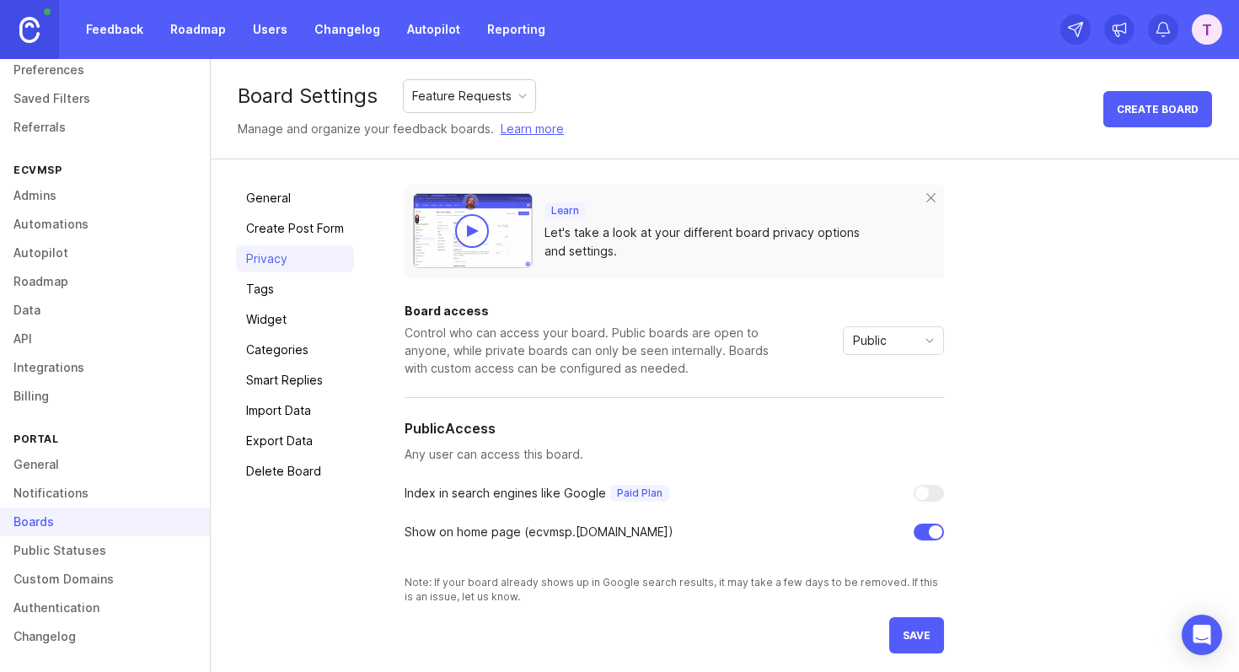
click at [893, 346] on div "Public" at bounding box center [880, 340] width 73 height 27
click at [894, 428] on span "Custom" at bounding box center [875, 429] width 42 height 19
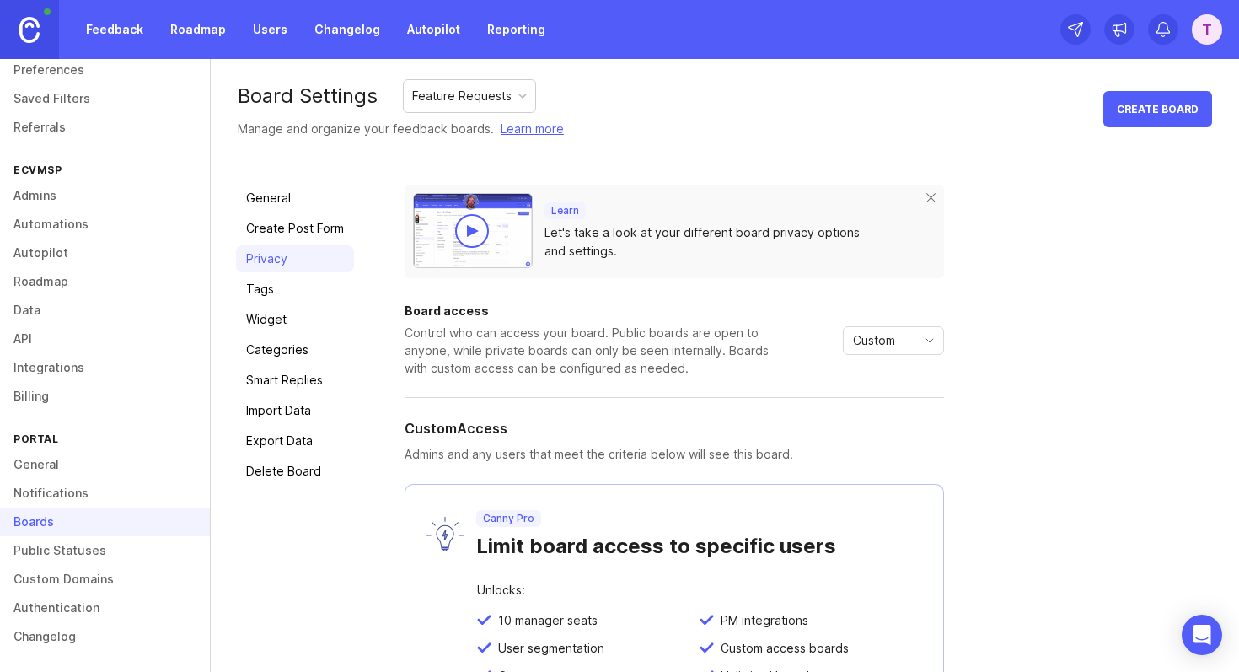
click at [915, 351] on div "Custom" at bounding box center [880, 340] width 73 height 27
click at [896, 398] on li "Public" at bounding box center [892, 401] width 99 height 28
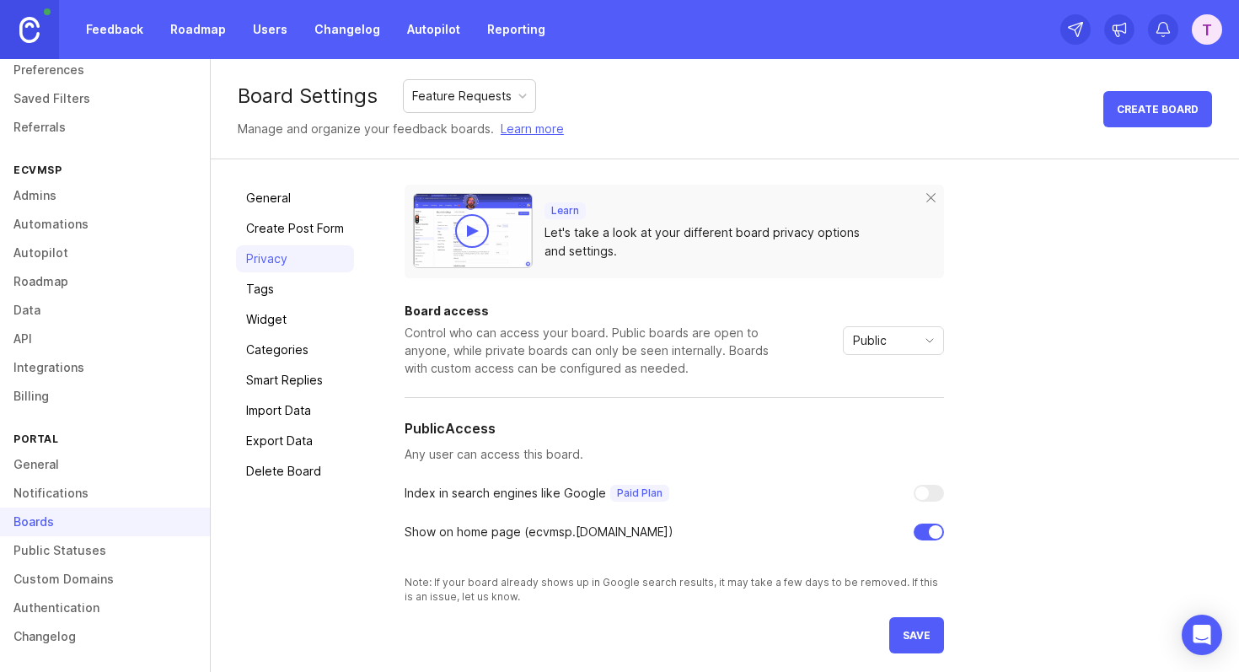
scroll to position [6, 0]
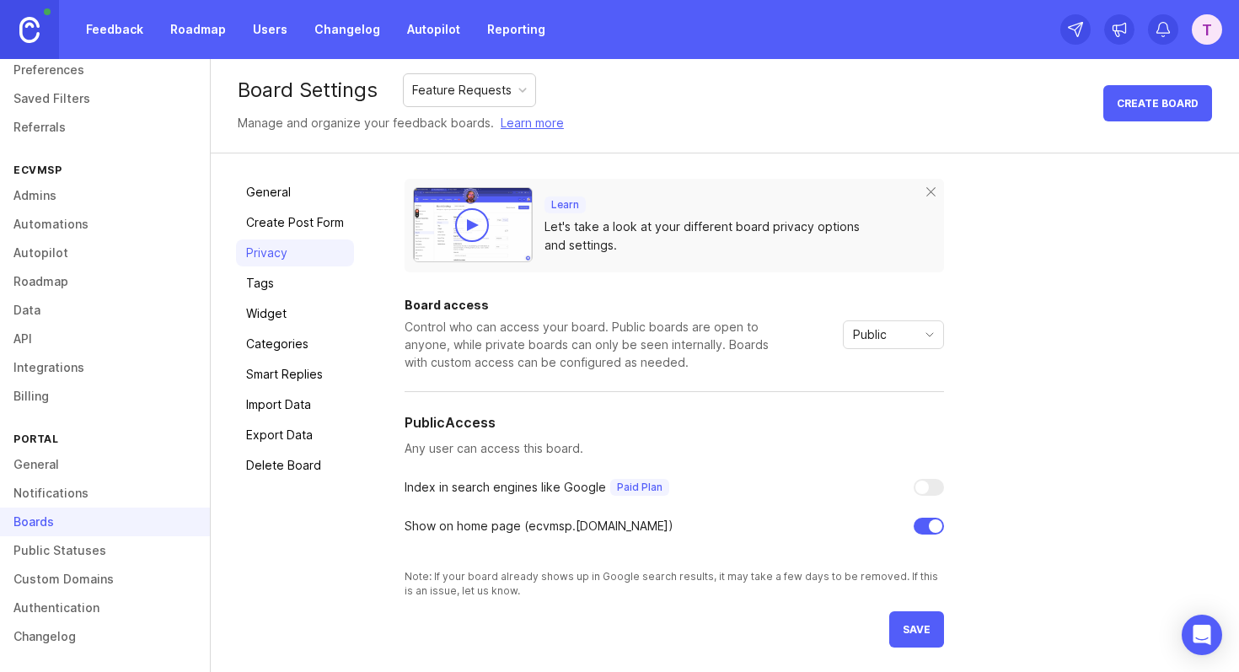
click at [444, 526] on div "Show on home page ( ecvmsp .canny.io)" at bounding box center [539, 526] width 269 height 19
click at [433, 534] on div at bounding box center [433, 534] width 0 height 0
click at [445, 545] on div "Board access Control who can access your board. Public boards are open to anyon…" at bounding box center [675, 448] width 540 height 298
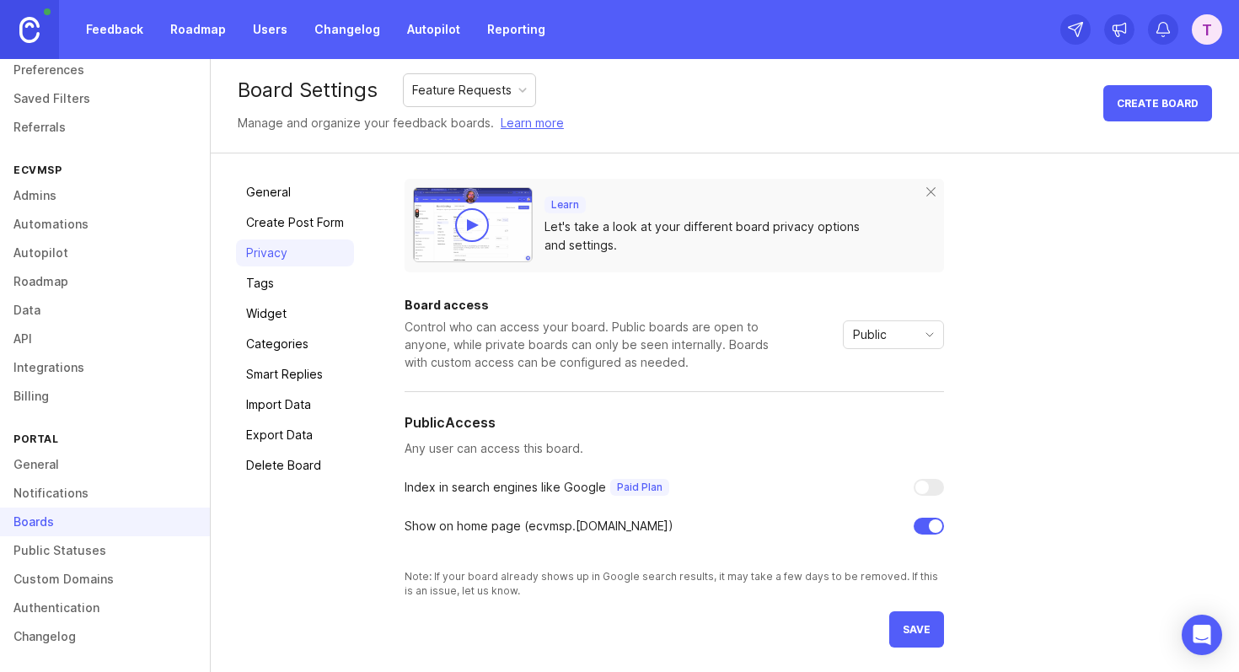
click at [936, 533] on div at bounding box center [929, 526] width 30 height 17
click at [921, 623] on span "save" at bounding box center [917, 629] width 28 height 13
click at [315, 283] on link "Tags" at bounding box center [295, 283] width 118 height 27
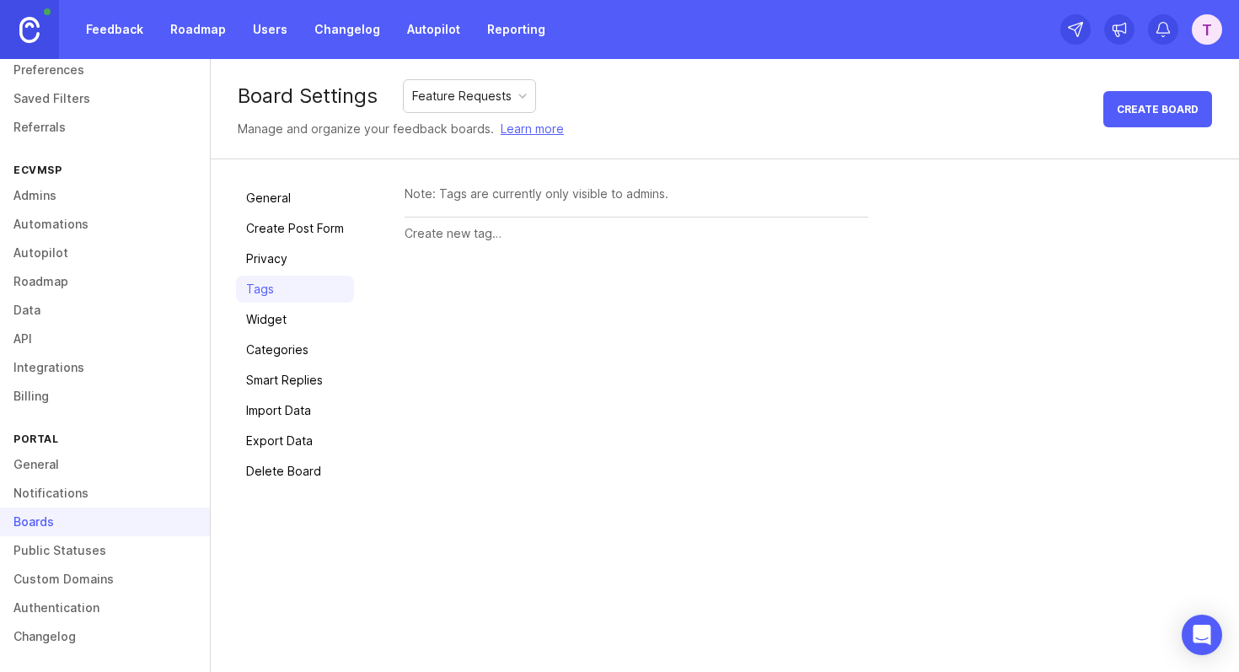
click at [470, 241] on input "text" at bounding box center [637, 233] width 464 height 19
click at [482, 200] on div "Note: Tags are currently only visible to admins." at bounding box center [637, 194] width 464 height 19
click at [472, 190] on div "Note: Tags are currently only visible to admins." at bounding box center [637, 194] width 464 height 19
click at [472, 244] on div at bounding box center [637, 234] width 464 height 32
click at [277, 330] on link "Widget" at bounding box center [295, 319] width 118 height 27
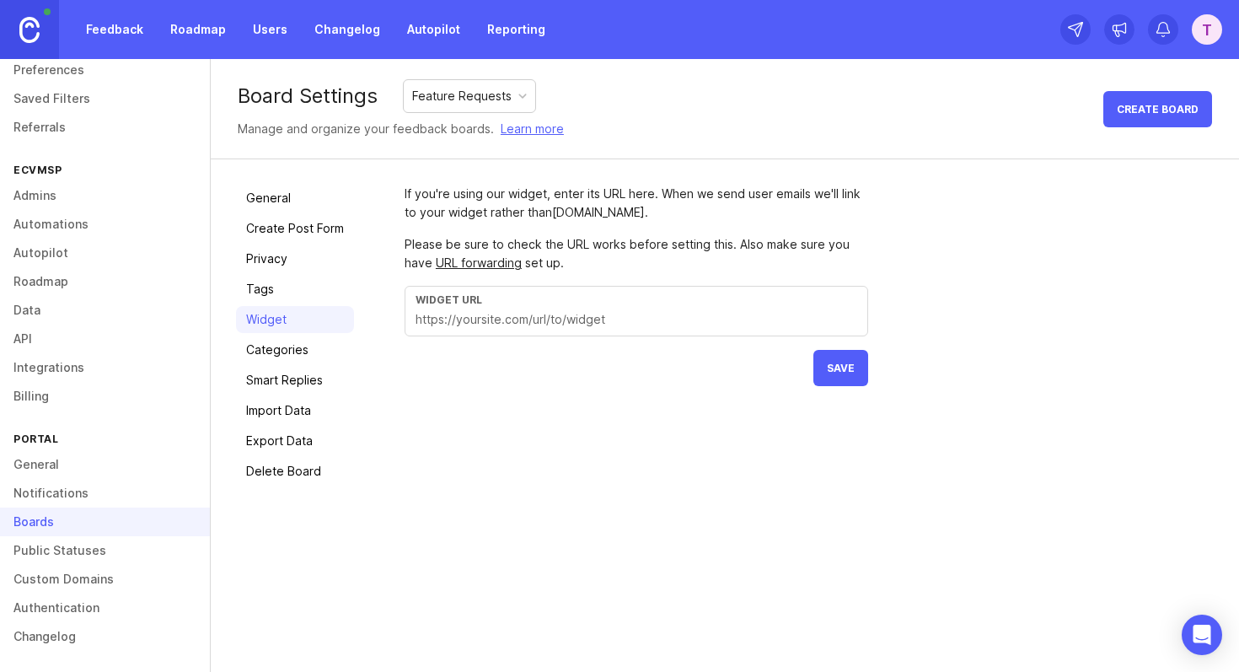
click at [271, 289] on link "Tags" at bounding box center [295, 289] width 118 height 27
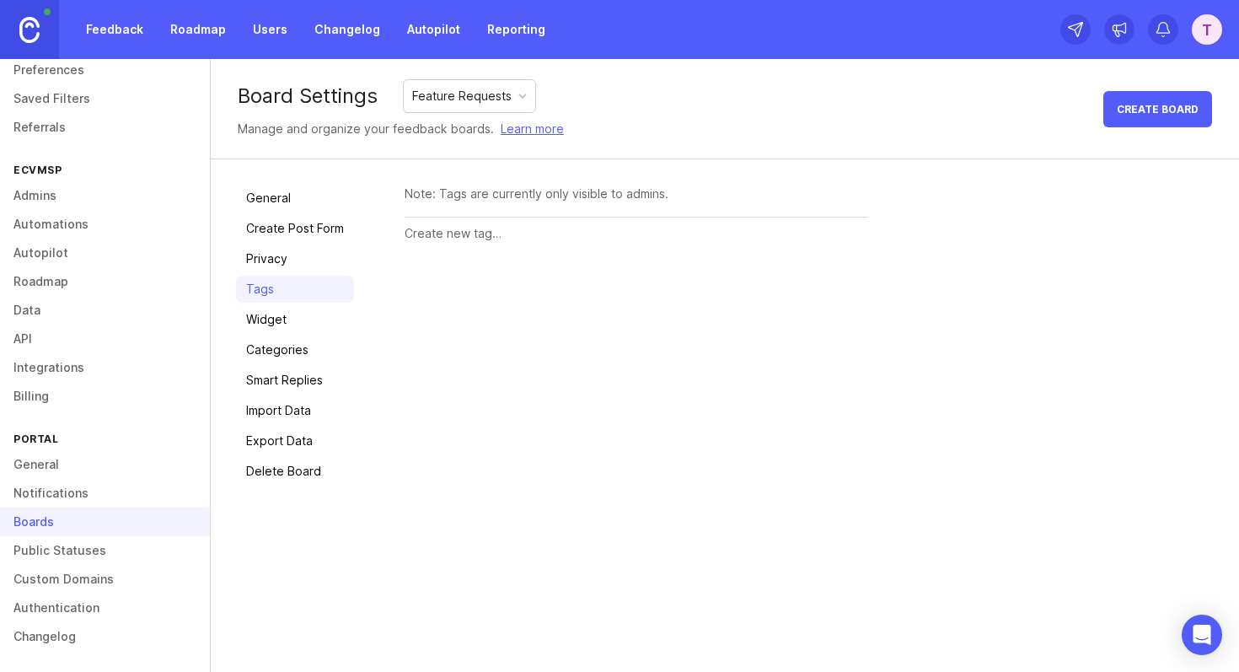
click at [434, 244] on div at bounding box center [637, 234] width 464 height 32
type input "P"
type input "feature"
click at [850, 235] on span "Create" at bounding box center [835, 234] width 42 height 13
click at [465, 230] on div "feature (0 posts)" at bounding box center [453, 239] width 96 height 19
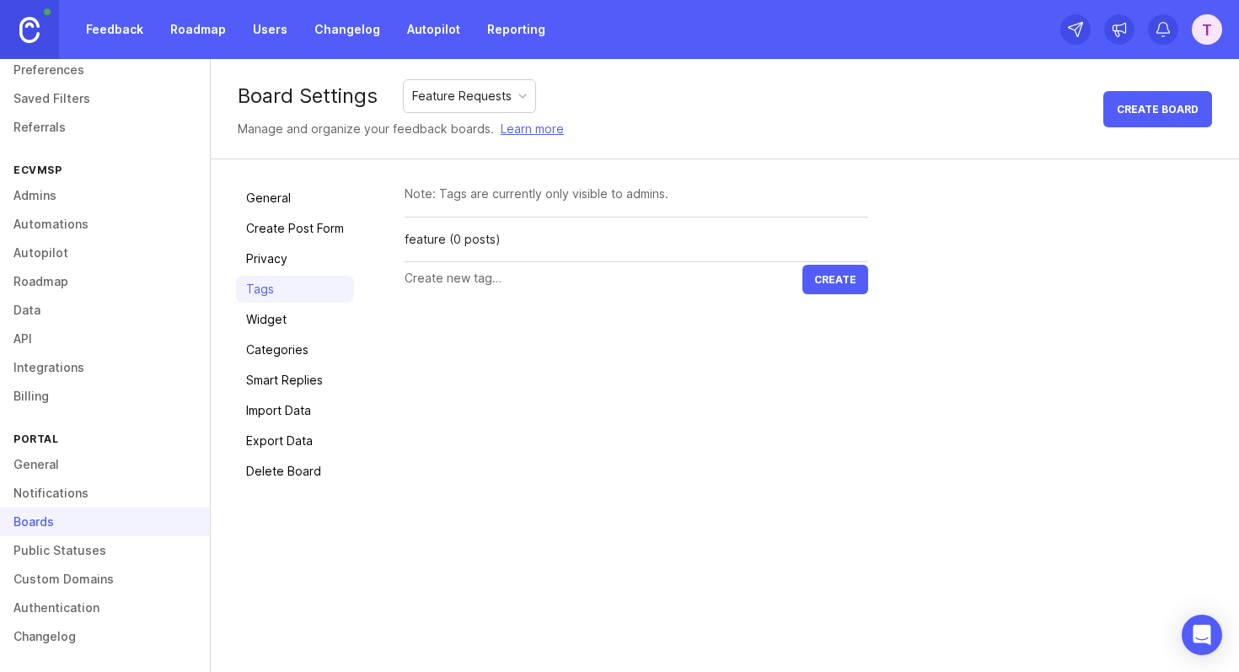
click at [500, 280] on input "text" at bounding box center [604, 278] width 398 height 19
type input "bug"
click at [821, 280] on span "Create" at bounding box center [835, 279] width 42 height 13
click at [282, 315] on link "Widget" at bounding box center [295, 319] width 118 height 27
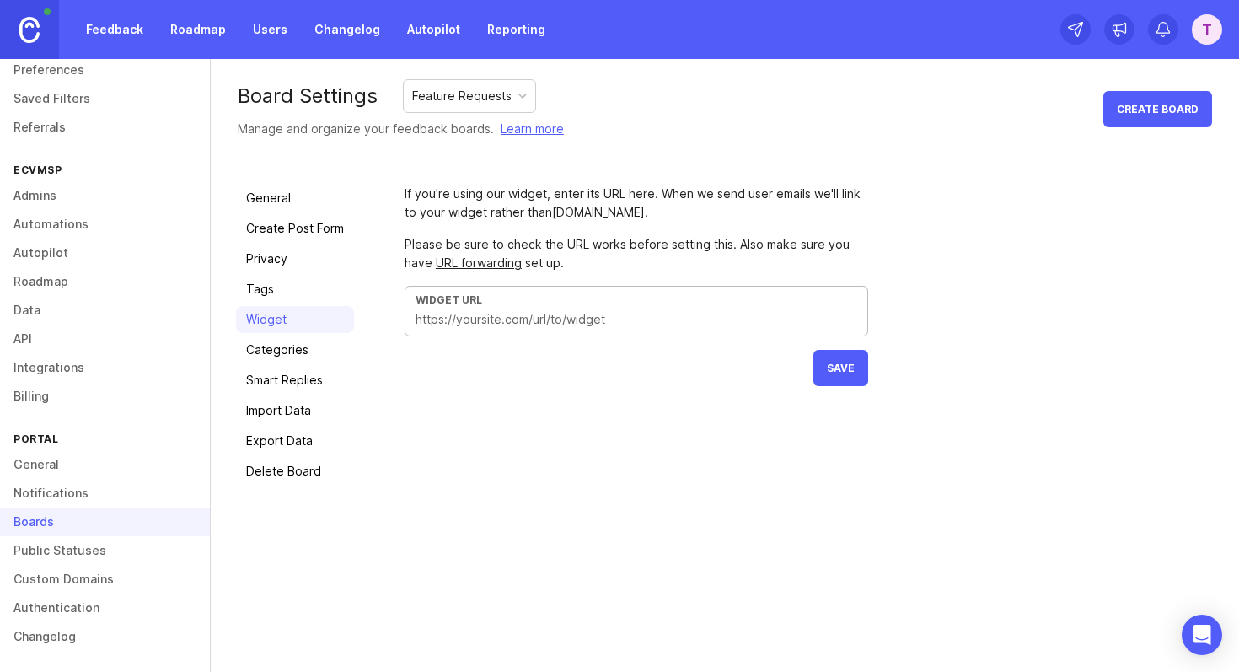
click at [486, 324] on input "text" at bounding box center [637, 319] width 442 height 19
click at [315, 345] on link "Categories" at bounding box center [295, 349] width 118 height 27
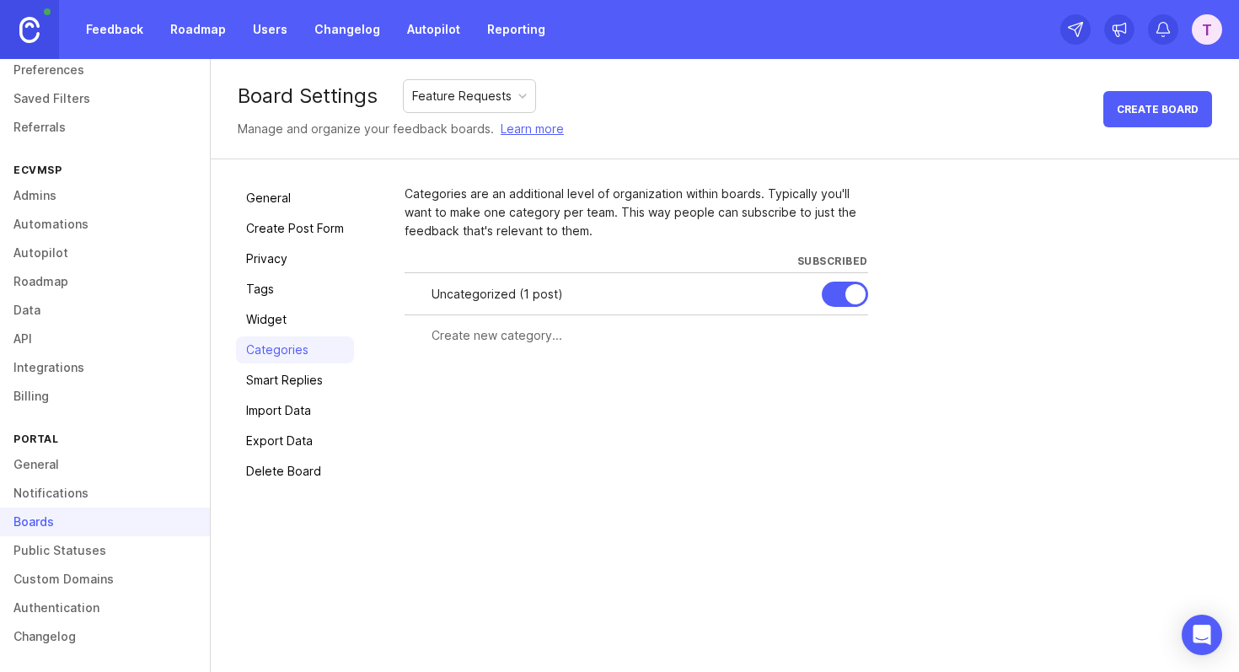
click at [463, 293] on div "Uncategorized ( 1 post )" at bounding box center [620, 294] width 377 height 19
click at [571, 293] on div "Uncategorized ( 1 post )" at bounding box center [620, 294] width 377 height 19
click at [522, 293] on div "Uncategorized ( 1 post )" at bounding box center [620, 294] width 377 height 19
click at [272, 370] on link "Smart Replies" at bounding box center [295, 380] width 118 height 27
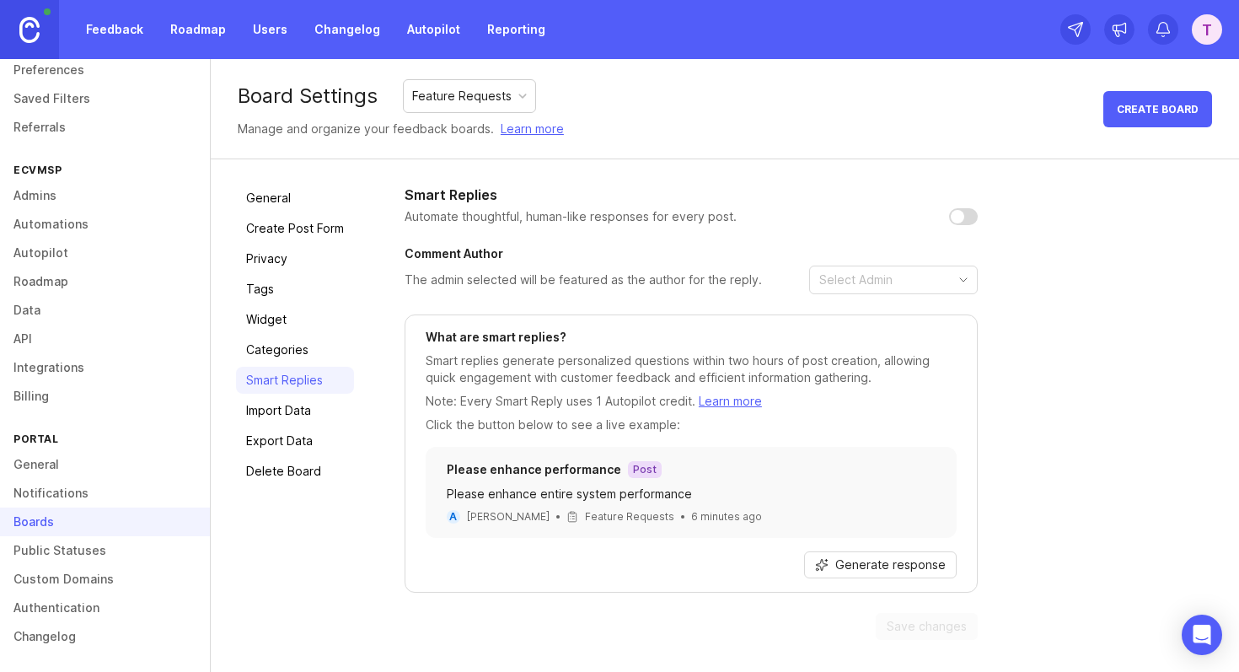
click at [284, 411] on link "Import Data" at bounding box center [295, 410] width 118 height 27
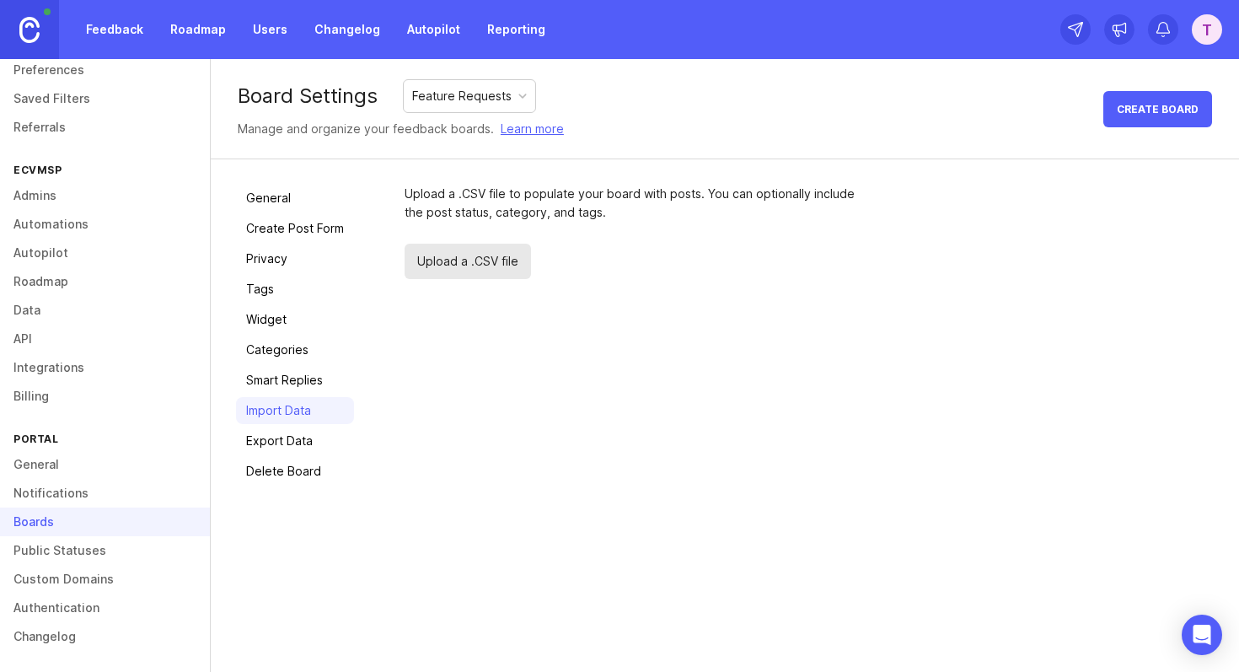
click at [291, 443] on link "Export Data" at bounding box center [295, 440] width 118 height 27
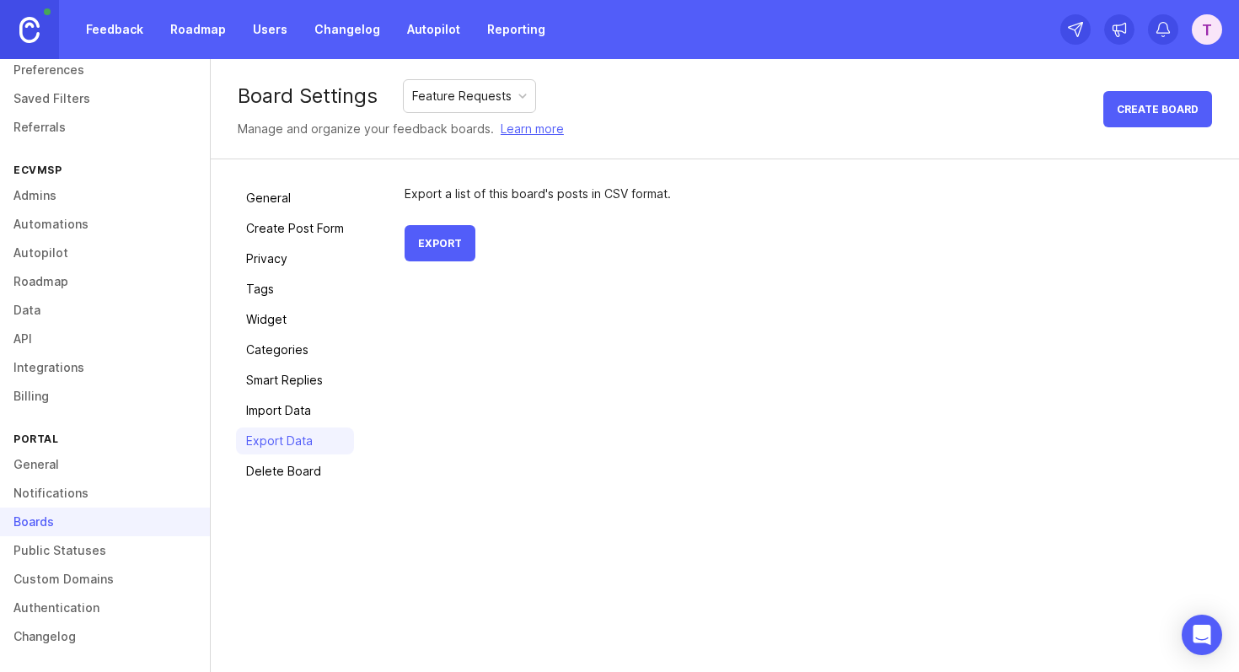
click at [300, 473] on link "Delete Board" at bounding box center [295, 471] width 118 height 27
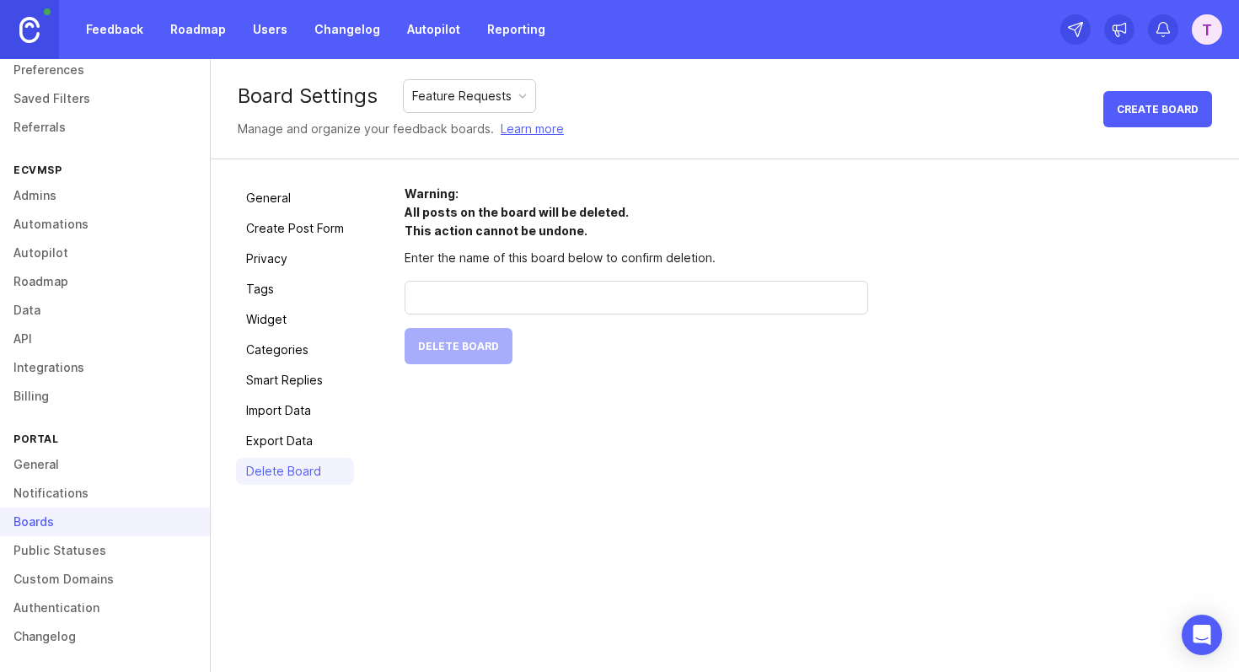
click at [470, 218] on li "All posts on the board will be deleted." at bounding box center [637, 212] width 464 height 19
click at [459, 221] on div at bounding box center [459, 221] width 0 height 0
click at [676, 243] on form "Warning: All posts on the board will be deleted. This action cannot be undone. …" at bounding box center [637, 275] width 464 height 180
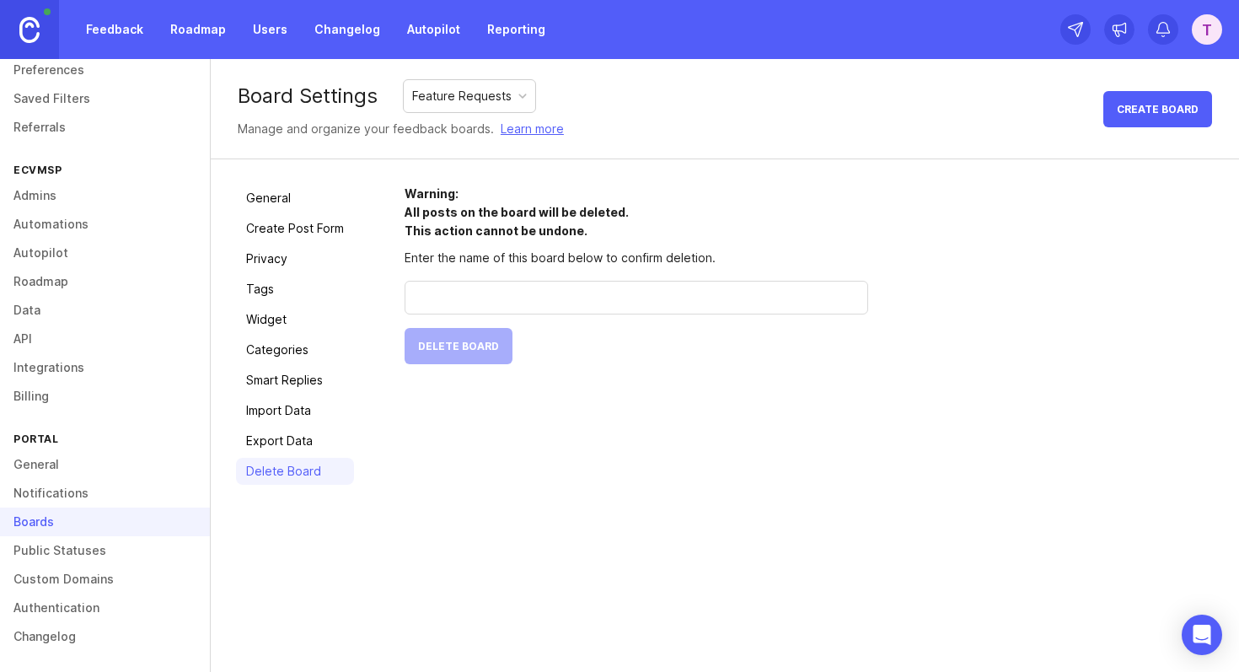
click at [287, 218] on link "Create Post Form" at bounding box center [295, 228] width 118 height 27
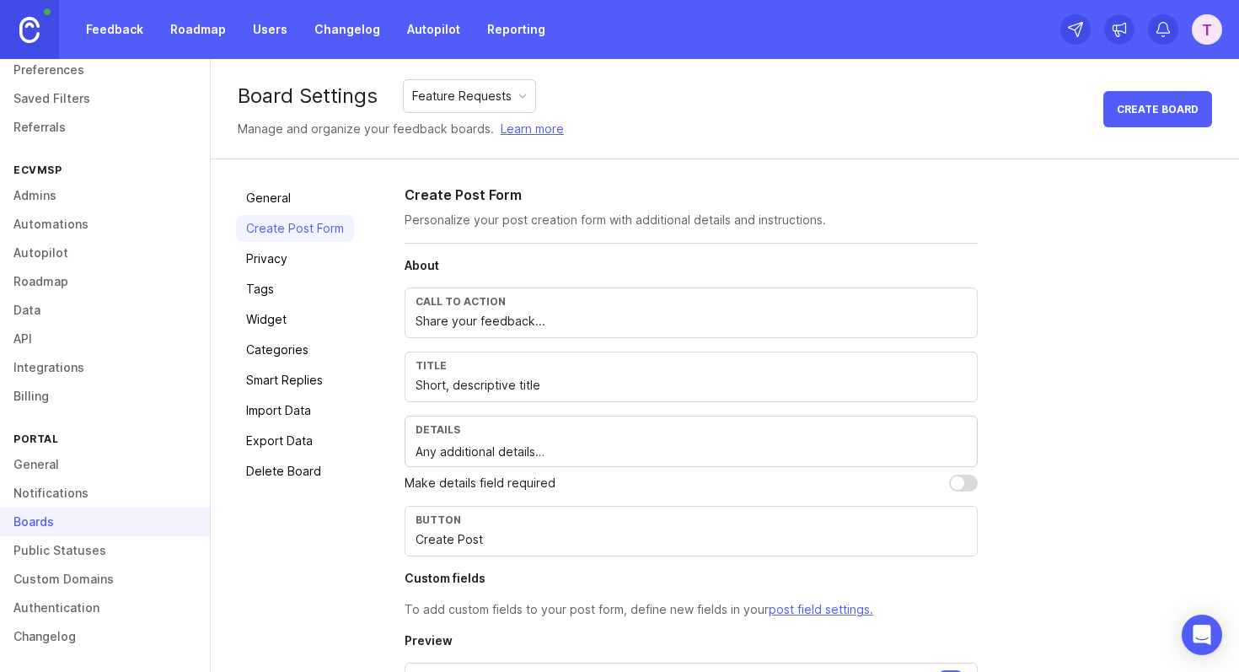
scroll to position [105, 0]
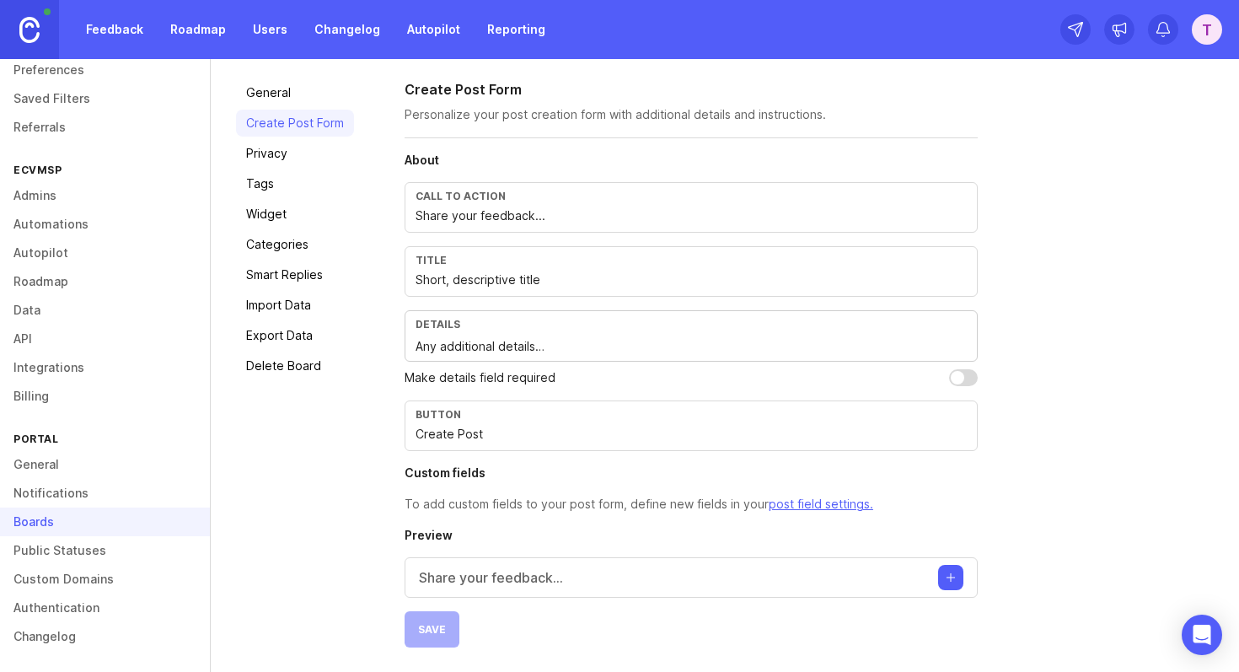
click at [538, 574] on p "Share your feedback..." at bounding box center [491, 577] width 144 height 20
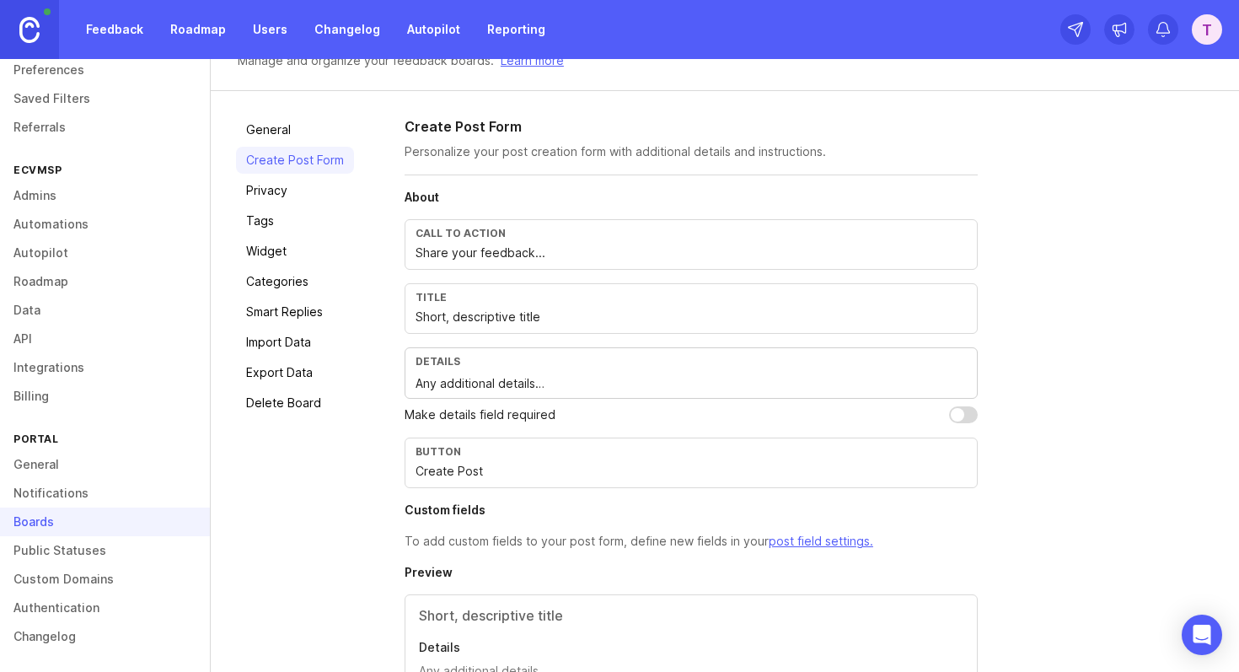
scroll to position [0, 0]
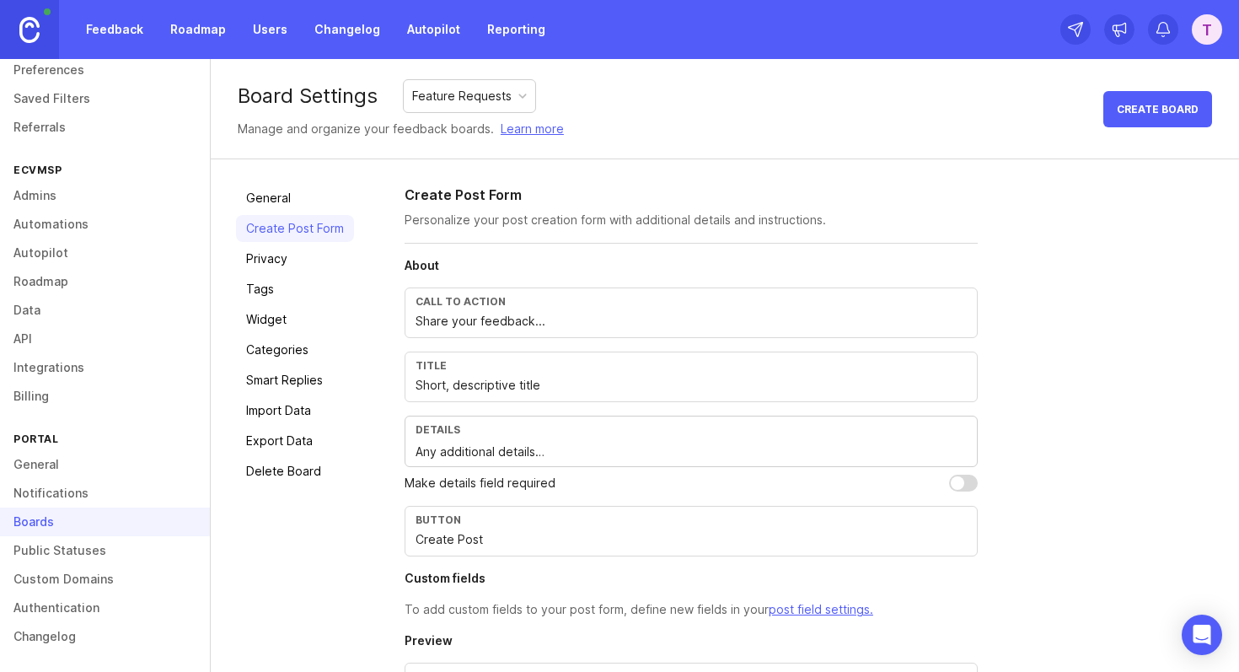
click at [270, 261] on link "Privacy" at bounding box center [295, 258] width 118 height 27
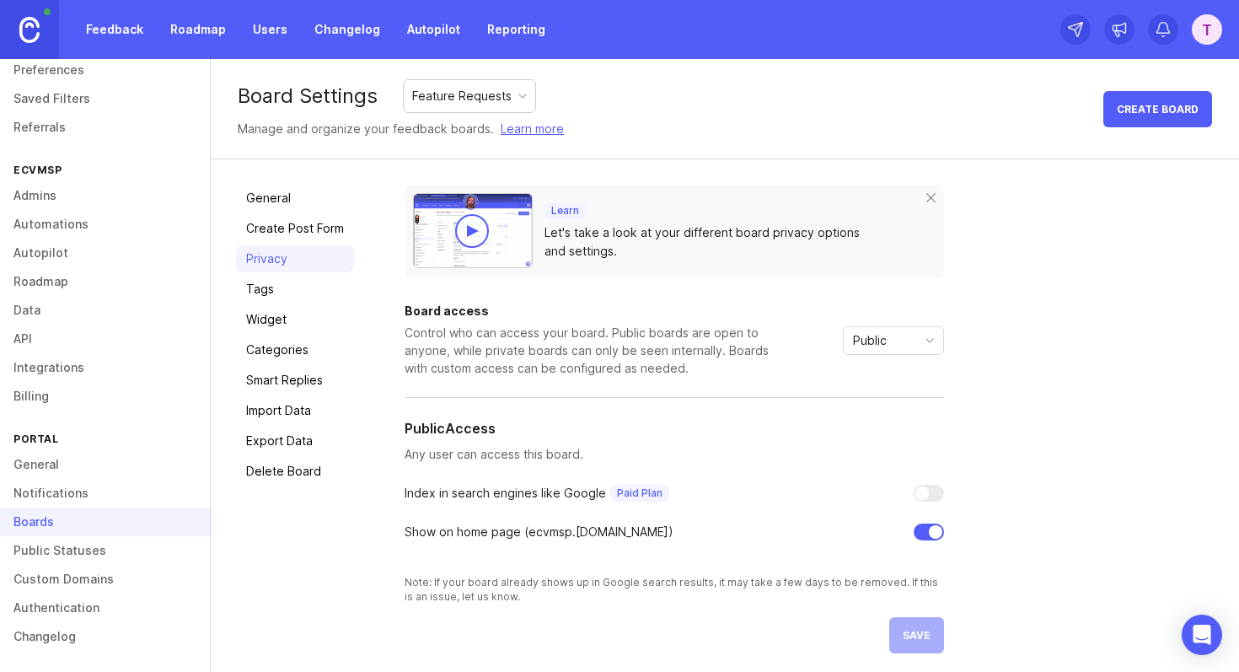
scroll to position [6, 0]
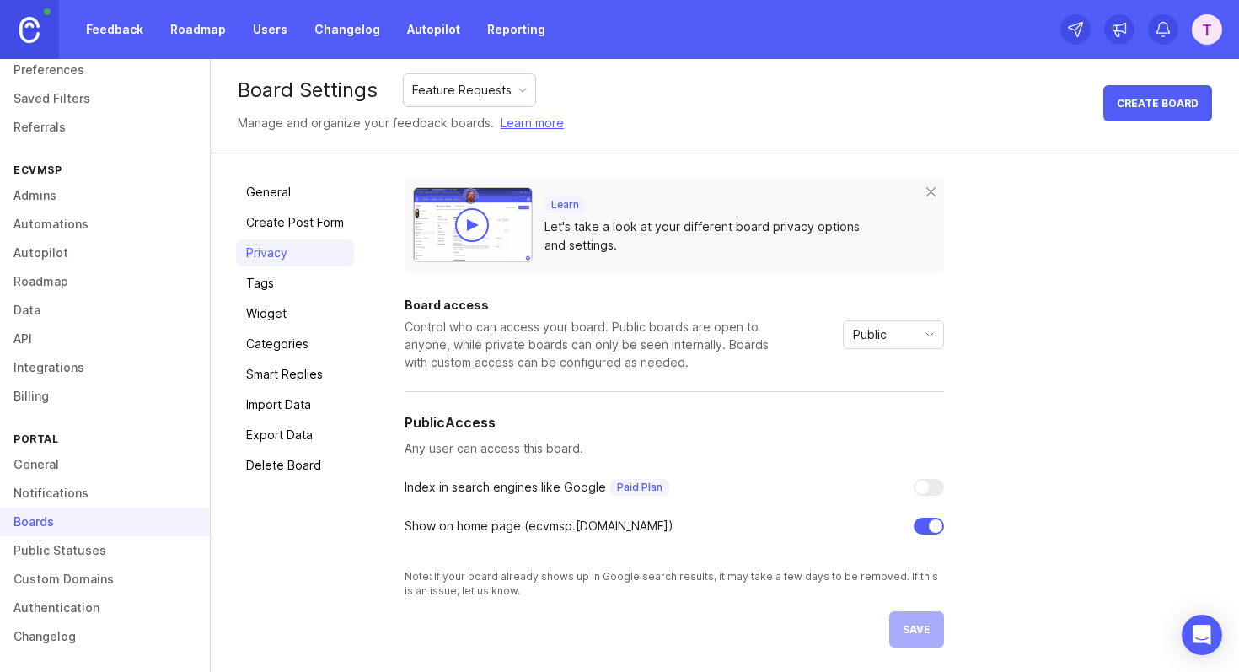
click at [476, 534] on div "Show on home page ( ecvmsp .canny.io)" at bounding box center [539, 526] width 269 height 19
click at [465, 534] on div at bounding box center [465, 534] width 0 height 0
click at [475, 528] on div "Show on home page ( ecvmsp .canny.io)" at bounding box center [539, 526] width 269 height 19
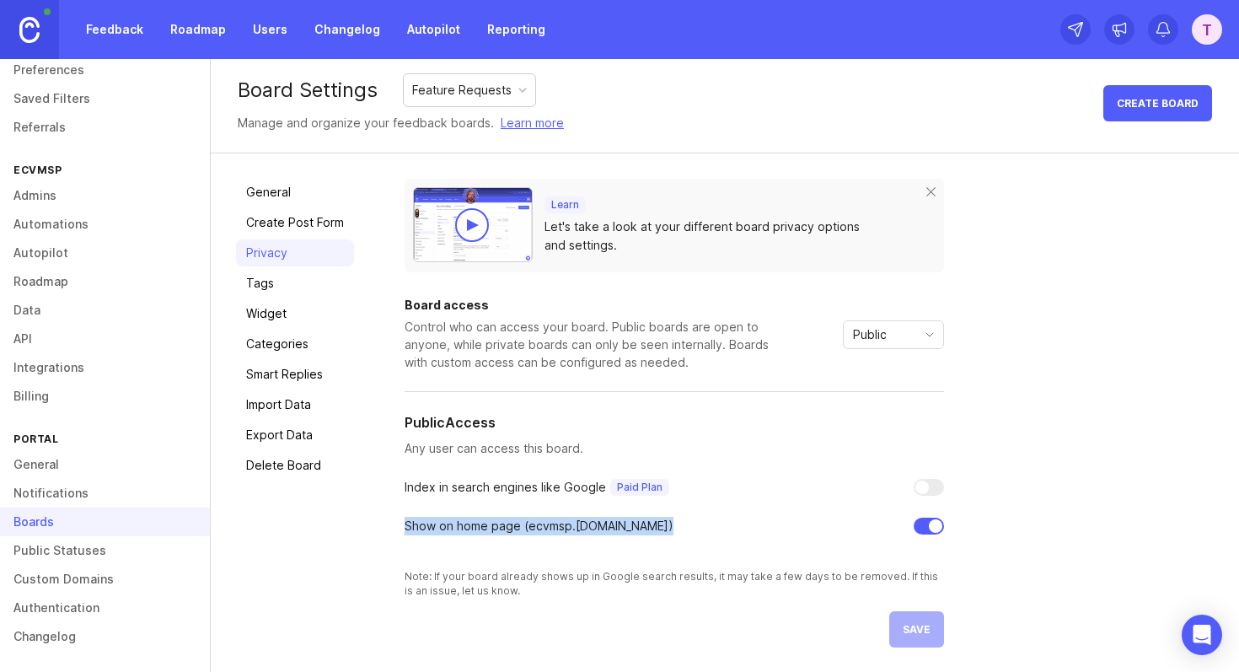
click at [475, 528] on div "Show on home page ( ecvmsp .canny.io)" at bounding box center [539, 526] width 269 height 19
click at [464, 534] on div at bounding box center [464, 534] width 0 height 0
click at [477, 540] on div "Board access Control who can access your board. Public boards are open to anyon…" at bounding box center [675, 448] width 540 height 298
click at [460, 490] on div "Index in search engines like Google Paid Plan" at bounding box center [537, 487] width 265 height 19
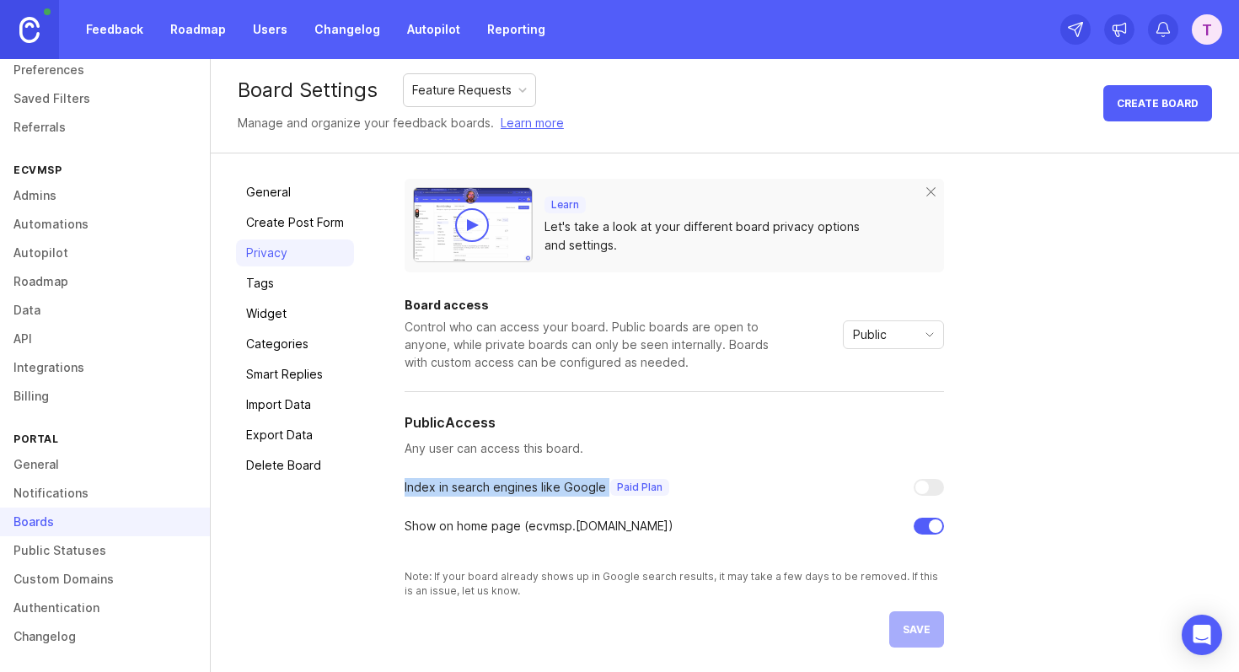
click at [460, 490] on div "Index in search engines like Google Paid Plan" at bounding box center [537, 487] width 265 height 19
click at [449, 495] on div at bounding box center [449, 495] width 0 height 0
click at [748, 432] on div "Public Access" at bounding box center [675, 422] width 540 height 20
click at [536, 457] on div "Board access Control who can access your board. Public boards are open to anyon…" at bounding box center [675, 448] width 540 height 298
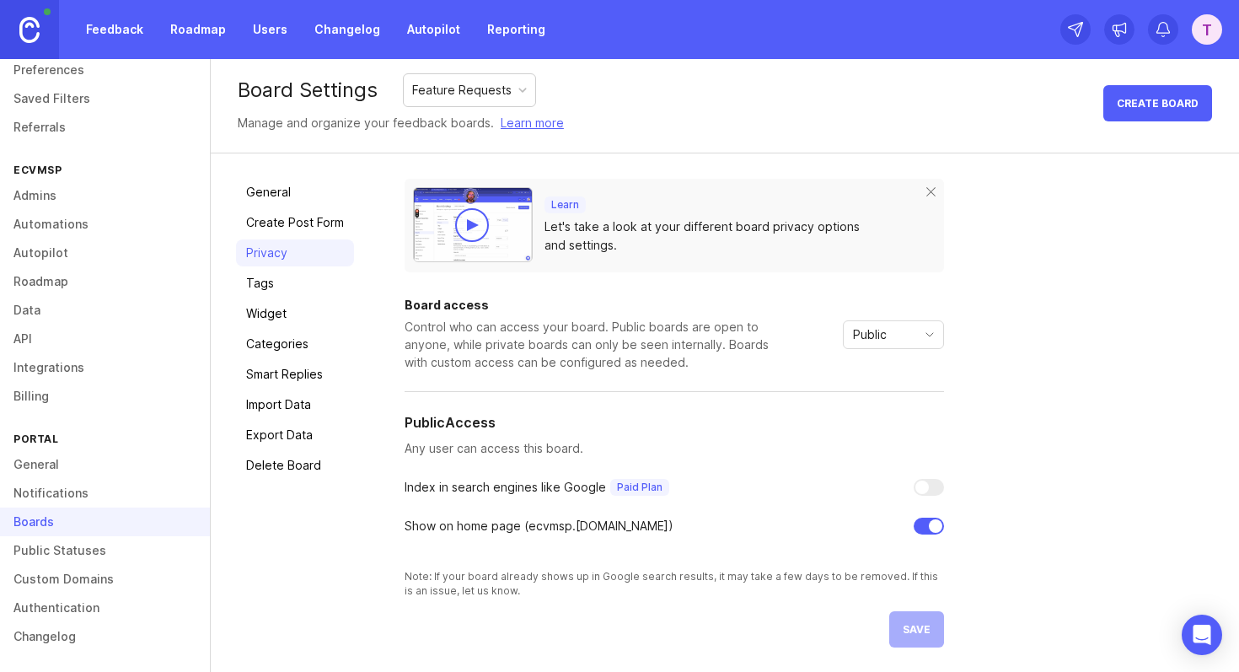
click at [1149, 323] on div "Learn Let's take a look at your different board privacy options and settings. B…" at bounding box center [809, 413] width 809 height 469
click at [313, 225] on link "Create Post Form" at bounding box center [295, 222] width 118 height 27
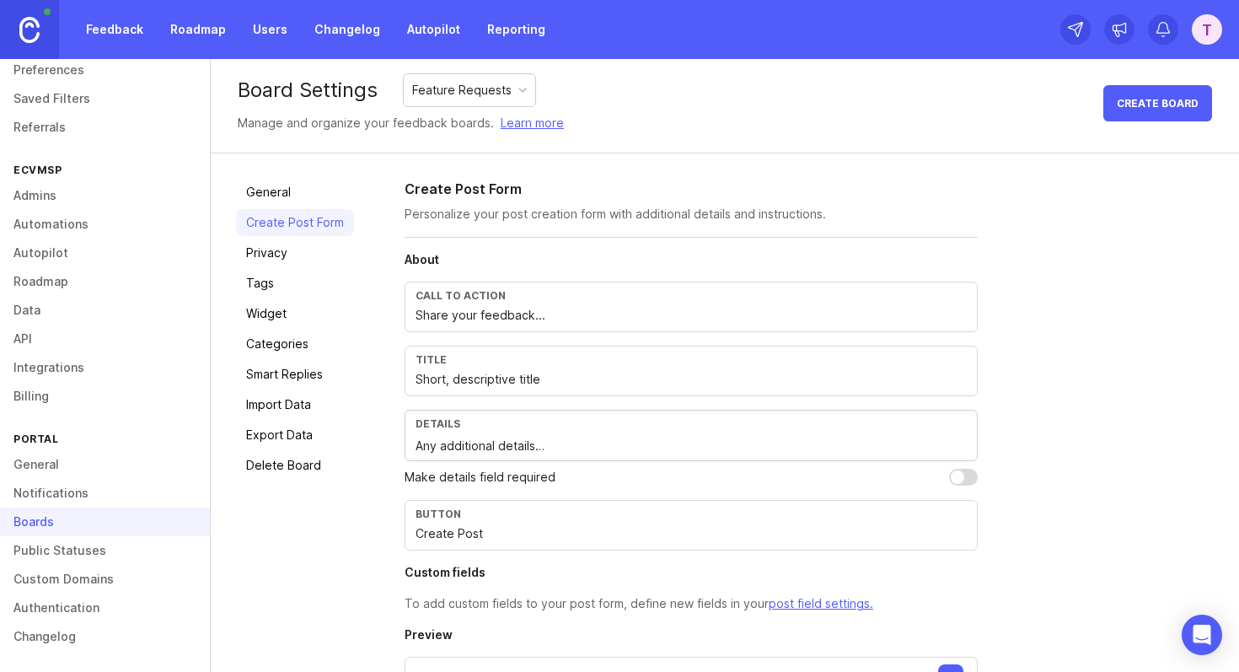
scroll to position [105, 0]
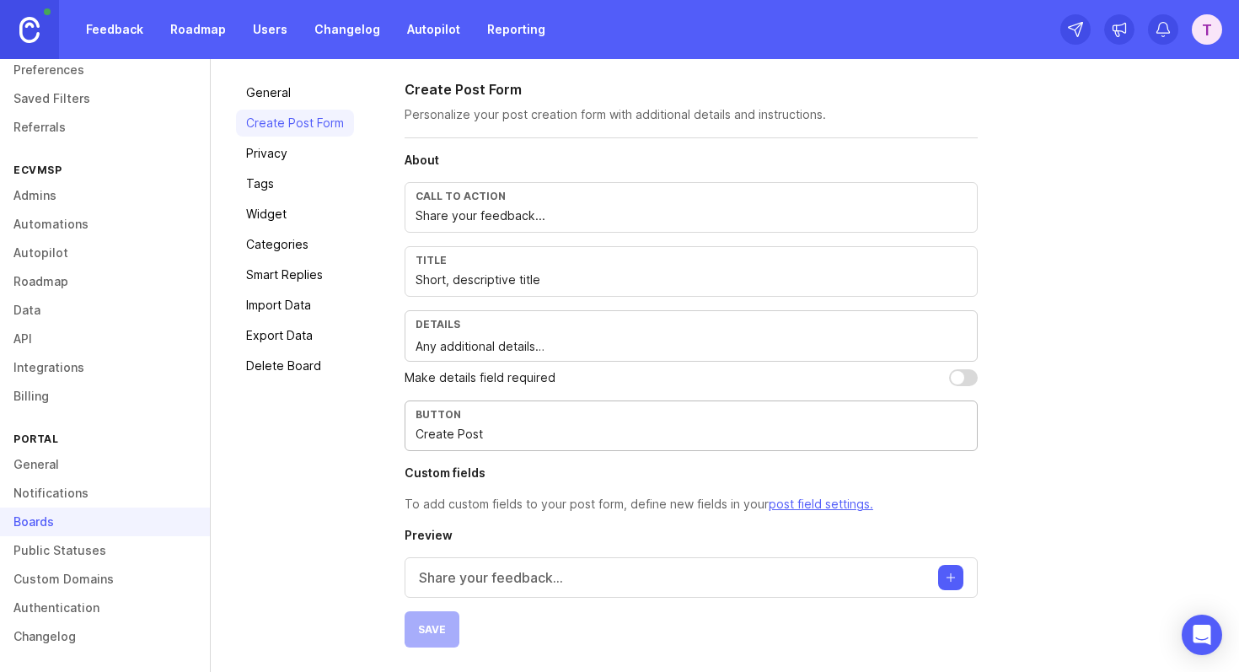
click at [470, 437] on input "Create Post" at bounding box center [691, 434] width 551 height 19
click at [348, 537] on div "General Create Post Form Privacy Tags Widget Categories Smart Replies Import Da…" at bounding box center [295, 363] width 118 height 568
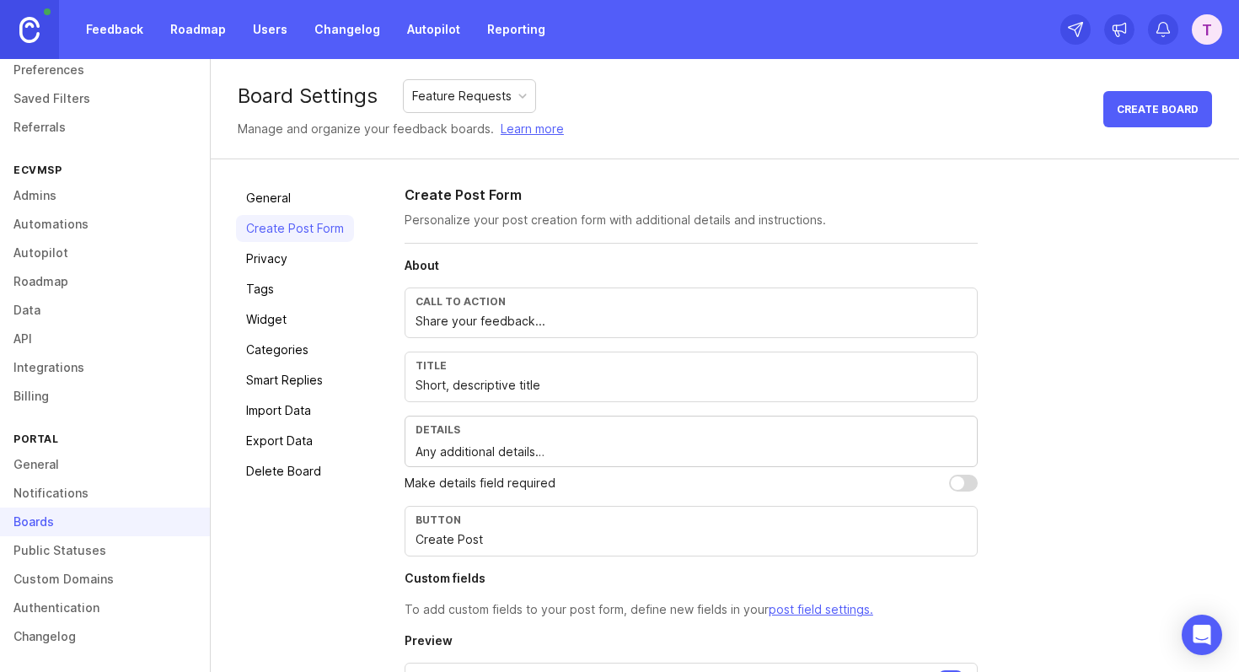
click at [280, 268] on link "Privacy" at bounding box center [295, 258] width 118 height 27
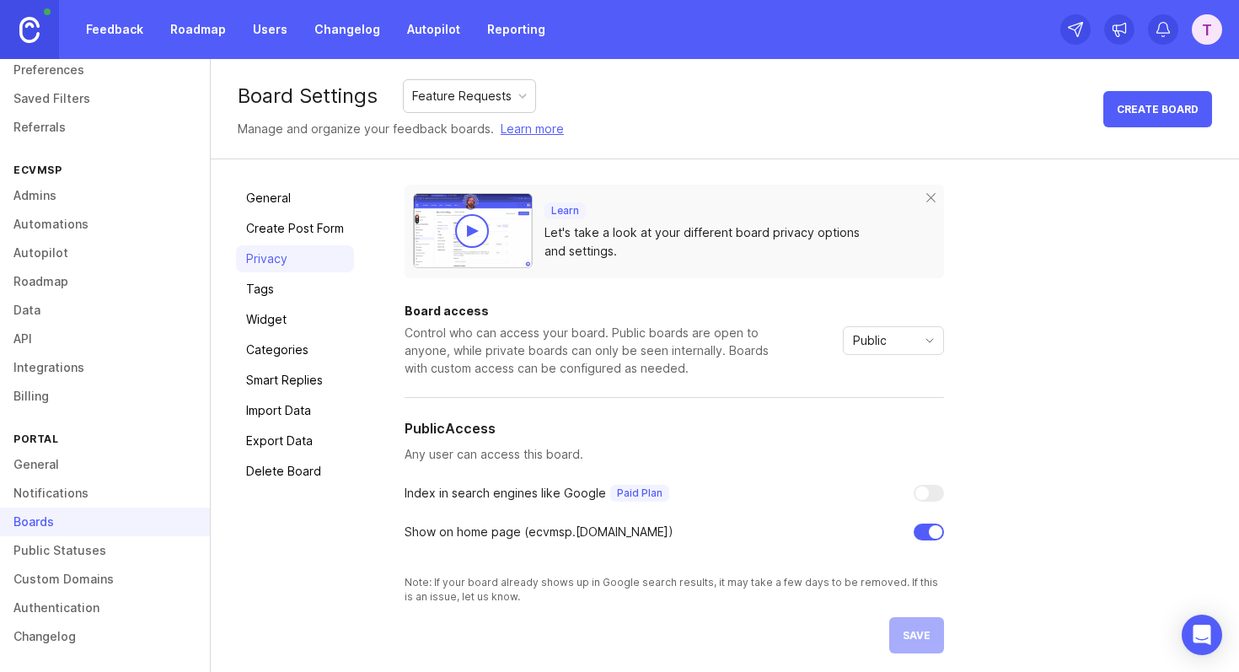
click at [572, 329] on div "Control who can access your board. Public boards are open to anyone, while priv…" at bounding box center [590, 350] width 371 height 53
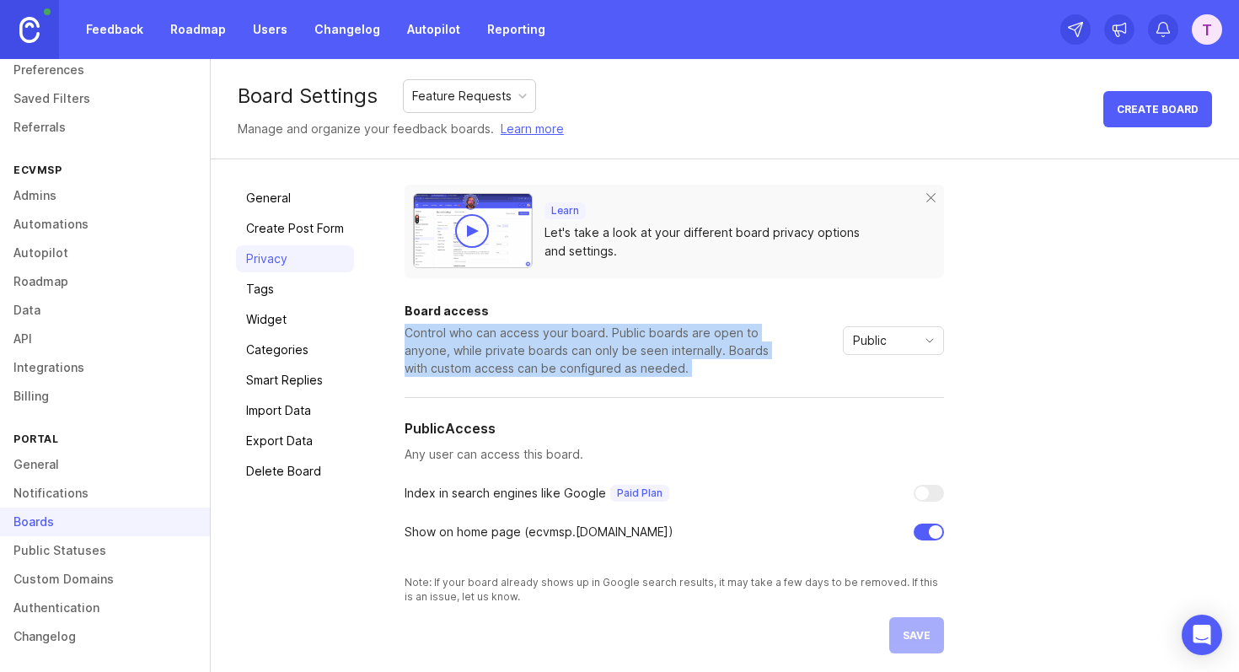
click at [572, 329] on div "Control who can access your board. Public boards are open to anyone, while priv…" at bounding box center [590, 350] width 371 height 53
click at [596, 350] on div "Control who can access your board. Public boards are open to anyone, while priv…" at bounding box center [590, 350] width 371 height 53
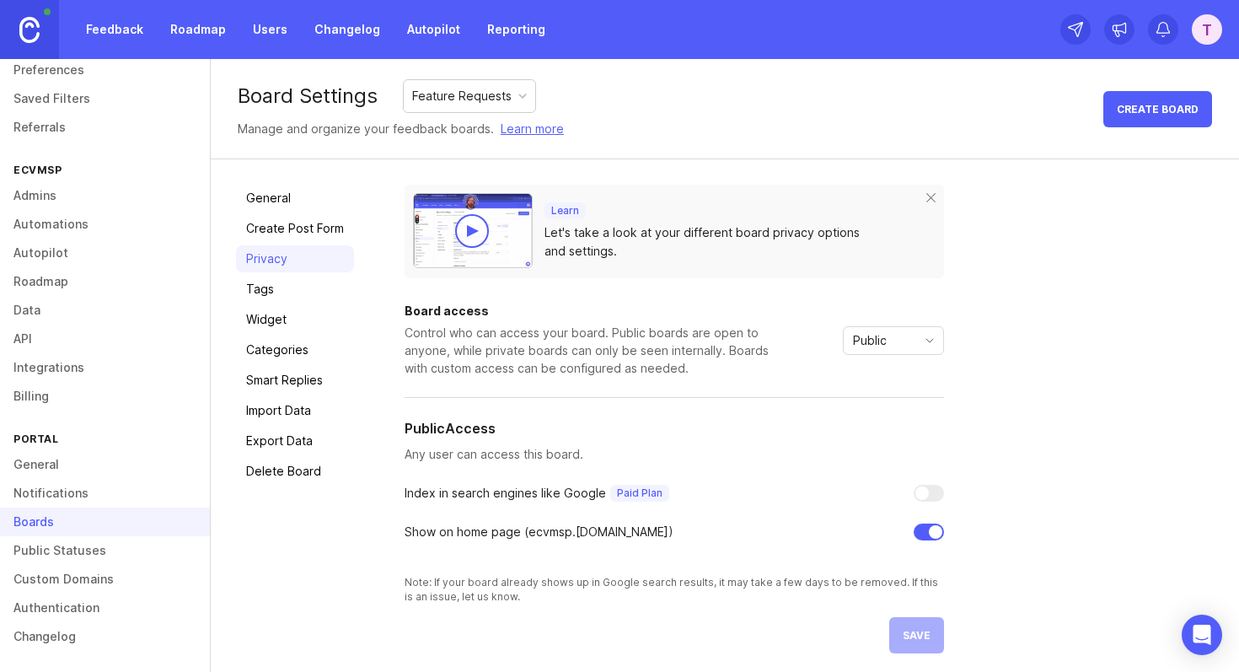
click at [887, 336] on div "Public" at bounding box center [880, 340] width 73 height 27
click at [875, 341] on span "Public" at bounding box center [870, 340] width 34 height 19
click at [1096, 331] on div "Learn Let's take a look at your different board privacy options and settings. B…" at bounding box center [809, 419] width 809 height 469
click at [572, 335] on div "Control who can access your board. Public boards are open to anyone, while priv…" at bounding box center [590, 350] width 371 height 53
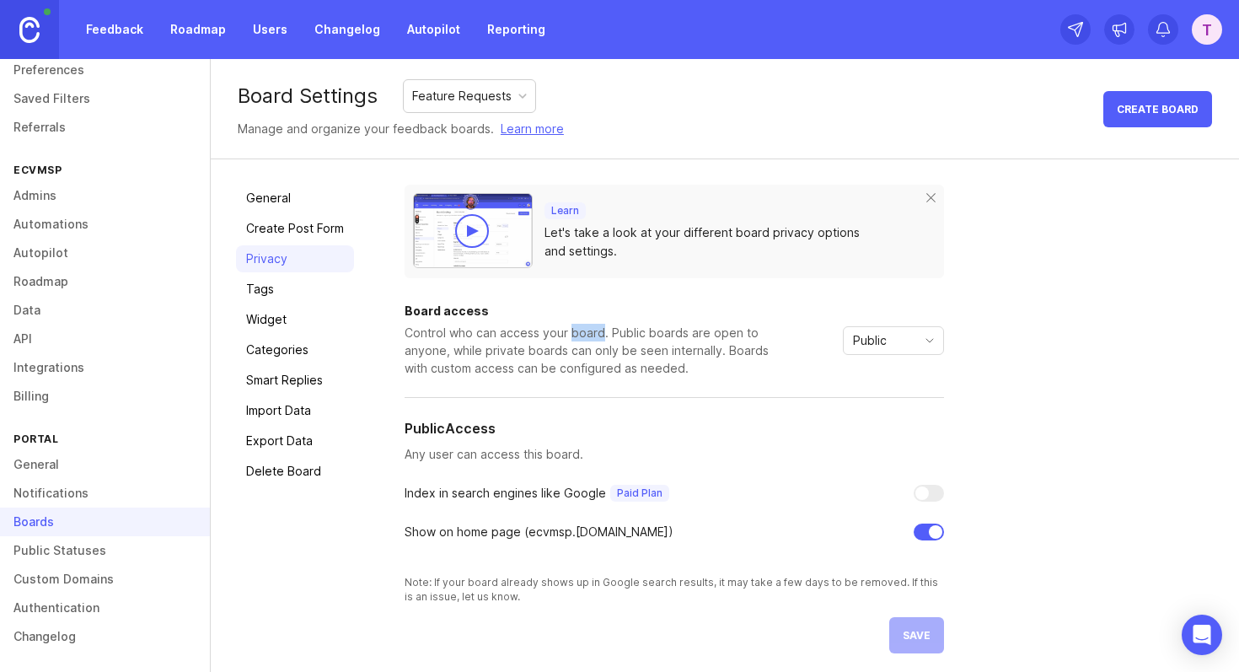
click at [572, 335] on div "Control who can access your board. Public boards are open to anyone, while priv…" at bounding box center [590, 350] width 371 height 53
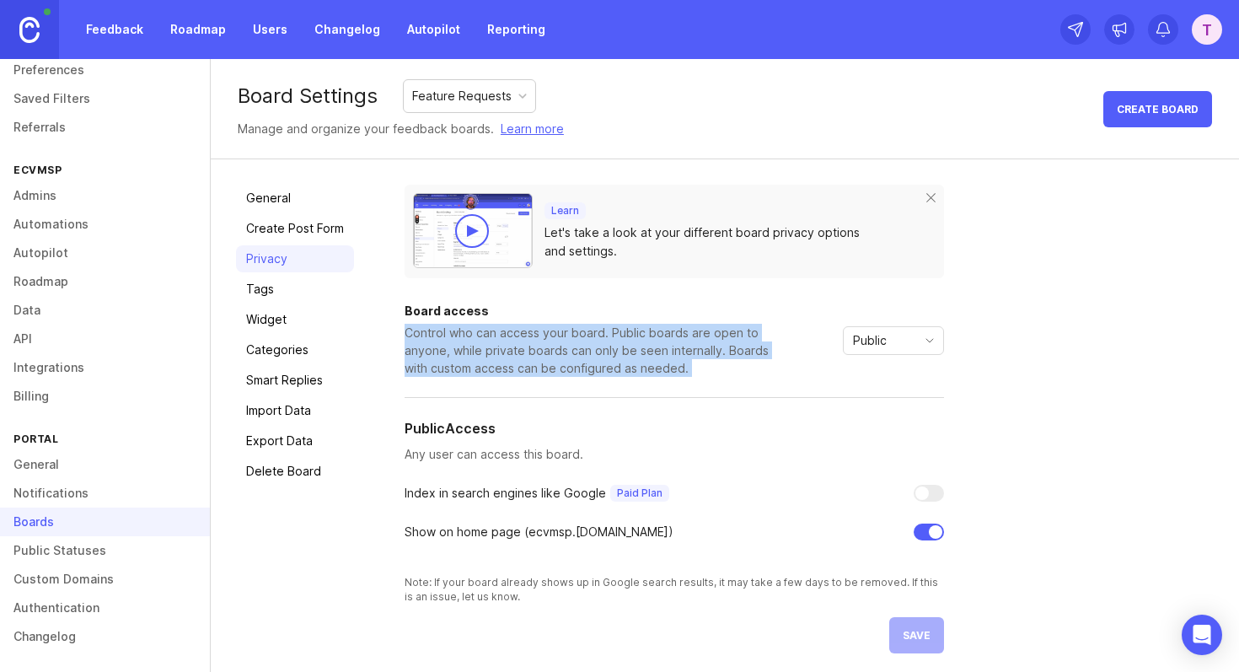
click at [572, 335] on div "Control who can access your board. Public boards are open to anyone, while priv…" at bounding box center [590, 350] width 371 height 53
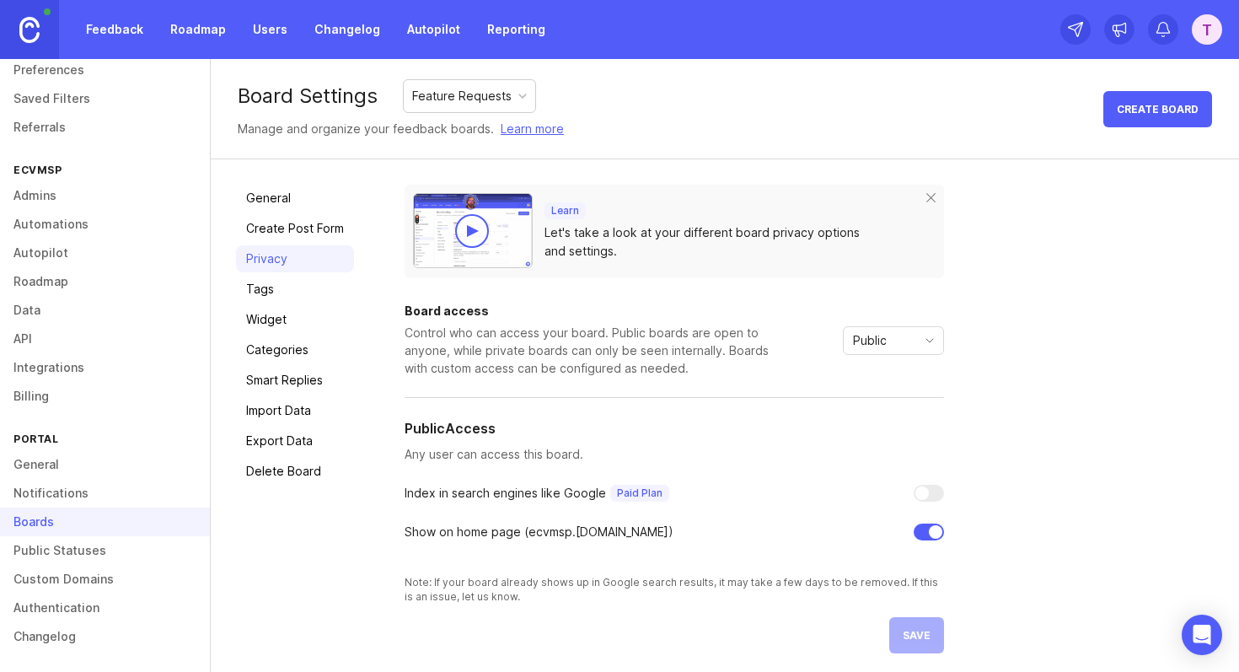
click at [585, 350] on div "Control who can access your board. Public boards are open to anyone, while priv…" at bounding box center [590, 350] width 371 height 53
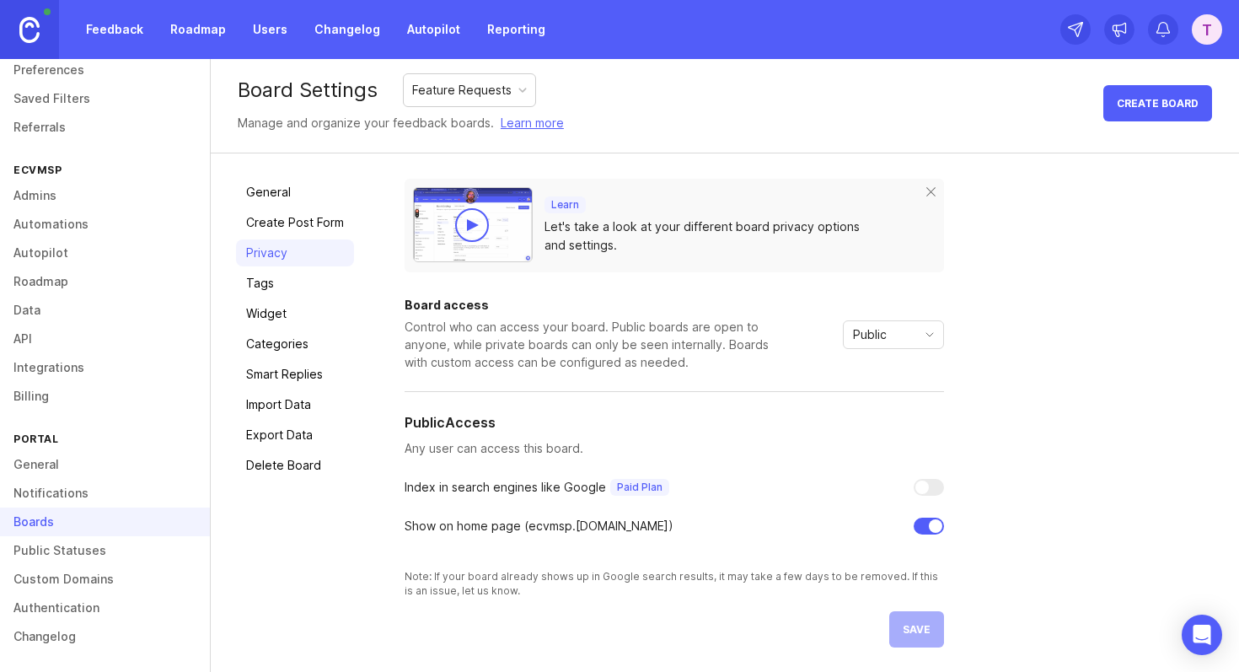
click at [583, 352] on div "Control who can access your board. Public boards are open to anyone, while priv…" at bounding box center [590, 344] width 371 height 53
click at [513, 524] on div "Show on home page ( ecvmsp .canny.io)" at bounding box center [539, 526] width 269 height 19
click at [502, 495] on div at bounding box center [502, 495] width 0 height 0
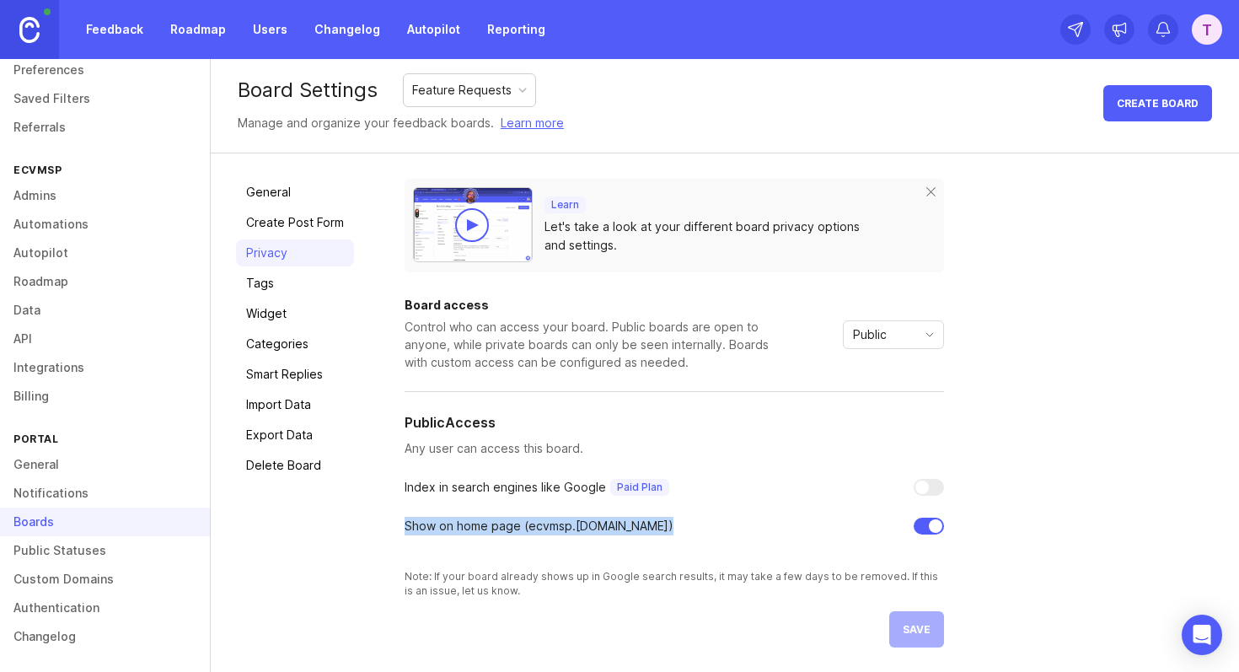
click at [656, 671] on div "Close" at bounding box center [619, 672] width 1239 height 0
click at [710, 368] on div "Control who can access your board. Public boards are open to anyone, while priv…" at bounding box center [590, 344] width 371 height 53
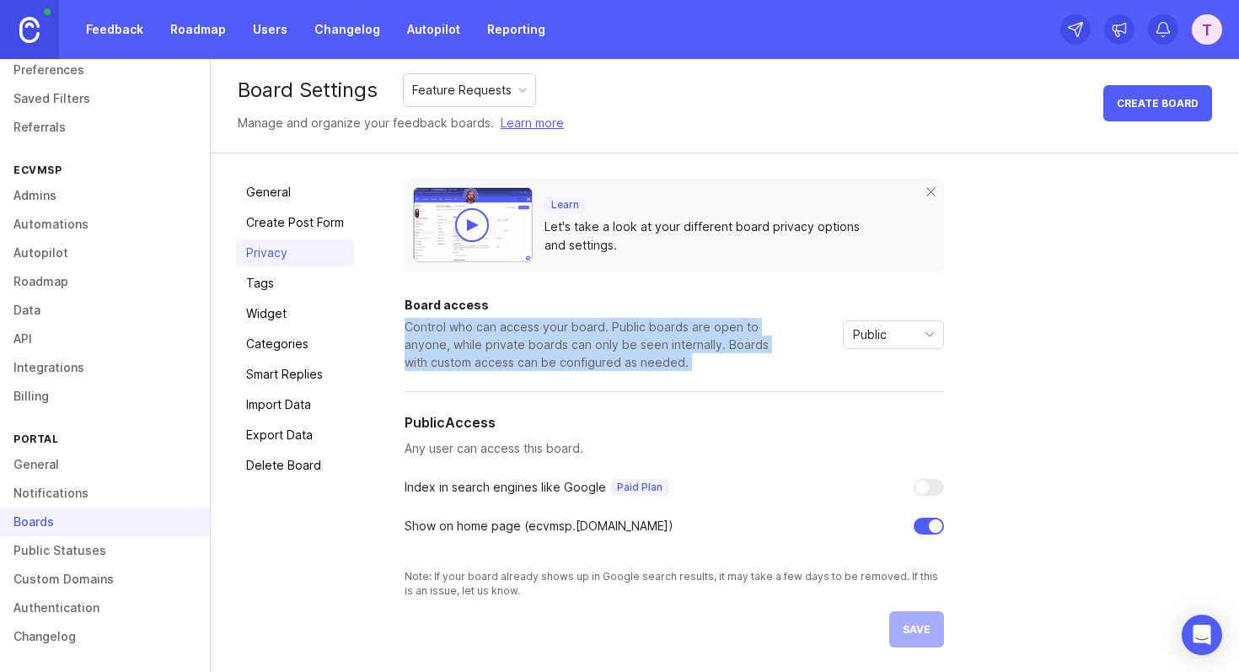
click at [710, 368] on div "Control who can access your board. Public boards are open to anyone, while priv…" at bounding box center [590, 344] width 371 height 53
click at [768, 368] on div "Control who can access your board. Public boards are open to anyone, while priv…" at bounding box center [590, 344] width 371 height 53
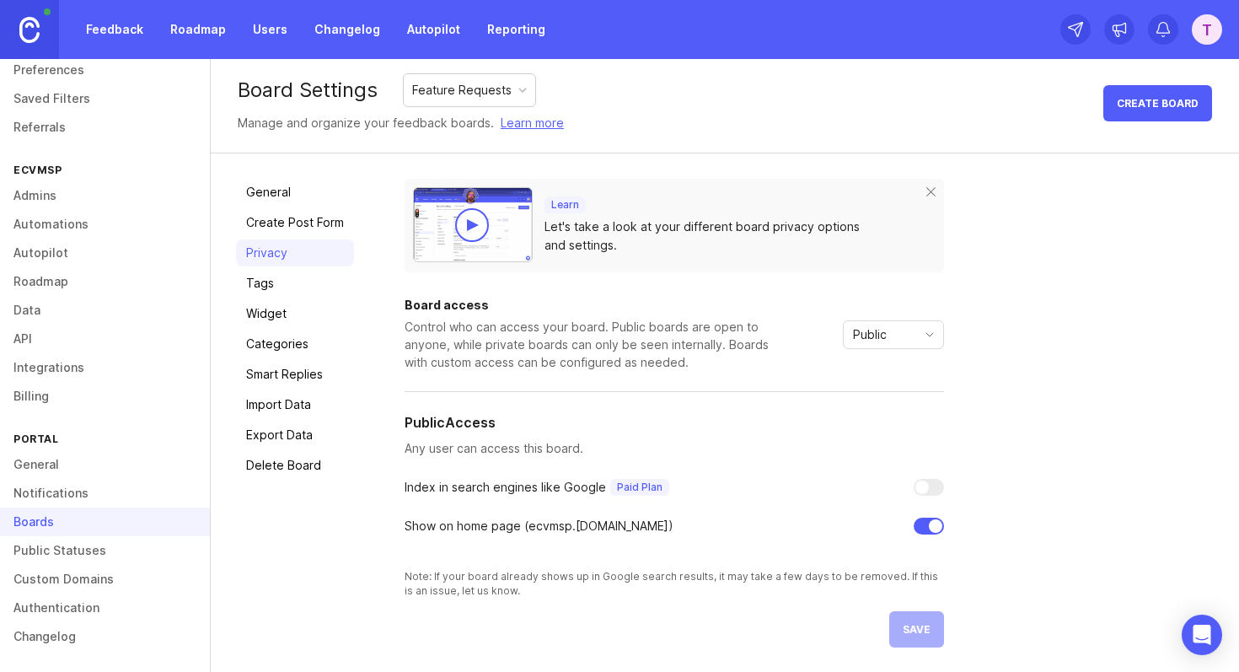
scroll to position [0, 0]
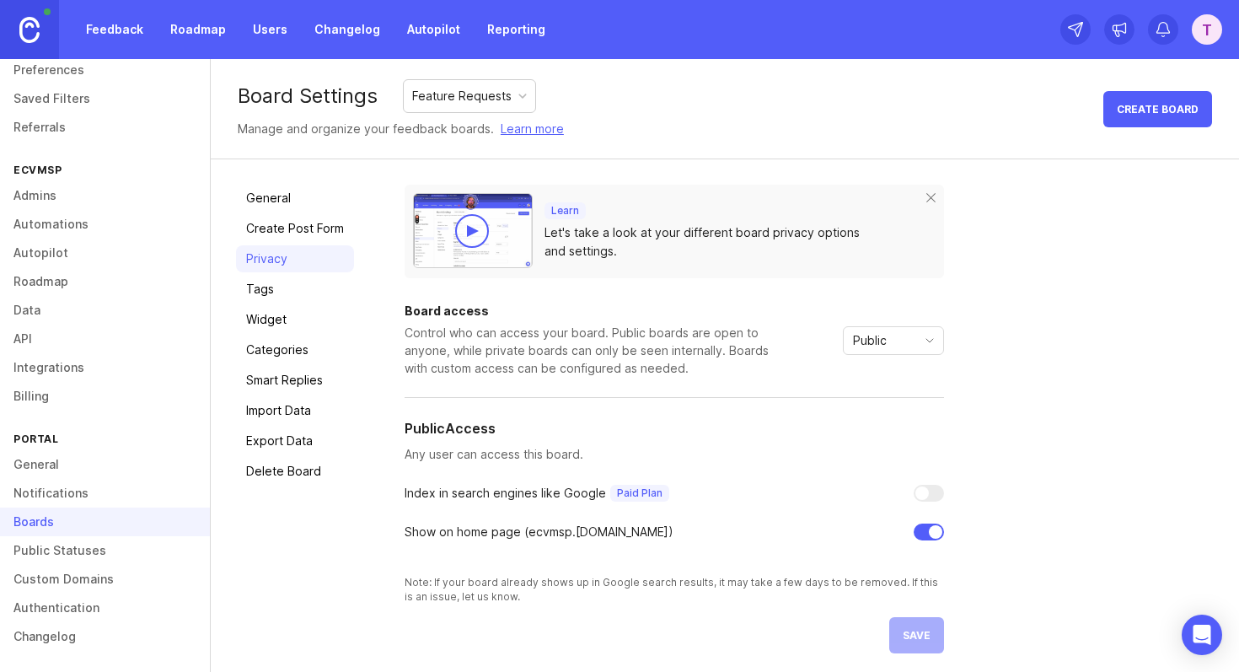
click at [653, 358] on div "Control who can access your board. Public boards are open to anyone, while priv…" at bounding box center [590, 350] width 371 height 53
click at [750, 366] on div "Control who can access your board. Public boards are open to anyone, while priv…" at bounding box center [590, 350] width 371 height 53
click at [698, 338] on div "Control who can access your board. Public boards are open to anyone, while priv…" at bounding box center [590, 350] width 371 height 53
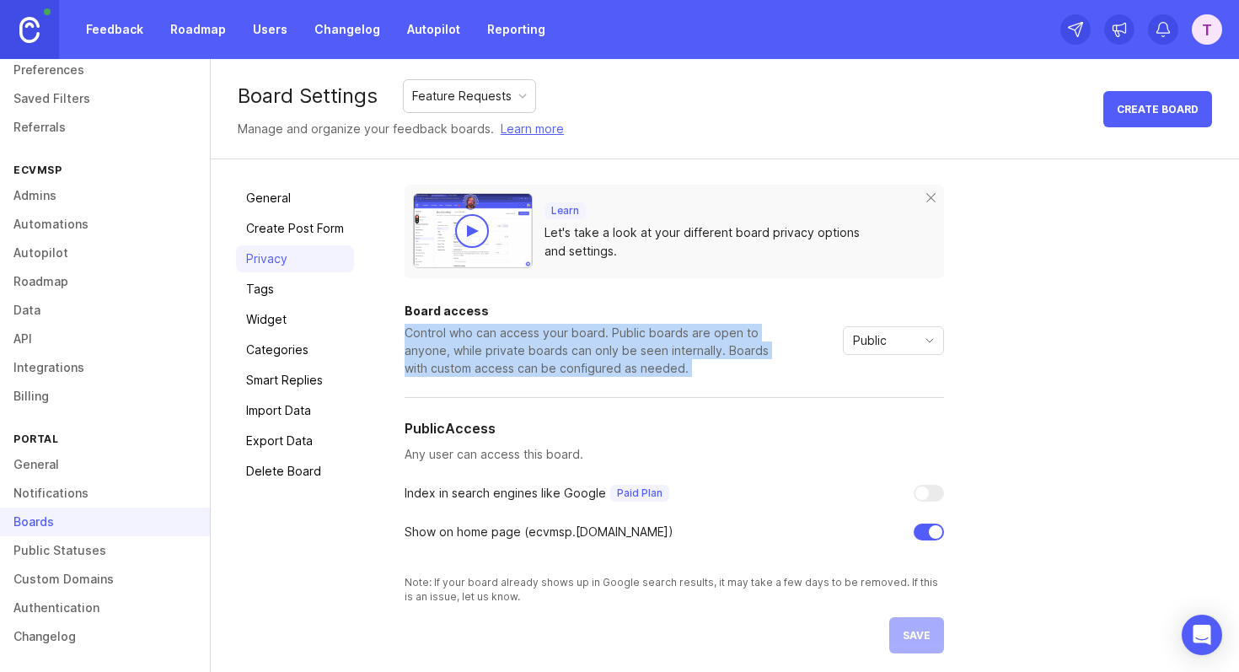
click at [698, 338] on div "Control who can access your board. Public boards are open to anyone, while priv…" at bounding box center [590, 350] width 371 height 53
click at [732, 373] on div "Control who can access your board. Public boards are open to anyone, while priv…" at bounding box center [590, 350] width 371 height 53
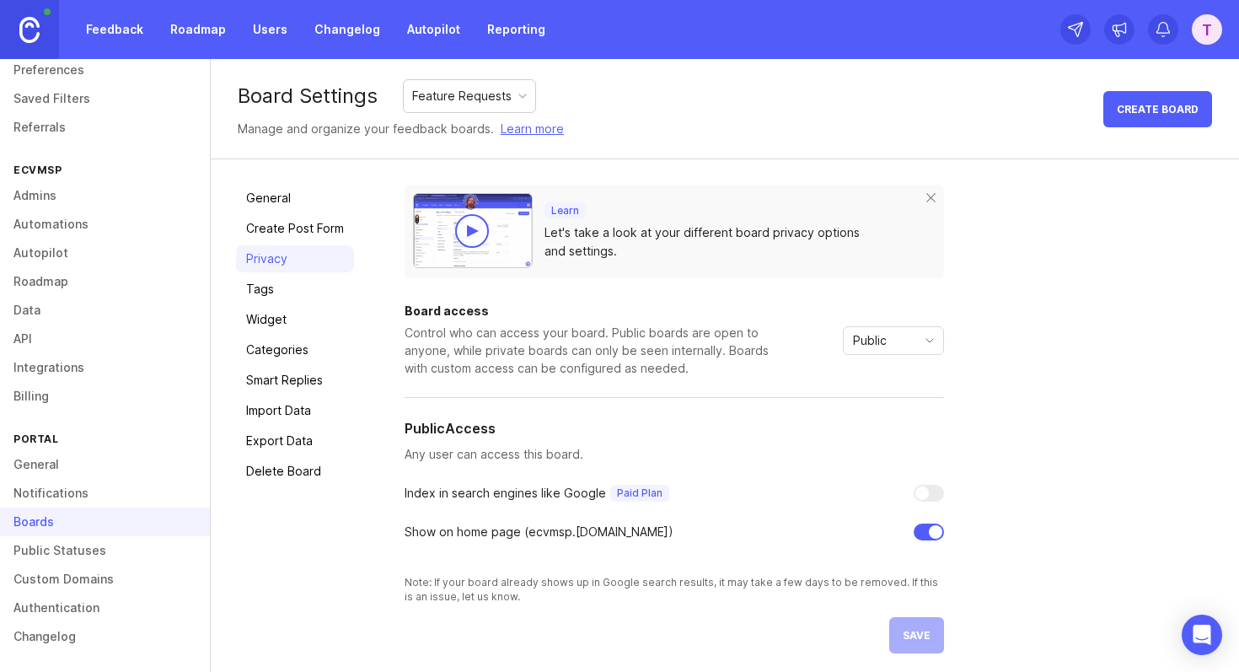
click at [674, 352] on div "Control who can access your board. Public boards are open to anyone, while priv…" at bounding box center [590, 350] width 371 height 53
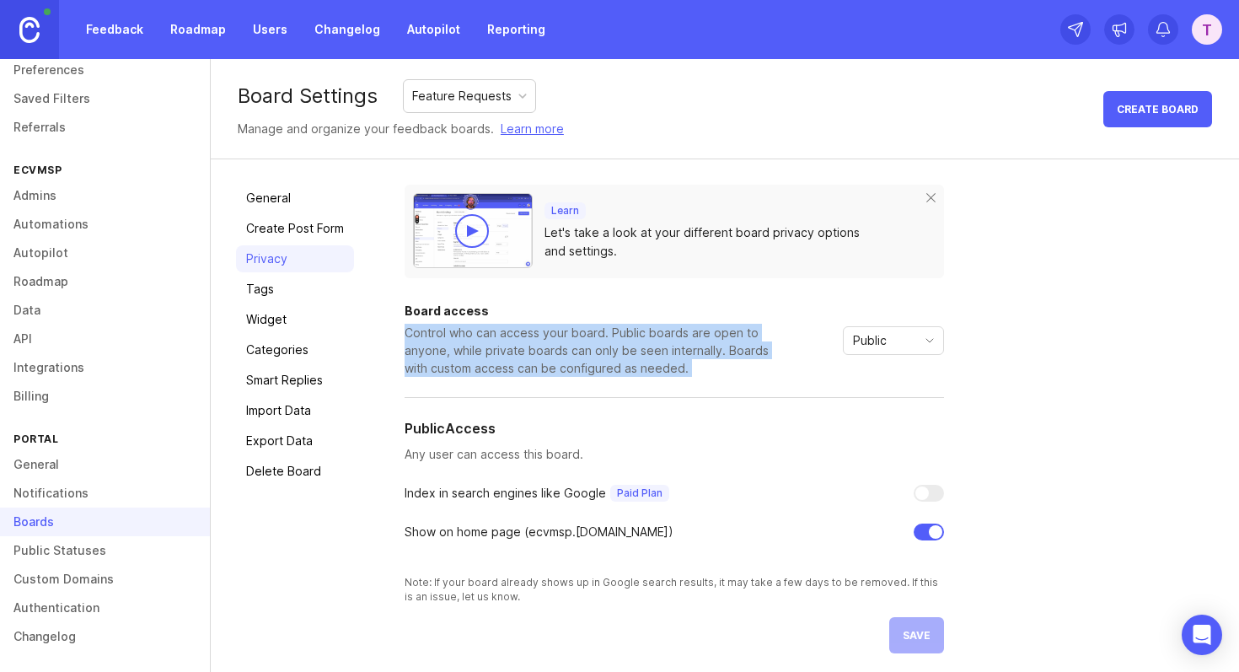
click at [674, 352] on div "Control who can access your board. Public boards are open to anyone, while priv…" at bounding box center [590, 350] width 371 height 53
click at [743, 373] on div "Control who can access your board. Public boards are open to anyone, while priv…" at bounding box center [590, 350] width 371 height 53
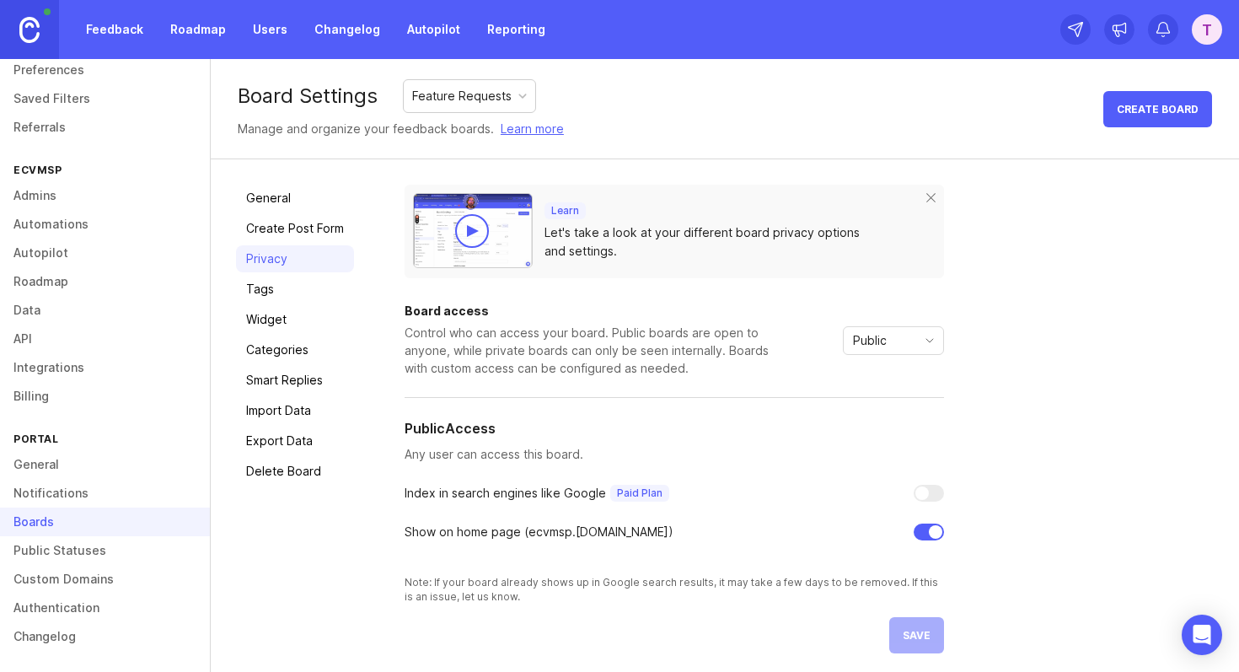
click at [480, 349] on div "Control who can access your board. Public boards are open to anyone, while priv…" at bounding box center [590, 350] width 371 height 53
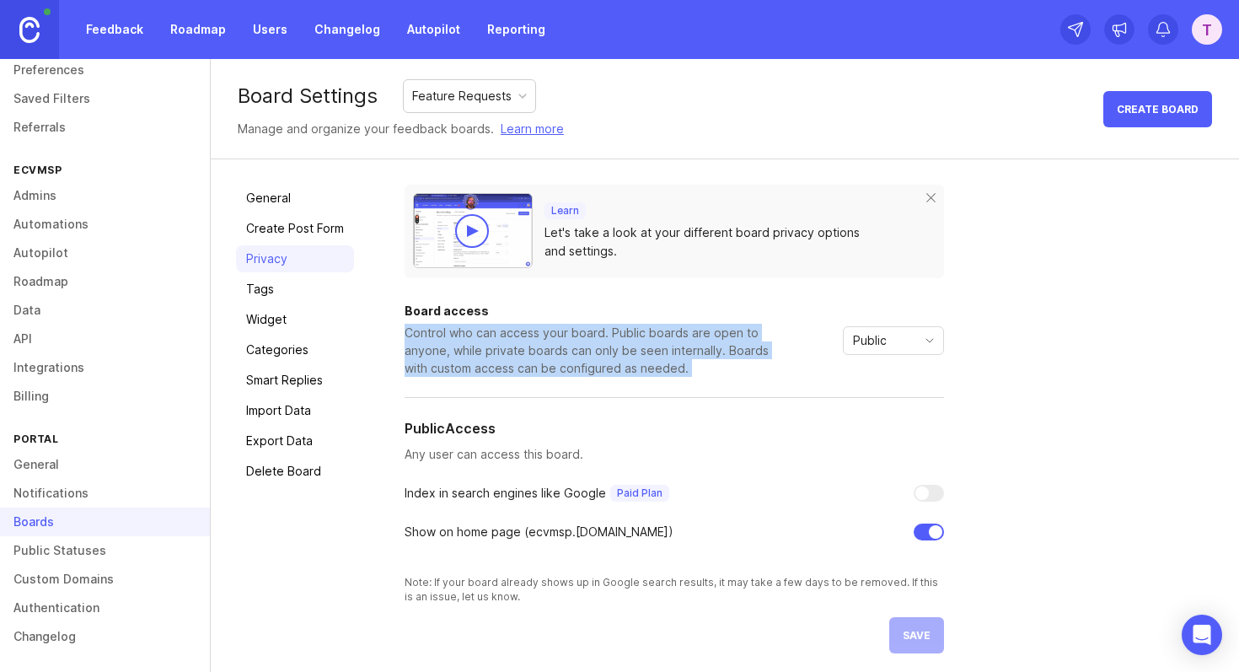
click at [480, 349] on div "Control who can access your board. Public boards are open to anyone, while priv…" at bounding box center [590, 350] width 371 height 53
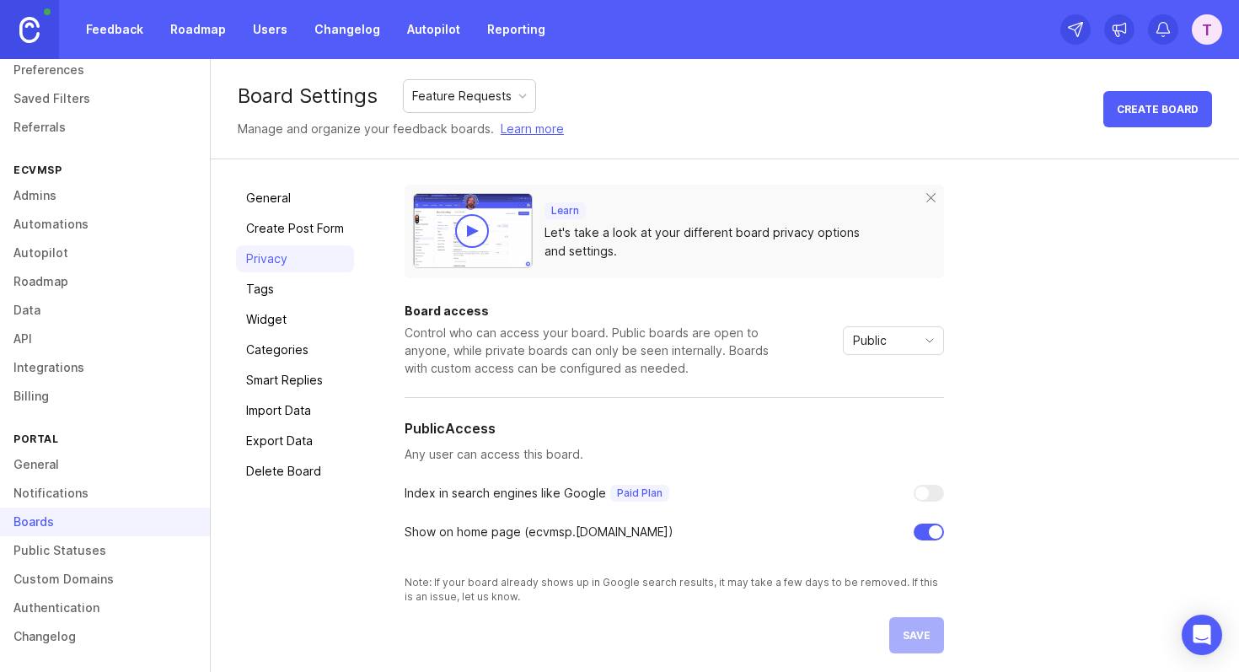
click at [545, 357] on div "Control who can access your board. Public boards are open to anyone, while priv…" at bounding box center [590, 350] width 371 height 53
click at [276, 290] on link "Tags" at bounding box center [295, 289] width 118 height 27
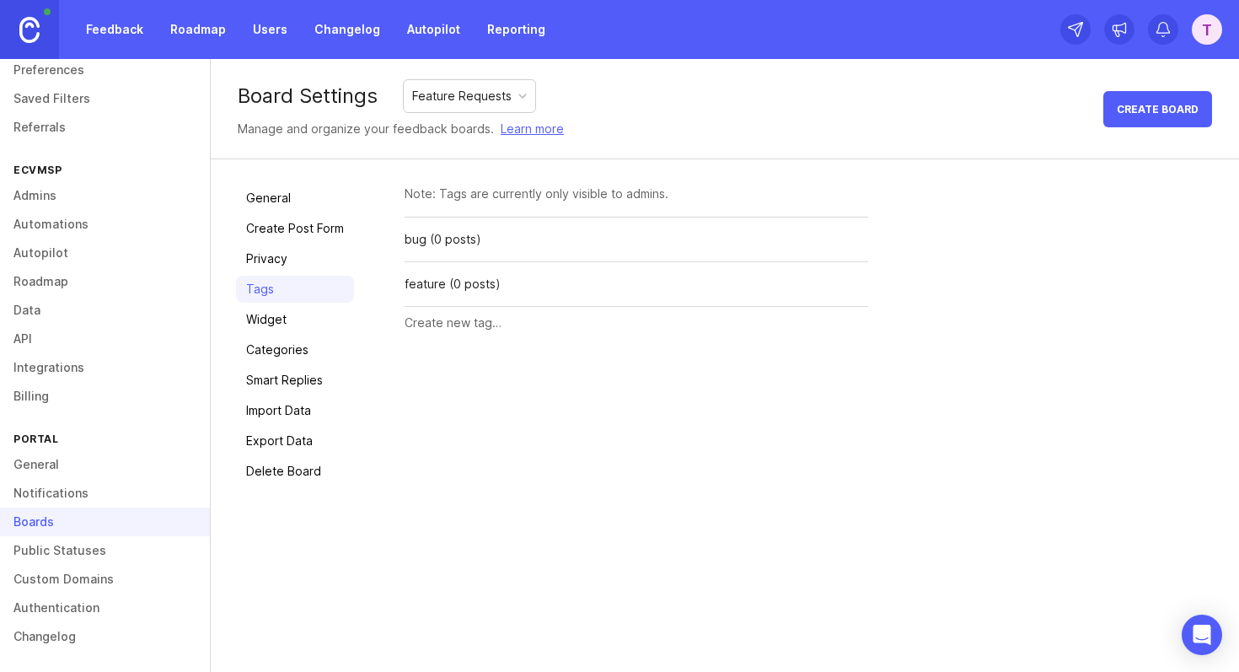
click at [279, 322] on link "Widget" at bounding box center [295, 319] width 118 height 27
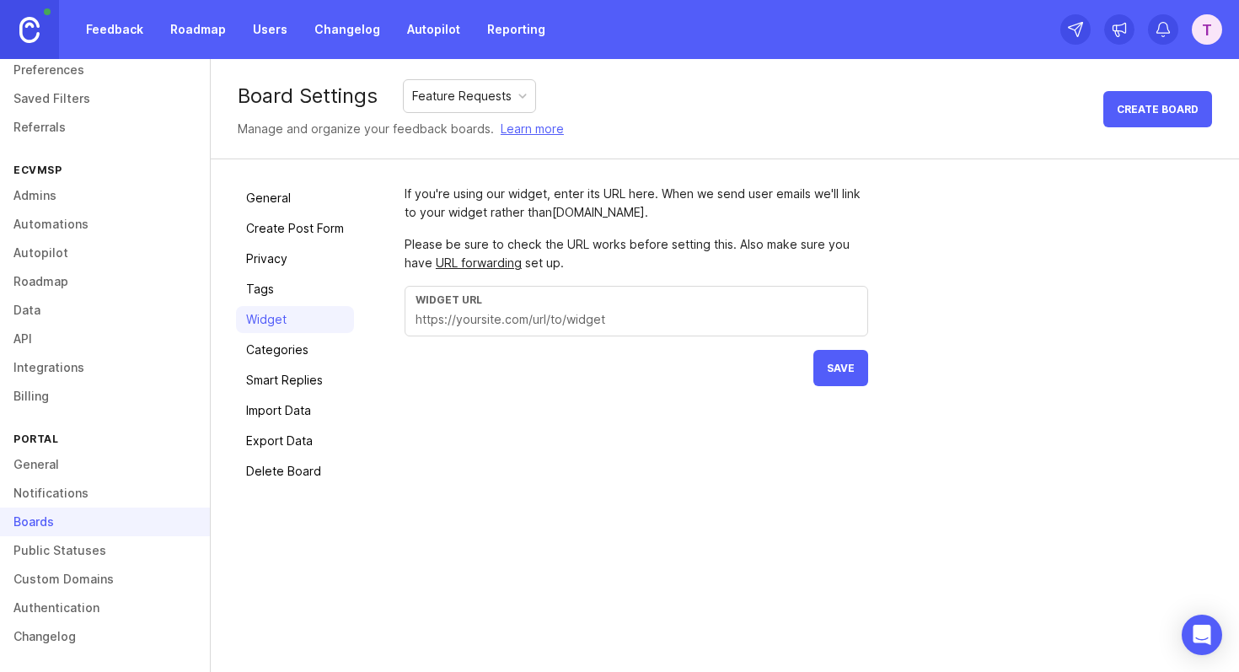
click at [286, 349] on link "Categories" at bounding box center [295, 349] width 118 height 27
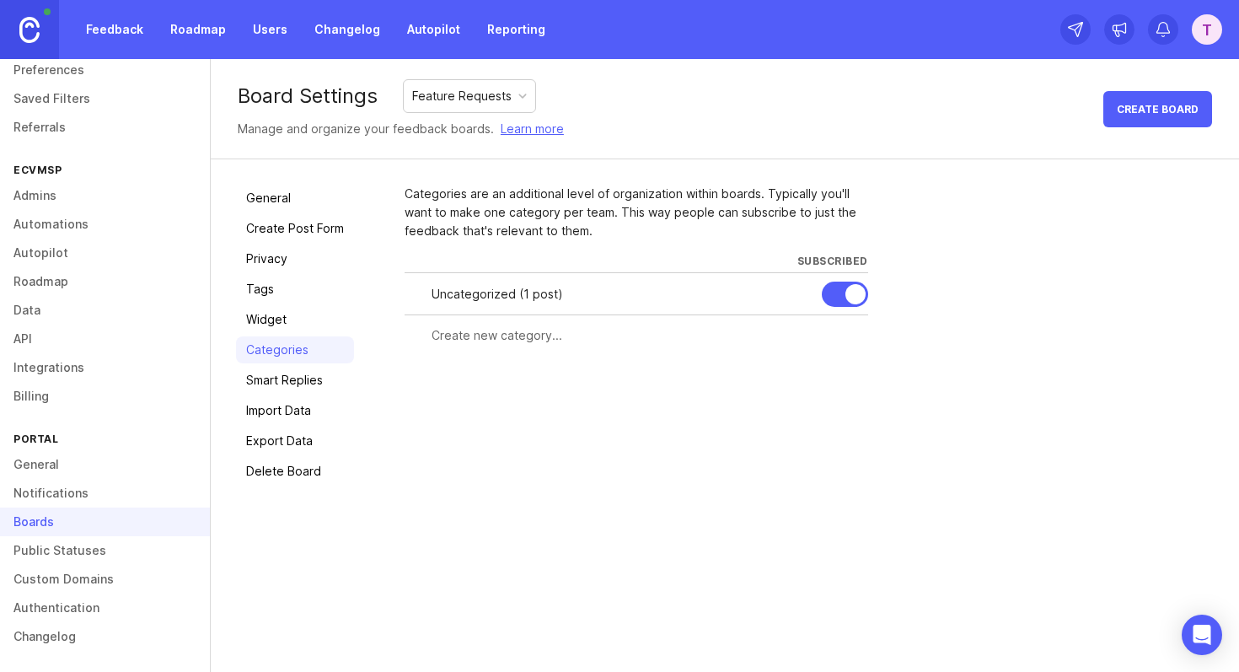
click at [269, 314] on link "Widget" at bounding box center [295, 319] width 118 height 27
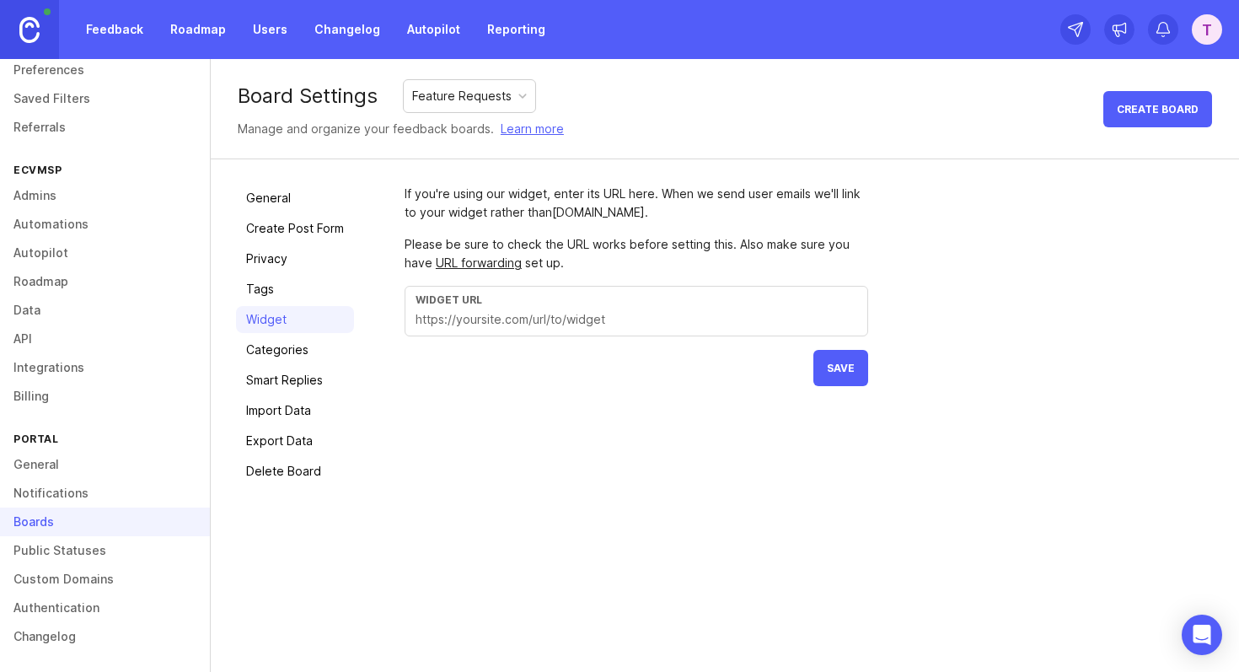
click at [449, 329] on div "Widget URL" at bounding box center [637, 311] width 464 height 51
click at [251, 202] on link "General" at bounding box center [295, 198] width 118 height 27
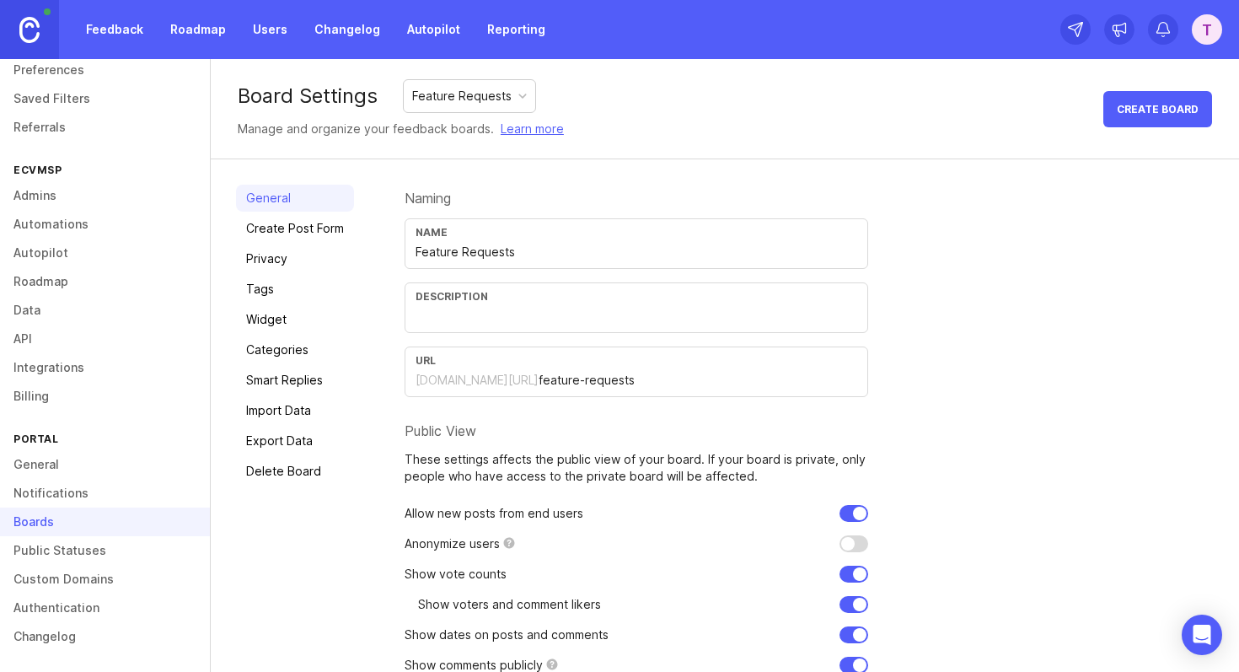
click at [266, 218] on link "Create Post Form" at bounding box center [295, 228] width 118 height 27
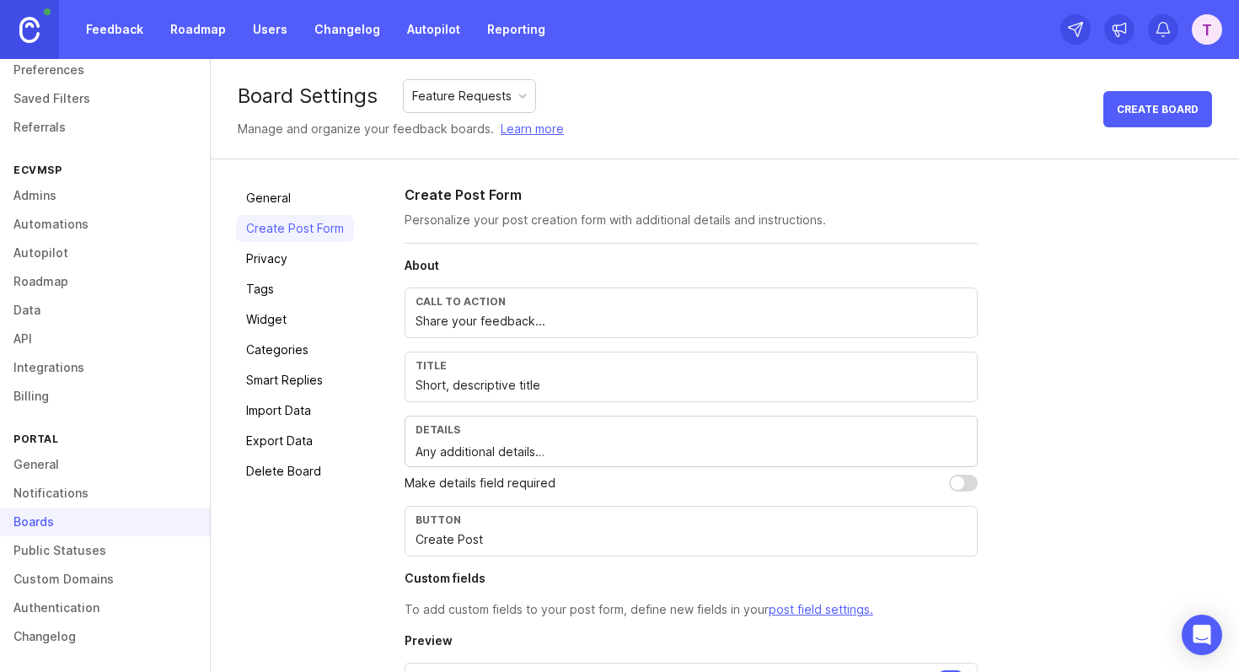
click at [275, 247] on link "Privacy" at bounding box center [295, 258] width 118 height 27
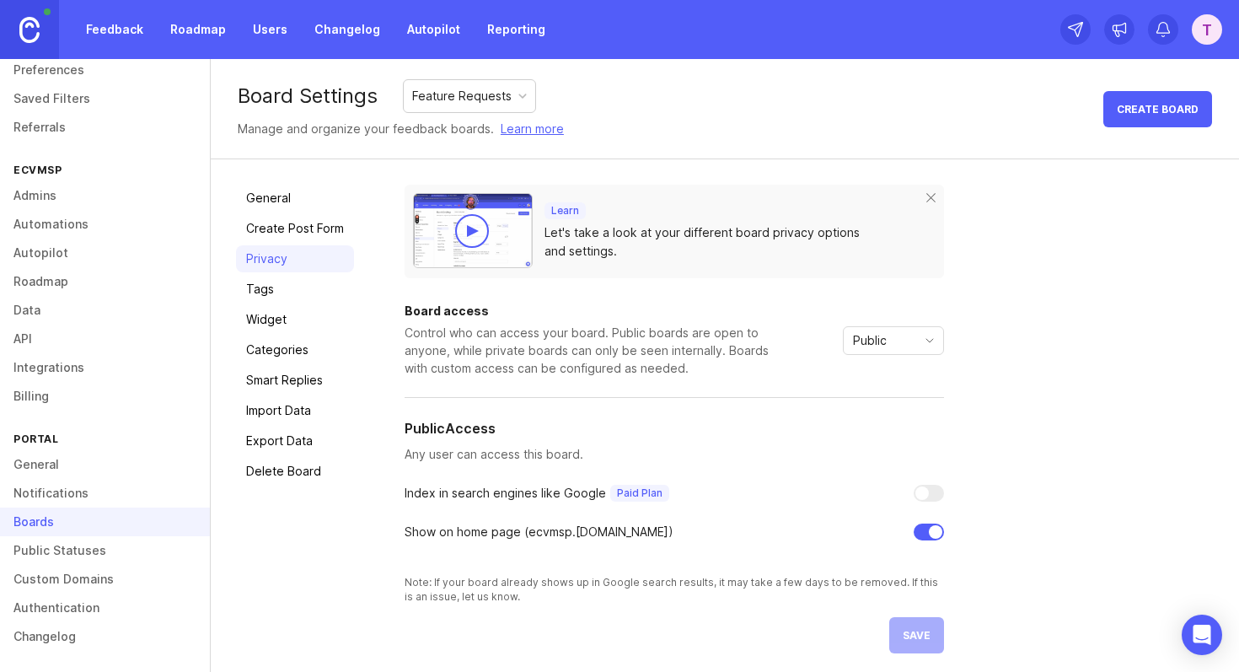
click at [284, 284] on link "Tags" at bounding box center [295, 289] width 118 height 27
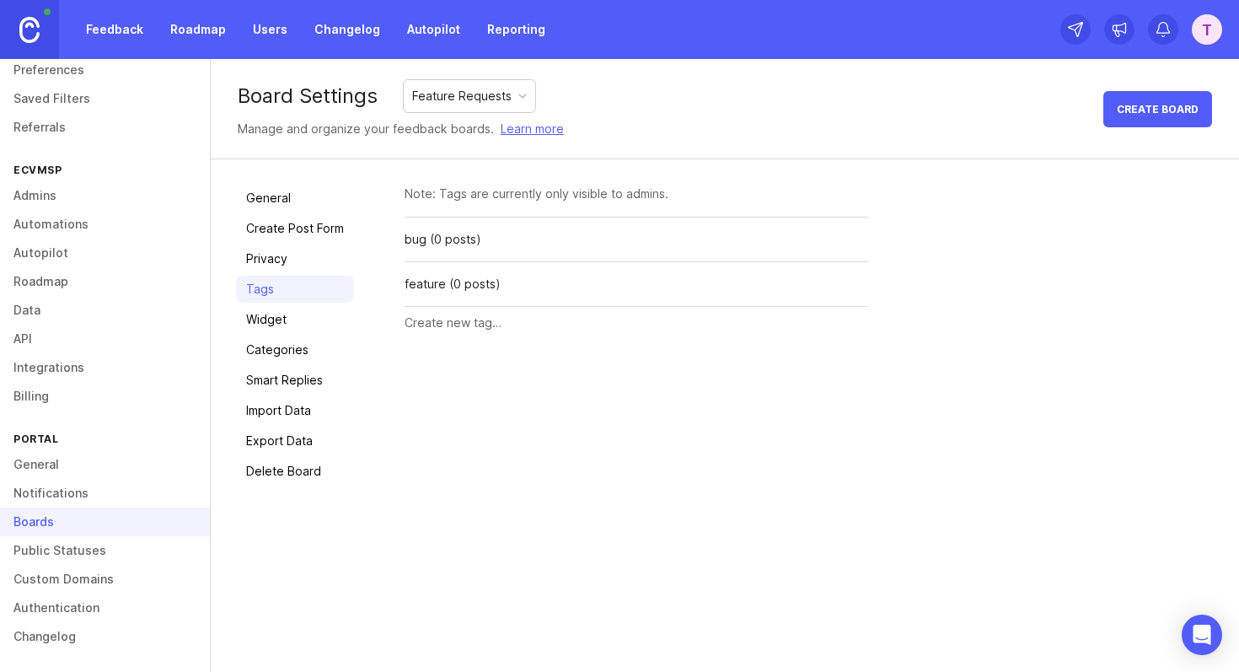
click at [287, 313] on link "Widget" at bounding box center [295, 319] width 118 height 27
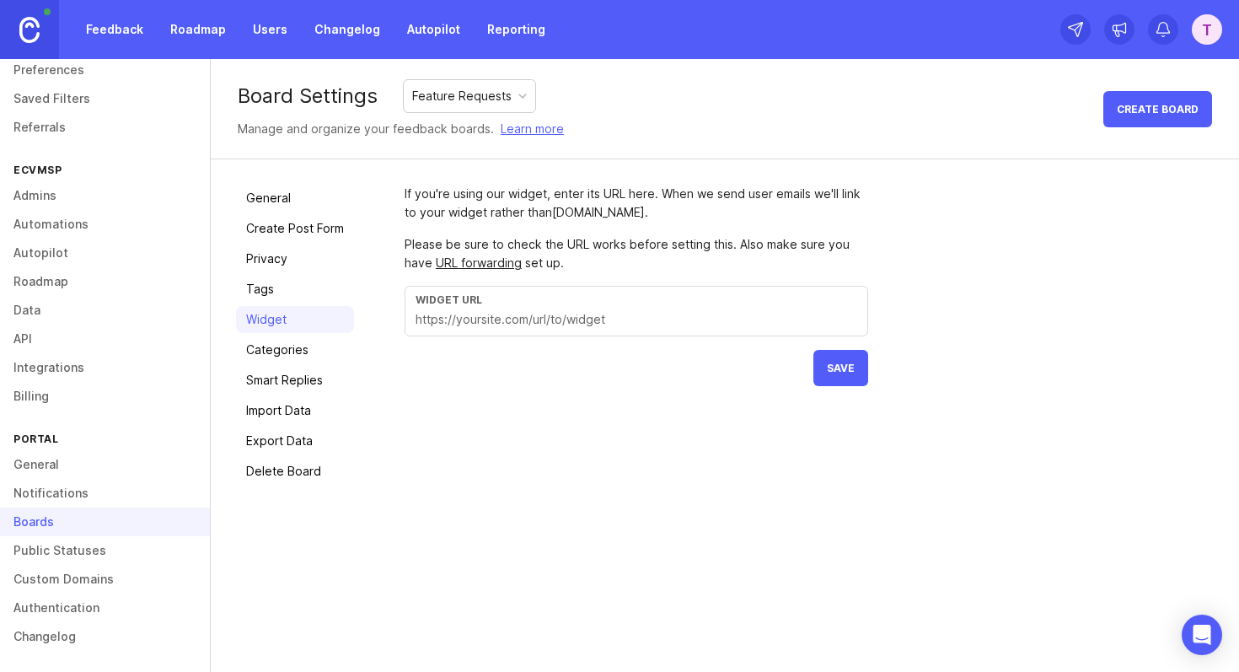
click at [118, 29] on link "Feedback" at bounding box center [115, 29] width 78 height 30
click at [935, 244] on div "If you're using our widget, enter its URL here. When we send user emails we'll …" at bounding box center [809, 285] width 809 height 201
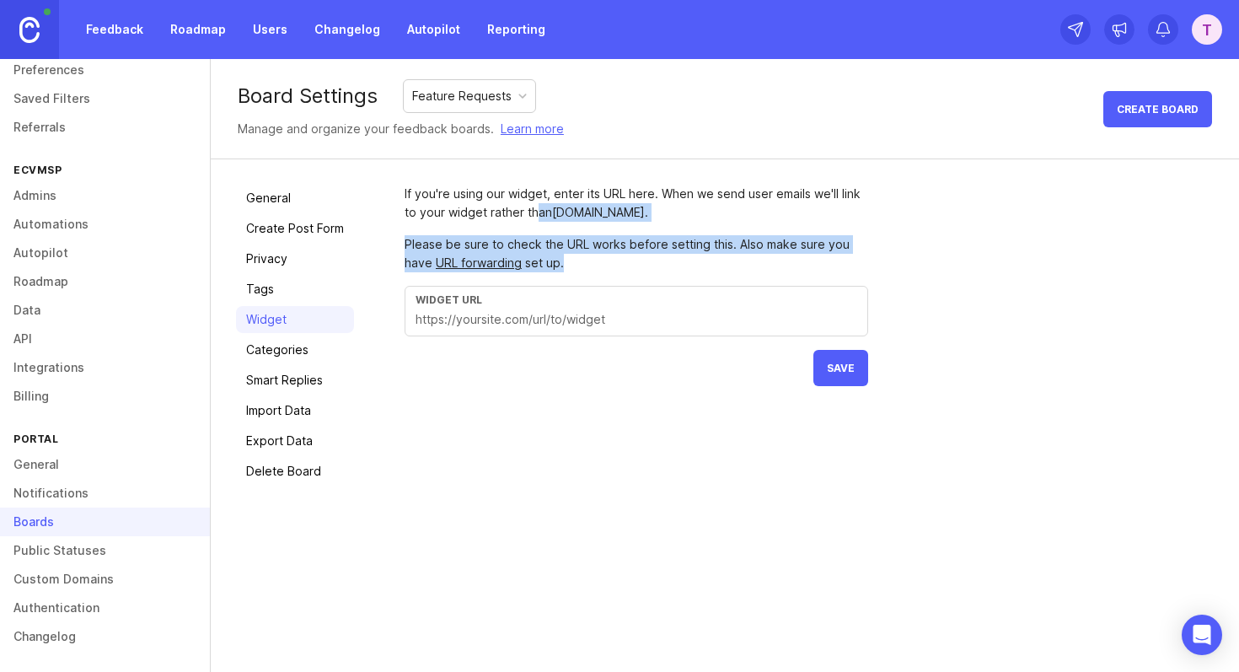
drag, startPoint x: 896, startPoint y: 255, endPoint x: 538, endPoint y: 218, distance: 360.2
click at [538, 218] on div "If you're using our widget, enter its URL here. When we send user emails we'll …" at bounding box center [809, 285] width 809 height 201
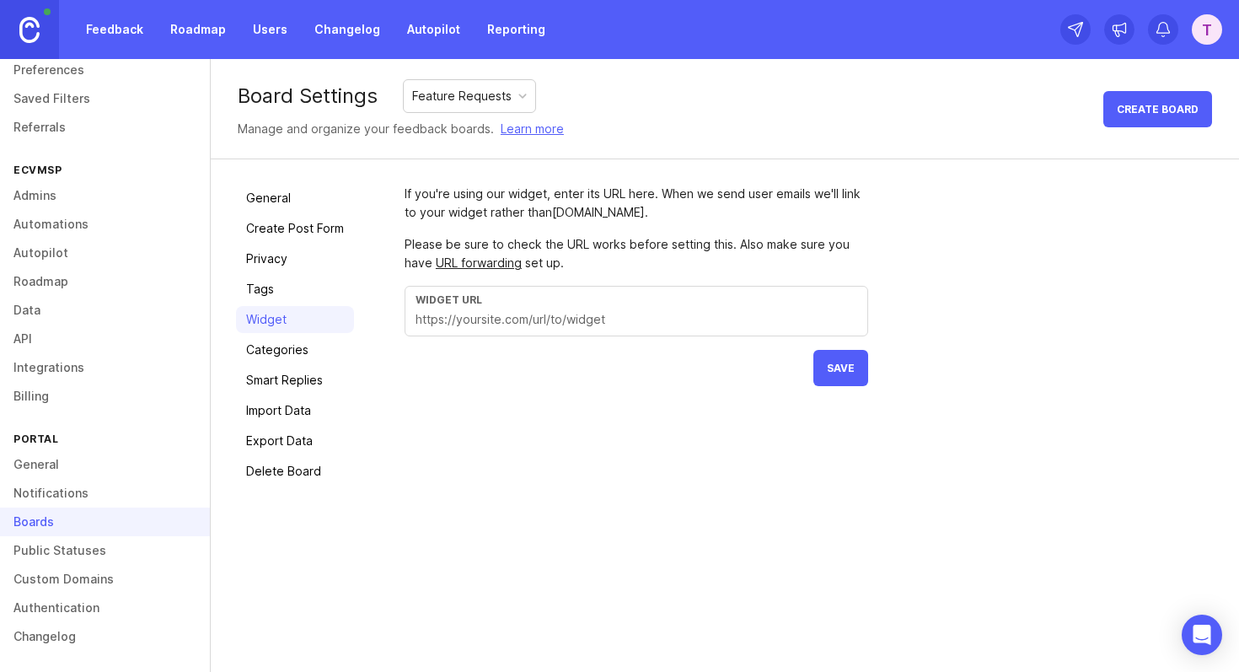
click at [603, 228] on form "If you're using our widget, enter its URL here. When we send user emails we'll …" at bounding box center [637, 285] width 464 height 201
click at [603, 213] on div "If you're using our widget, enter its URL here. When we send user emails we'll …" at bounding box center [637, 203] width 464 height 37
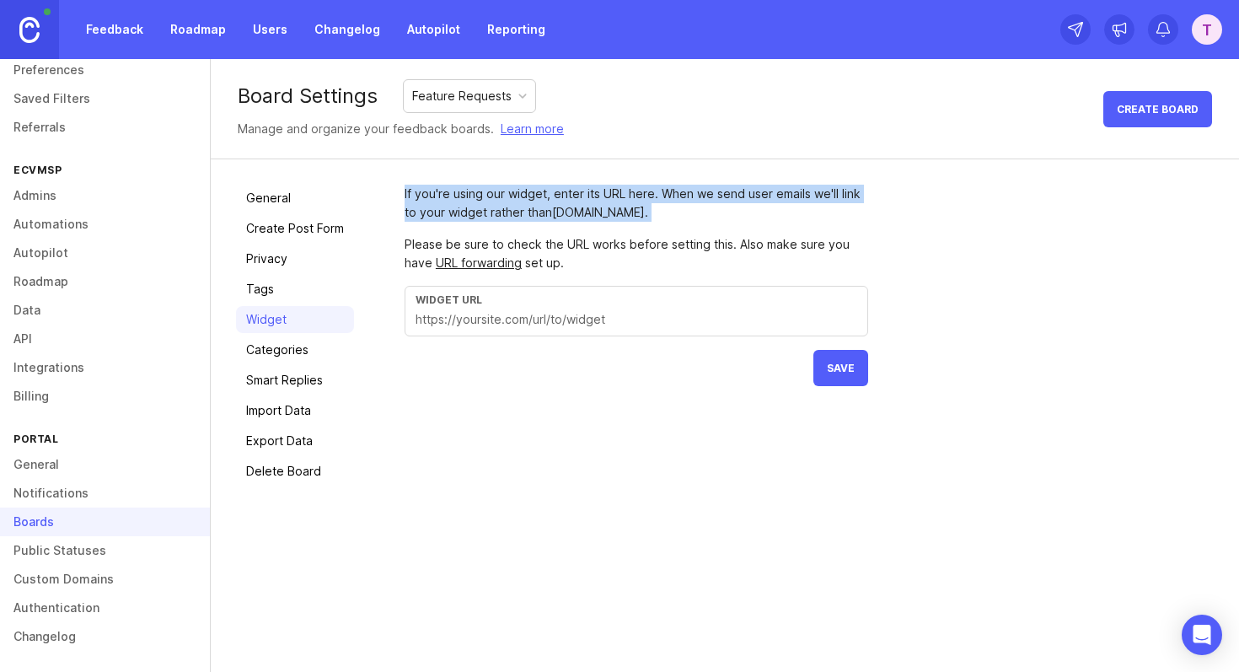
click at [603, 213] on div "If you're using our widget, enter its URL here. When we send user emails we'll …" at bounding box center [637, 203] width 464 height 37
click at [673, 213] on div "If you're using our widget, enter its URL here. When we send user emails we'll …" at bounding box center [637, 203] width 464 height 37
drag, startPoint x: 707, startPoint y: 215, endPoint x: 401, endPoint y: 191, distance: 307.0
click at [401, 191] on div "General Create Post Form Privacy Tags Widget Categories Smart Replies Import Da…" at bounding box center [725, 334] width 1029 height 351
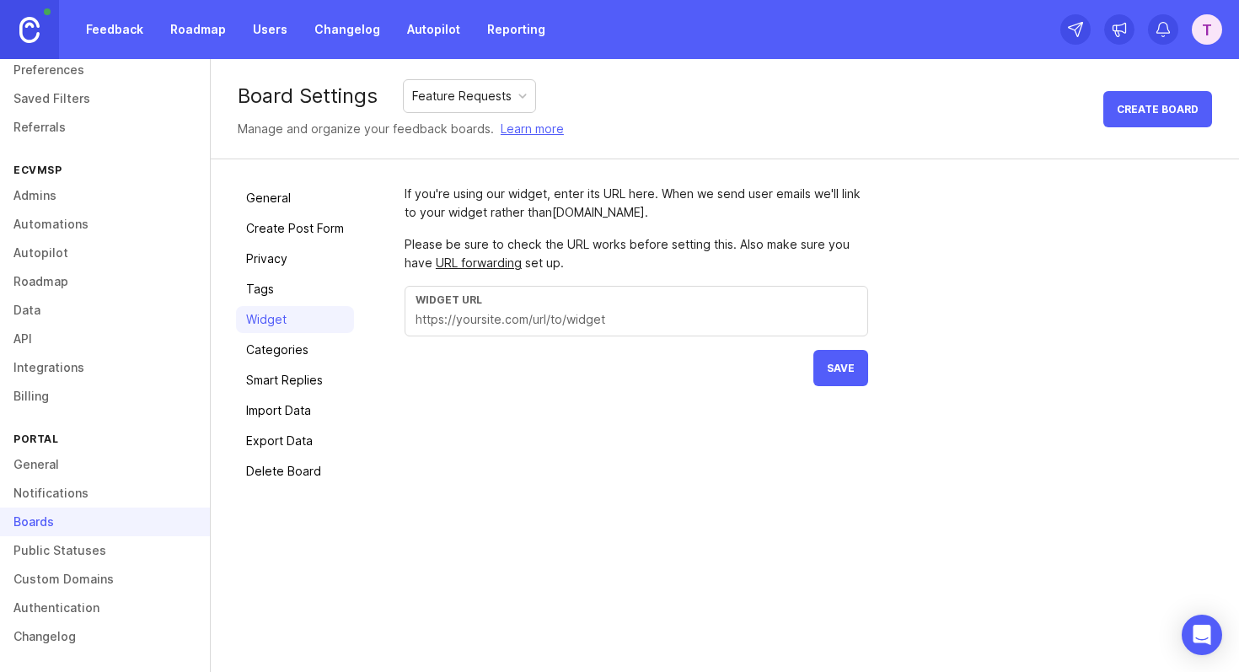
click at [401, 191] on div "General Create Post Form Privacy Tags Widget Categories Smart Replies Import Da…" at bounding box center [725, 334] width 1029 height 351
click at [480, 196] on div "If you're using our widget, enter its URL here. When we send user emails we'll …" at bounding box center [637, 203] width 464 height 37
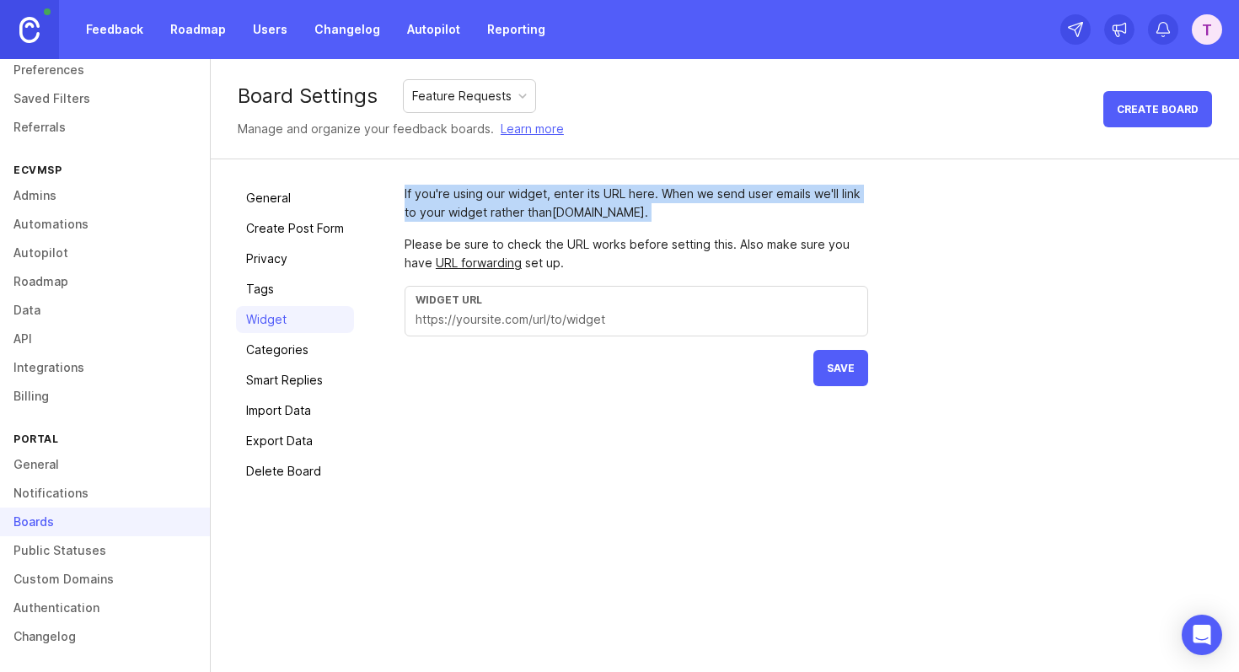
click at [480, 196] on div "If you're using our widget, enter its URL here. When we send user emails we'll …" at bounding box center [637, 203] width 464 height 37
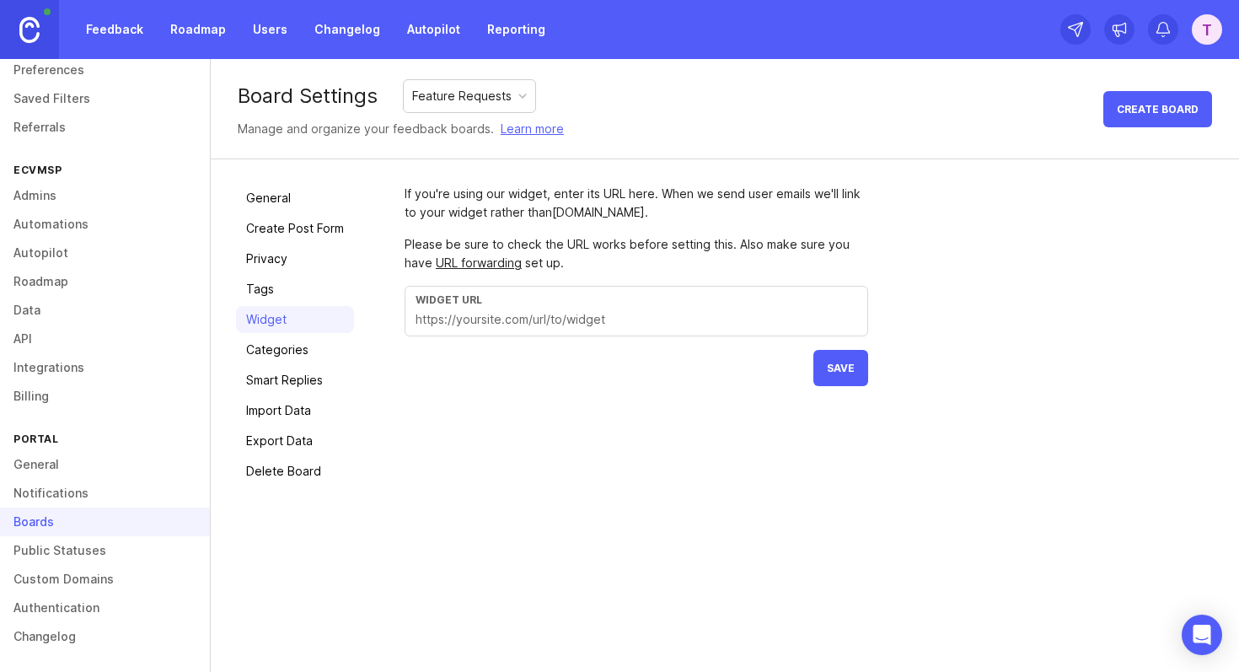
click at [583, 197] on div "If you're using our widget, enter its URL here. When we send user emails we'll …" at bounding box center [637, 203] width 464 height 37
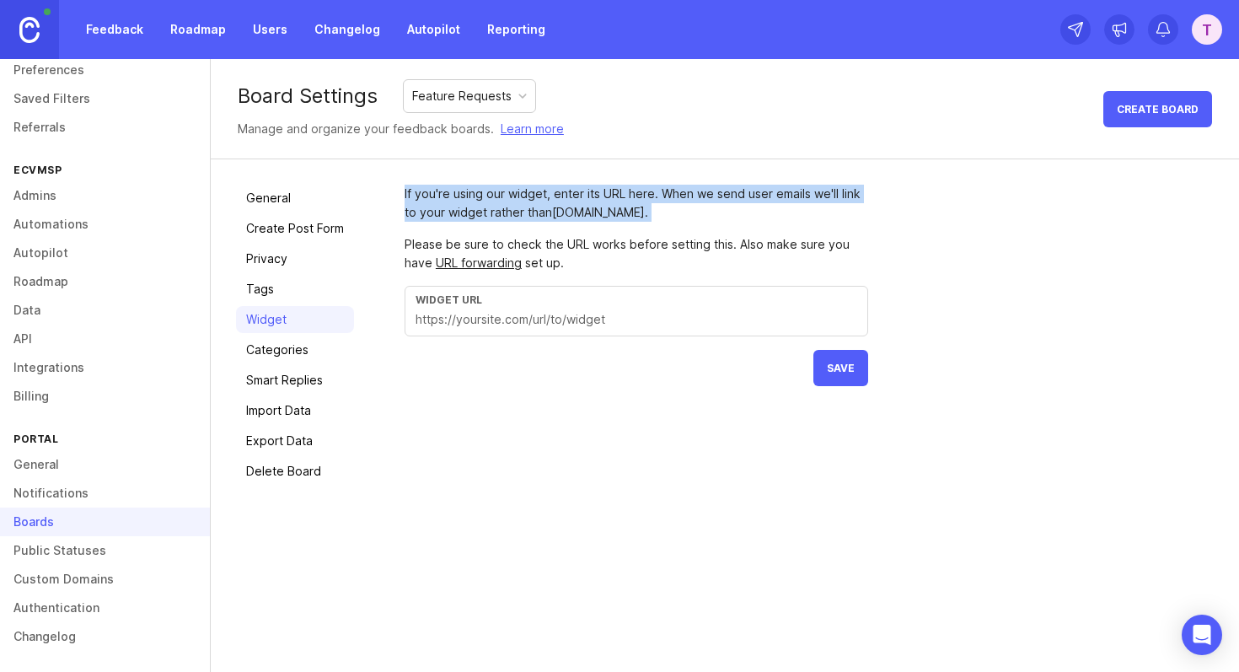
click at [583, 197] on div "If you're using our widget, enter its URL here. When we send user emails we'll …" at bounding box center [637, 203] width 464 height 37
click at [664, 197] on div "If you're using our widget, enter its URL here. When we send user emails we'll …" at bounding box center [637, 203] width 464 height 37
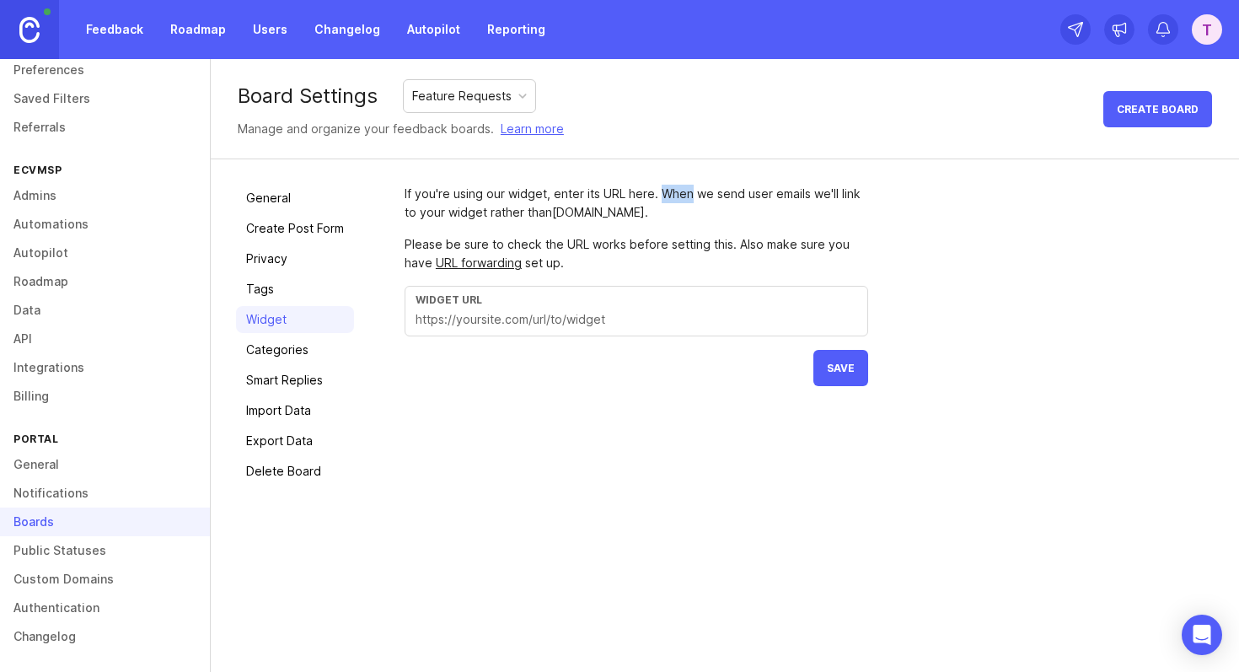
click at [664, 197] on div "If you're using our widget, enter its URL here. When we send user emails we'll …" at bounding box center [637, 203] width 464 height 37
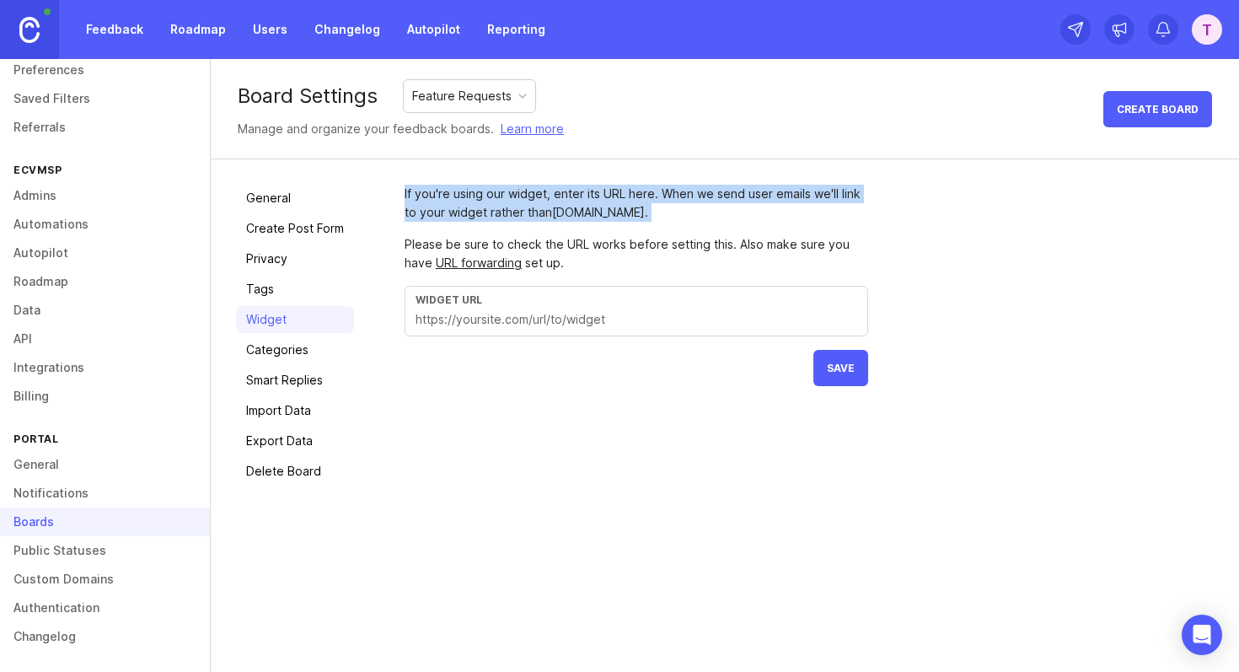
click at [664, 197] on div "If you're using our widget, enter its URL here. When we send user emails we'll …" at bounding box center [637, 203] width 464 height 37
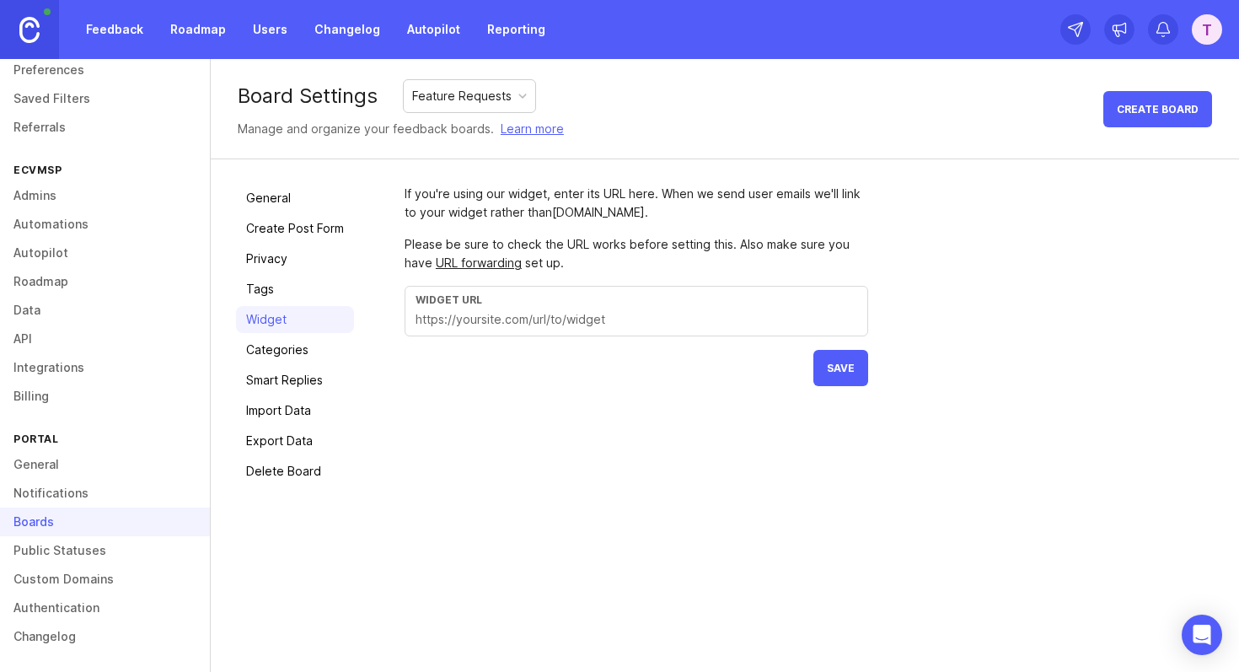
click at [795, 197] on div "If you're using our widget, enter its URL here. When we send user emails we'll …" at bounding box center [637, 203] width 464 height 37
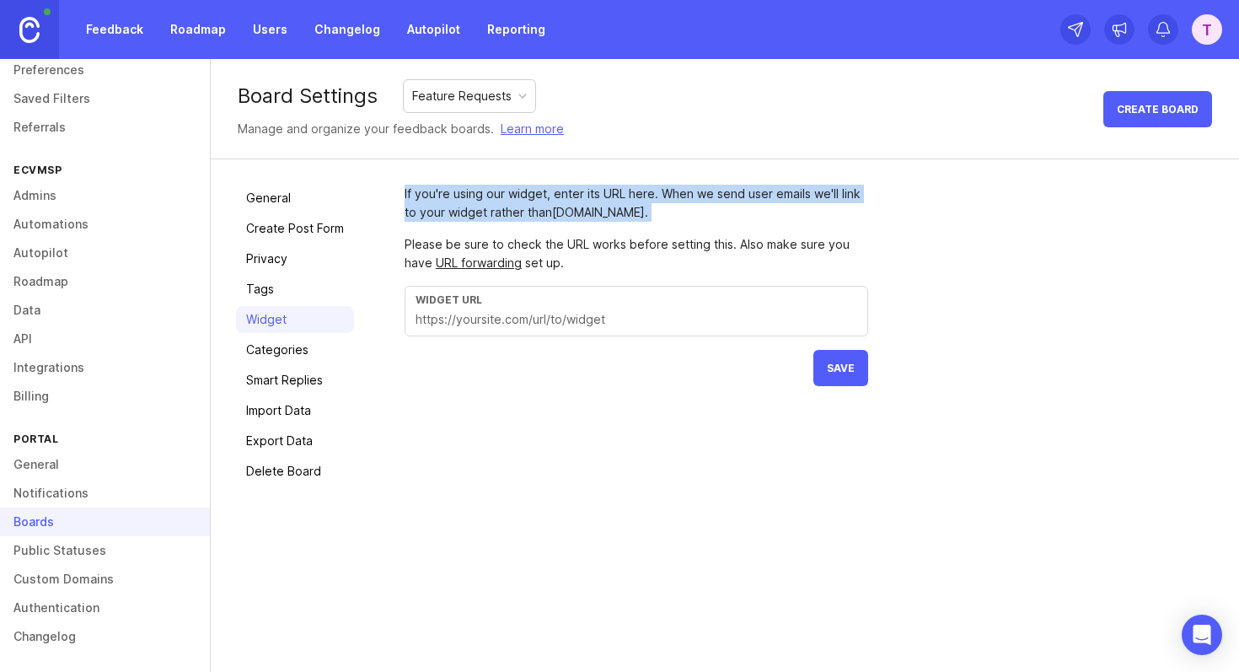
click at [795, 197] on div "If you're using our widget, enter its URL here. When we send user emails we'll …" at bounding box center [637, 203] width 464 height 37
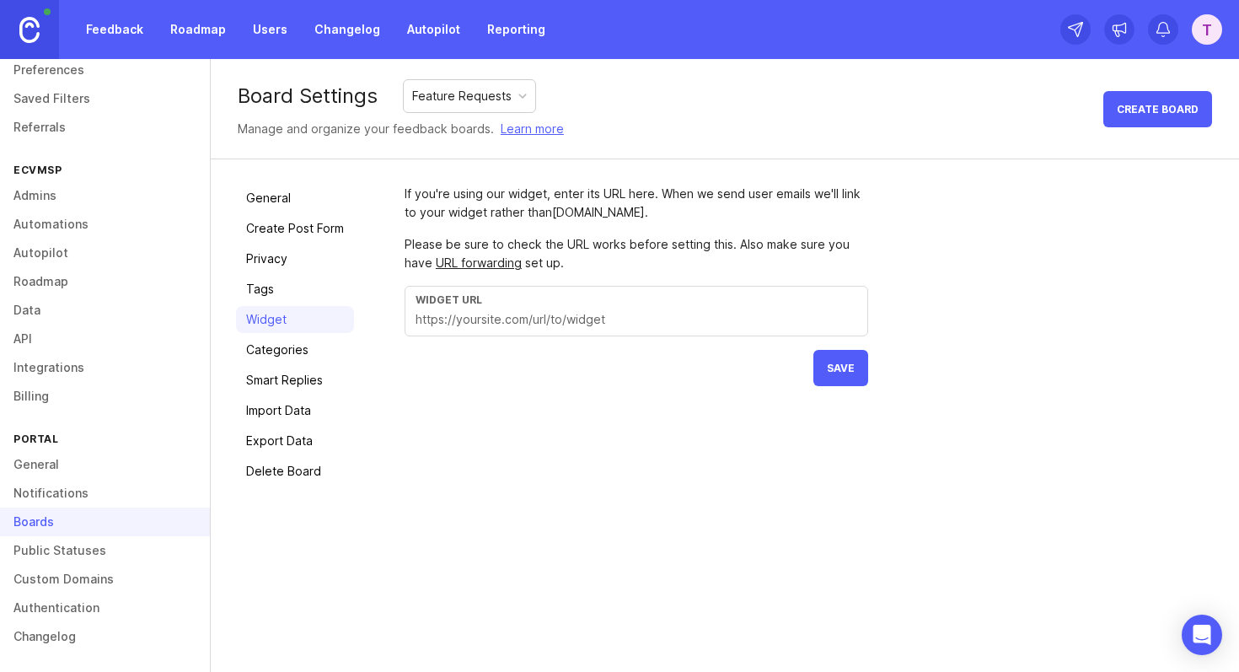
click at [713, 227] on form "If you're using our widget, enter its URL here. When we send user emails we'll …" at bounding box center [637, 285] width 464 height 201
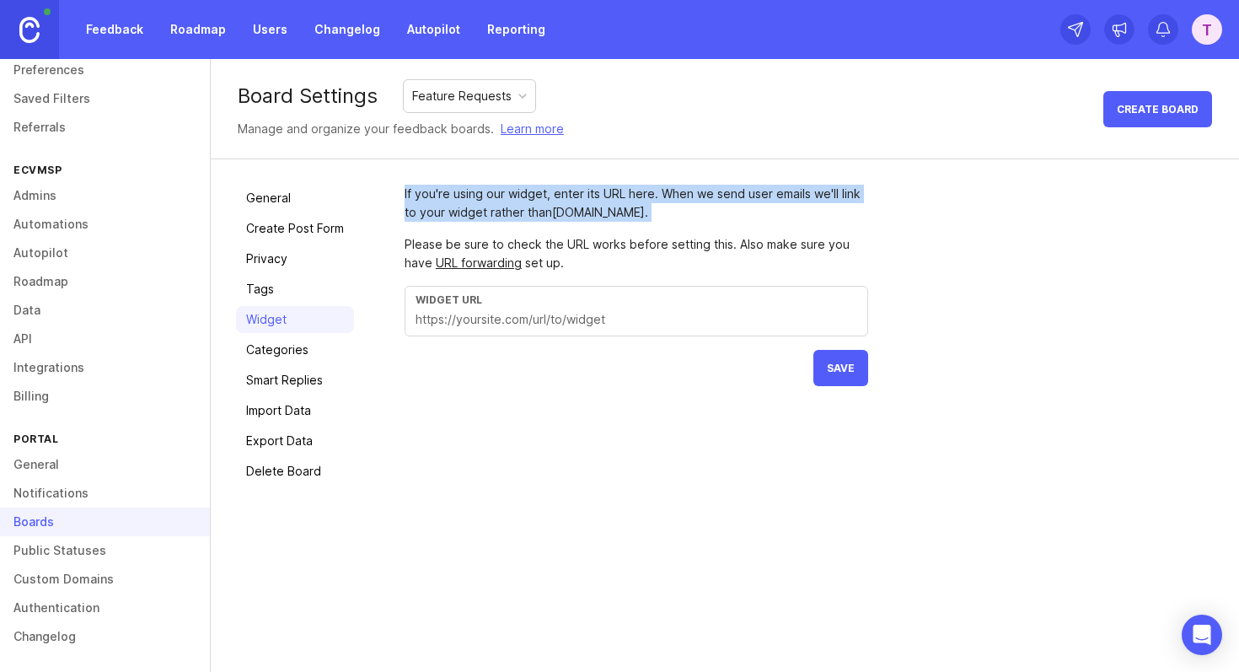
drag, startPoint x: 693, startPoint y: 209, endPoint x: 391, endPoint y: 199, distance: 302.0
click at [391, 200] on div "General Create Post Form Privacy Tags Widget Categories Smart Replies Import Da…" at bounding box center [725, 334] width 1029 height 351
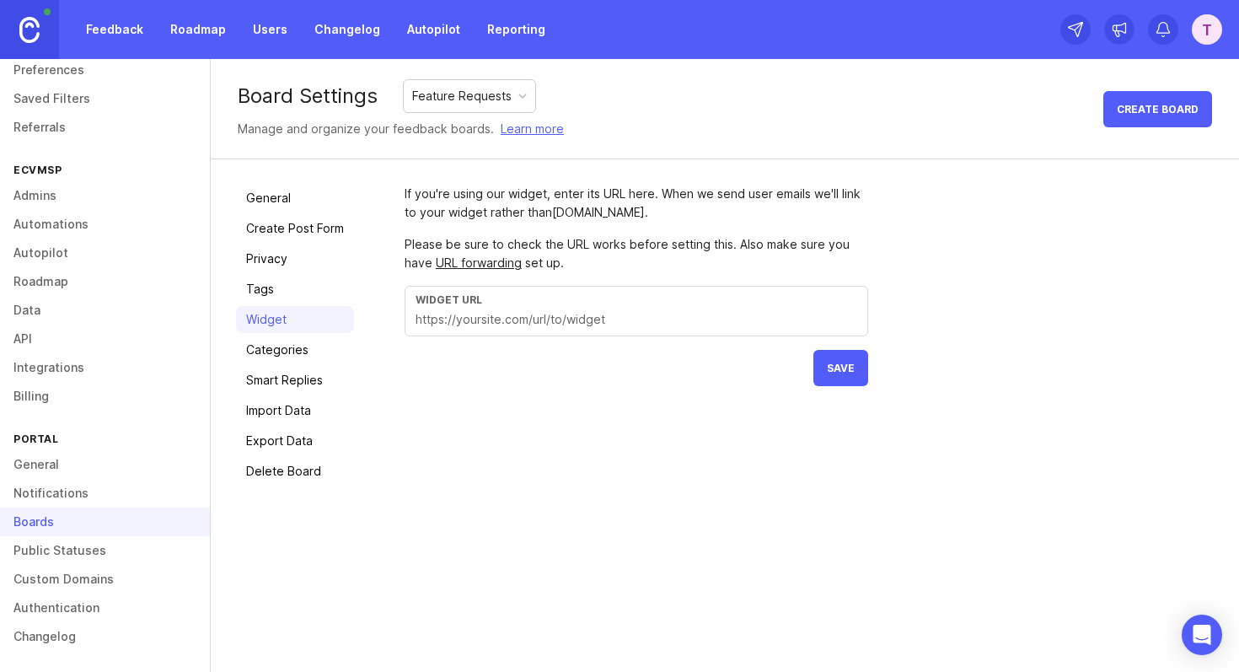
click at [937, 187] on div "If you're using our widget, enter its URL here. When we send user emails we'll …" at bounding box center [809, 285] width 809 height 201
click at [1054, 93] on div "Board Settings Feature Requests Manage and organize your feedback boards. Learn…" at bounding box center [725, 109] width 1029 height 100
click at [1215, 33] on div "T" at bounding box center [1207, 29] width 30 height 30
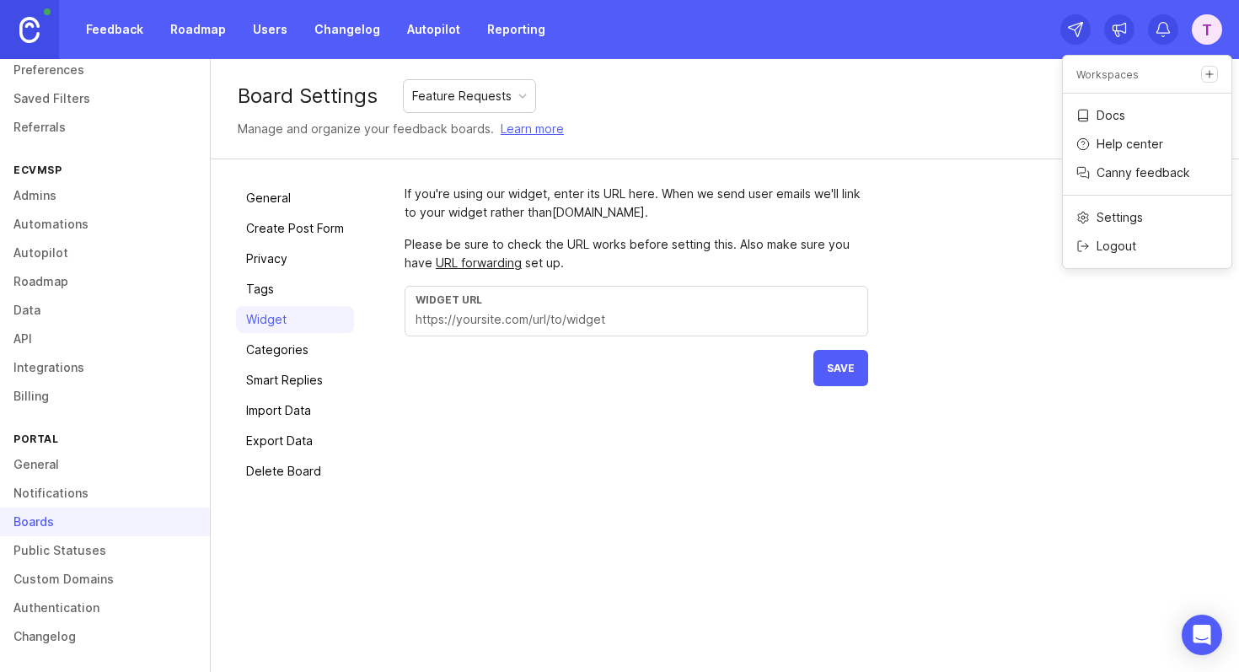
click at [40, 196] on link "Admins" at bounding box center [105, 195] width 210 height 29
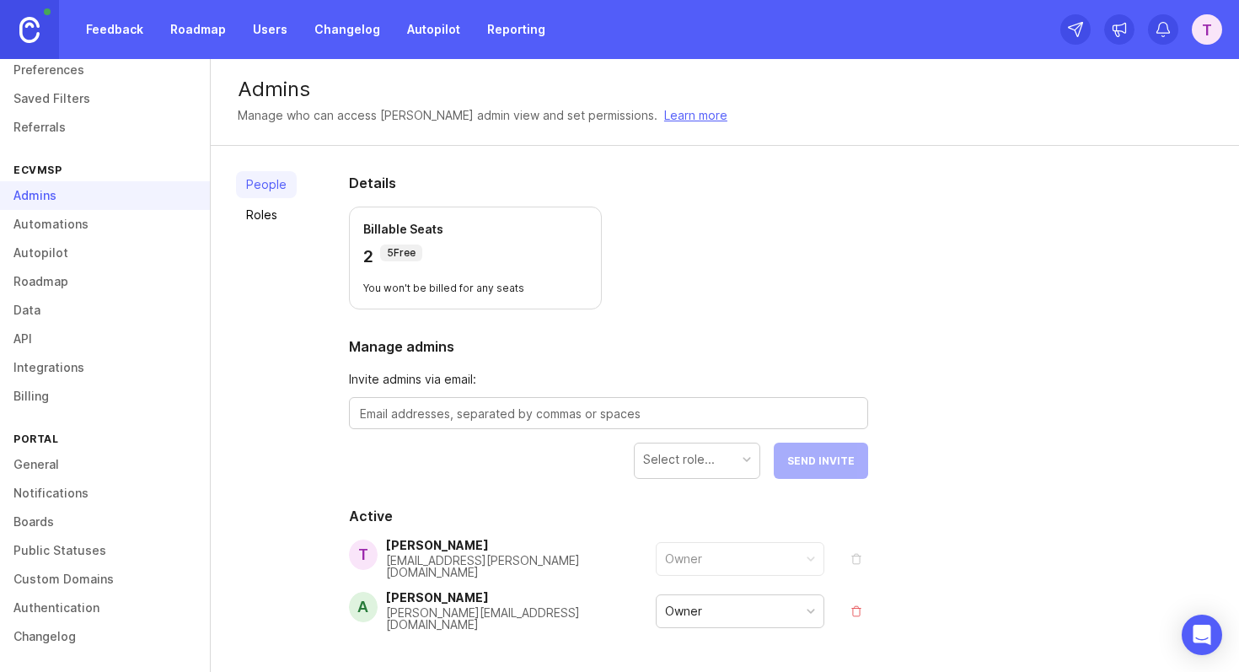
click at [728, 290] on section "Details Billable Seats 2 5 Free You won't be billed for any seats" at bounding box center [608, 241] width 519 height 137
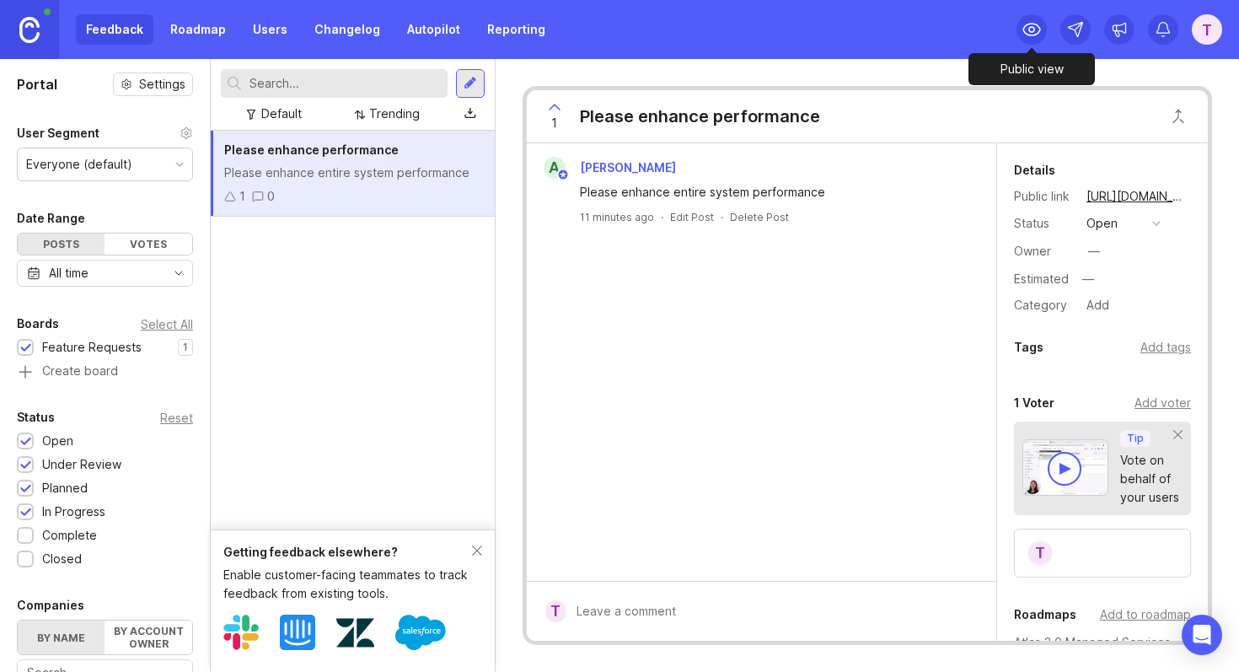
click at [1031, 27] on circle at bounding box center [1031, 29] width 5 height 5
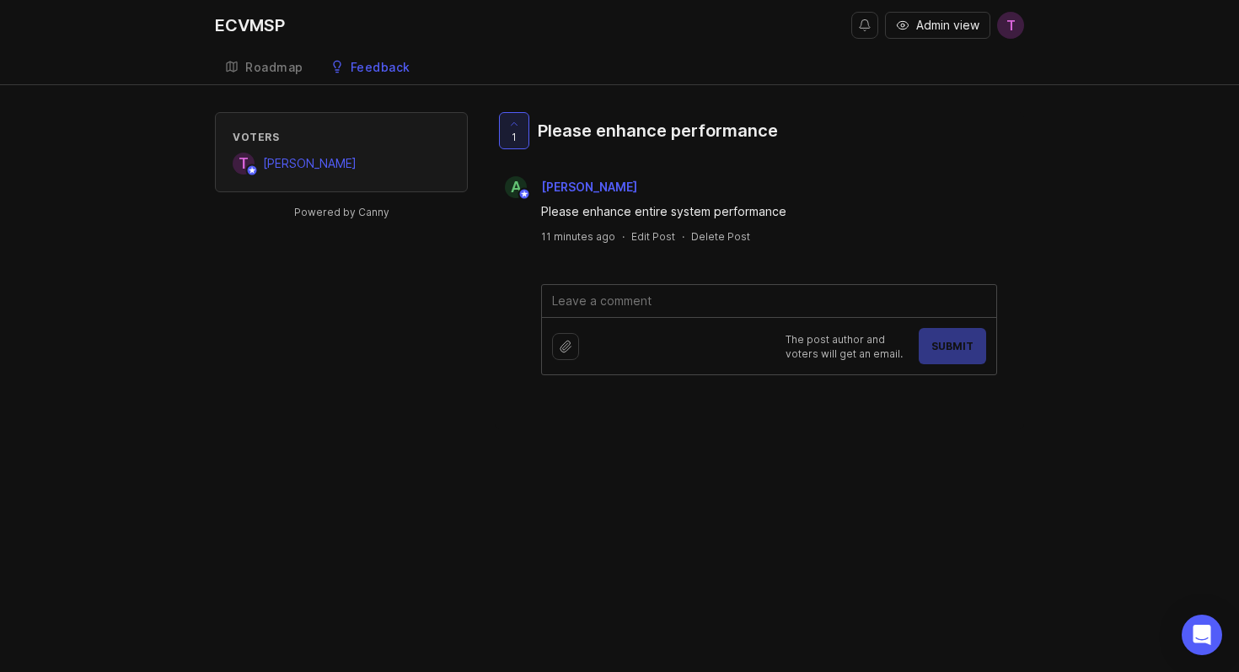
click at [647, 297] on textarea at bounding box center [769, 301] width 454 height 32
type textarea "T"
click at [394, 320] on div "Voters T Timmy Lin Powered by Canny 1 Please enhance performance a albert chang…" at bounding box center [619, 270] width 809 height 317
click at [743, 303] on textarea "To enrich screen reader interactions, please activate Accessibility in Grammarl…" at bounding box center [769, 301] width 454 height 32
type textarea "T"
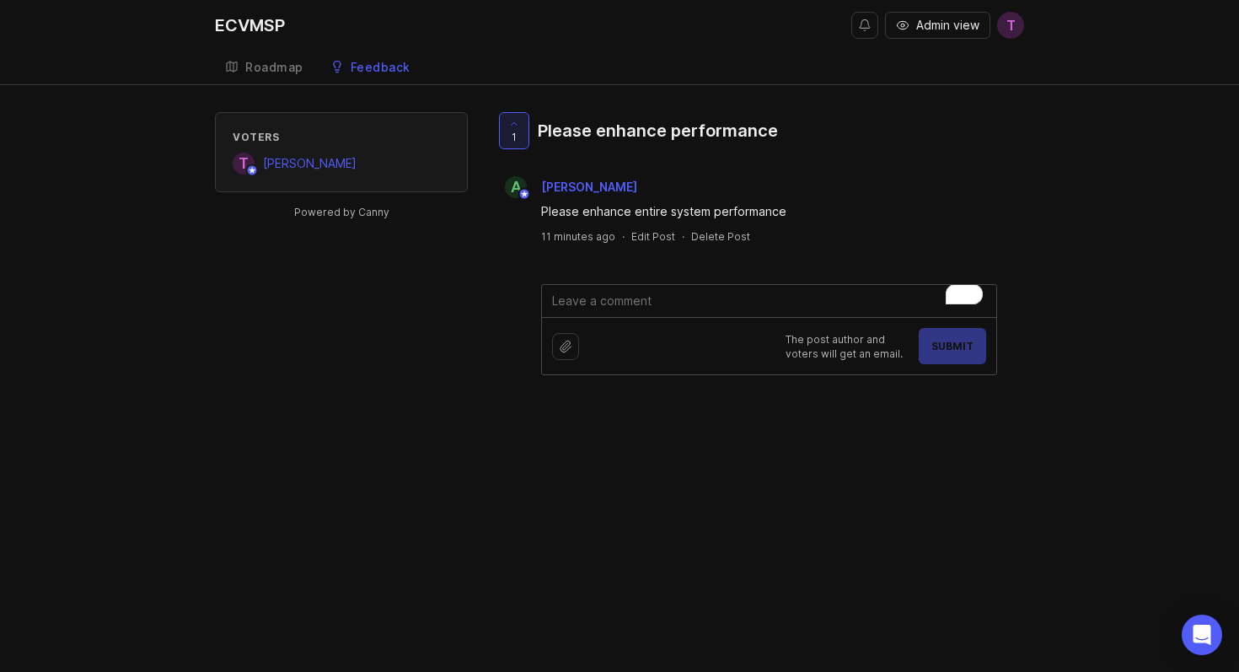
type textarea "J"
type textarea "T"
type textarea "Test 123"
click at [680, 370] on div "The post author and voters will get an email. Submit" at bounding box center [769, 345] width 454 height 57
click at [656, 337] on div "The post author and voters will get an email. Submit" at bounding box center [769, 345] width 454 height 57
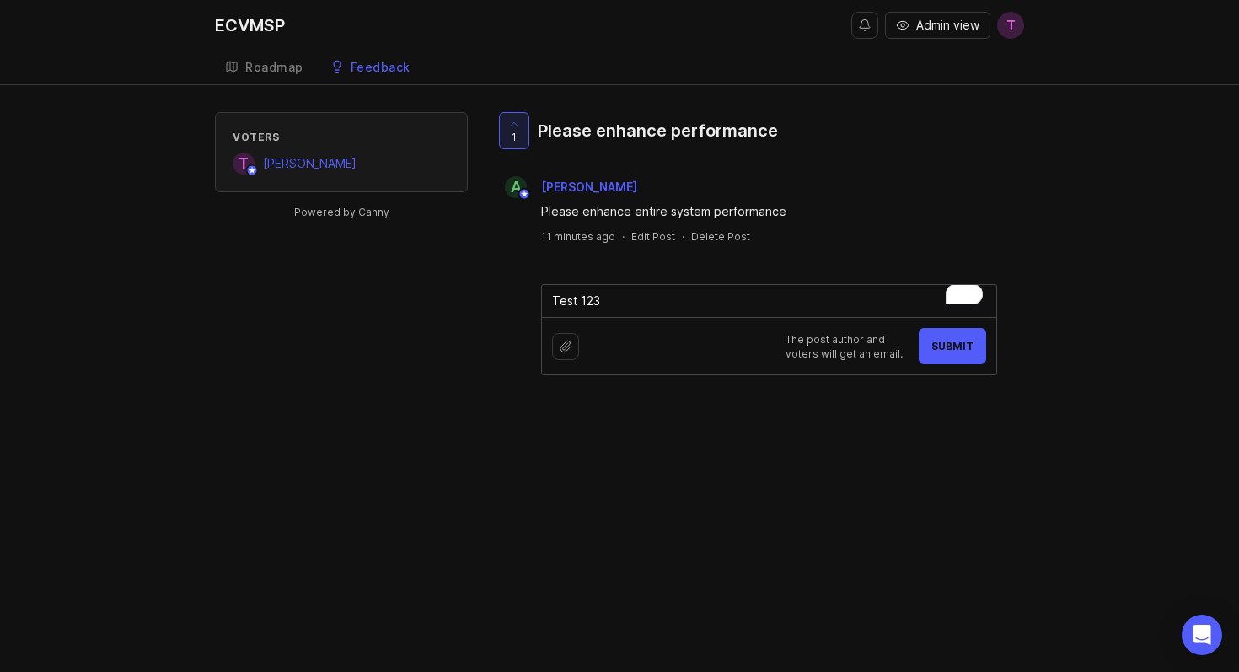
click at [744, 287] on textarea "Test 123" at bounding box center [769, 301] width 454 height 32
click at [753, 424] on div "ECVMSP Admin view T Create Roadmap Feedback Feature Requests Voters T Timmy Lin…" at bounding box center [619, 336] width 1239 height 672
click at [657, 309] on textarea "To enrich screen reader interactions, please activate Accessibility in Grammarl…" at bounding box center [769, 301] width 454 height 32
click at [437, 262] on div "Voters T Timmy Lin Powered by Canny 1 Please enhance performance a albert chang…" at bounding box center [619, 270] width 809 height 317
click at [280, 74] on link "Roadmap" at bounding box center [264, 68] width 99 height 35
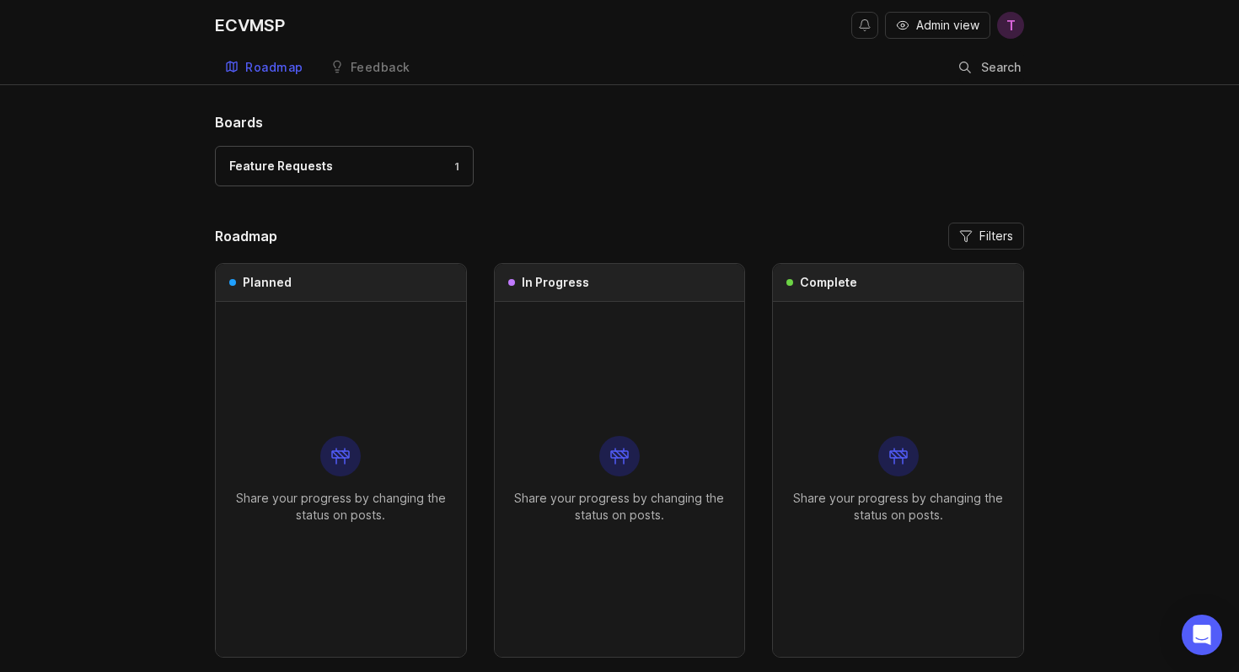
click at [386, 66] on div "Feedback" at bounding box center [381, 68] width 60 height 12
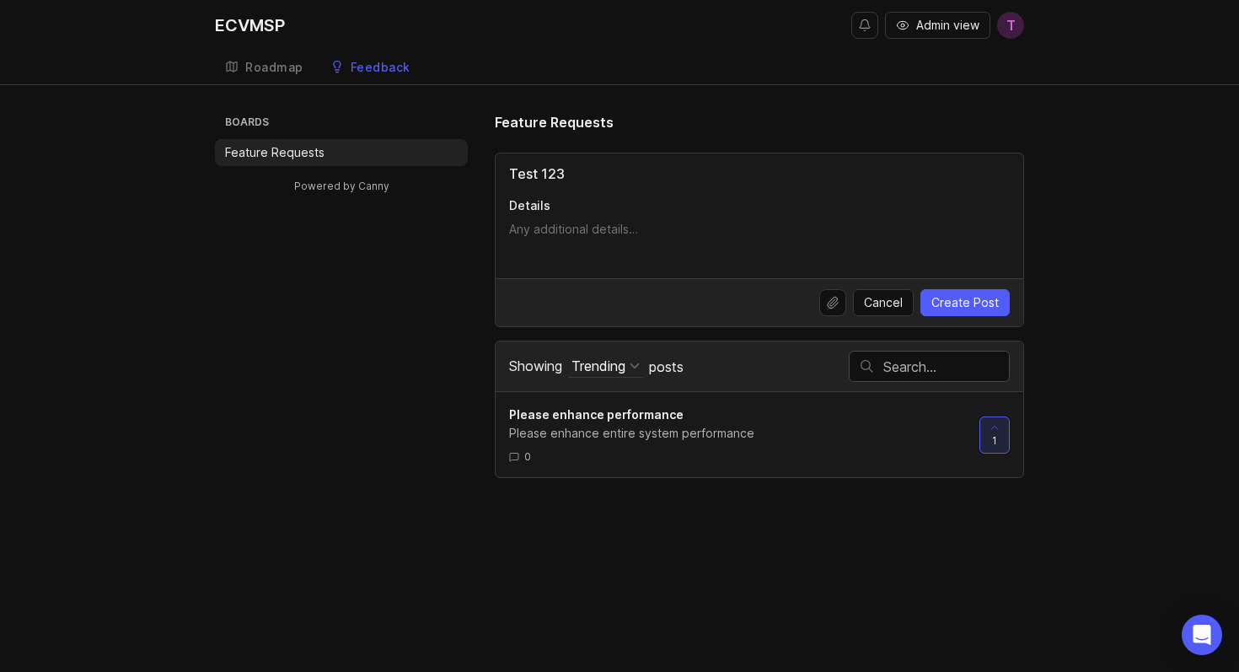
type input "Test 123"
click at [593, 228] on textarea "Details" at bounding box center [759, 238] width 501 height 34
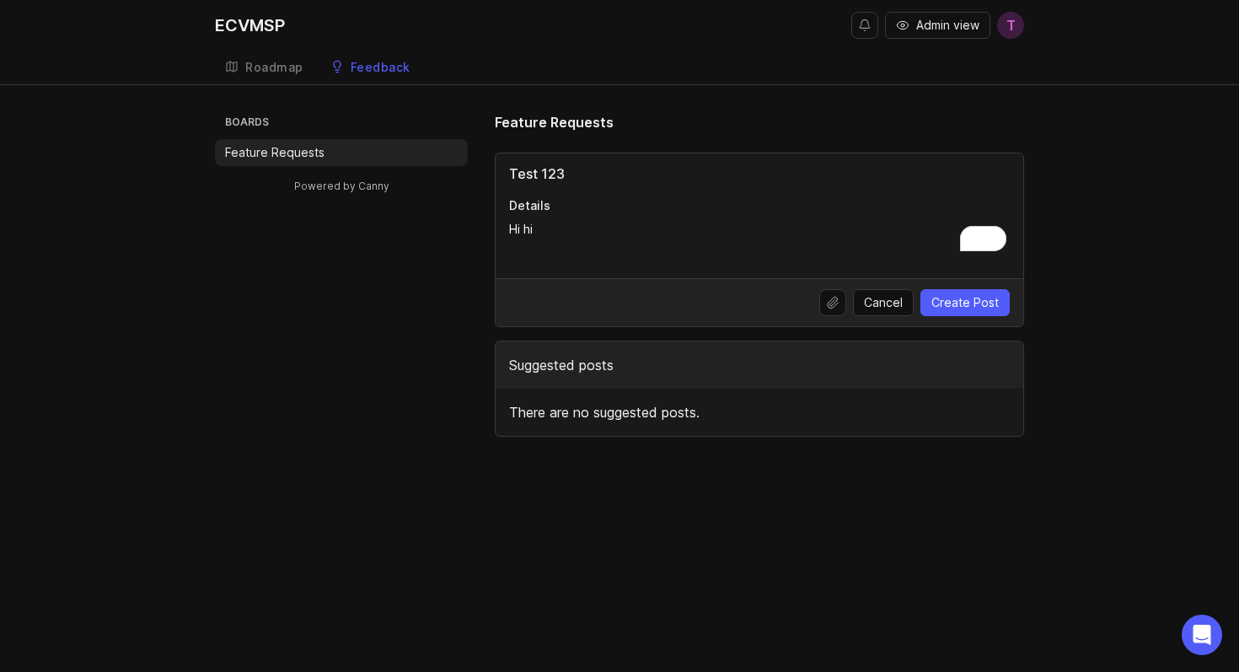
type textarea "Hi hi"
click at [963, 305] on span "Create Post" at bounding box center [965, 302] width 67 height 17
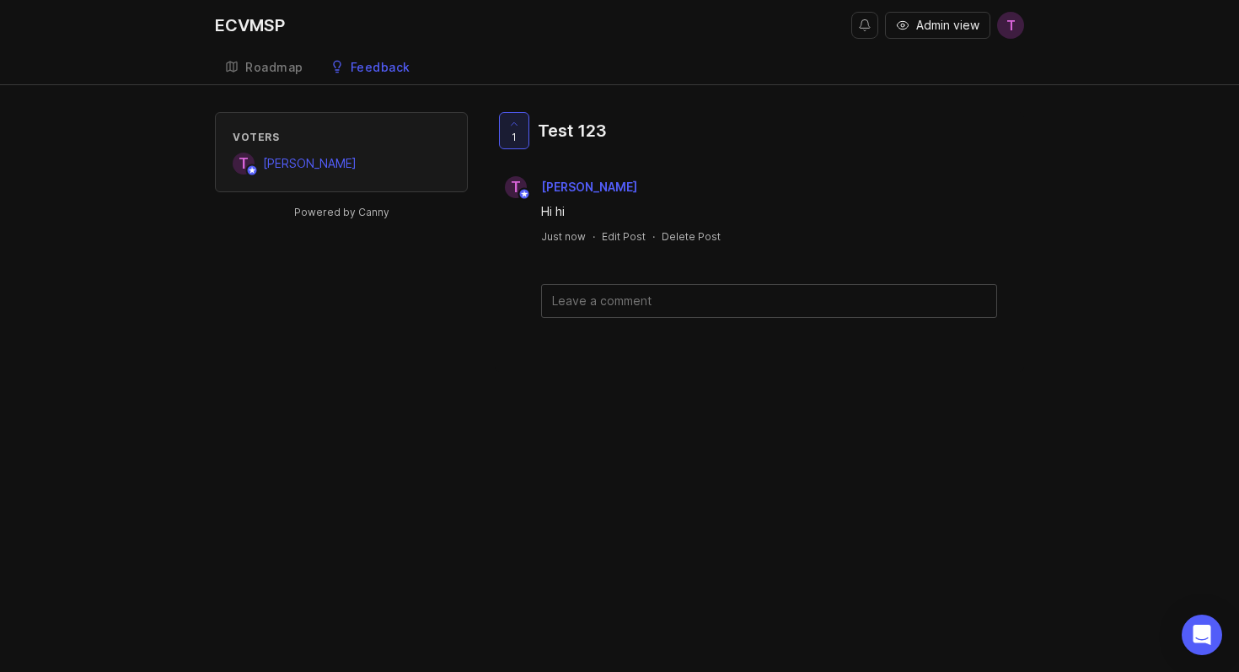
click at [1045, 230] on div "Voters T Timmy Lin Powered by Canny 1 Test 123 T Timmy Lin Hi hi Just now · Edi…" at bounding box center [619, 242] width 1239 height 260
drag, startPoint x: 832, startPoint y: 264, endPoint x: 549, endPoint y: 215, distance: 287.4
click at [549, 214] on div "1 Test 123 T Timmy Lin Hi hi Just now · Edit Post · Delete Post" at bounding box center [759, 215] width 529 height 206
drag, startPoint x: 545, startPoint y: 211, endPoint x: 861, endPoint y: 247, distance: 318.2
click at [862, 248] on div "1 Test 123 T Timmy Lin Hi hi Just now · Edit Post · Delete Post" at bounding box center [759, 215] width 529 height 206
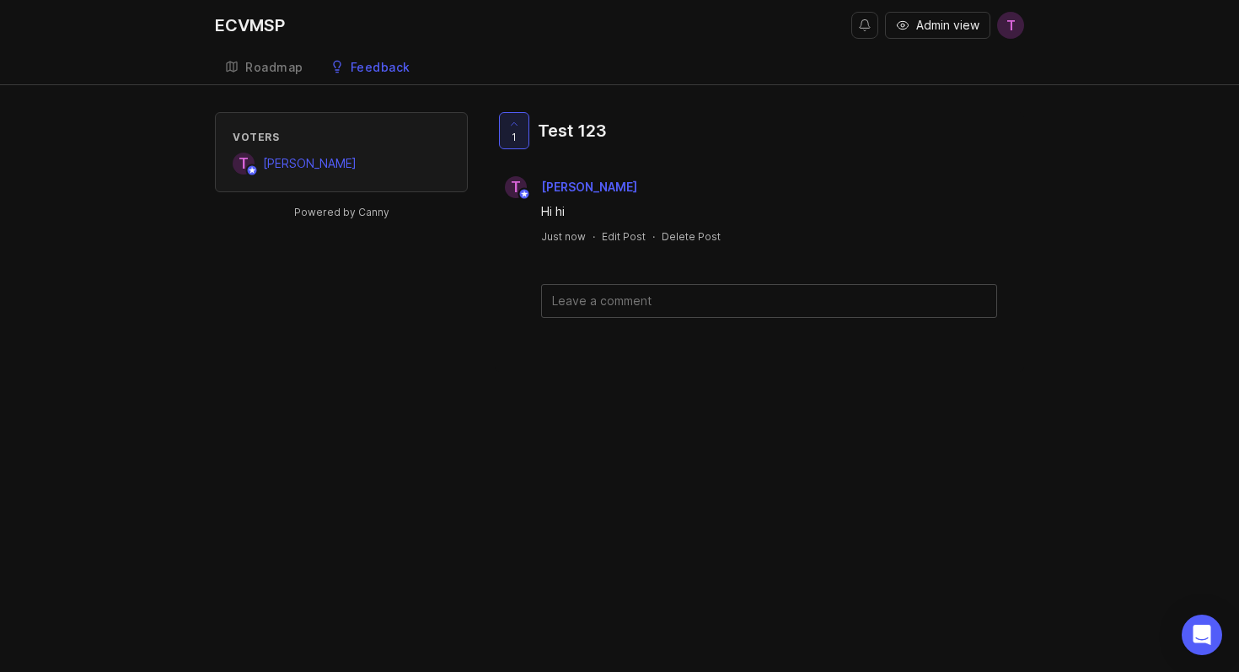
click at [1029, 229] on div "Voters T Timmy Lin Powered by Canny 1 Test 123 T Timmy Lin Hi hi Just now · Edi…" at bounding box center [619, 242] width 1239 height 260
click at [715, 309] on textarea at bounding box center [769, 301] width 454 height 32
click at [387, 436] on div "ECVMSP Admin view T Create Roadmap Feedback Feature Requests Voters T Timmy Lin…" at bounding box center [619, 336] width 1239 height 672
click at [273, 56] on link "Roadmap" at bounding box center [264, 68] width 99 height 35
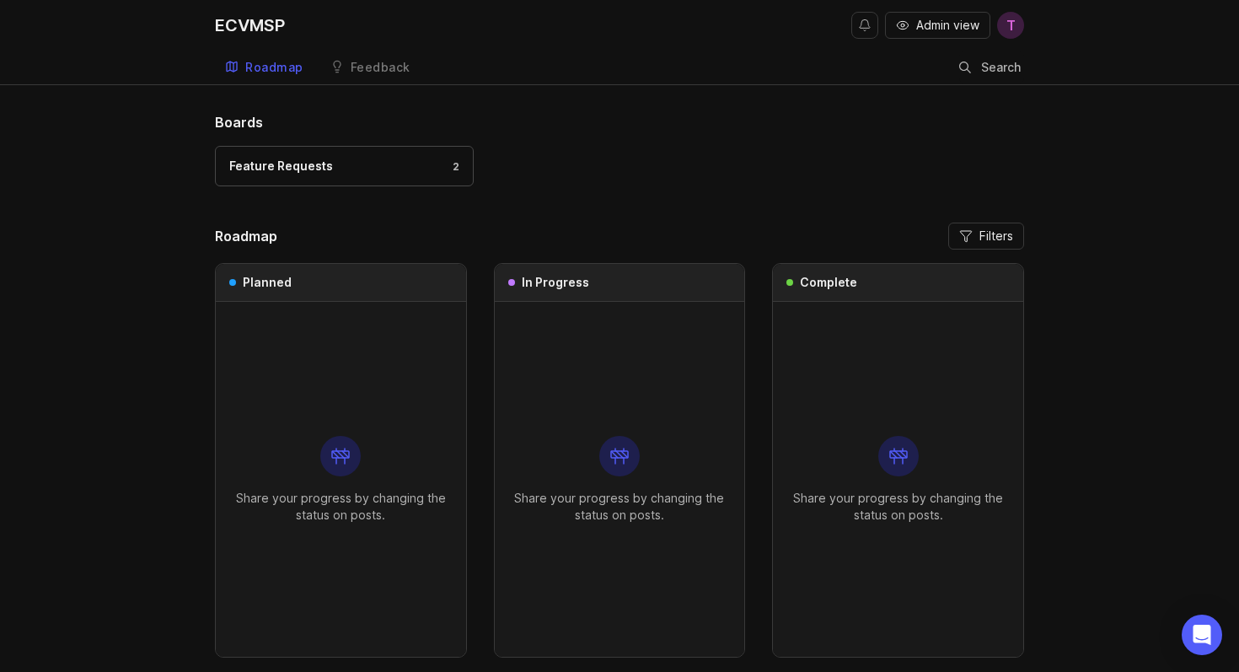
click at [384, 56] on link "Feedback" at bounding box center [370, 68] width 100 height 35
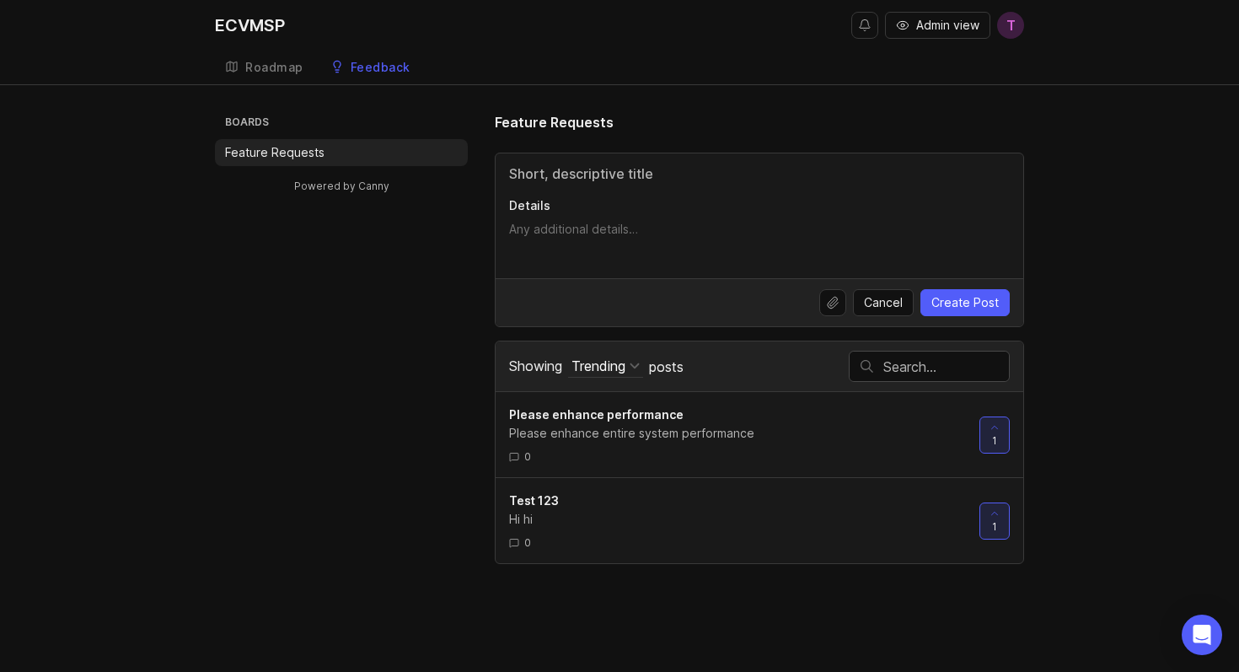
click at [265, 70] on div "Roadmap" at bounding box center [274, 68] width 58 height 12
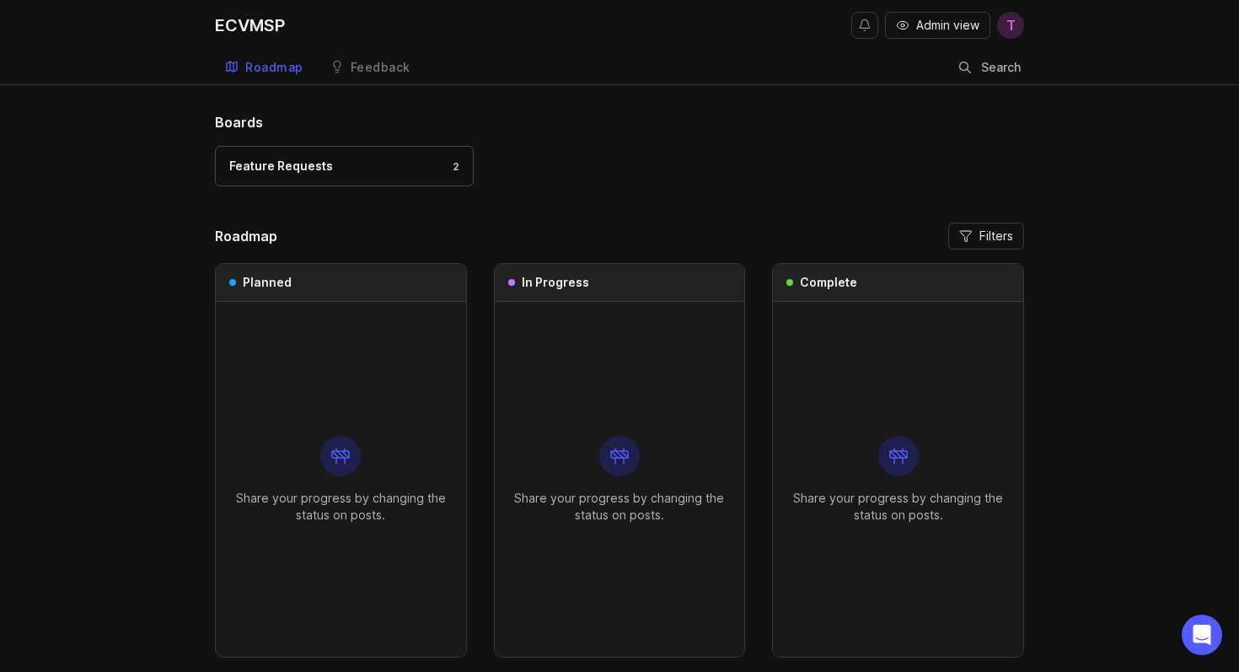
click at [642, 223] on header "Roadmap Filters" at bounding box center [619, 236] width 809 height 27
click at [614, 166] on div "Feature Requests 2" at bounding box center [619, 174] width 809 height 56
click at [343, 80] on link "Feedback" at bounding box center [370, 68] width 100 height 35
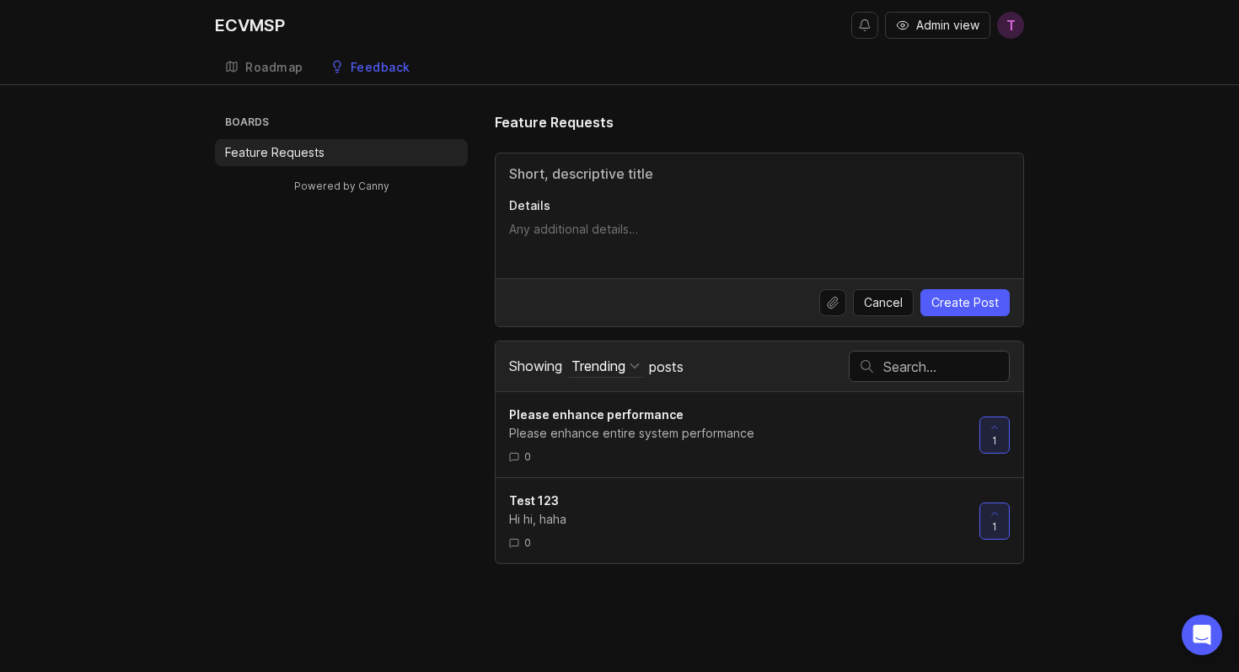
click at [567, 502] on div "Test 123" at bounding box center [737, 500] width 457 height 19
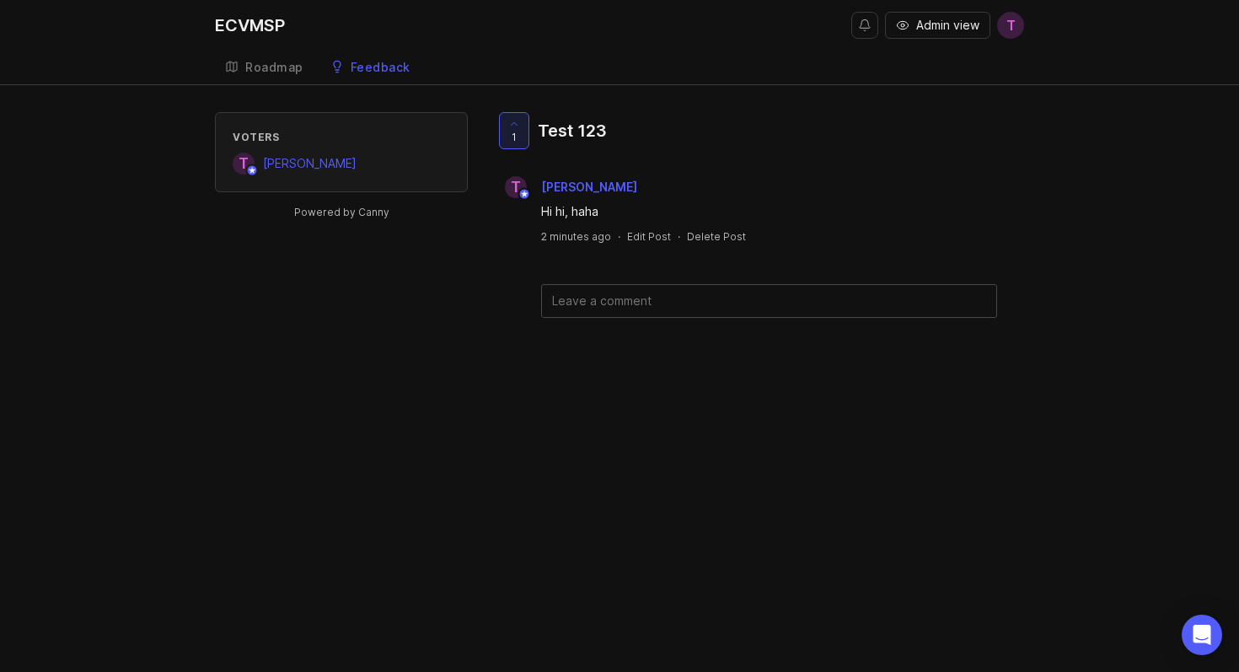
click at [587, 213] on div "Hi hi, haha" at bounding box center [769, 211] width 456 height 19
click at [636, 211] on div "Hi hi, haha" at bounding box center [769, 211] width 456 height 19
click at [523, 132] on div at bounding box center [514, 130] width 29 height 35
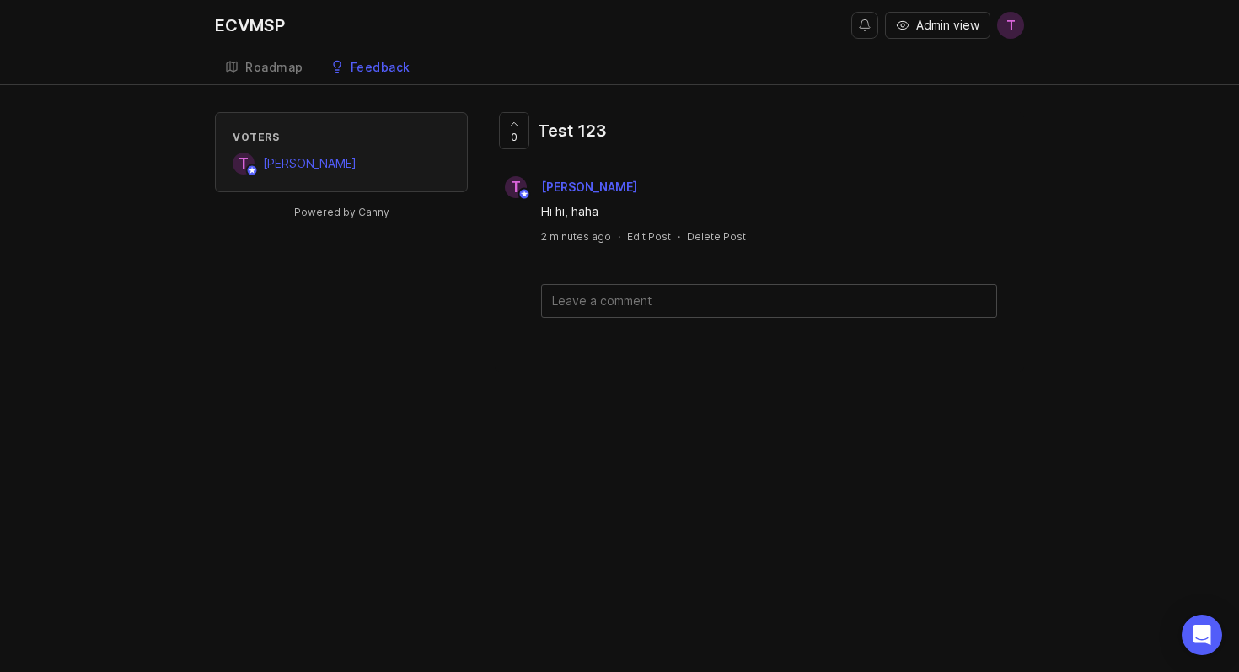
click at [497, 123] on div "0 Test 123" at bounding box center [558, 137] width 126 height 51
click at [509, 125] on icon at bounding box center [514, 124] width 12 height 12
click at [523, 129] on div at bounding box center [514, 130] width 29 height 35
click at [615, 395] on div "ECVMSP Admin view T Create Roadmap Feedback Feature Requests Voters T Timmy Lin…" at bounding box center [619, 336] width 1239 height 672
click at [476, 335] on div "Voters T Timmy Lin Powered by Canny 1 Test 123 T Timmy Lin Hi hi, haha 2 minute…" at bounding box center [619, 242] width 809 height 260
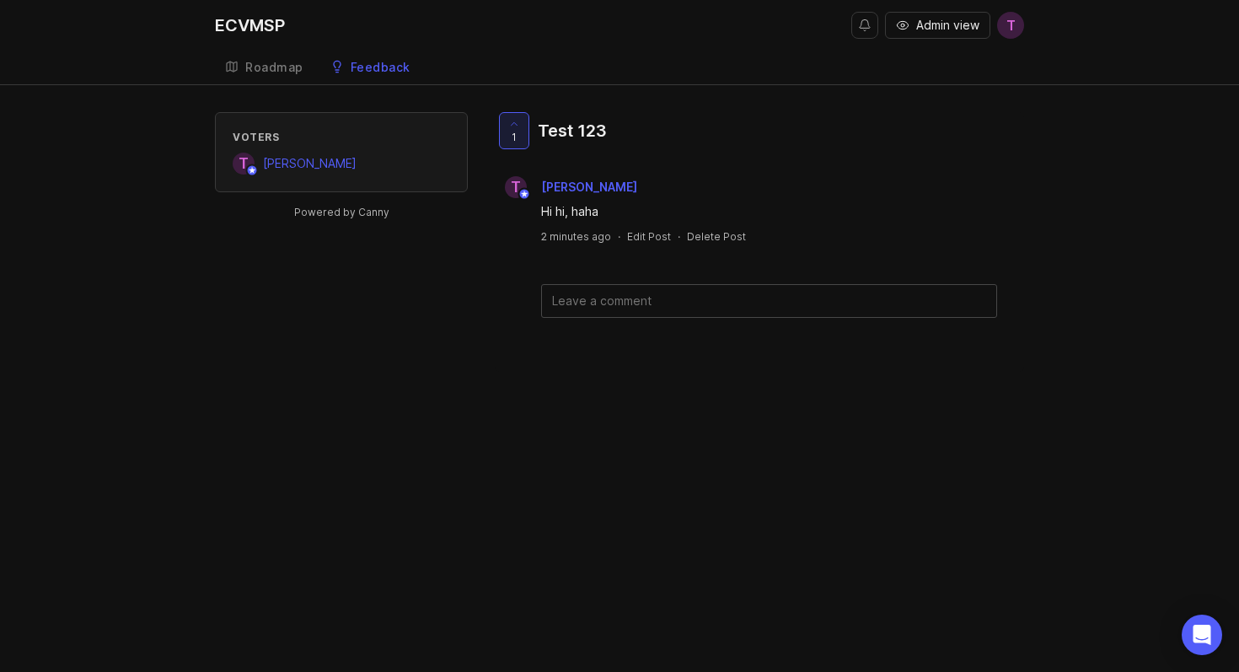
click at [418, 271] on div "Voters T Timmy Lin Powered by Canny 1 Test 123 T Timmy Lin Hi hi, haha 2 minute…" at bounding box center [619, 242] width 809 height 260
click at [274, 72] on div "Roadmap" at bounding box center [274, 68] width 58 height 12
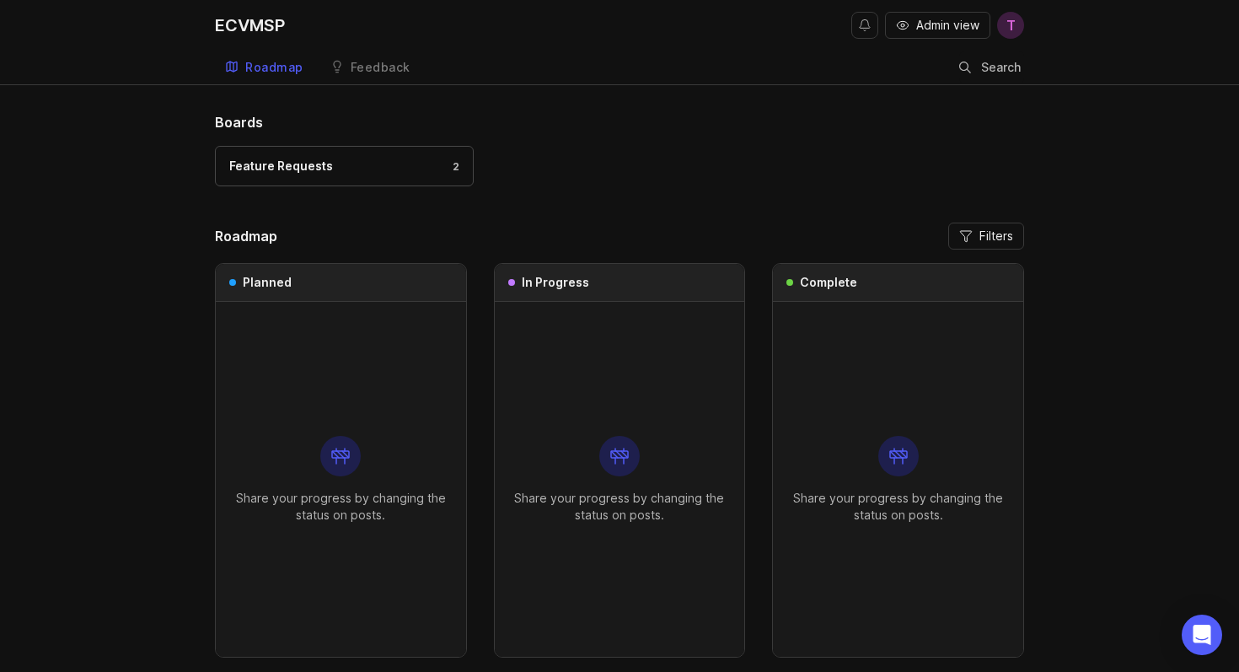
click at [354, 62] on div "Feedback" at bounding box center [381, 68] width 60 height 12
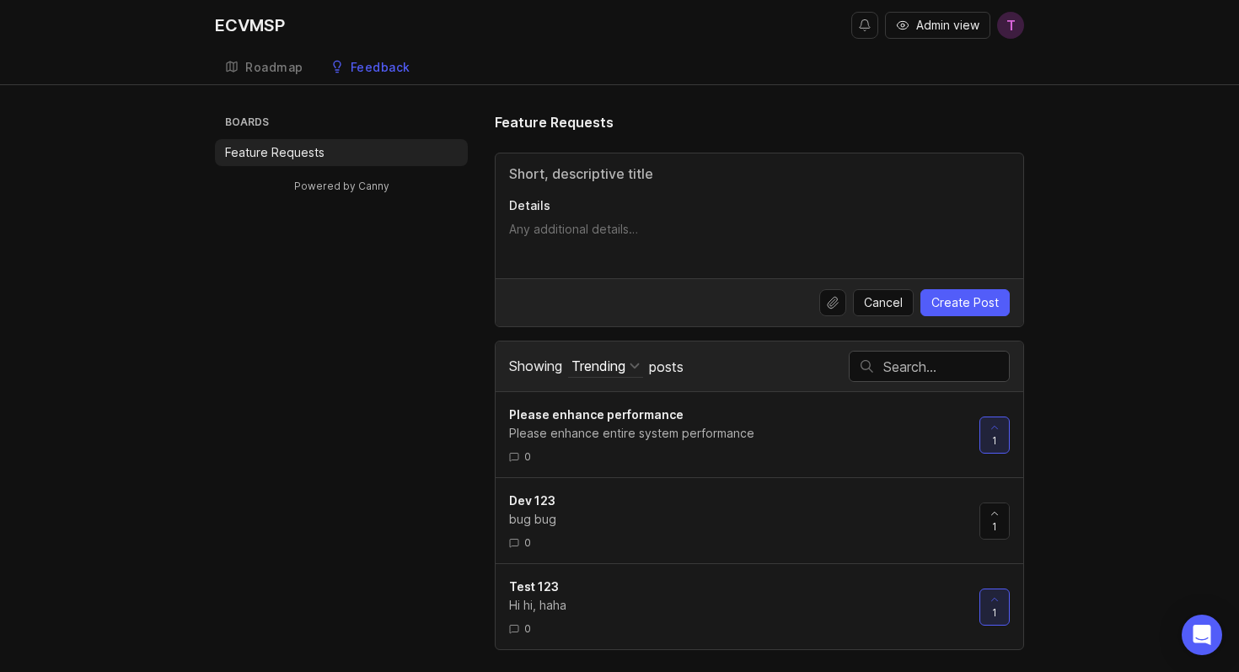
click at [383, 67] on div "Feedback" at bounding box center [381, 68] width 60 height 12
click at [434, 345] on div "Boards Feature Requests Powered by Canny Feature Requests Details Cancel Create…" at bounding box center [619, 381] width 809 height 538
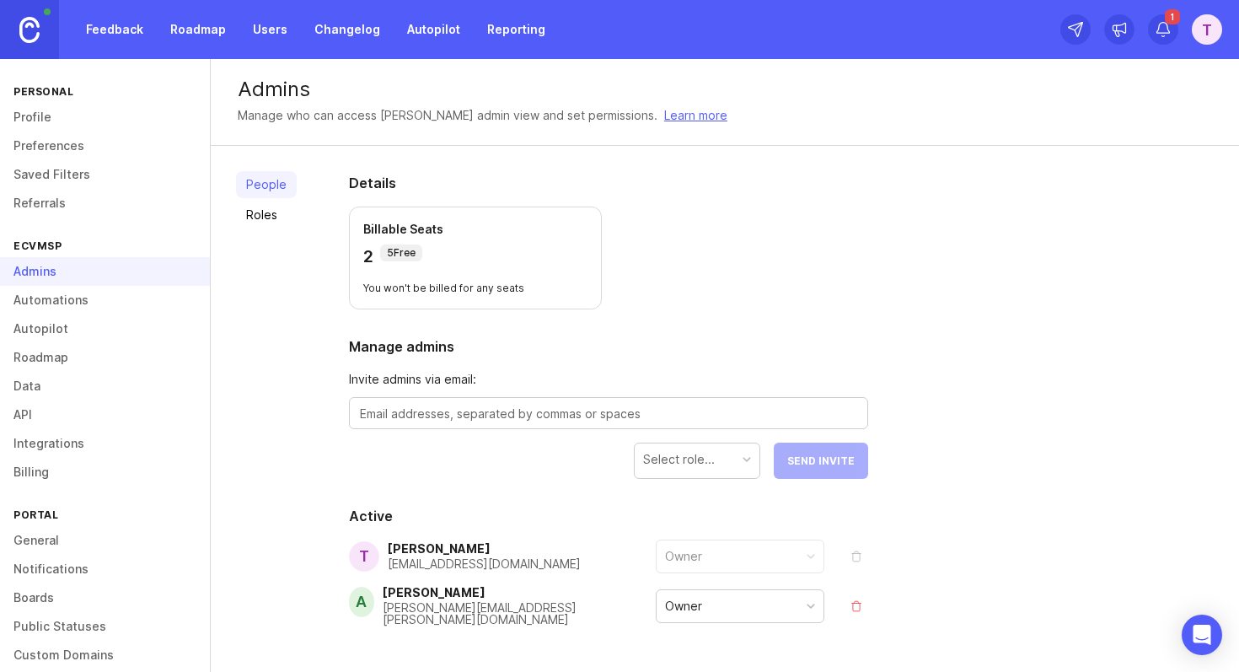
click at [126, 30] on link "Feedback" at bounding box center [115, 29] width 78 height 30
click at [728, 220] on section "Details Billable Seats 2 5 Free You won't be billed for any seats" at bounding box center [608, 241] width 519 height 137
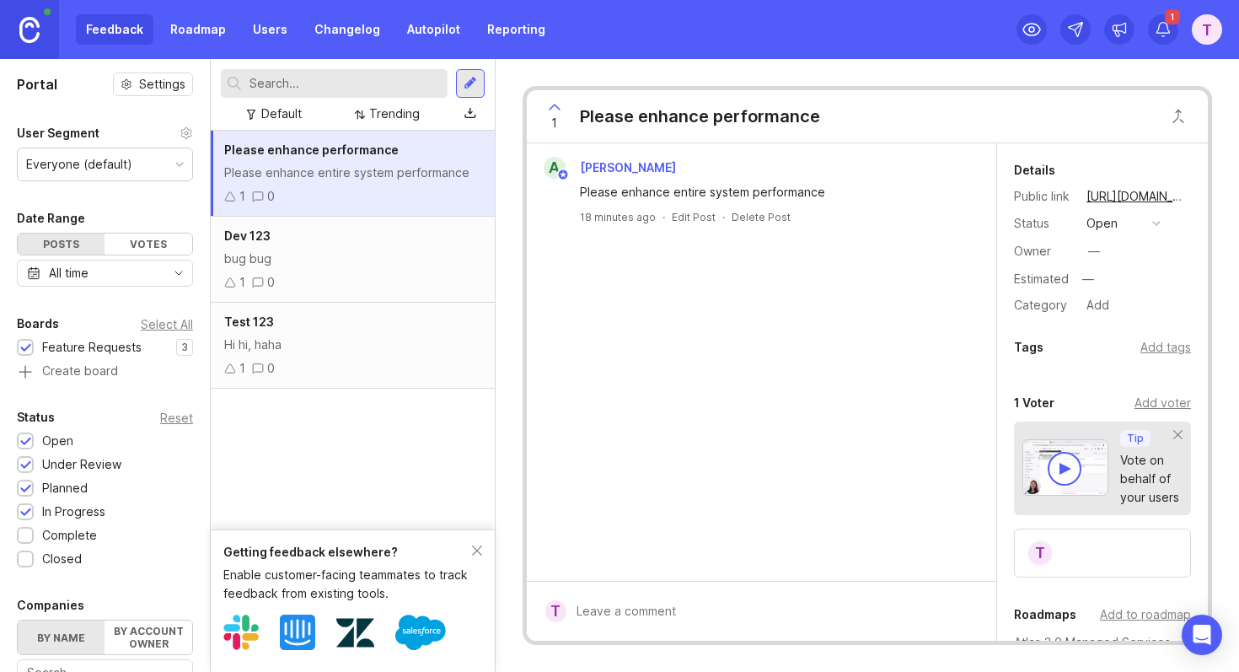
click at [372, 248] on div "Dev 123 bug bug 1 0" at bounding box center [353, 260] width 284 height 86
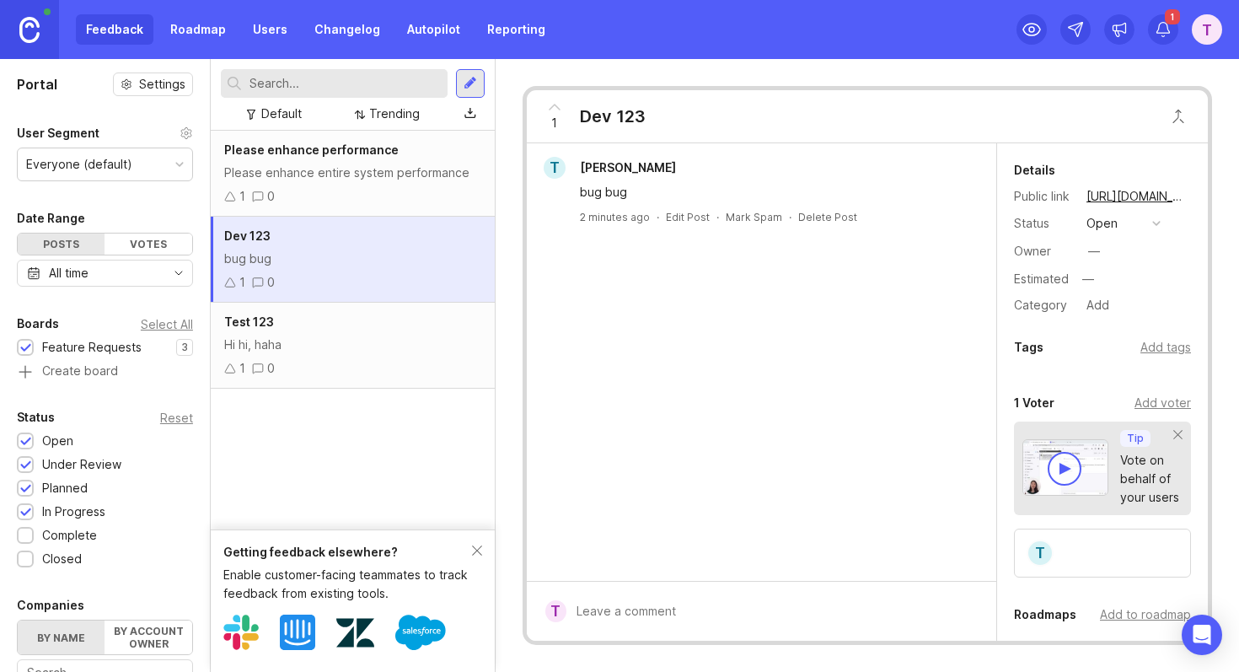
click at [399, 326] on div "Test 123" at bounding box center [352, 322] width 257 height 19
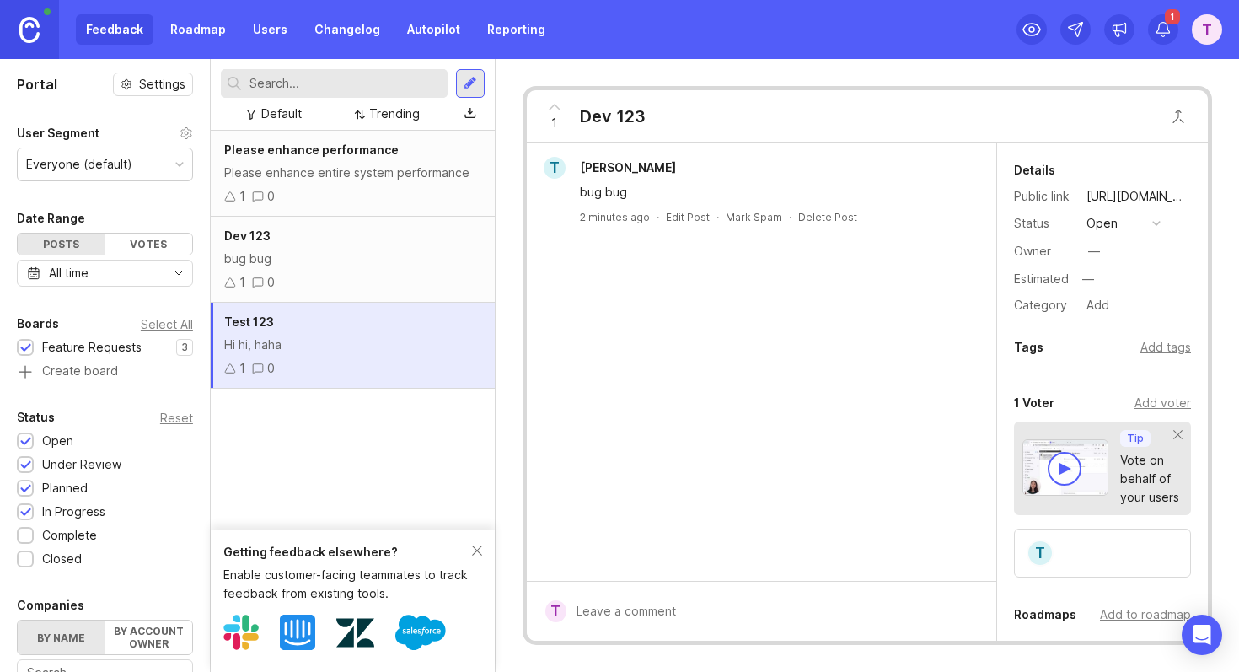
click at [374, 259] on div "bug bug" at bounding box center [352, 259] width 257 height 19
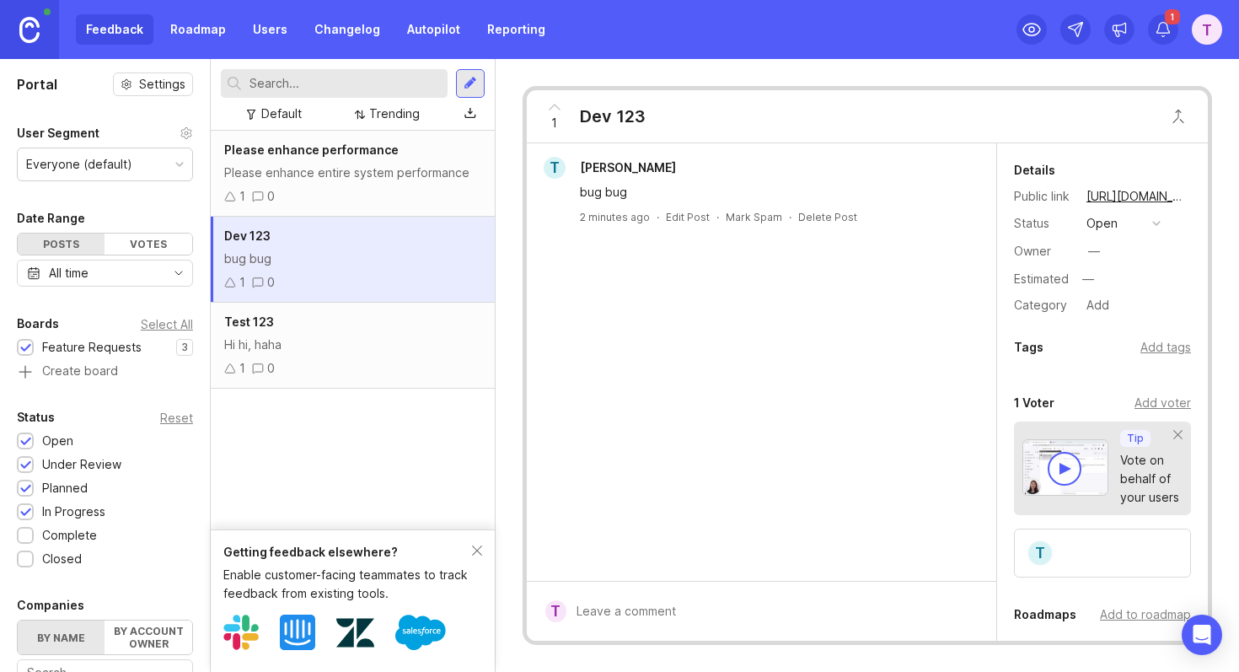
click at [631, 176] on div "Timmy Canny" at bounding box center [628, 168] width 103 height 22
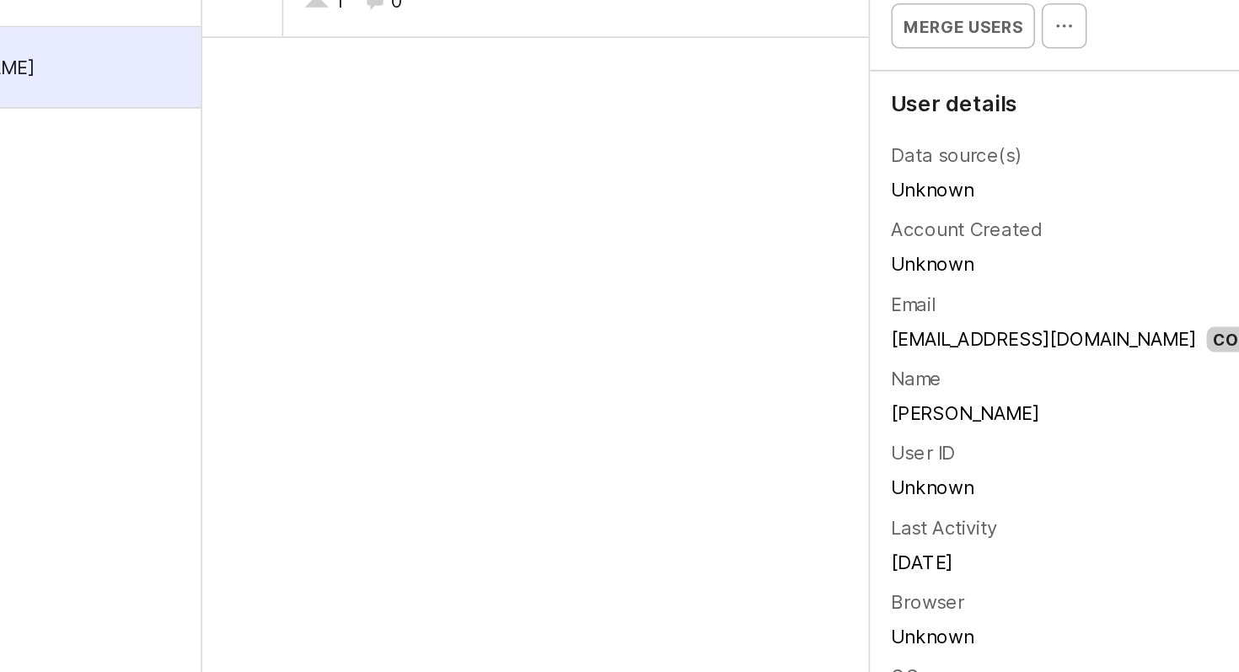
click at [1007, 349] on link "timmy.lin+canny@ecloudvalley.com" at bounding box center [1028, 345] width 193 height 14
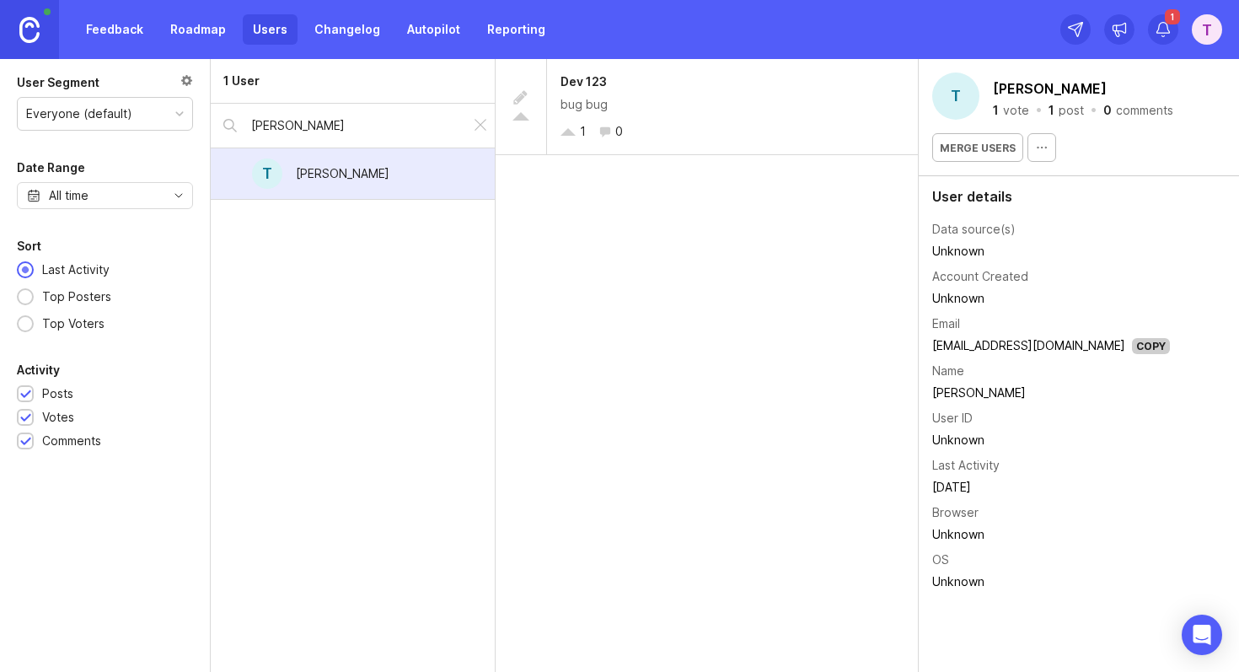
click at [213, 35] on link "Roadmap" at bounding box center [198, 29] width 76 height 30
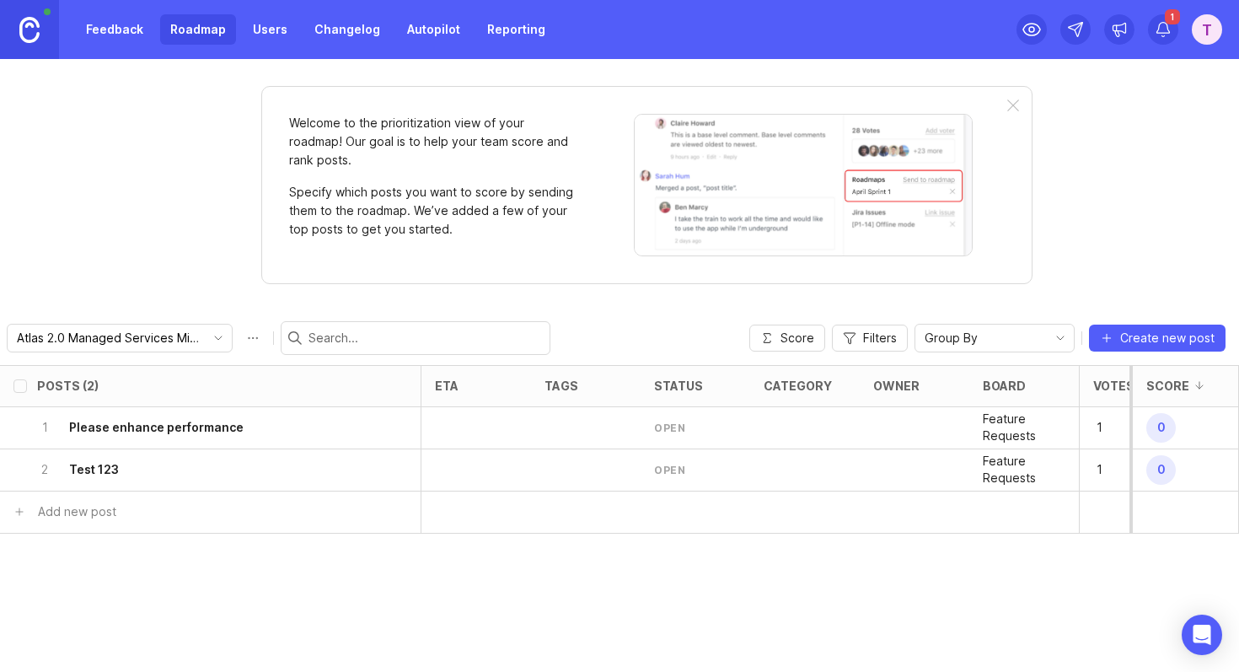
click at [282, 33] on link "Users" at bounding box center [270, 29] width 55 height 30
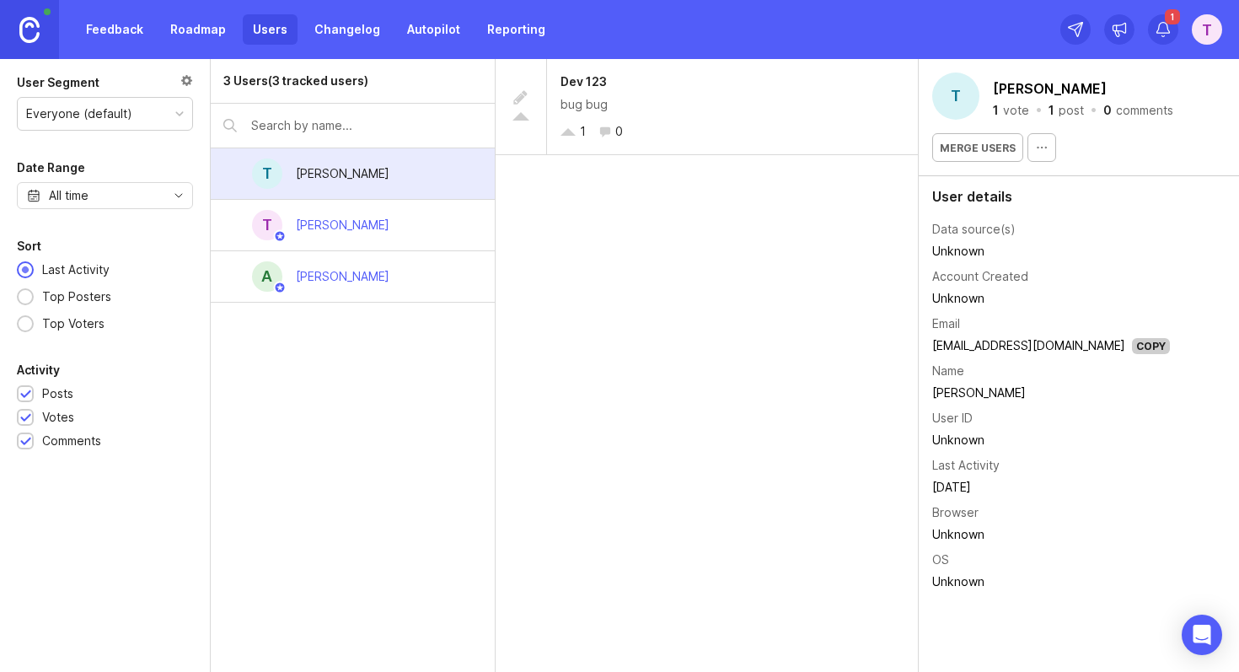
click at [379, 455] on div "3 Users (3 tracked users) T Timmy Canny T Timmy Lin a albert chang" at bounding box center [353, 365] width 285 height 613
click at [427, 234] on div "T Timmy Lin" at bounding box center [353, 225] width 284 height 51
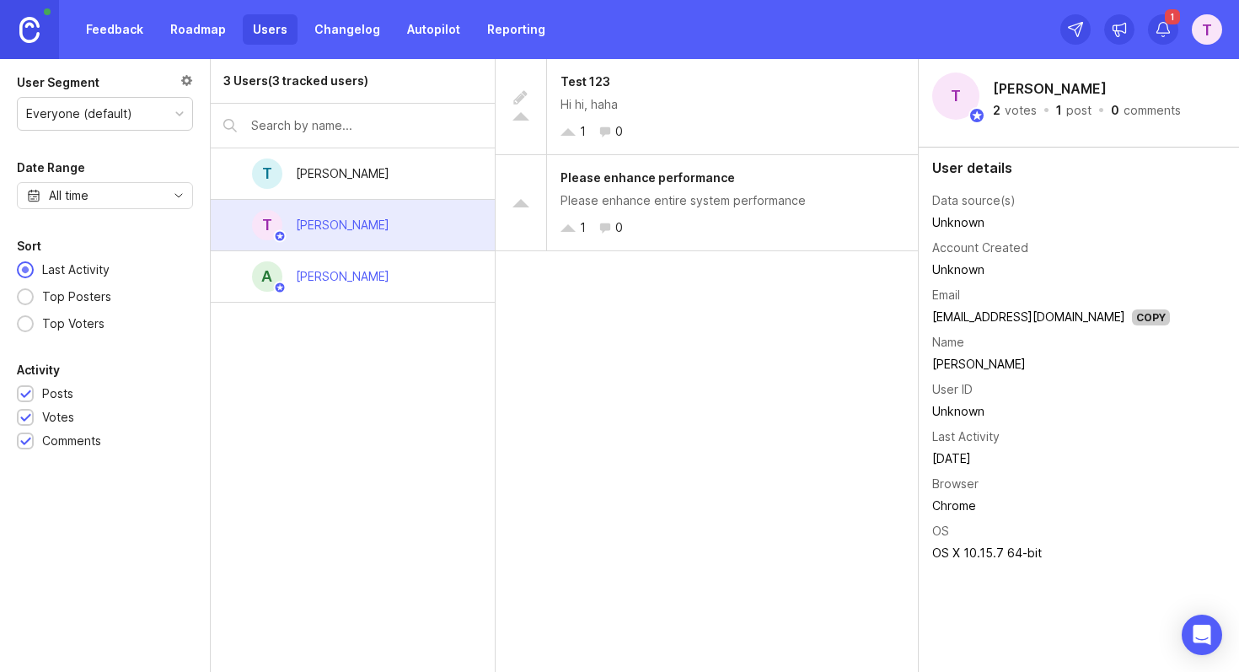
click at [422, 272] on div "a albert chang" at bounding box center [353, 276] width 284 height 51
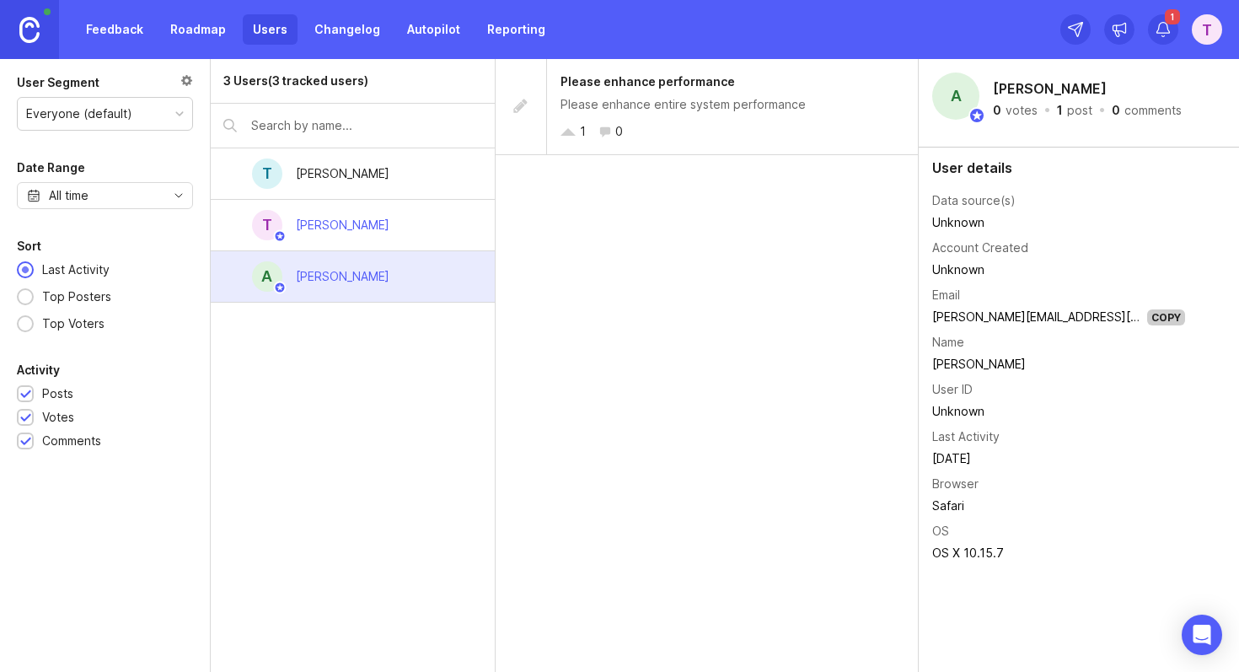
click at [407, 222] on div "T Timmy Lin" at bounding box center [353, 225] width 284 height 51
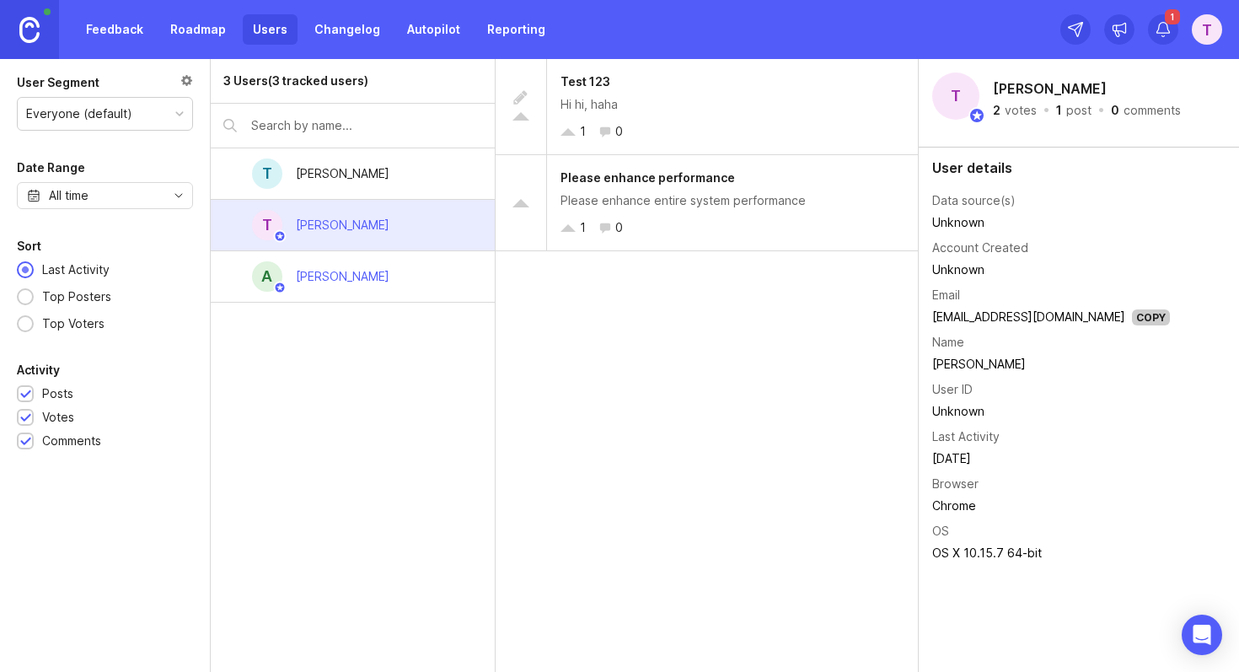
click at [398, 264] on div "a albert chang" at bounding box center [353, 276] width 284 height 51
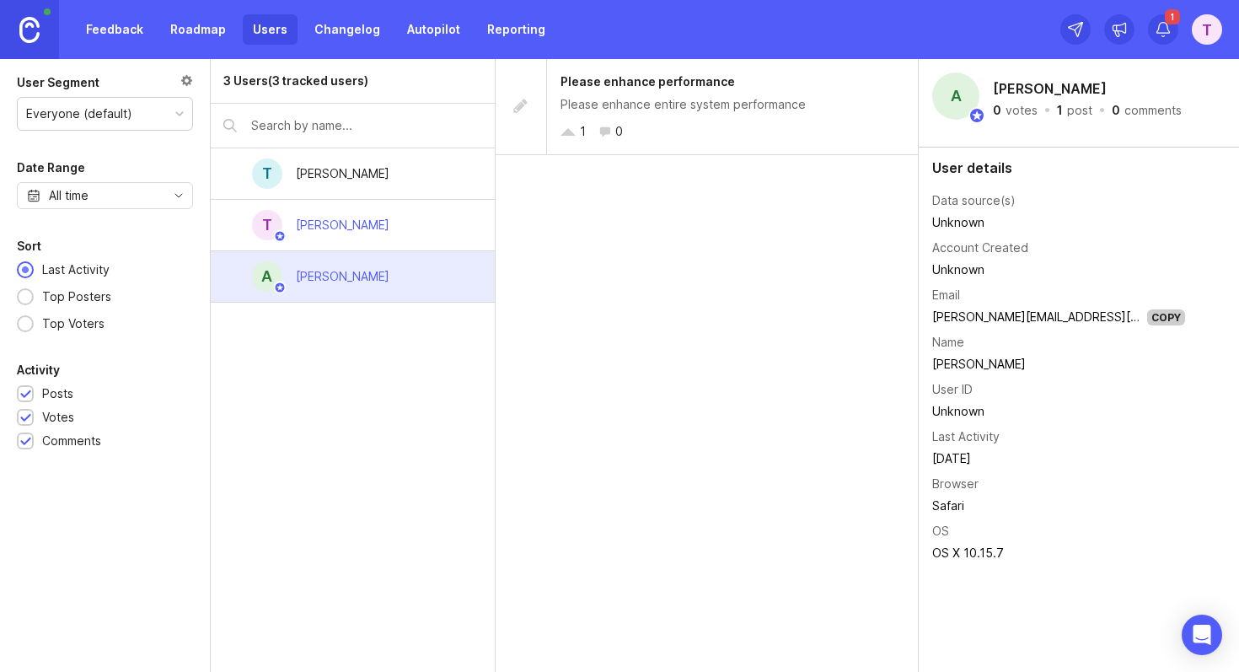
click at [405, 219] on div "T Timmy Lin" at bounding box center [353, 225] width 284 height 51
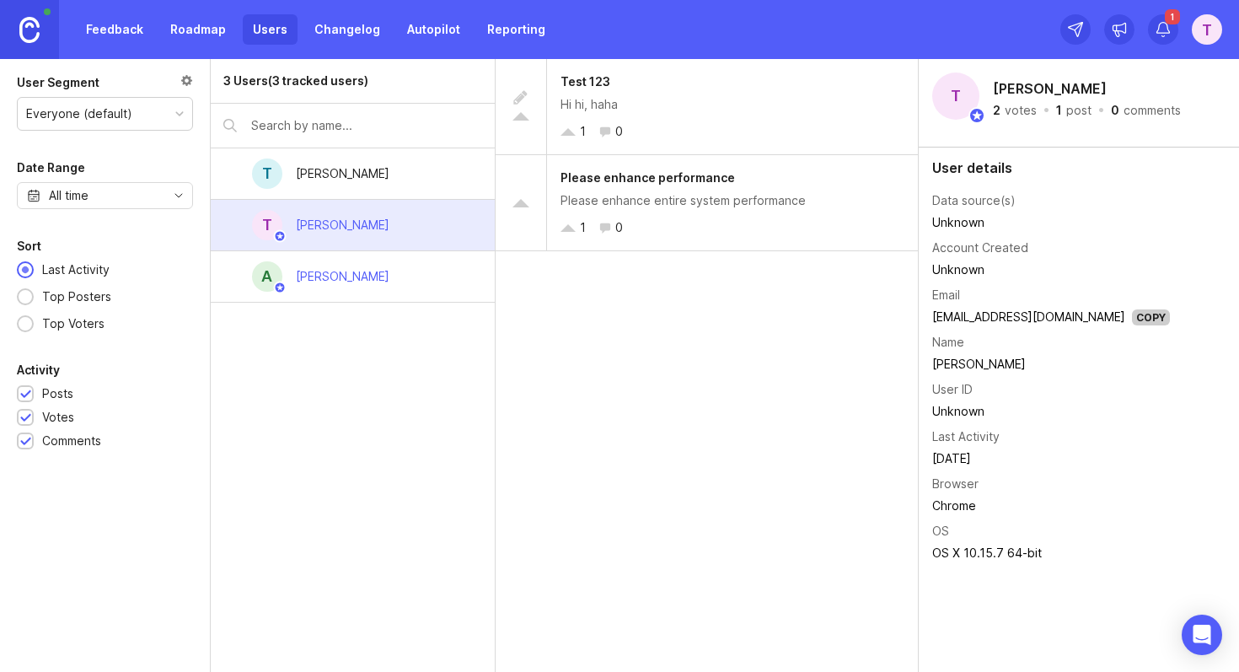
click at [405, 162] on div "T Timmy Canny" at bounding box center [353, 173] width 284 height 51
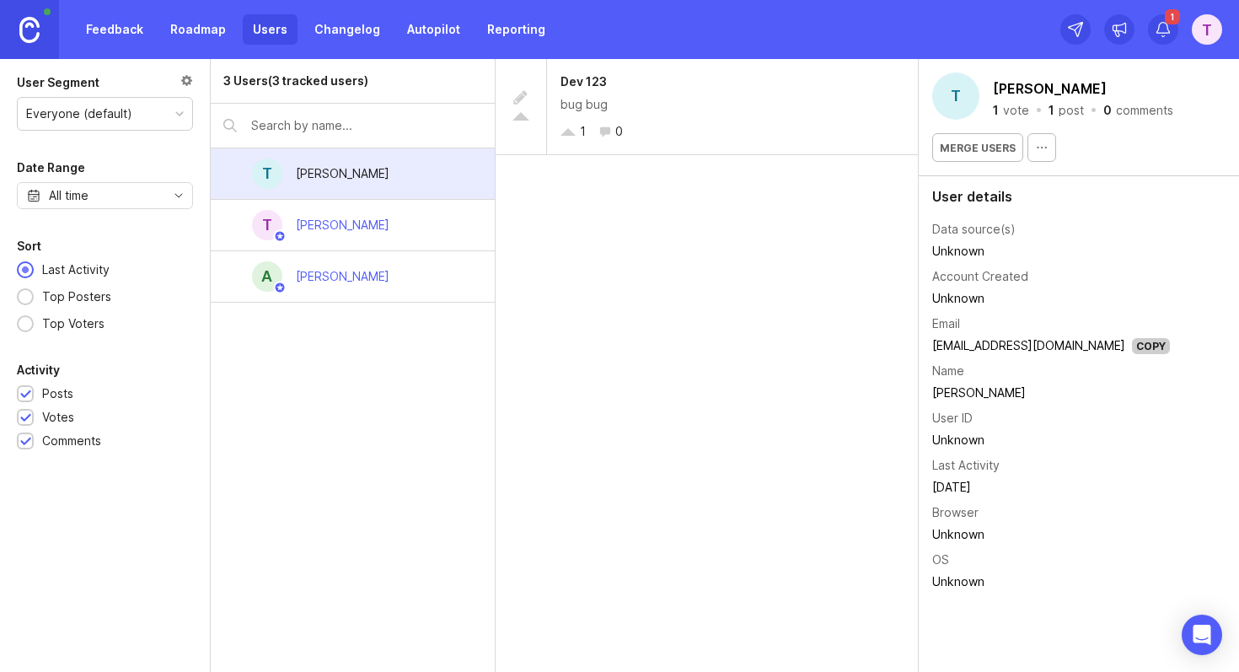
click at [662, 301] on div "Dev 123 bug bug 1 0" at bounding box center [707, 365] width 423 height 613
click at [649, 221] on div "Dev 123 bug bug 1 0" at bounding box center [707, 365] width 423 height 613
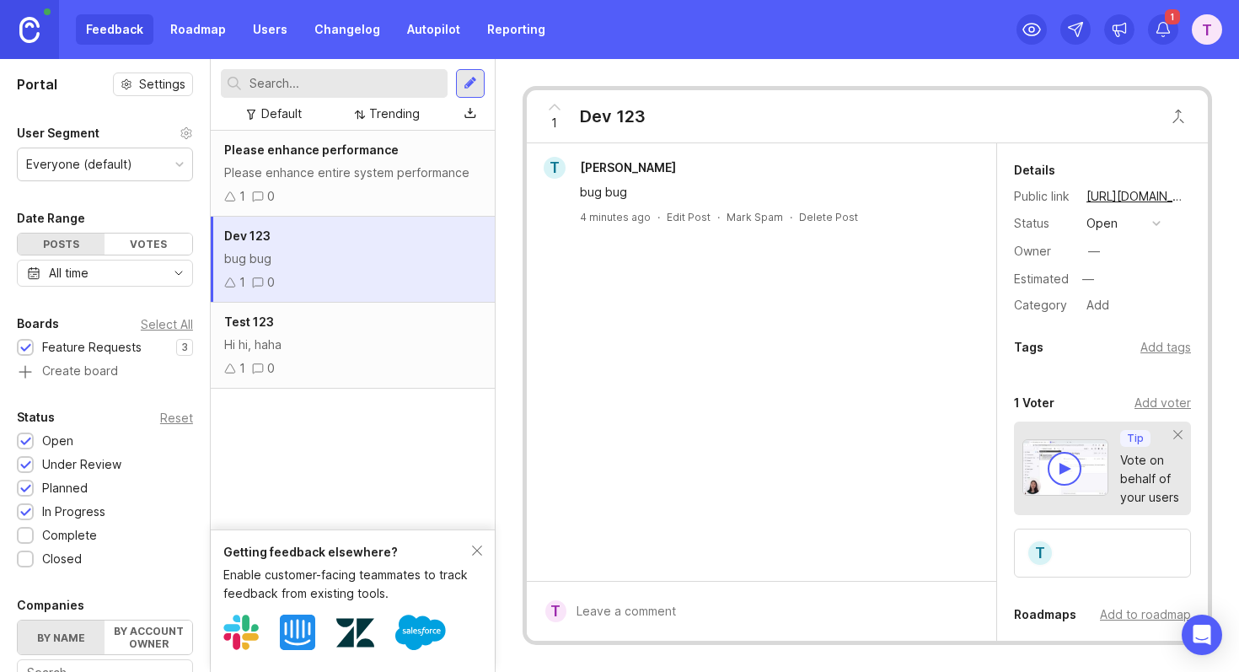
click at [230, 285] on icon at bounding box center [230, 283] width 12 height 12
click at [296, 164] on div "Please enhance entire system performance" at bounding box center [352, 173] width 257 height 19
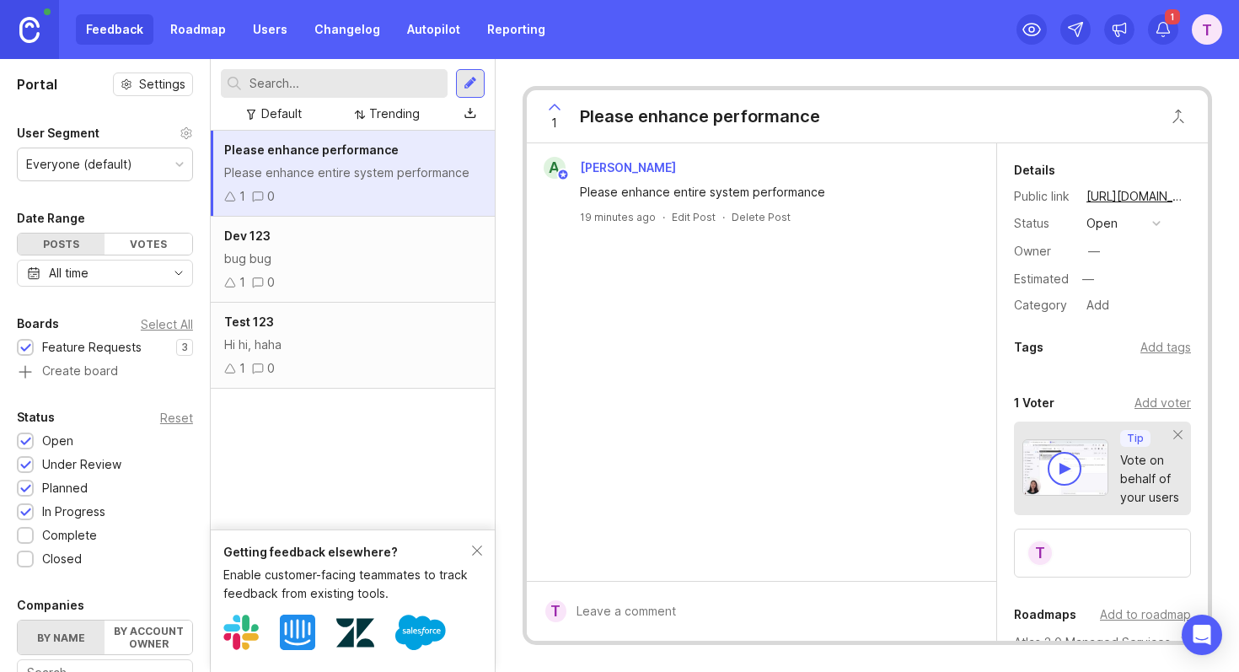
click at [338, 265] on div "bug bug" at bounding box center [352, 259] width 257 height 19
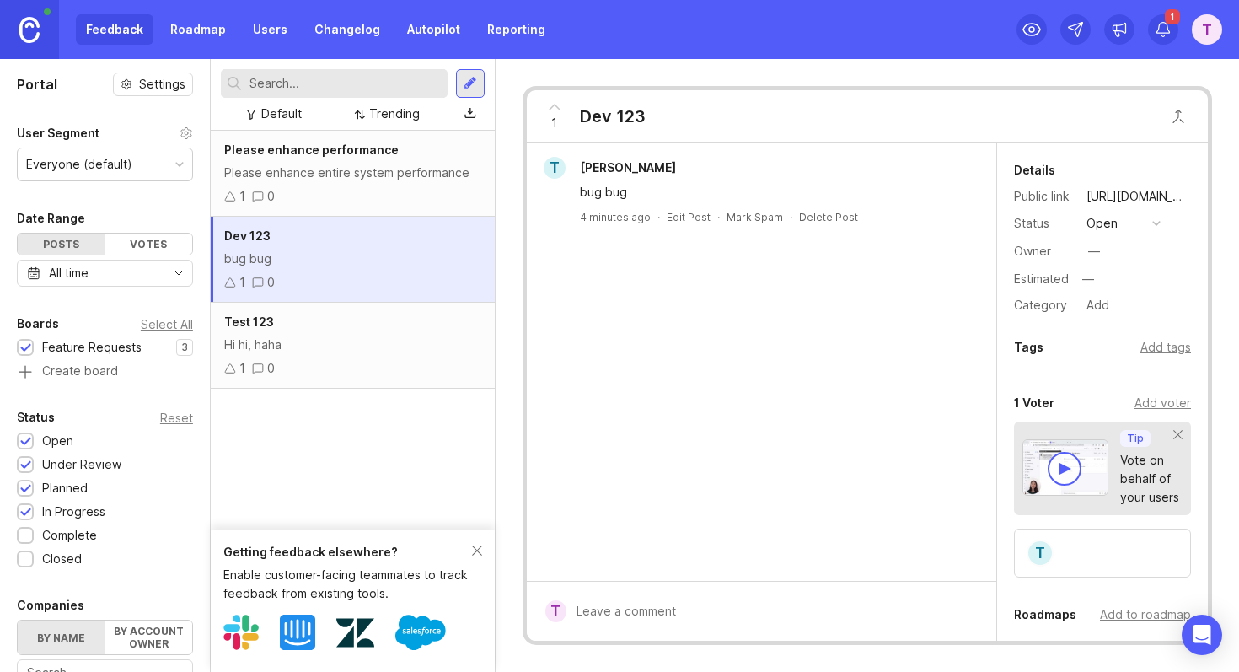
click at [355, 397] on div "Please enhance performance Please enhance entire system performance 1 0 Dev 123…" at bounding box center [353, 330] width 284 height 399
click at [362, 344] on div "Hi hi, haha" at bounding box center [352, 345] width 257 height 19
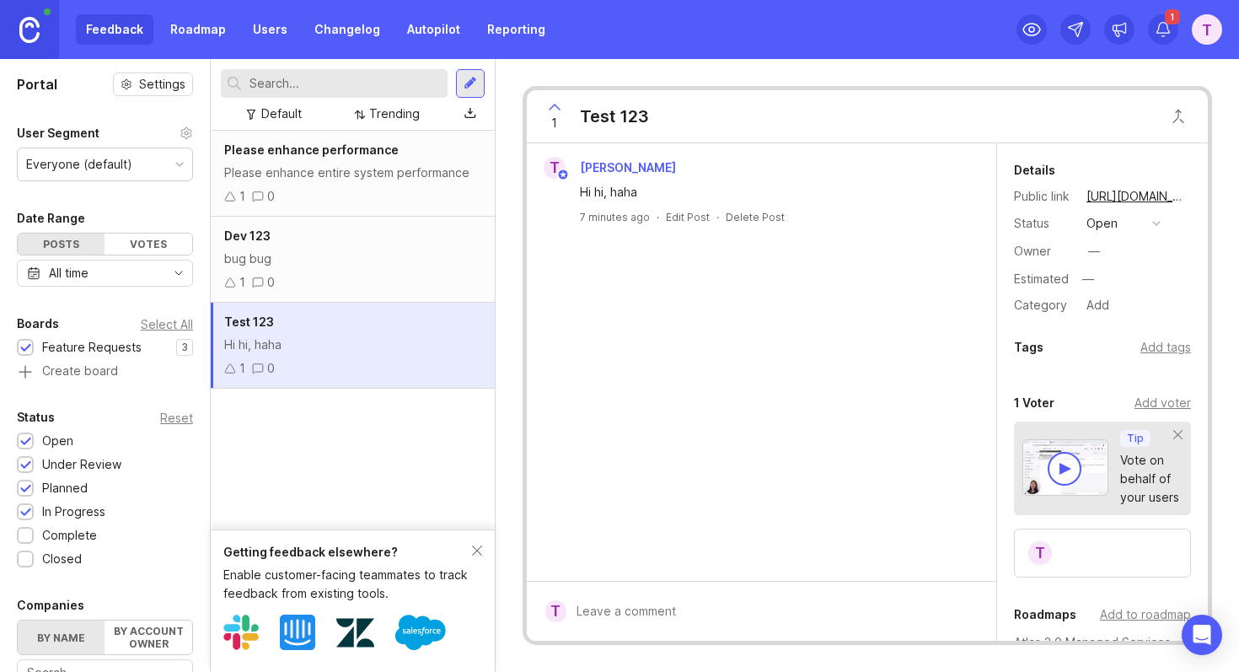
click at [399, 247] on div "Dev 123 bug bug 1 0" at bounding box center [353, 260] width 284 height 86
